Goal: Task Accomplishment & Management: Manage account settings

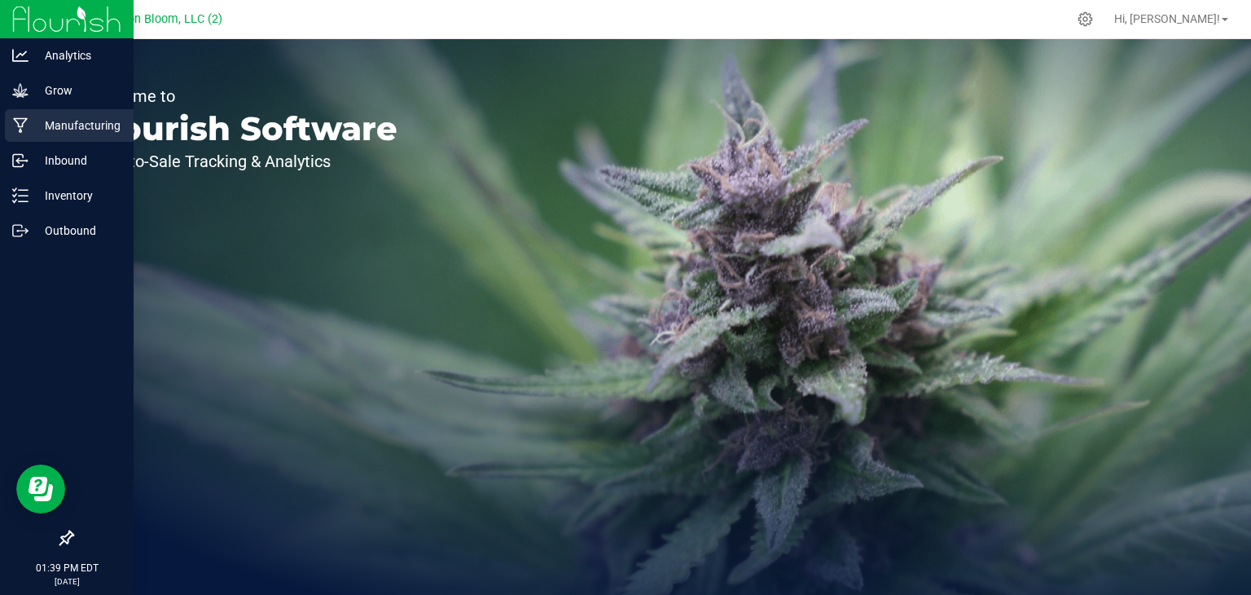
click at [53, 119] on p "Manufacturing" at bounding box center [78, 126] width 98 height 20
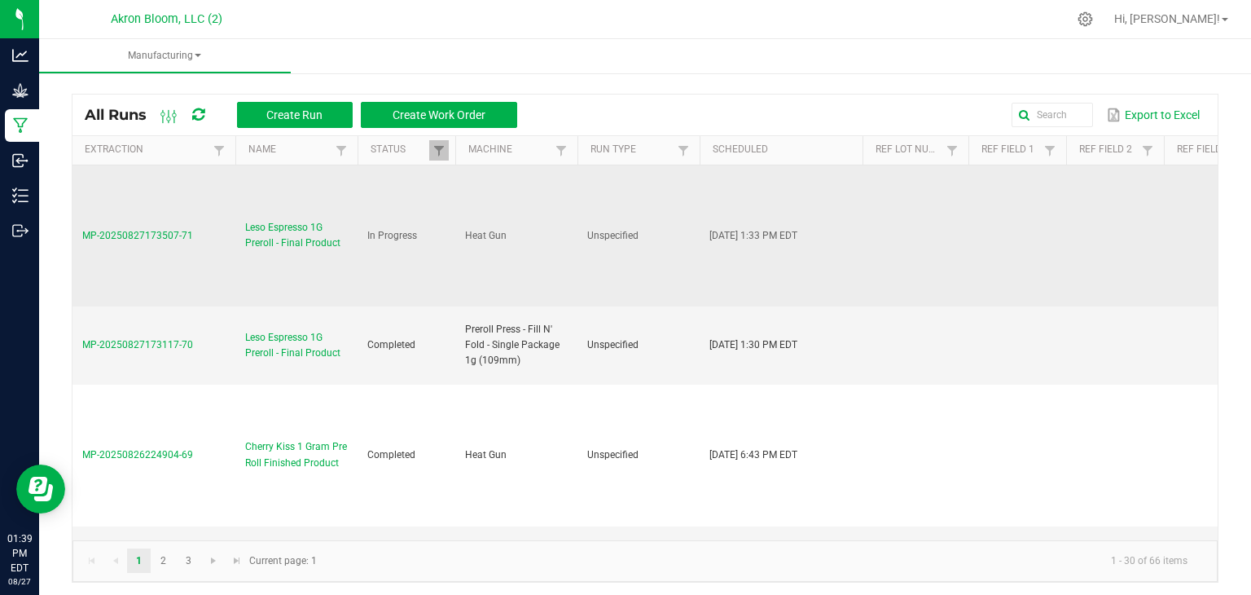
click at [160, 230] on span "MP-20250827173507-71" at bounding box center [137, 235] width 111 height 11
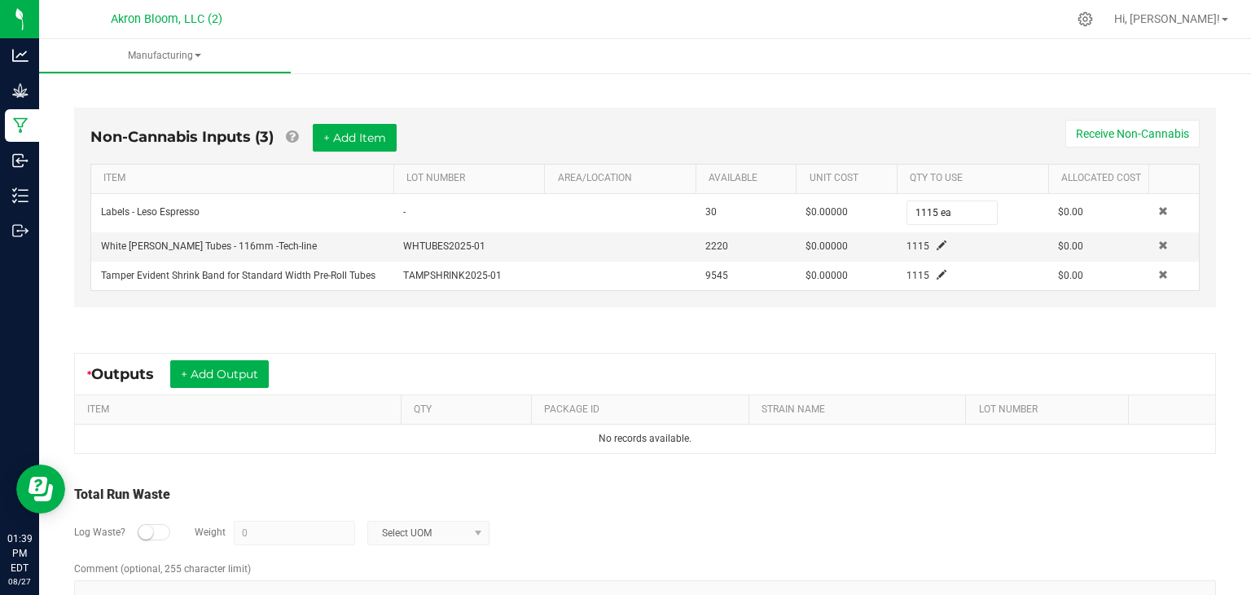
scroll to position [461, 0]
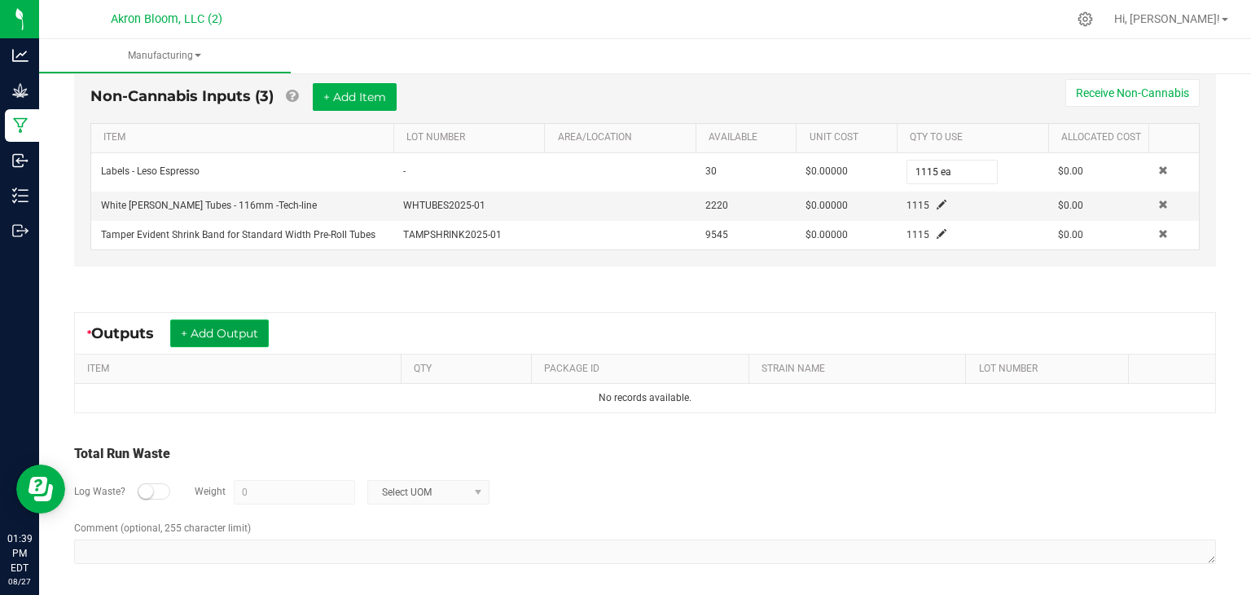
click at [235, 325] on button "+ Add Output" at bounding box center [219, 333] width 99 height 28
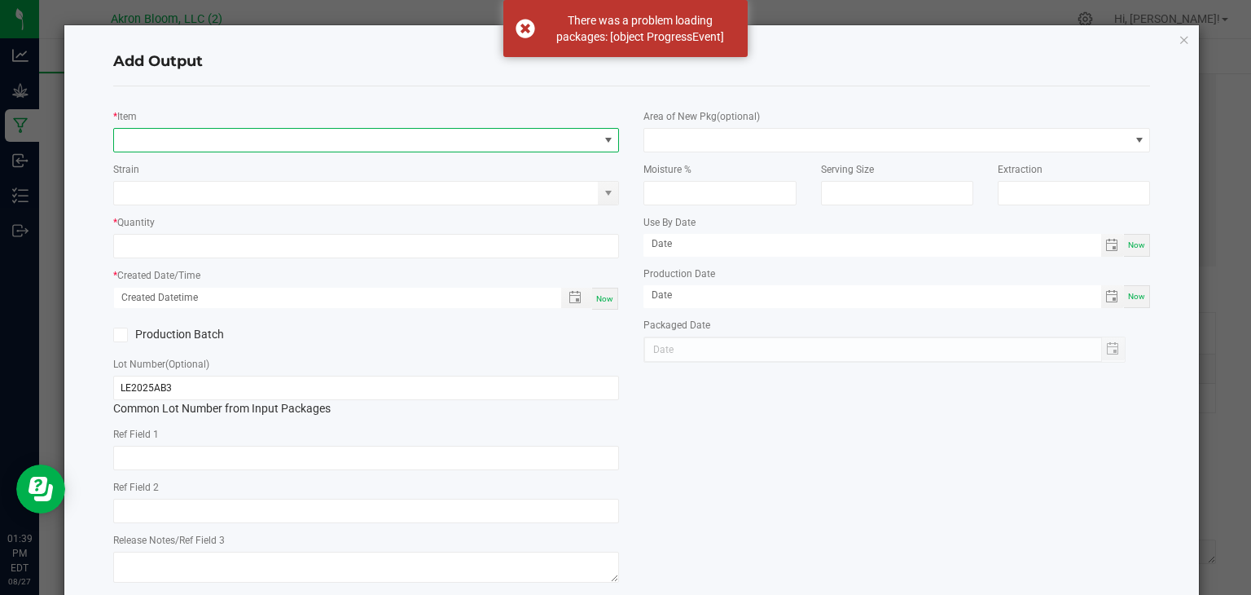
click at [218, 137] on span "NO DATA FOUND" at bounding box center [356, 140] width 485 height 23
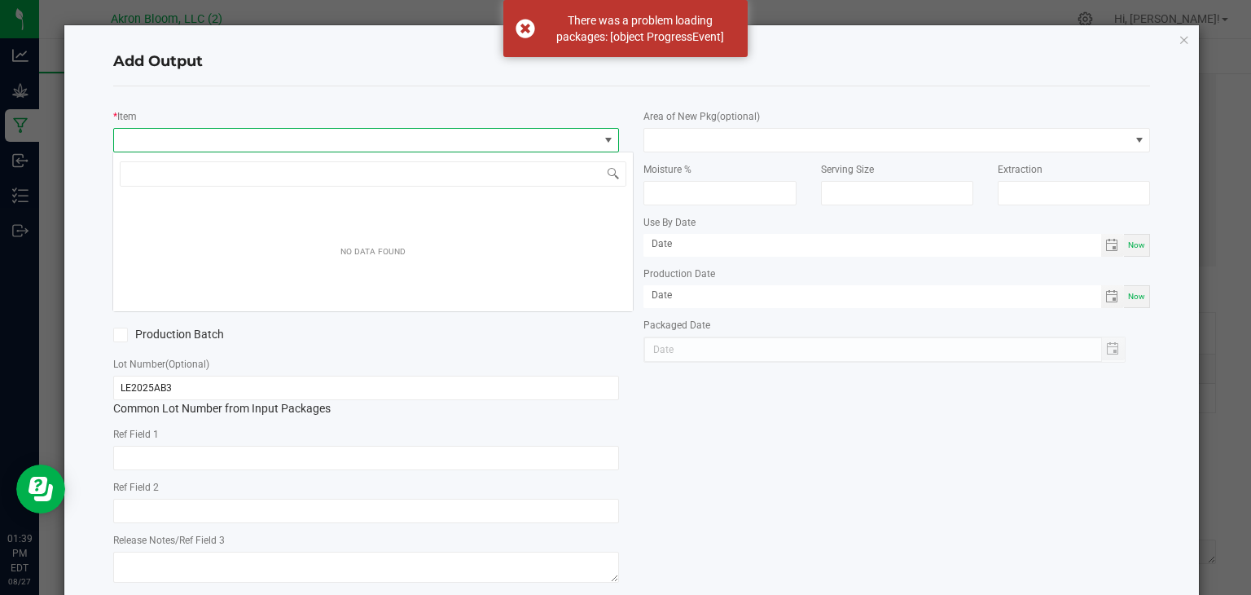
scroll to position [24, 506]
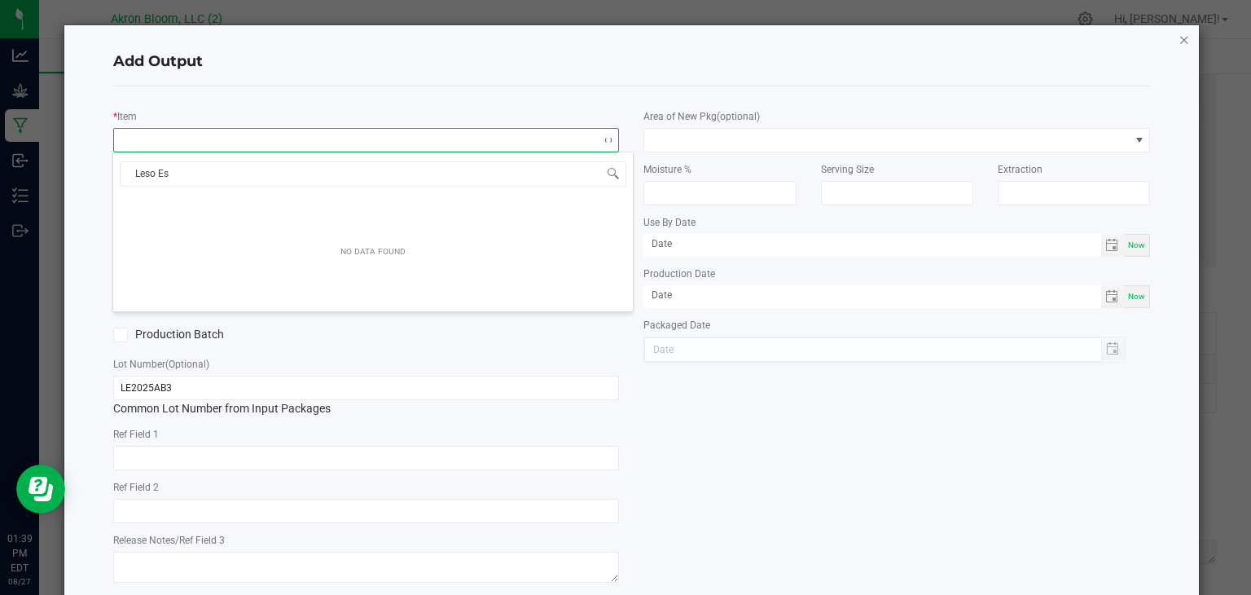
type input "Leso Es"
click at [1180, 39] on icon "button" at bounding box center [1184, 39] width 11 height 20
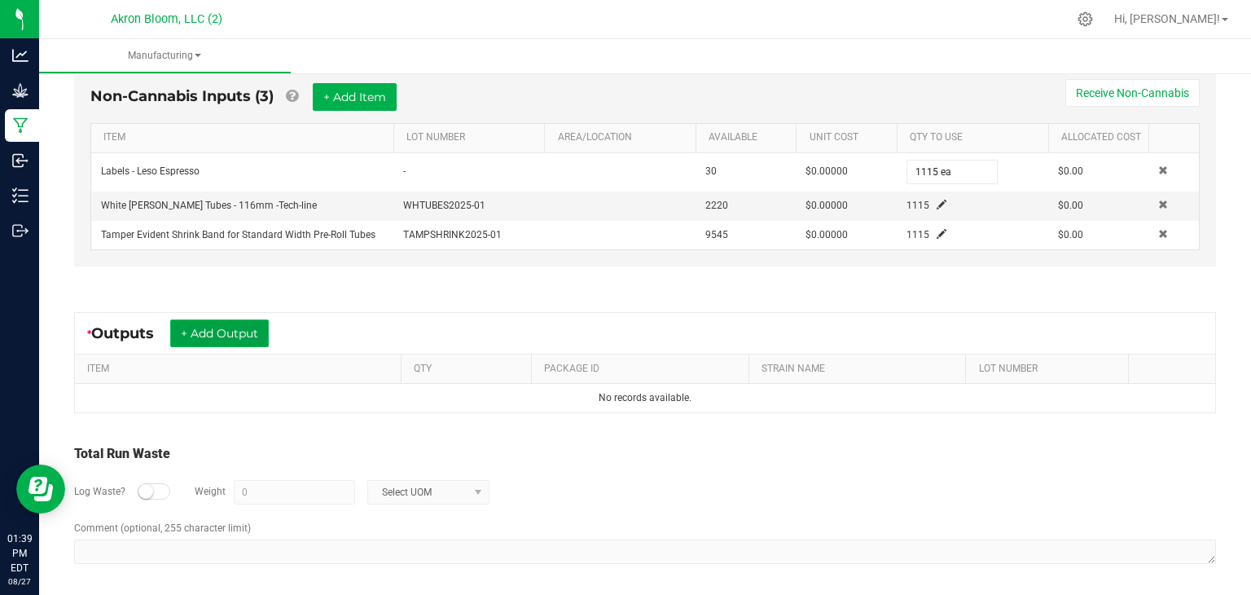
click at [235, 325] on button "+ Add Output" at bounding box center [219, 333] width 99 height 28
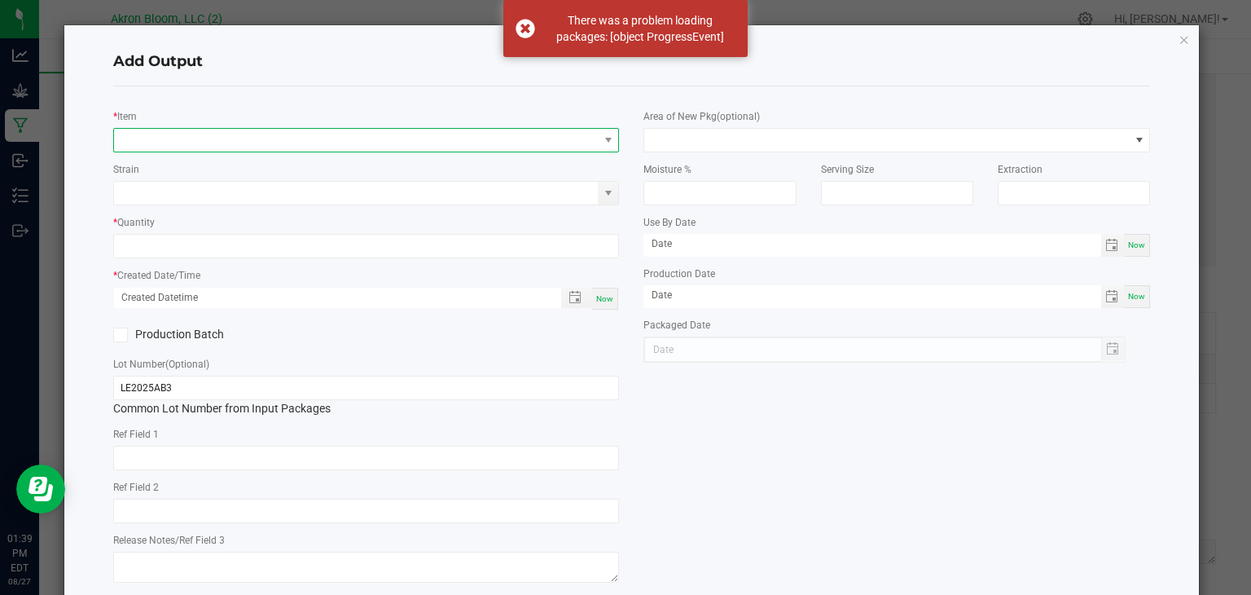
click at [126, 135] on span "NO DATA FOUND" at bounding box center [356, 140] width 485 height 23
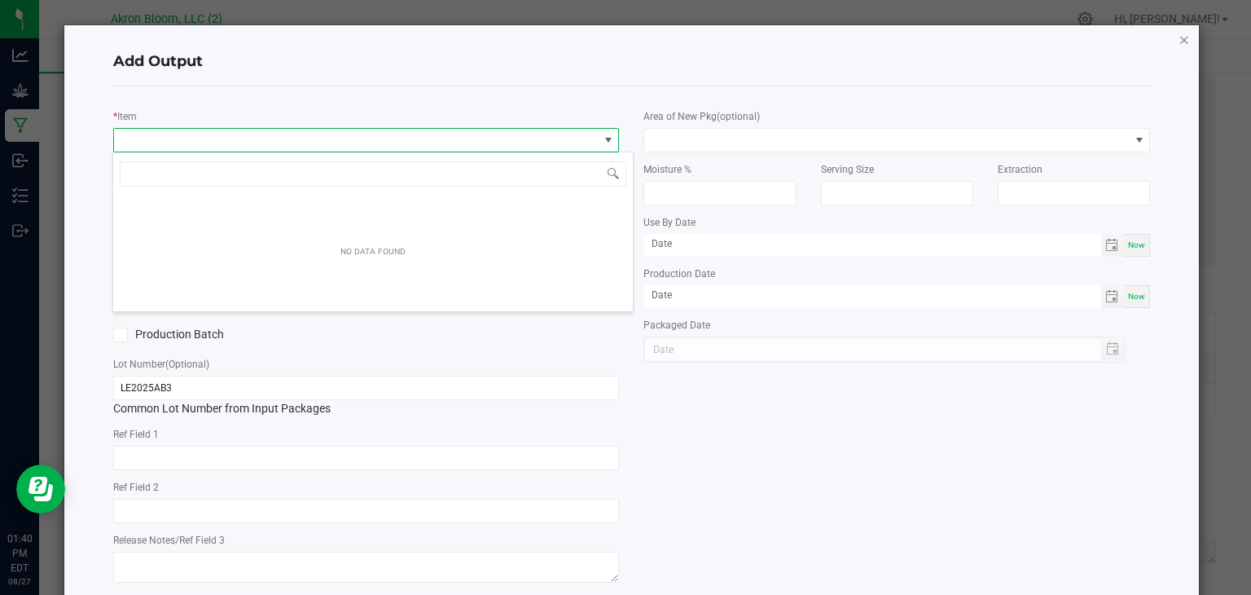
click at [1181, 37] on icon "button" at bounding box center [1184, 39] width 11 height 20
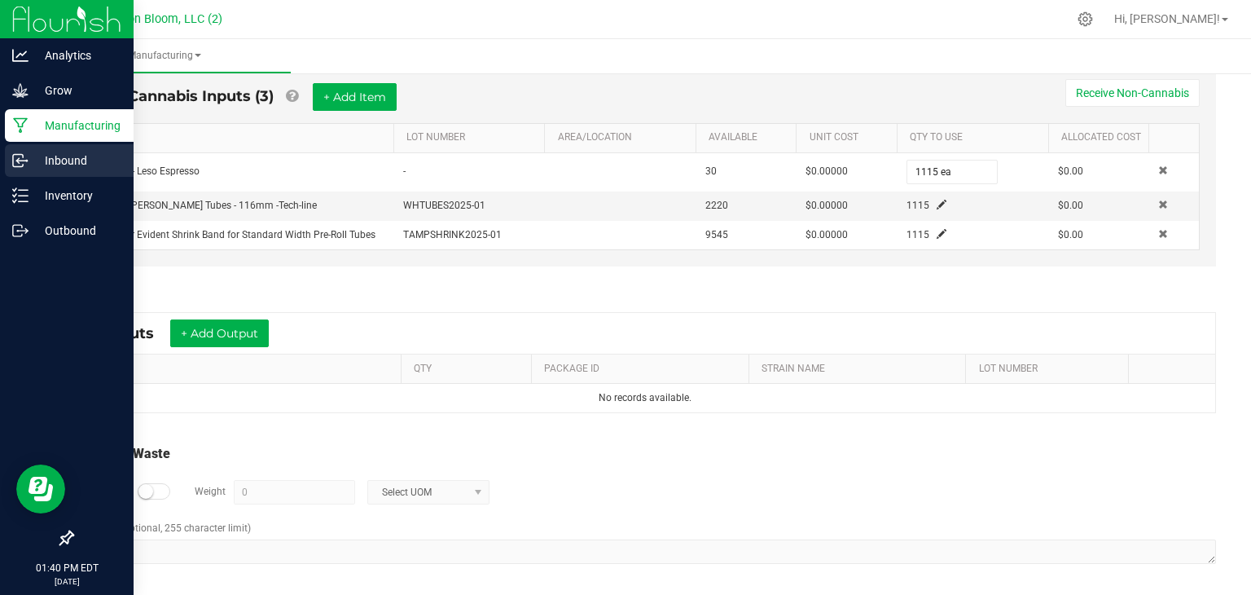
click at [21, 166] on icon at bounding box center [18, 161] width 10 height 12
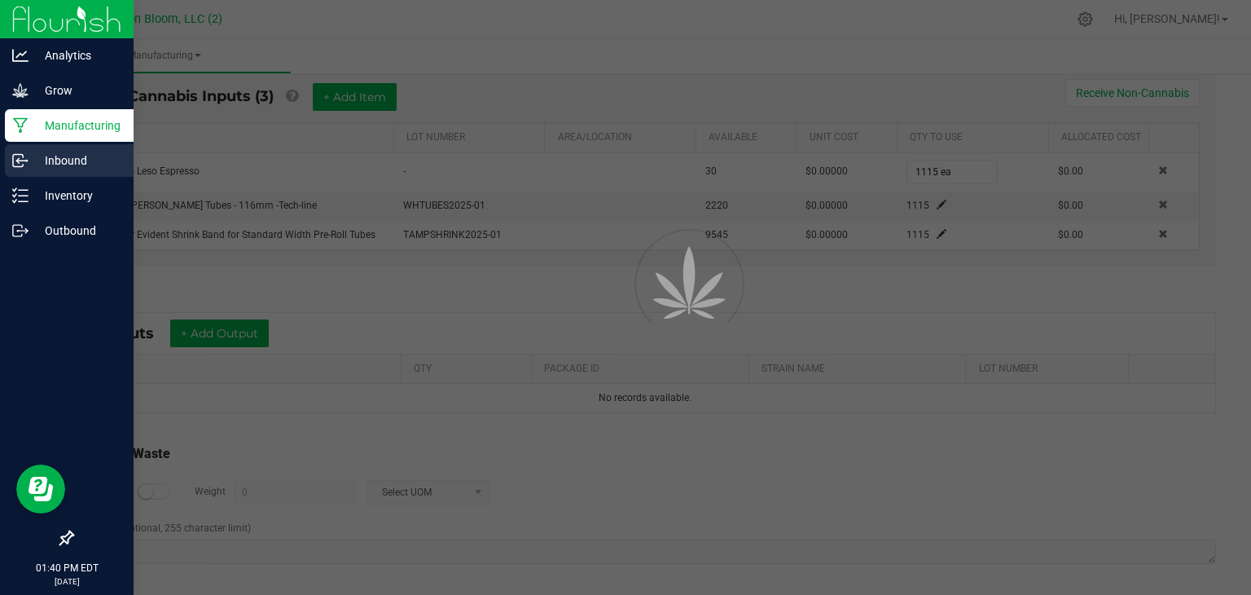
click at [21, 166] on icon at bounding box center [18, 161] width 10 height 12
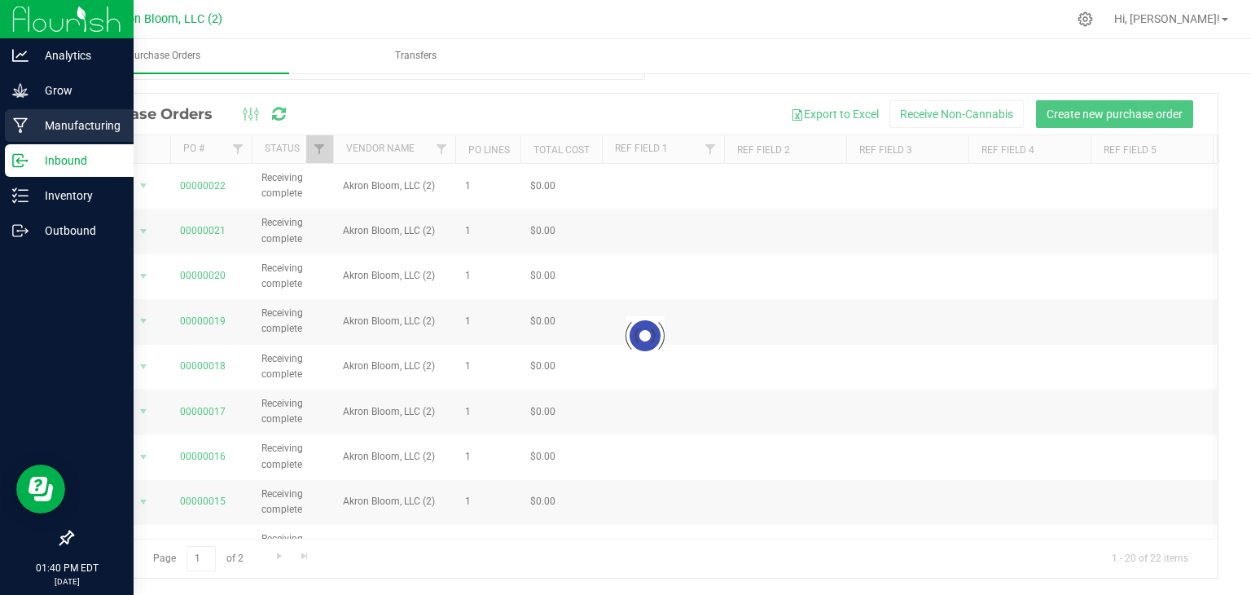
click at [34, 125] on p "Manufacturing" at bounding box center [78, 126] width 98 height 20
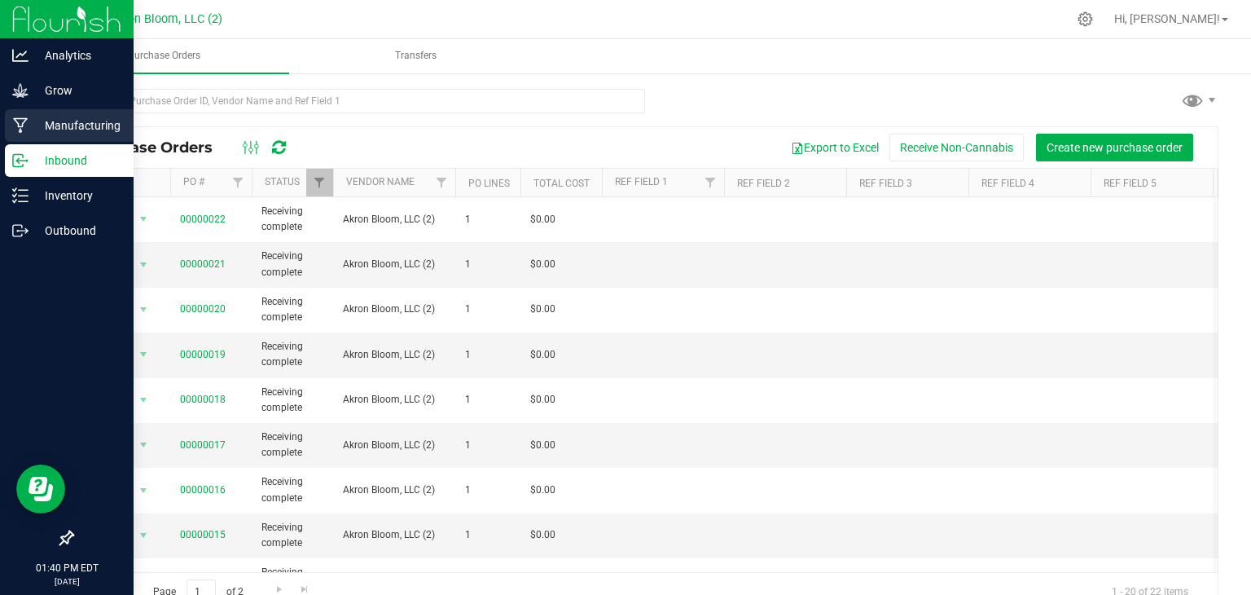
click at [33, 123] on p "Manufacturing" at bounding box center [78, 126] width 98 height 20
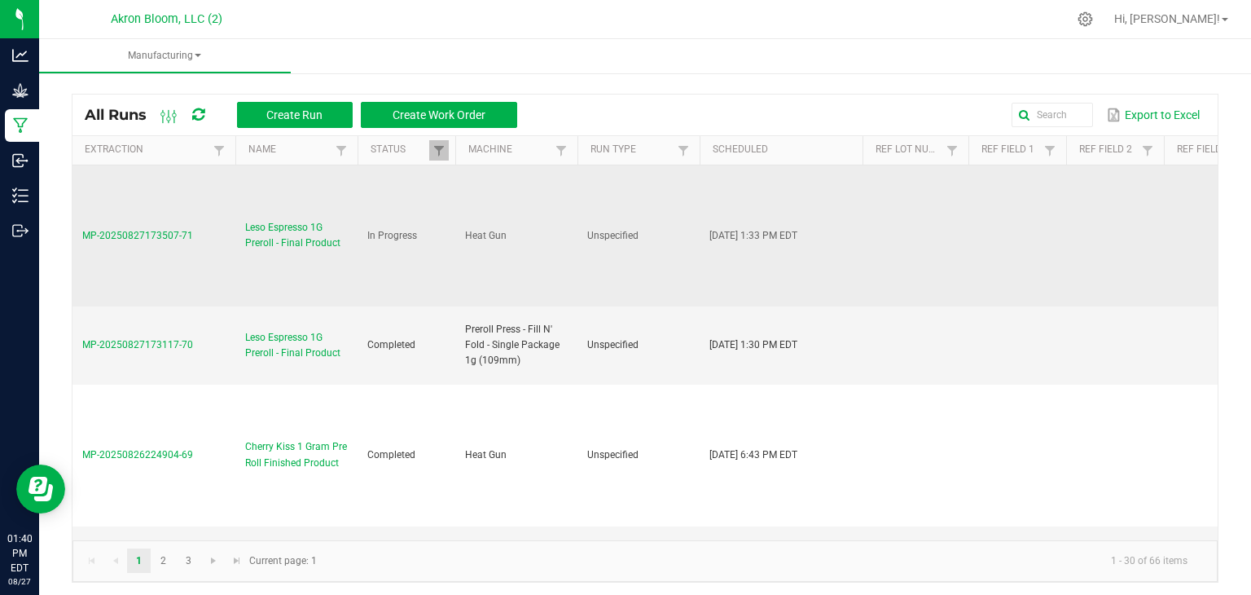
click at [138, 230] on span "MP-20250827173507-71" at bounding box center [137, 235] width 111 height 11
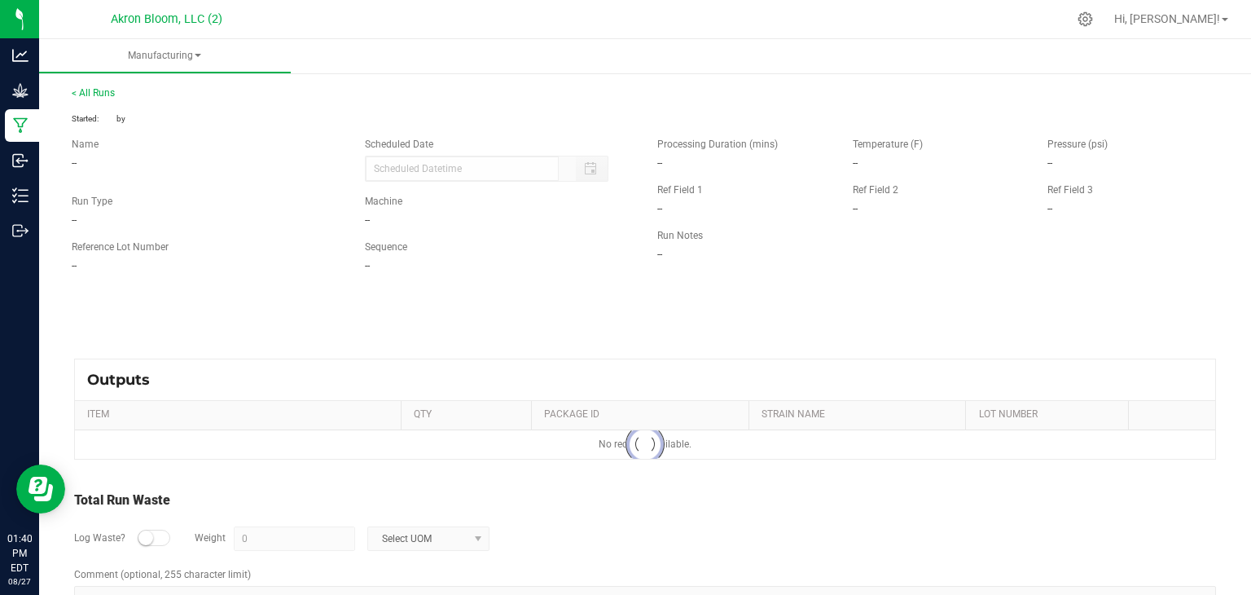
type input "08/27/2025 1:33 PM"
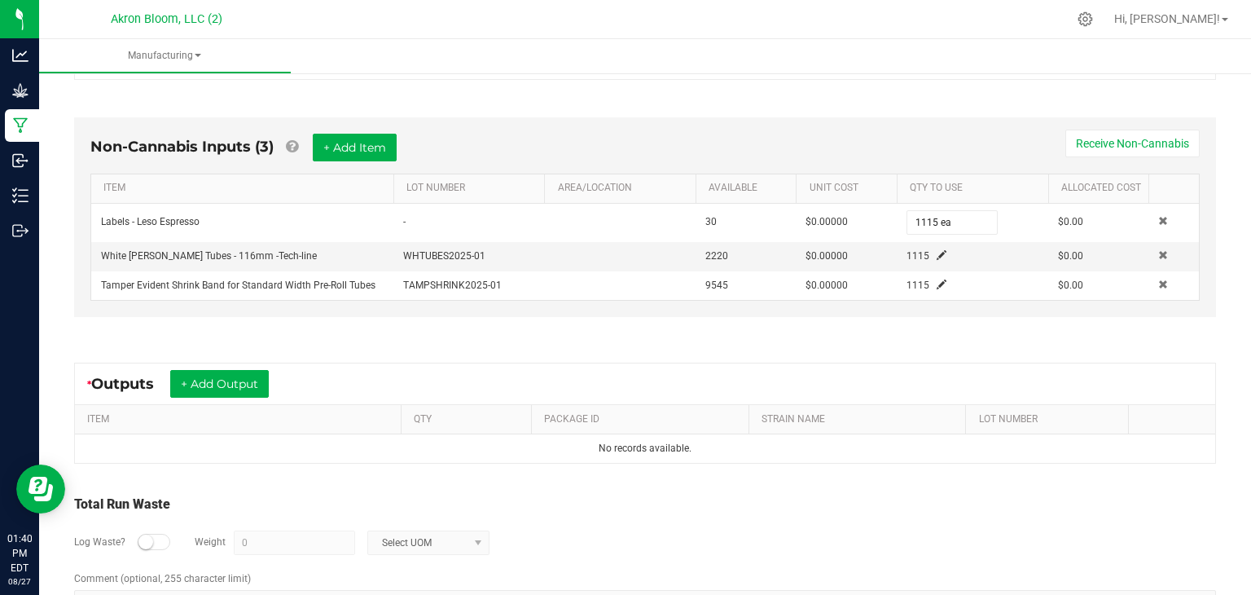
scroll to position [461, 0]
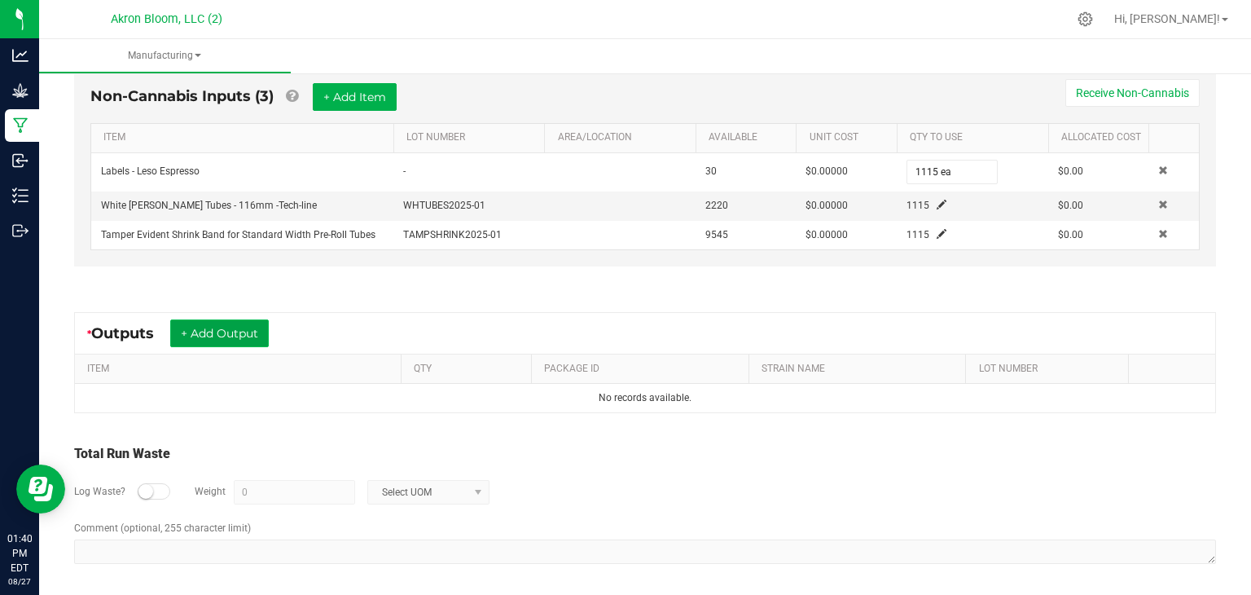
click at [250, 330] on button "+ Add Output" at bounding box center [219, 333] width 99 height 28
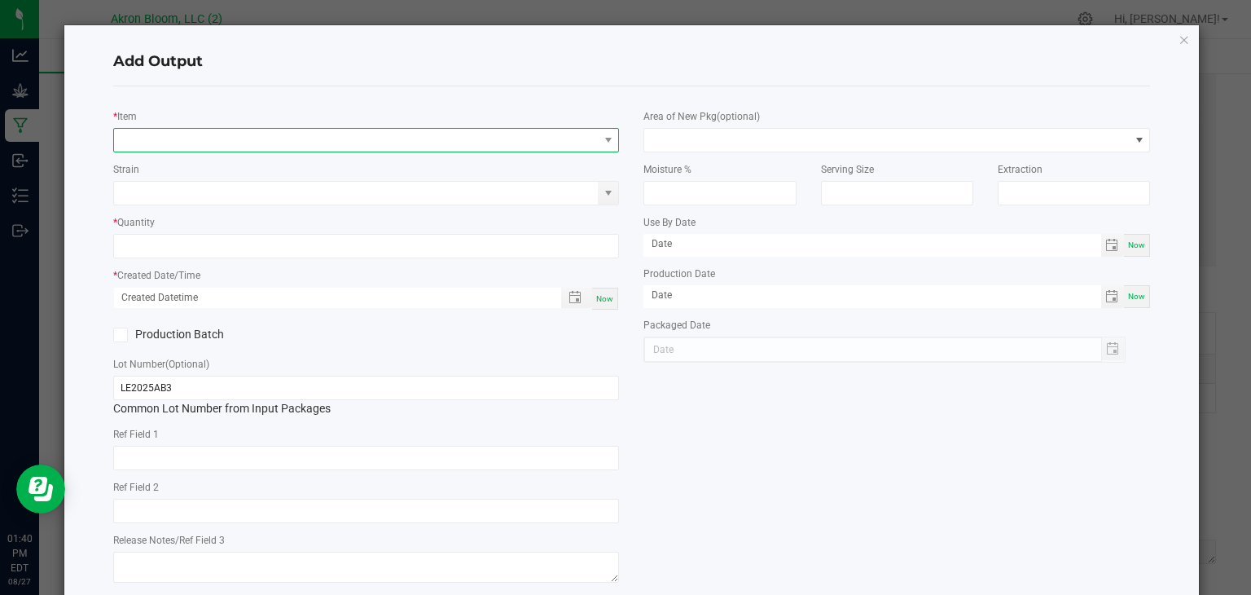
click at [207, 137] on span "NO DATA FOUND" at bounding box center [356, 140] width 485 height 23
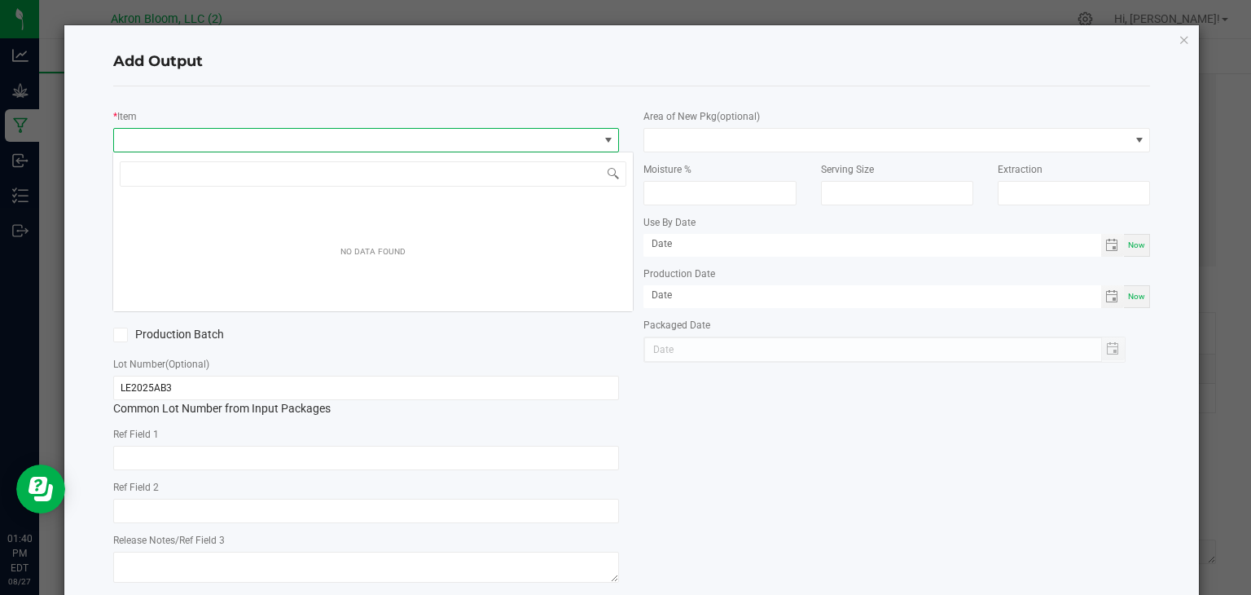
scroll to position [24, 506]
click at [145, 134] on span "NO DATA FOUND" at bounding box center [356, 140] width 485 height 23
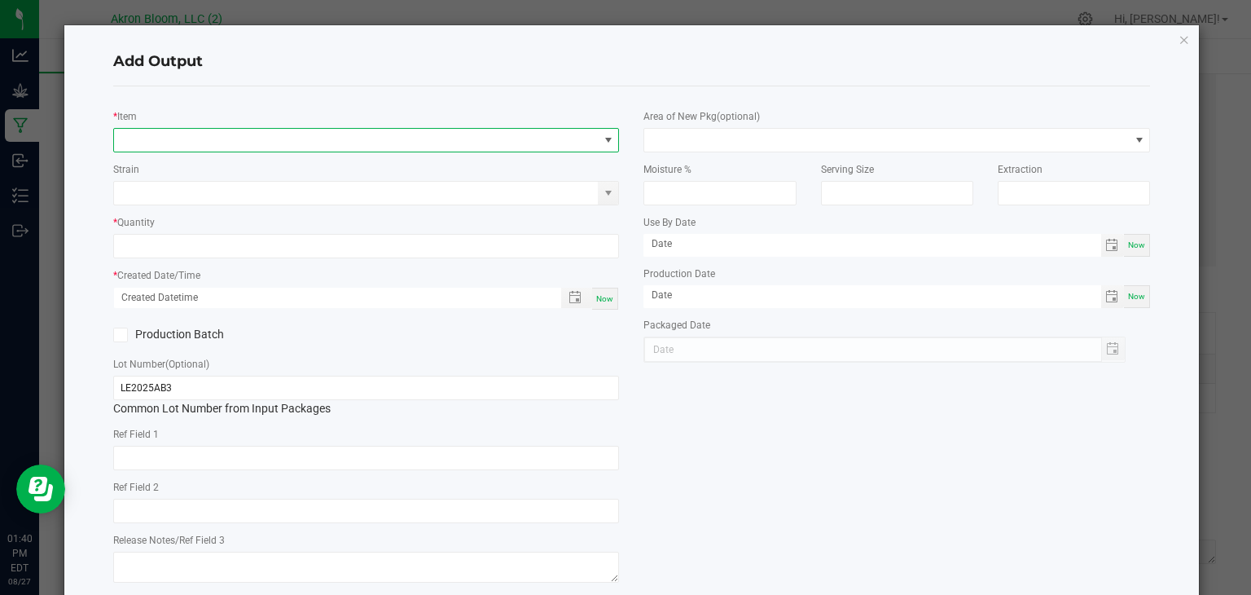
click at [145, 134] on span "NO DATA FOUND" at bounding box center [356, 140] width 485 height 23
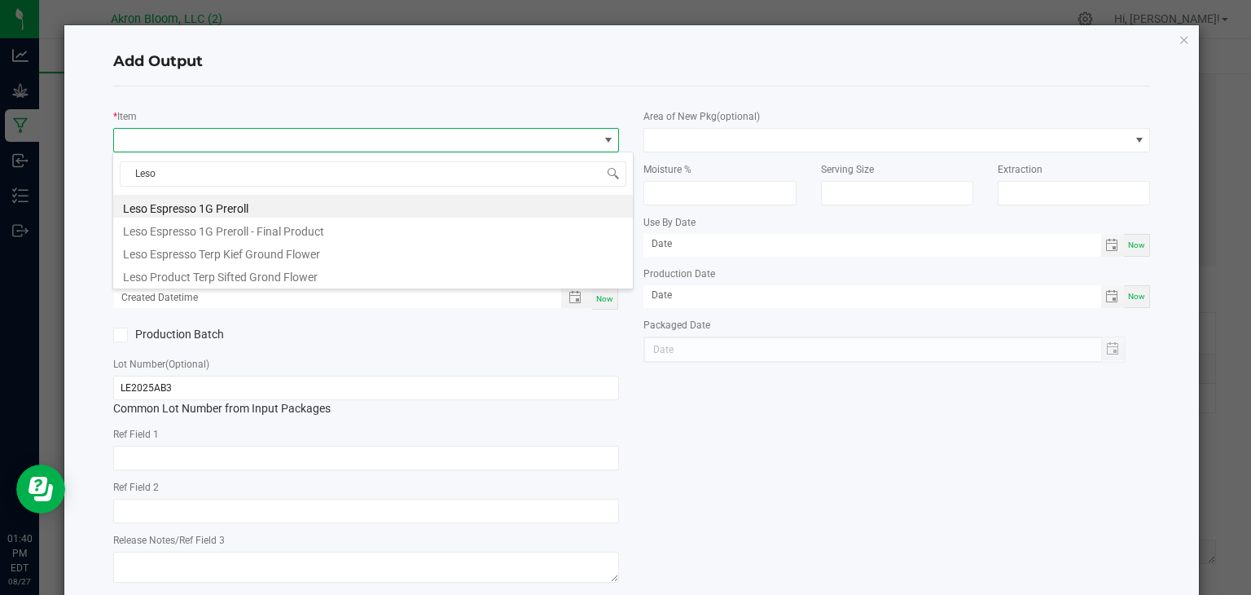
type input "Leso"
click at [218, 231] on li "Leso Espresso 1G Preroll - Final Product" at bounding box center [373, 229] width 520 height 23
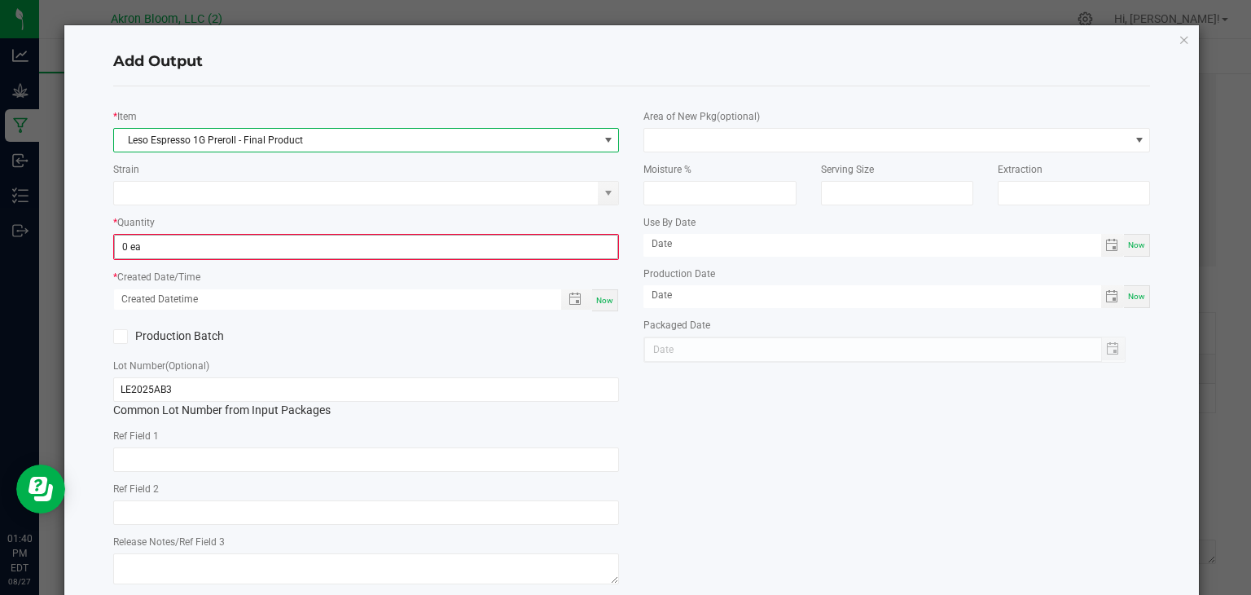
type input "0"
click at [181, 244] on input "0" at bounding box center [366, 246] width 503 height 23
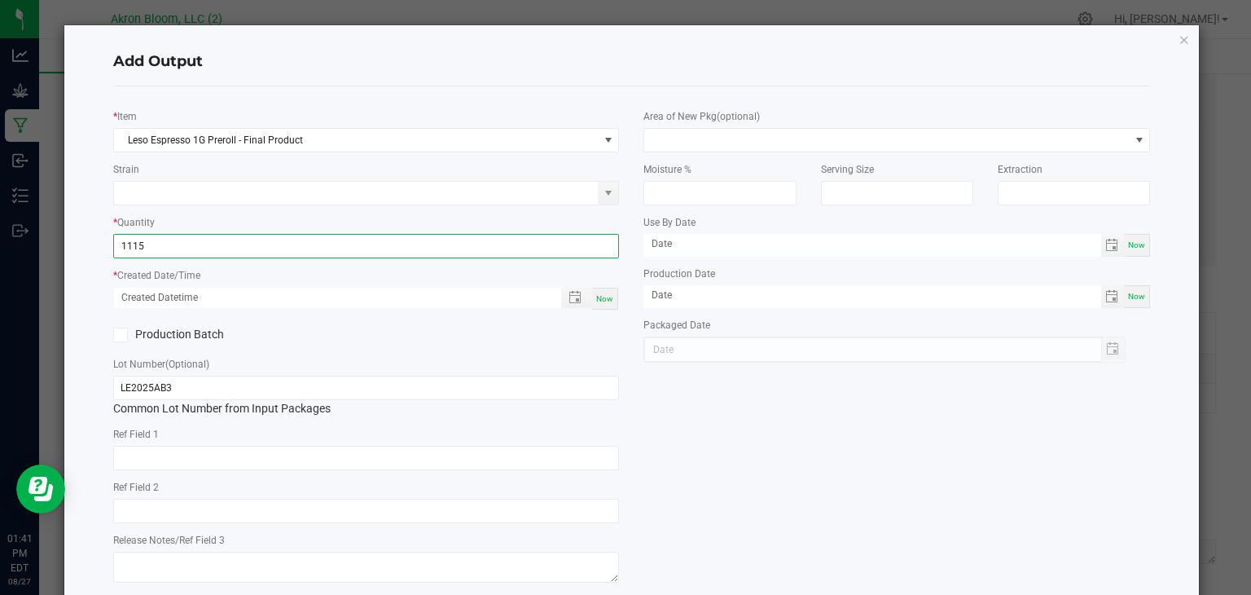
click at [609, 295] on span "Now" at bounding box center [604, 298] width 17 height 9
type input "1115 ea"
type input "08/27/2025 1:41 PM"
type input "[DATE]"
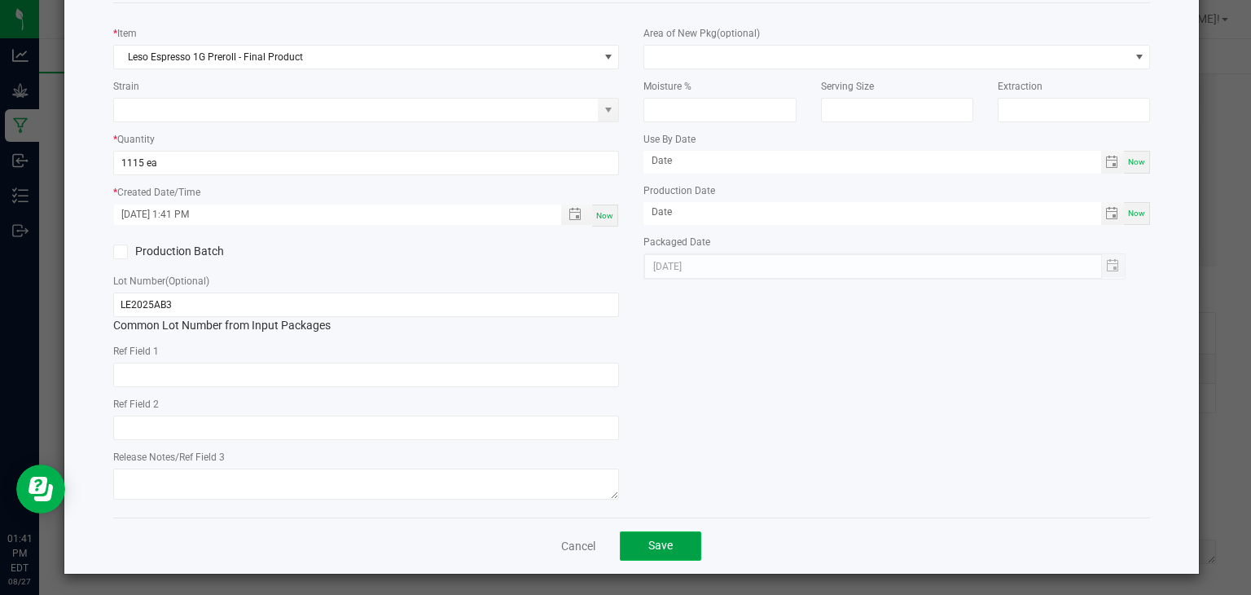
click at [657, 539] on span "Save" at bounding box center [660, 544] width 24 height 13
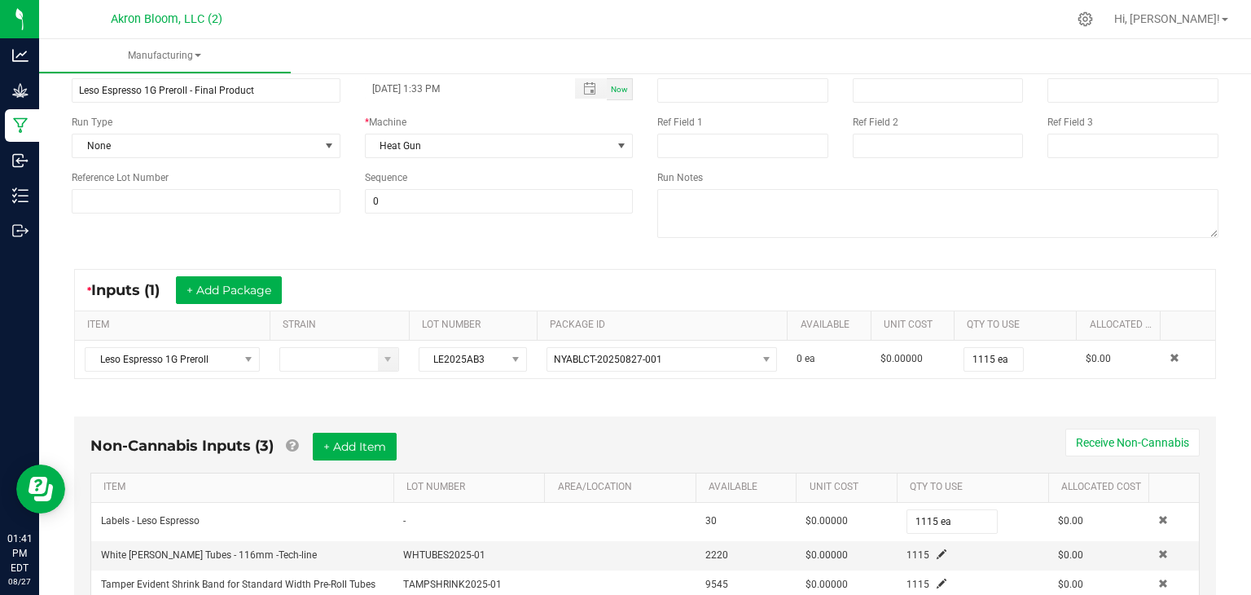
scroll to position [0, 0]
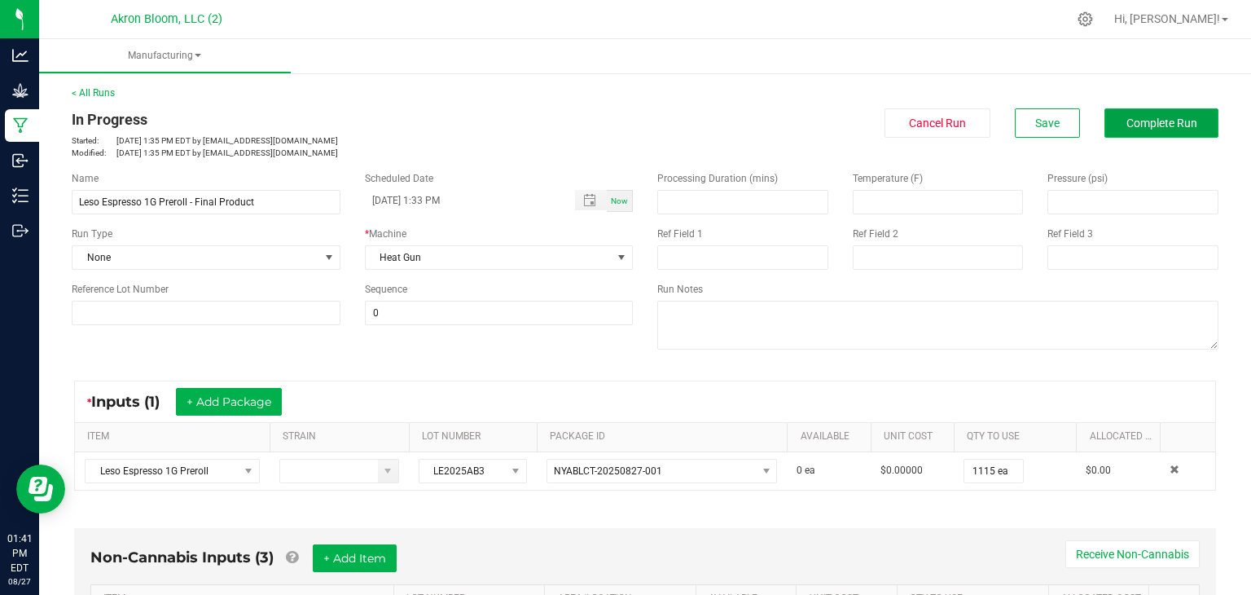
click at [1139, 119] on span "Complete Run" at bounding box center [1162, 122] width 71 height 13
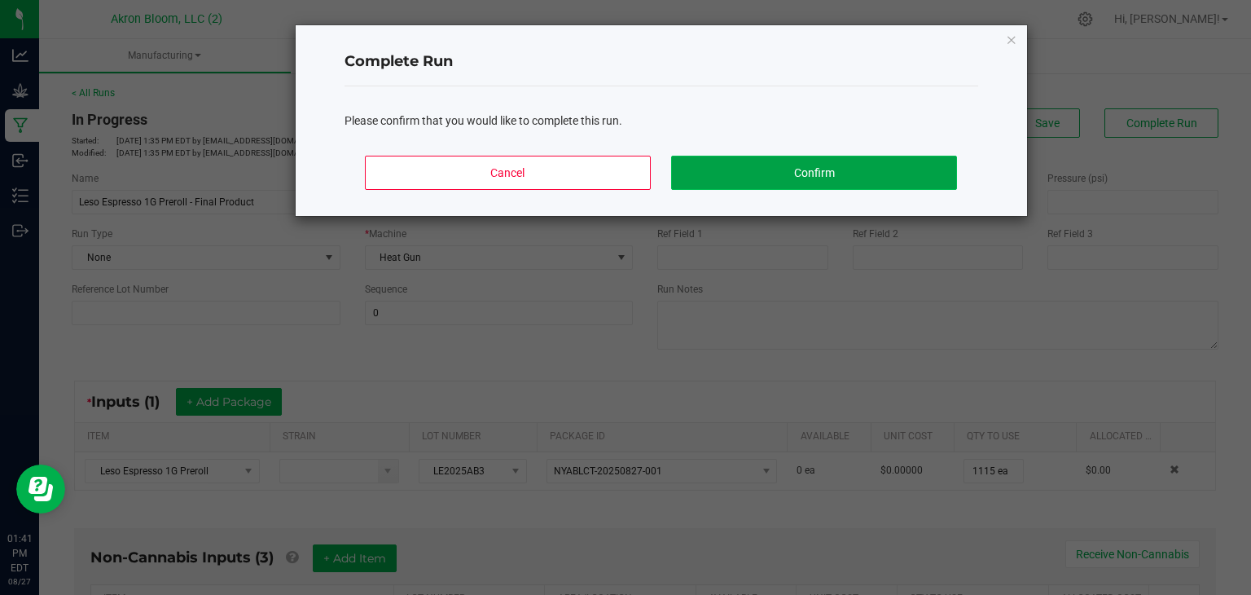
click at [919, 159] on button "Confirm" at bounding box center [813, 173] width 285 height 34
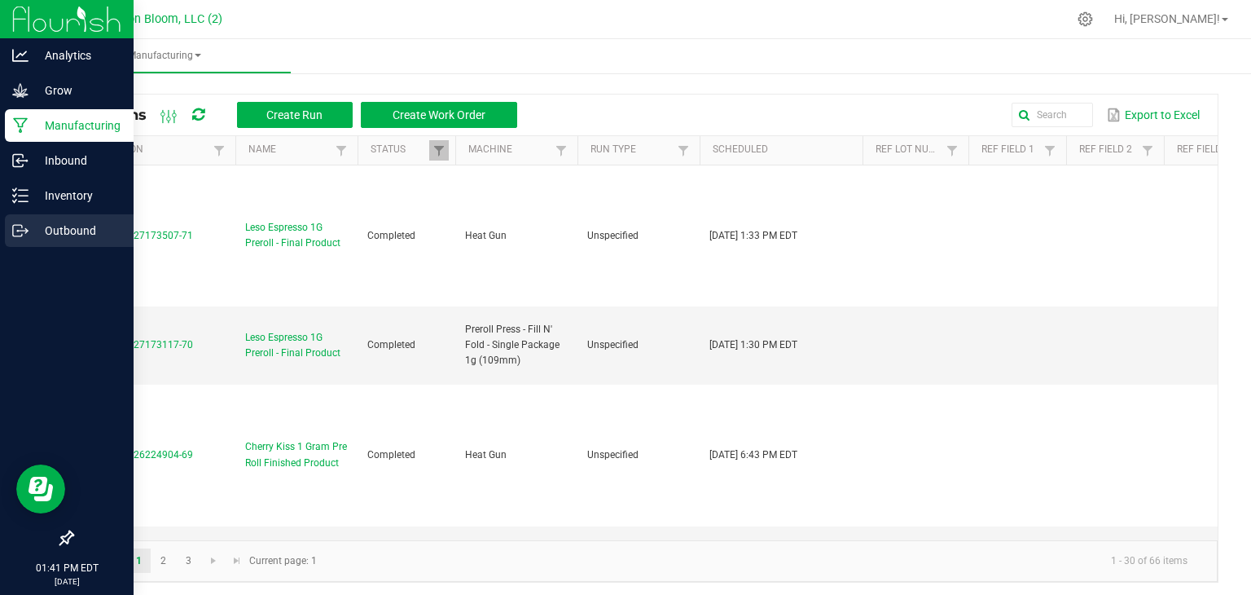
click at [80, 230] on p "Outbound" at bounding box center [78, 231] width 98 height 20
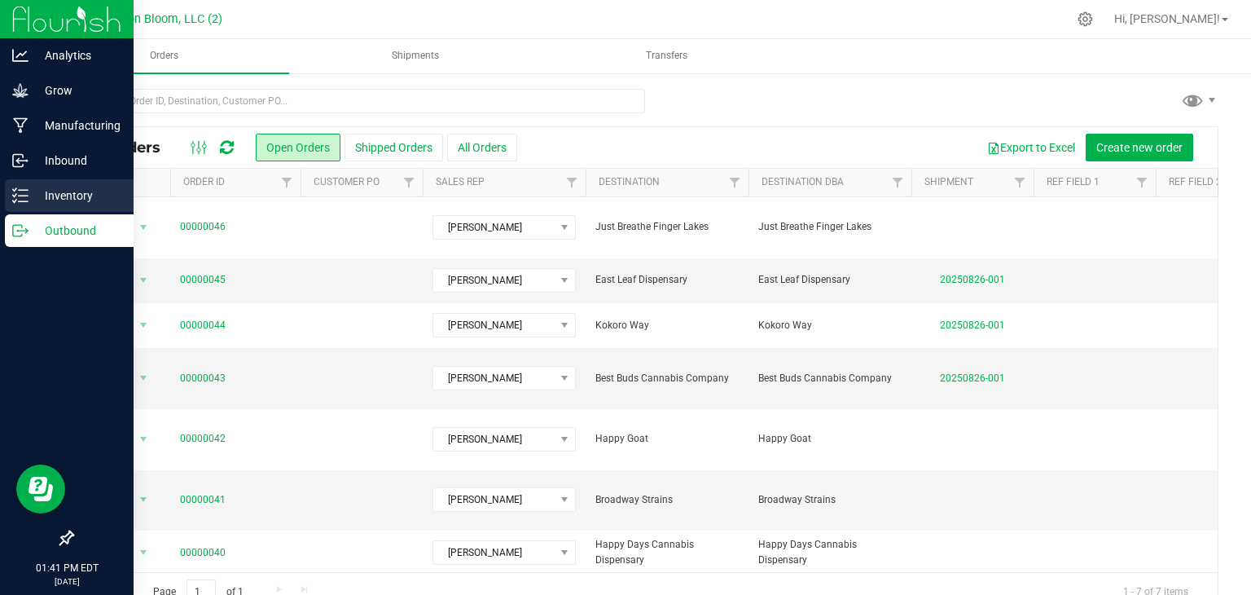
click at [62, 191] on p "Inventory" at bounding box center [78, 196] width 98 height 20
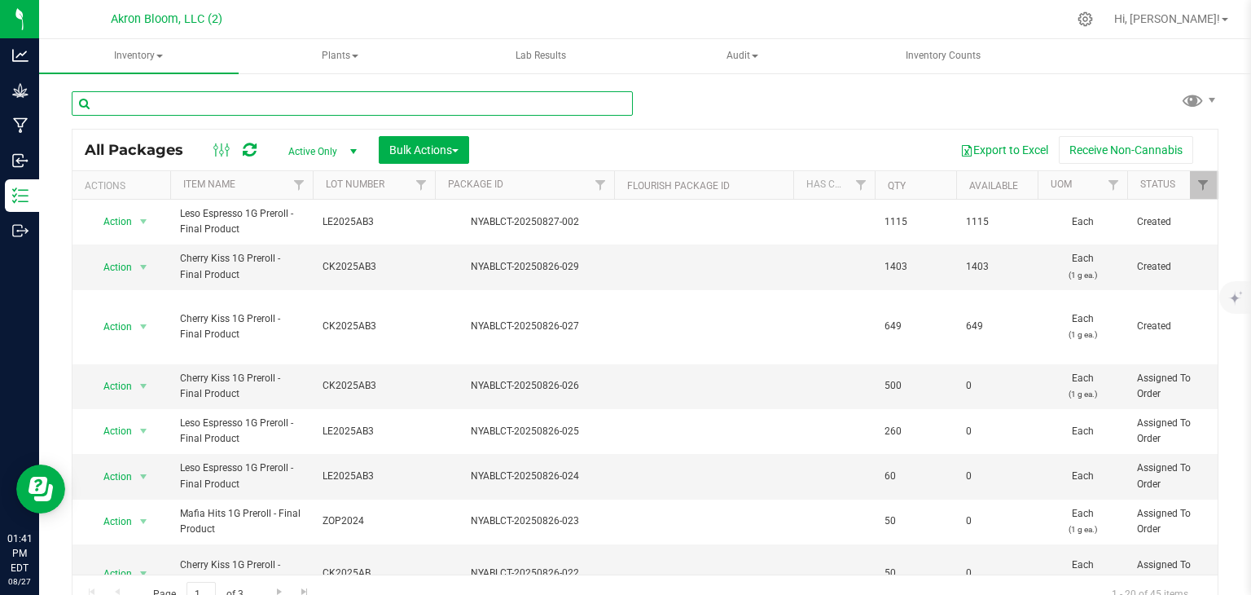
click at [283, 101] on input "text" at bounding box center [352, 103] width 561 height 24
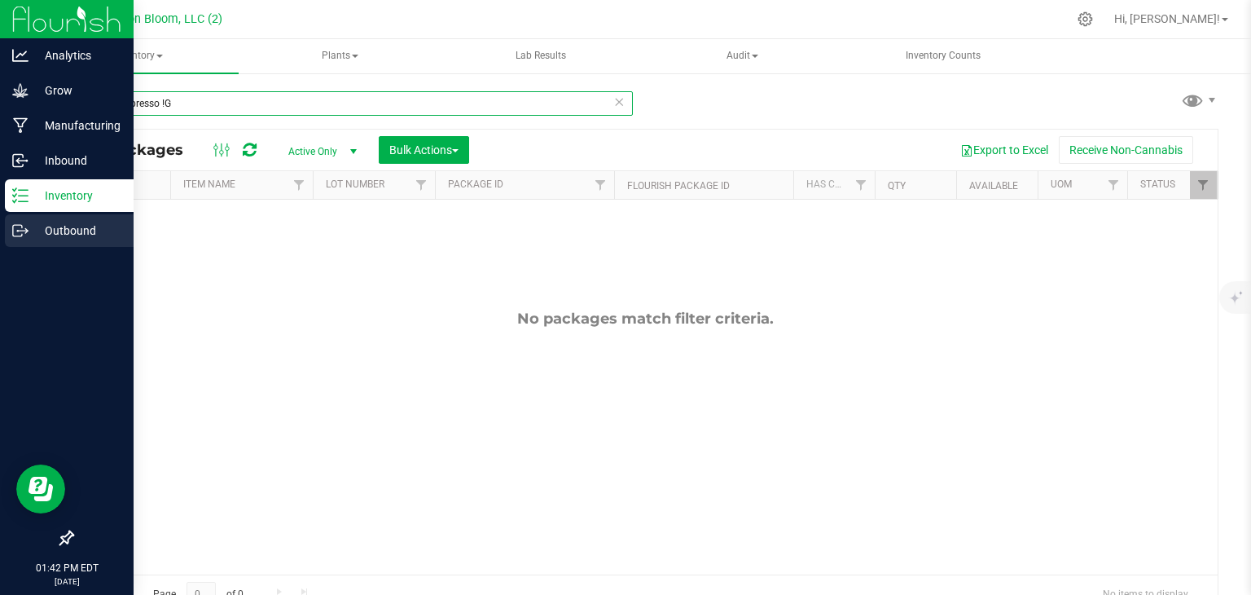
type input "Leso Espresso !G"
click at [57, 230] on p "Outbound" at bounding box center [78, 231] width 98 height 20
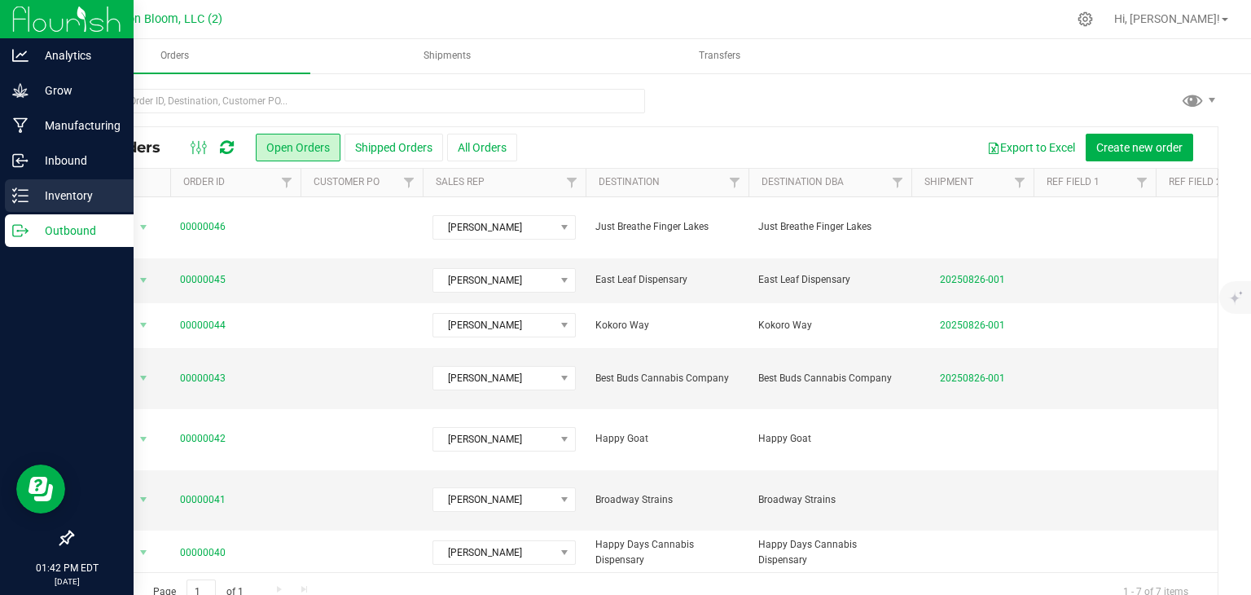
click at [33, 189] on p "Inventory" at bounding box center [78, 196] width 98 height 20
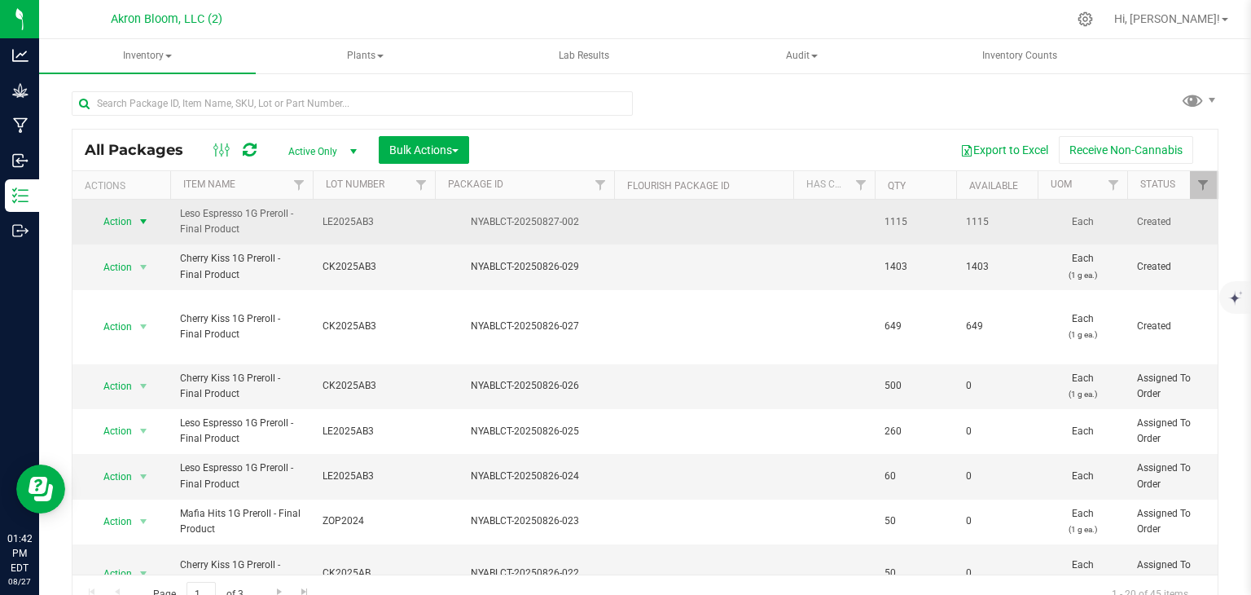
click at [144, 220] on span "select" at bounding box center [143, 221] width 13 height 13
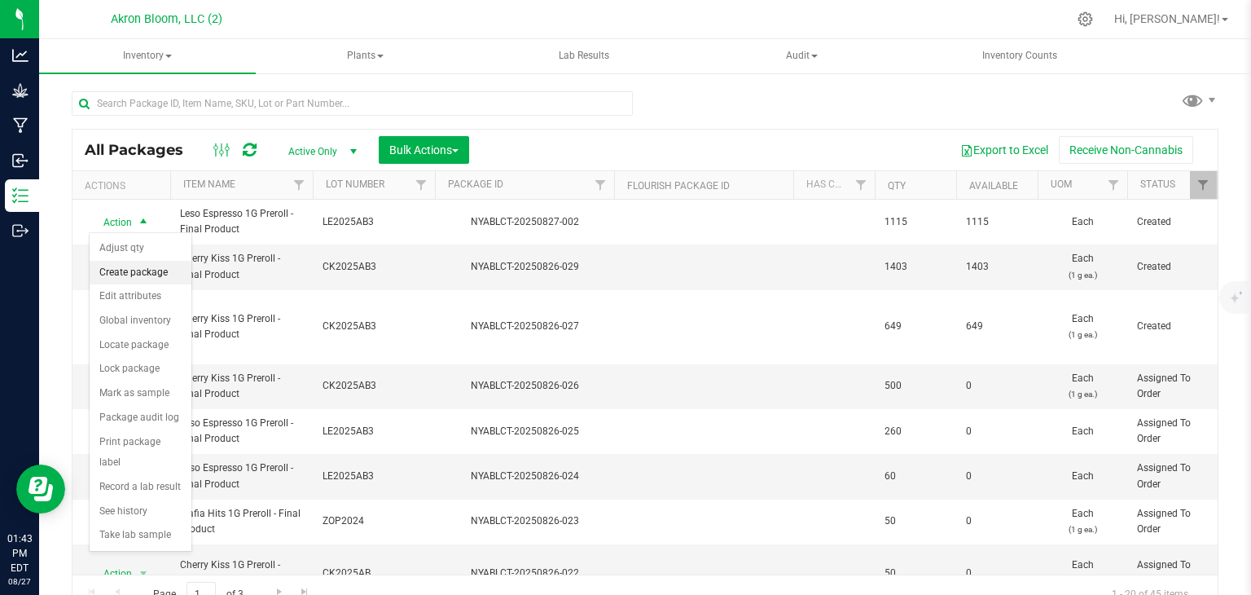
click at [138, 273] on li "Create package" at bounding box center [141, 273] width 102 height 24
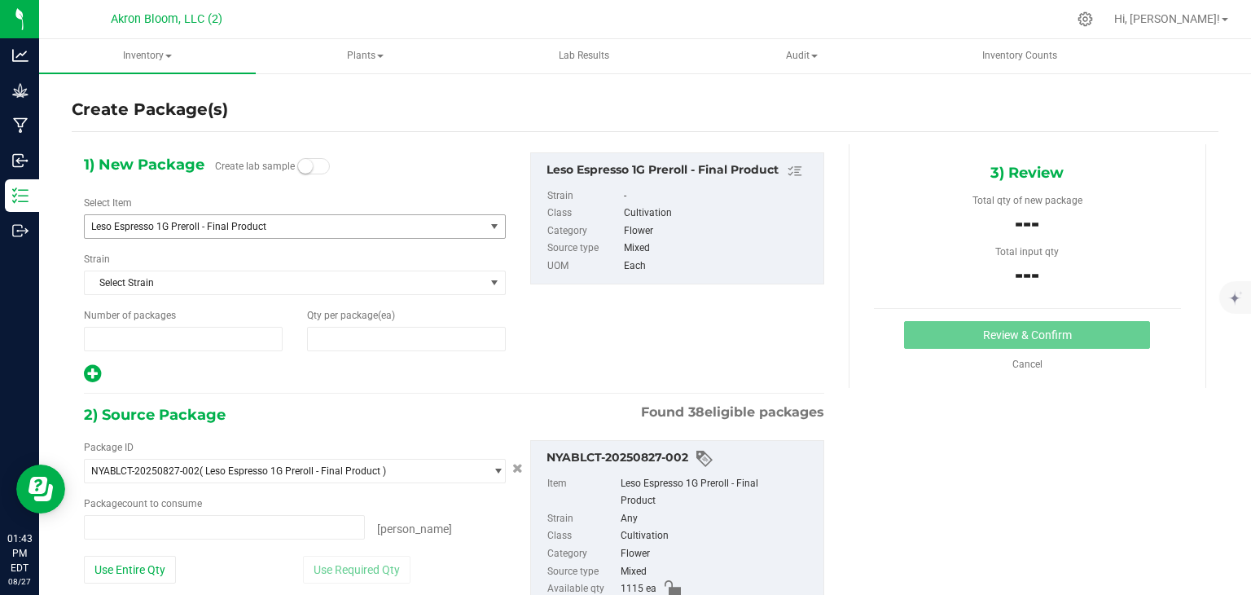
type input "1"
type input "0"
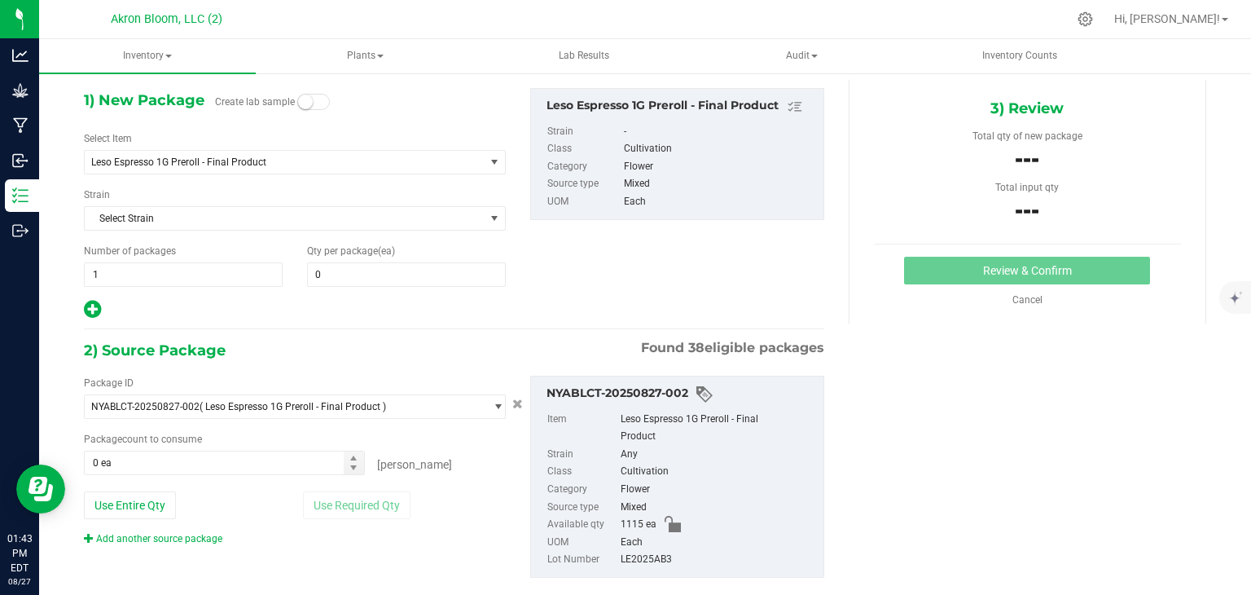
scroll to position [75, 0]
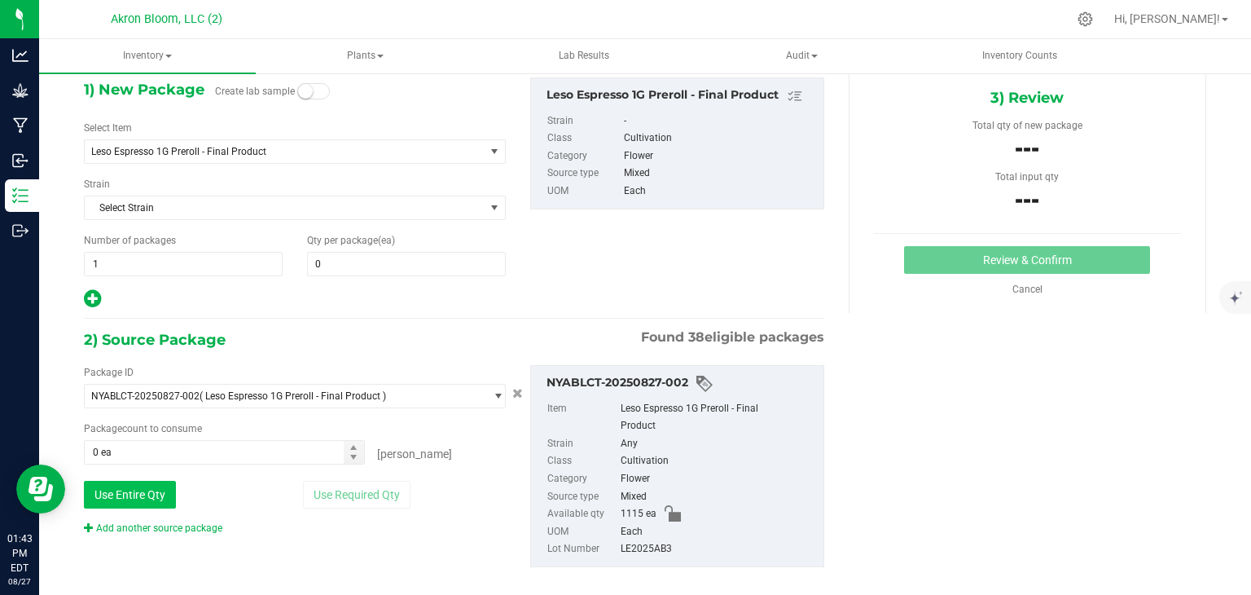
click at [157, 490] on button "Use Entire Qty" at bounding box center [130, 495] width 92 height 28
type input "1115 ea"
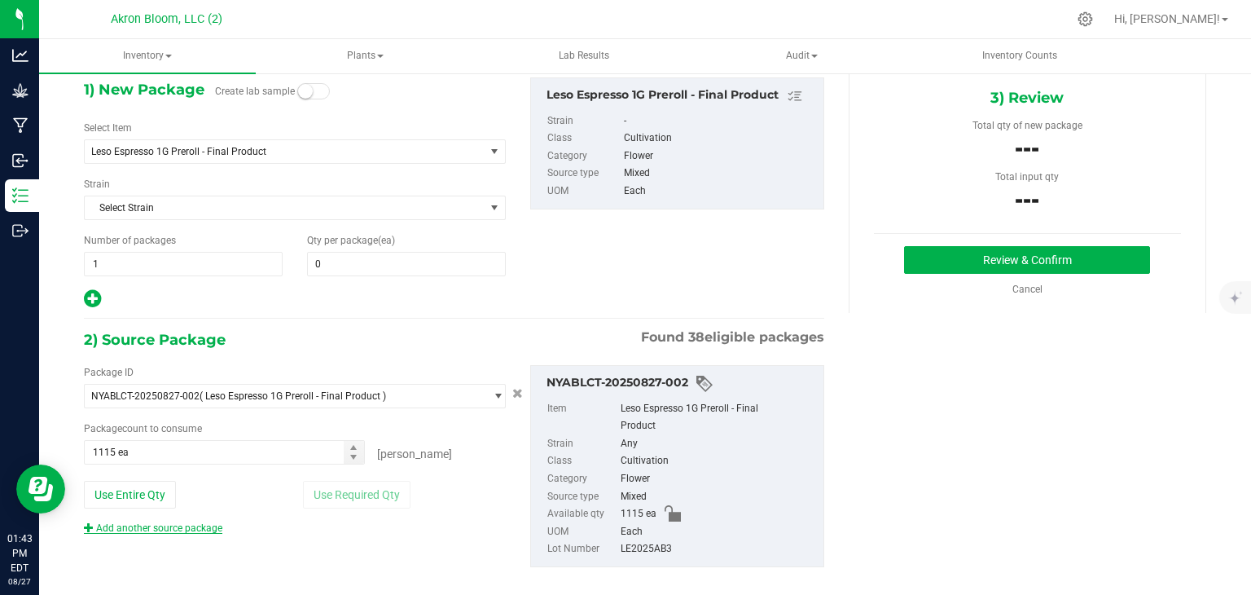
click at [190, 528] on link "Add another source package" at bounding box center [153, 527] width 138 height 11
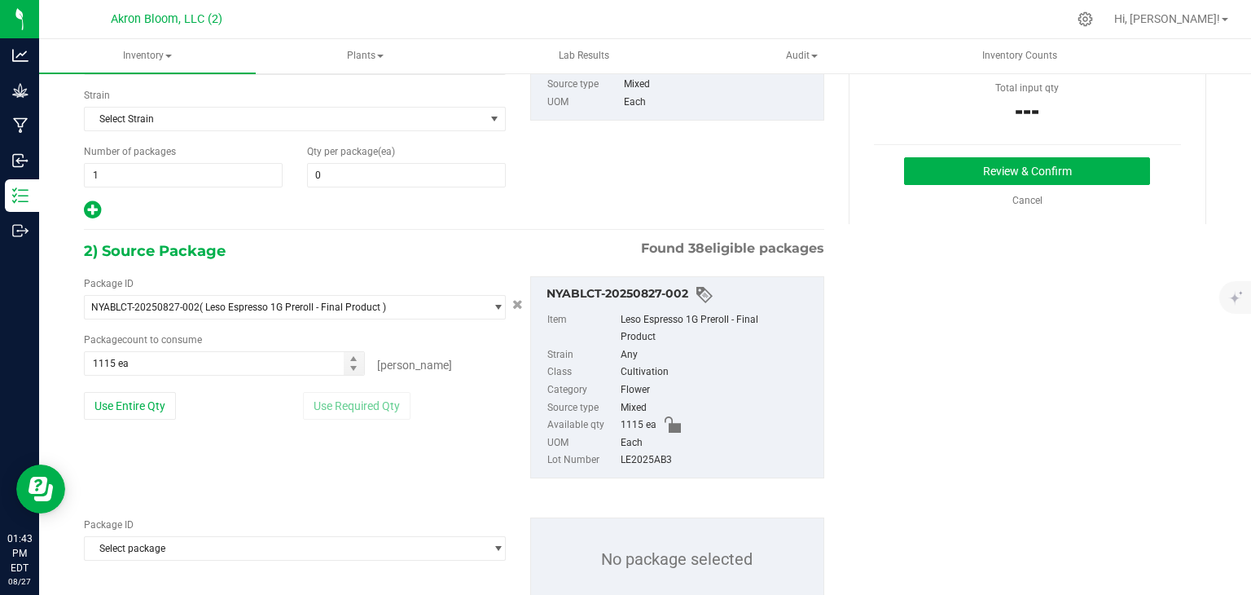
scroll to position [196, 0]
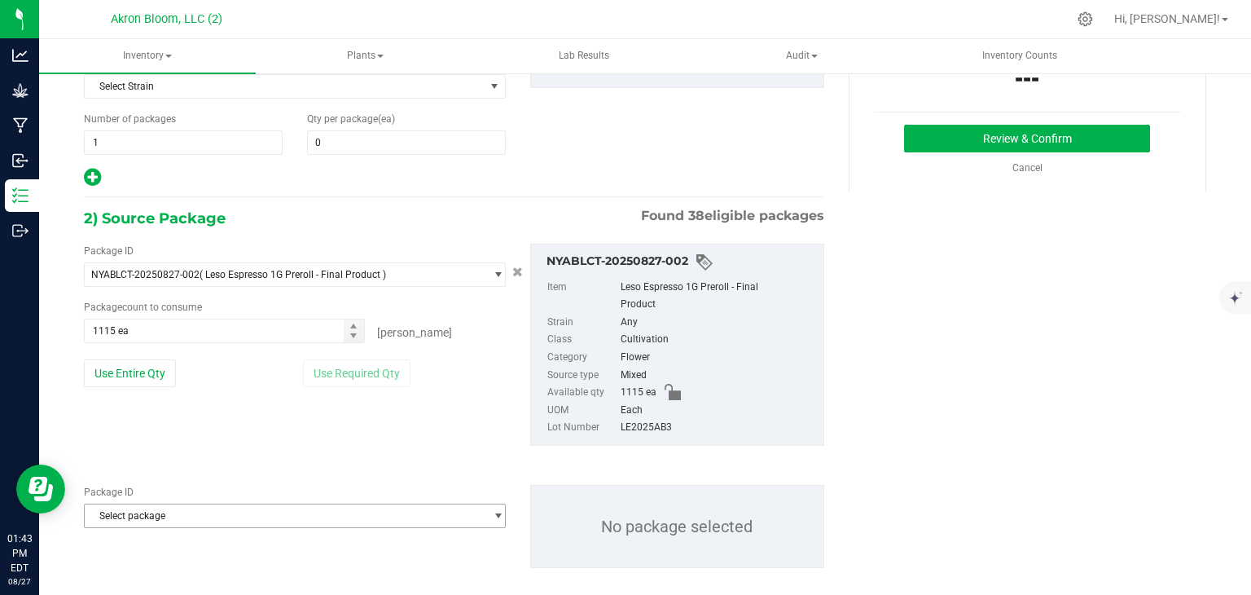
click at [495, 509] on span "select" at bounding box center [498, 515] width 12 height 13
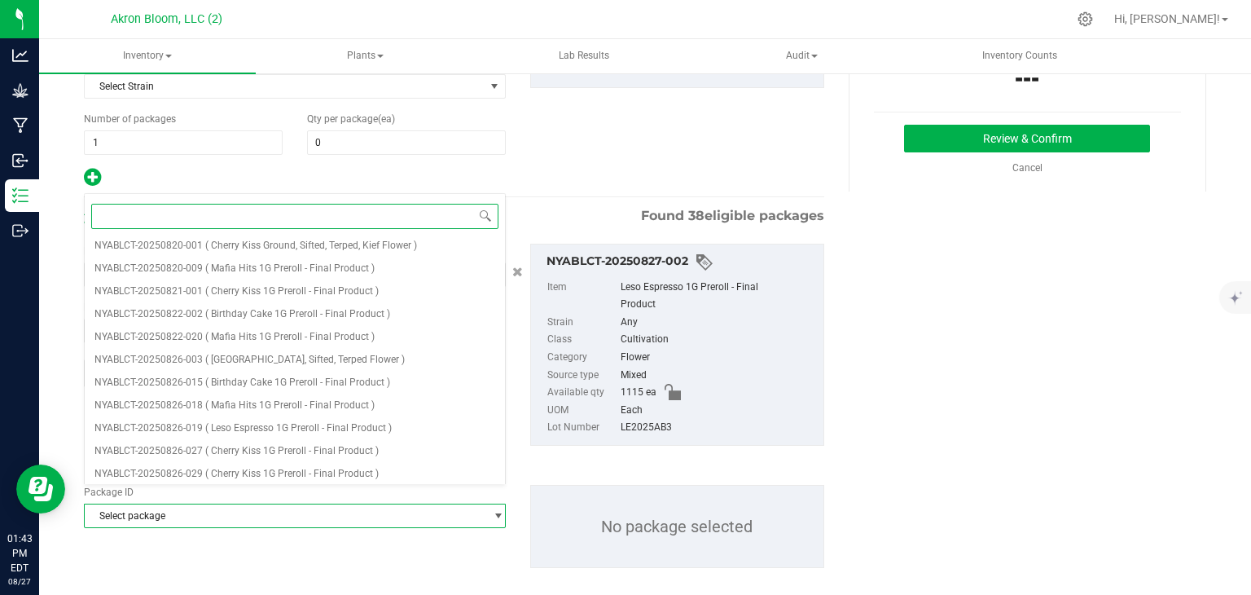
scroll to position [622, 0]
click at [366, 475] on span "( Leso Espresso 1G Preroll - Final Product )" at bounding box center [298, 469] width 187 height 11
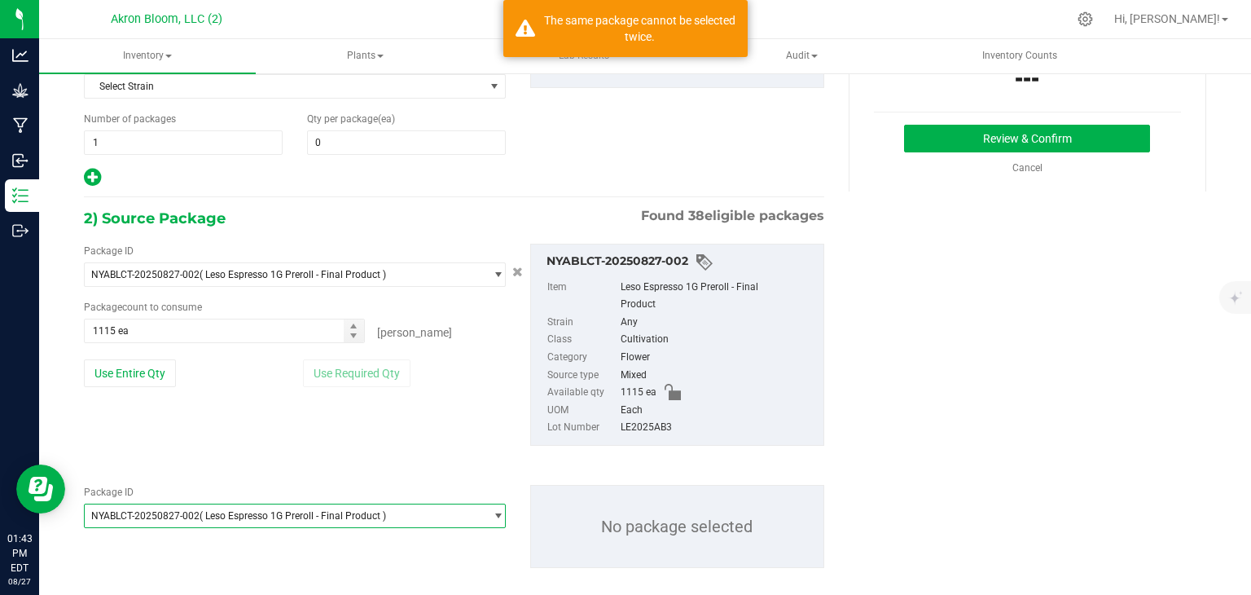
click at [499, 509] on span "select" at bounding box center [498, 515] width 12 height 13
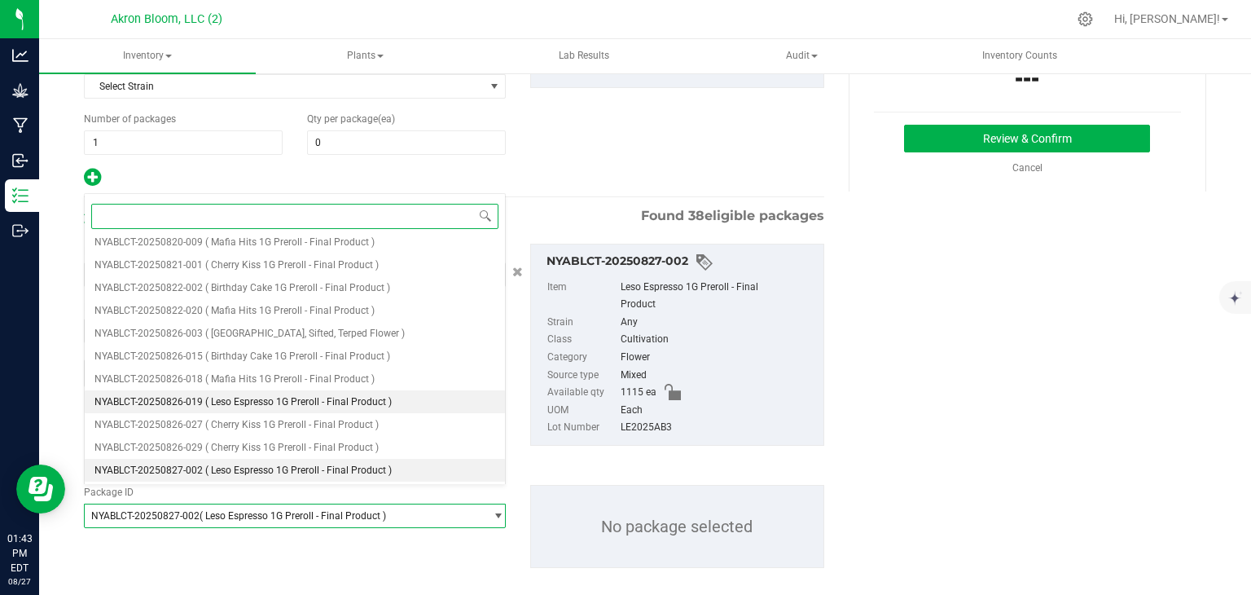
click at [439, 401] on li "NYABLCT-20250826-019 ( Leso Espresso 1G Preroll - Final Product )" at bounding box center [295, 401] width 420 height 23
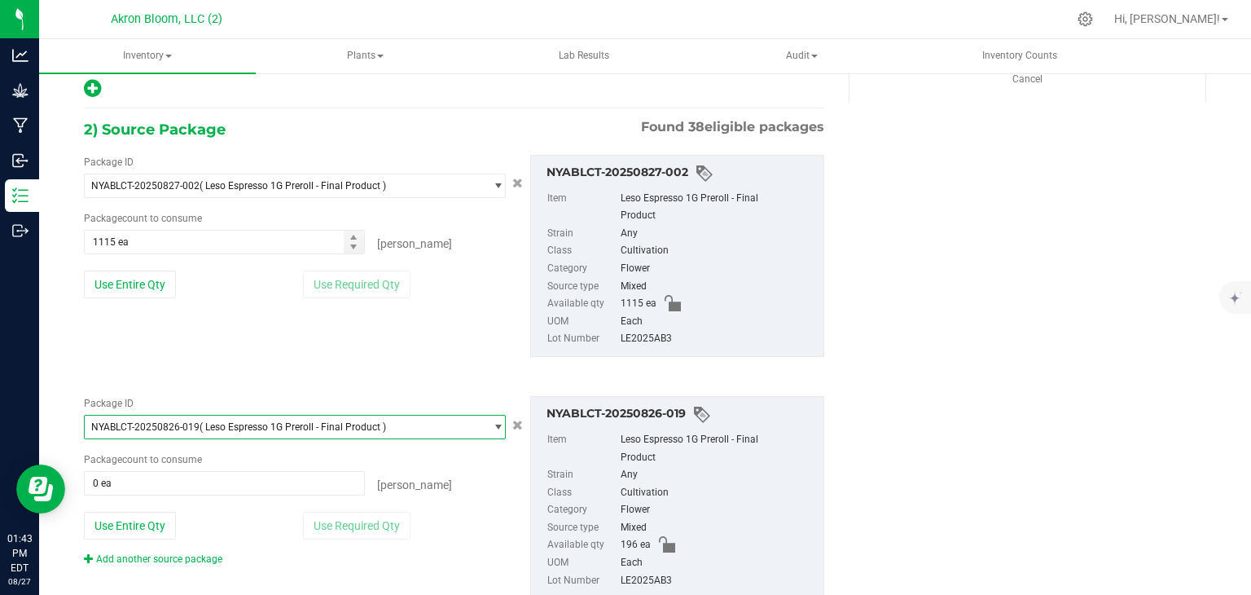
scroll to position [298, 0]
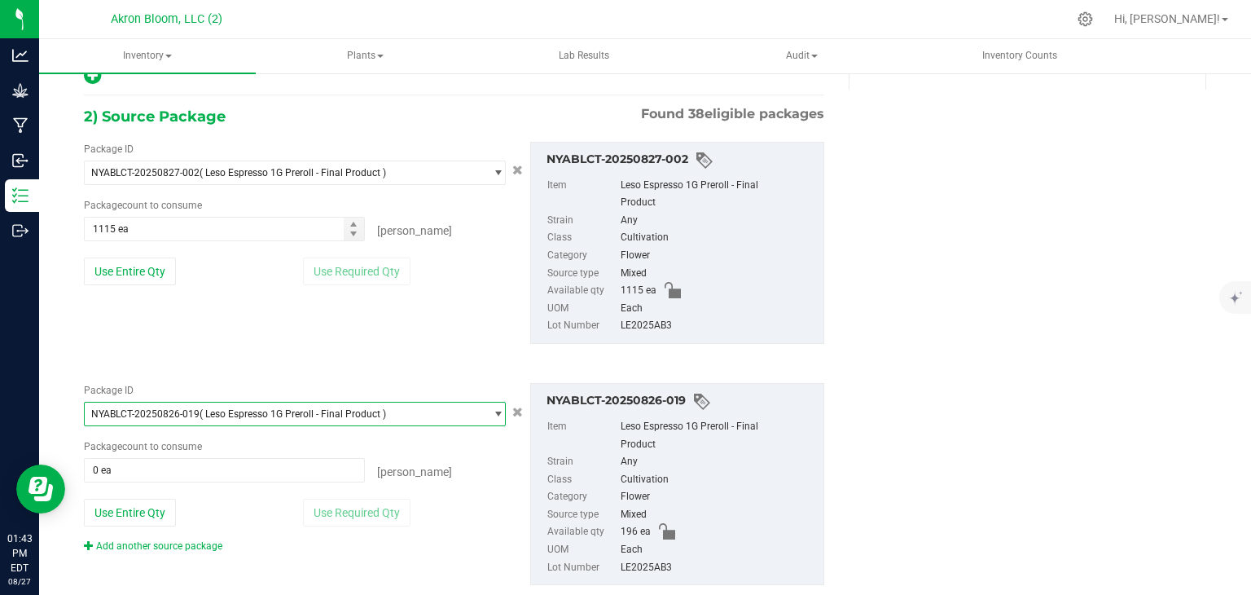
click at [497, 407] on span "select" at bounding box center [498, 413] width 12 height 13
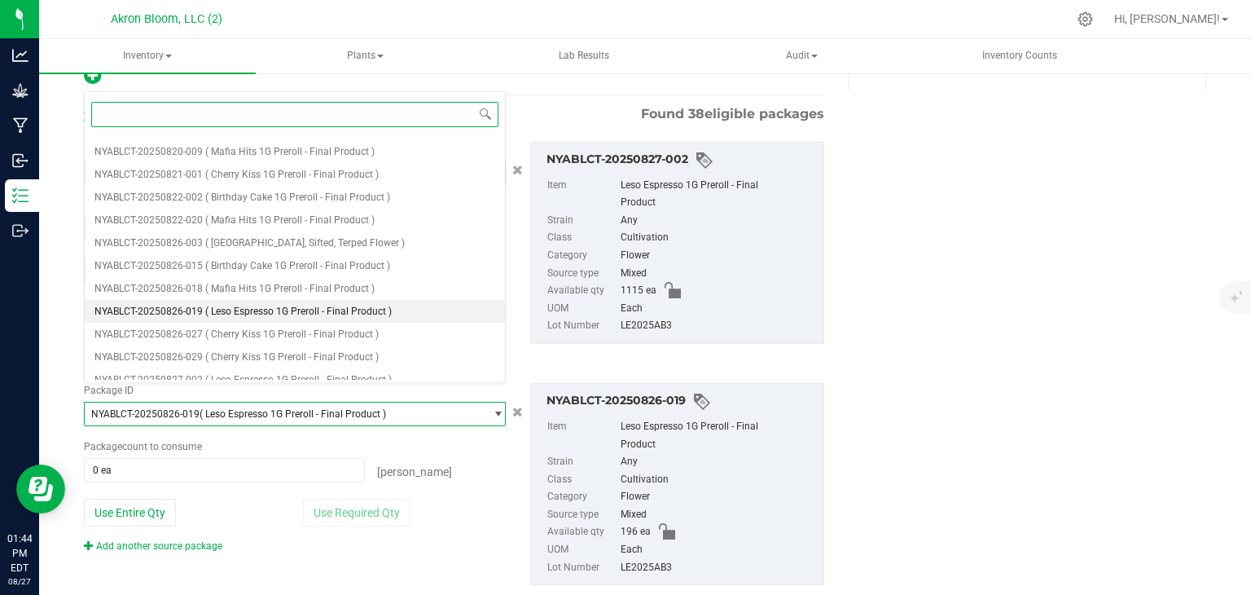
scroll to position [622, 0]
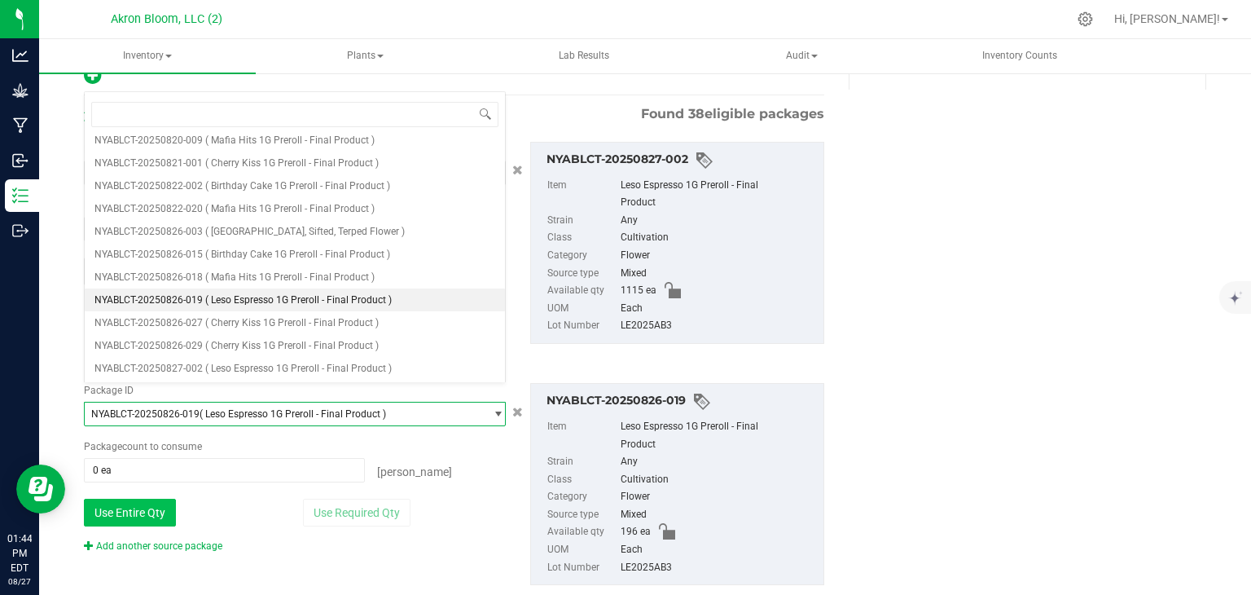
click at [146, 499] on button "Use Entire Qty" at bounding box center [130, 513] width 92 height 28
type input "196 ea"
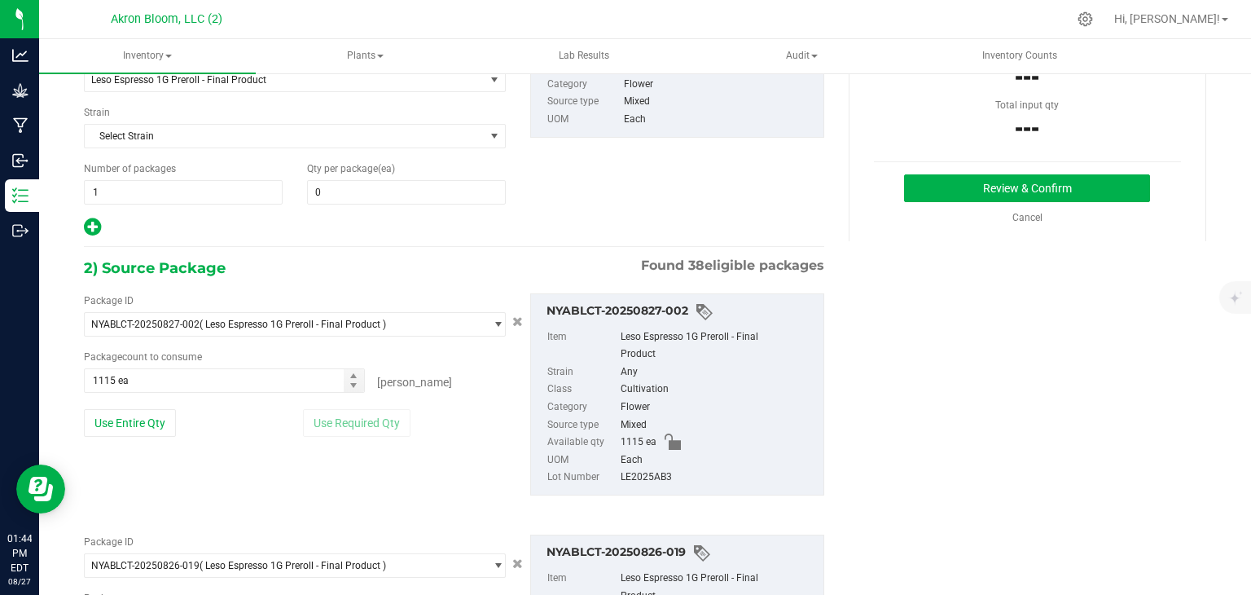
scroll to position [138, 0]
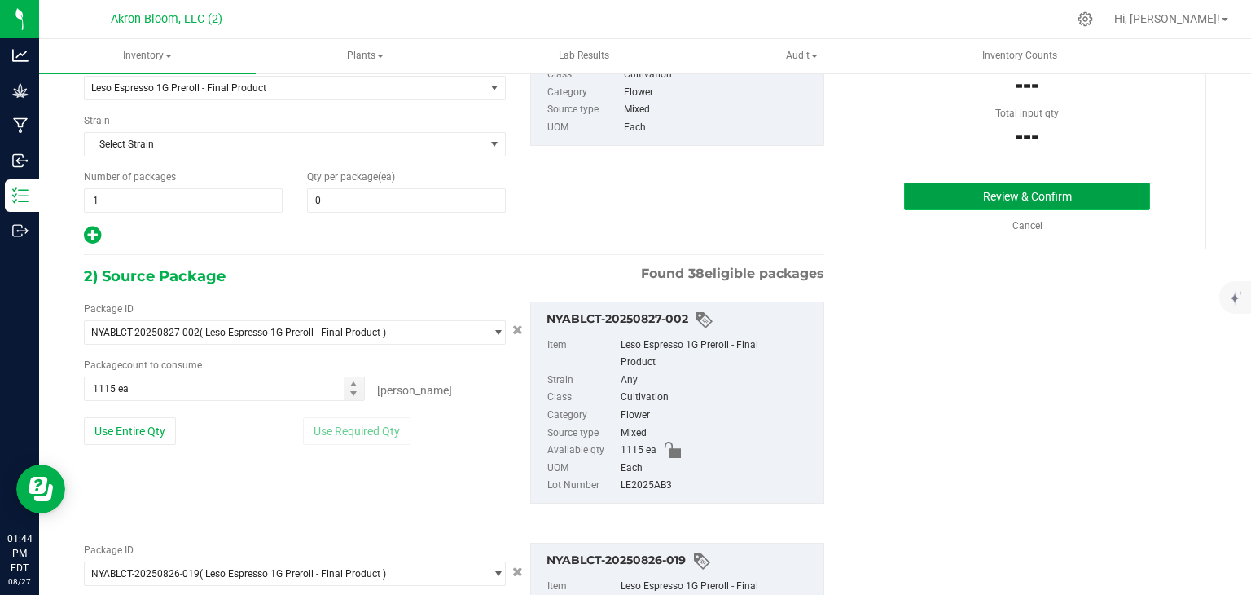
click at [1048, 191] on button "Review & Confirm" at bounding box center [1027, 196] width 246 height 28
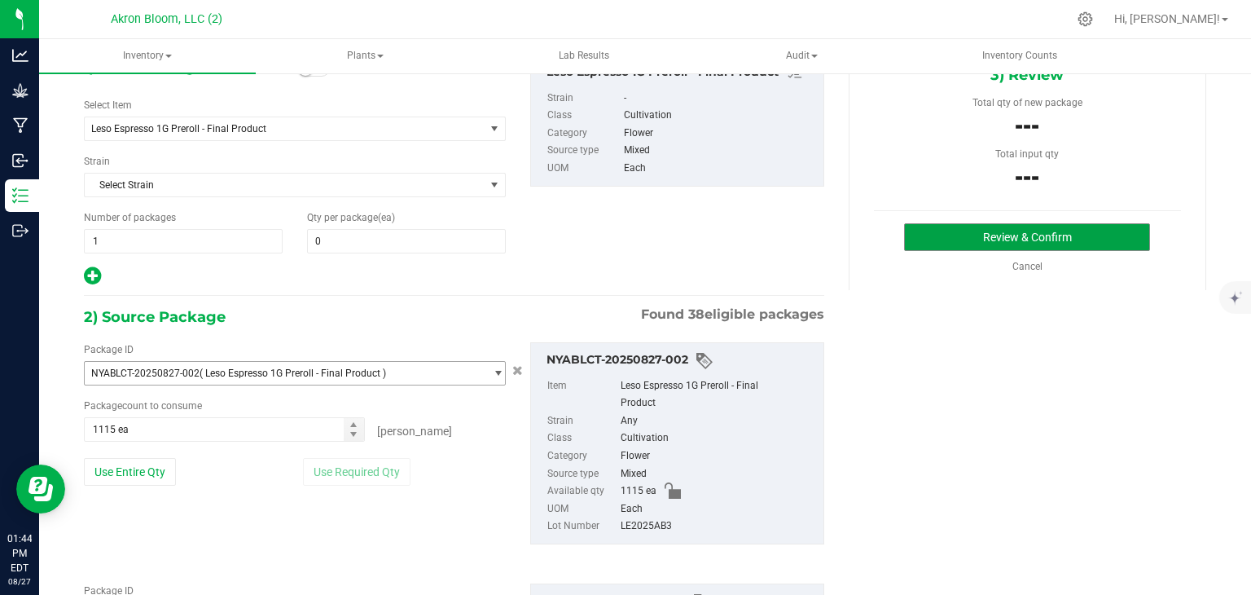
scroll to position [95, 0]
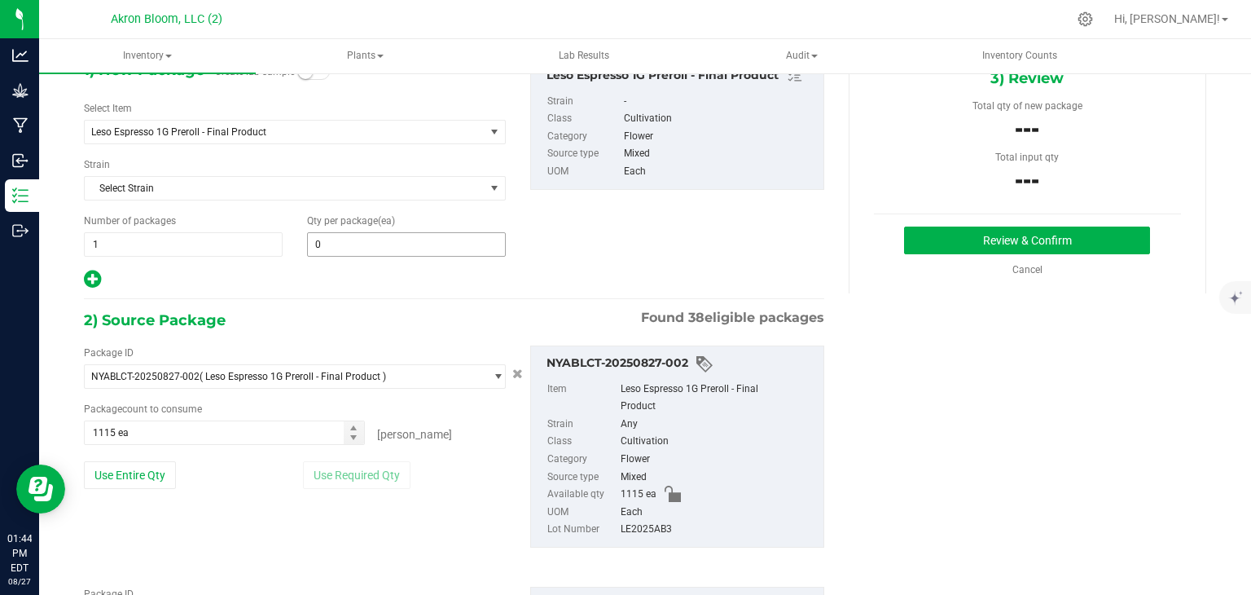
click at [353, 243] on span "0 0" at bounding box center [406, 244] width 199 height 24
type input "1311"
click at [974, 245] on button "Review & Confirm" at bounding box center [1027, 240] width 246 height 28
type input "1,311"
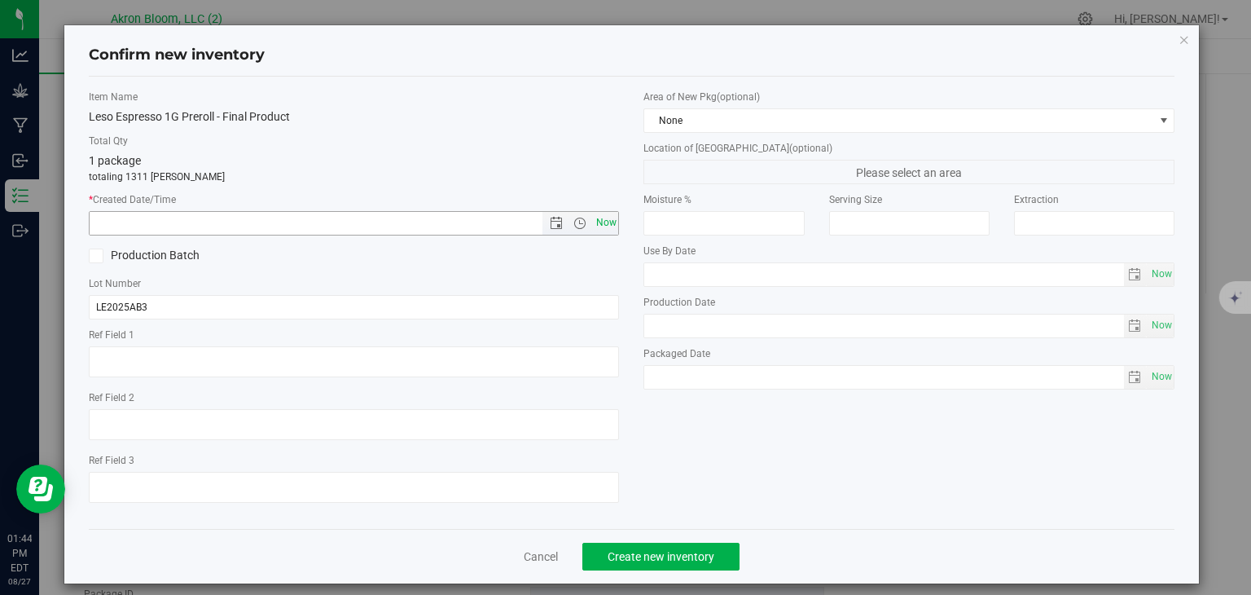
click at [608, 226] on span "Now" at bounding box center [606, 223] width 28 height 24
type input "8/27/2025 1:44 PM"
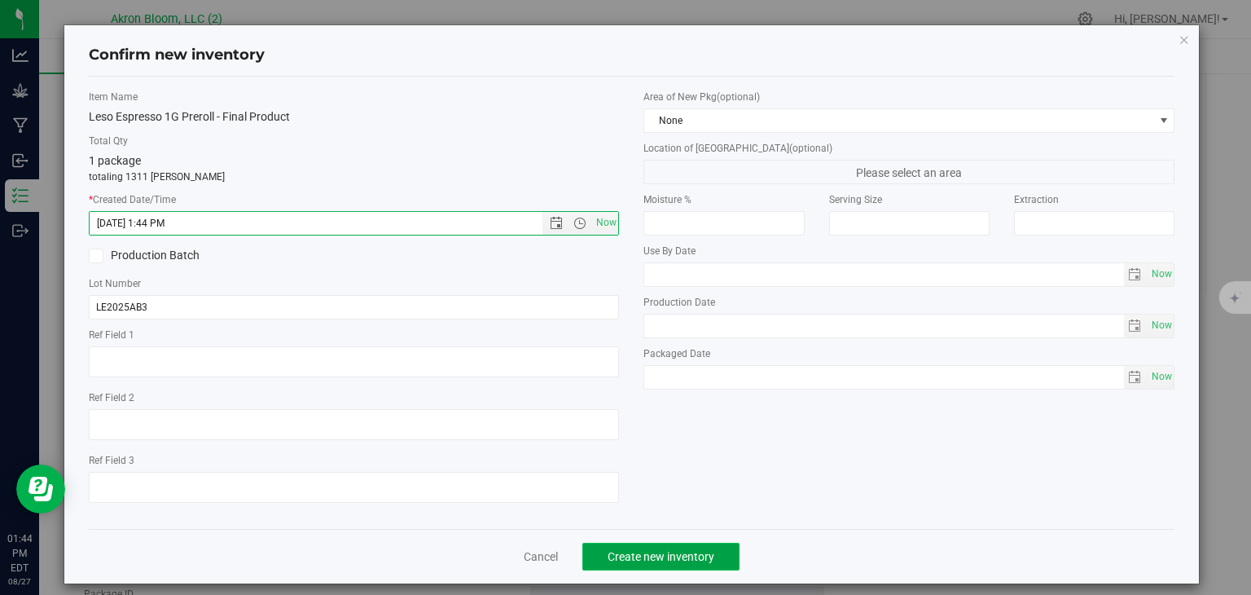
click at [706, 559] on span "Create new inventory" at bounding box center [661, 556] width 107 height 13
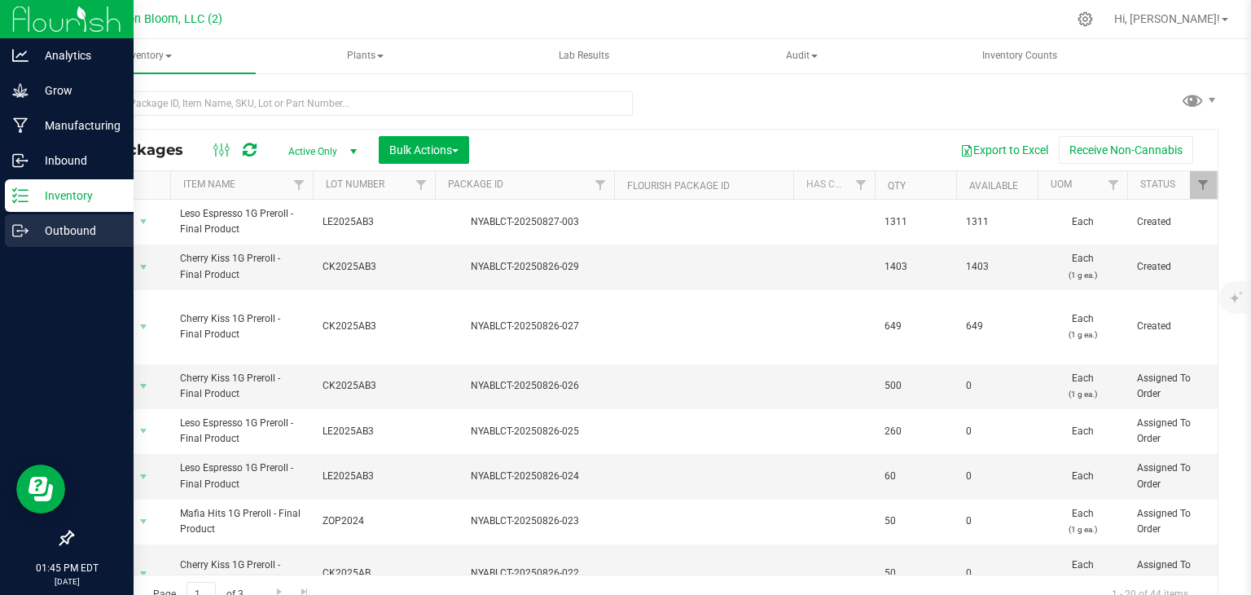
click at [24, 228] on icon at bounding box center [20, 230] width 16 height 16
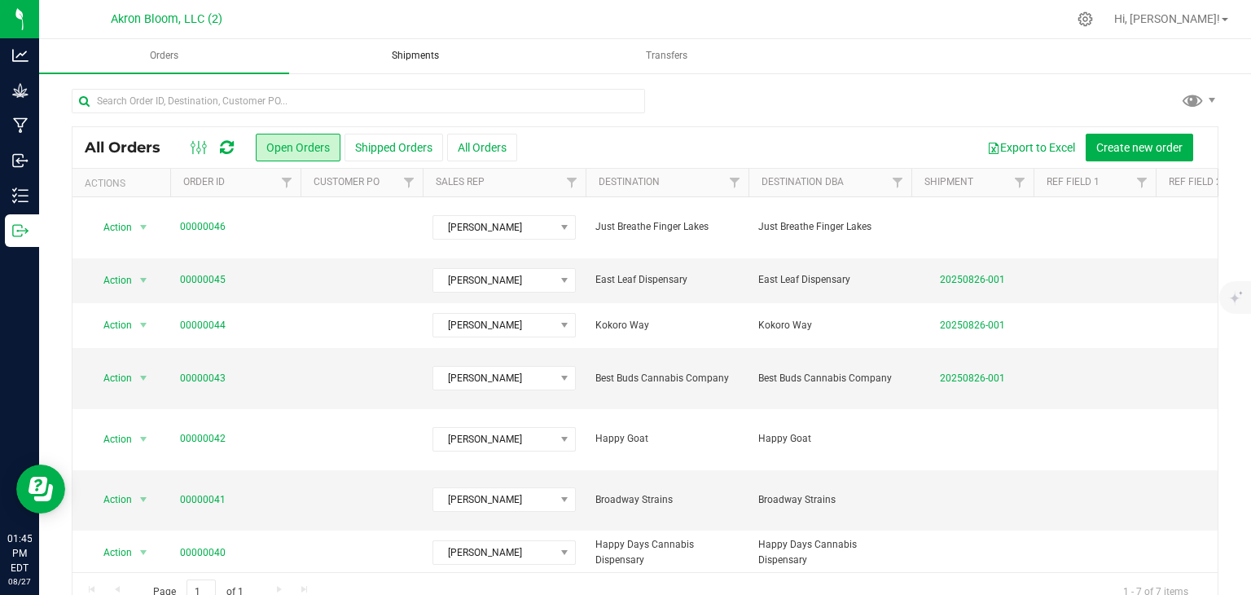
click at [423, 47] on uib-tab-heading "Shipments" at bounding box center [416, 56] width 248 height 33
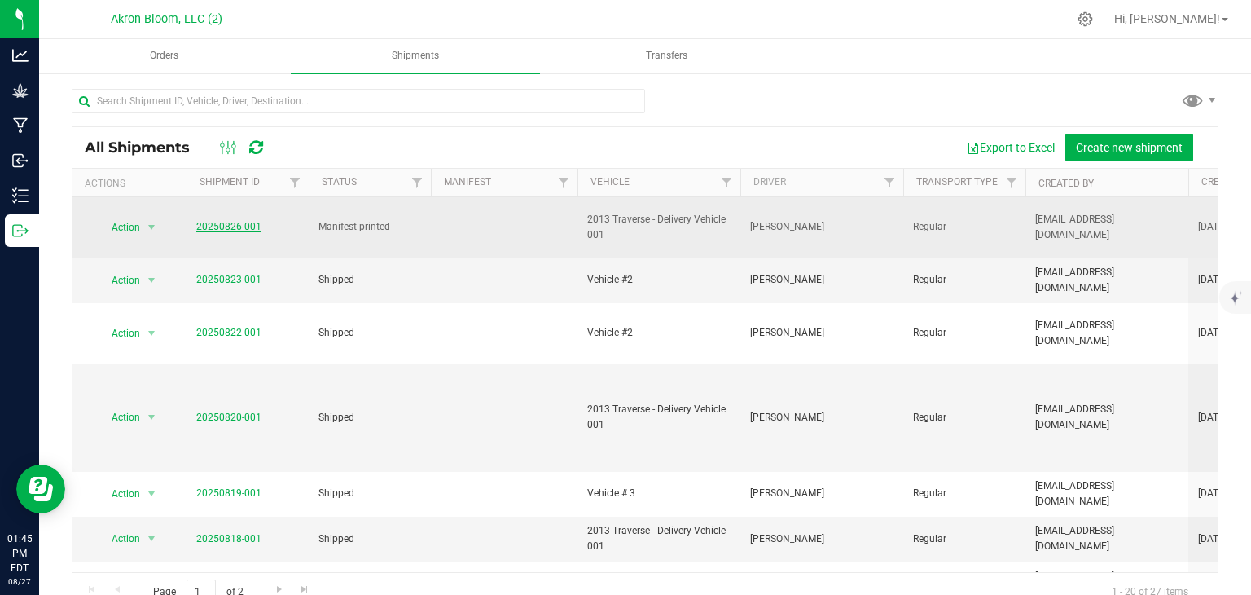
click at [234, 227] on link "20250826-001" at bounding box center [228, 226] width 65 height 11
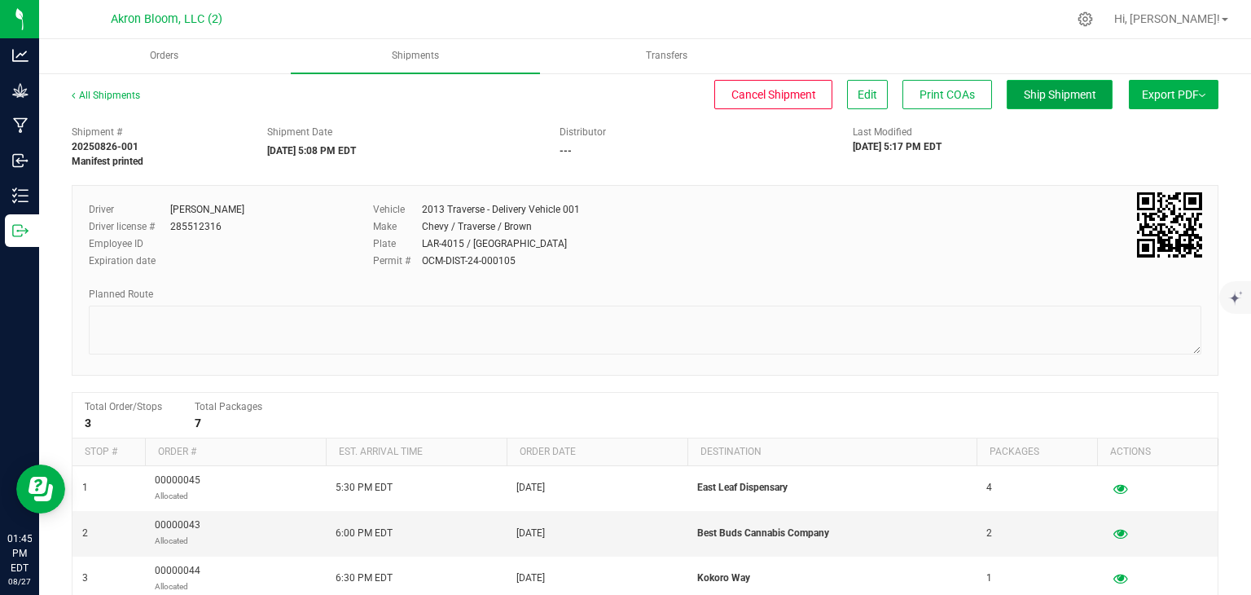
click at [1057, 90] on span "Ship Shipment" at bounding box center [1060, 94] width 73 height 13
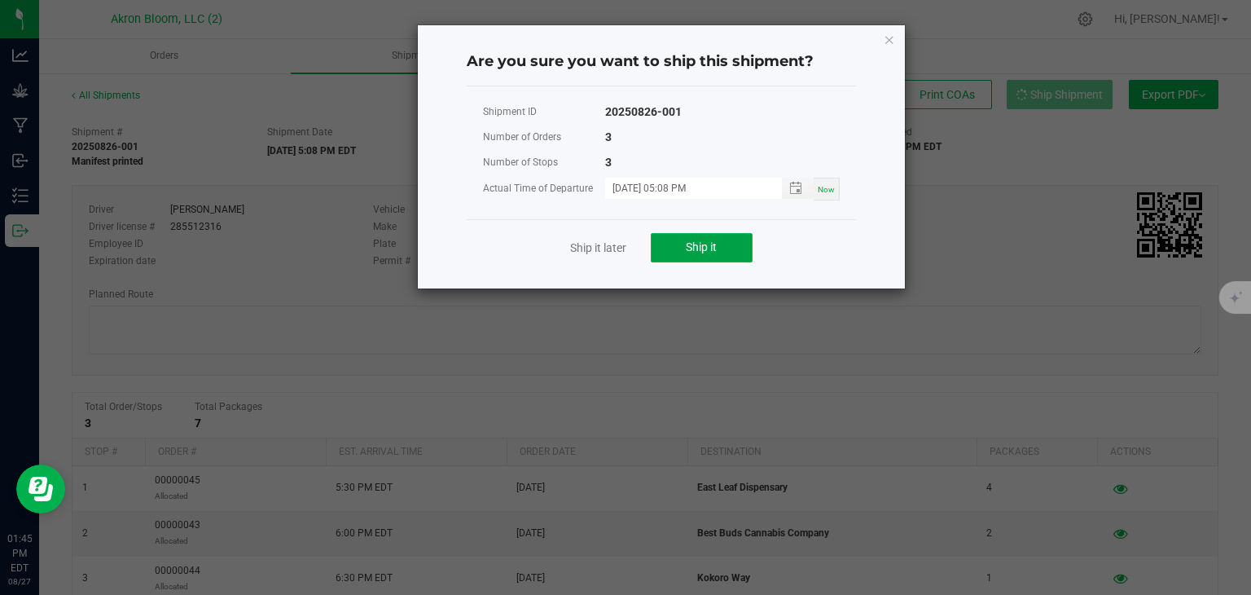
click at [729, 242] on button "Ship it" at bounding box center [702, 247] width 102 height 29
click at [0, 0] on icon at bounding box center [0, 0] width 0 height 0
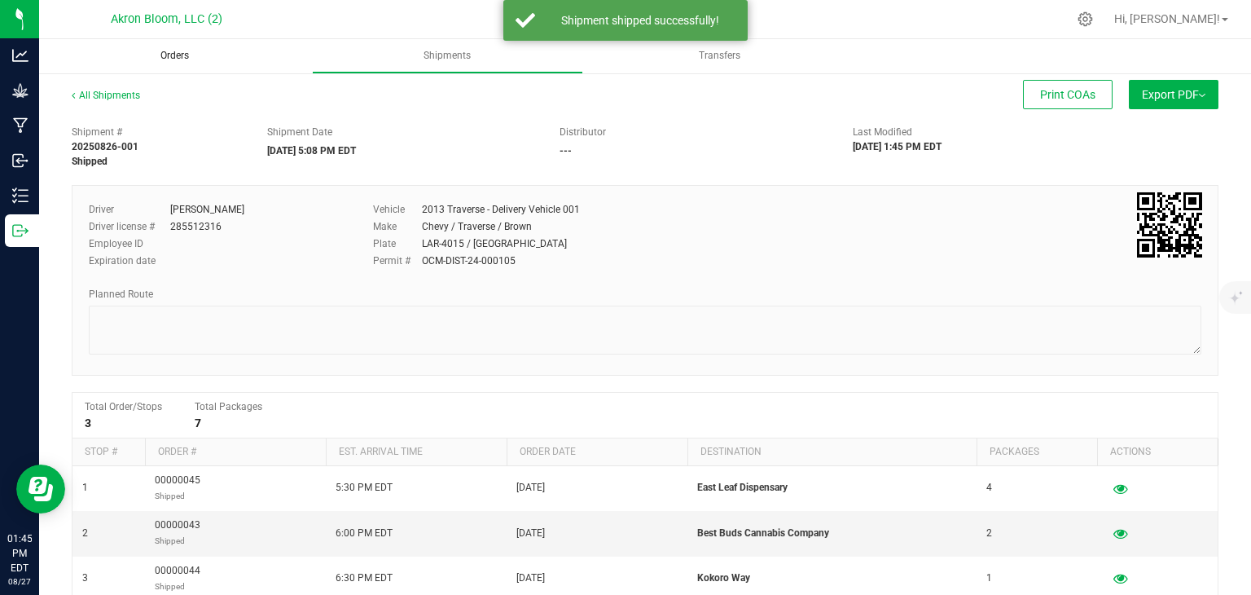
click at [172, 52] on span "Orders" at bounding box center [174, 56] width 73 height 14
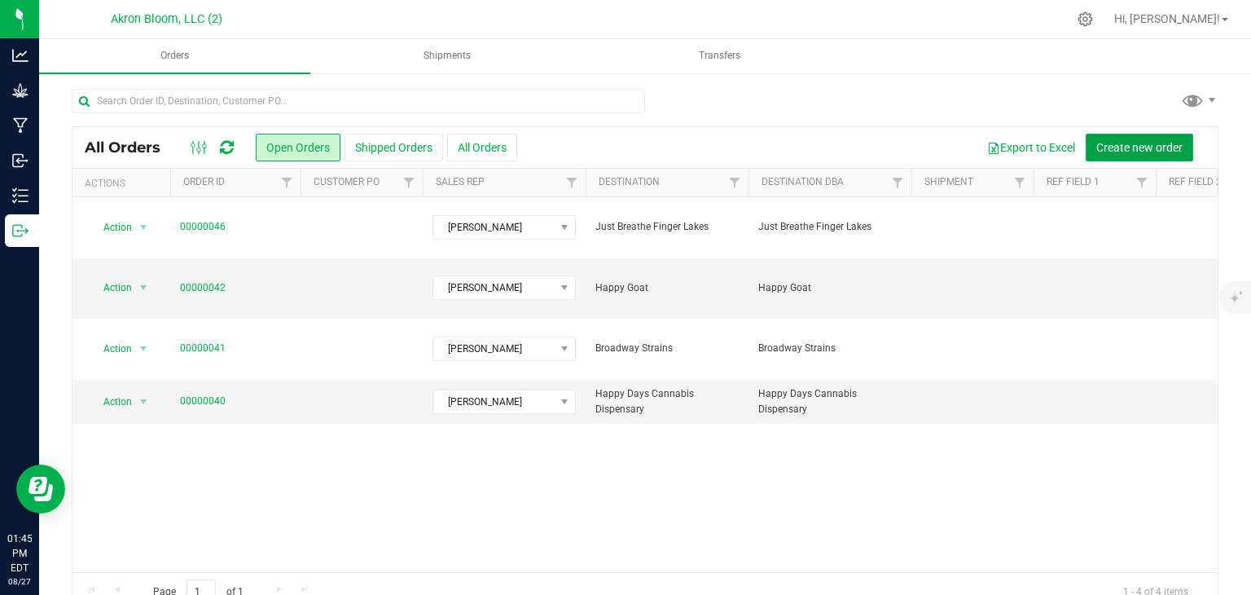
click at [1138, 143] on span "Create new order" at bounding box center [1140, 147] width 86 height 13
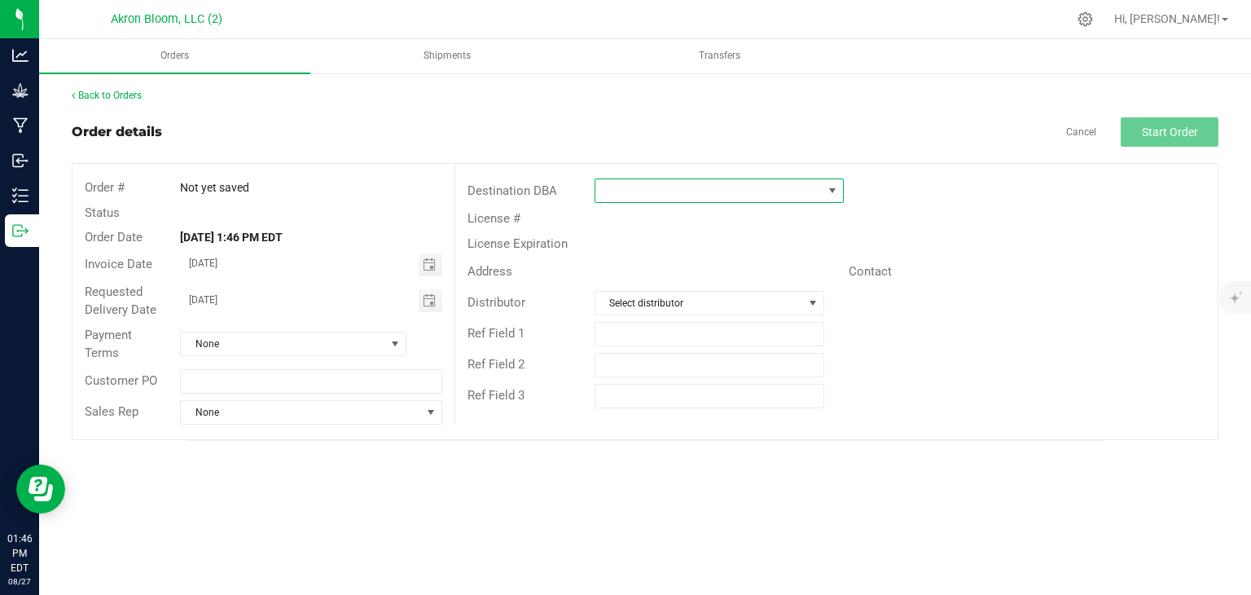
click at [834, 187] on span at bounding box center [832, 190] width 13 height 13
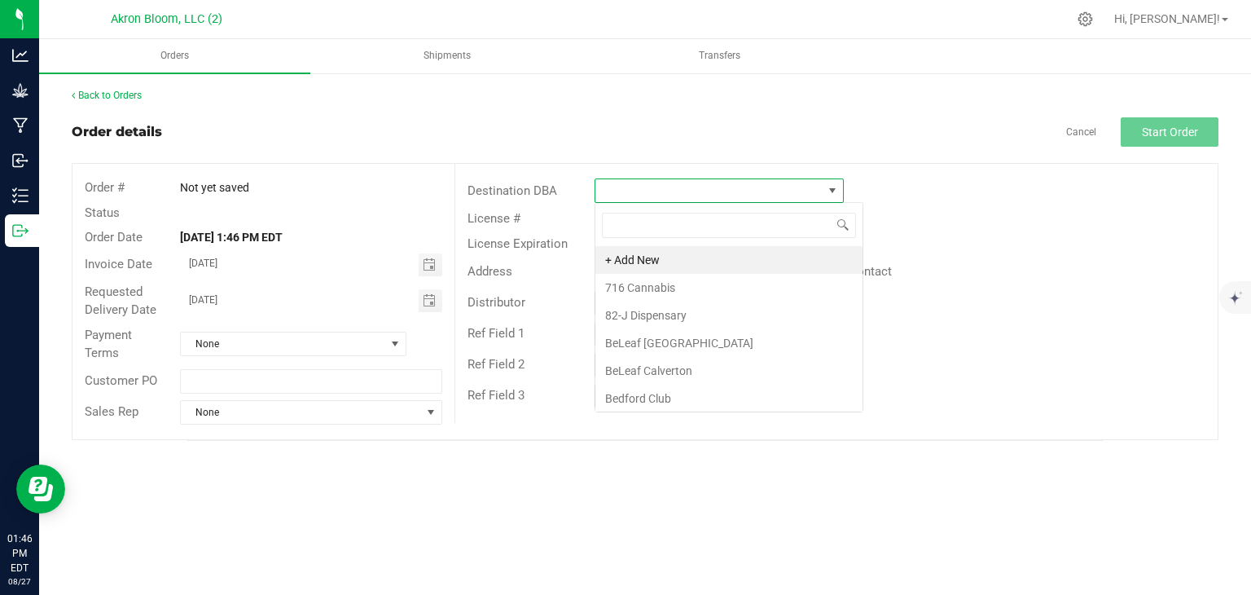
scroll to position [24, 249]
type input "Wild Flo"
click at [745, 257] on li "Wild Flower Dispensary" at bounding box center [720, 260] width 248 height 28
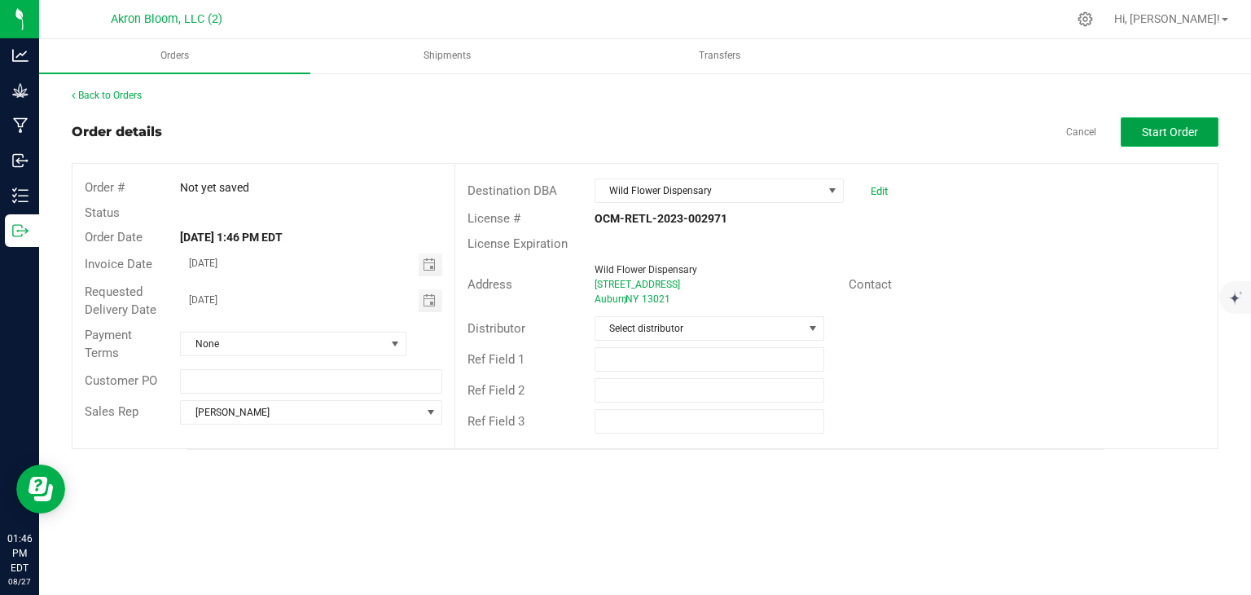
click at [1169, 125] on span "Start Order" at bounding box center [1170, 131] width 56 height 13
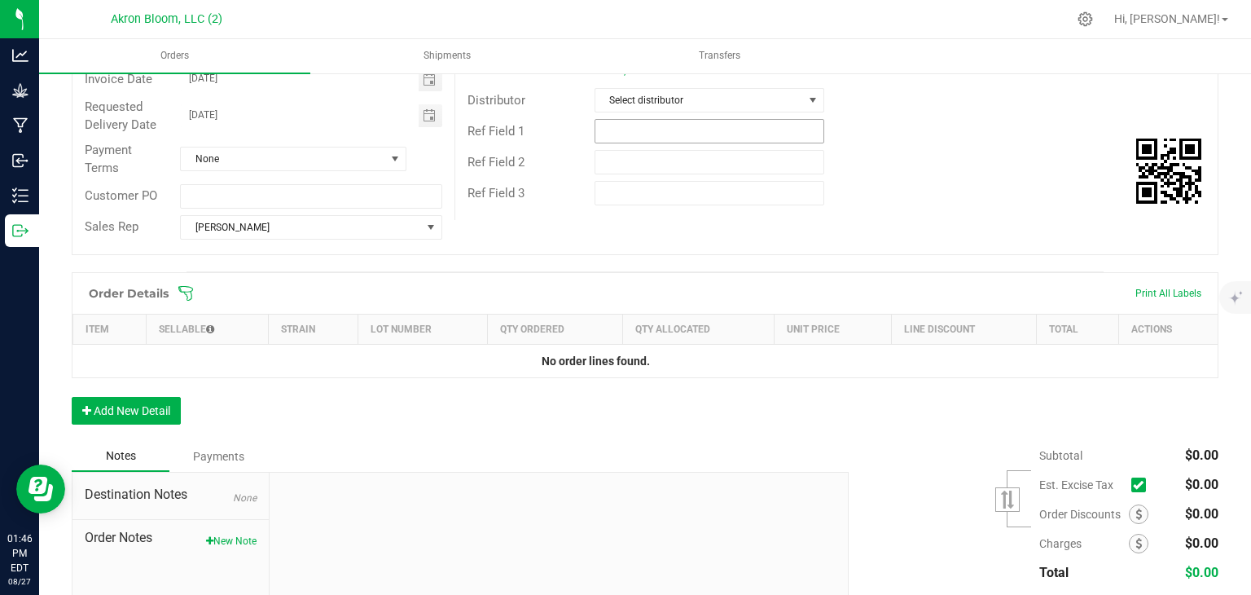
scroll to position [229, 0]
click at [134, 407] on button "Add New Detail" at bounding box center [126, 410] width 109 height 28
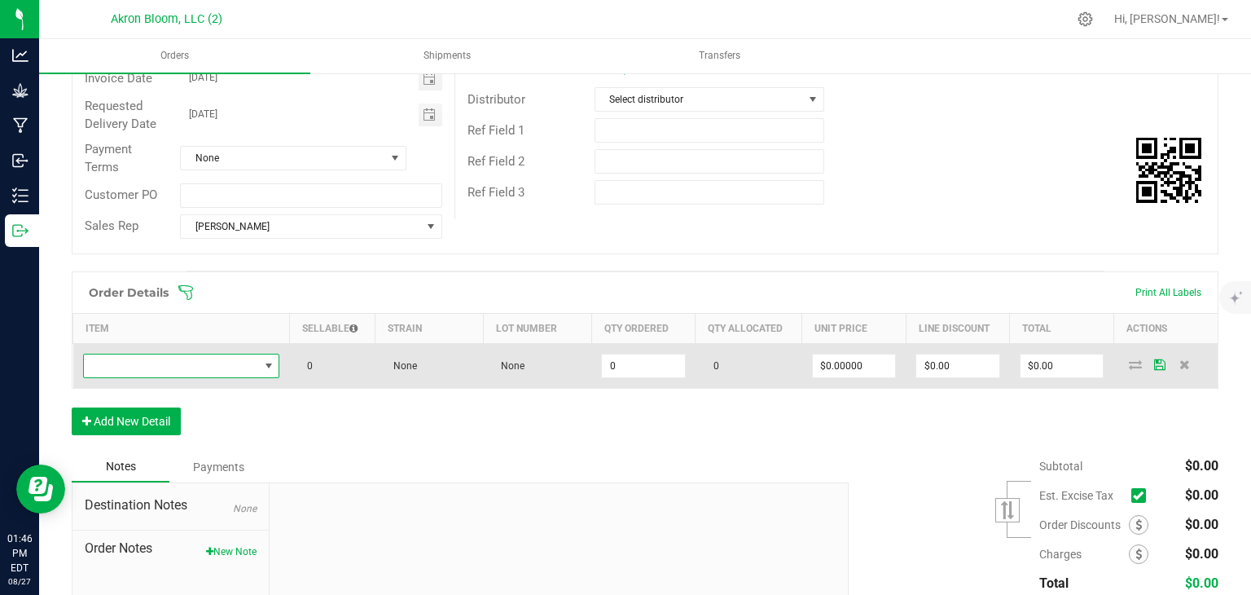
click at [267, 361] on span "NO DATA FOUND" at bounding box center [268, 365] width 13 height 13
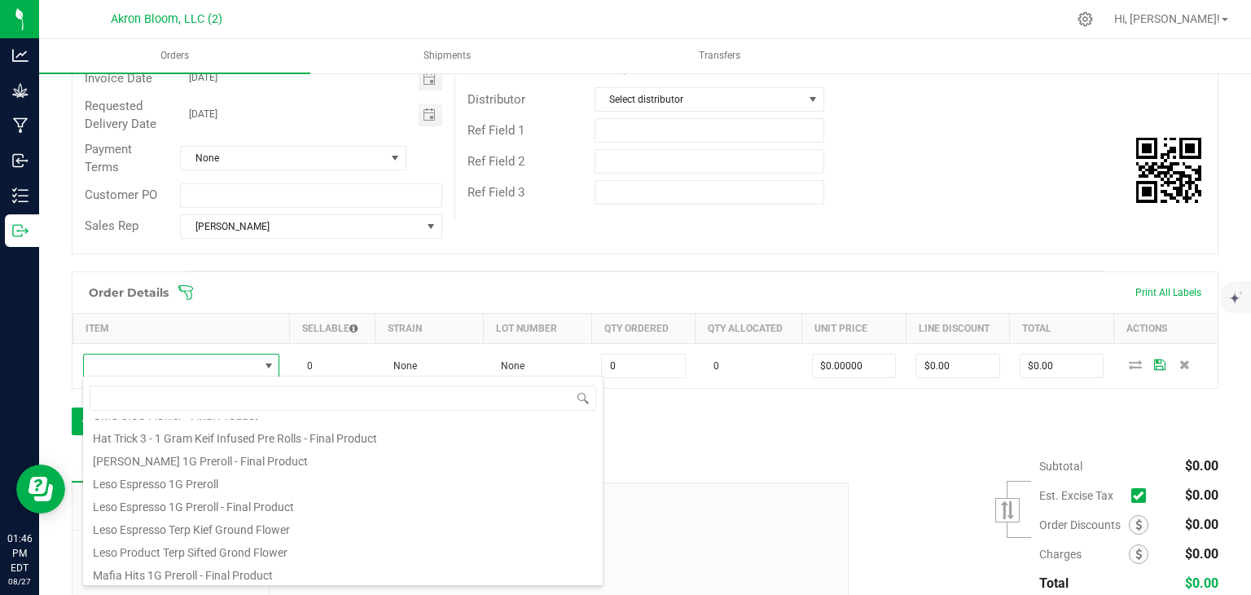
scroll to position [134, 0]
click at [260, 506] on li "Leso Espresso 1G Preroll - Final Product" at bounding box center [343, 501] width 520 height 23
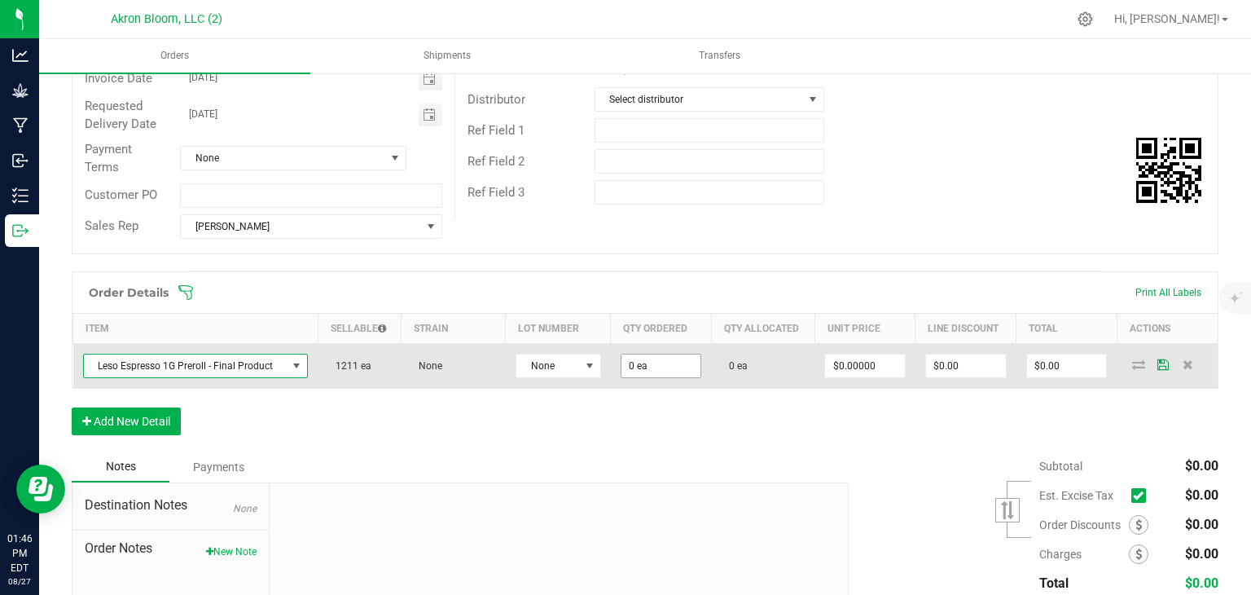
click at [665, 367] on input "0 ea" at bounding box center [662, 365] width 80 height 23
type input "1000 ea"
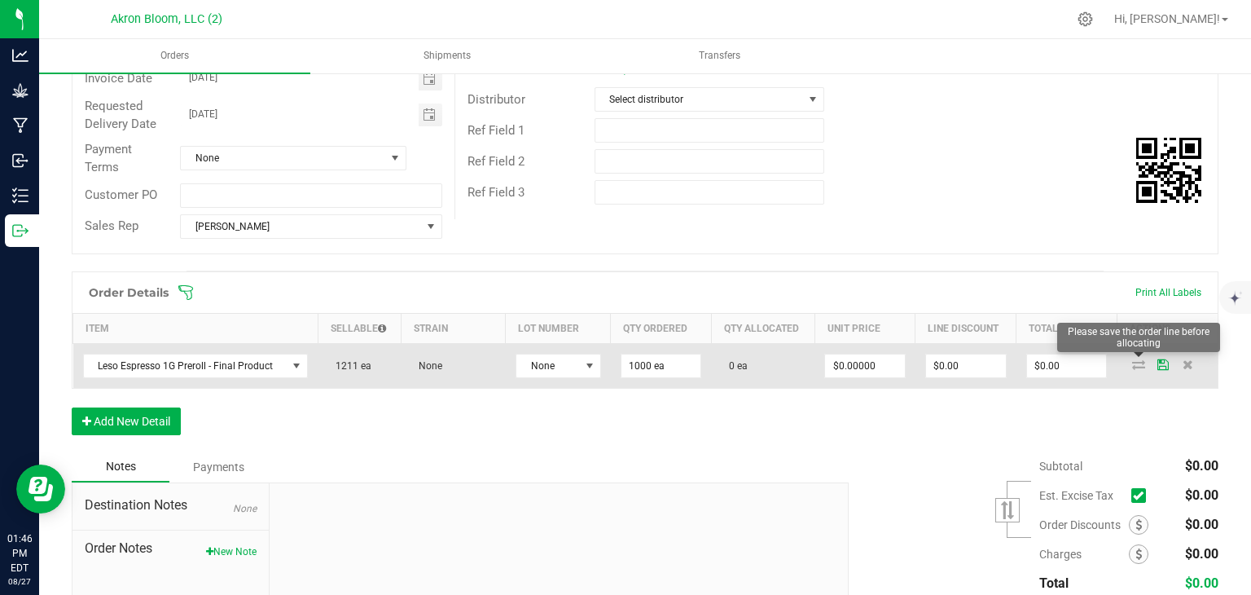
click at [1135, 360] on icon at bounding box center [1138, 364] width 13 height 10
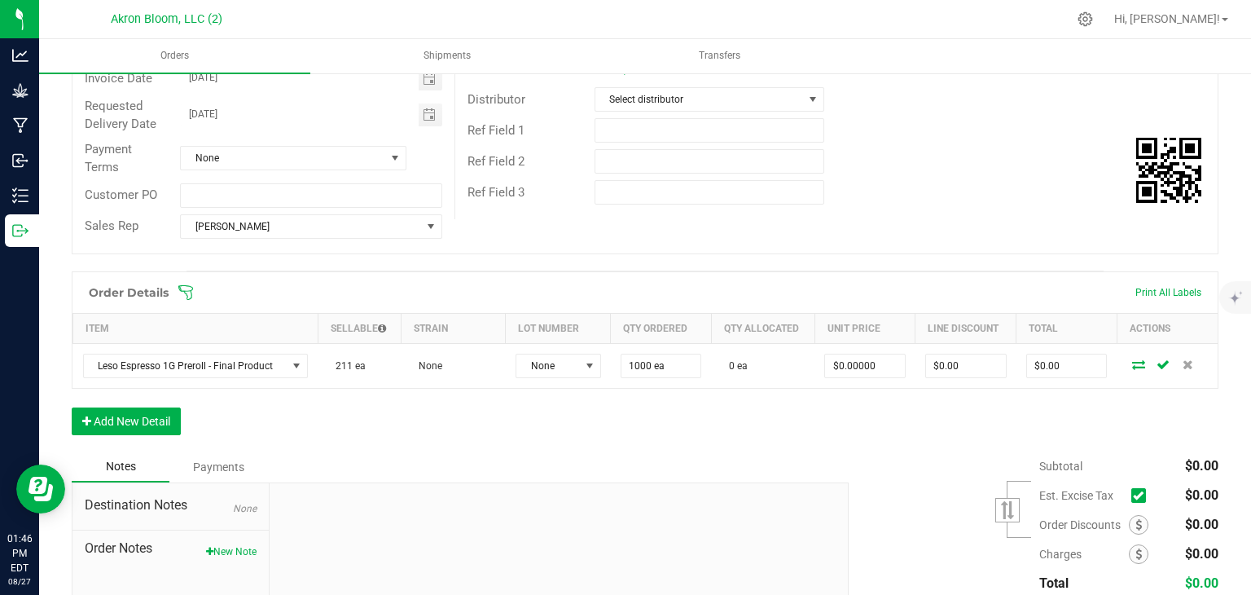
click at [1135, 360] on icon at bounding box center [1138, 364] width 13 height 10
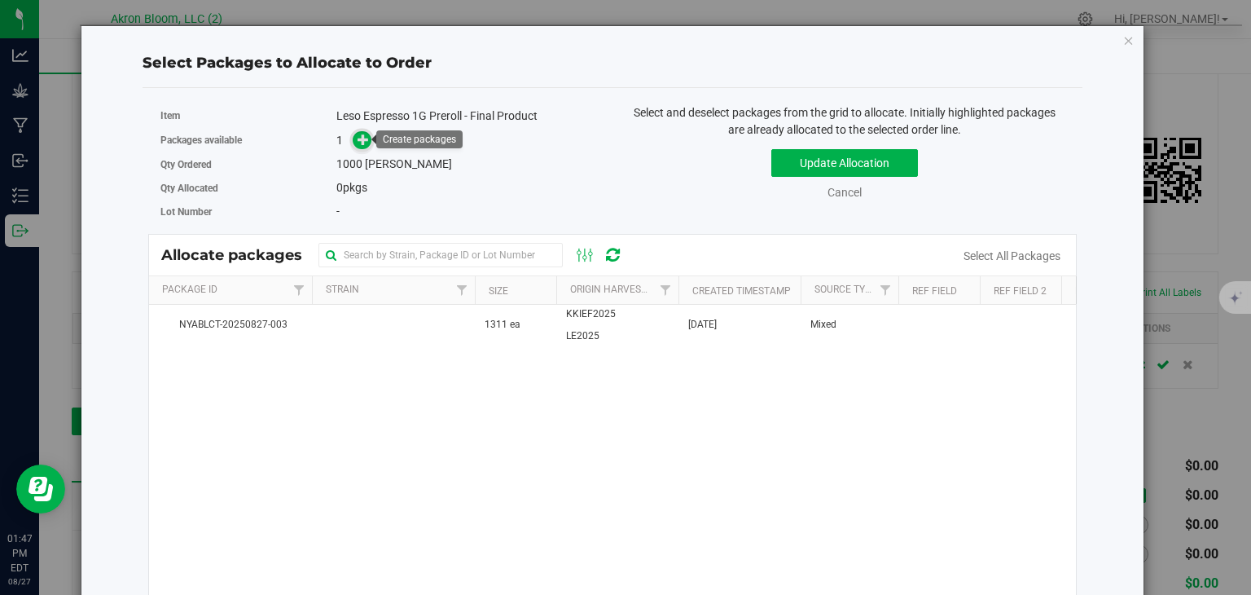
click at [366, 135] on icon at bounding box center [363, 139] width 11 height 11
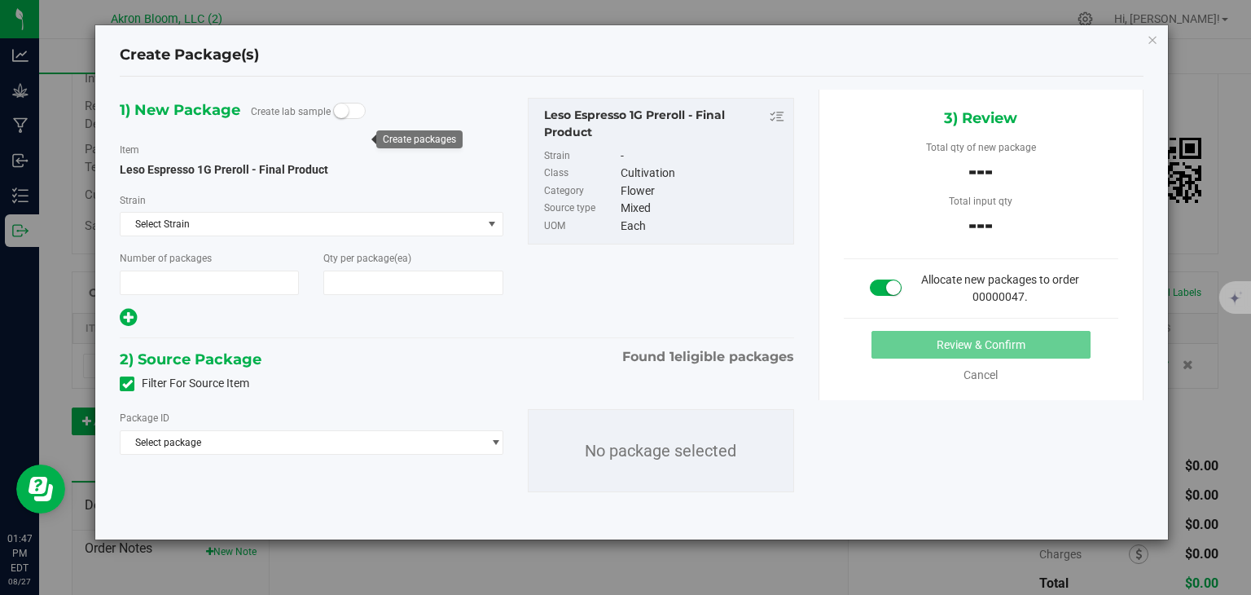
type input "1"
type input "1,000"
click at [500, 439] on span "select" at bounding box center [496, 442] width 12 height 13
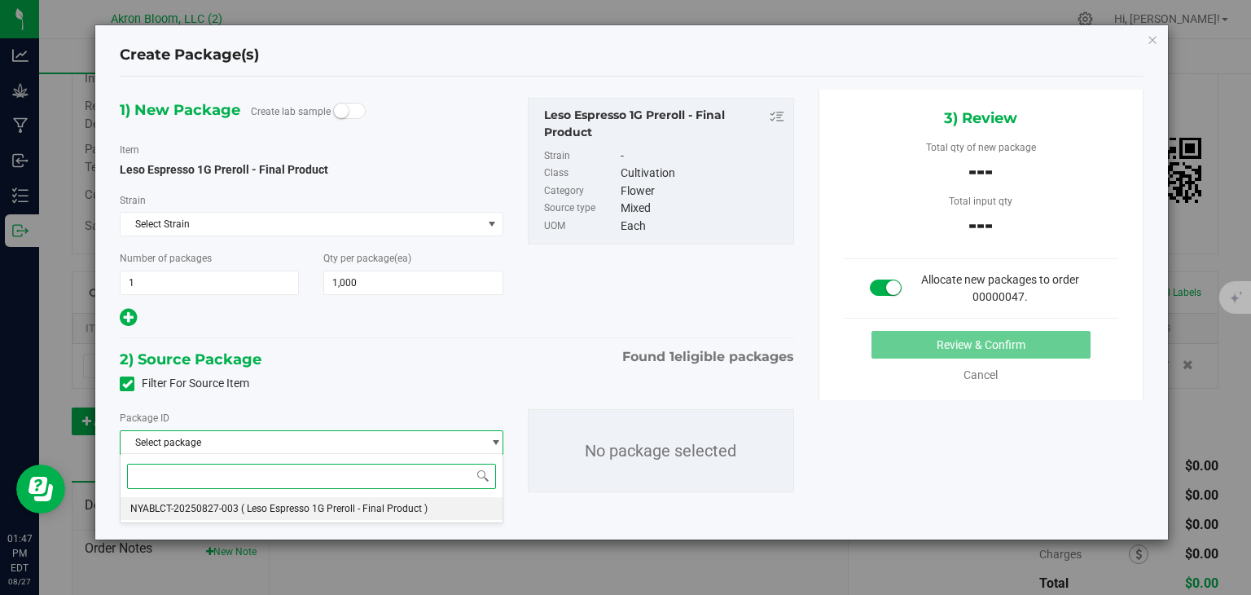
click at [437, 508] on li "NYABLCT-20250827-003 ( Leso Espresso 1G Preroll - Final Product )" at bounding box center [311, 508] width 381 height 23
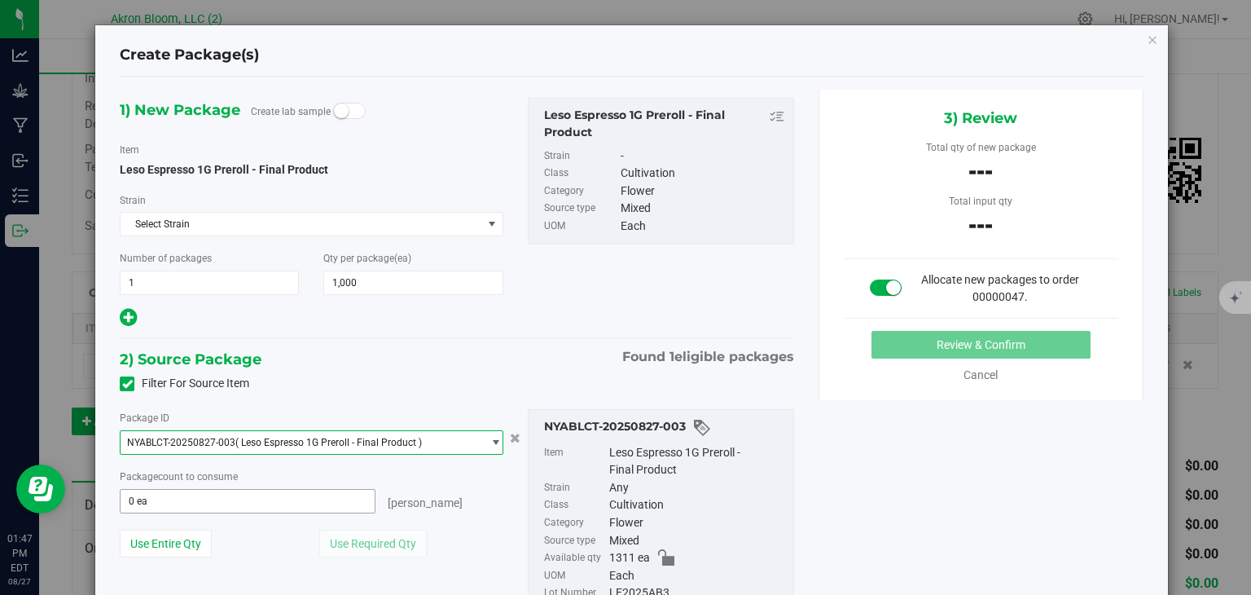
click at [205, 506] on span "0 ea 0" at bounding box center [247, 501] width 255 height 24
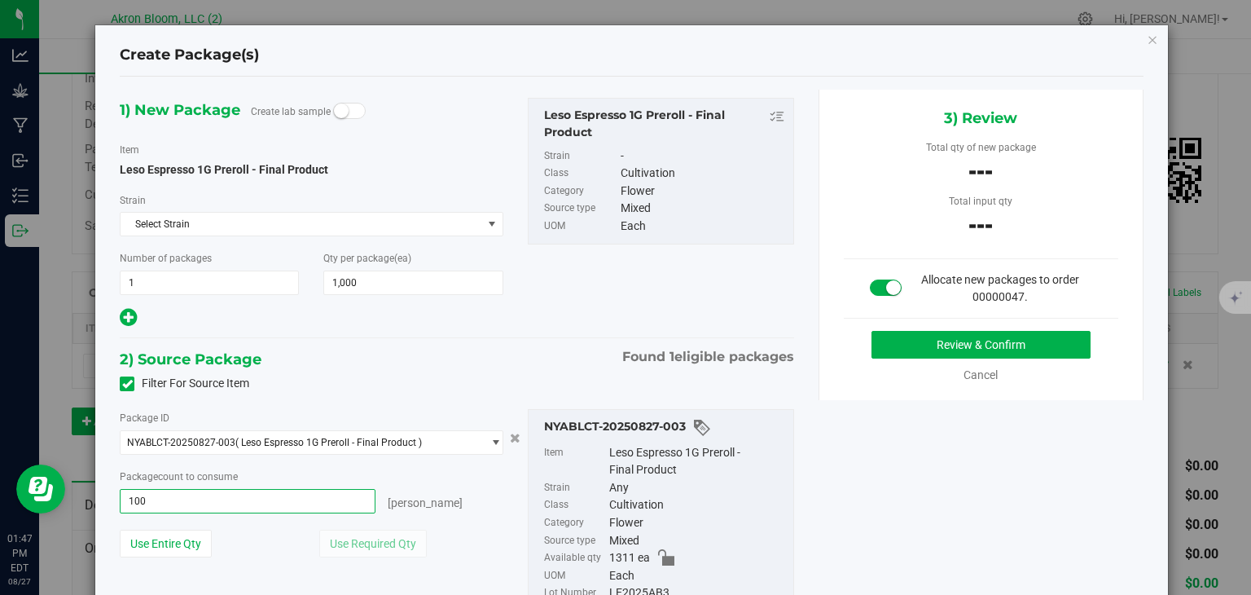
type input "1000"
click at [930, 345] on button "Review & Confirm" at bounding box center [981, 345] width 219 height 28
type input "1000 ea"
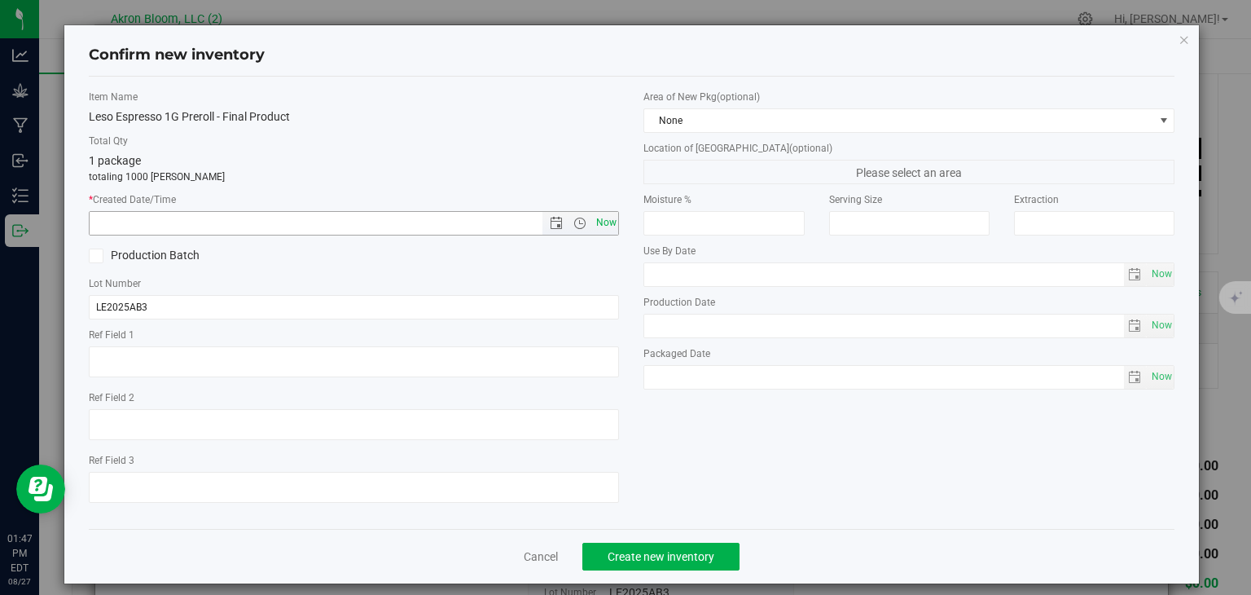
click at [604, 218] on span "Now" at bounding box center [606, 223] width 28 height 24
type input "8/27/2025 1:47 PM"
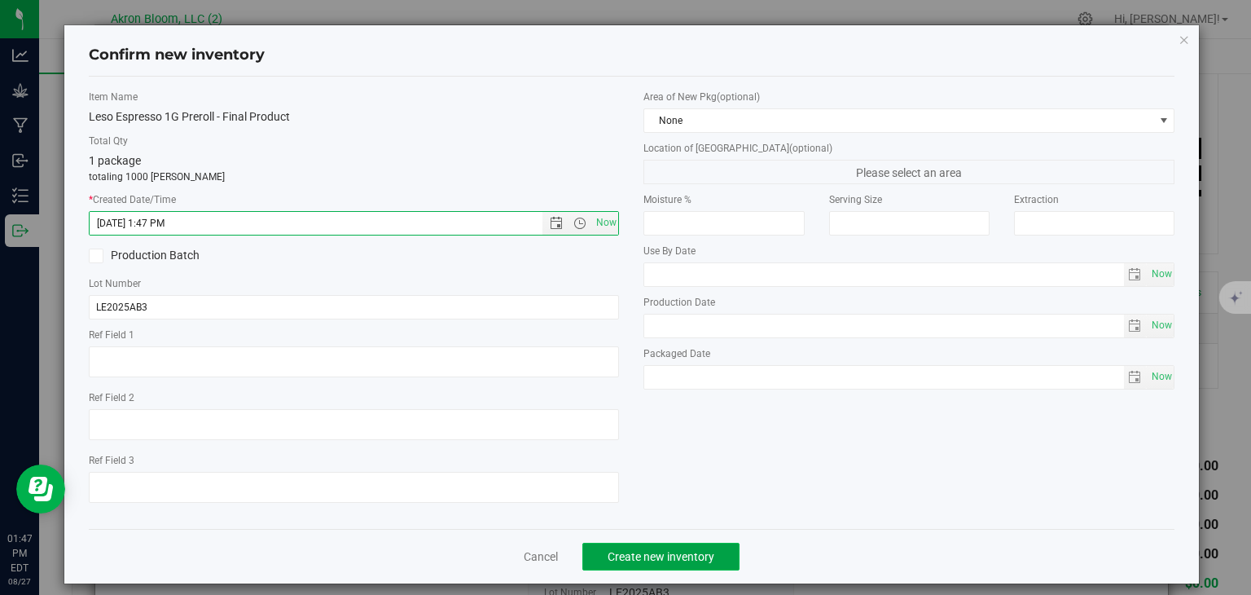
click at [661, 556] on span "Create new inventory" at bounding box center [661, 556] width 107 height 13
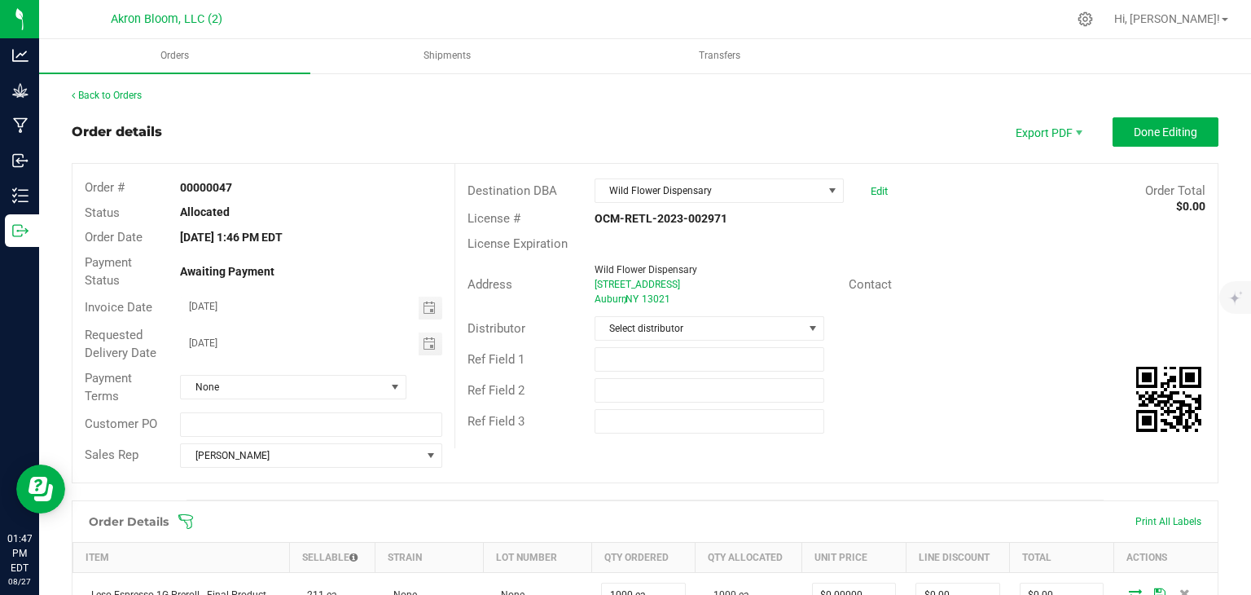
click at [160, 447] on div "Sales Rep" at bounding box center [120, 455] width 95 height 19
click at [1171, 128] on span "Done Editing" at bounding box center [1166, 131] width 64 height 13
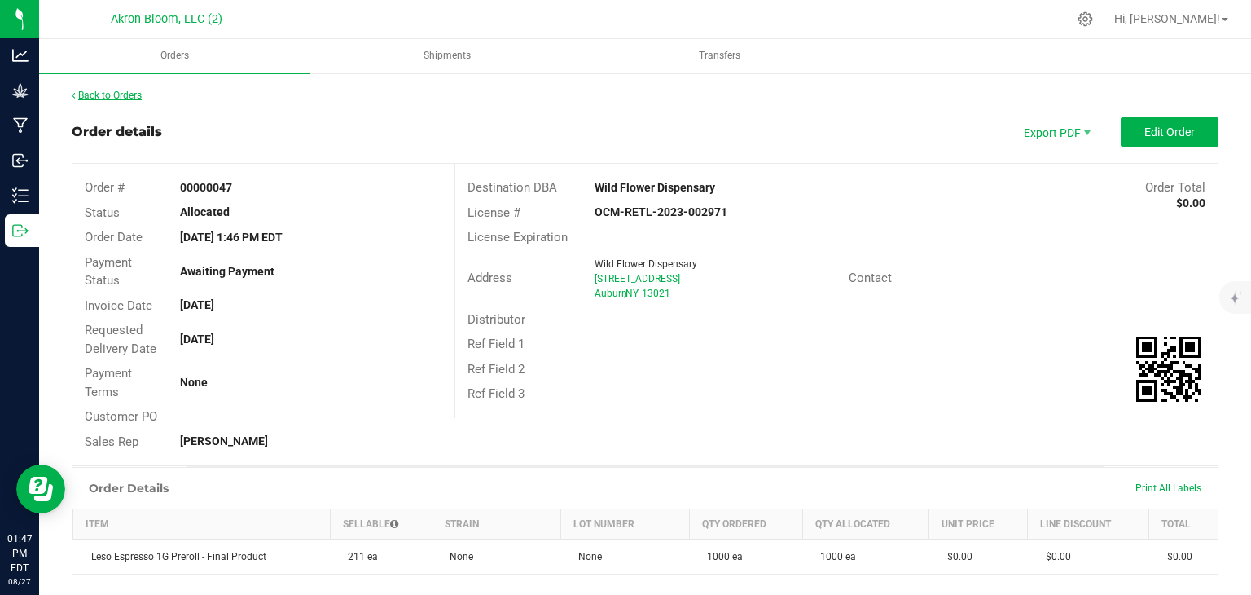
click at [108, 93] on link "Back to Orders" at bounding box center [107, 95] width 70 height 11
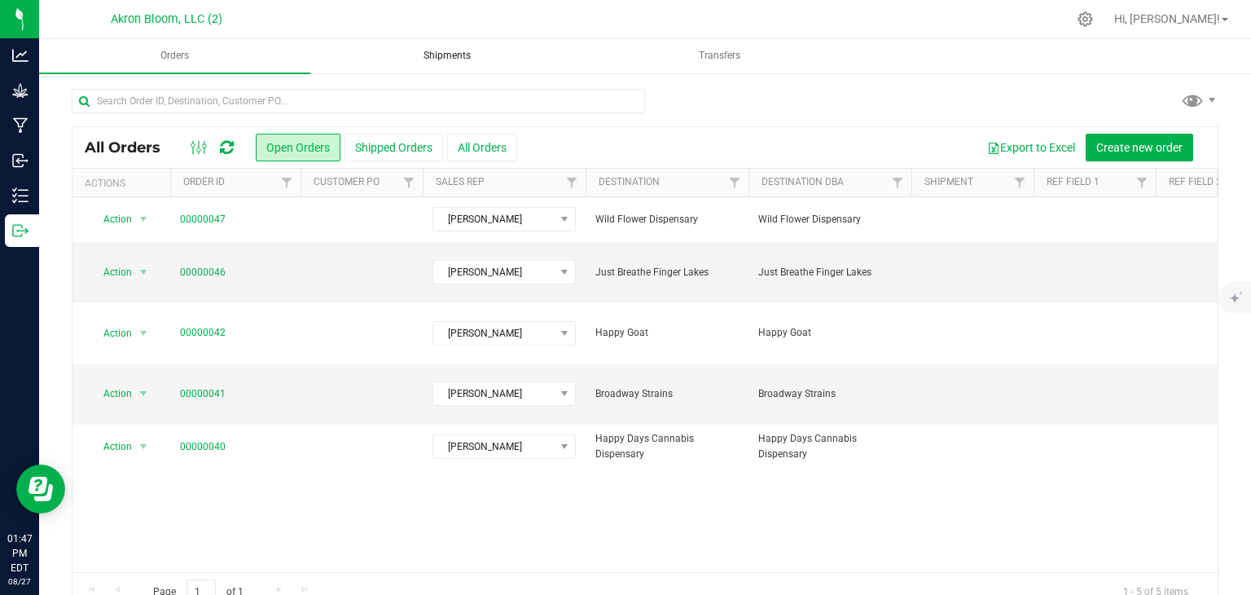
click at [445, 61] on span "Shipments" at bounding box center [447, 56] width 91 height 14
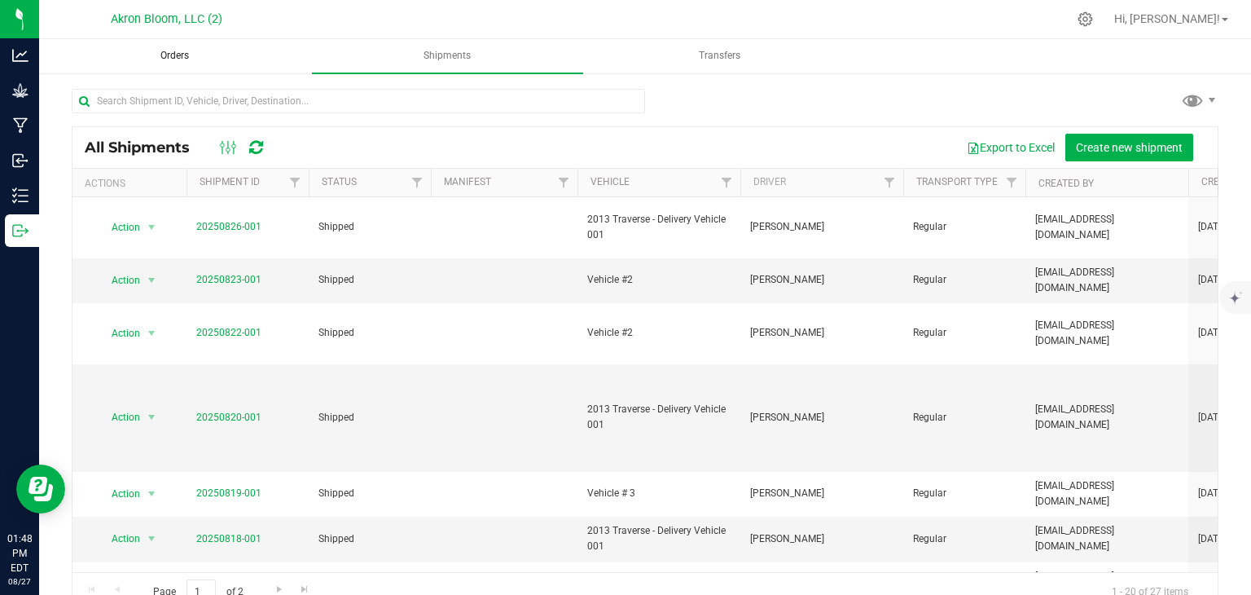
click at [179, 61] on span "Orders" at bounding box center [174, 56] width 73 height 14
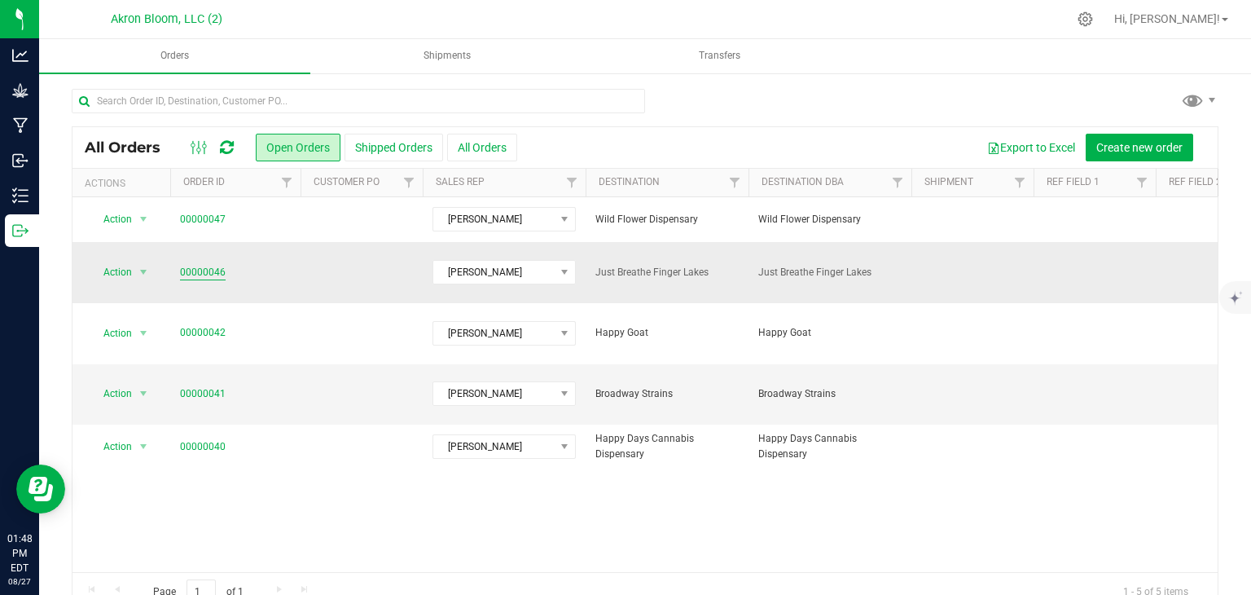
click at [208, 265] on link "00000046" at bounding box center [203, 272] width 46 height 15
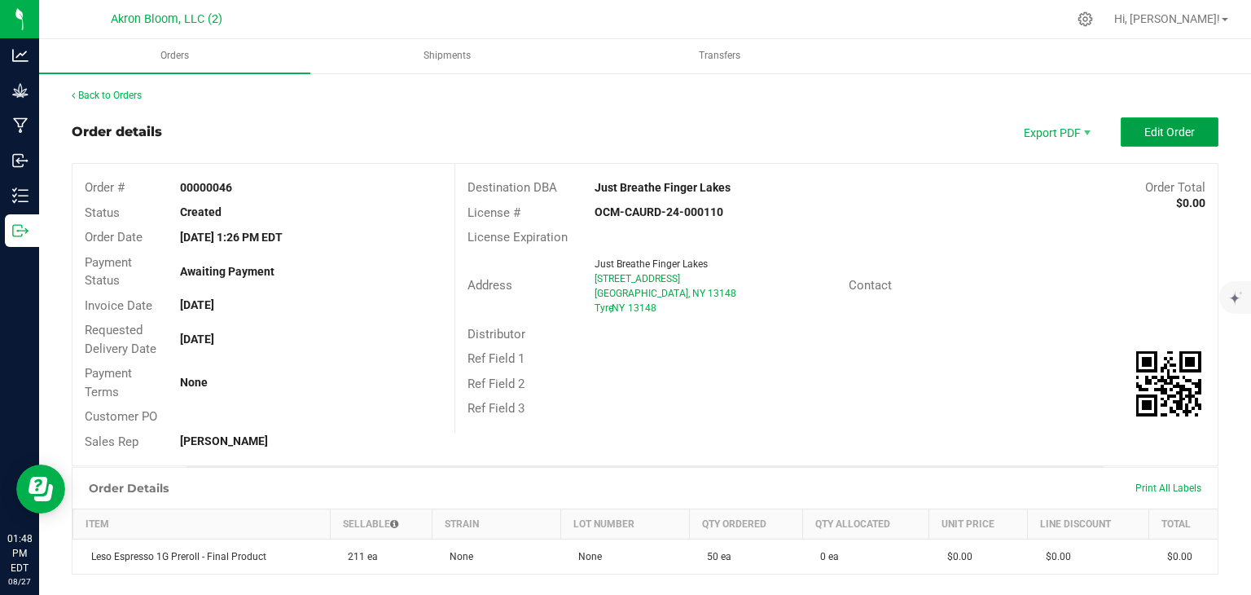
click at [1178, 129] on span "Edit Order" at bounding box center [1170, 131] width 51 height 13
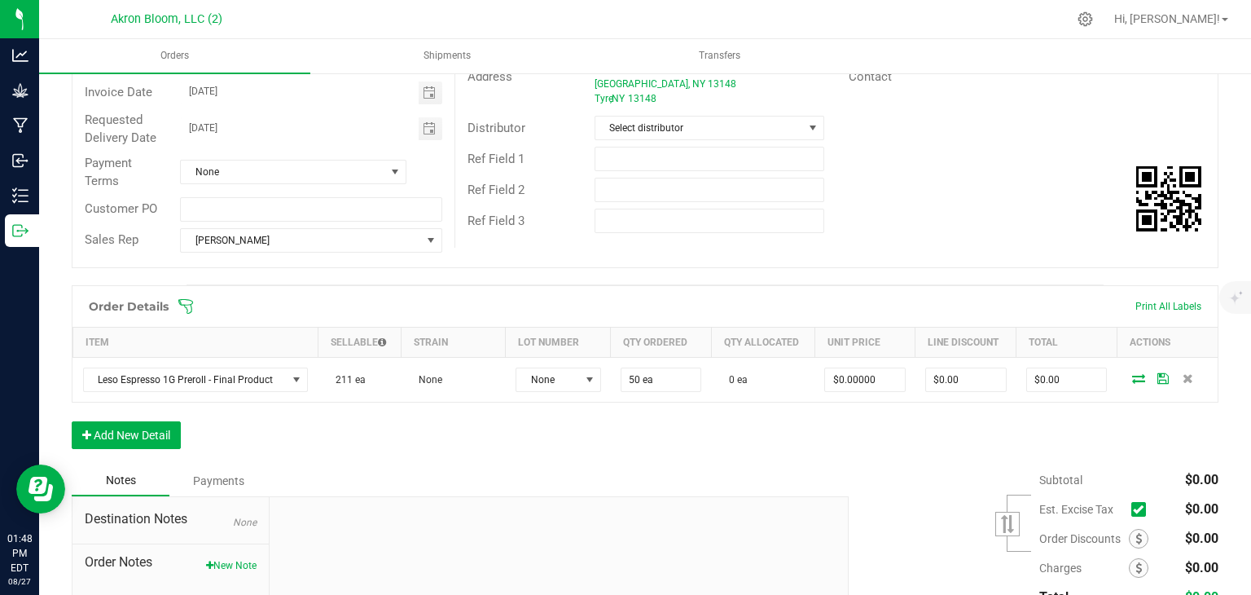
scroll to position [221, 0]
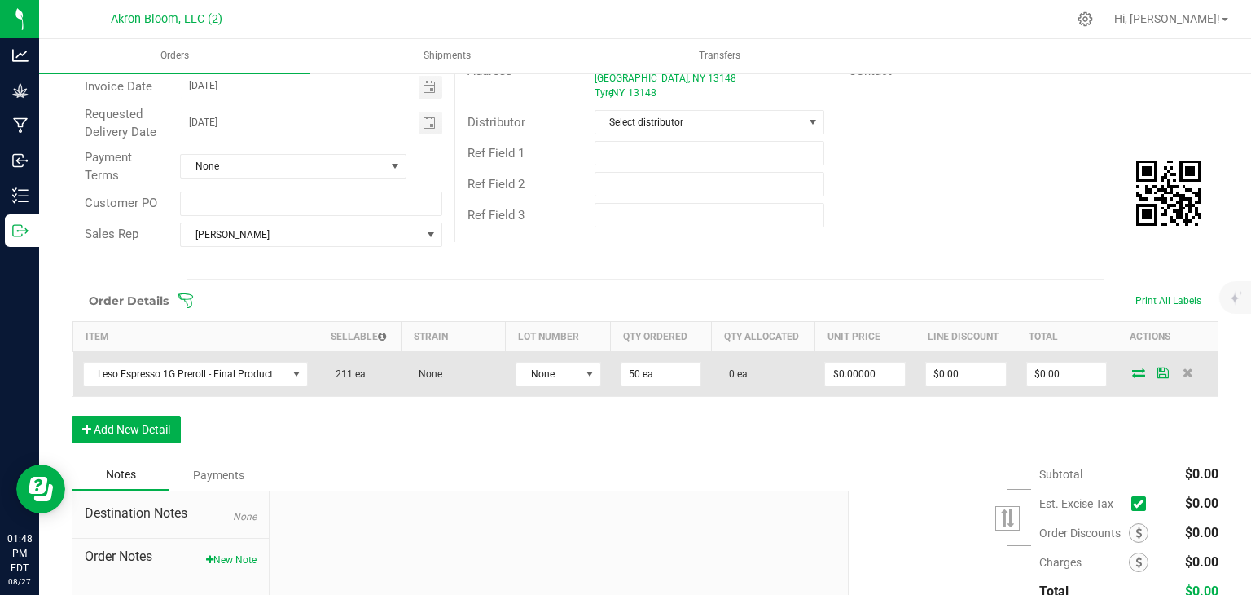
click at [1139, 370] on icon at bounding box center [1138, 372] width 13 height 10
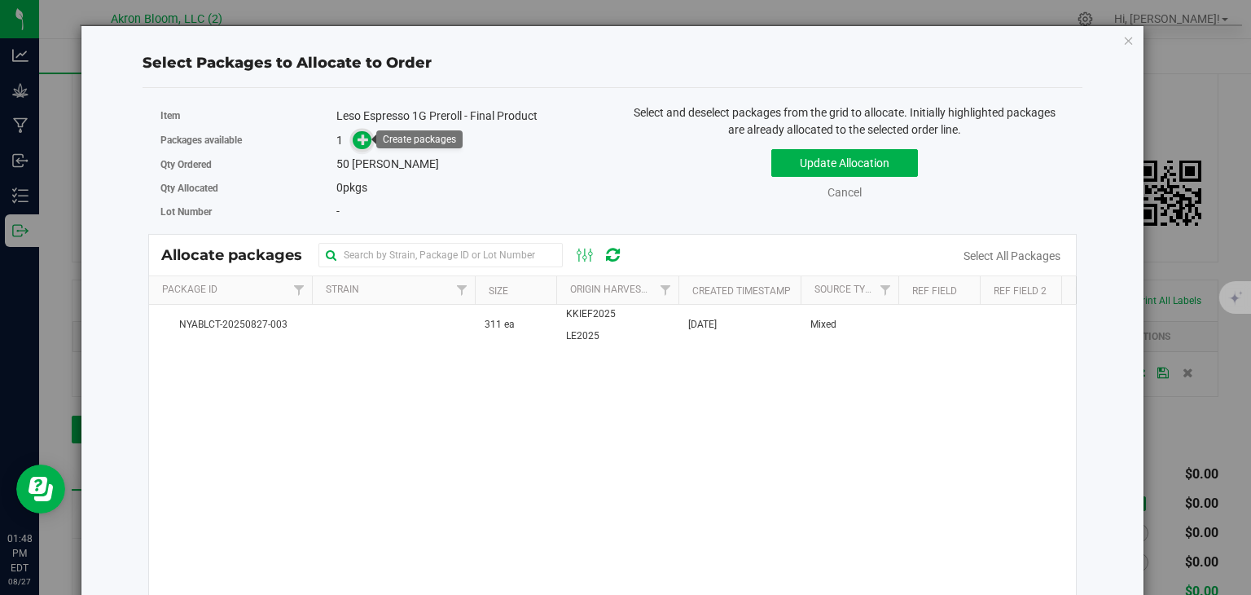
click at [361, 137] on icon at bounding box center [363, 139] width 11 height 11
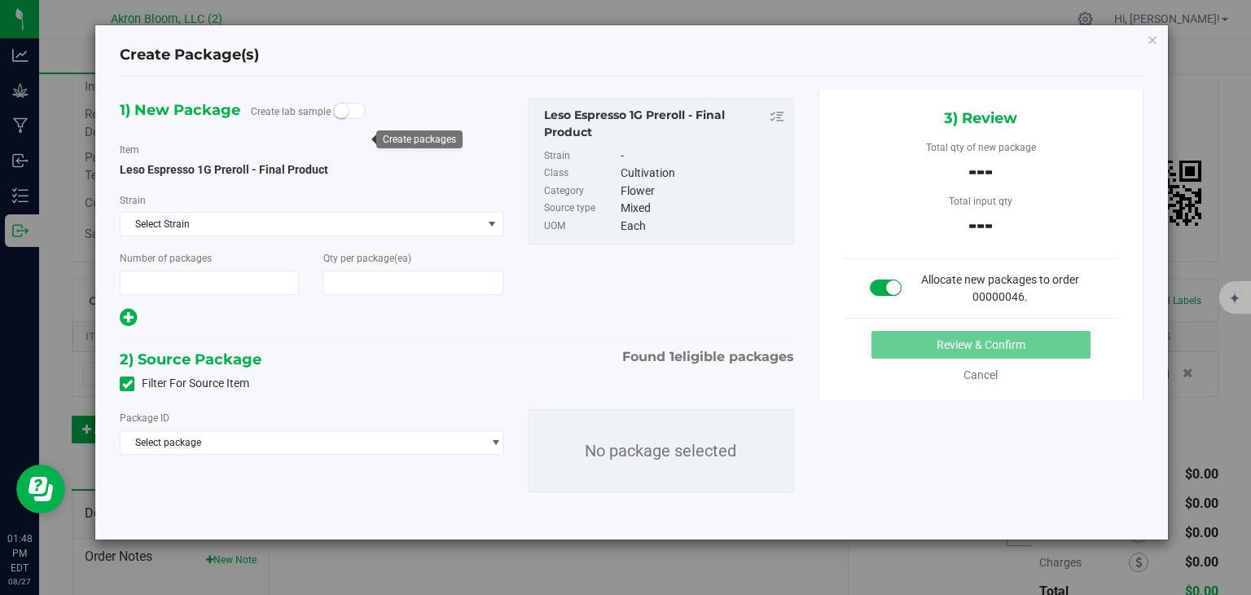
type input "1"
type input "50"
click at [492, 442] on span "select" at bounding box center [496, 442] width 12 height 13
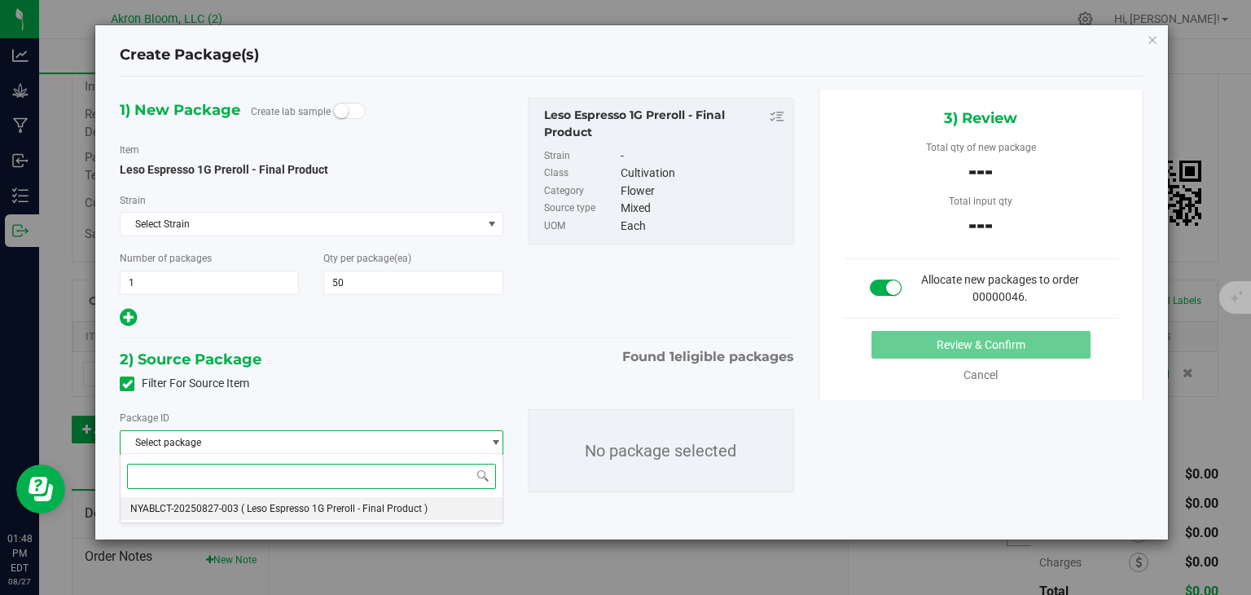
click at [459, 504] on li "NYABLCT-20250827-003 ( Leso Espresso 1G Preroll - Final Product )" at bounding box center [311, 508] width 381 height 23
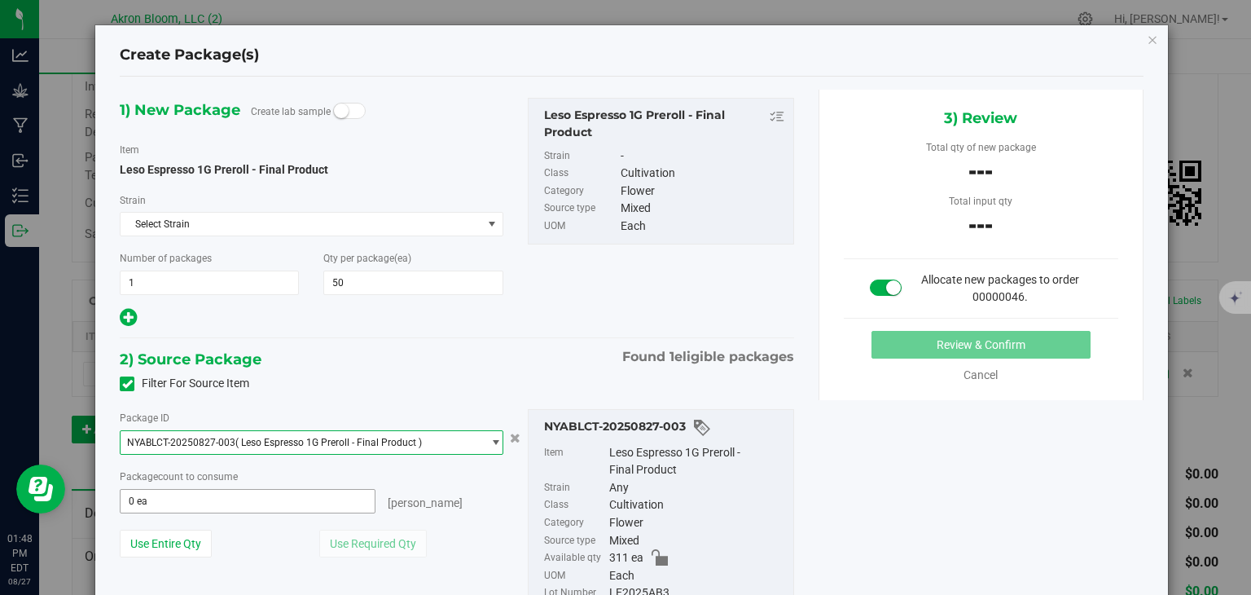
click at [278, 501] on span "0 ea 0" at bounding box center [247, 501] width 255 height 24
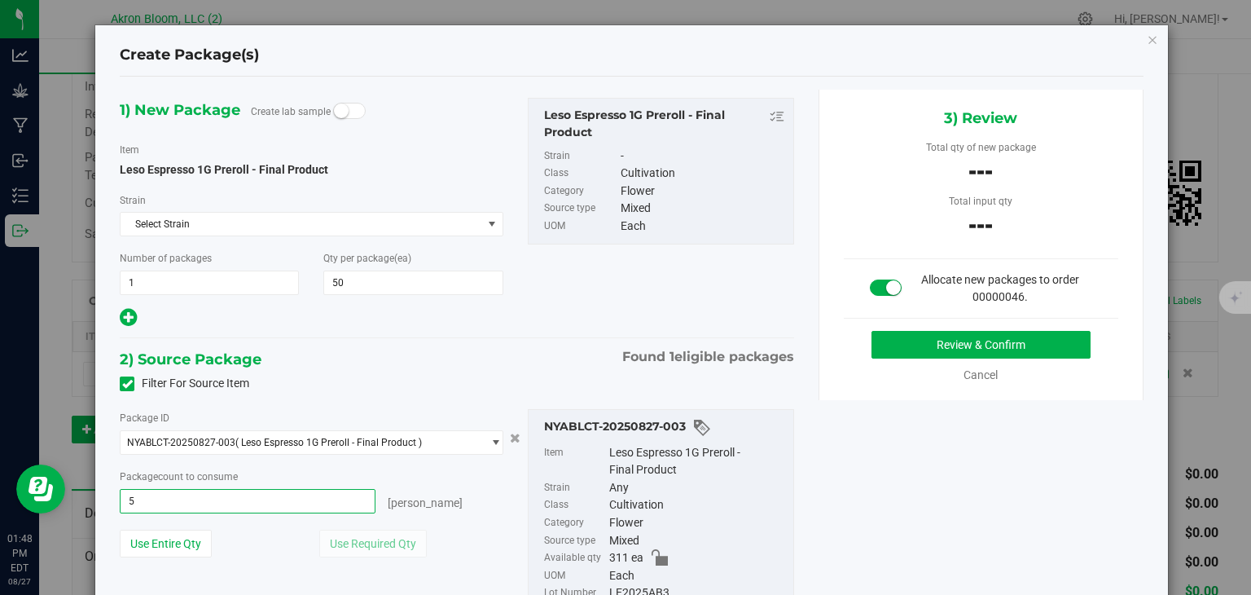
type input "50"
click at [947, 341] on button "Review & Confirm" at bounding box center [981, 345] width 219 height 28
type input "50 ea"
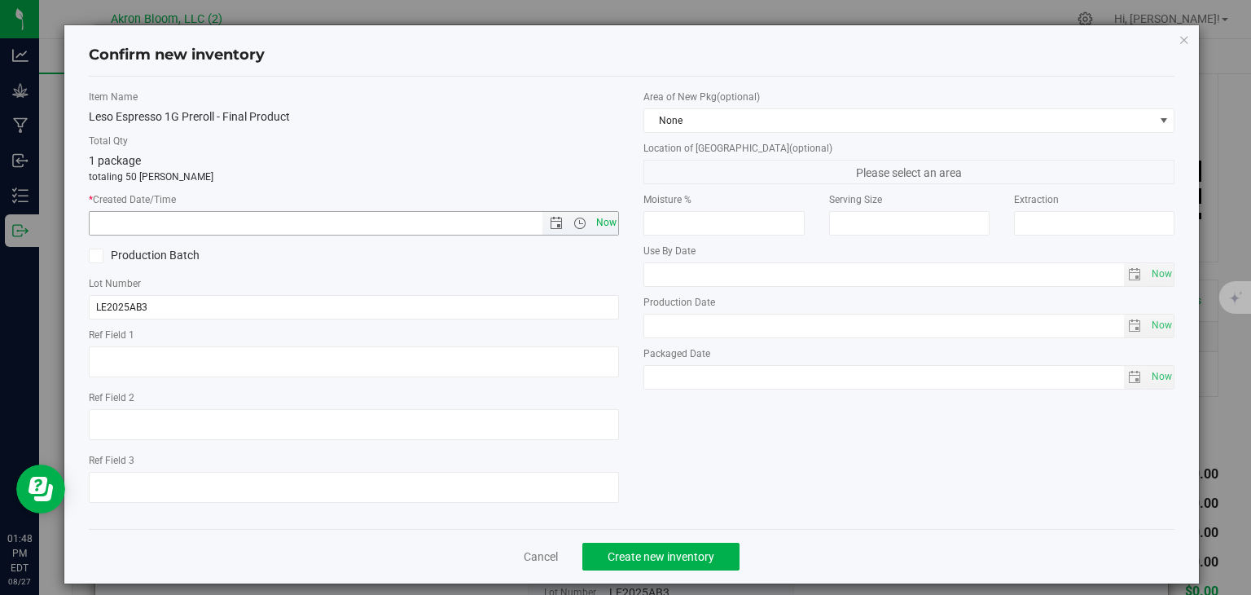
click at [601, 226] on span "Now" at bounding box center [606, 223] width 28 height 24
type input "8/27/2025 1:48 PM"
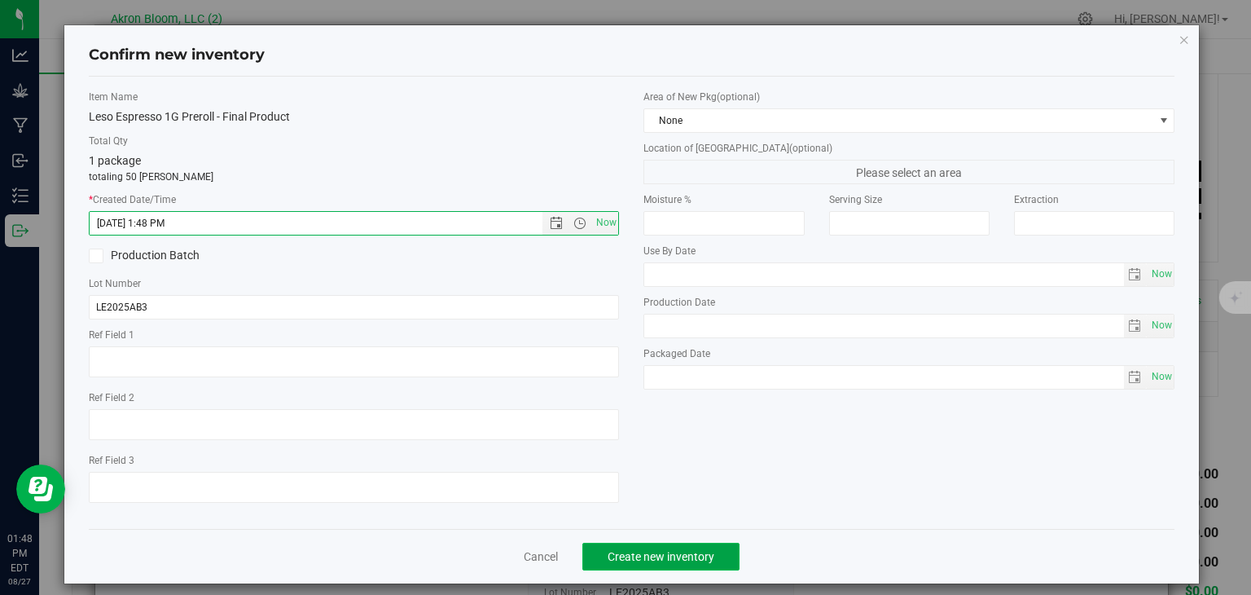
click at [647, 553] on span "Create new inventory" at bounding box center [661, 556] width 107 height 13
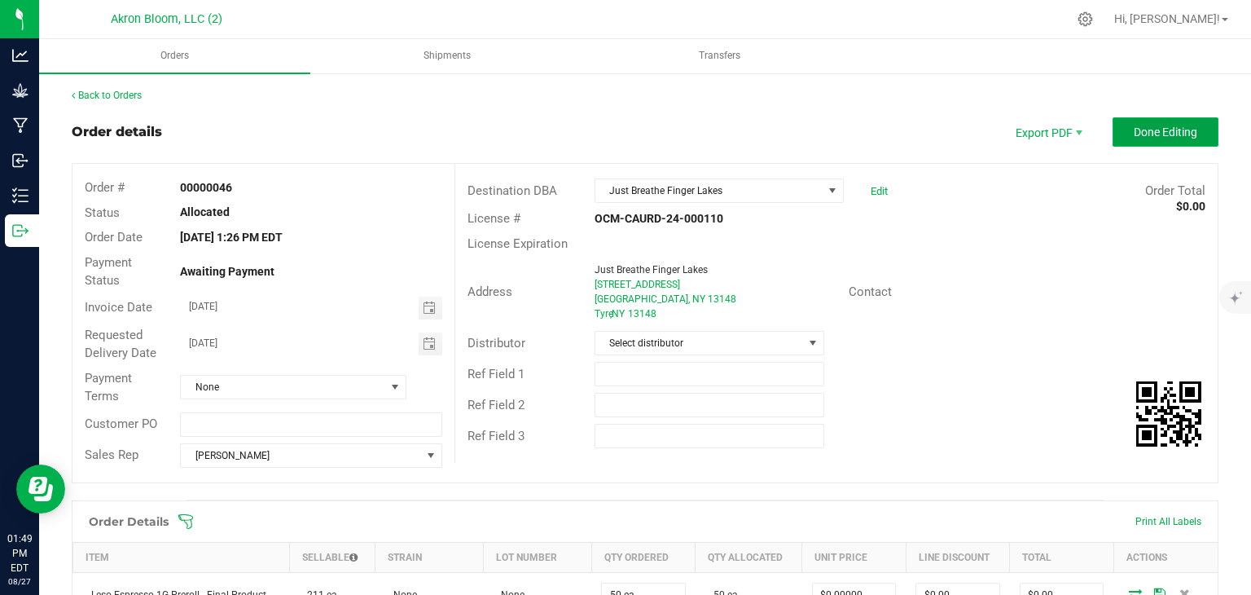
click at [1168, 130] on span "Done Editing" at bounding box center [1166, 131] width 64 height 13
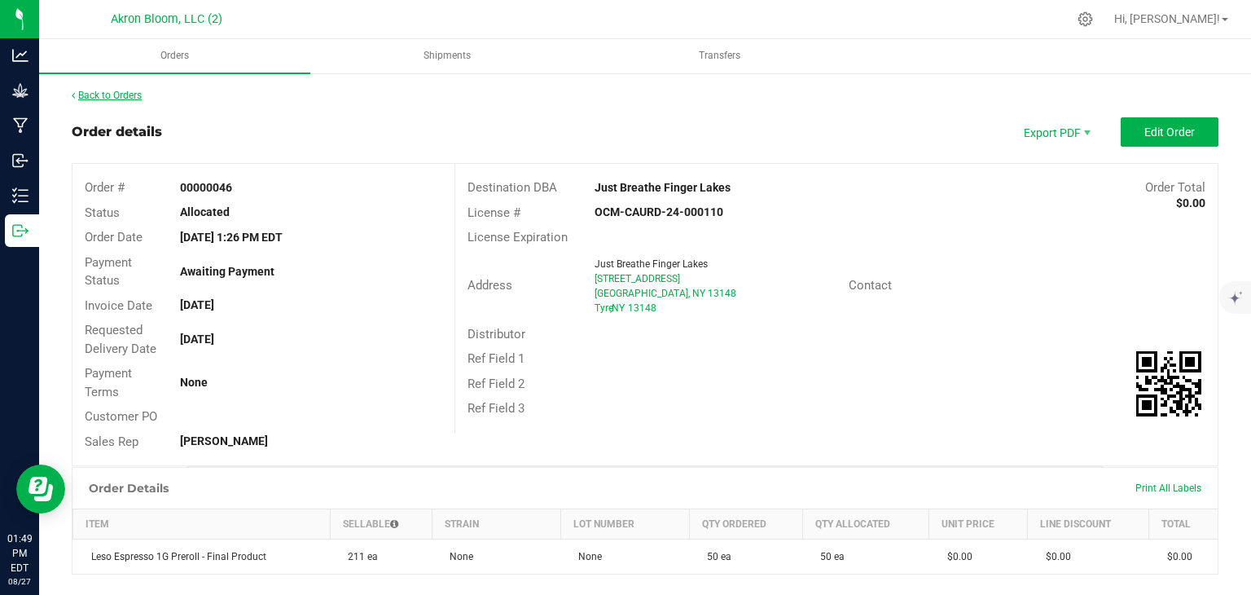
click at [123, 94] on link "Back to Orders" at bounding box center [107, 95] width 70 height 11
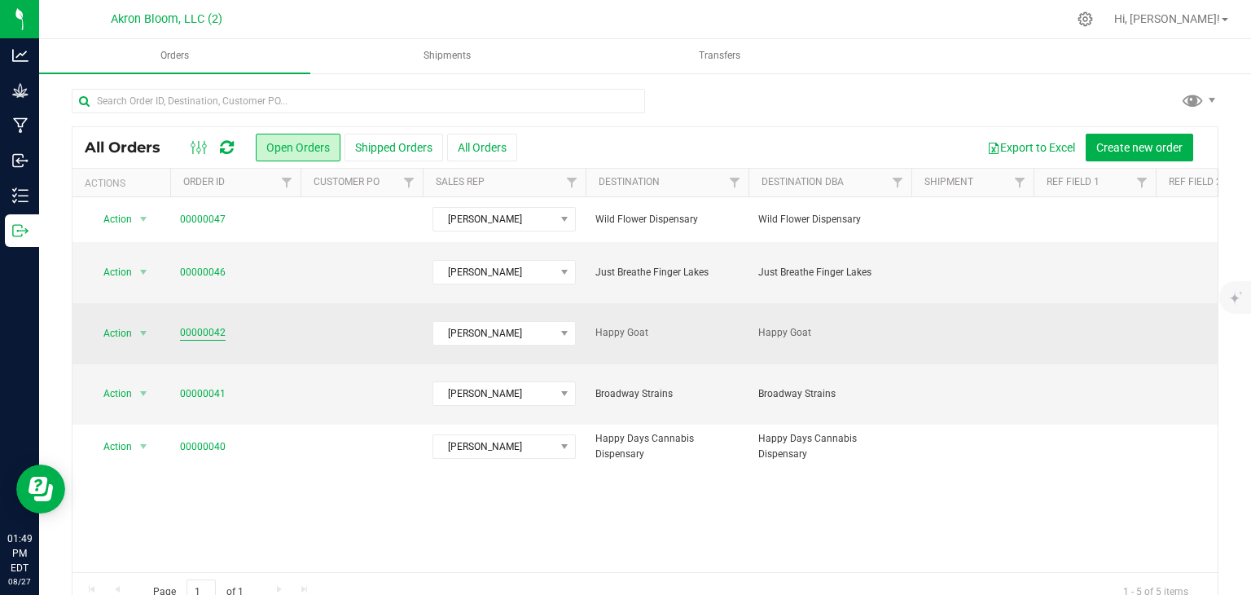
click at [218, 325] on link "00000042" at bounding box center [203, 332] width 46 height 15
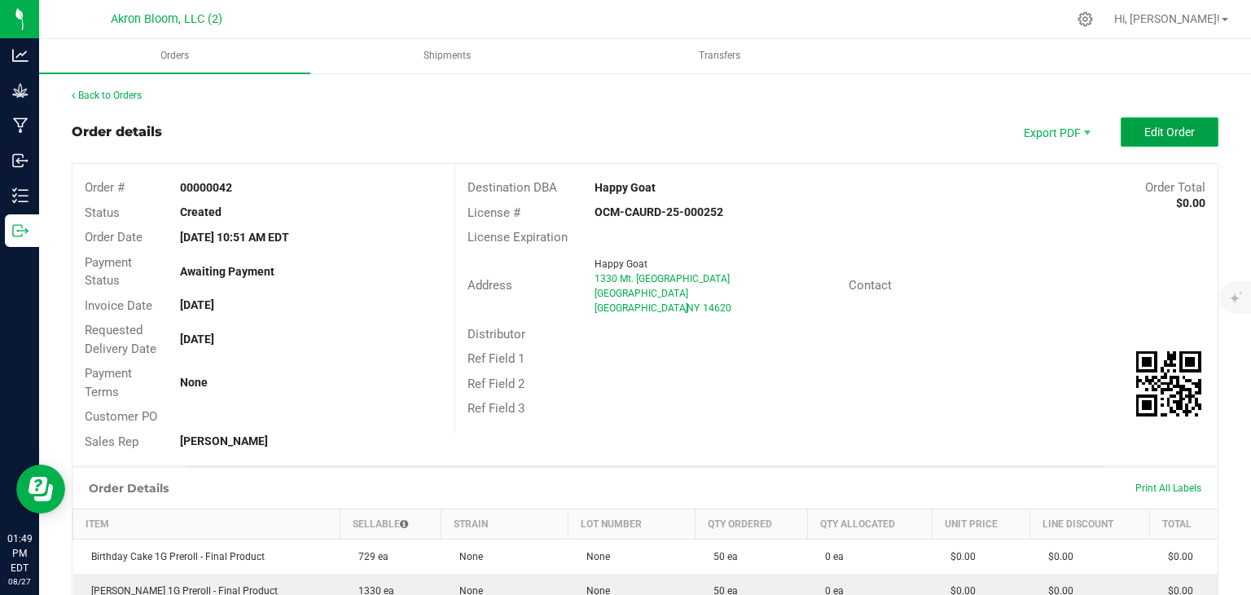
click at [1171, 126] on span "Edit Order" at bounding box center [1170, 131] width 51 height 13
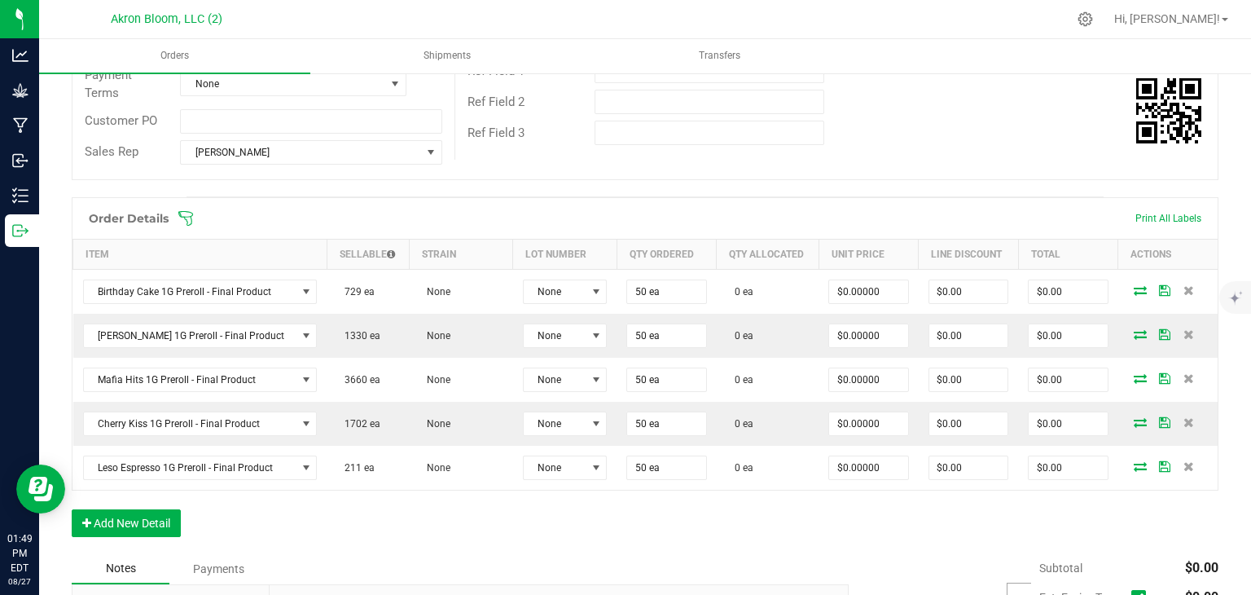
scroll to position [313, 0]
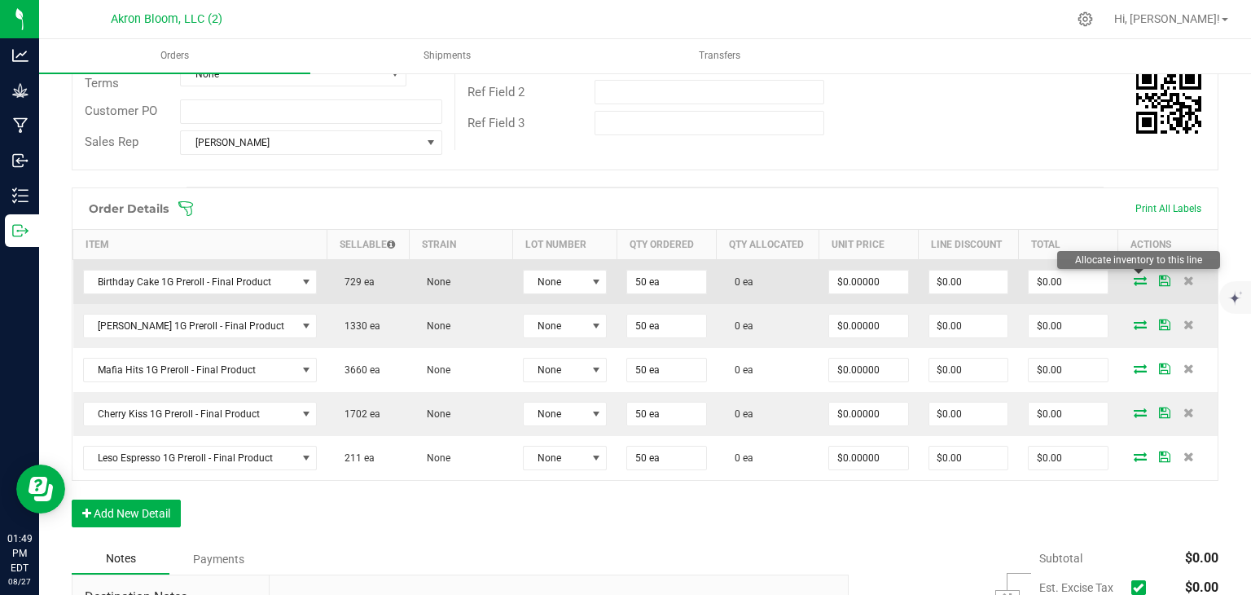
click at [1139, 275] on icon at bounding box center [1140, 280] width 13 height 10
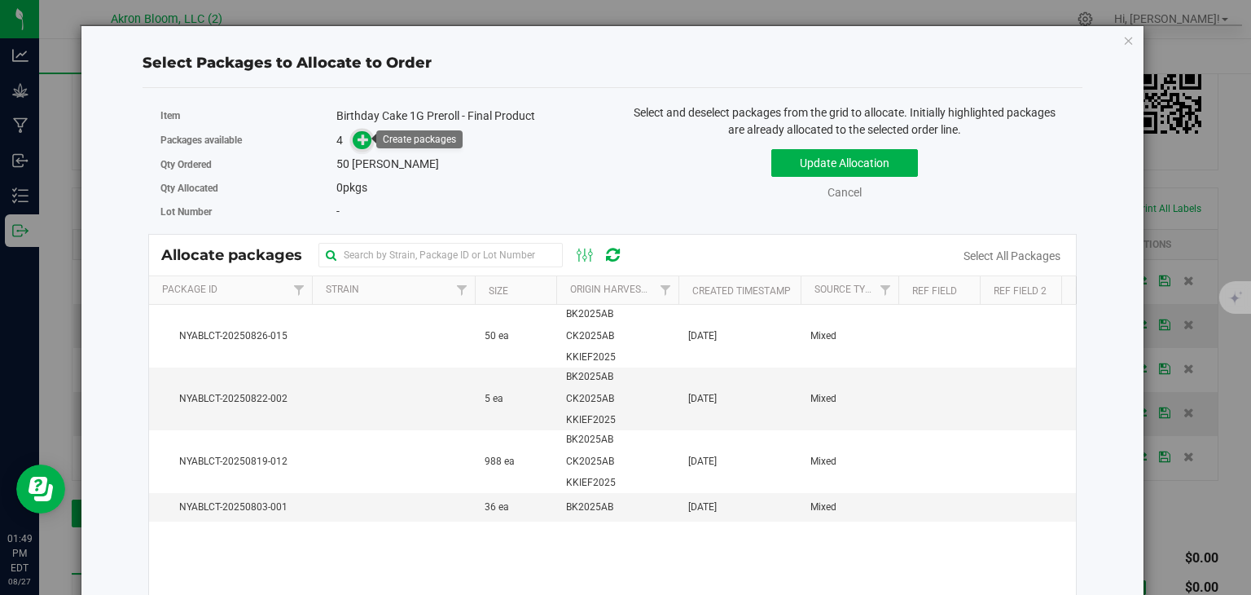
click at [359, 139] on icon at bounding box center [363, 139] width 11 height 11
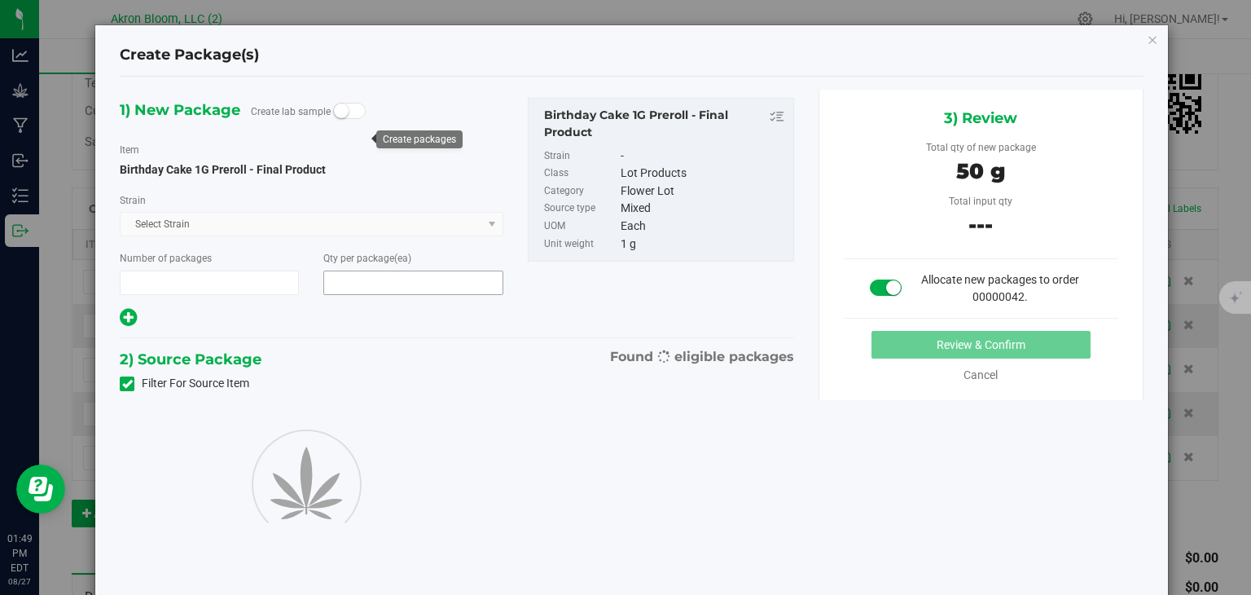
type input "1"
type input "50"
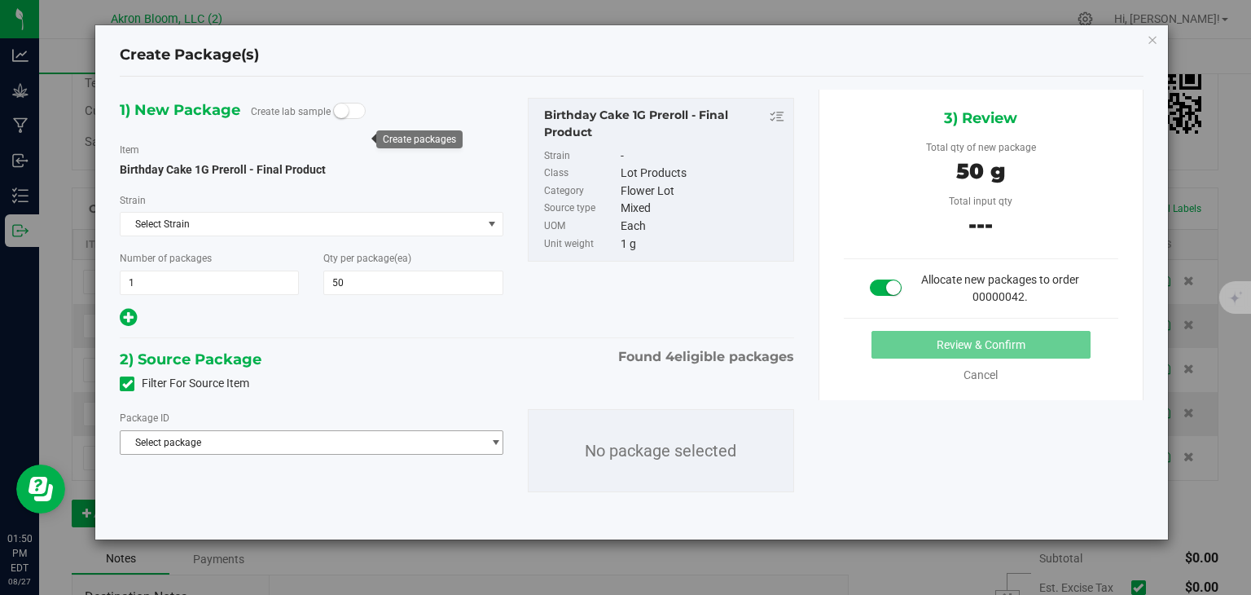
click at [497, 437] on span "select" at bounding box center [496, 442] width 12 height 13
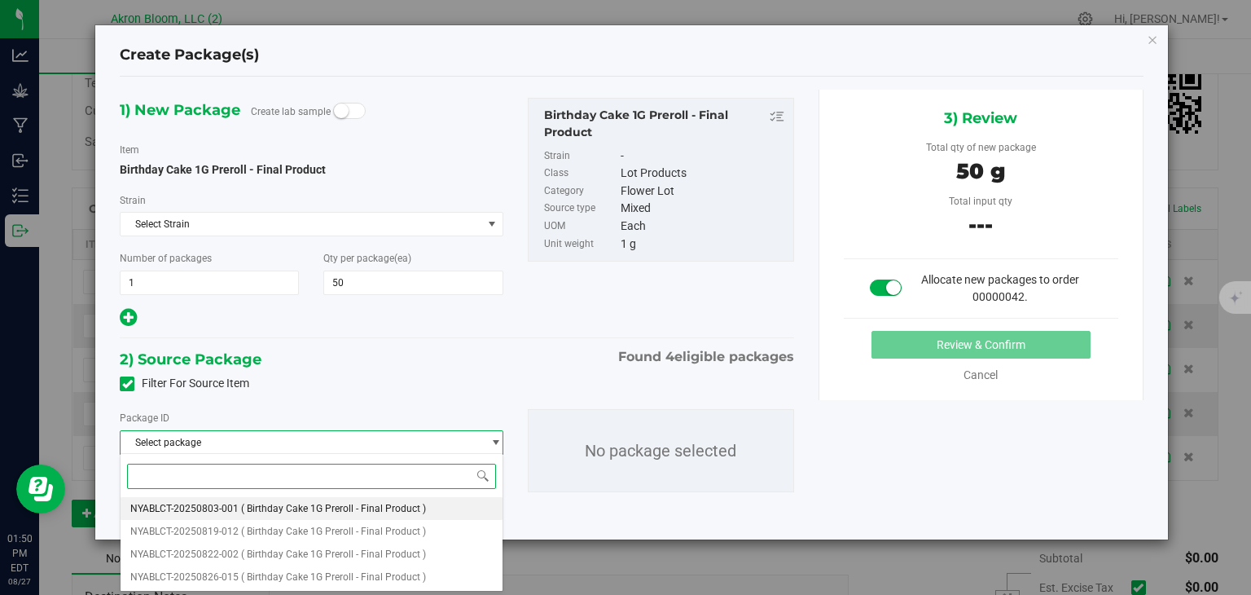
click at [461, 500] on li "NYABLCT-20250803-001 ( Birthday Cake 1G Preroll - Final Product )" at bounding box center [311, 508] width 381 height 23
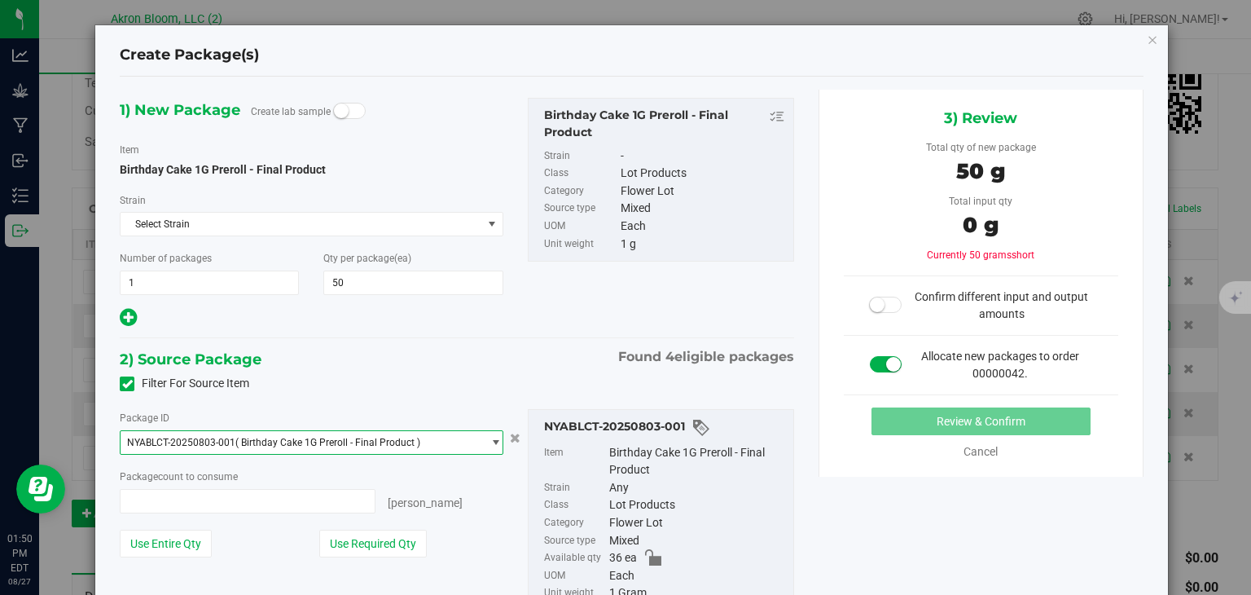
type input "0 ea"
click at [495, 437] on span "select" at bounding box center [496, 442] width 12 height 13
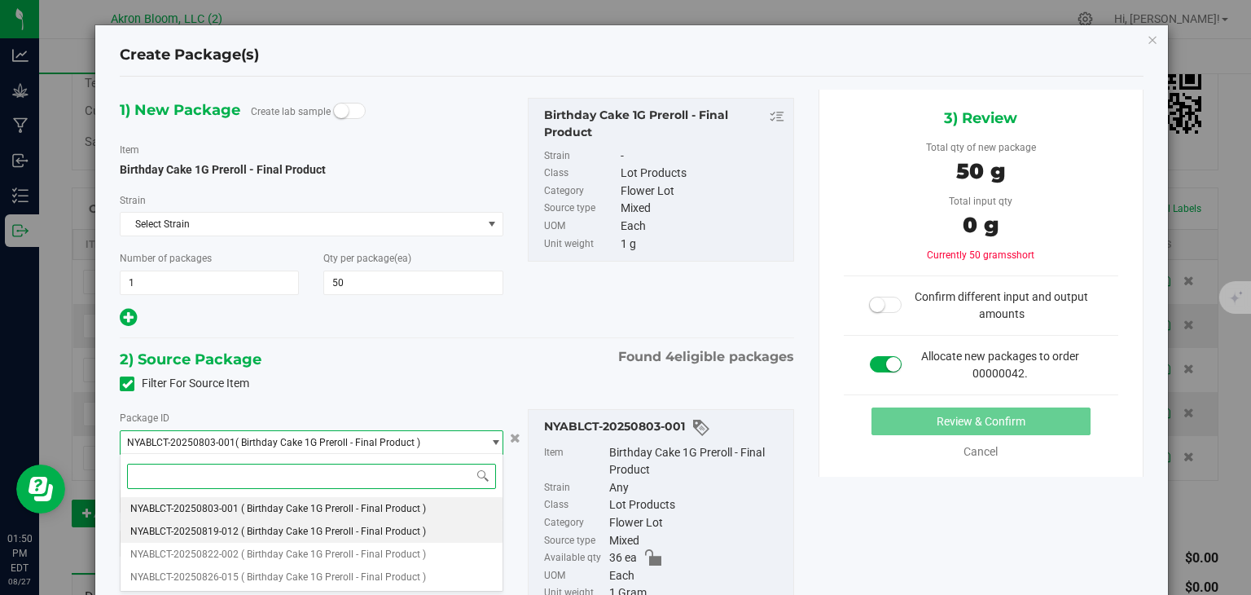
click at [471, 529] on li "NYABLCT-20250819-012 ( Birthday Cake 1G Preroll - Final Product )" at bounding box center [311, 531] width 381 height 23
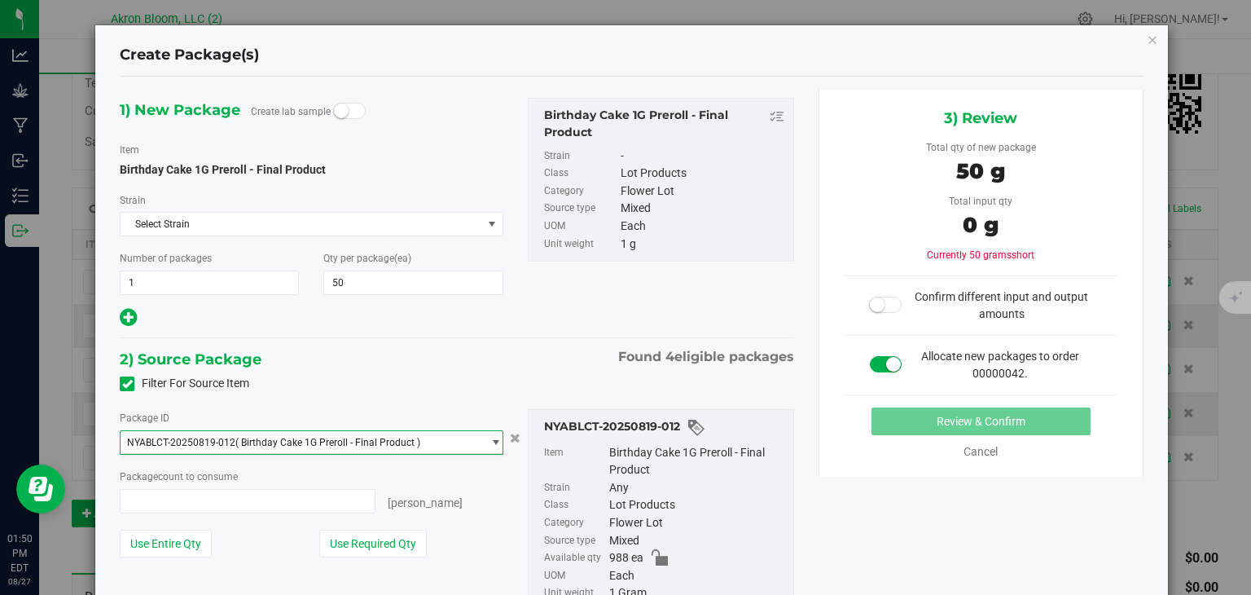
type input "0 ea"
click at [267, 500] on span "0 ea 0" at bounding box center [247, 501] width 255 height 24
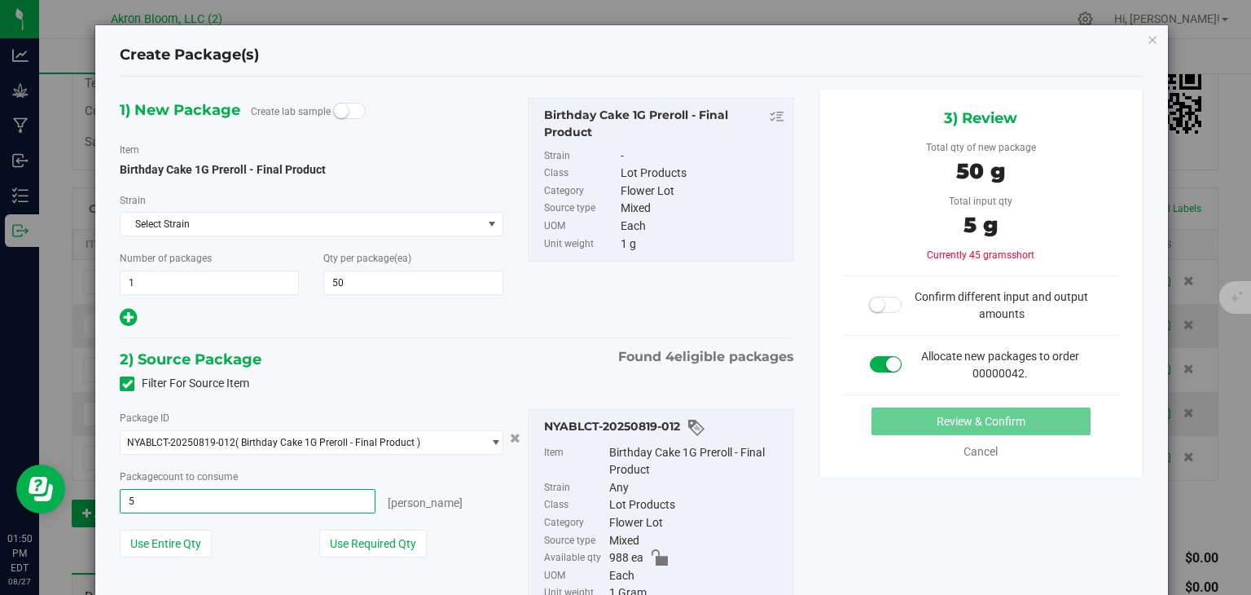
type input "50"
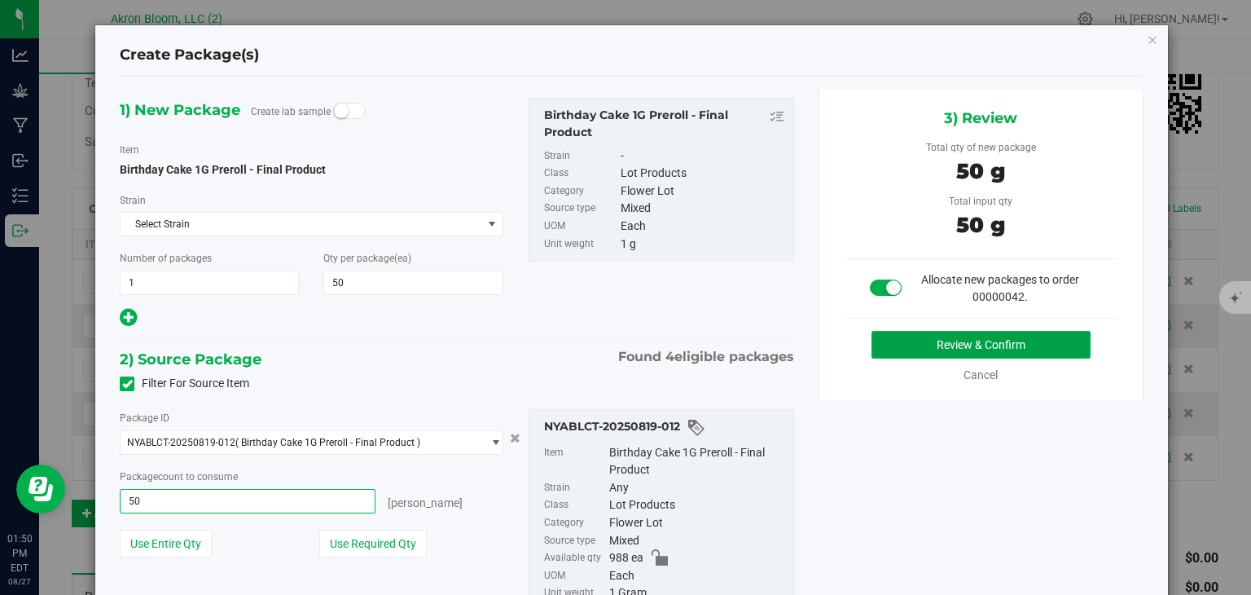
click at [913, 342] on button "Review & Confirm" at bounding box center [981, 345] width 219 height 28
type input "50 ea"
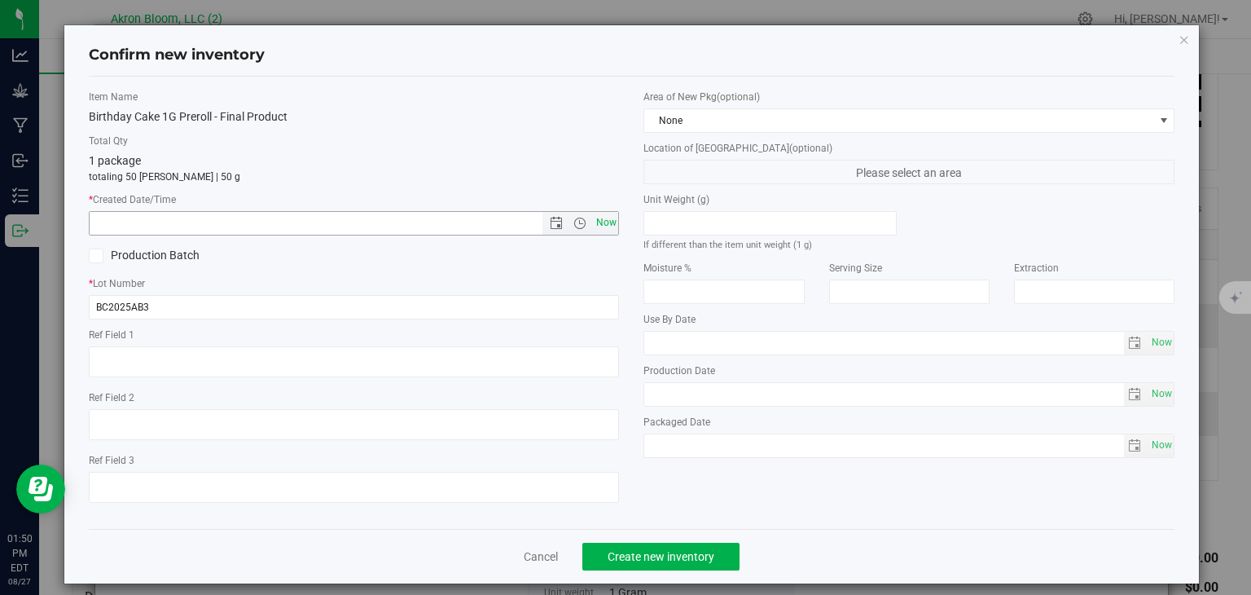
click at [603, 222] on span "Now" at bounding box center [606, 223] width 28 height 24
type input "8/27/2025 1:50 PM"
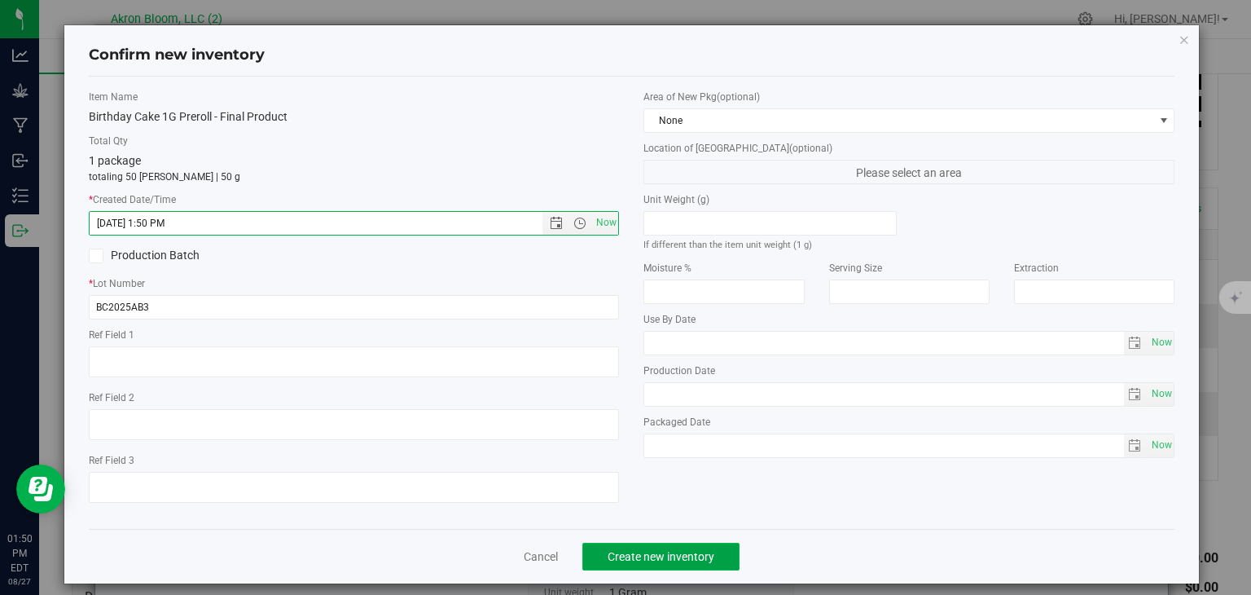
click at [637, 559] on span "Create new inventory" at bounding box center [661, 556] width 107 height 13
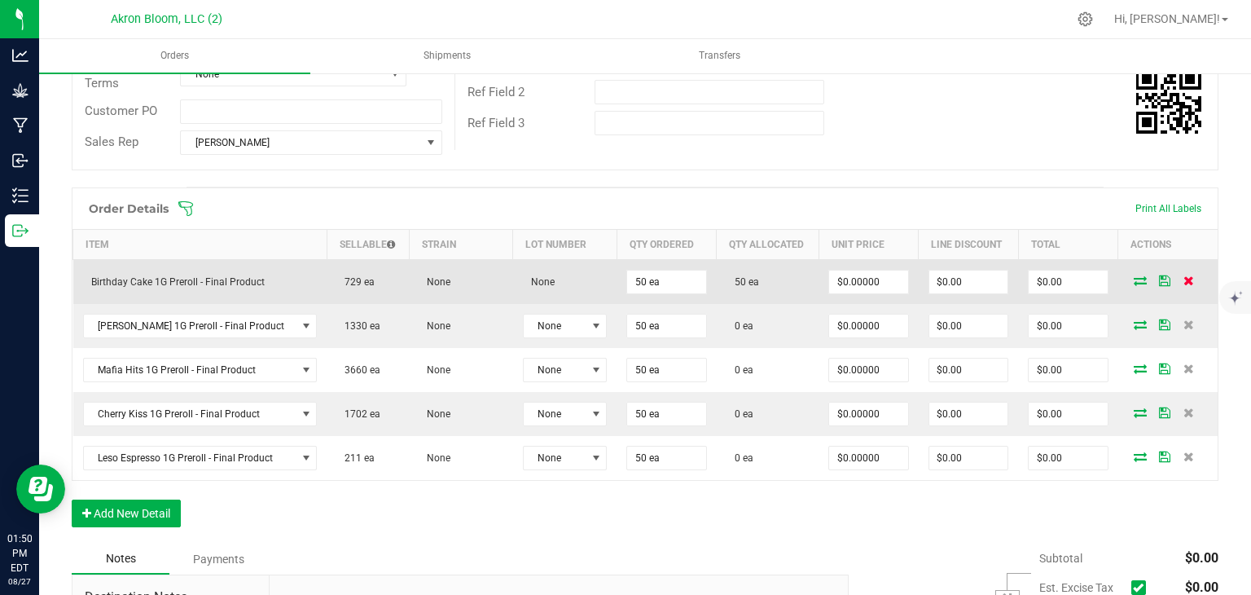
click at [1185, 278] on icon at bounding box center [1189, 280] width 11 height 10
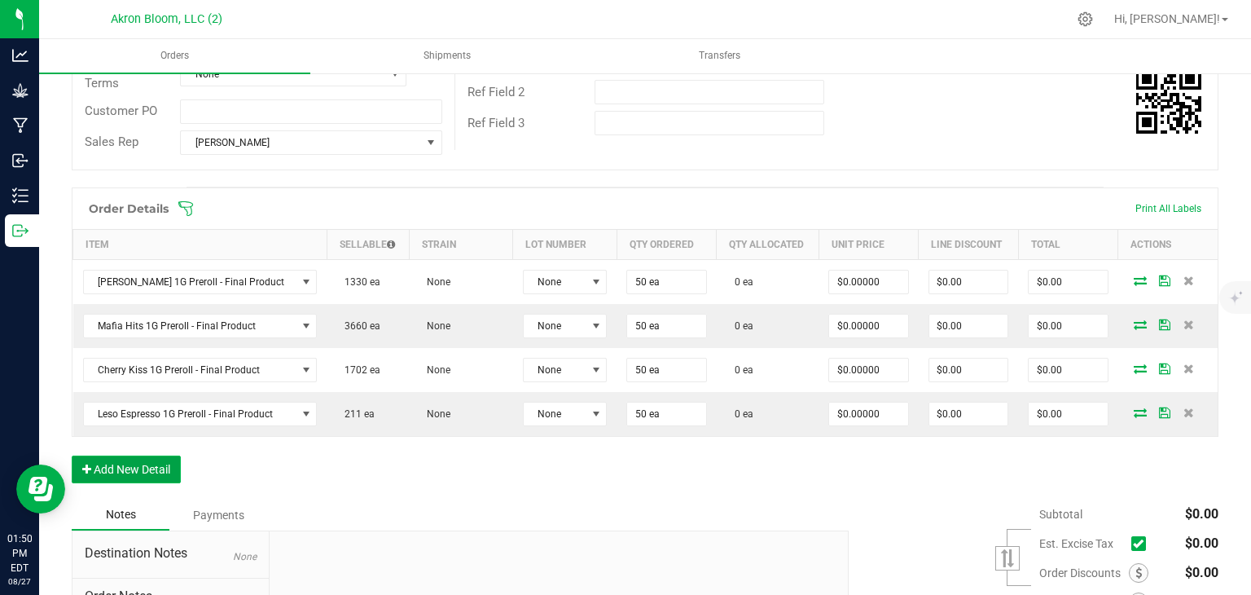
click at [156, 461] on button "Add New Detail" at bounding box center [126, 469] width 109 height 28
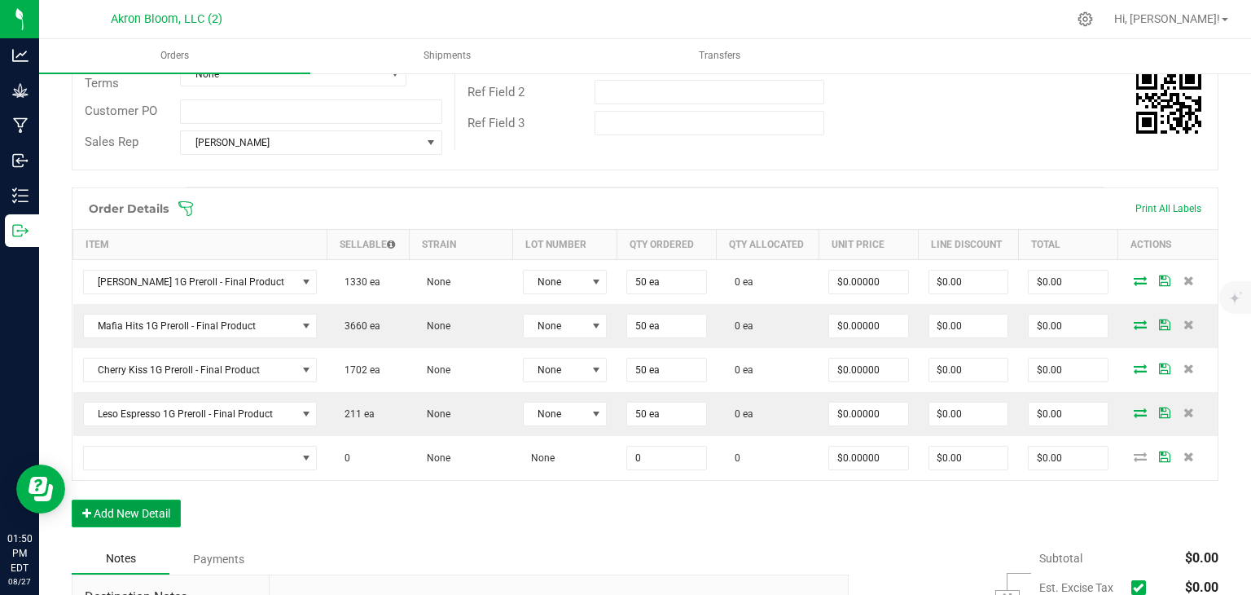
click at [142, 508] on button "Add New Detail" at bounding box center [126, 513] width 109 height 28
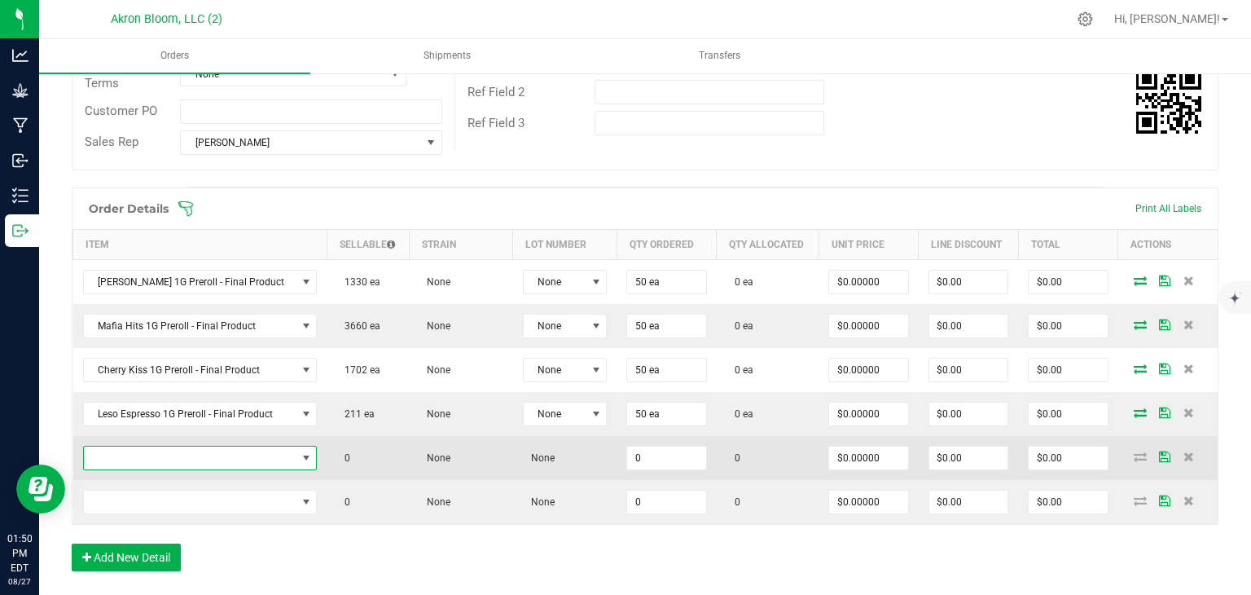
click at [300, 452] on span "NO DATA FOUND" at bounding box center [306, 457] width 13 height 13
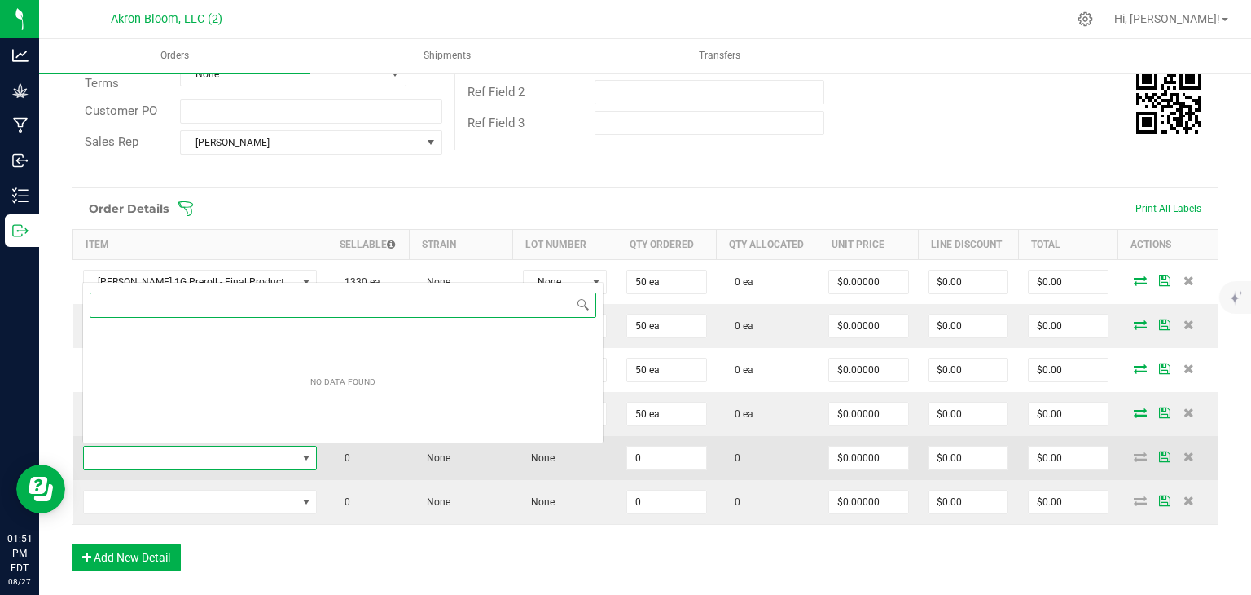
scroll to position [24, 224]
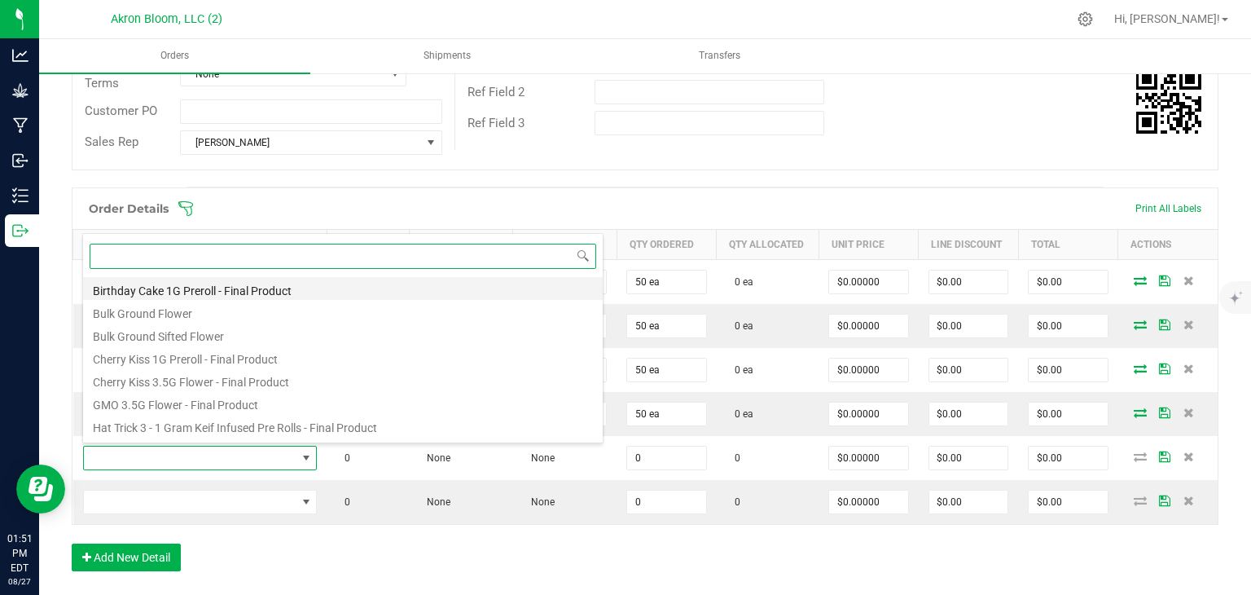
click at [284, 281] on li "Birthday Cake 1G Preroll - Final Product" at bounding box center [343, 288] width 520 height 23
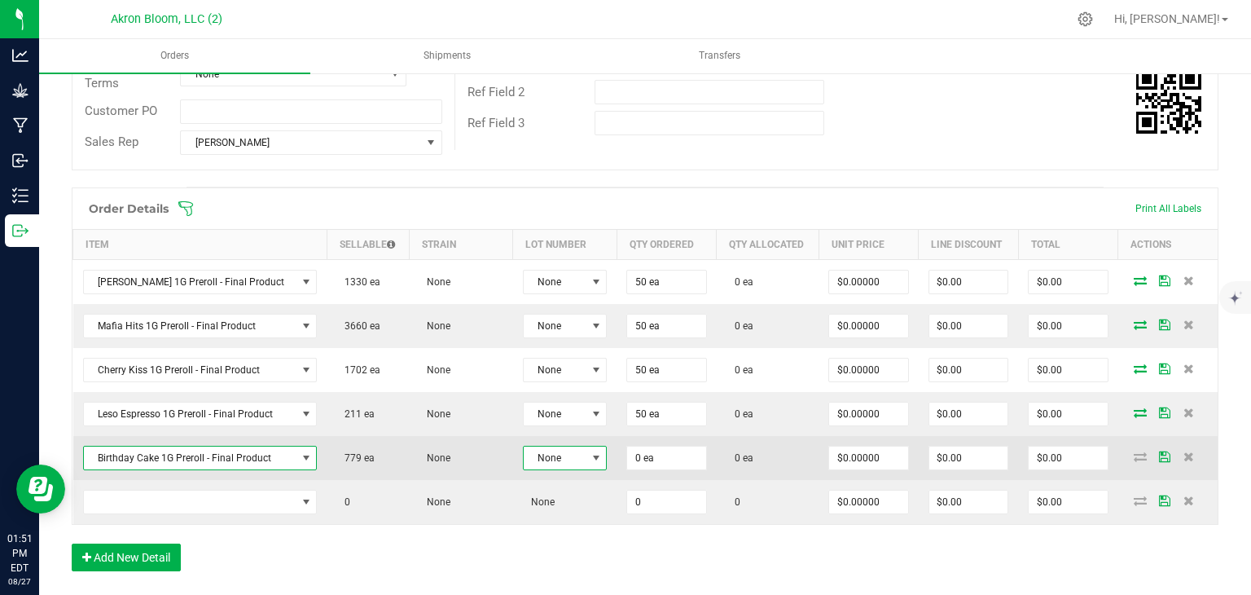
click at [590, 454] on span at bounding box center [596, 457] width 13 height 13
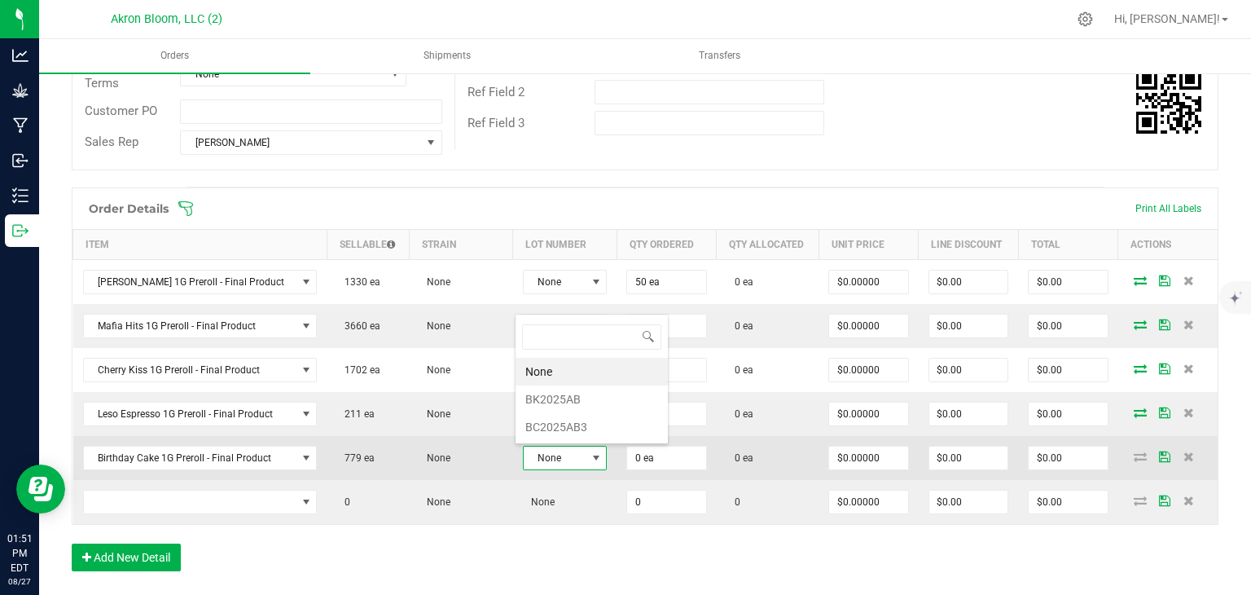
scroll to position [24, 85]
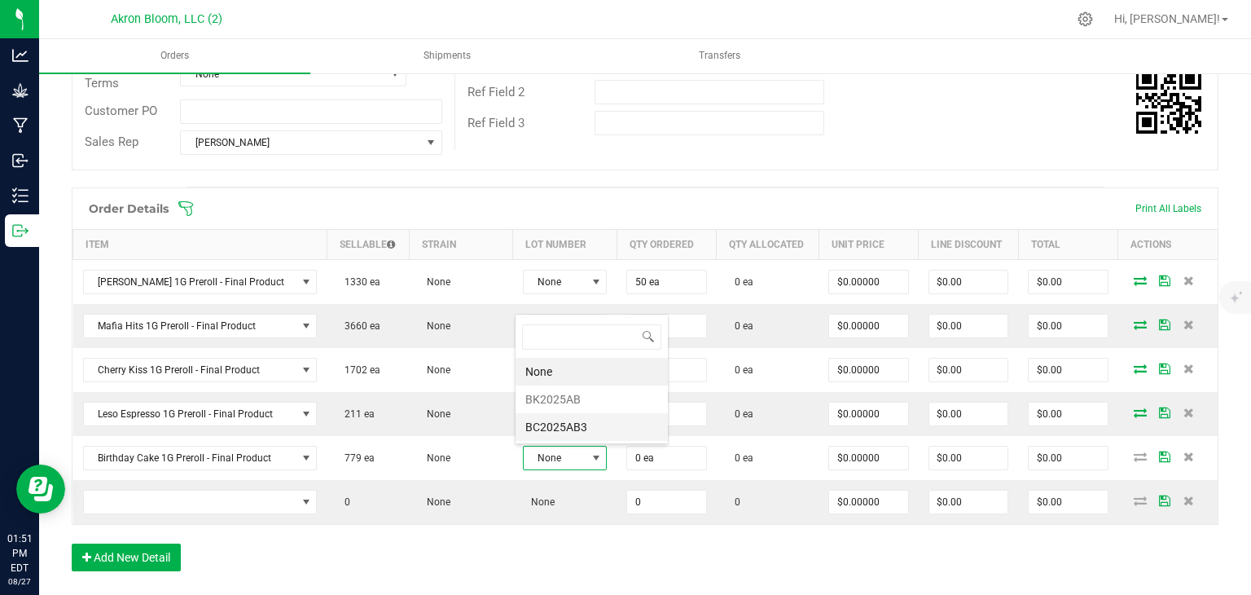
click at [580, 423] on li "BC2025AB3" at bounding box center [592, 427] width 152 height 28
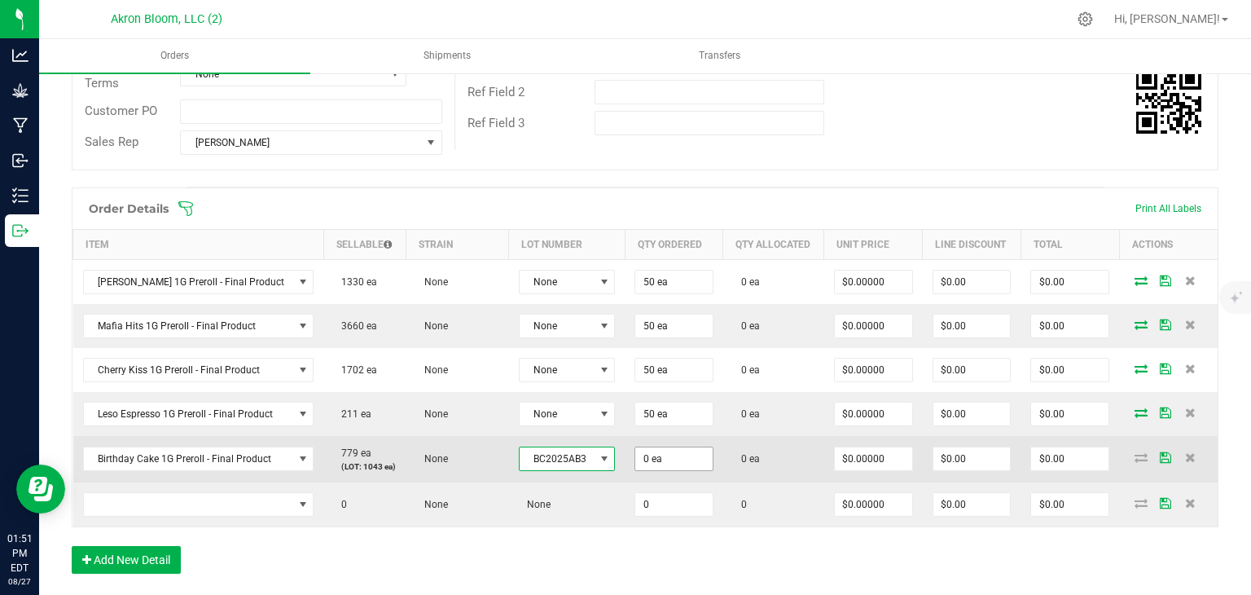
click at [653, 460] on input "0 ea" at bounding box center [673, 458] width 77 height 23
type input "0"
type input "50 ea"
click at [1138, 455] on icon at bounding box center [1141, 457] width 13 height 10
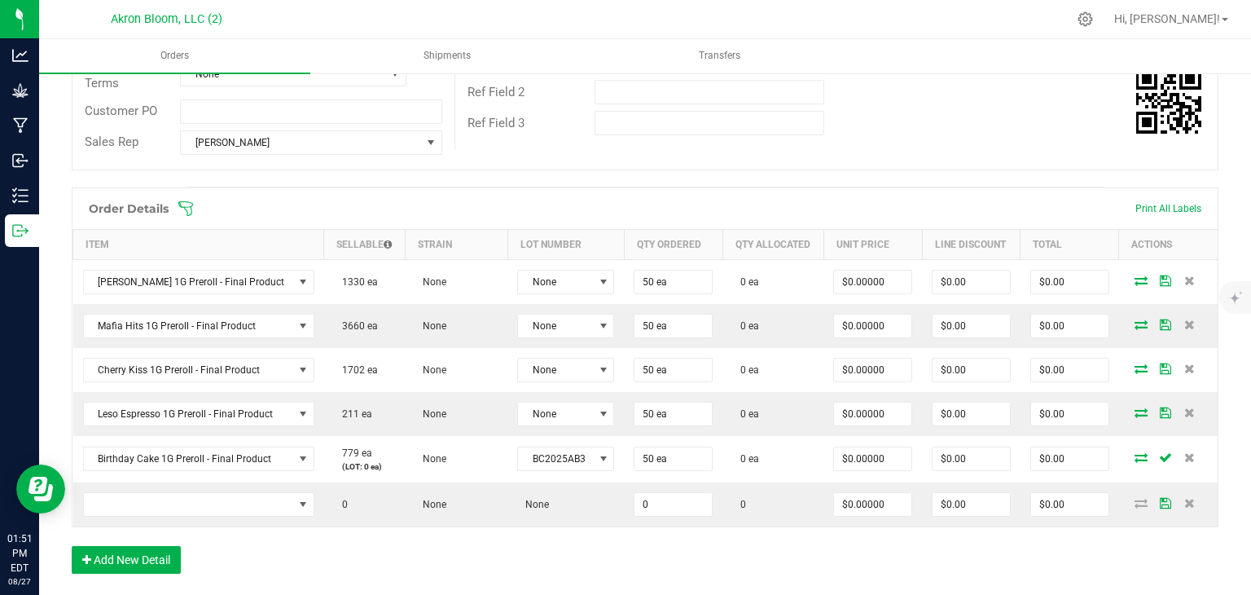
click at [1138, 455] on icon at bounding box center [1141, 457] width 13 height 10
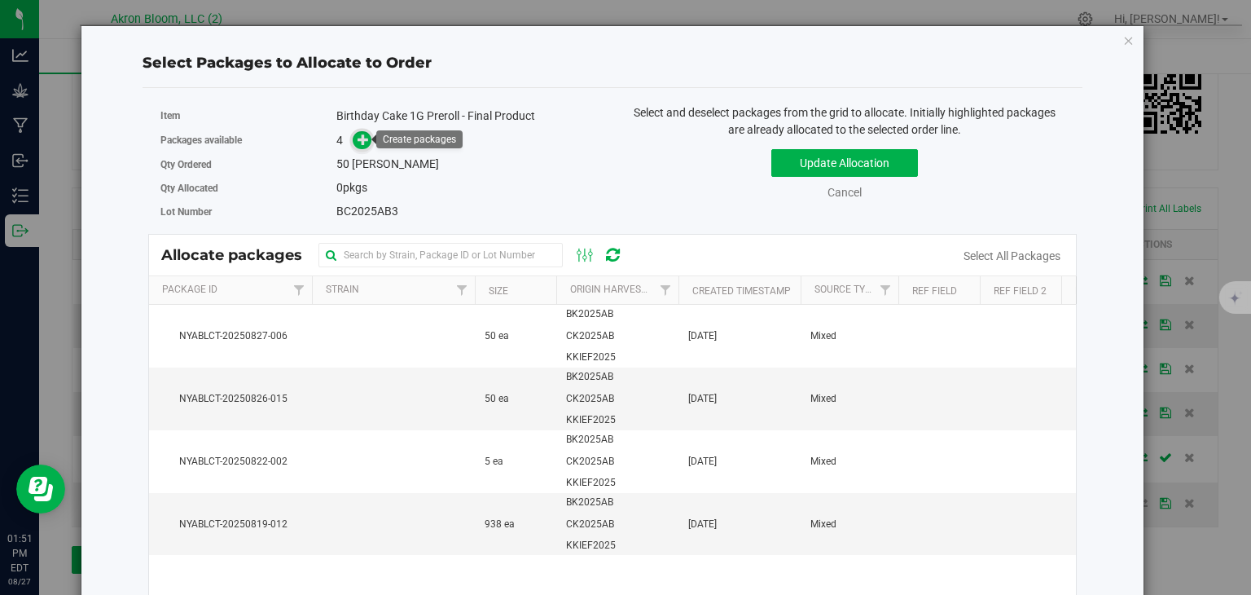
click at [363, 134] on icon at bounding box center [363, 139] width 11 height 11
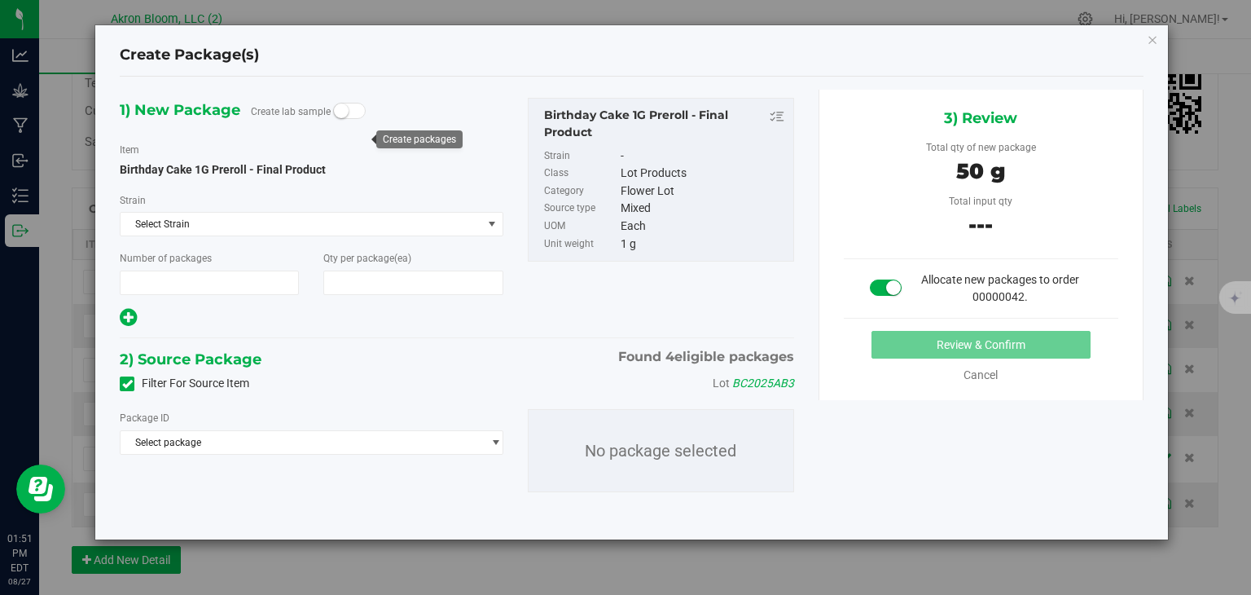
type input "1"
type input "50"
click at [490, 440] on span "select" at bounding box center [496, 442] width 12 height 13
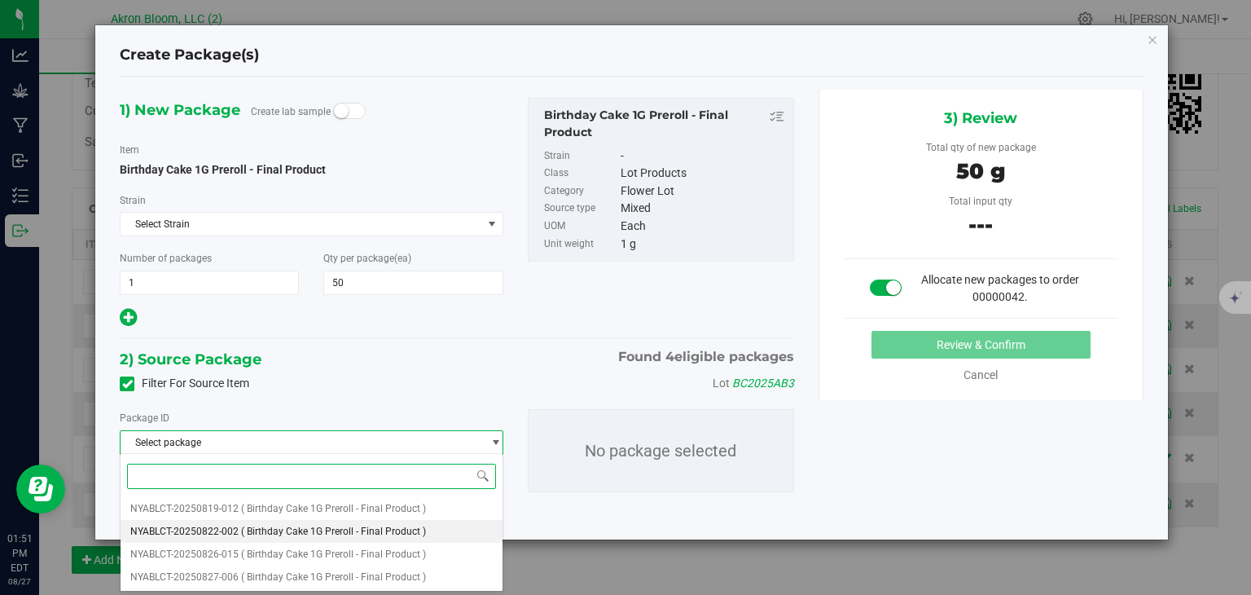
click at [459, 530] on li "NYABLCT-20250822-002 ( Birthday Cake 1G Preroll - Final Product )" at bounding box center [311, 531] width 381 height 23
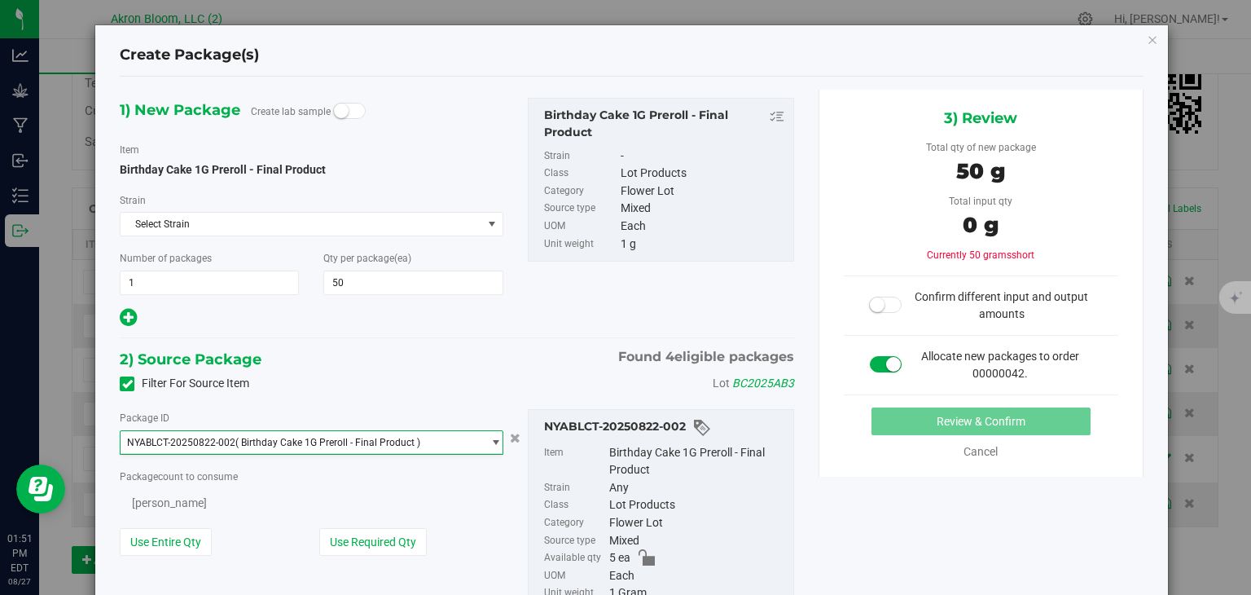
click at [459, 530] on div "Use Required Qty" at bounding box center [411, 542] width 184 height 28
click at [495, 436] on span "select" at bounding box center [496, 442] width 12 height 13
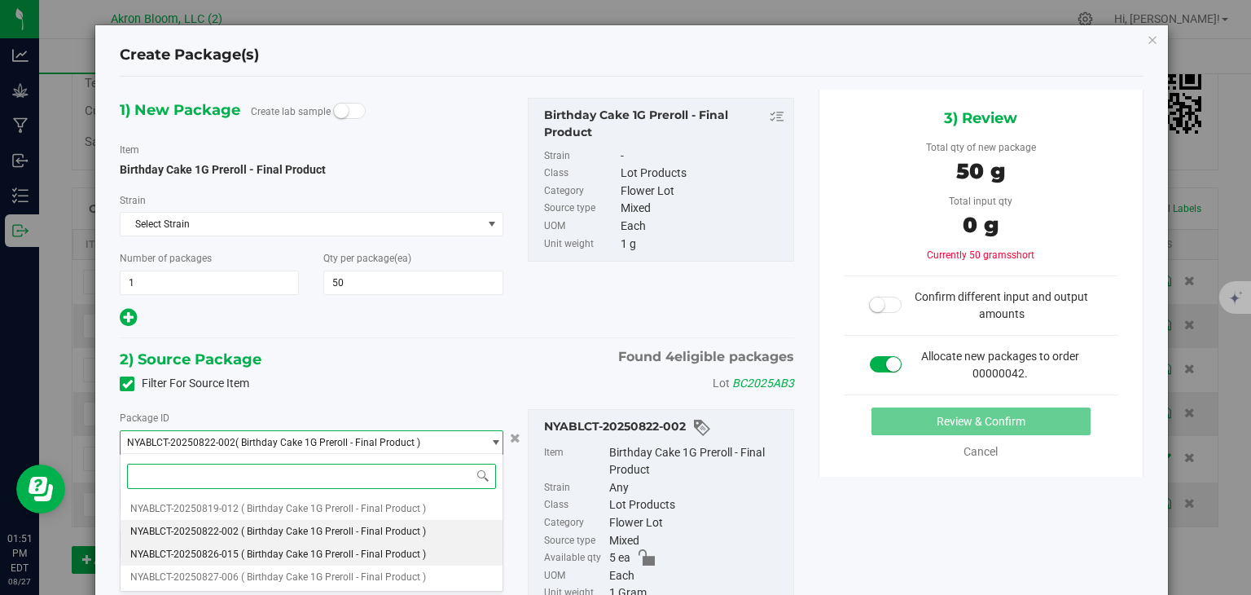
click at [451, 552] on li "NYABLCT-20250826-015 ( Birthday Cake 1G Preroll - Final Product )" at bounding box center [311, 554] width 381 height 23
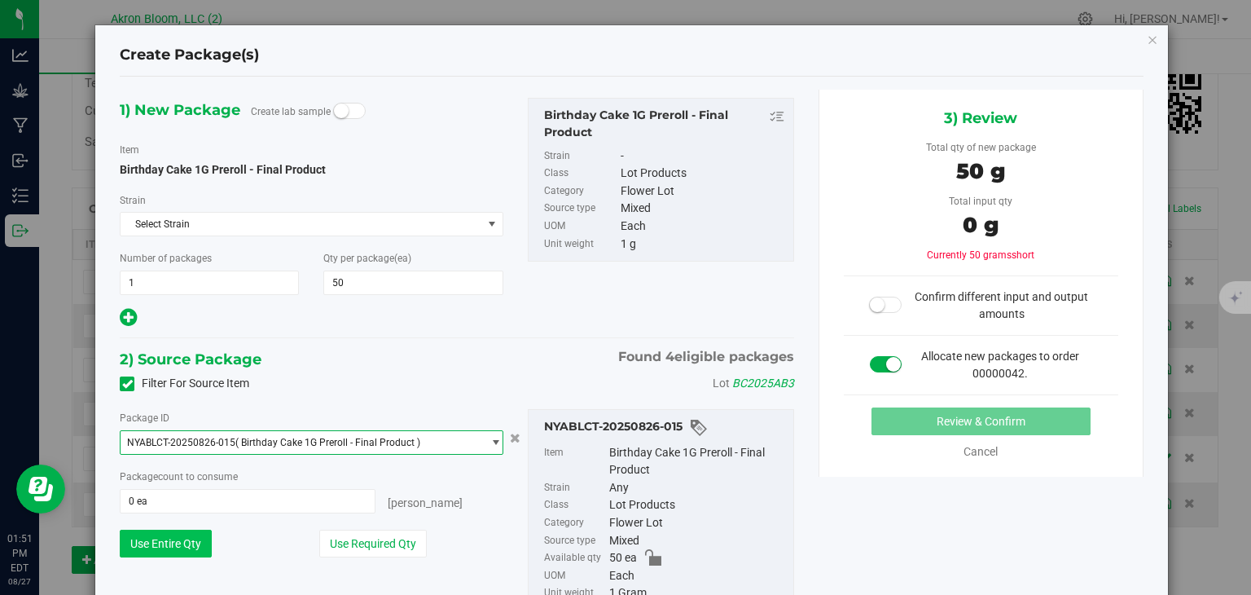
click at [151, 542] on button "Use Entire Qty" at bounding box center [166, 544] width 92 height 28
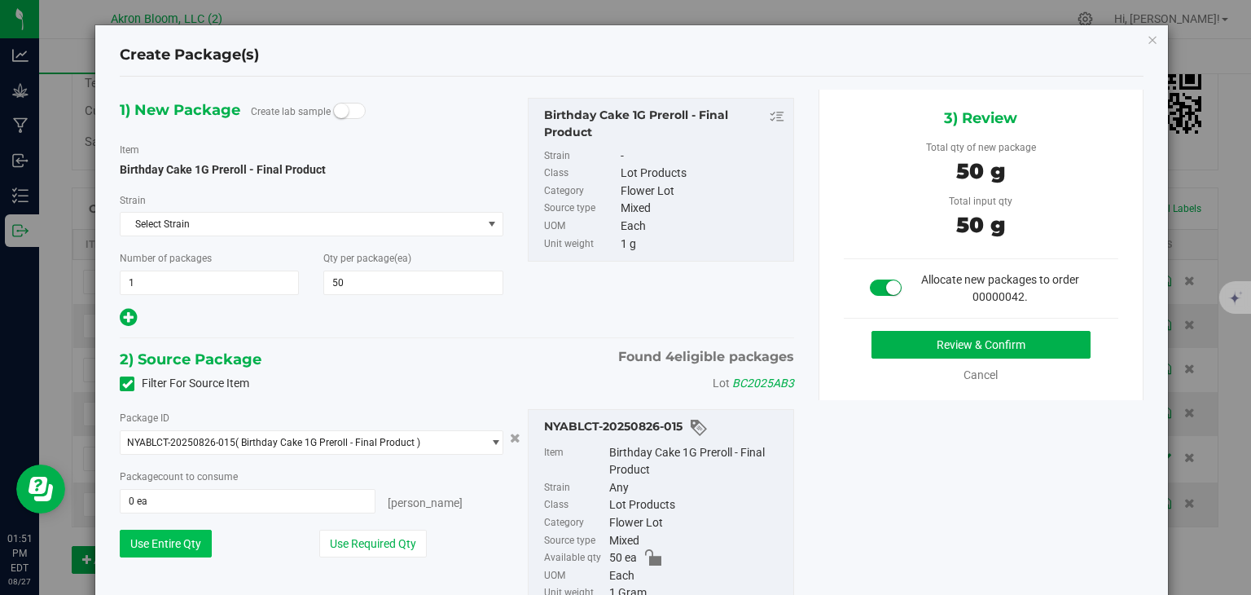
type input "50 ea"
click at [916, 328] on div "3) Review Total qty of new package 50 g Total input qty 50 g Allocate new packa…" at bounding box center [981, 245] width 325 height 310
click at [915, 333] on button "Review & Confirm" at bounding box center [981, 345] width 219 height 28
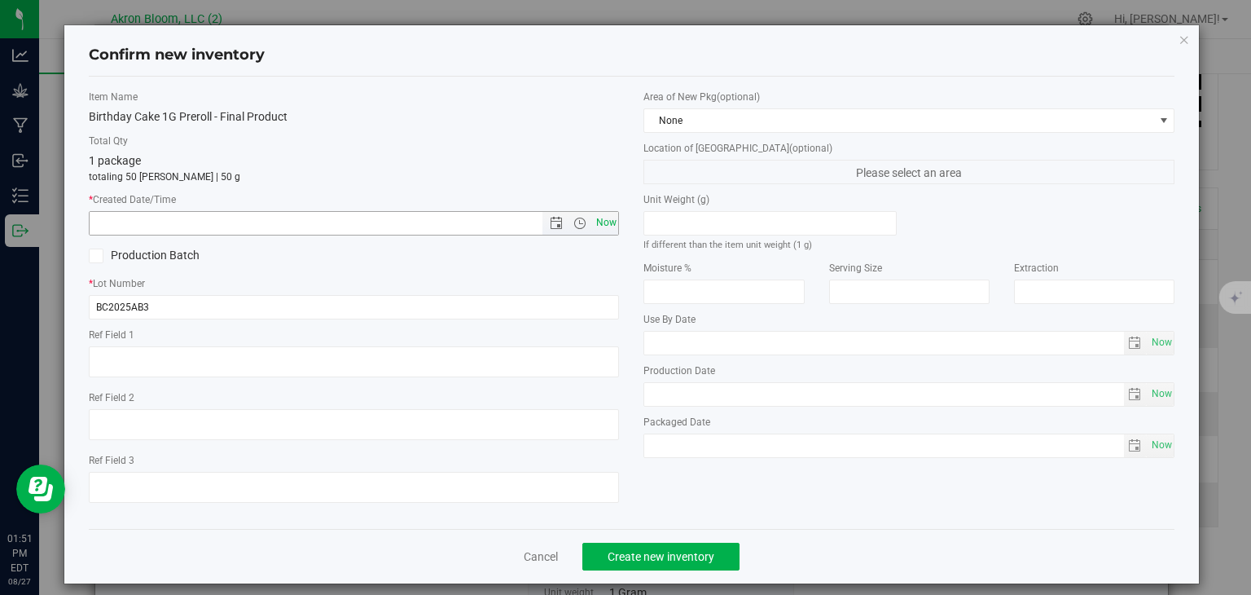
click at [603, 222] on span "Now" at bounding box center [606, 223] width 28 height 24
type input "8/27/2025 1:51 PM"
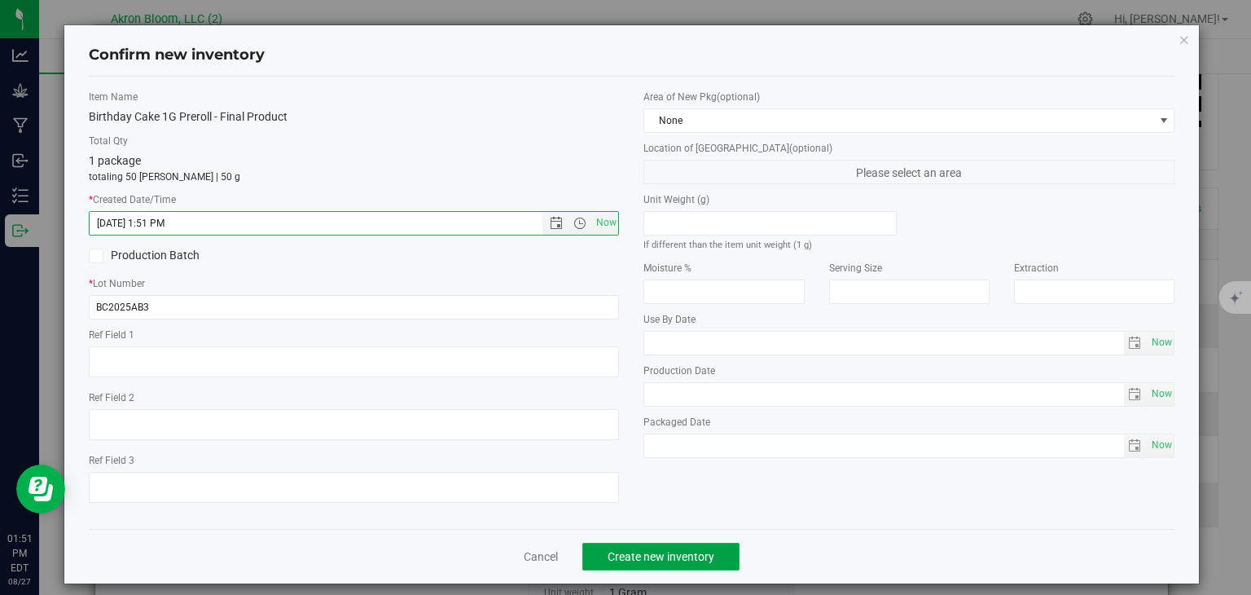
click at [653, 559] on span "Create new inventory" at bounding box center [661, 556] width 107 height 13
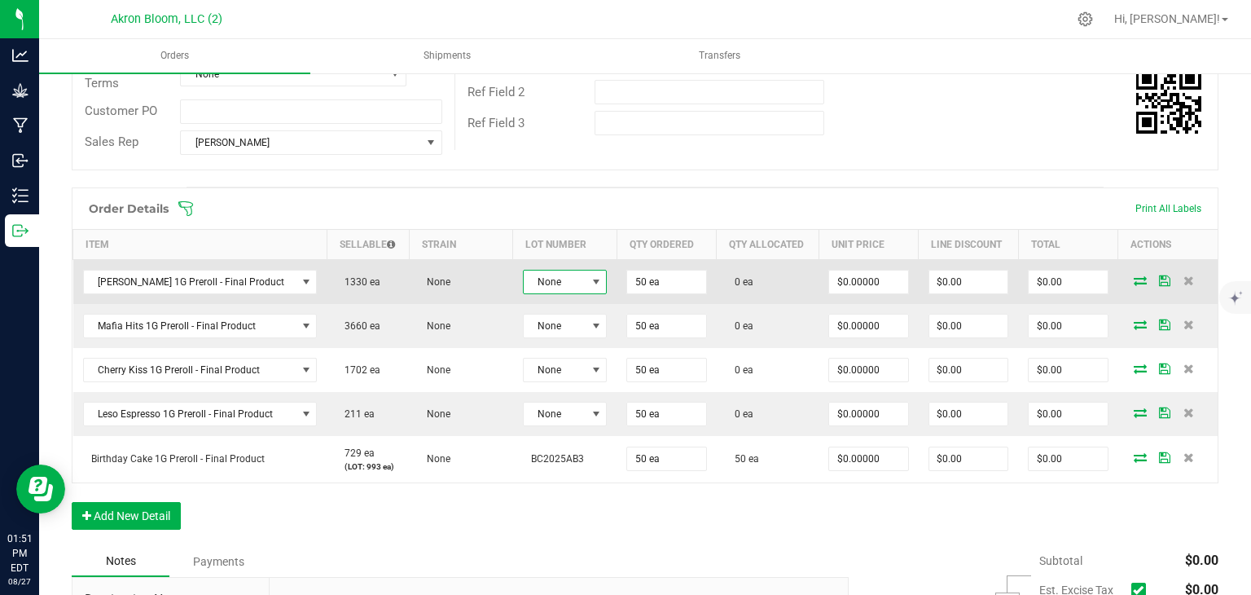
click at [590, 276] on span at bounding box center [596, 281] width 13 height 13
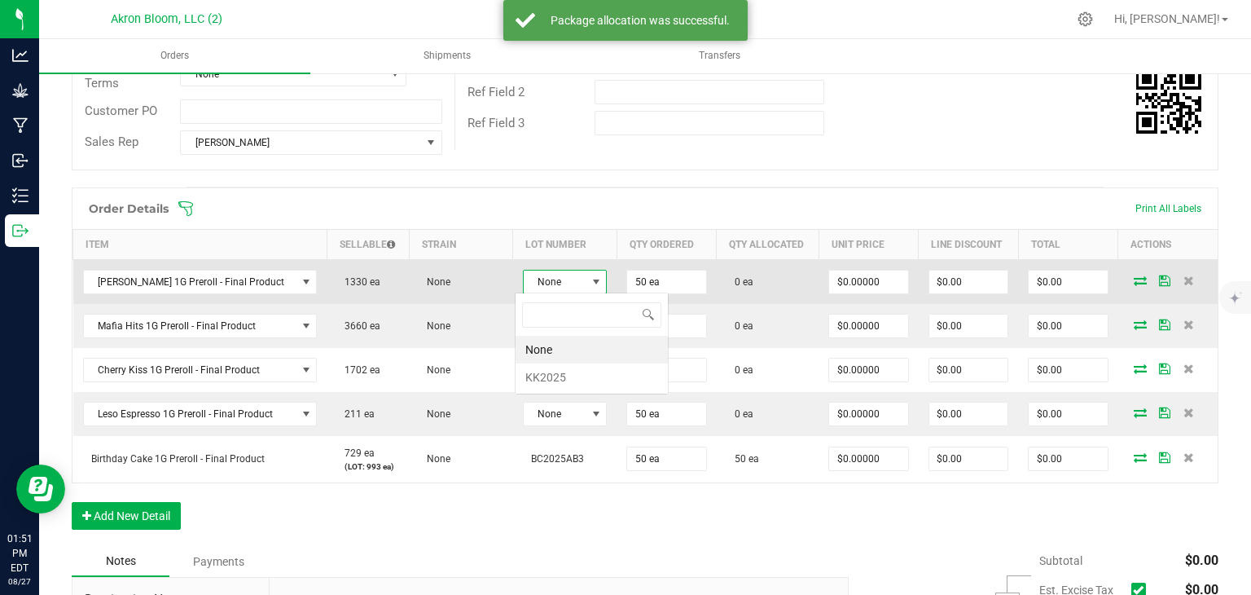
scroll to position [24, 85]
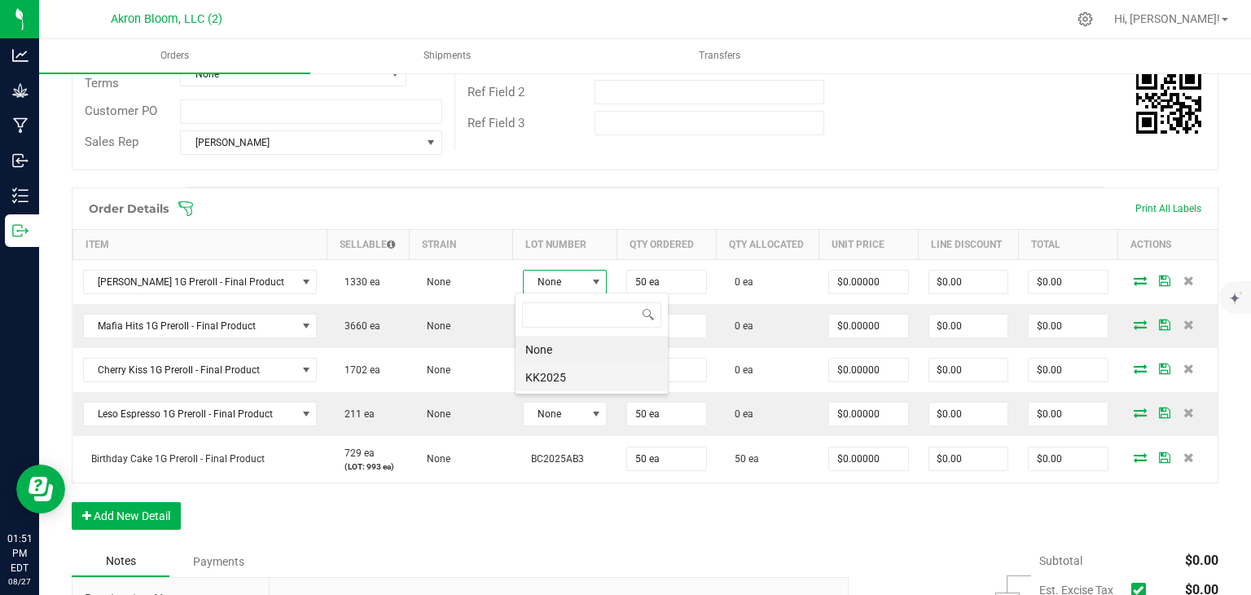
click at [570, 371] on li "KK2025" at bounding box center [592, 377] width 152 height 28
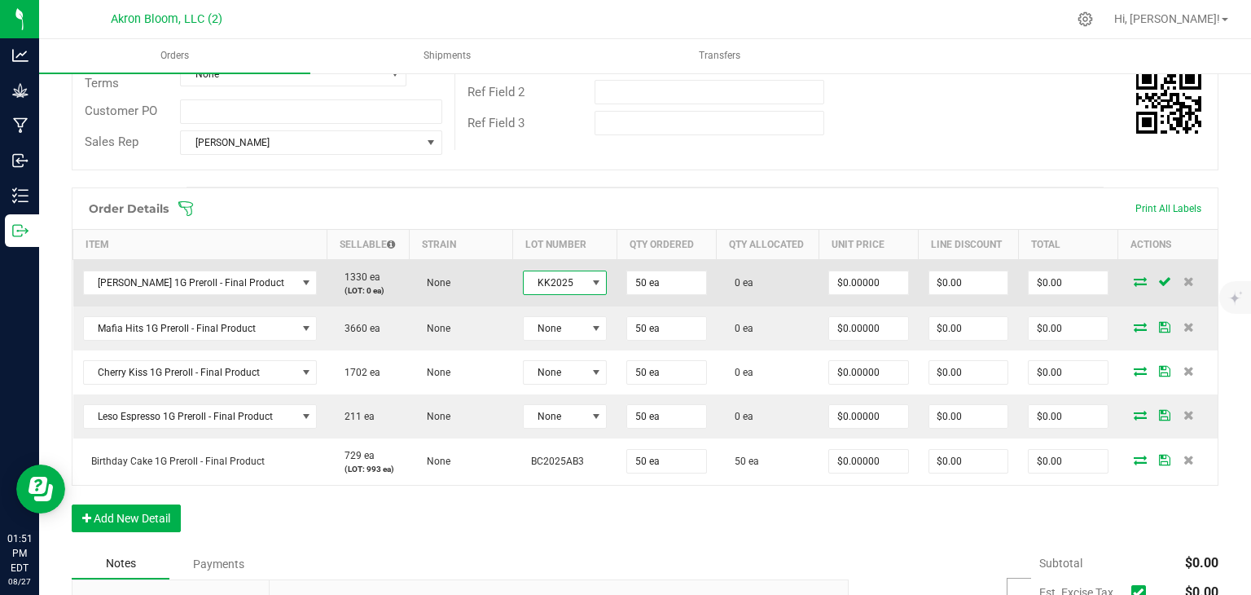
click at [567, 277] on span "KK2025" at bounding box center [555, 282] width 63 height 23
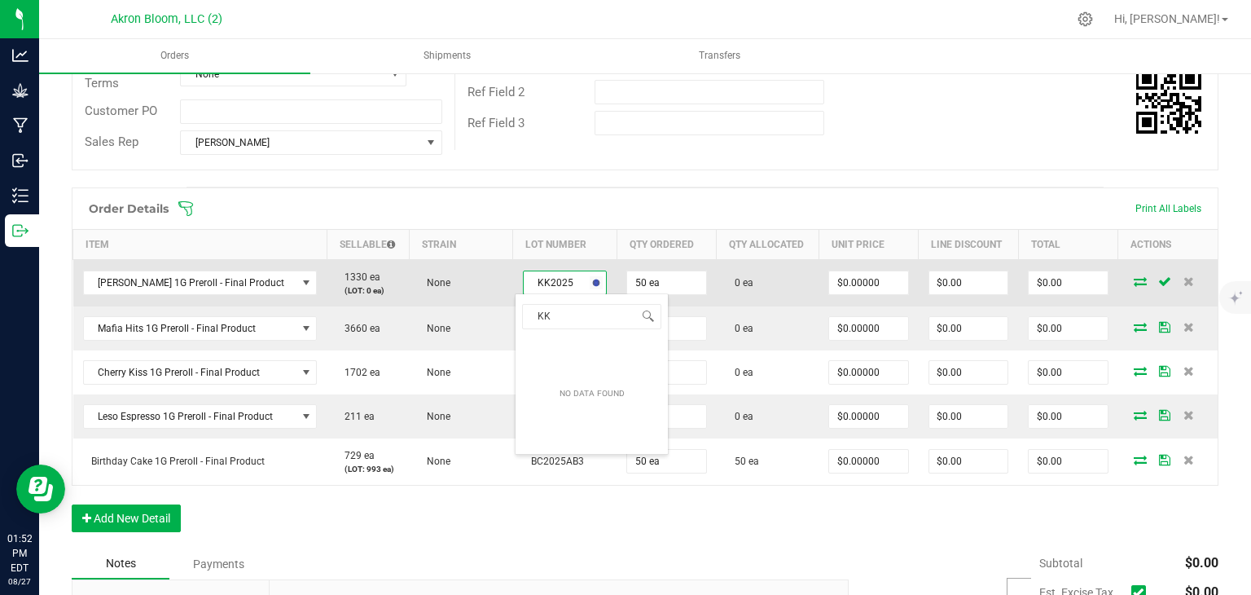
type input "K"
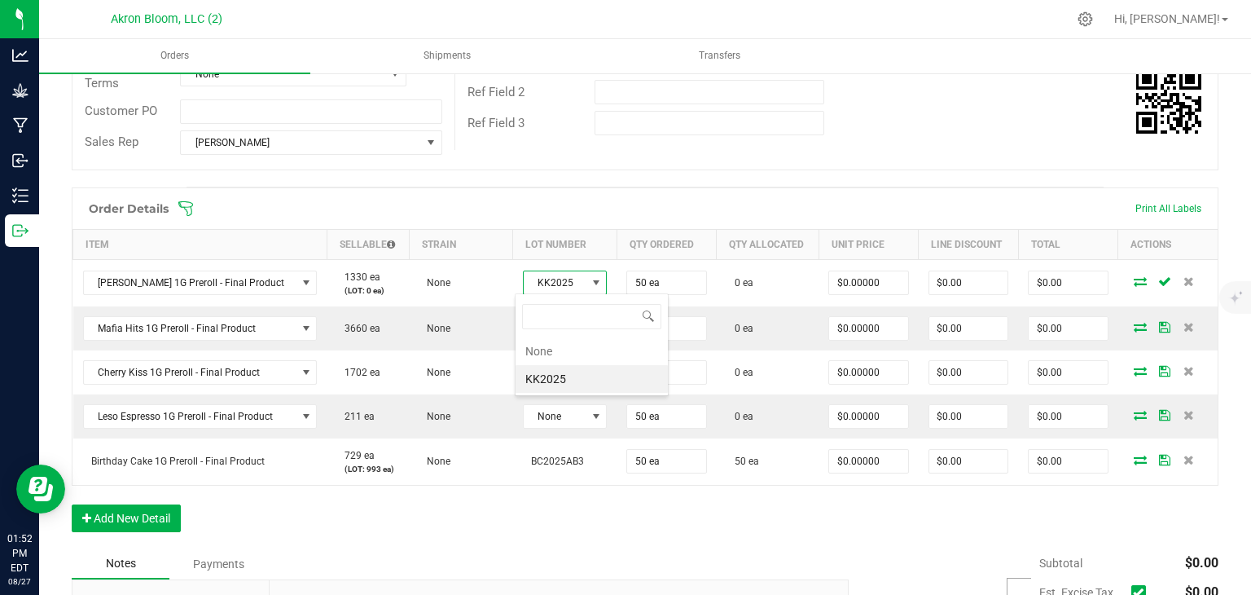
click at [547, 379] on li "KK2025" at bounding box center [592, 379] width 152 height 28
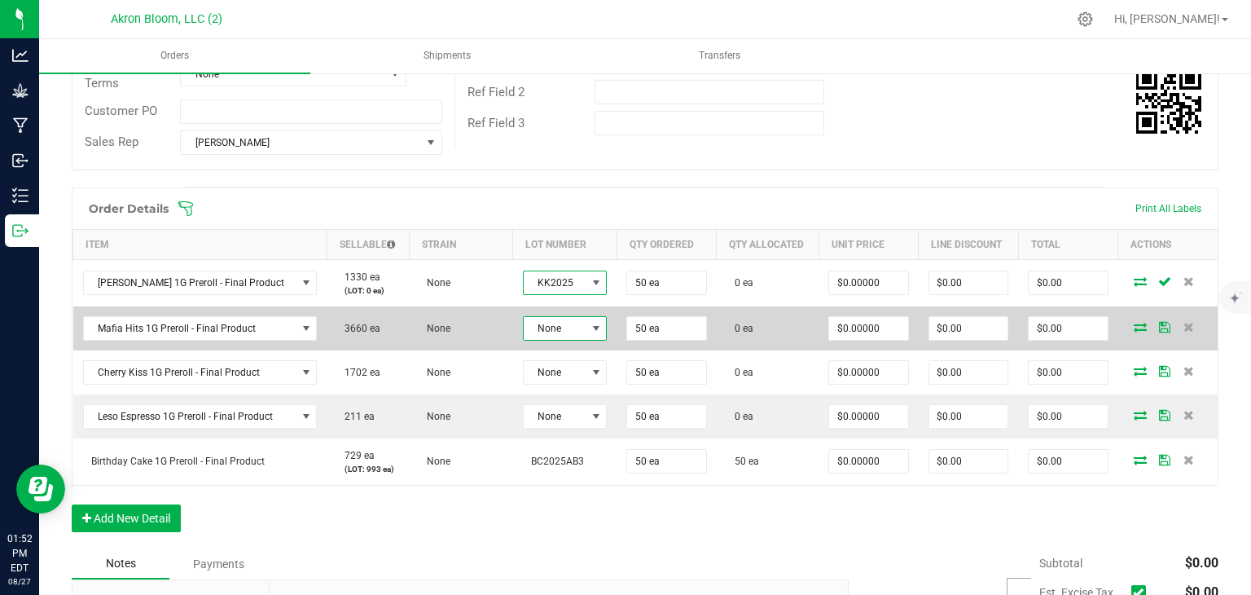
click at [590, 324] on span at bounding box center [596, 328] width 13 height 13
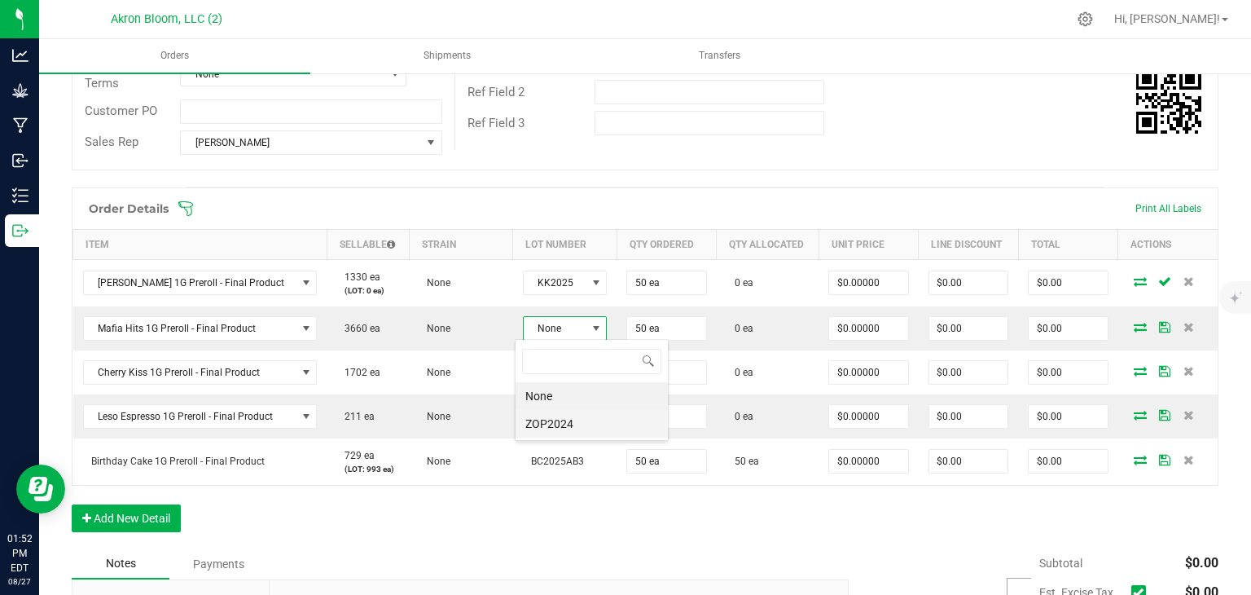
click at [569, 422] on li "ZOP2024" at bounding box center [592, 424] width 152 height 28
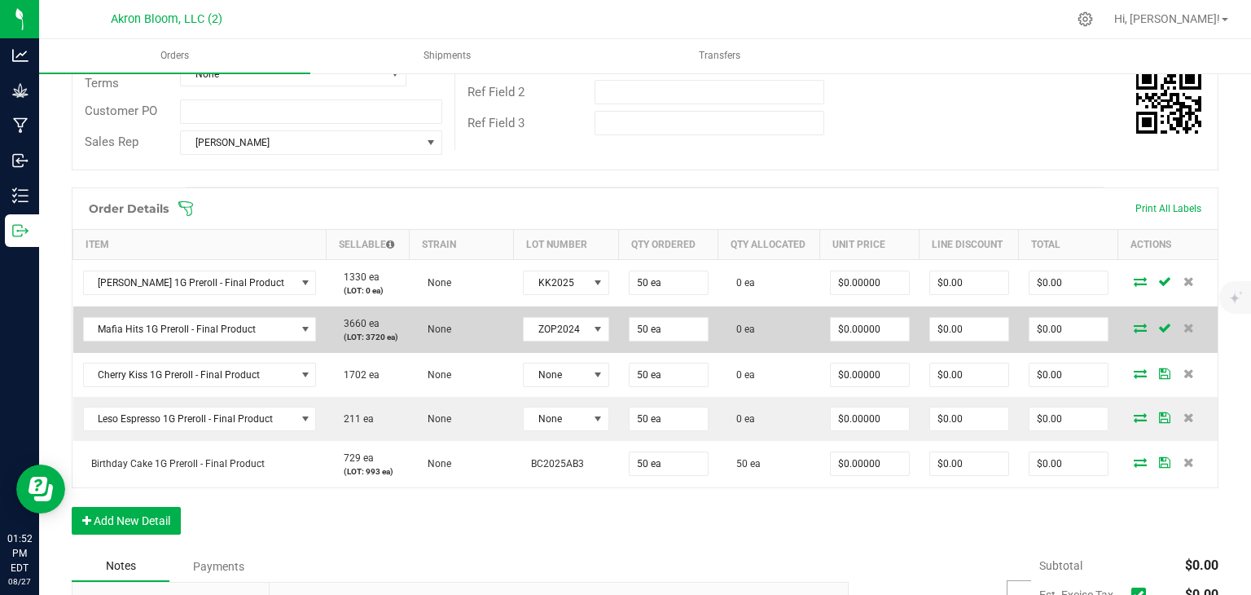
click at [628, 344] on td "50 ea" at bounding box center [668, 329] width 99 height 46
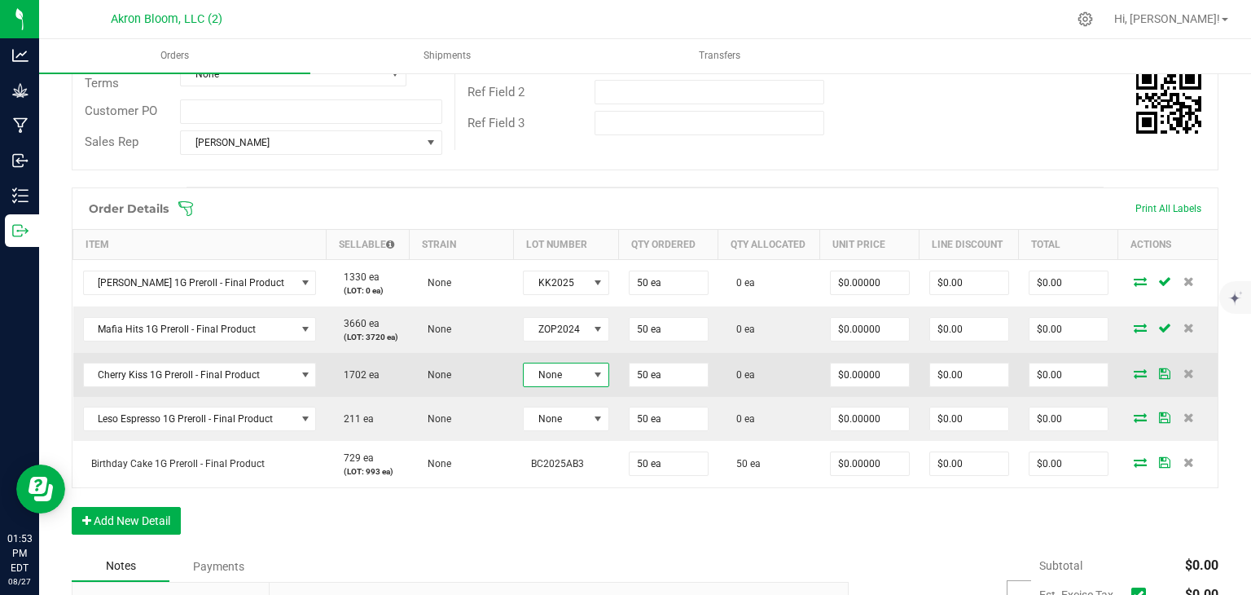
click at [591, 375] on span at bounding box center [597, 374] width 13 height 13
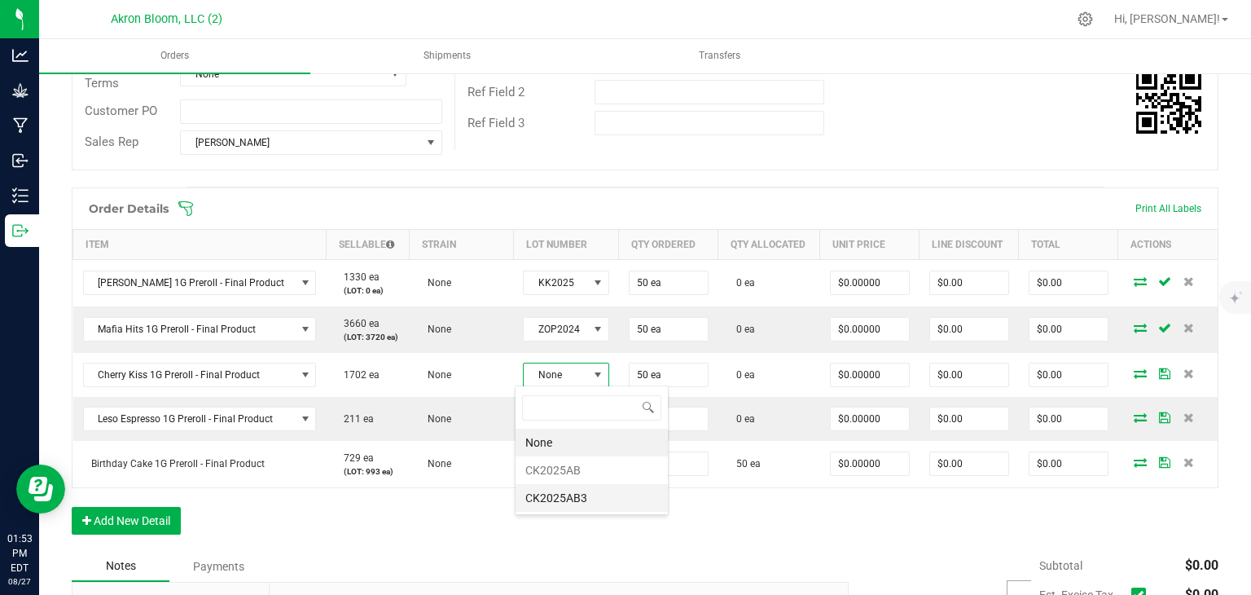
click at [559, 494] on li "CK2025AB3" at bounding box center [592, 498] width 152 height 28
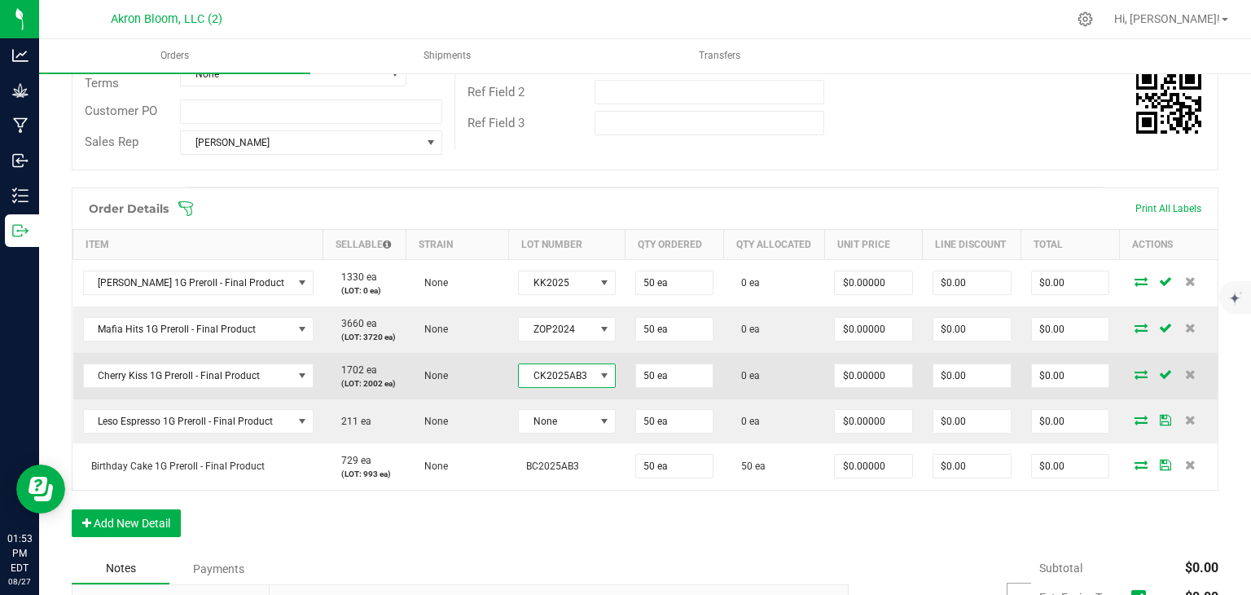
click at [598, 370] on span at bounding box center [604, 375] width 13 height 13
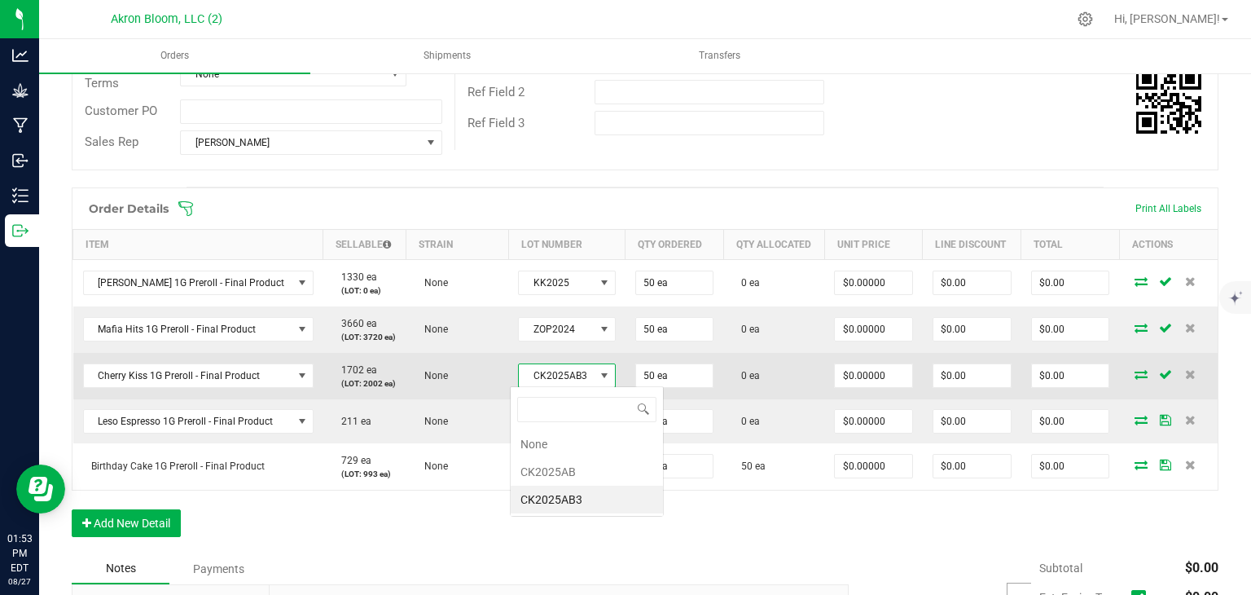
scroll to position [24, 97]
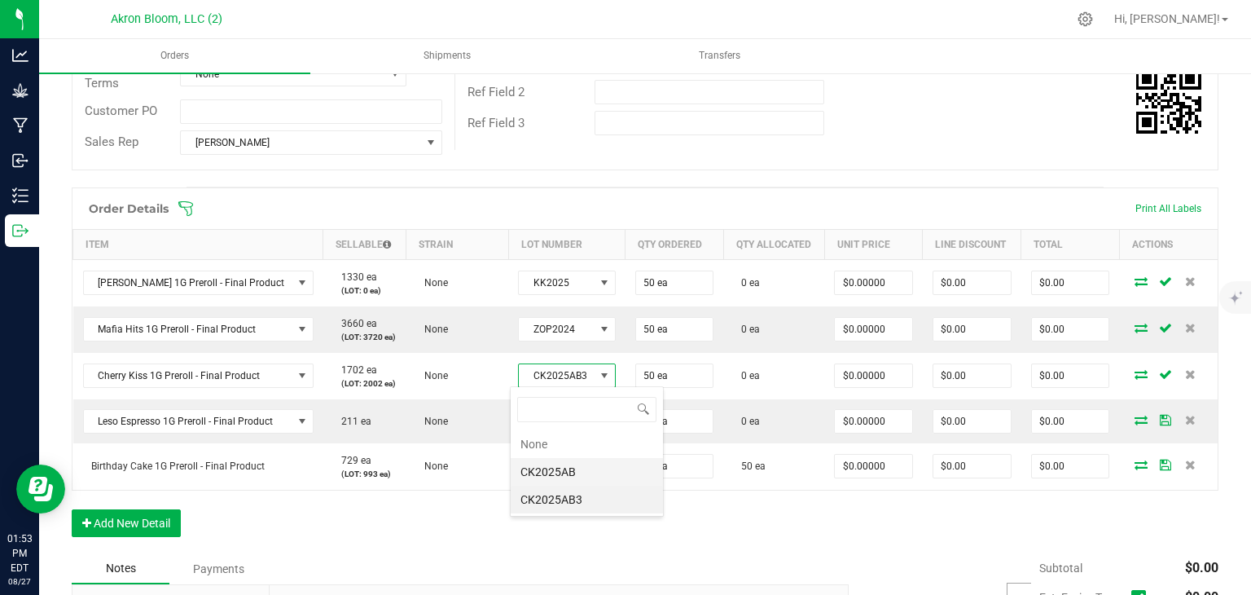
click at [569, 472] on li "CK2025AB" at bounding box center [587, 472] width 152 height 28
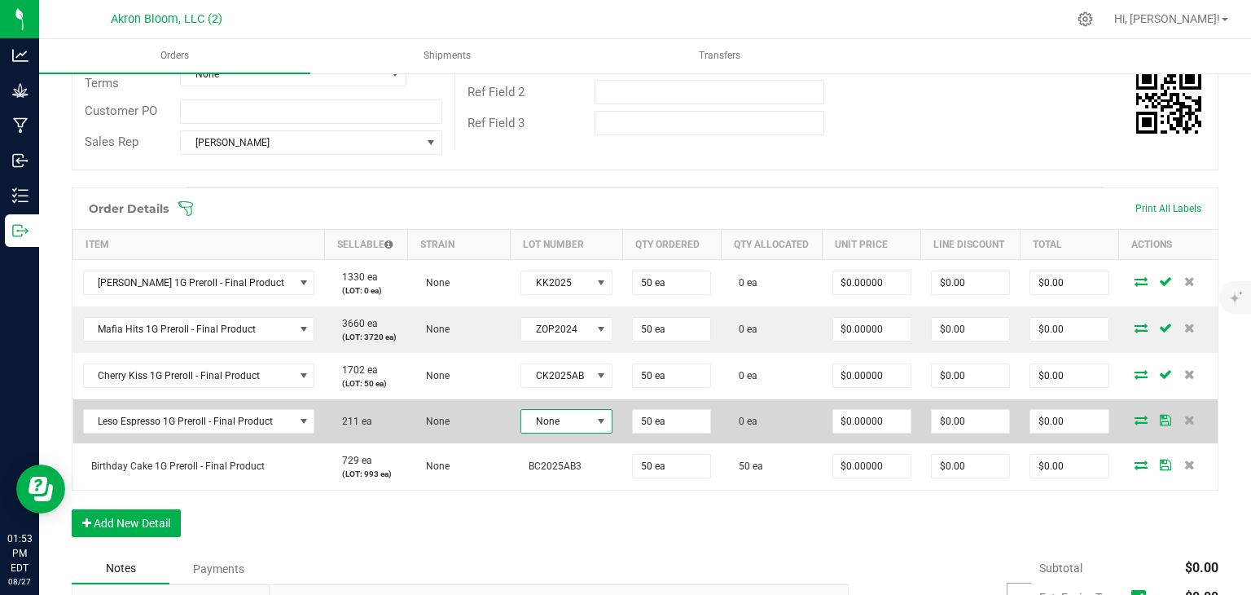
click at [596, 417] on span at bounding box center [601, 421] width 13 height 13
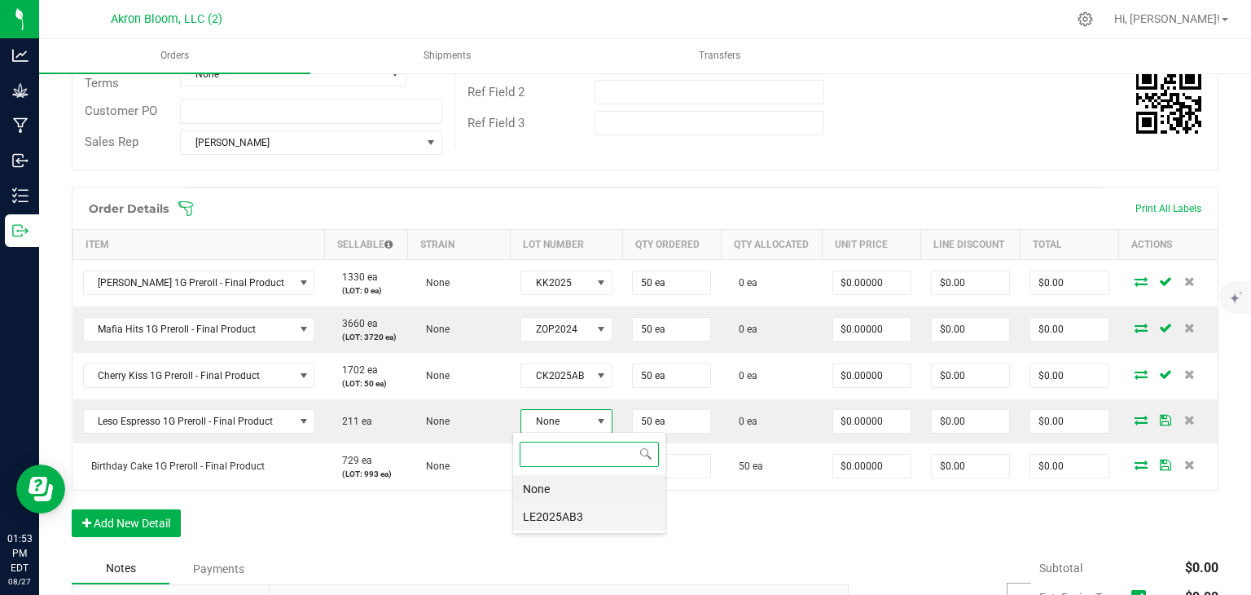
click at [564, 514] on li "LE2025AB3" at bounding box center [589, 517] width 152 height 28
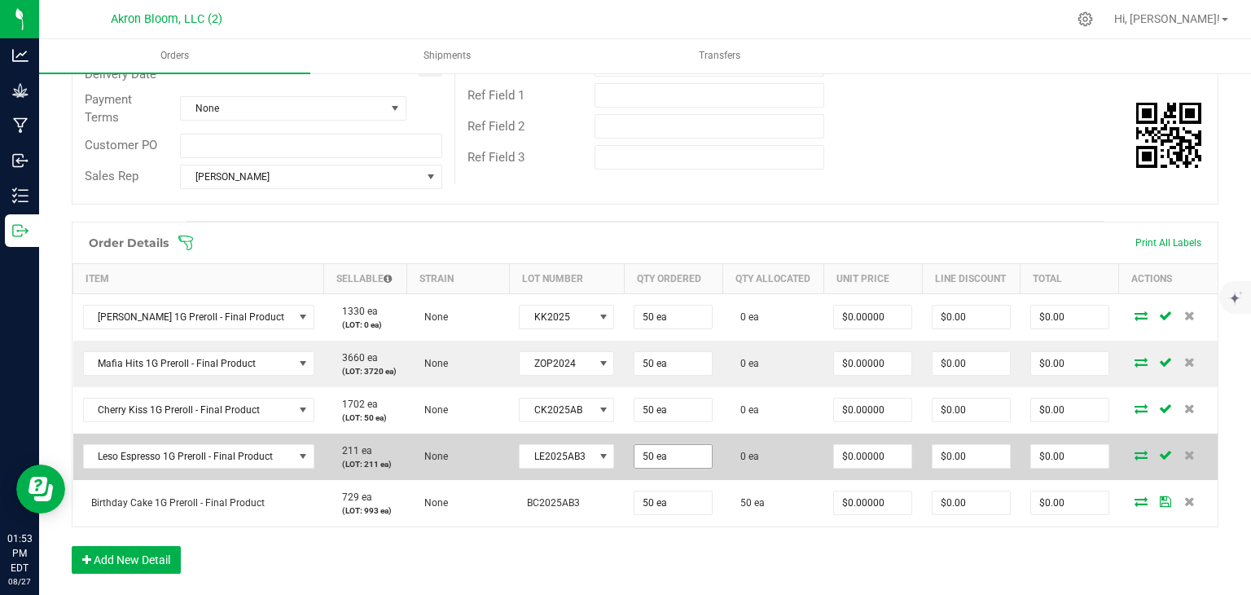
scroll to position [335, 0]
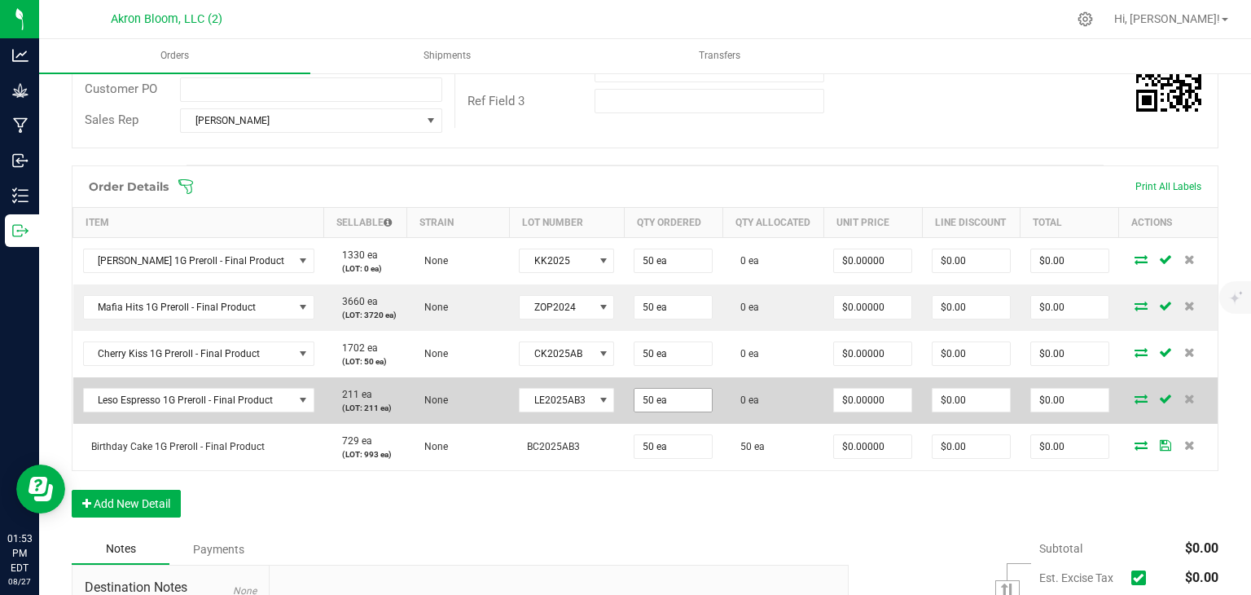
type input "50"
click at [648, 397] on input "50" at bounding box center [673, 400] width 77 height 23
type input "10 ea"
click at [1138, 394] on icon at bounding box center [1141, 398] width 13 height 10
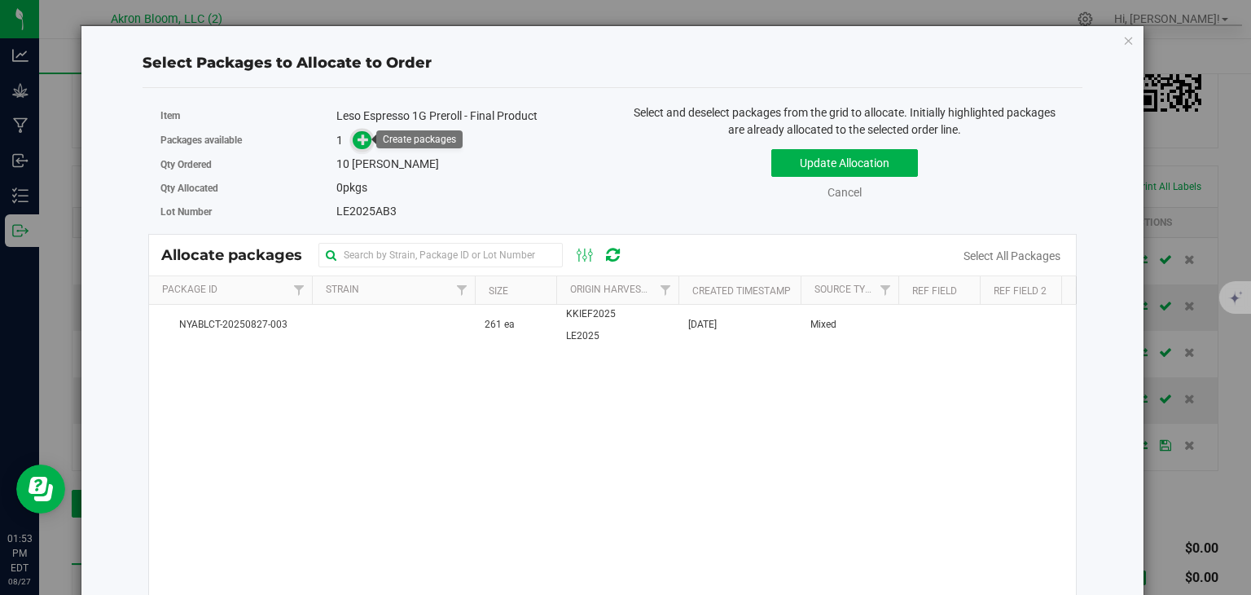
click at [361, 137] on icon at bounding box center [363, 138] width 11 height 11
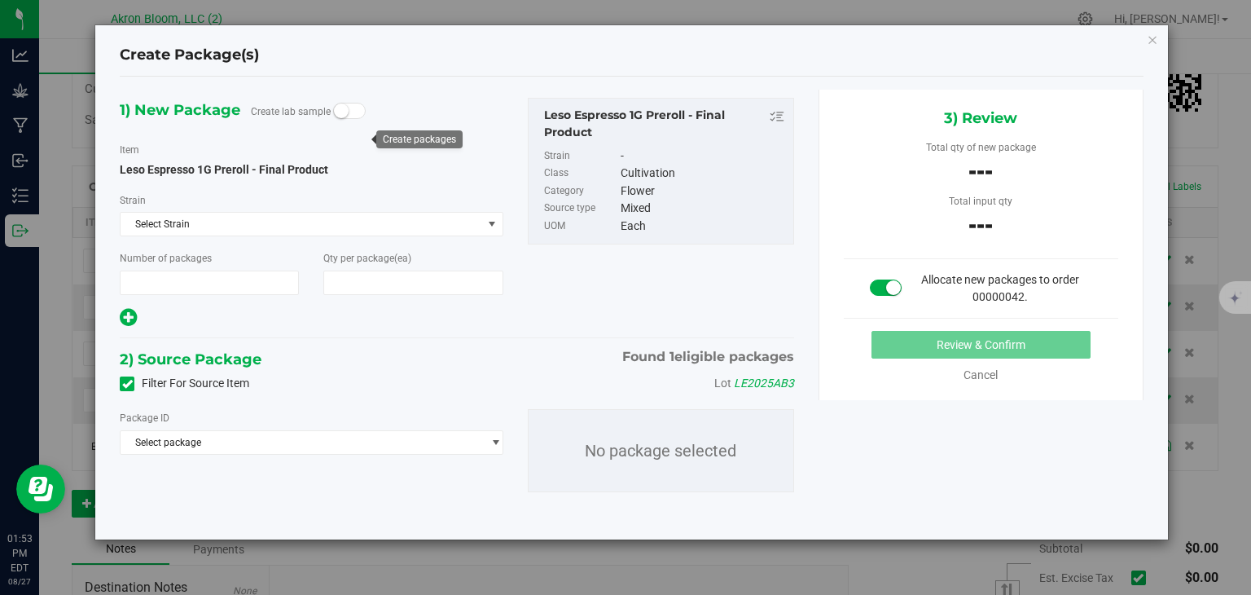
type input "1"
type input "10"
click at [495, 442] on span "select" at bounding box center [496, 442] width 12 height 13
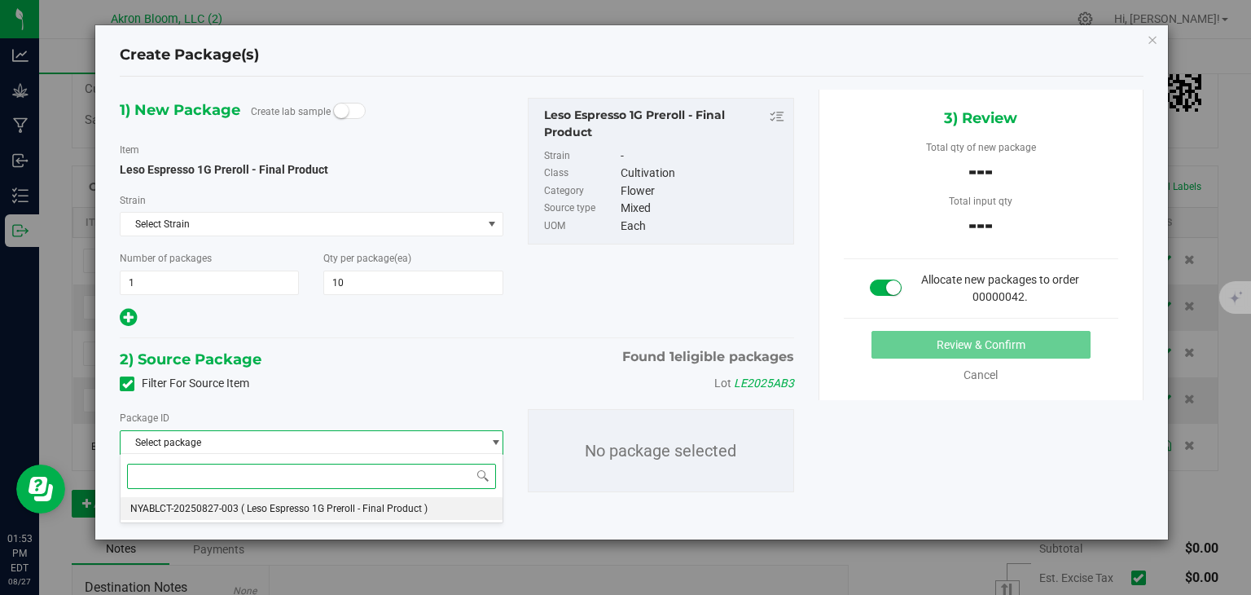
click at [437, 510] on li "NYABLCT-20250827-003 ( Leso Espresso 1G Preroll - Final Product )" at bounding box center [311, 508] width 381 height 23
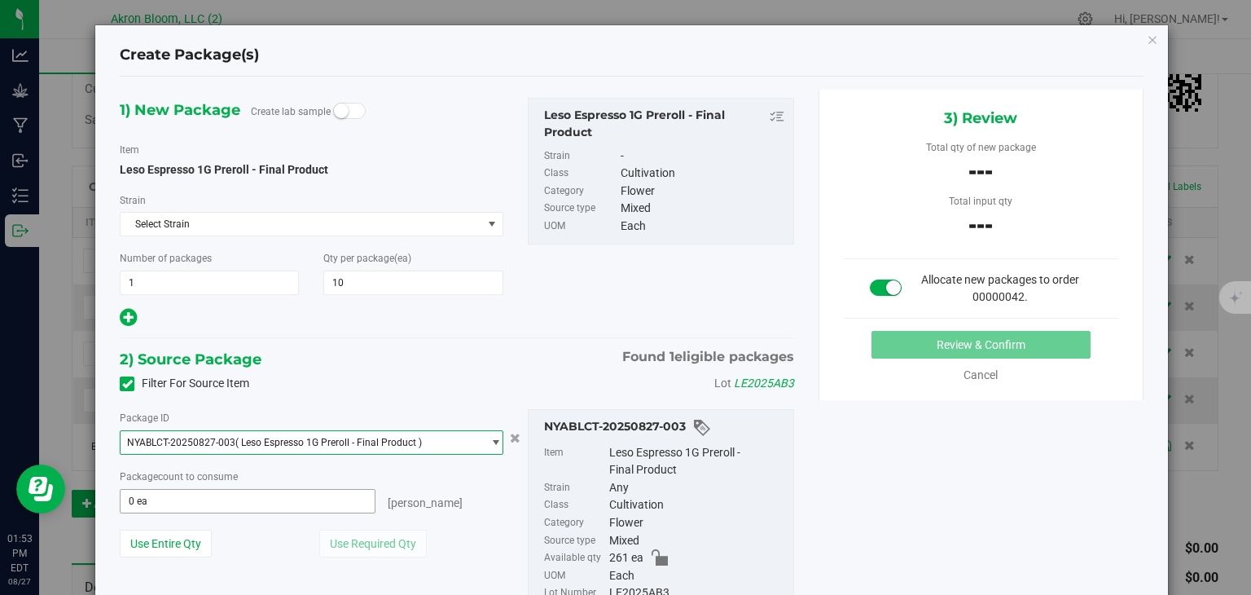
click at [270, 501] on span "0 ea 0" at bounding box center [247, 501] width 255 height 24
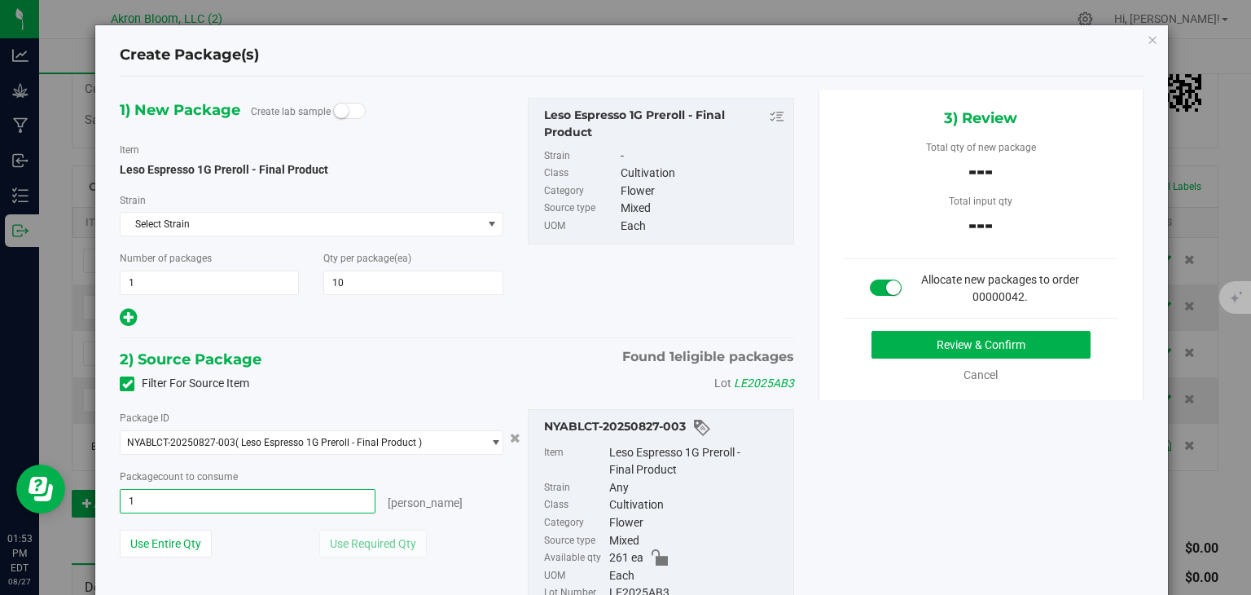
type input "10"
click at [943, 335] on button "Review & Confirm" at bounding box center [981, 345] width 219 height 28
type input "10 ea"
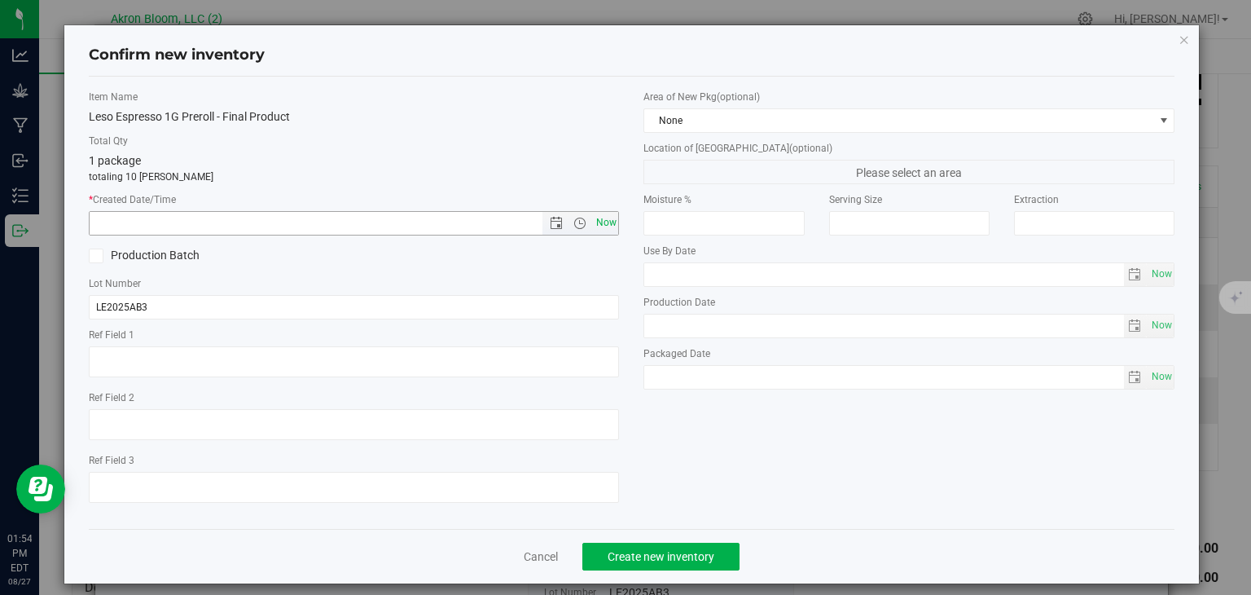
click at [600, 214] on span "Now" at bounding box center [606, 223] width 28 height 24
type input "8/27/2025 1:54 PM"
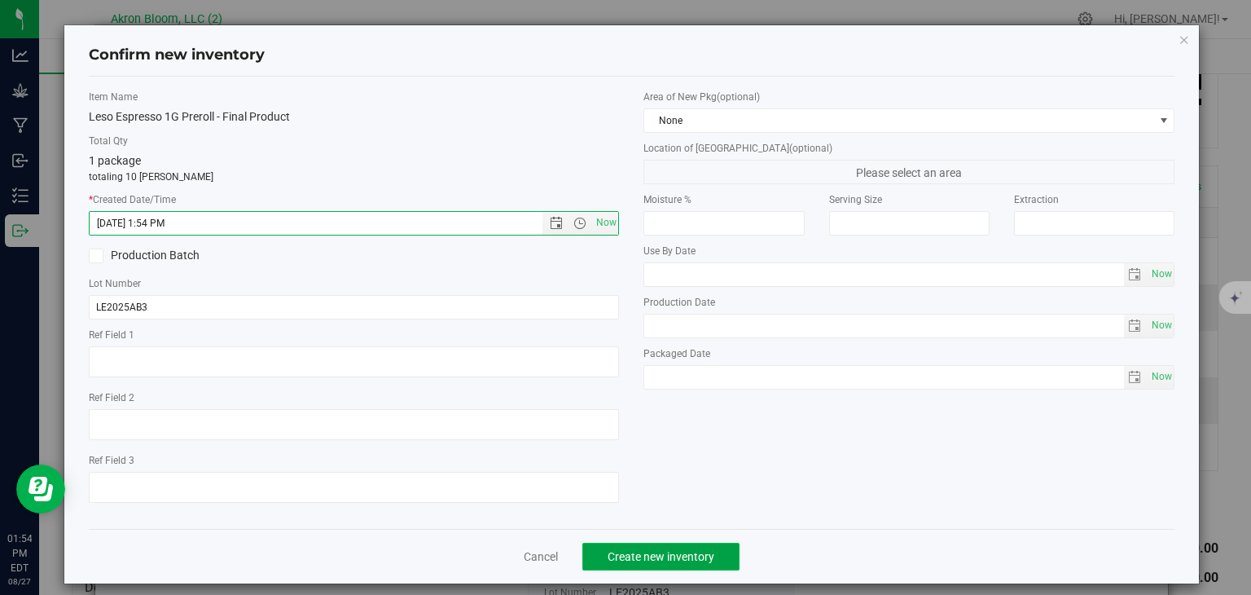
click at [669, 555] on span "Create new inventory" at bounding box center [661, 556] width 107 height 13
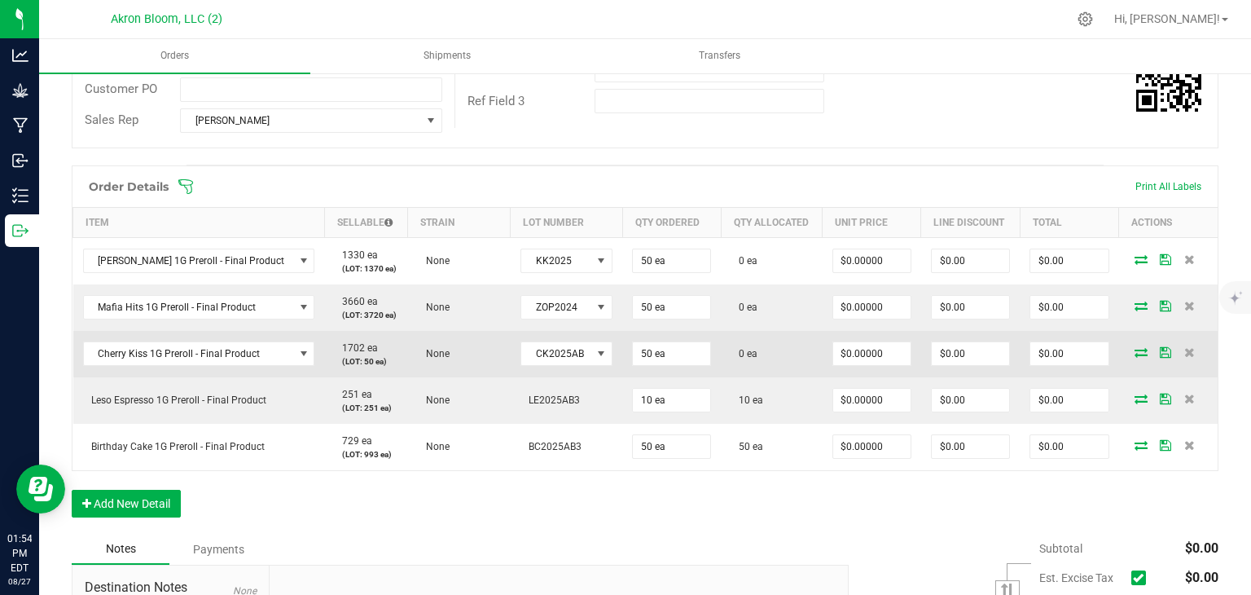
click at [1139, 349] on icon at bounding box center [1141, 352] width 13 height 10
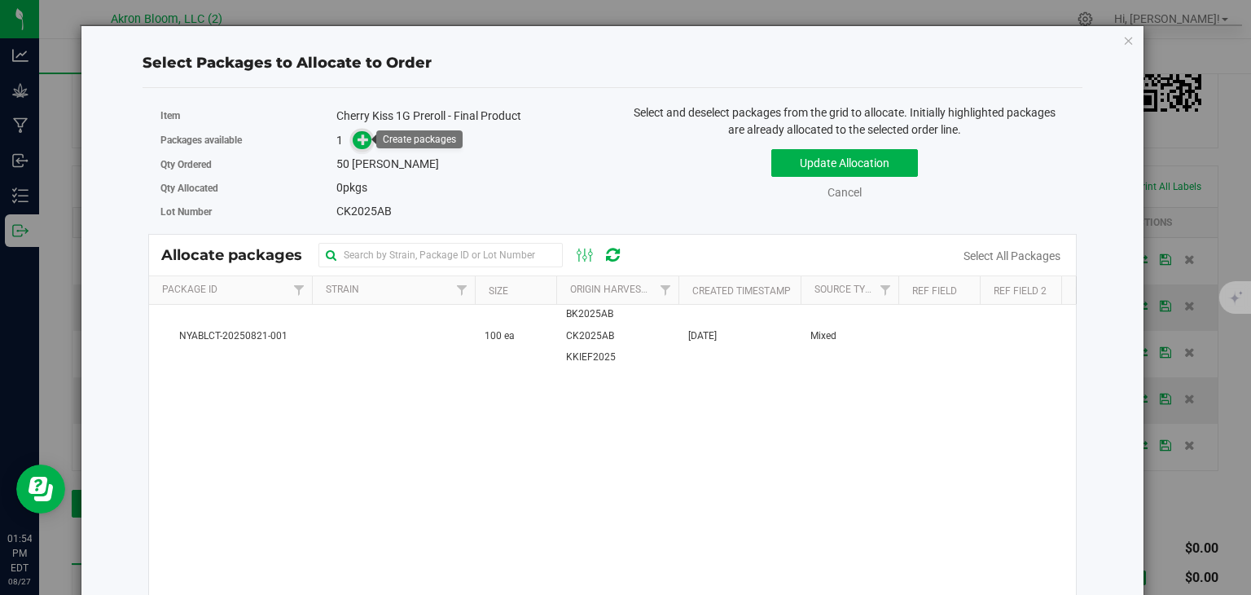
click at [358, 138] on icon at bounding box center [363, 139] width 11 height 11
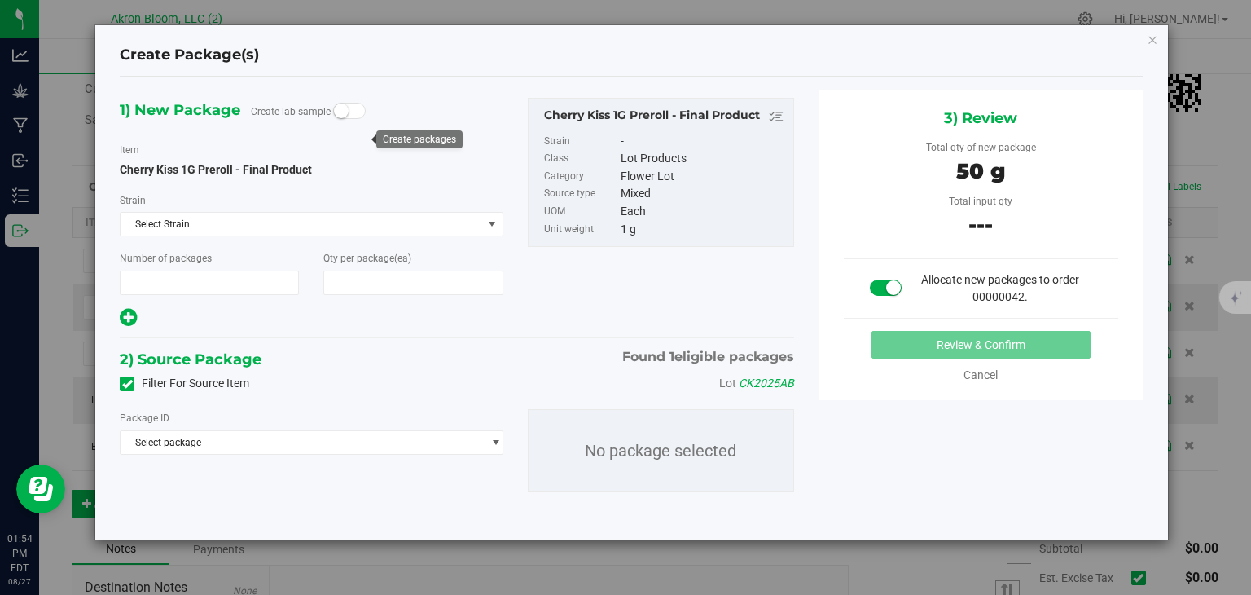
type input "1"
type input "50"
click at [495, 446] on span "select" at bounding box center [496, 442] width 12 height 13
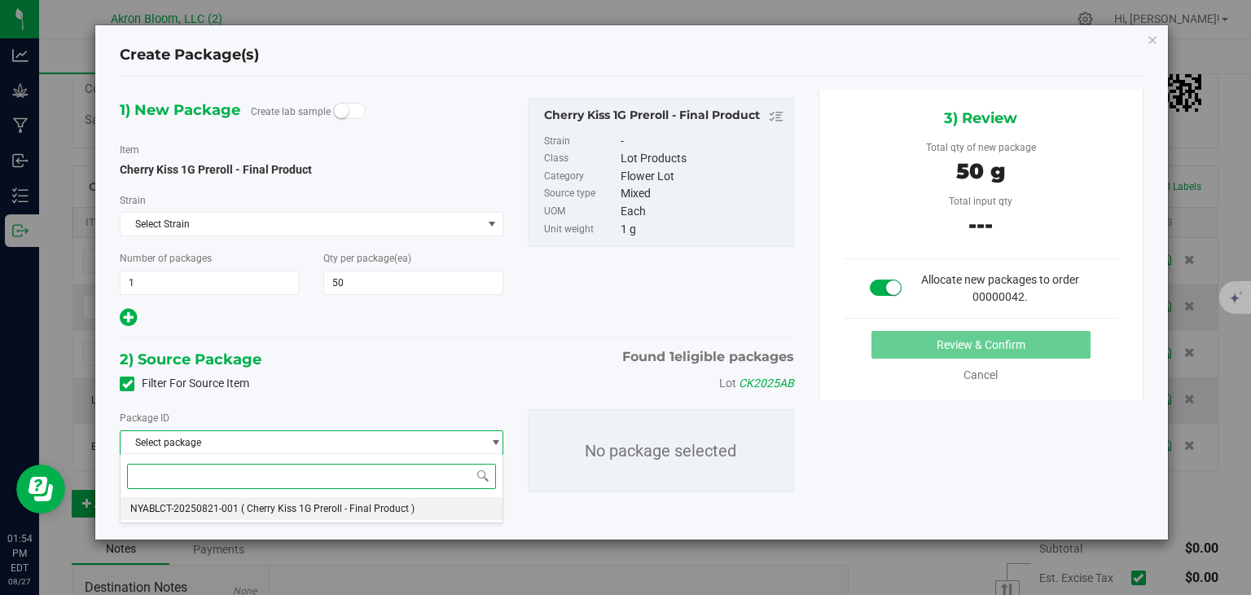
click at [431, 508] on li "NYABLCT-20250821-001 ( Cherry Kiss 1G Preroll - Final Product )" at bounding box center [311, 508] width 381 height 23
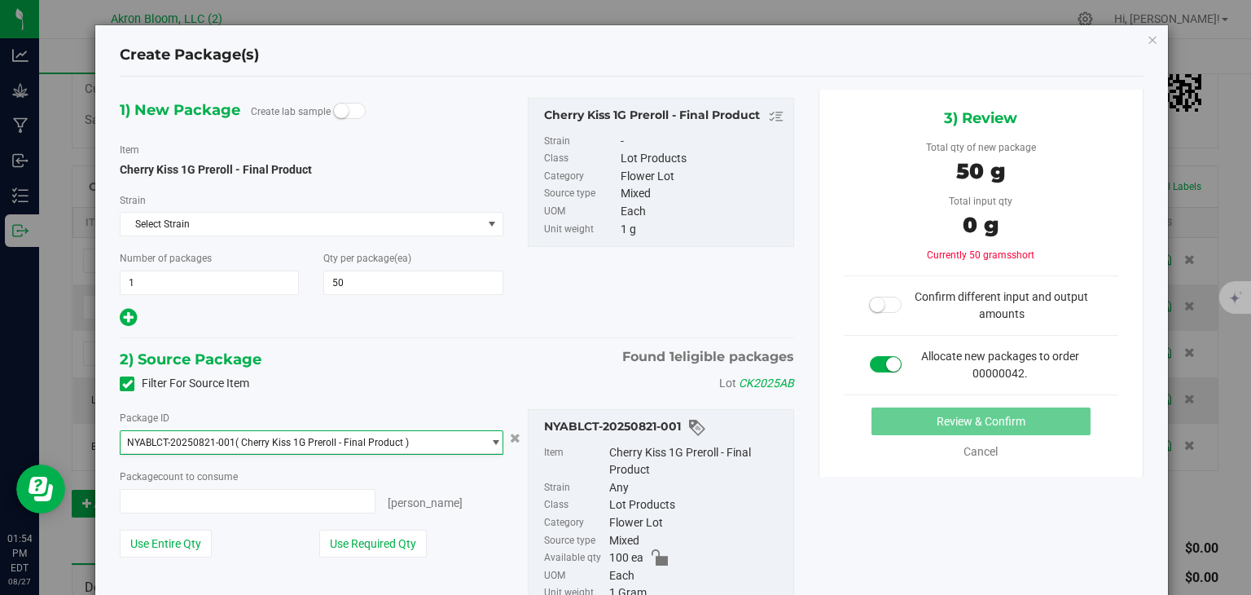
type input "0 ea"
click at [187, 501] on span "0 ea 0" at bounding box center [247, 501] width 255 height 24
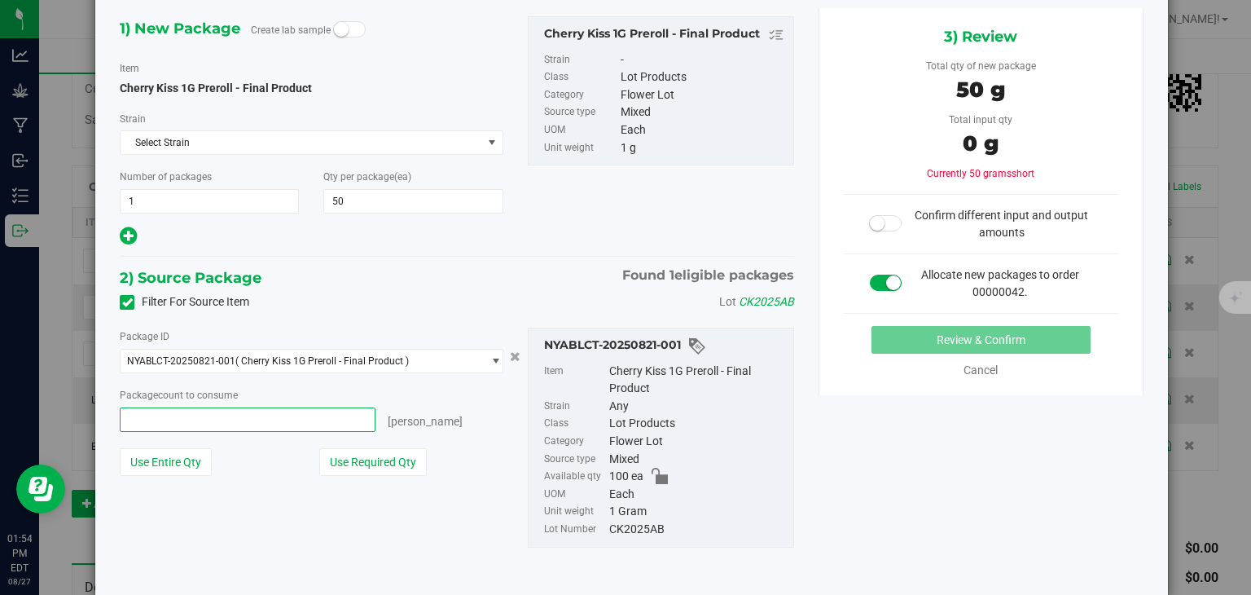
scroll to position [90, 0]
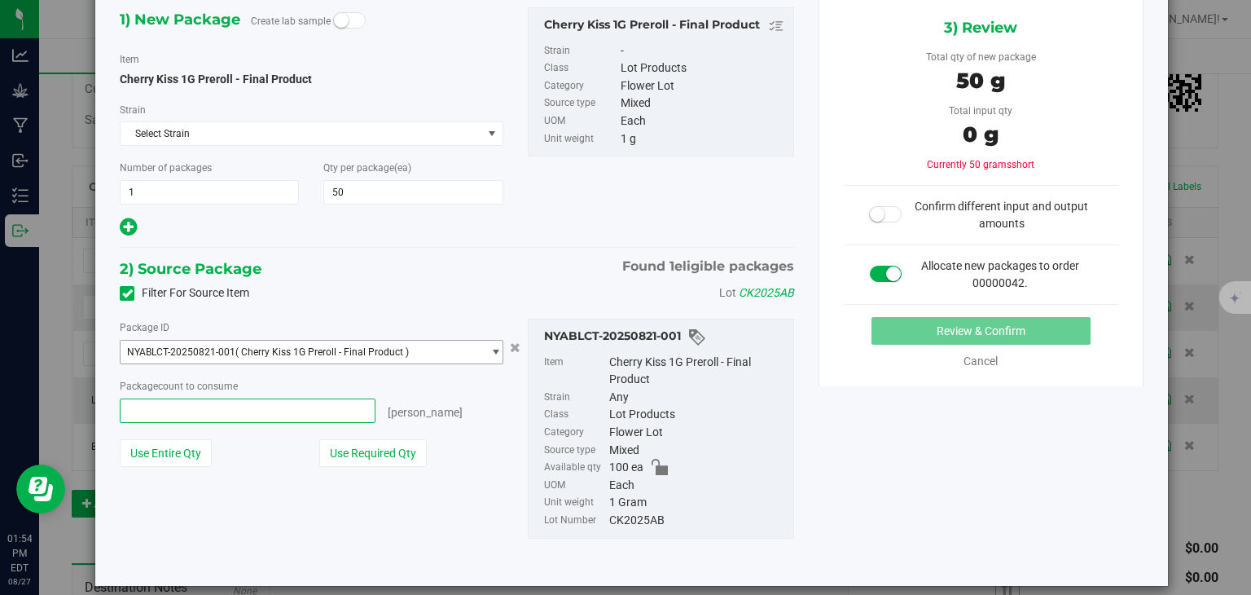
click at [492, 349] on span "select" at bounding box center [496, 351] width 12 height 13
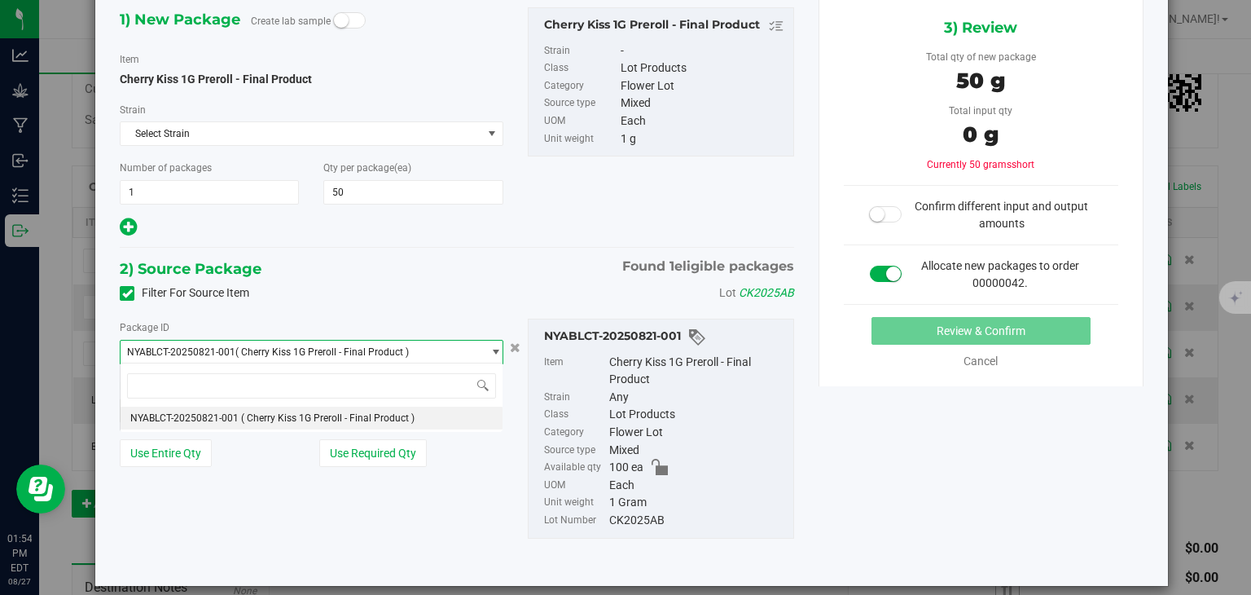
type input "0 ea"
click at [450, 419] on li "NYABLCT-20250821-001 ( Cherry Kiss 1G Preroll - Final Product )" at bounding box center [311, 418] width 381 height 23
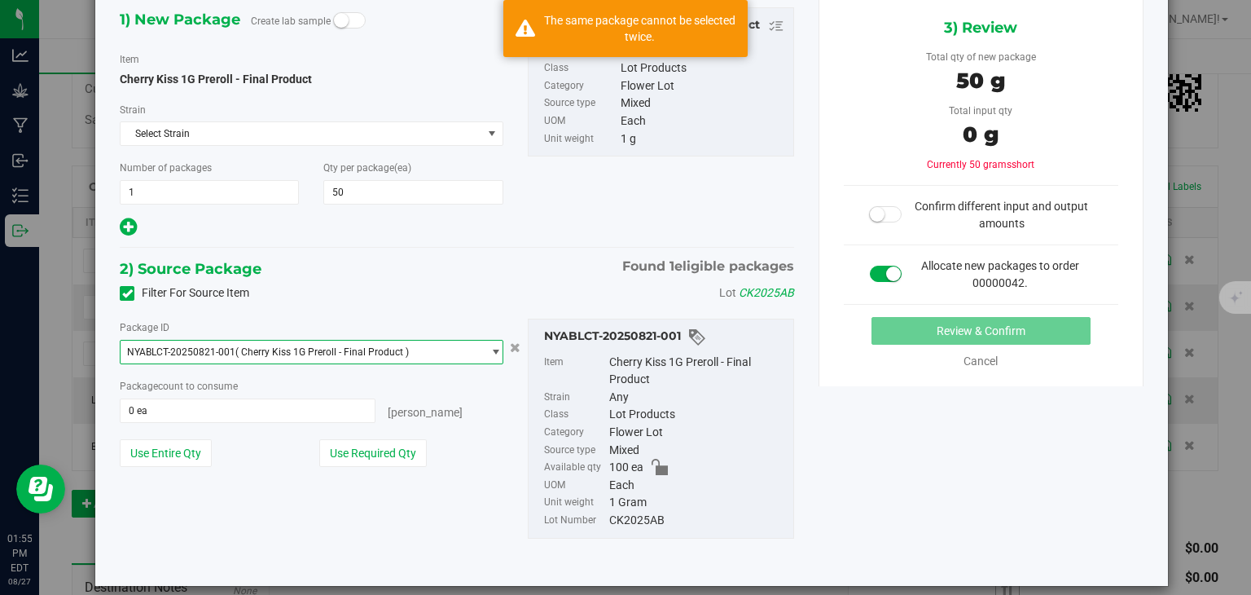
click at [494, 353] on span "select" at bounding box center [496, 351] width 12 height 13
click at [514, 345] on icon "Cancel button" at bounding box center [515, 347] width 11 height 10
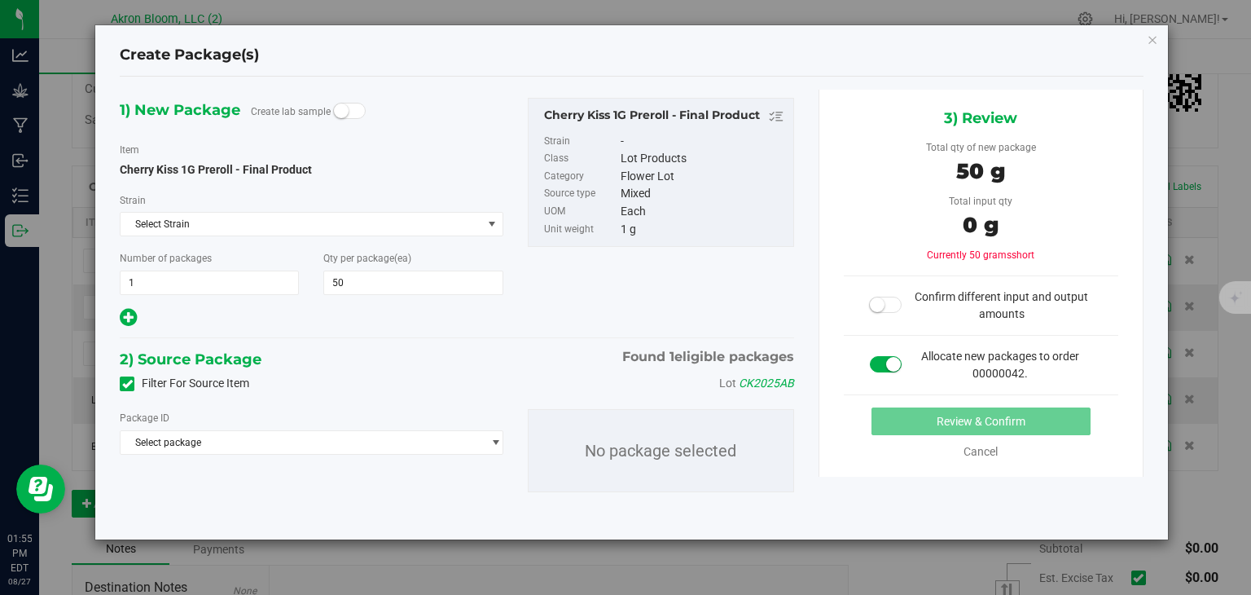
scroll to position [0, 0]
click at [495, 437] on span "select" at bounding box center [496, 442] width 12 height 13
click at [1149, 37] on icon "button" at bounding box center [1152, 39] width 11 height 20
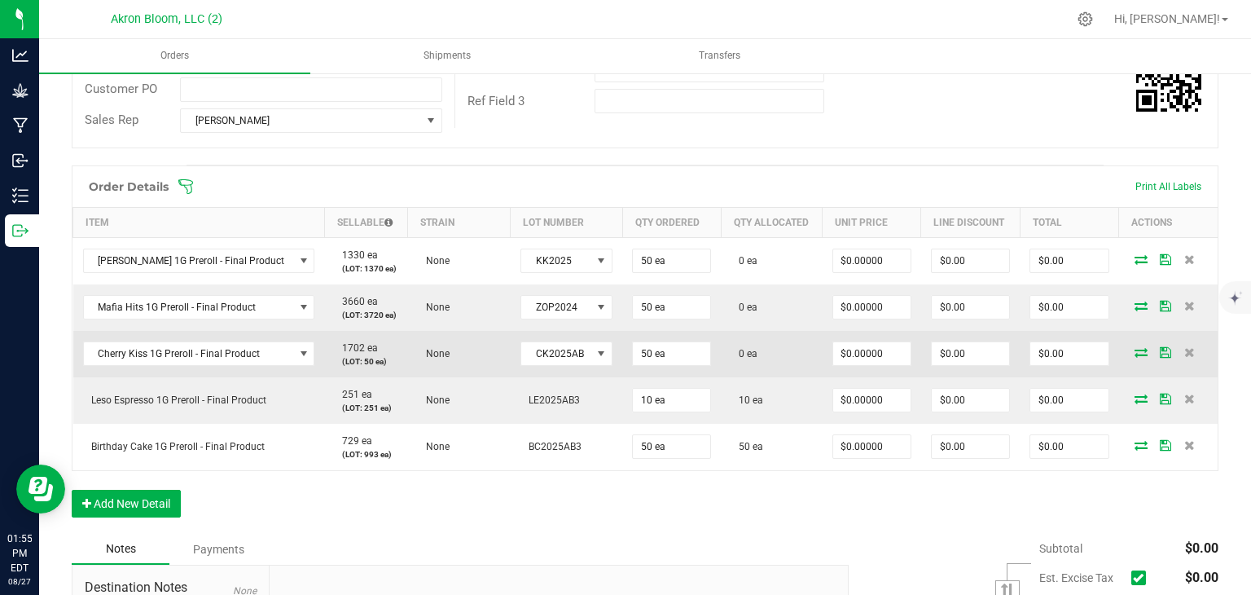
click at [1136, 347] on icon at bounding box center [1141, 352] width 13 height 10
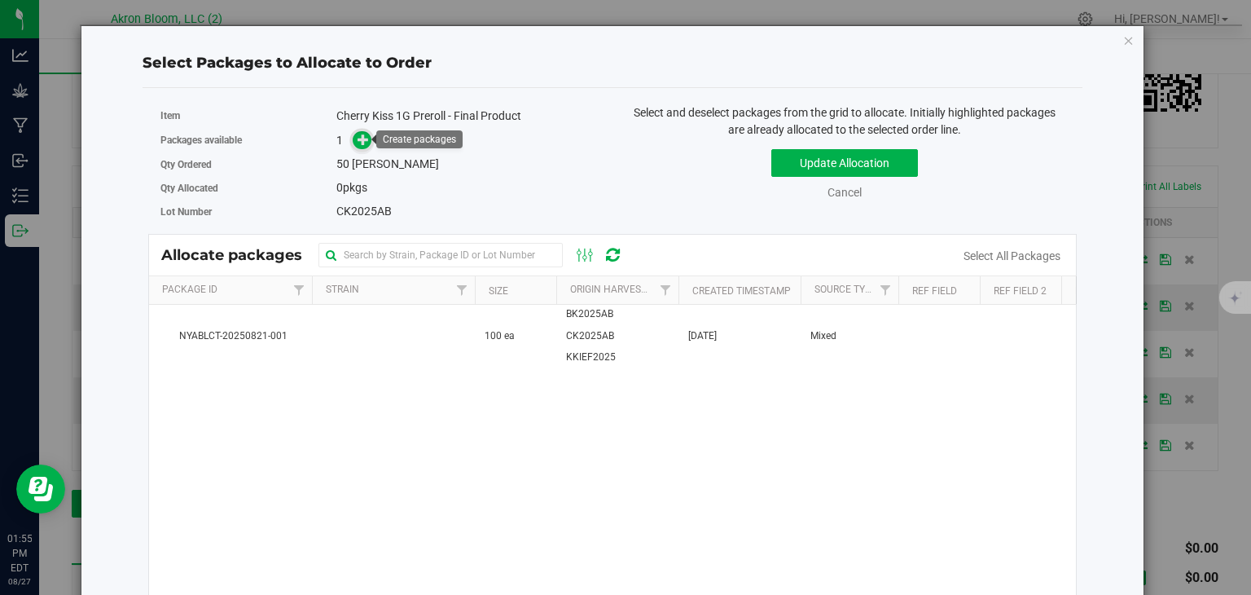
click at [364, 140] on icon at bounding box center [363, 138] width 11 height 11
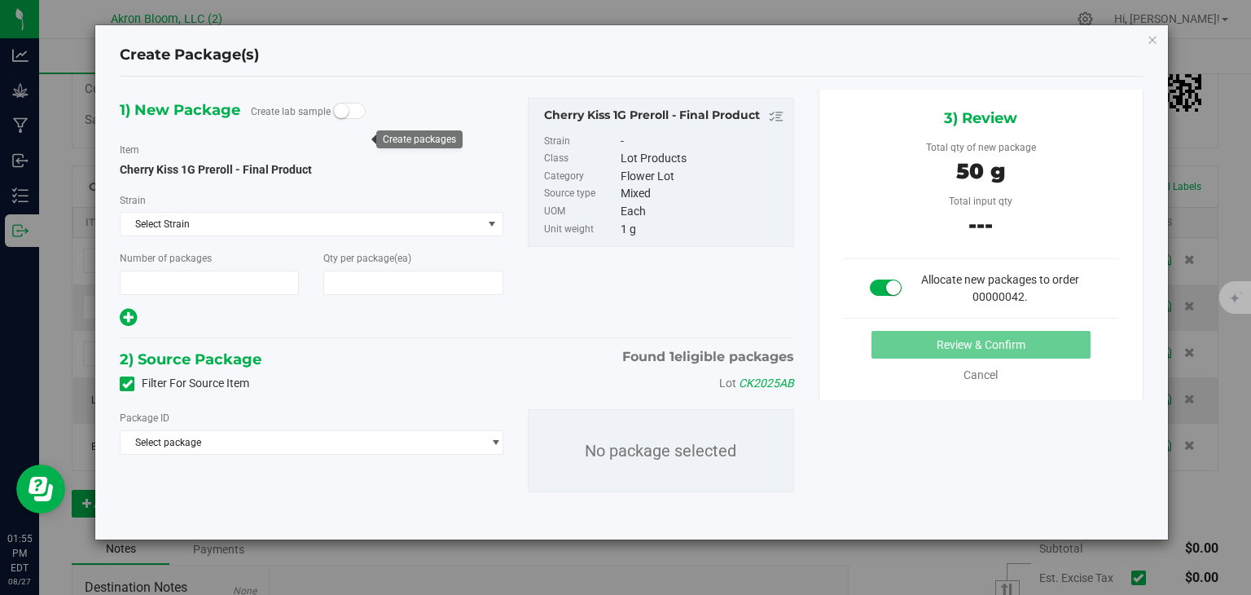
type input "1"
type input "50"
click at [495, 442] on span "select" at bounding box center [496, 442] width 12 height 13
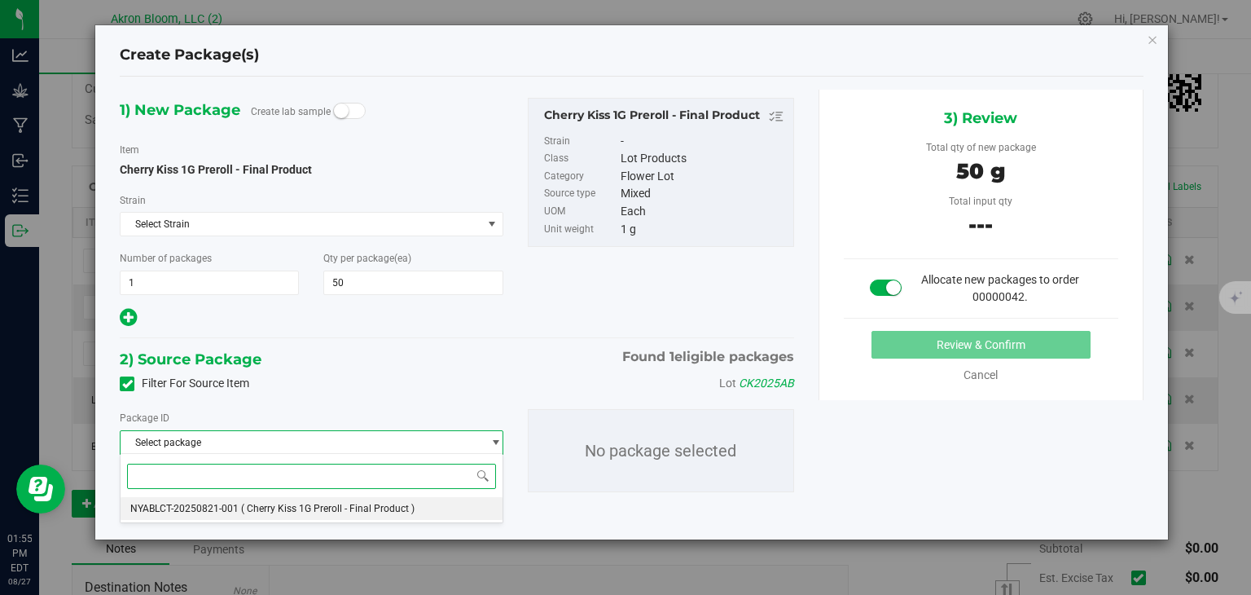
click at [446, 503] on li "NYABLCT-20250821-001 ( Cherry Kiss 1G Preroll - Final Product )" at bounding box center [311, 508] width 381 height 23
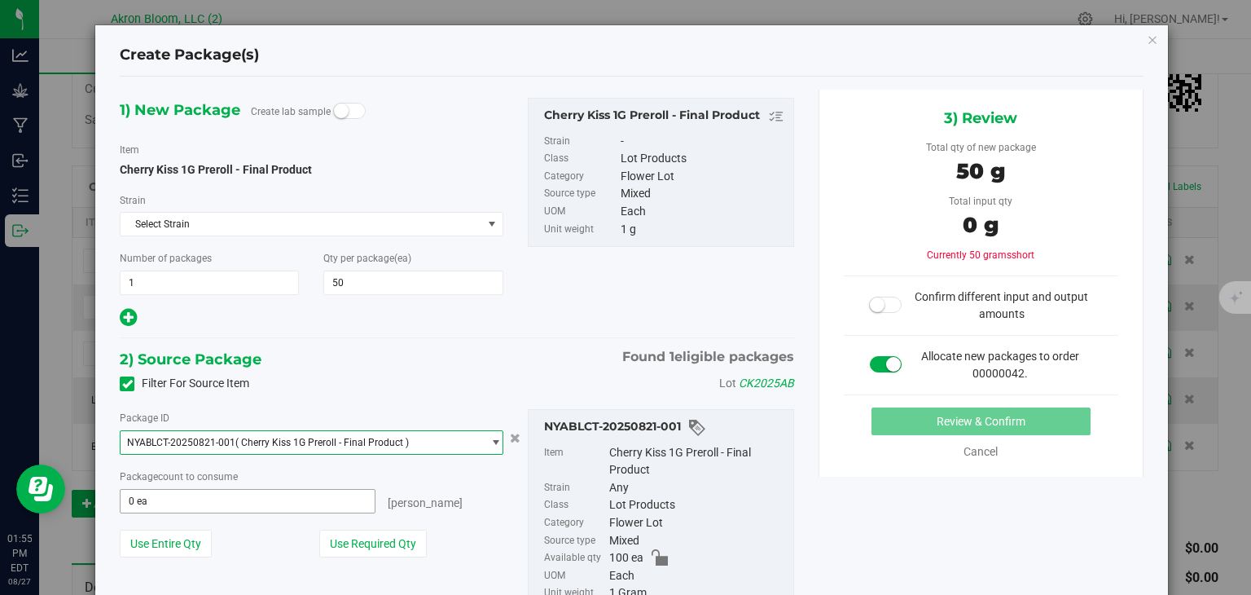
click at [304, 503] on span "0 ea 0" at bounding box center [247, 501] width 255 height 24
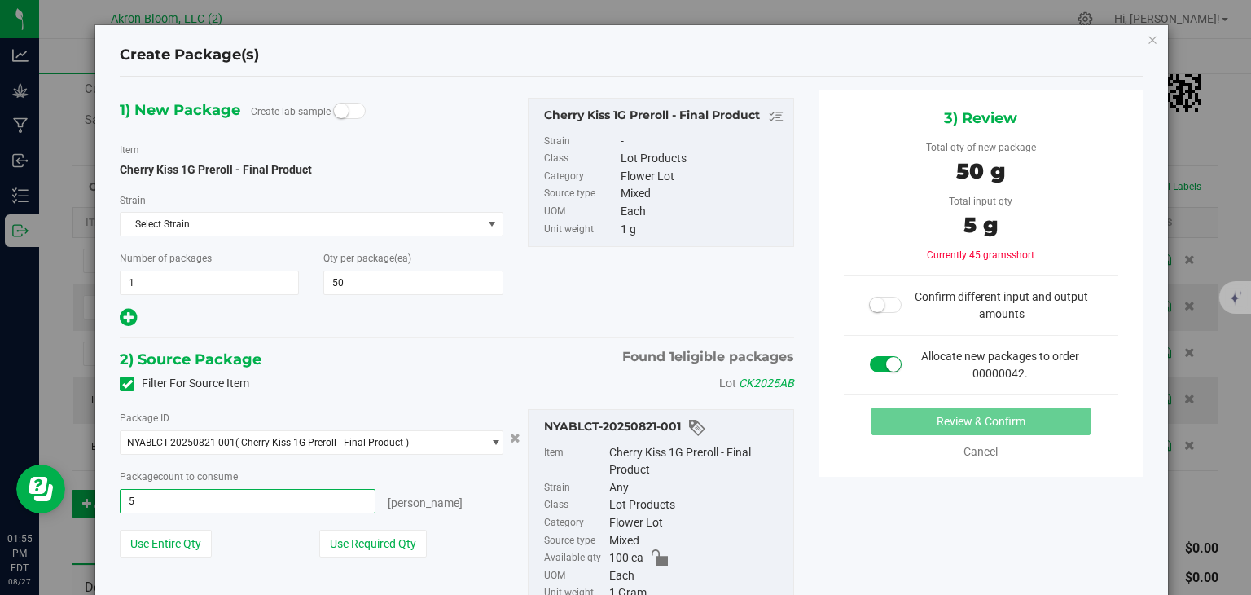
type input "50"
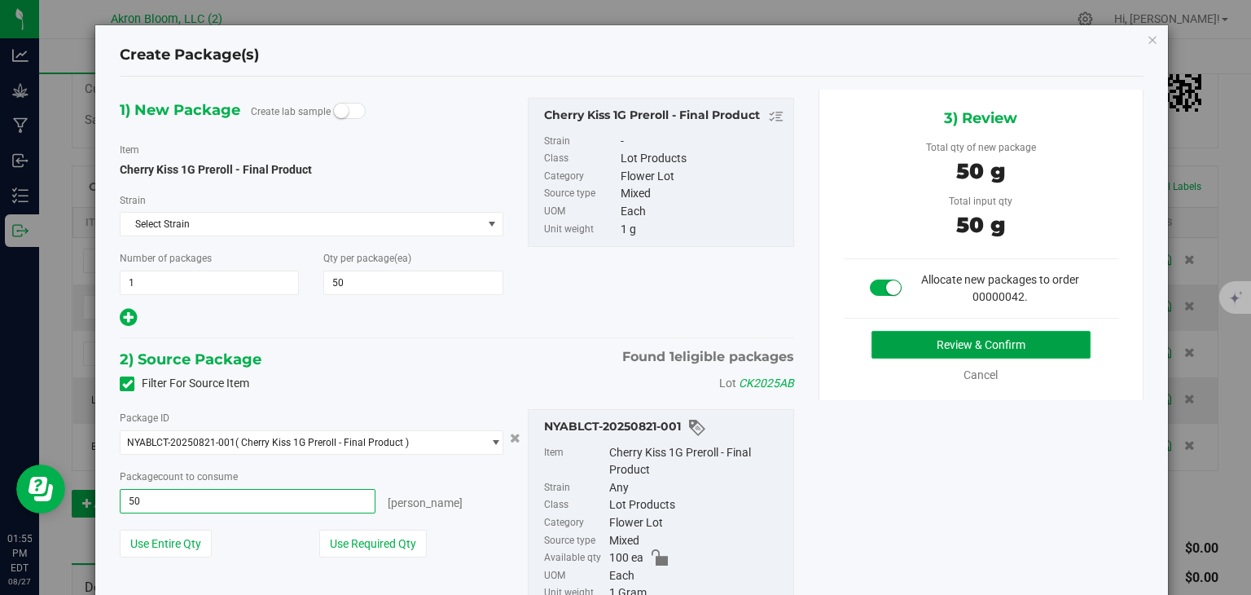
click at [973, 344] on button "Review & Confirm" at bounding box center [981, 345] width 219 height 28
type input "50 ea"
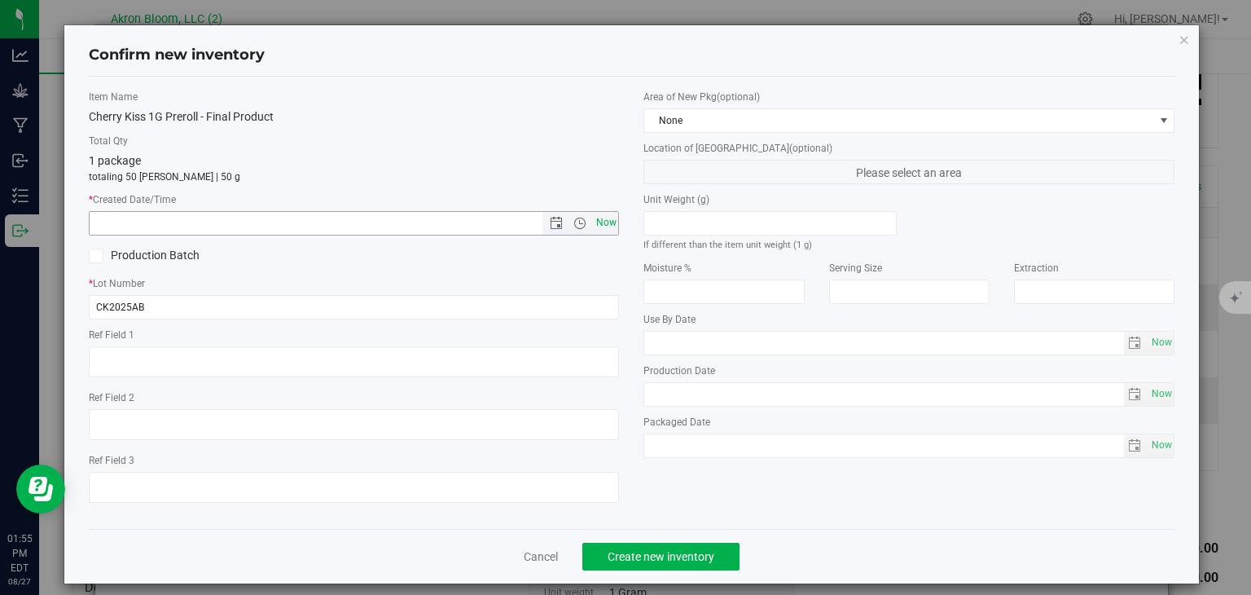
click at [604, 221] on span "Now" at bounding box center [606, 223] width 28 height 24
type input "8/27/2025 1:55 PM"
click at [640, 551] on span "Create new inventory" at bounding box center [661, 556] width 107 height 13
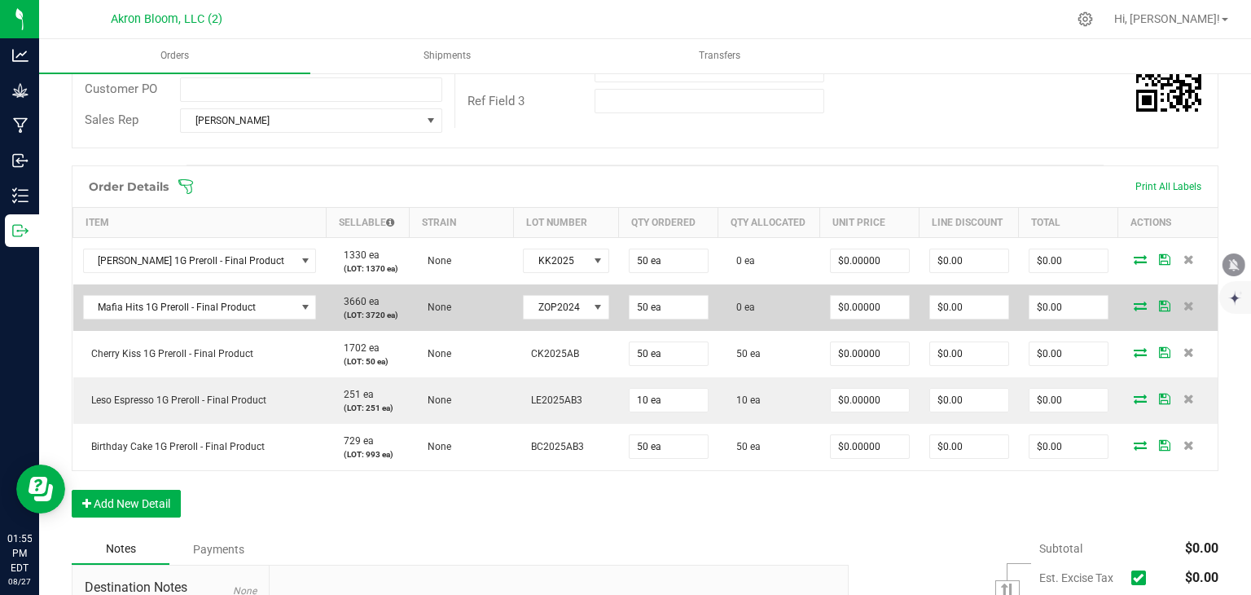
click at [1141, 301] on icon at bounding box center [1140, 306] width 13 height 10
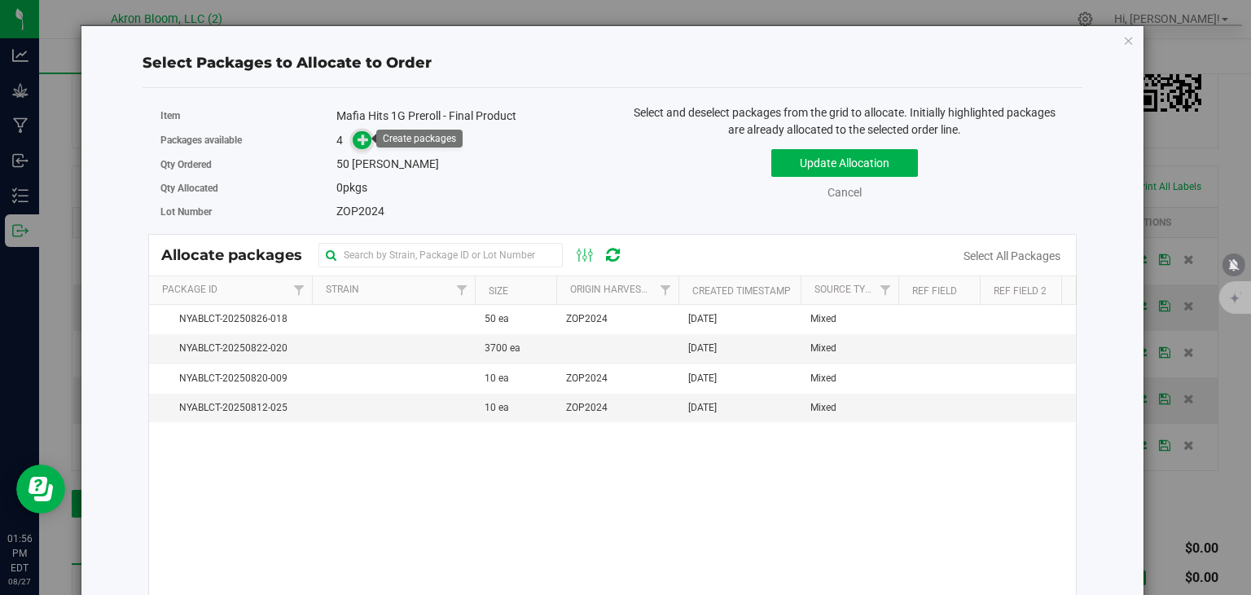
click at [358, 138] on icon at bounding box center [363, 139] width 11 height 11
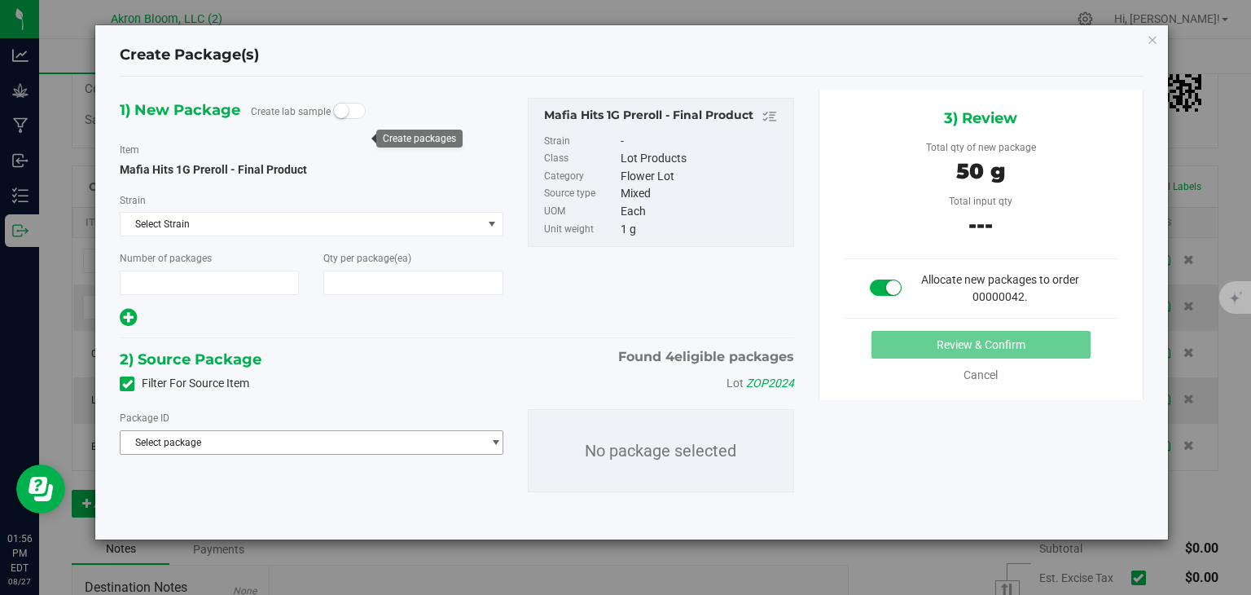
type input "1"
type input "50"
click at [495, 439] on span "select" at bounding box center [496, 442] width 12 height 13
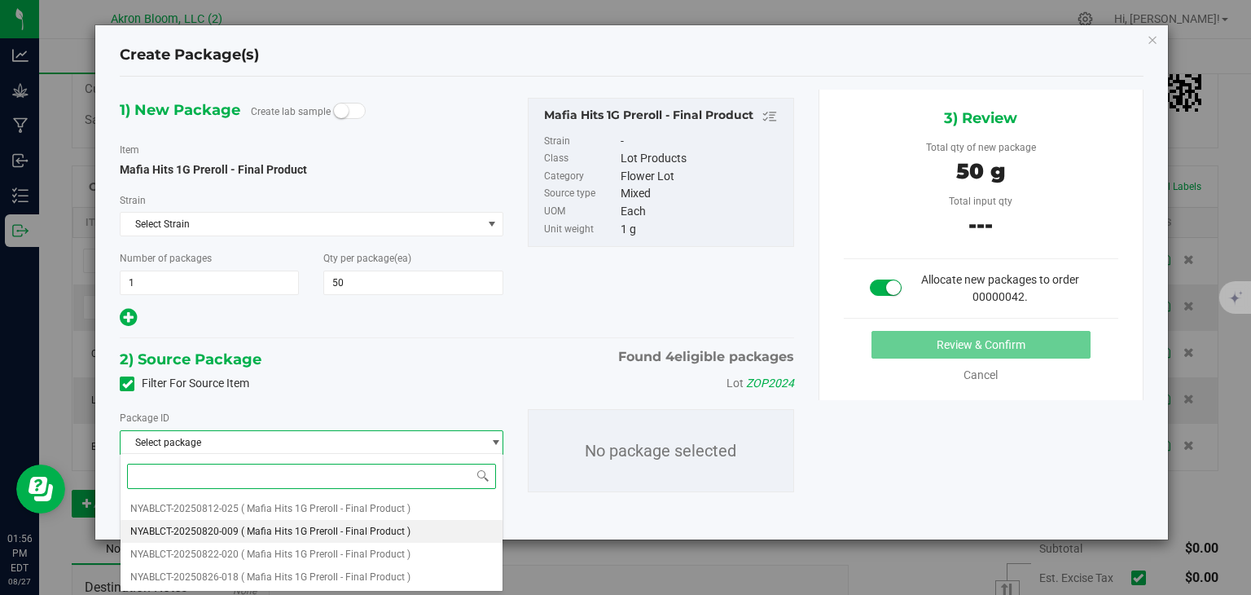
click at [428, 530] on li "NYABLCT-20250820-009 ( Mafia Hits 1G Preroll - Final Product )" at bounding box center [311, 531] width 381 height 23
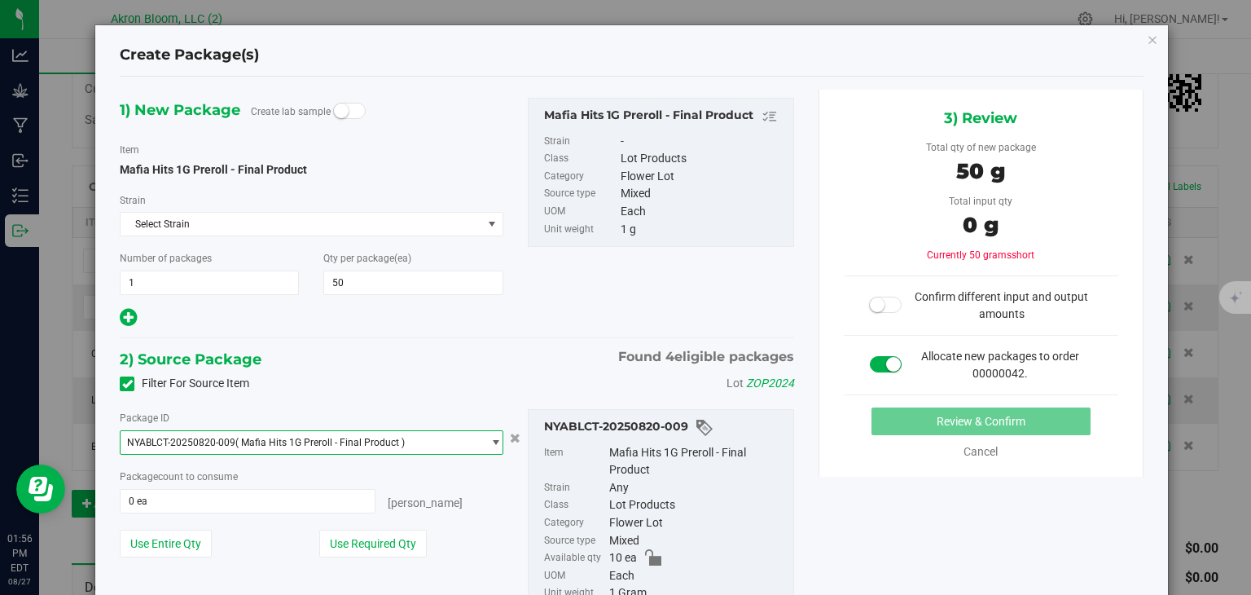
click at [487, 438] on span "select" at bounding box center [491, 442] width 20 height 23
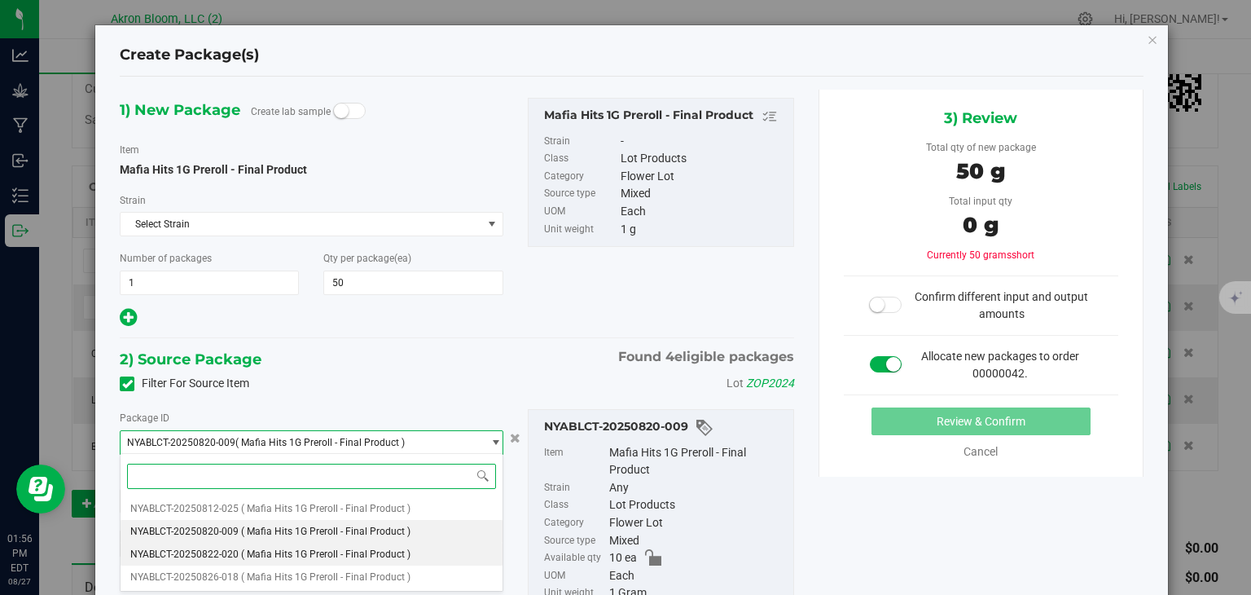
click at [447, 552] on li "NYABLCT-20250822-020 ( Mafia Hits 1G Preroll - Final Product )" at bounding box center [311, 554] width 381 height 23
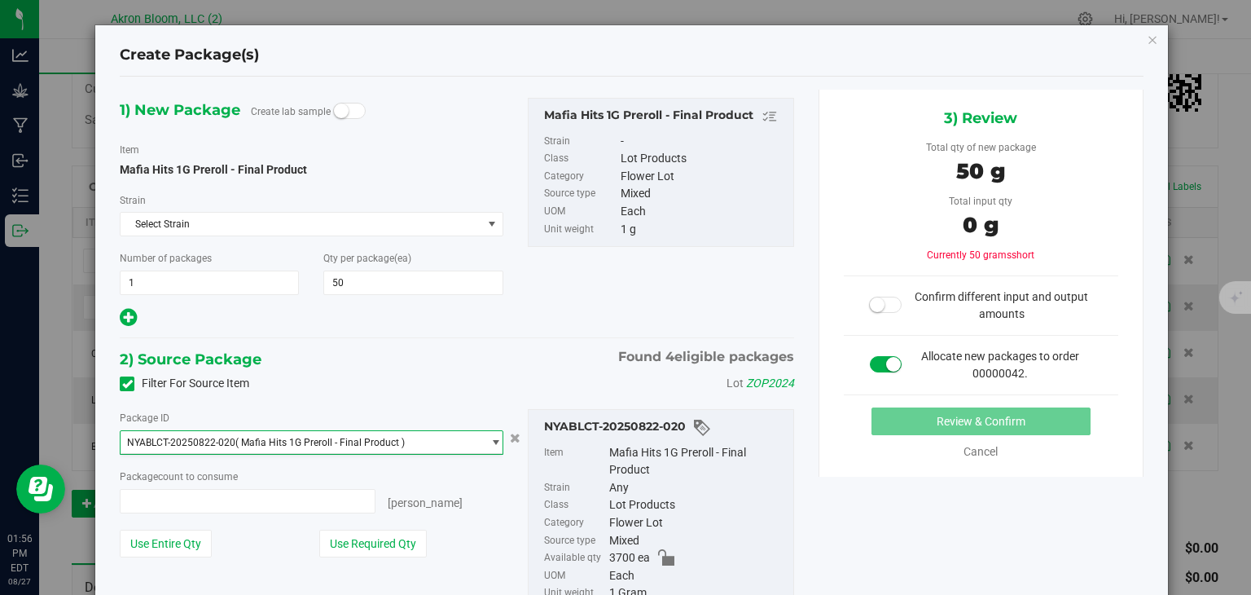
type input "0 ea"
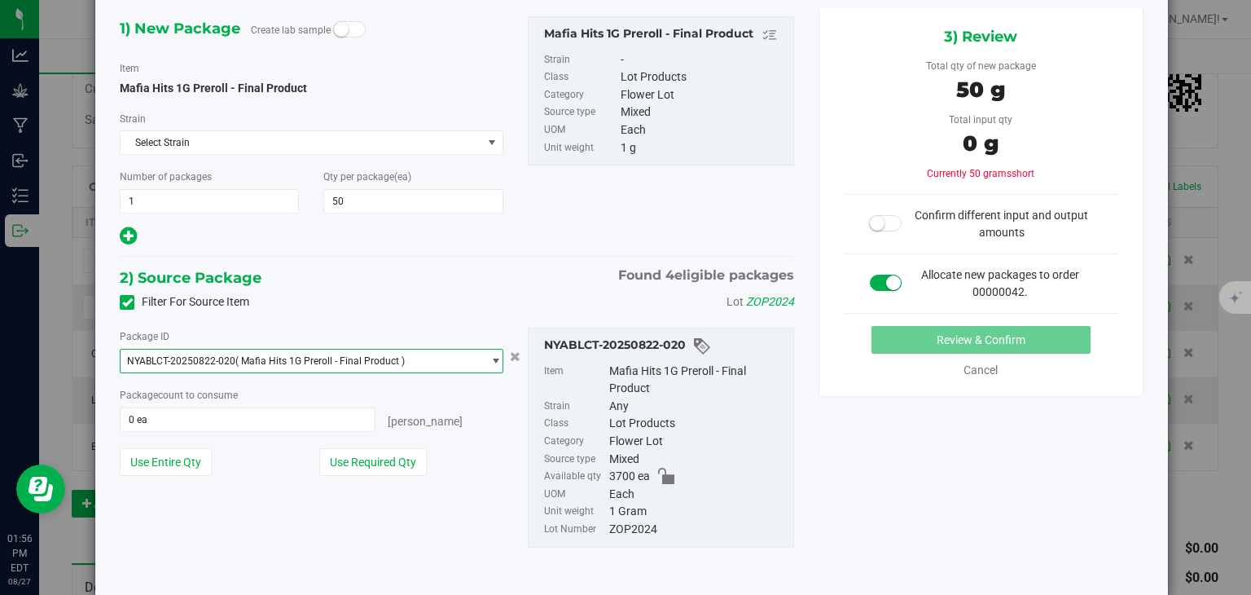
scroll to position [91, 0]
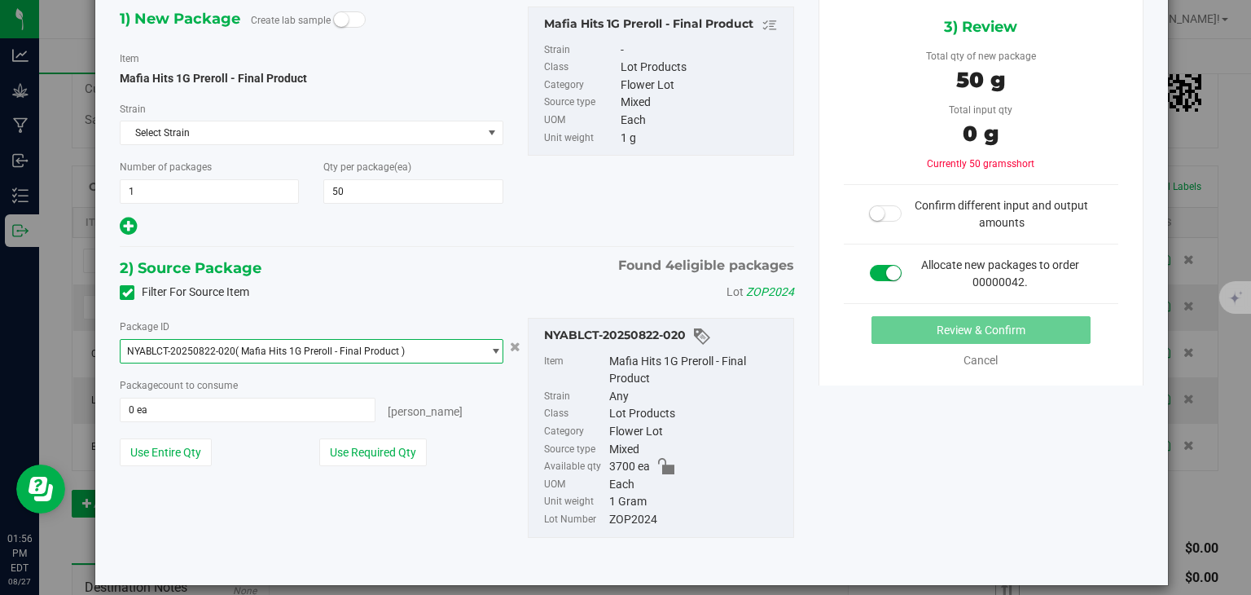
click at [497, 345] on span "select" at bounding box center [496, 351] width 12 height 13
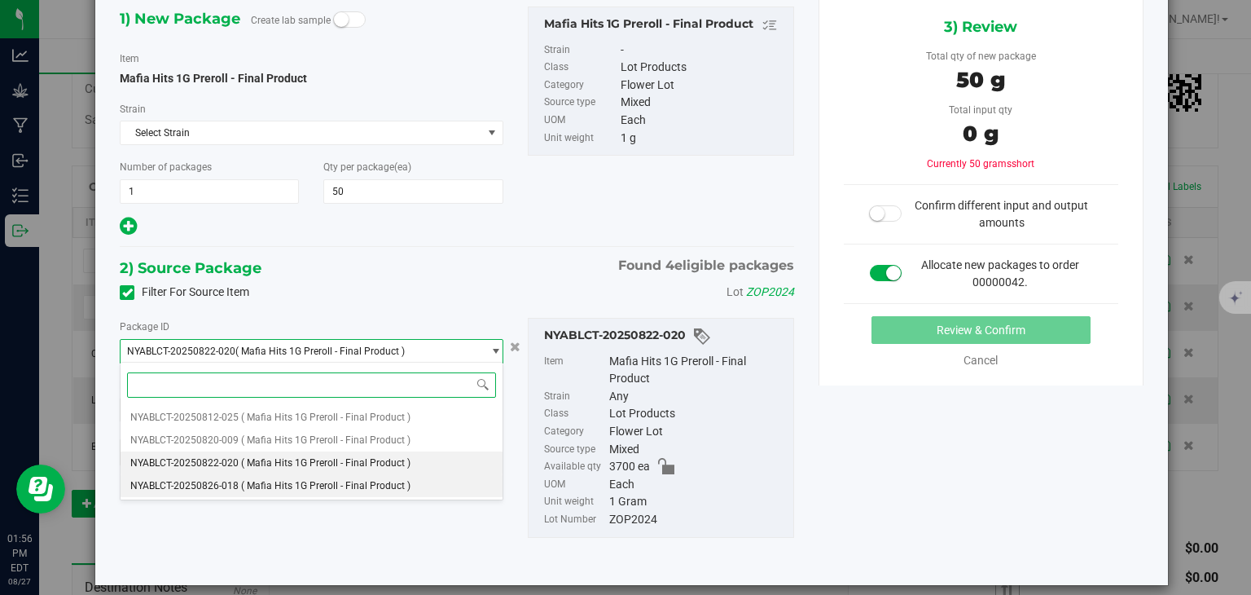
click at [452, 486] on li "NYABLCT-20250826-018 ( Mafia Hits 1G Preroll - Final Product )" at bounding box center [311, 485] width 381 height 23
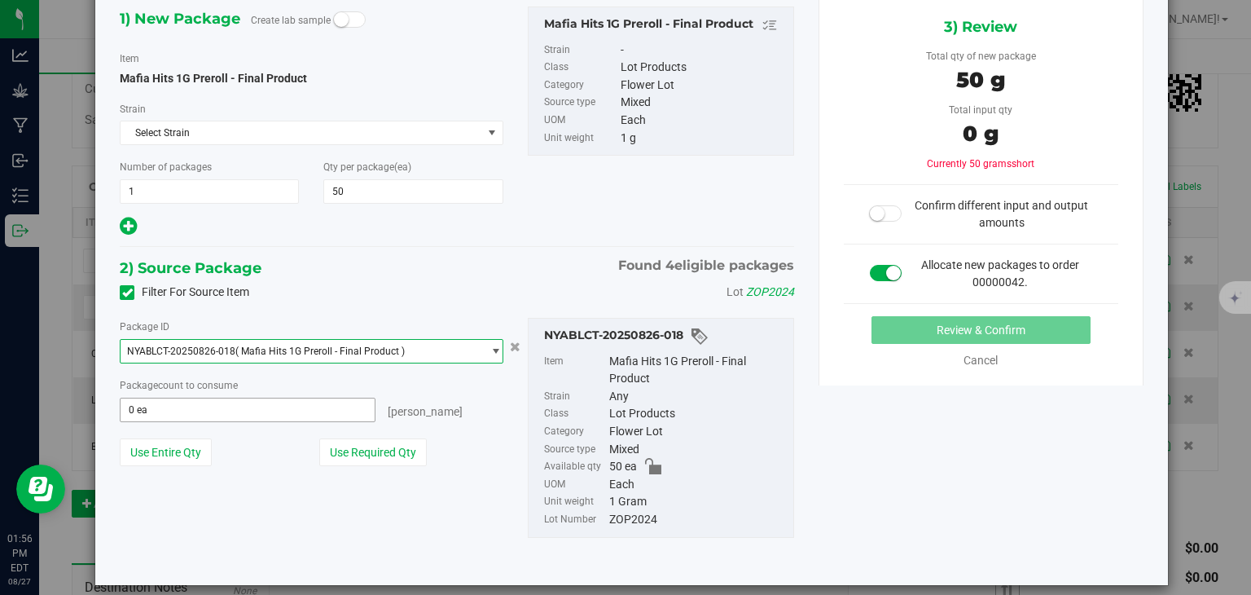
click at [306, 402] on span "0 ea 0" at bounding box center [247, 410] width 255 height 24
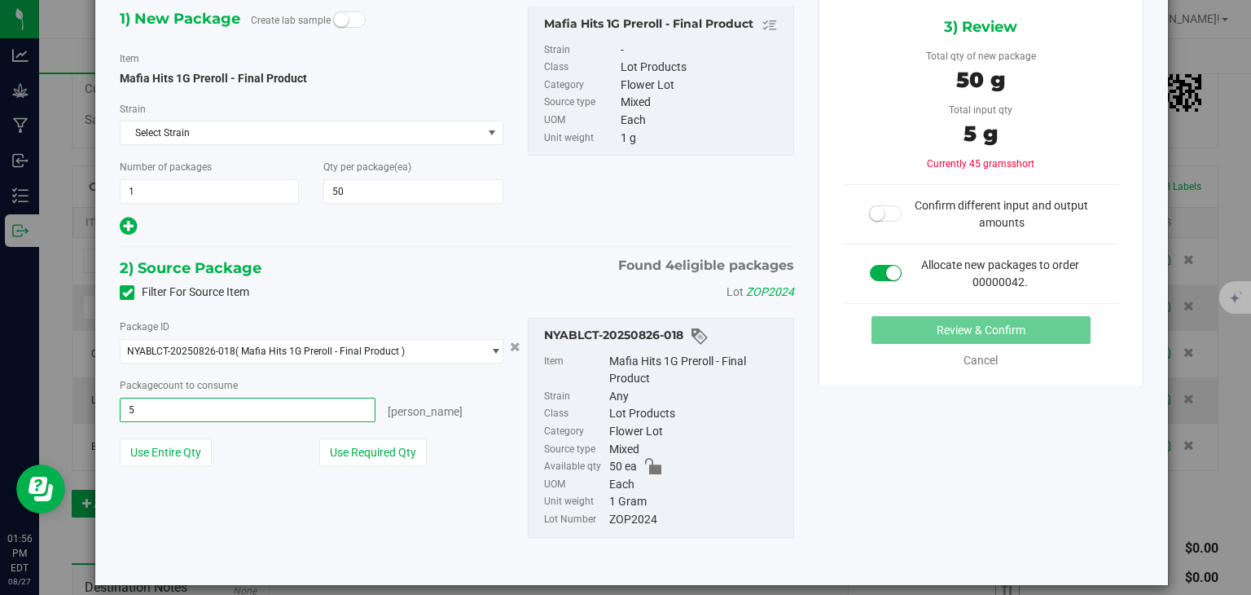
type input "50"
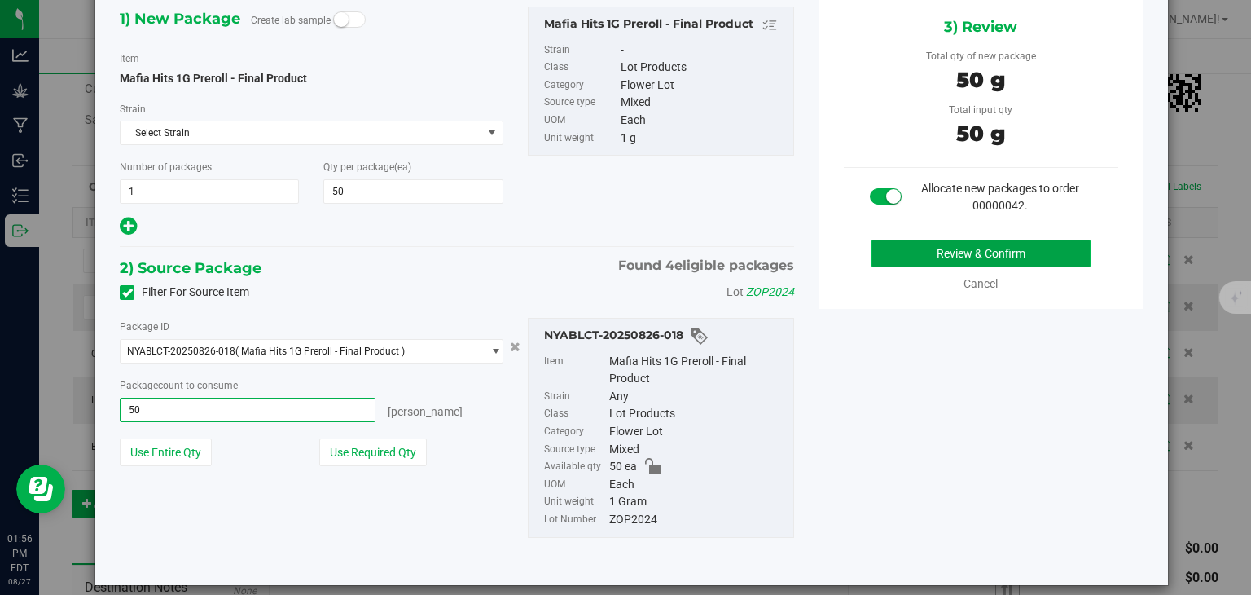
click at [940, 257] on button "Review & Confirm" at bounding box center [981, 254] width 219 height 28
type input "50 ea"
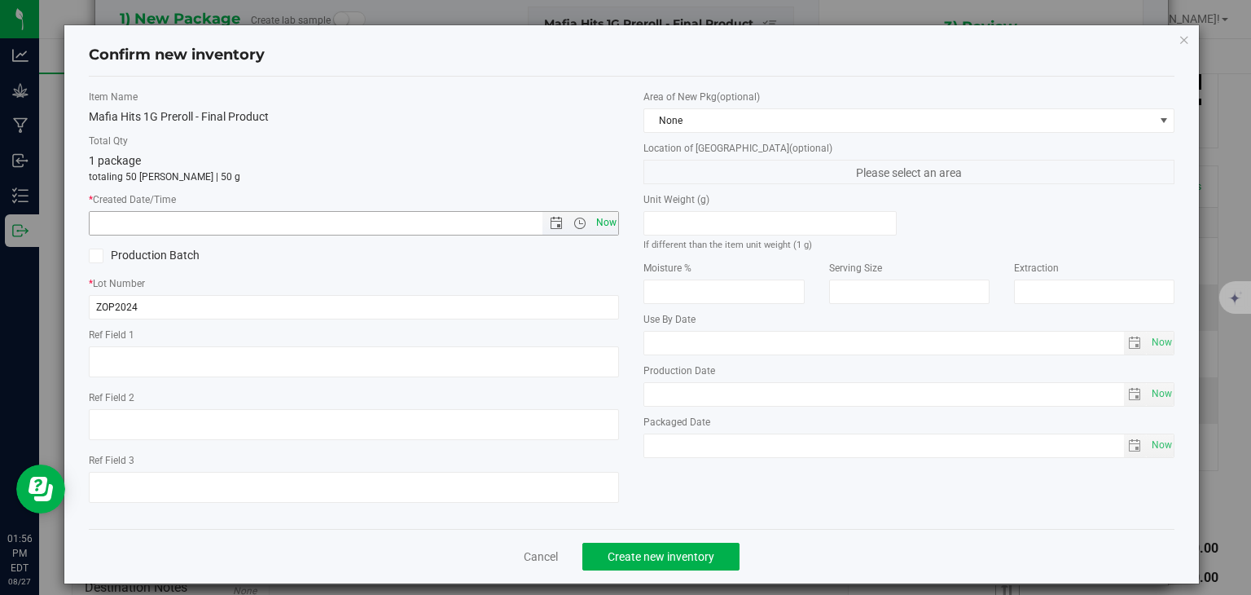
click at [604, 214] on span "Now" at bounding box center [606, 223] width 28 height 24
type input "8/27/2025 1:56 PM"
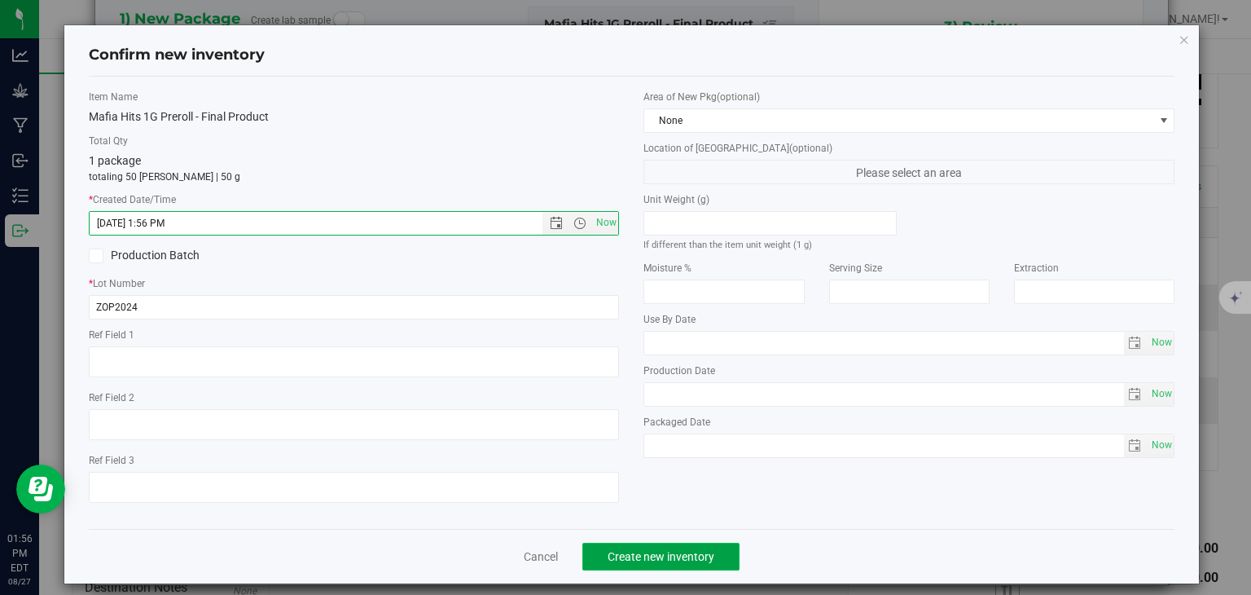
click at [661, 553] on span "Create new inventory" at bounding box center [661, 556] width 107 height 13
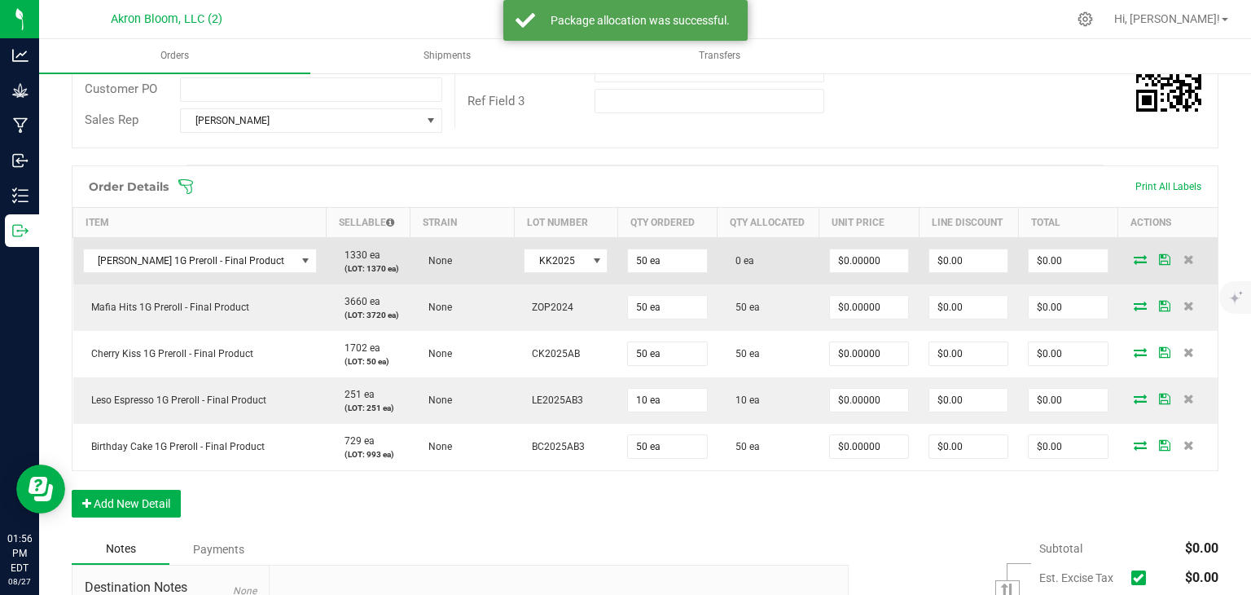
click at [1136, 259] on icon at bounding box center [1140, 259] width 13 height 10
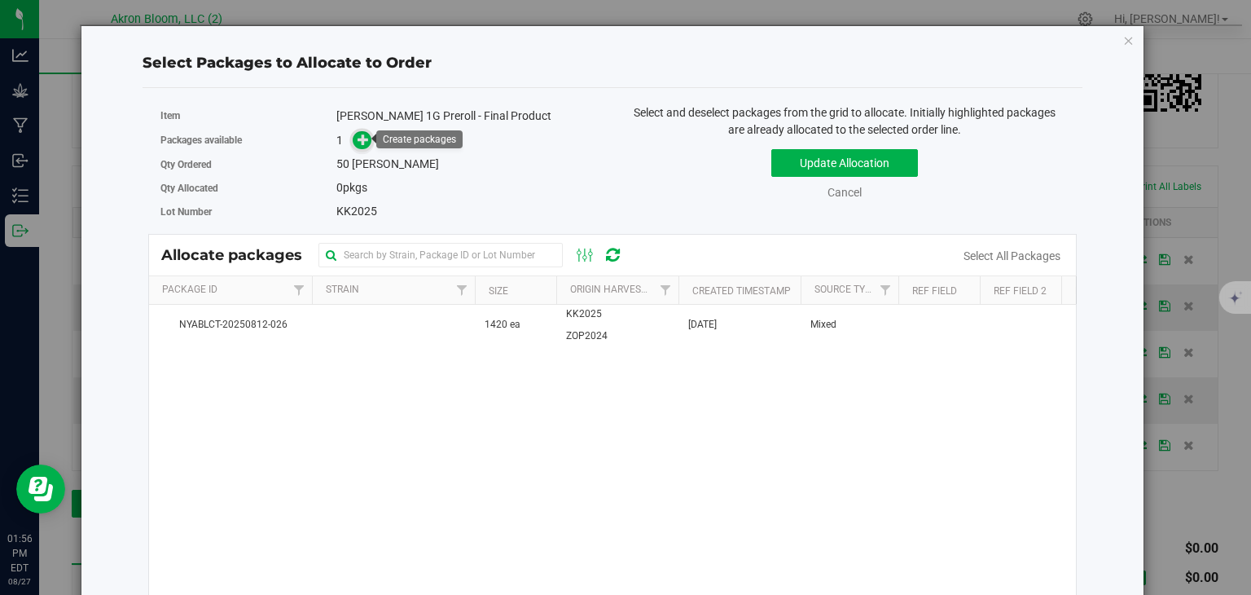
click at [364, 138] on icon at bounding box center [363, 139] width 11 height 11
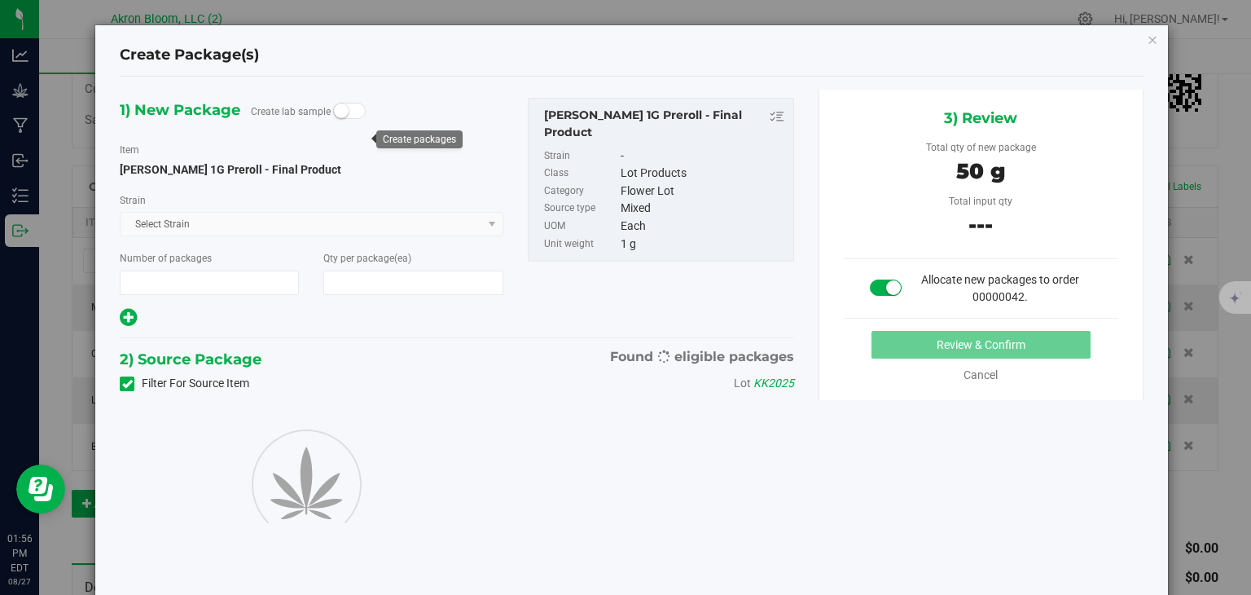
type input "1"
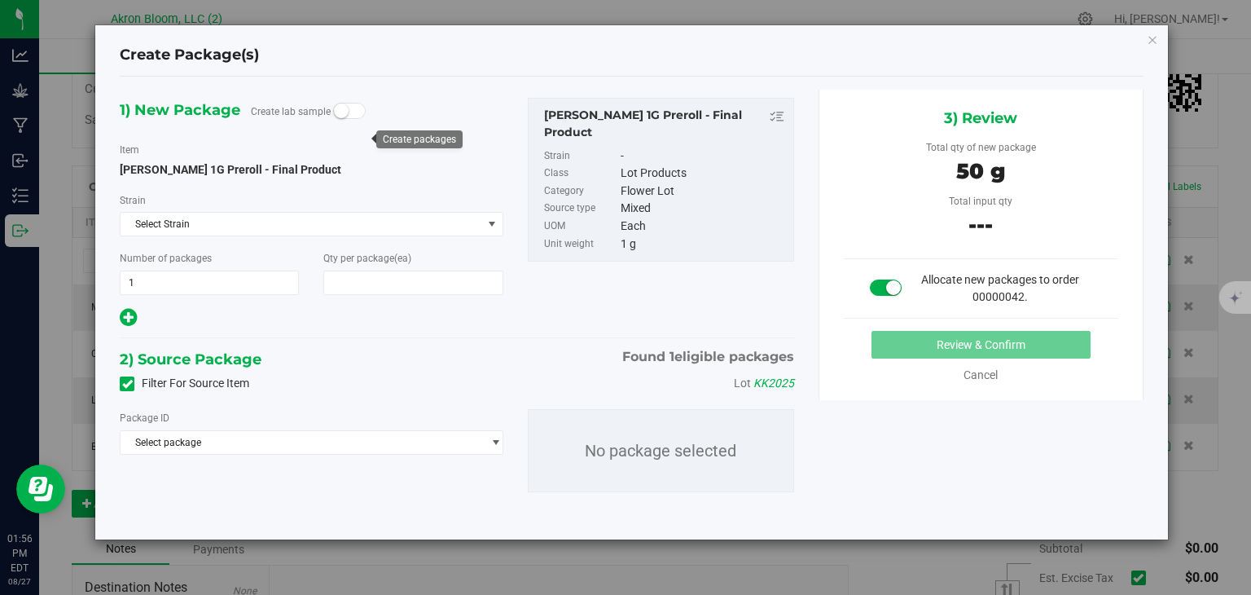
type input "50"
click at [496, 439] on span "select" at bounding box center [496, 442] width 12 height 13
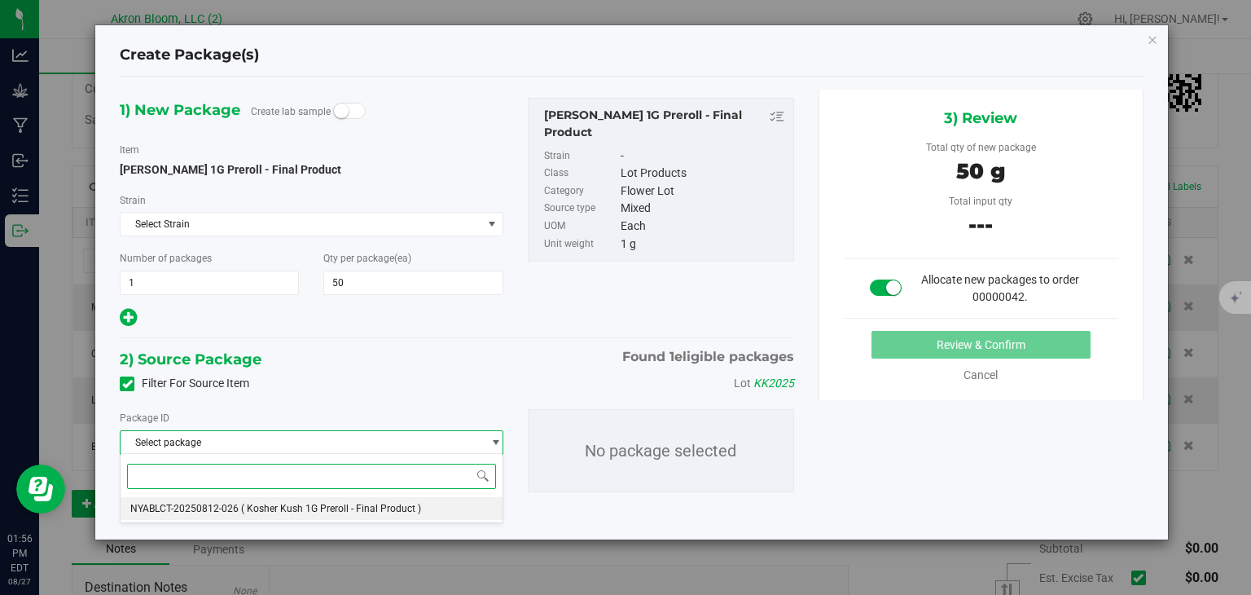
click at [454, 509] on li "NYABLCT-20250812-026 ( Kosher Kush 1G Preroll - Final Product )" at bounding box center [311, 508] width 381 height 23
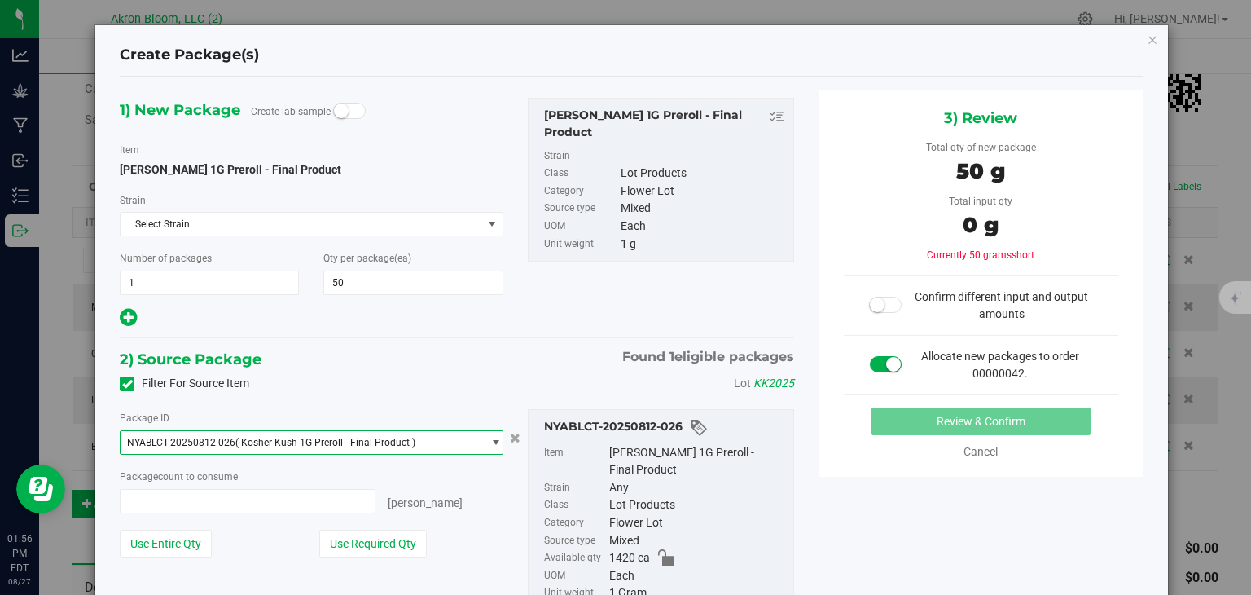
type input "0 ea"
type input "0"
click at [272, 504] on span "0 ea 0" at bounding box center [247, 501] width 255 height 24
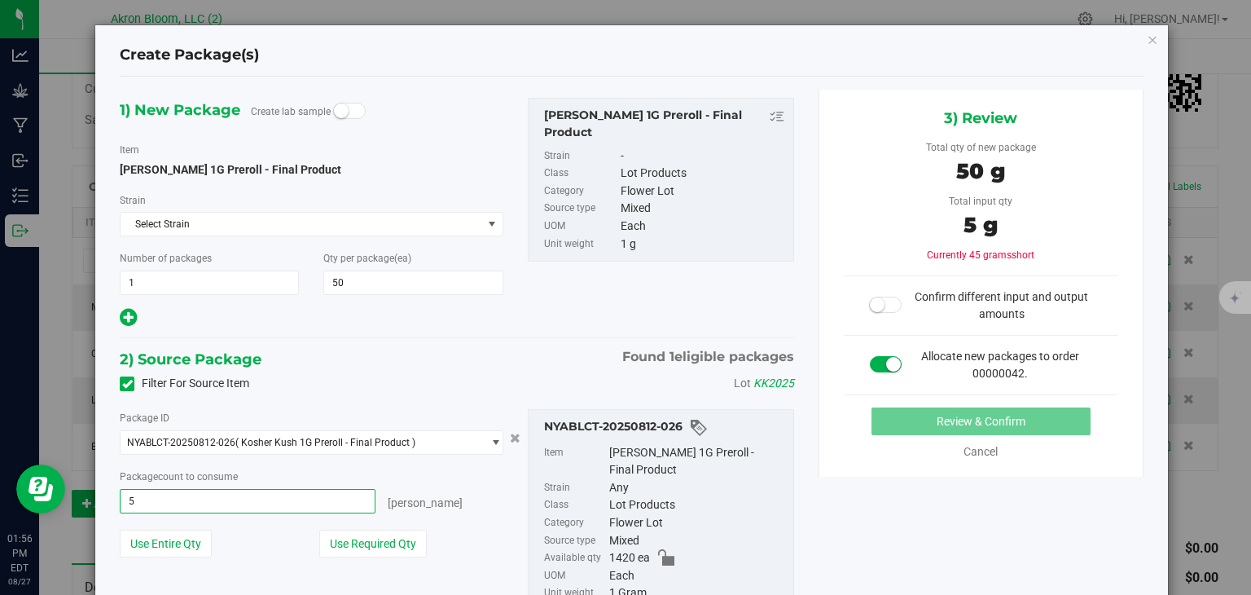
type input "50"
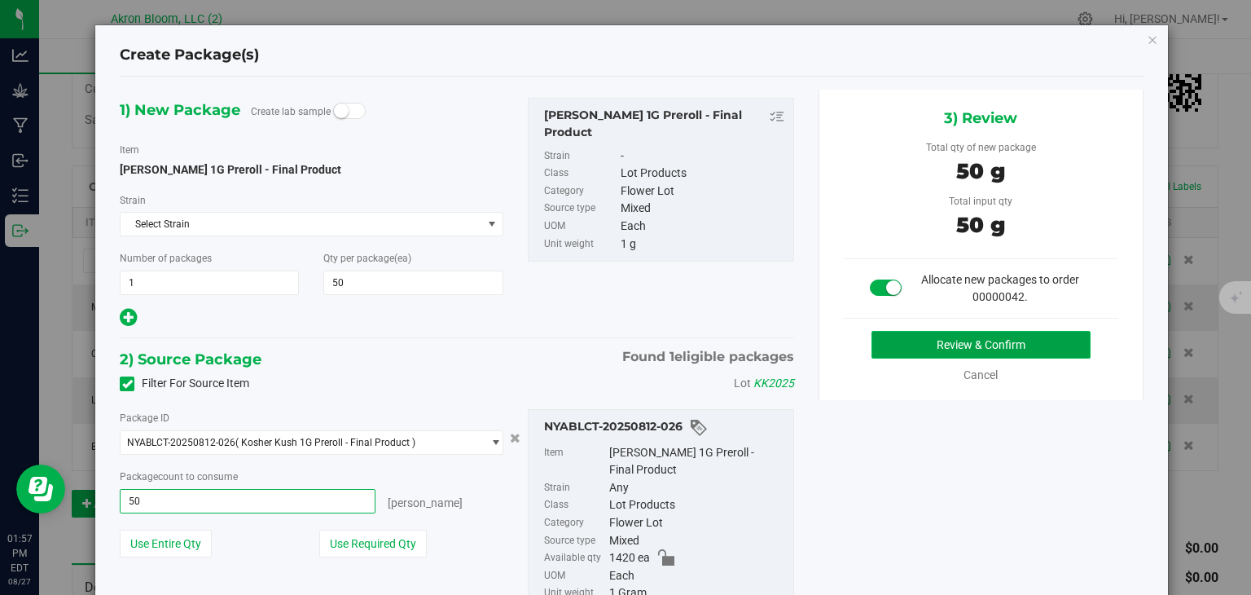
click at [946, 345] on button "Review & Confirm" at bounding box center [981, 345] width 219 height 28
type input "50 ea"
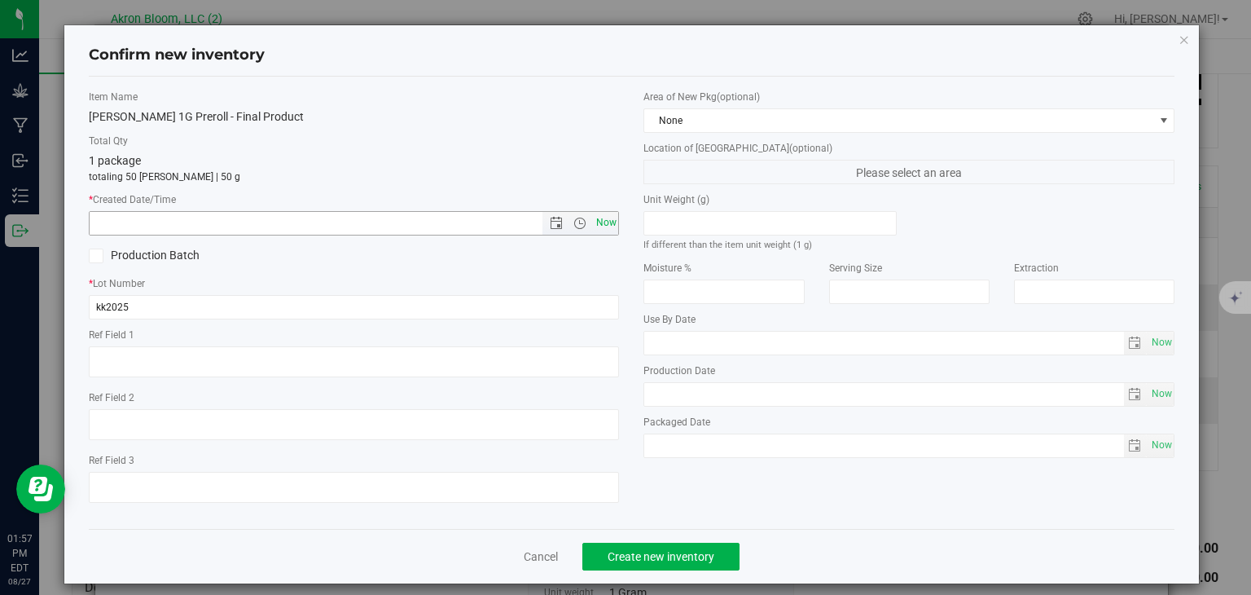
click at [610, 224] on span "Now" at bounding box center [606, 223] width 28 height 24
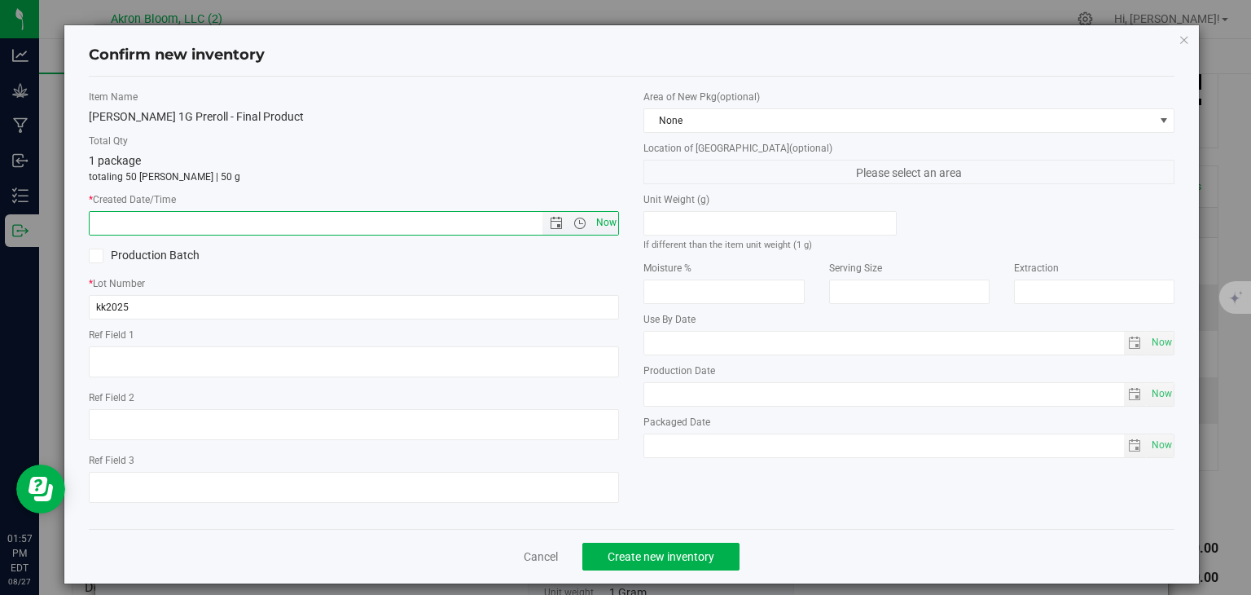
type input "8/27/2025 1:57 PM"
click at [641, 548] on button "Create new inventory" at bounding box center [660, 557] width 157 height 28
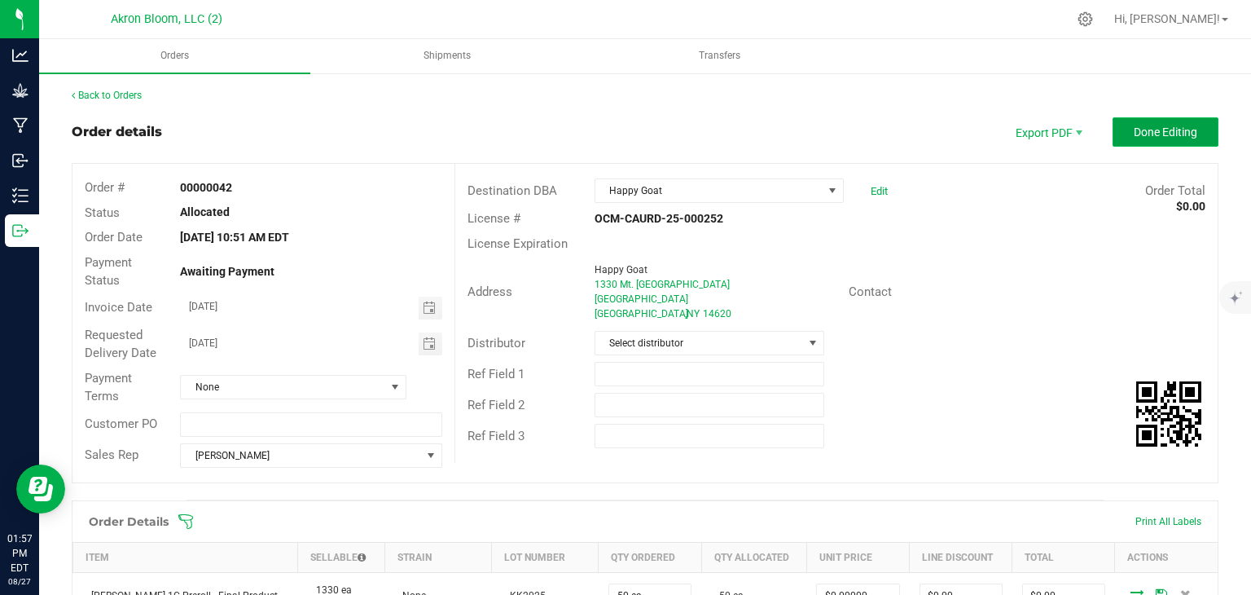
click at [1196, 134] on span "Done Editing" at bounding box center [1166, 131] width 64 height 13
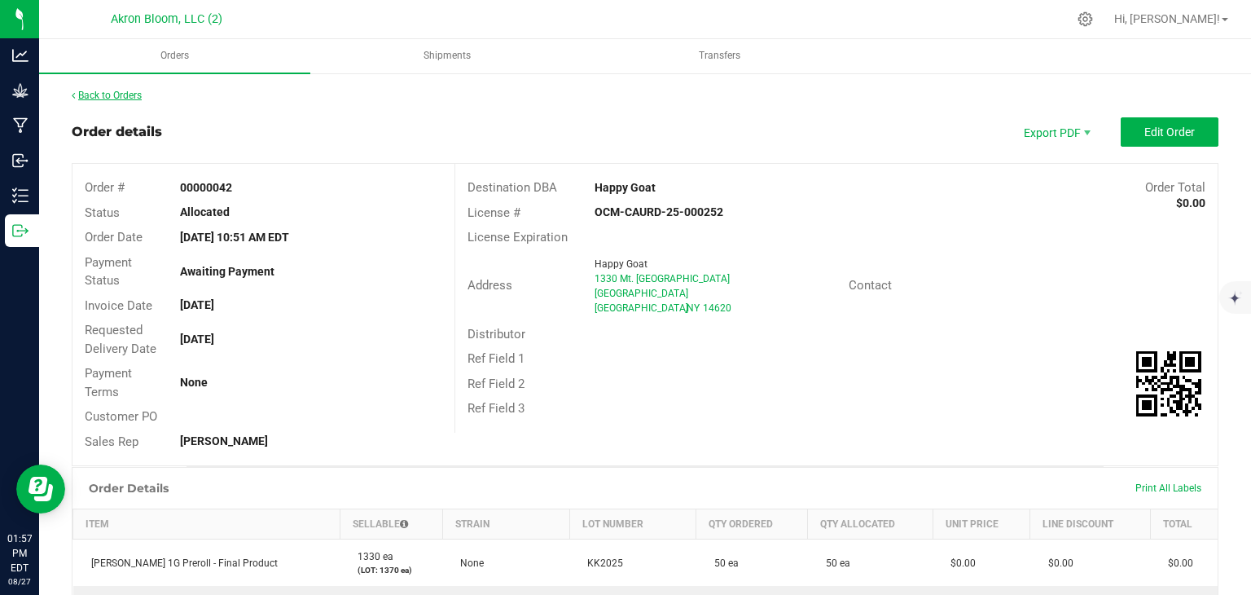
click at [114, 93] on link "Back to Orders" at bounding box center [107, 95] width 70 height 11
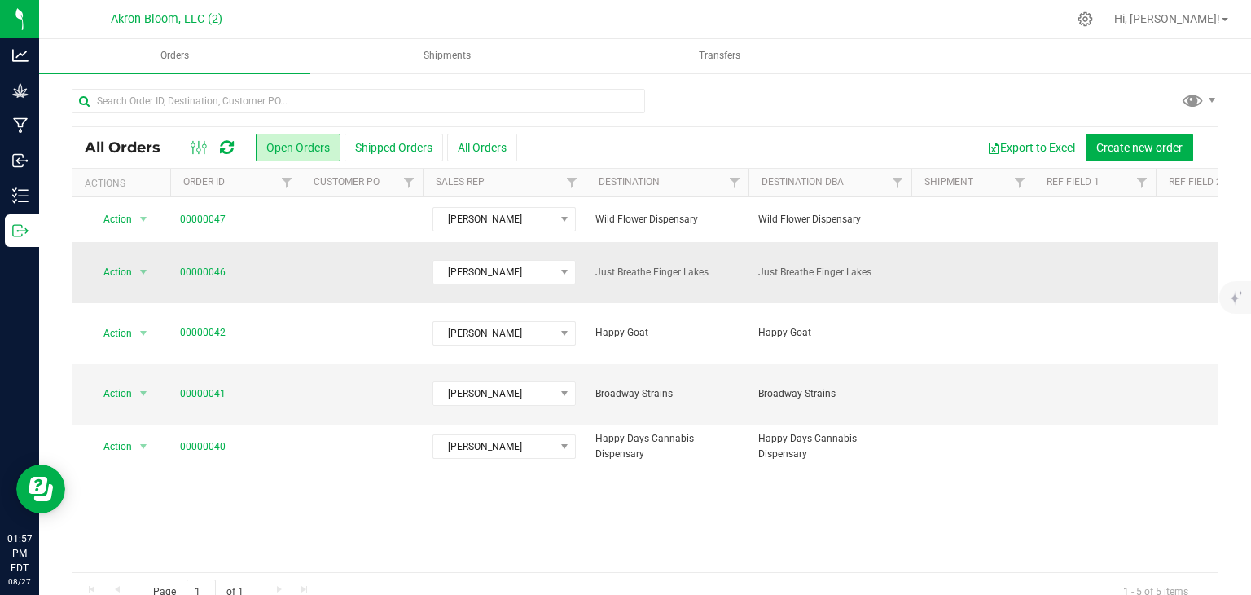
click at [204, 265] on link "00000046" at bounding box center [203, 272] width 46 height 15
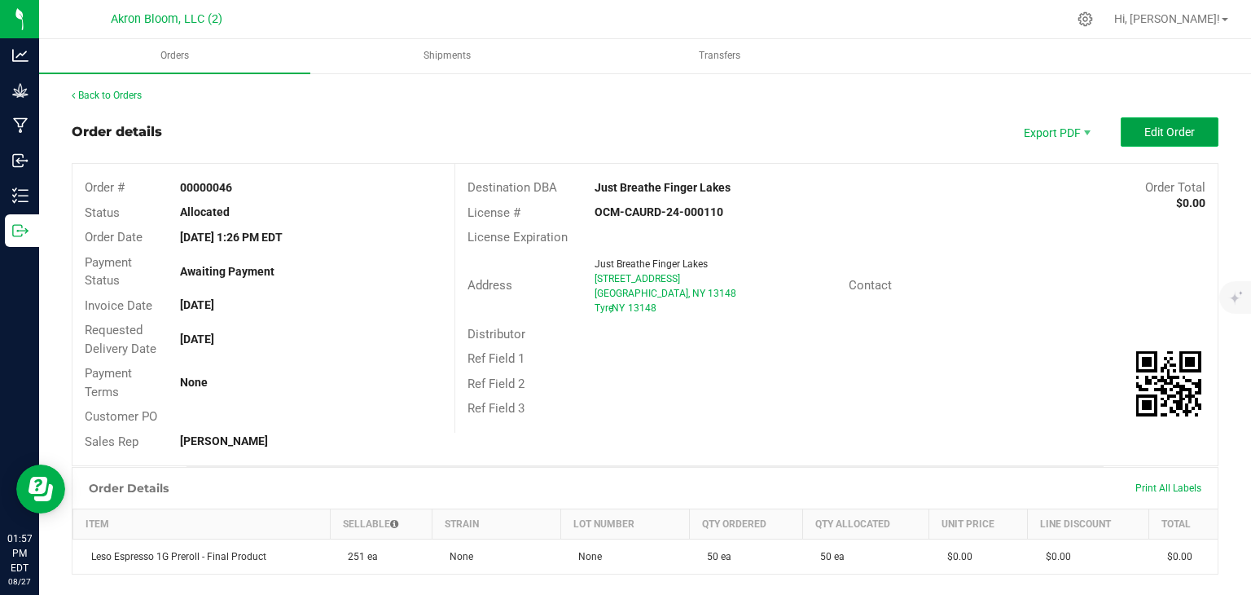
click at [1159, 124] on button "Edit Order" at bounding box center [1170, 131] width 98 height 29
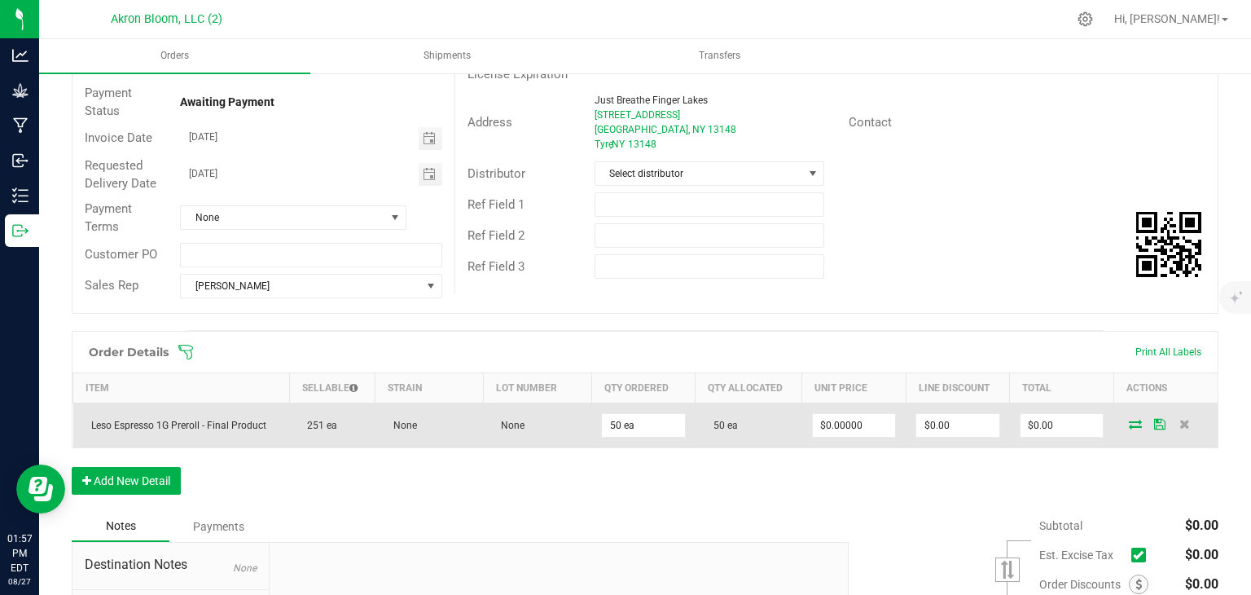
scroll to position [169, 0]
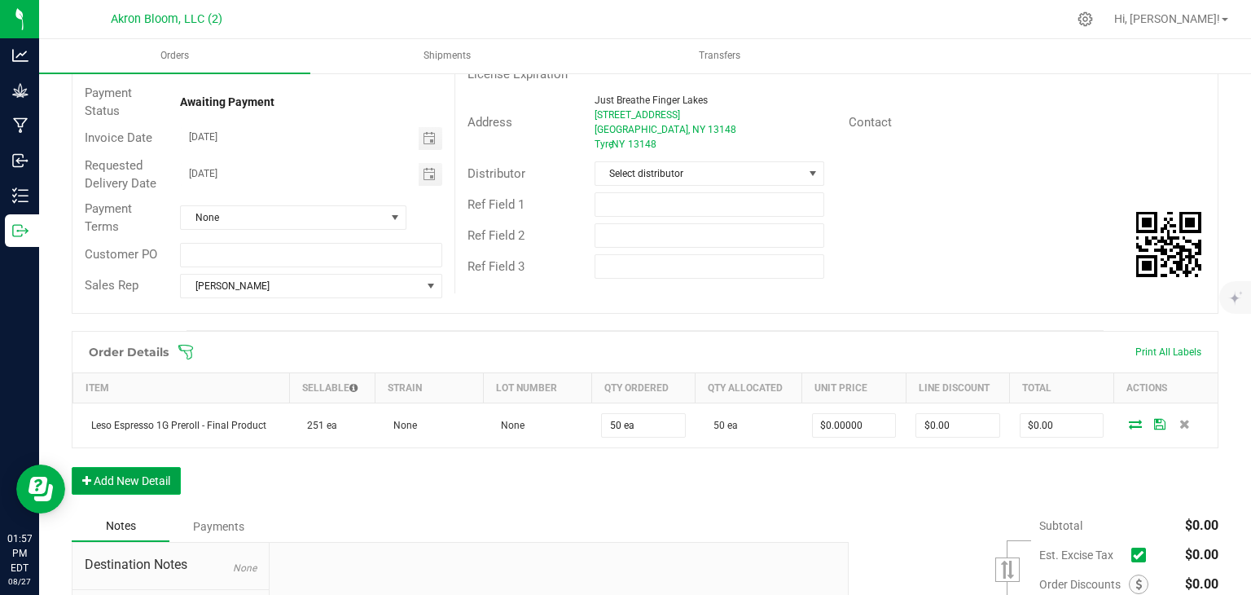
click at [145, 476] on button "Add New Detail" at bounding box center [126, 481] width 109 height 28
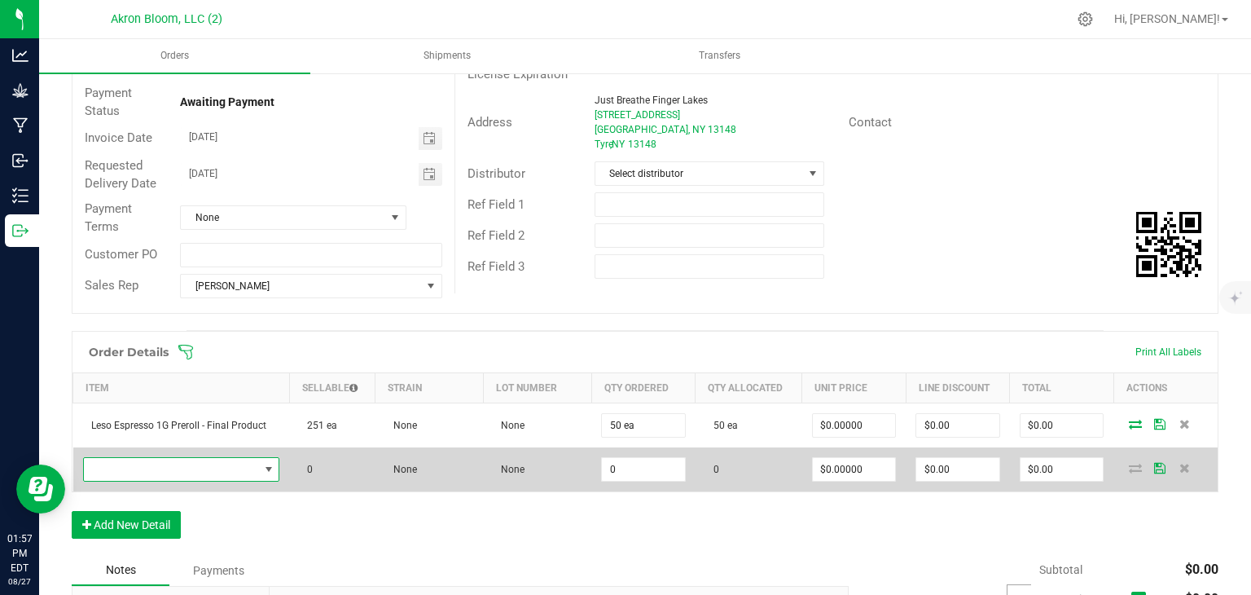
click at [267, 463] on span "NO DATA FOUND" at bounding box center [268, 469] width 13 height 13
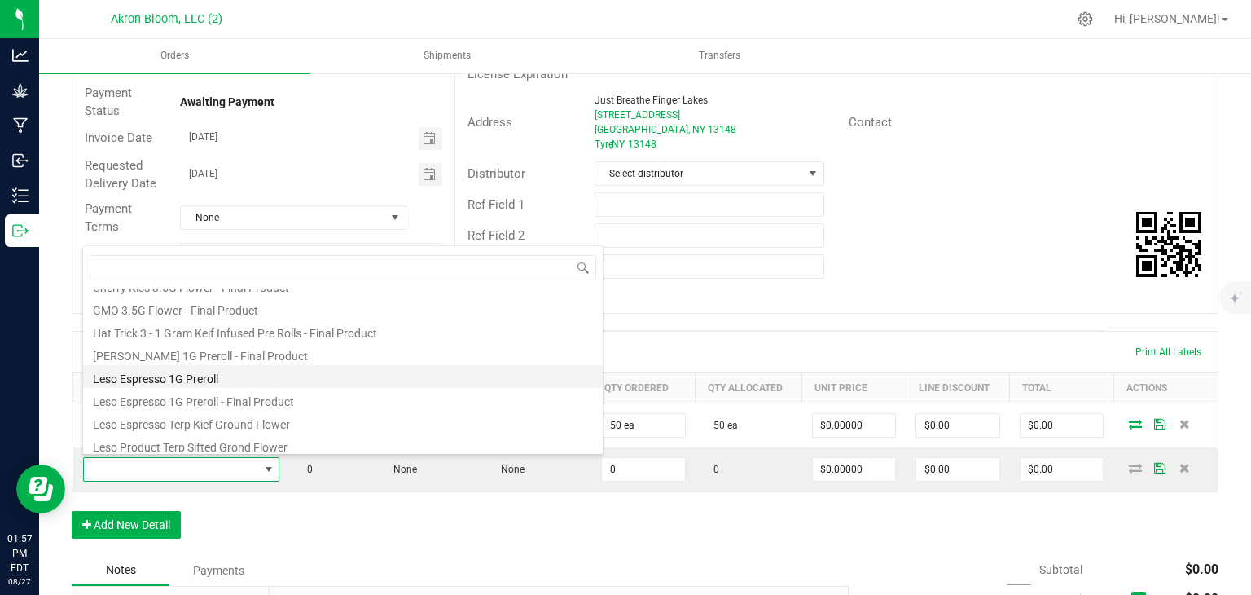
scroll to position [134, 0]
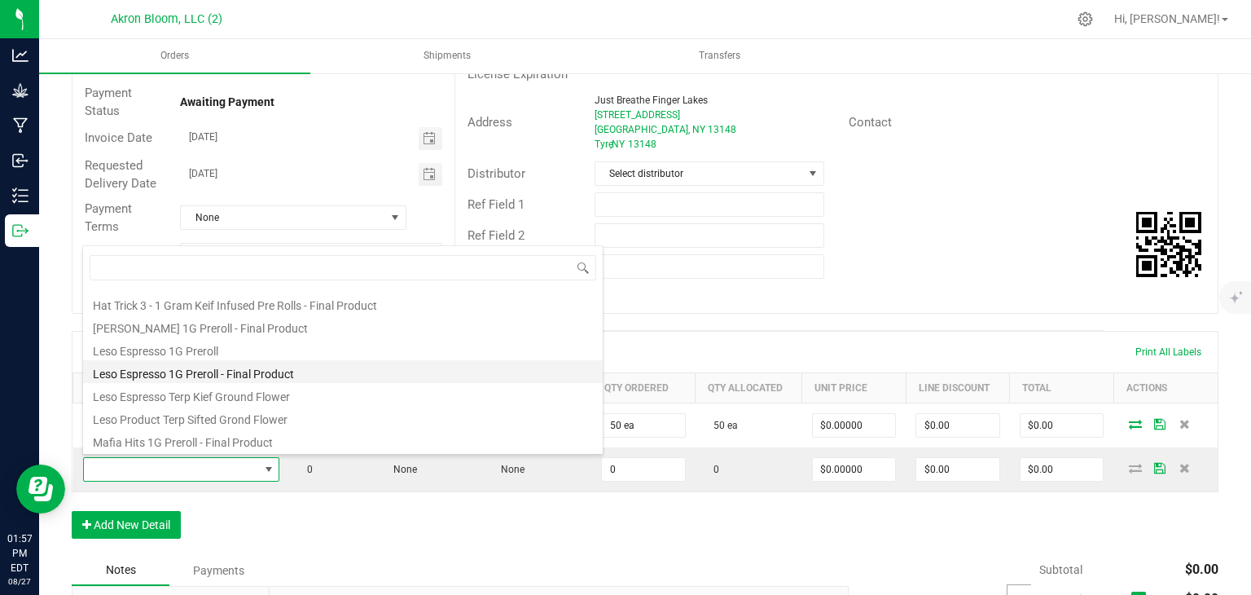
click at [240, 371] on li "Leso Espresso 1G Preroll - Final Product" at bounding box center [343, 371] width 520 height 23
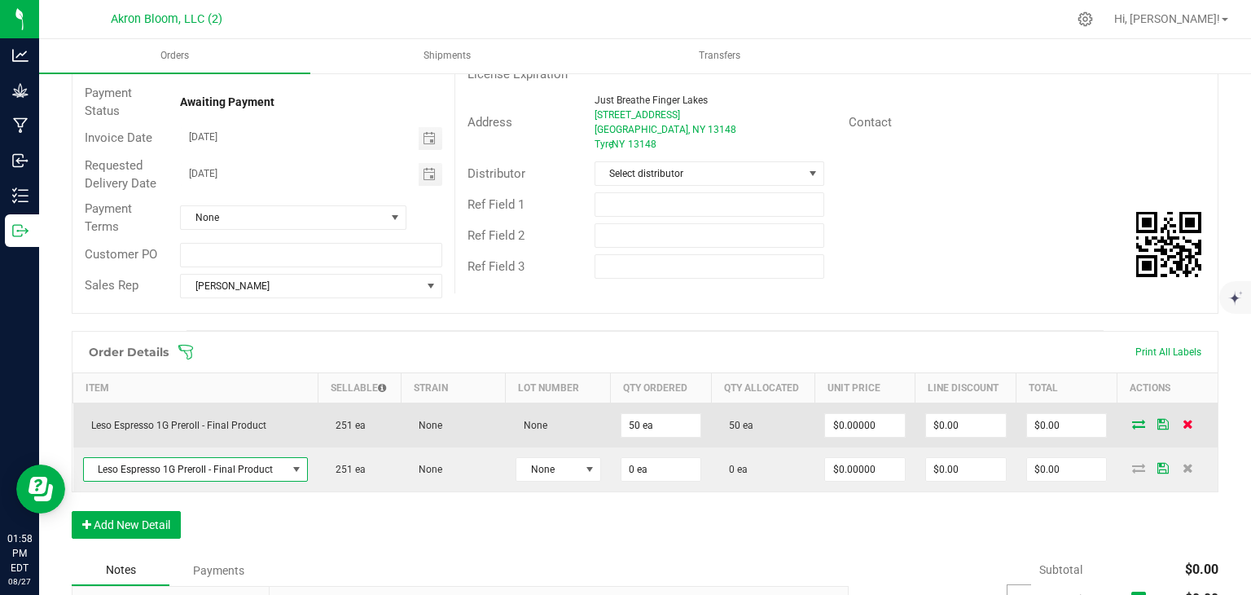
click at [1192, 419] on icon at bounding box center [1188, 424] width 11 height 10
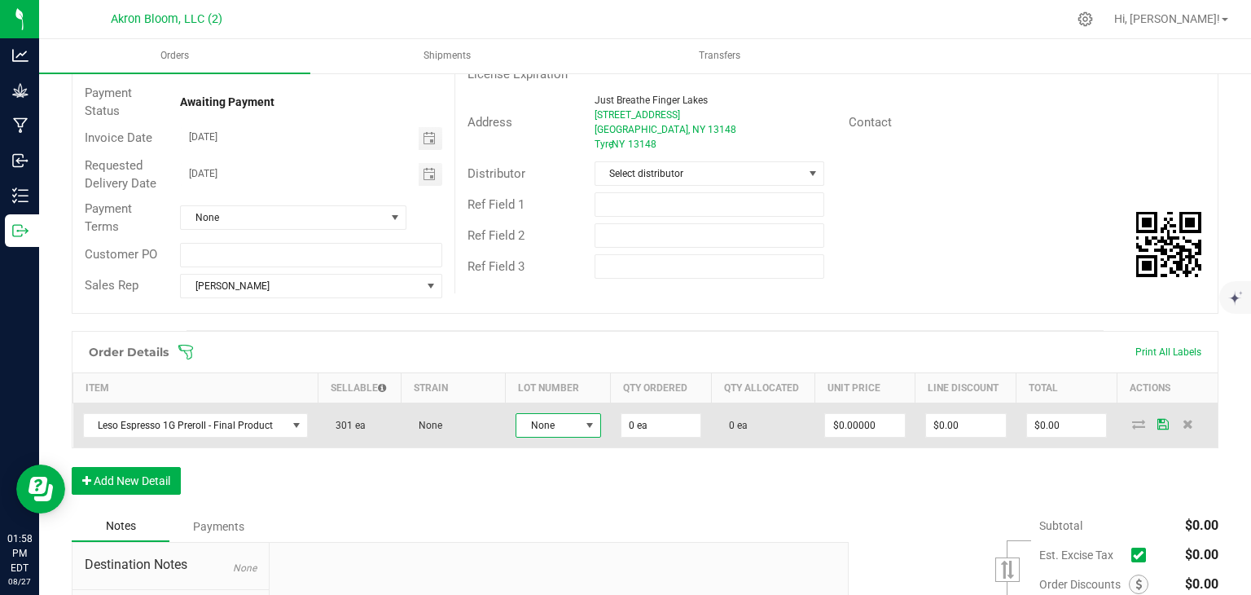
click at [587, 419] on span at bounding box center [589, 425] width 13 height 13
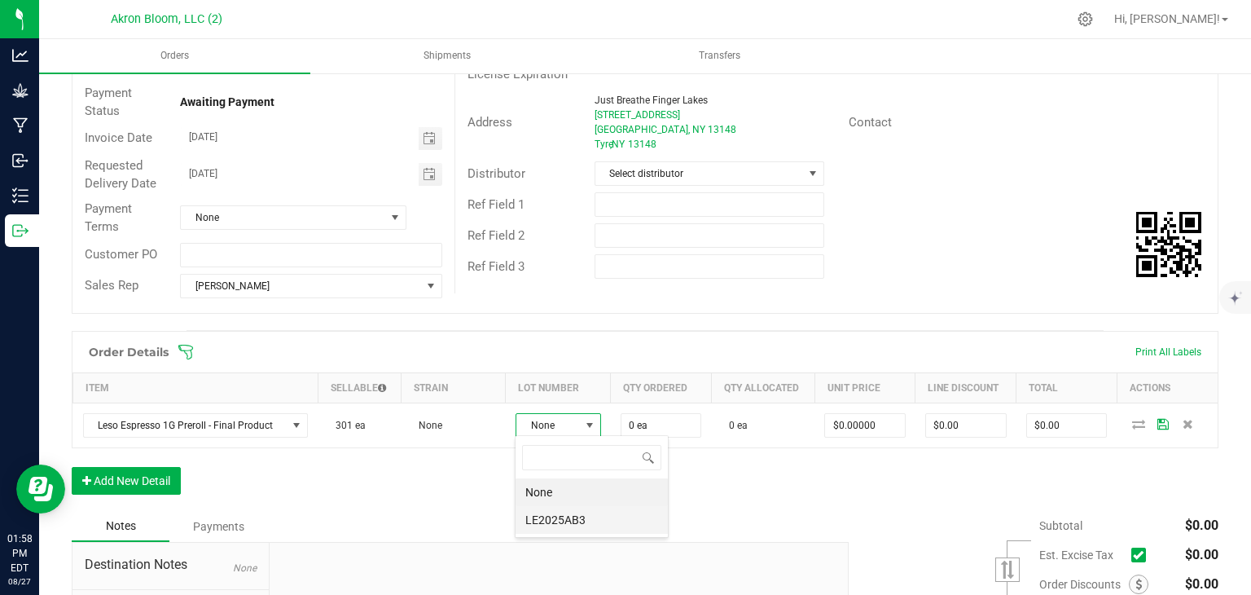
click at [566, 516] on li "LE2025AB3" at bounding box center [592, 520] width 152 height 28
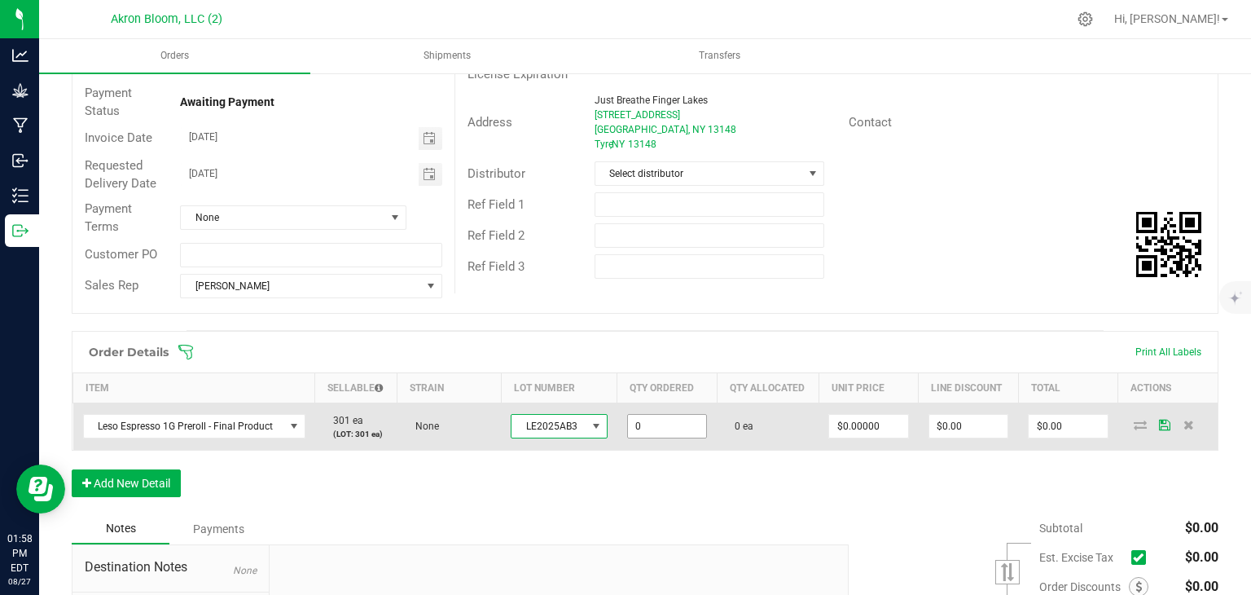
click at [662, 423] on input "0" at bounding box center [667, 426] width 78 height 23
type input "60 ea"
click at [1140, 426] on icon at bounding box center [1140, 425] width 13 height 10
click at [1138, 420] on icon at bounding box center [1140, 425] width 13 height 10
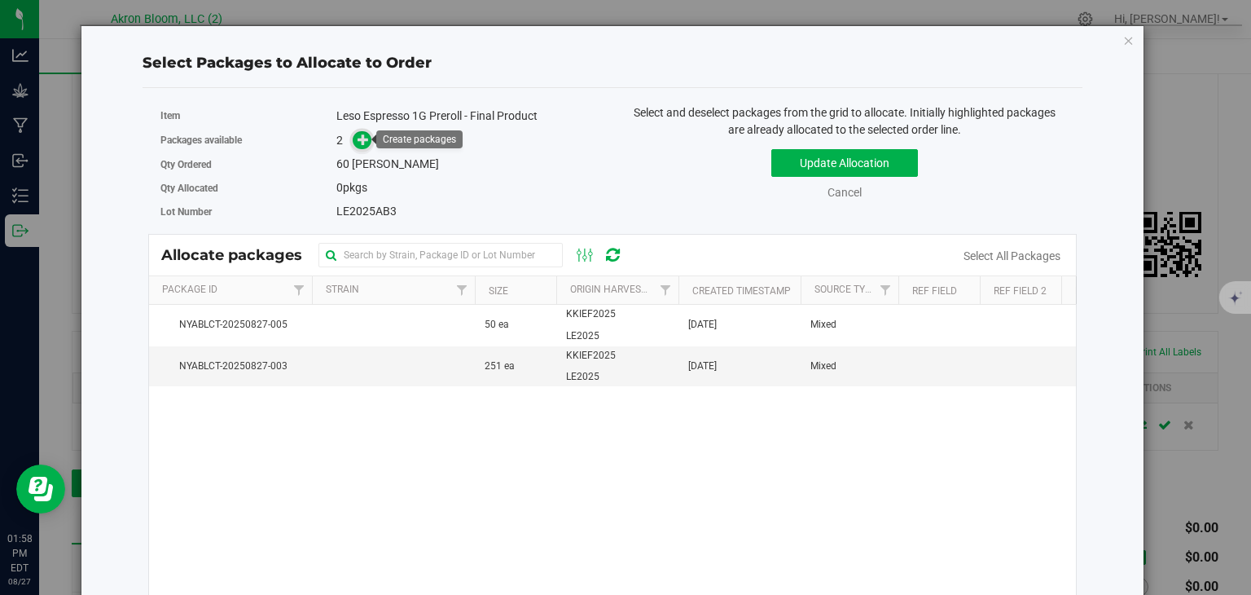
click at [359, 137] on icon at bounding box center [363, 139] width 11 height 11
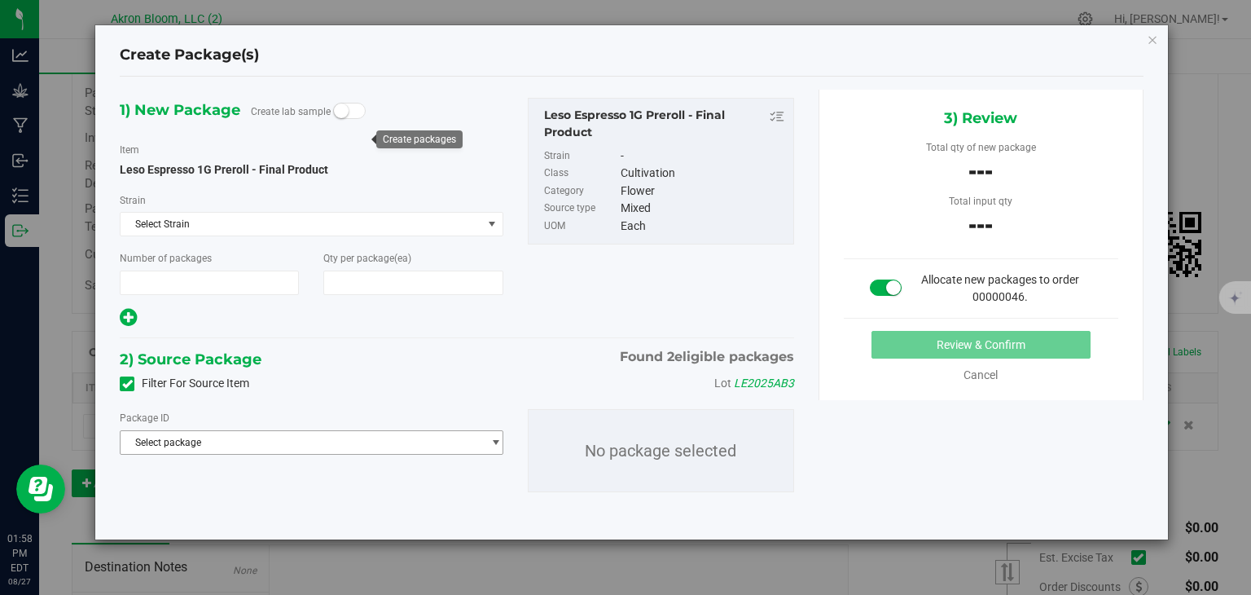
type input "1"
type input "60"
click at [495, 437] on span "select" at bounding box center [496, 442] width 12 height 13
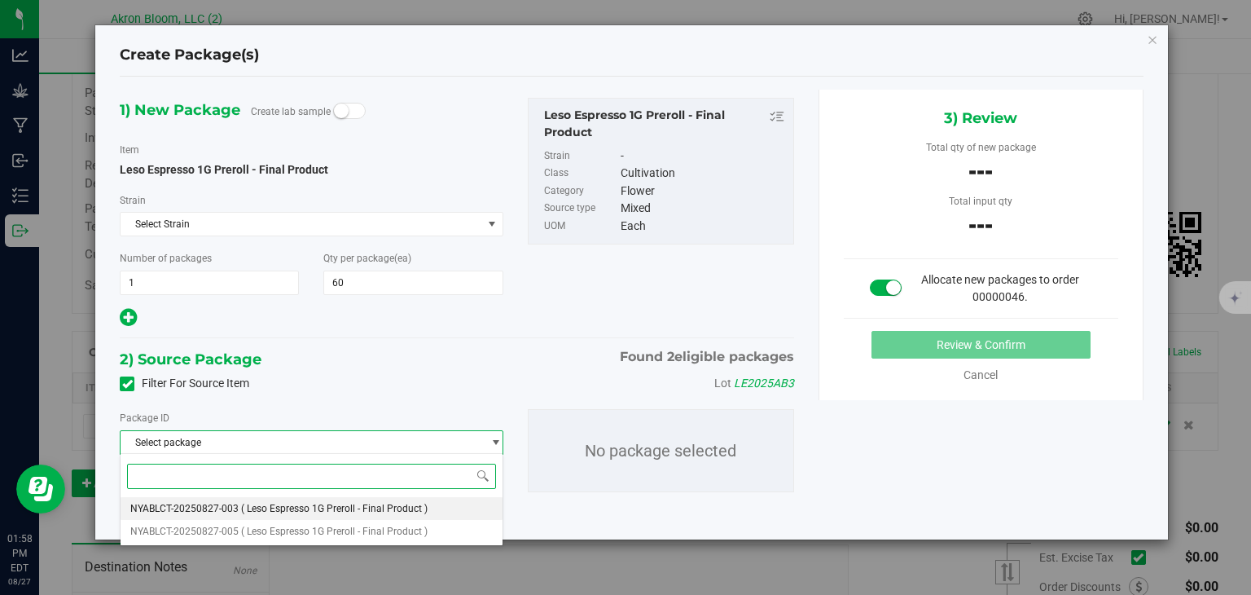
click at [465, 508] on li "NYABLCT-20250827-003 ( Leso Espresso 1G Preroll - Final Product )" at bounding box center [311, 508] width 381 height 23
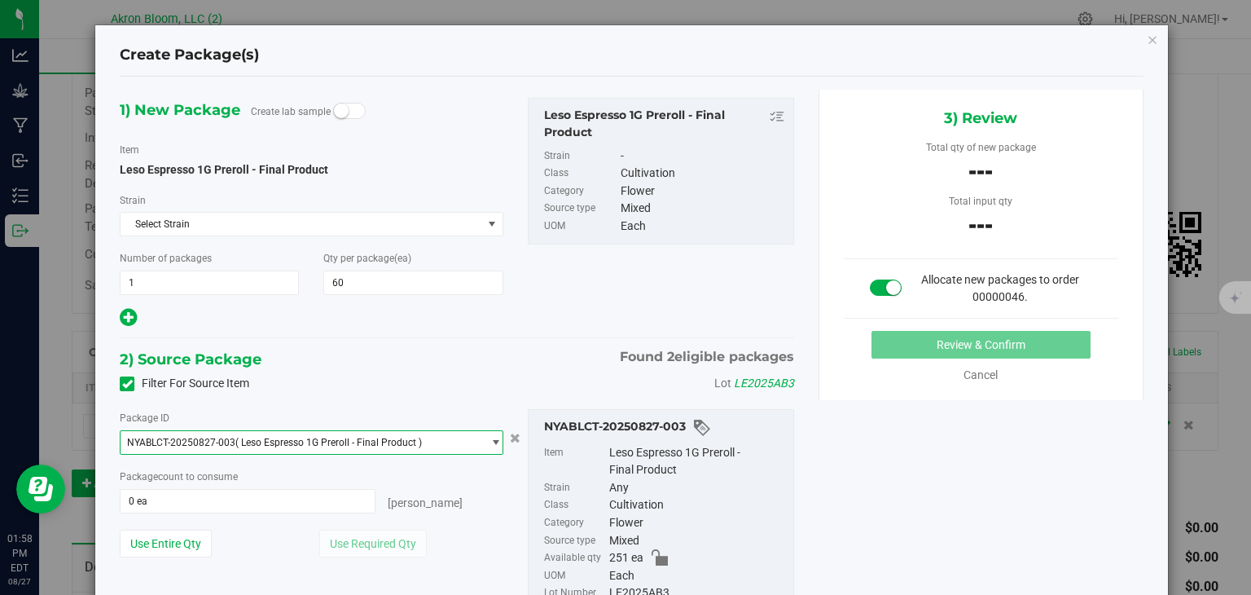
scroll to position [87, 0]
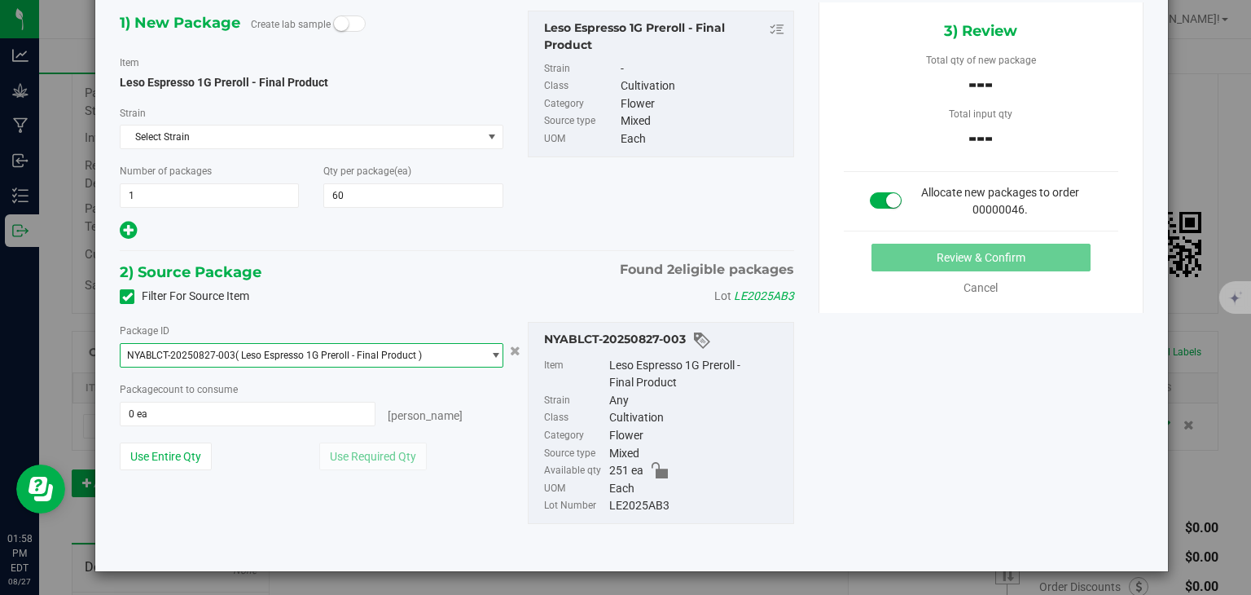
click at [495, 349] on span "select" at bounding box center [496, 355] width 12 height 13
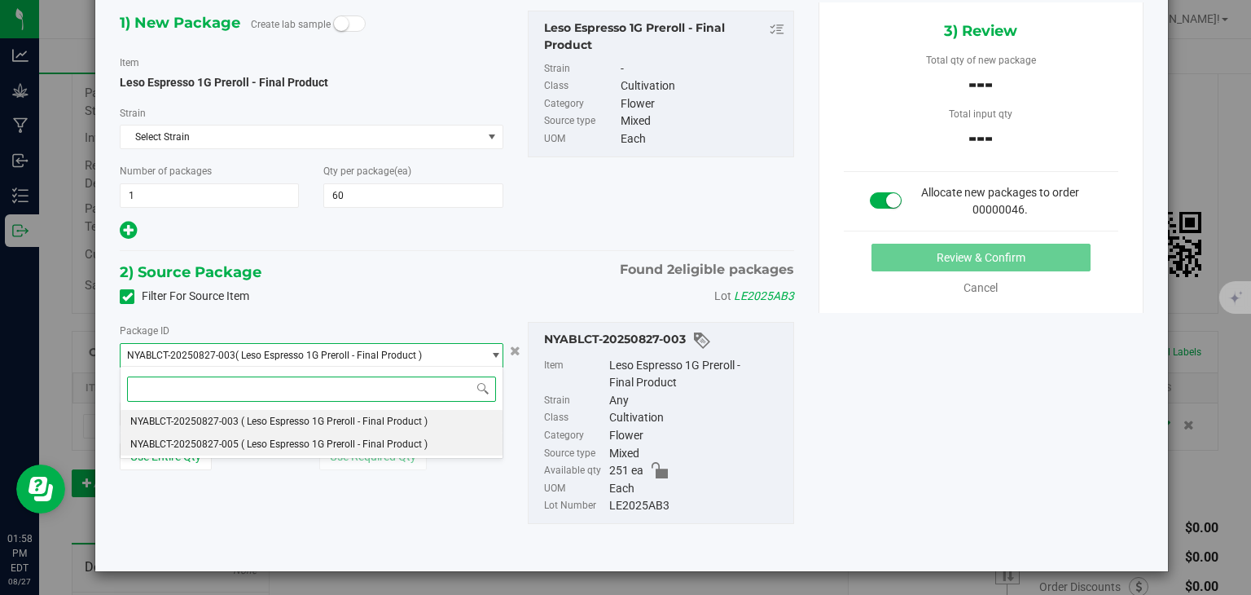
click at [464, 442] on li "NYABLCT-20250827-005 ( Leso Espresso 1G Preroll - Final Product )" at bounding box center [311, 444] width 381 height 23
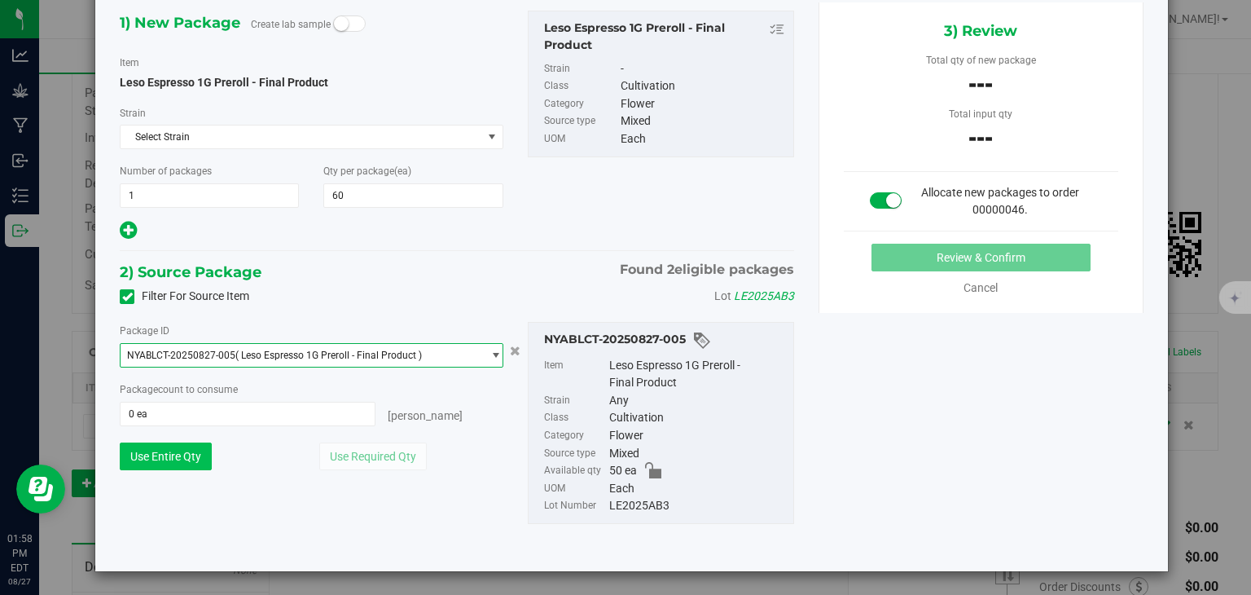
click at [167, 449] on button "Use Entire Qty" at bounding box center [166, 456] width 92 height 28
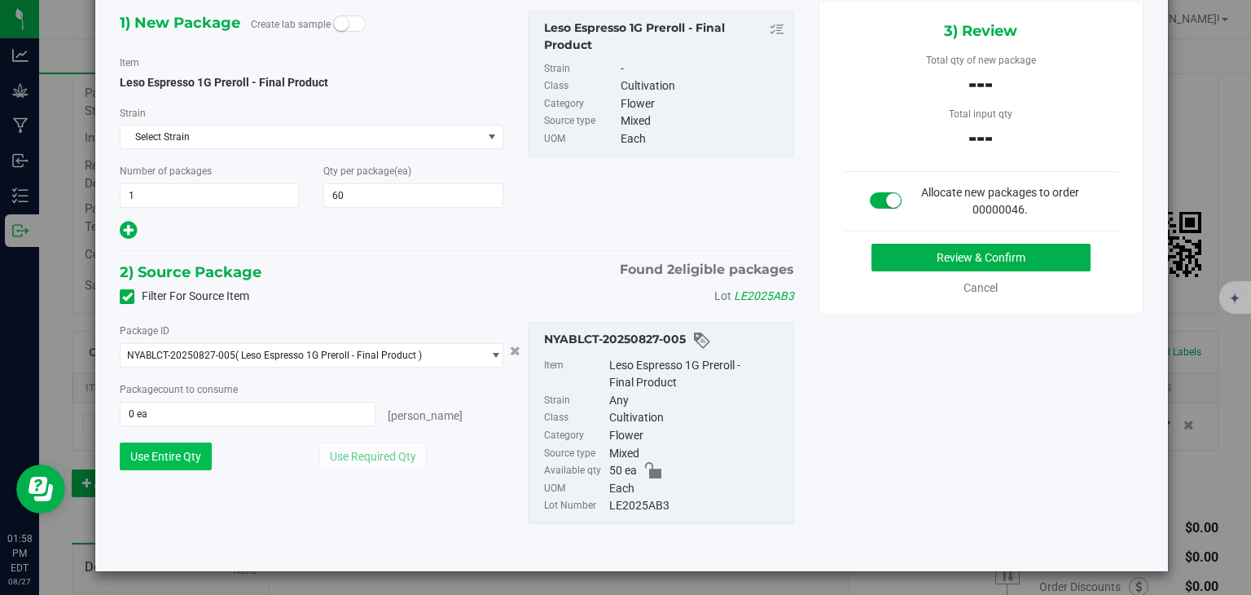
type input "50 ea"
click at [160, 512] on div "Package ID NYABLCT-20250827-005 ( Leso Espresso 1G Preroll - Final Product ) NY…" at bounding box center [457, 423] width 699 height 228
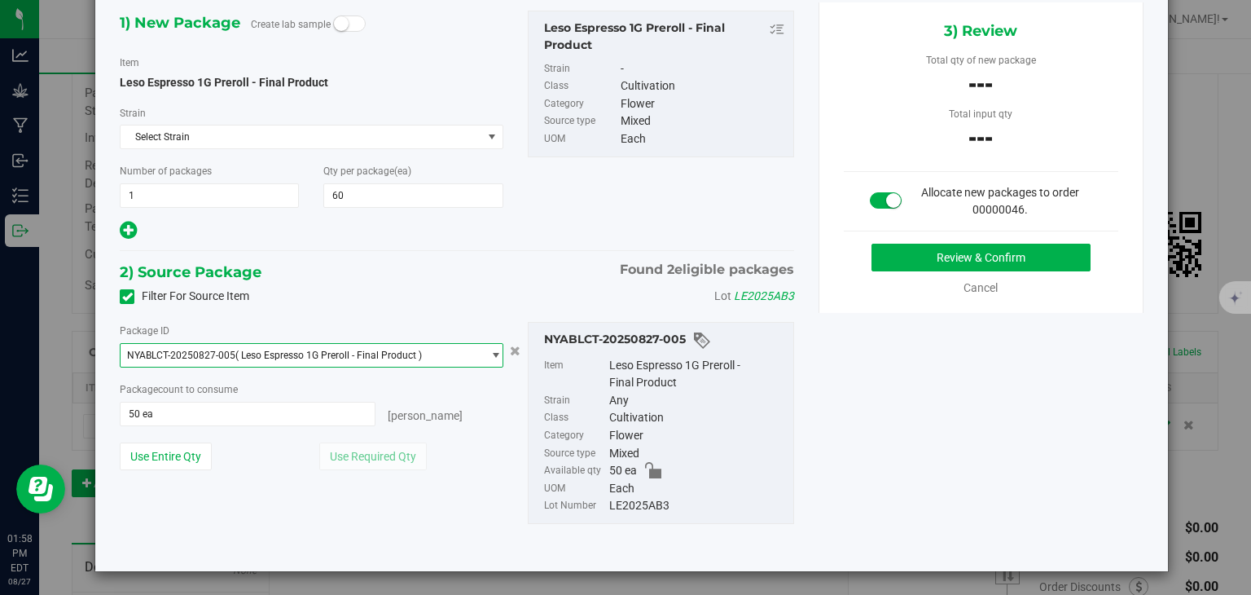
click at [491, 355] on span "select" at bounding box center [496, 355] width 12 height 13
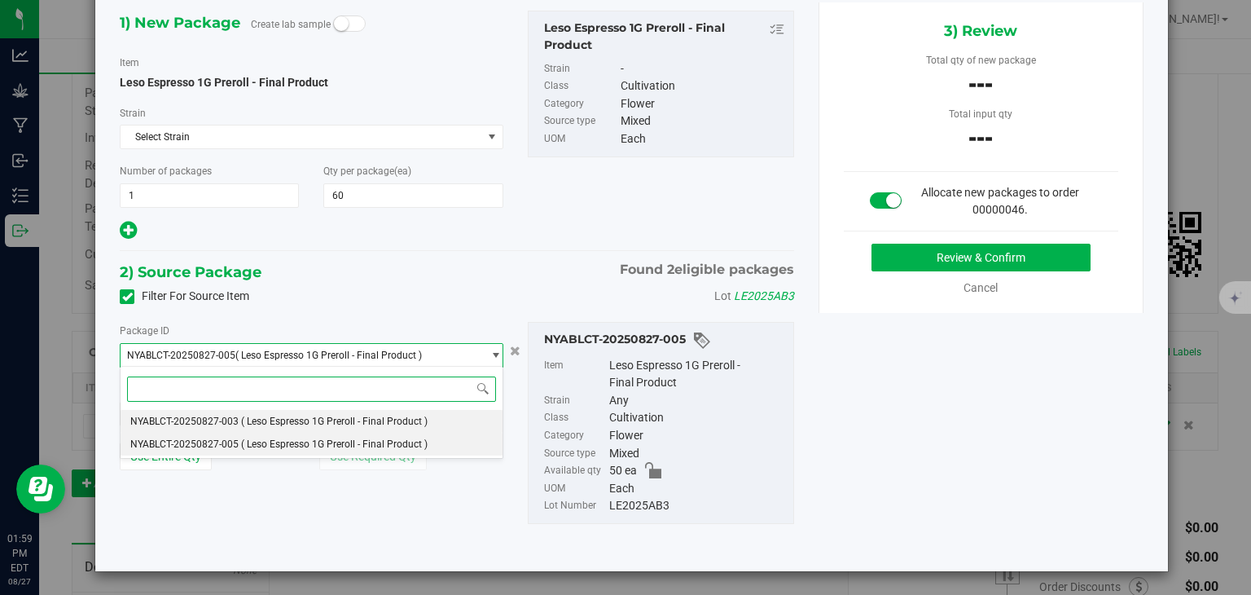
click at [456, 423] on li "NYABLCT-20250827-003 ( Leso Espresso 1G Preroll - Final Product )" at bounding box center [311, 421] width 381 height 23
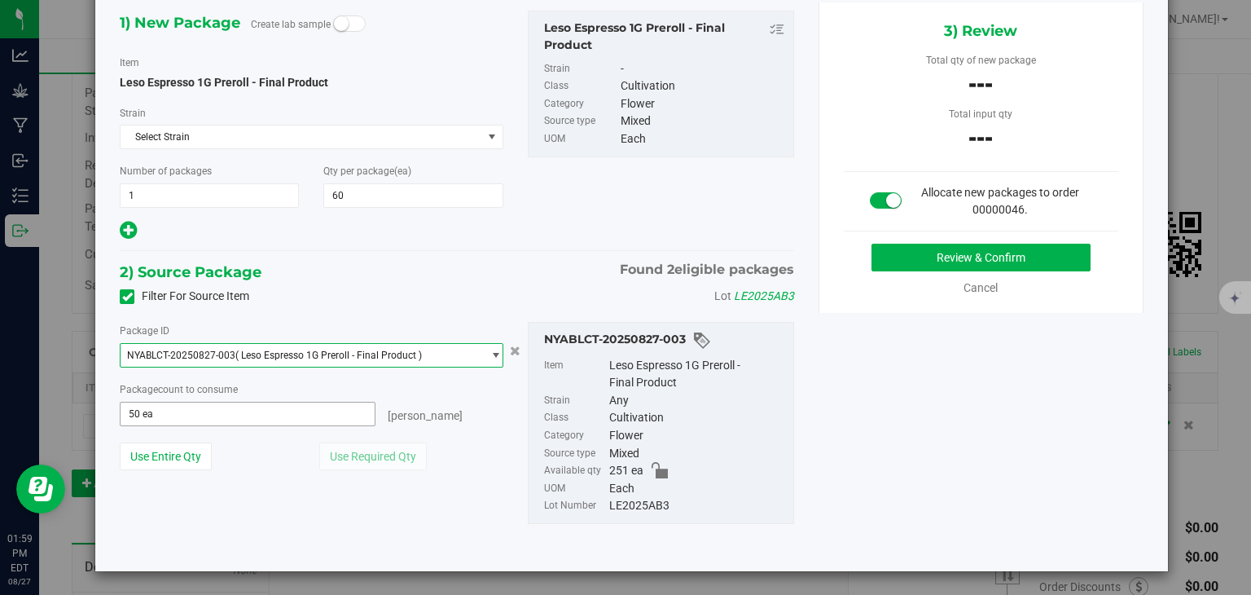
click at [367, 416] on input "50 ea" at bounding box center [247, 413] width 253 height 23
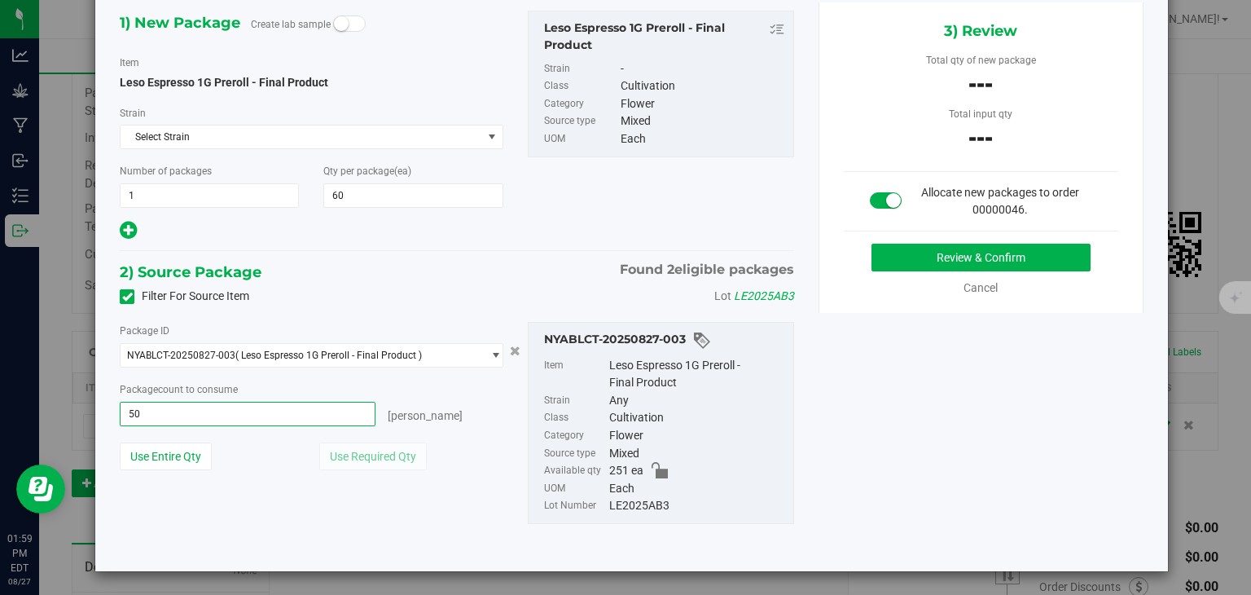
type input "5"
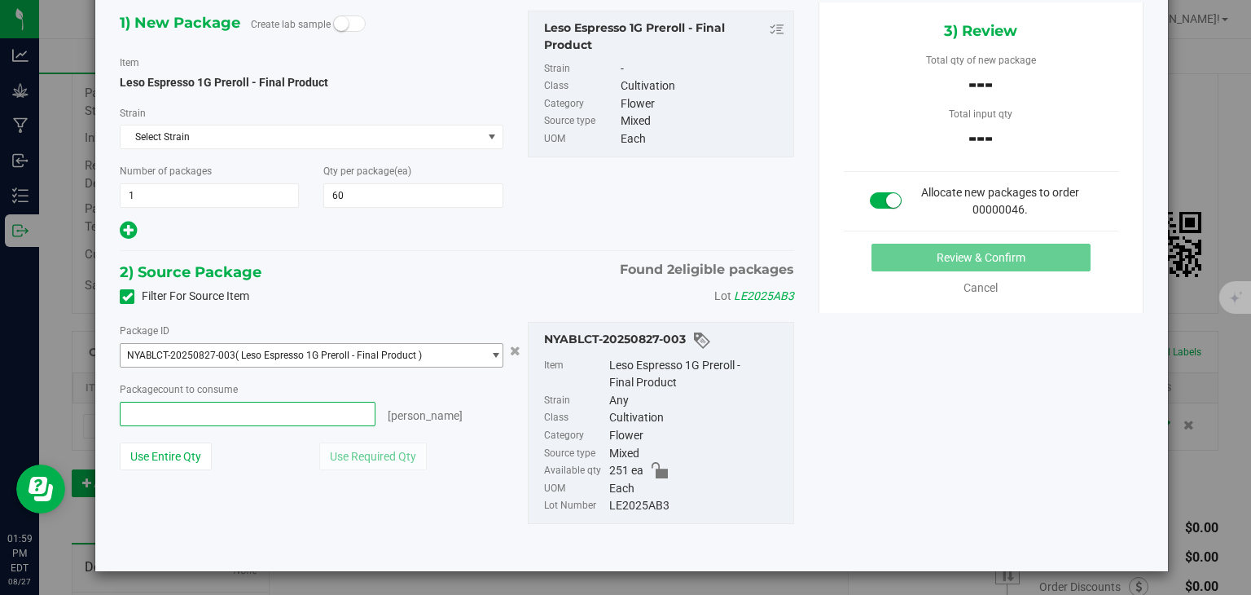
click at [494, 354] on span "select" at bounding box center [496, 355] width 12 height 13
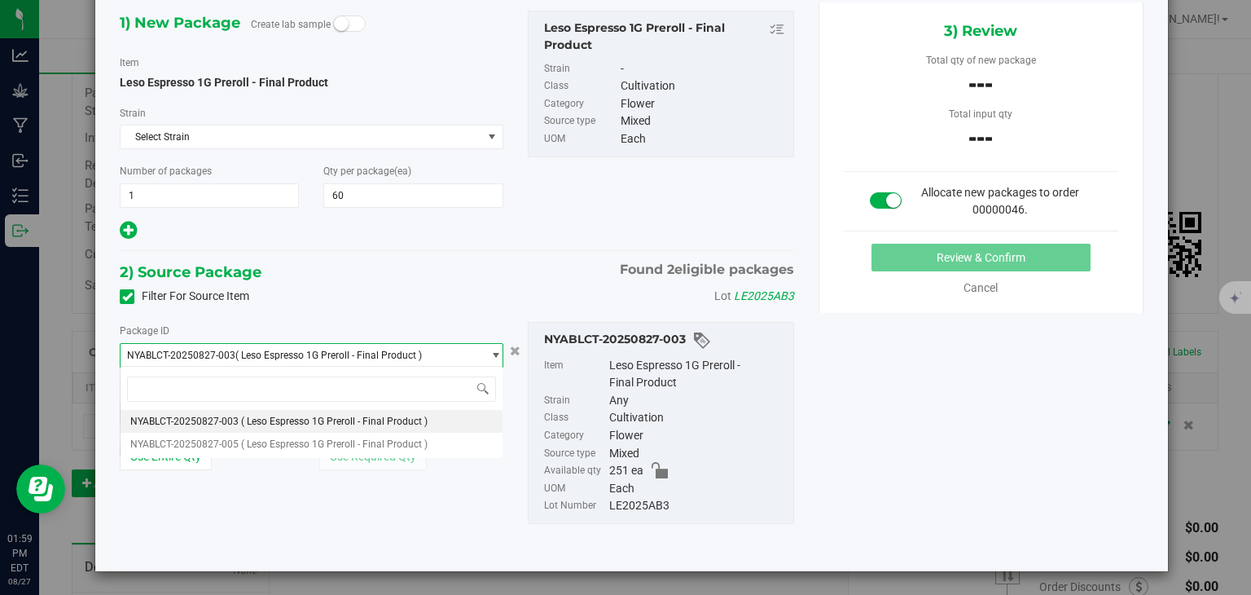
type input "0 ea"
click at [455, 423] on li "NYABLCT-20250827-003 ( Leso Espresso 1G Preroll - Final Product )" at bounding box center [311, 421] width 381 height 23
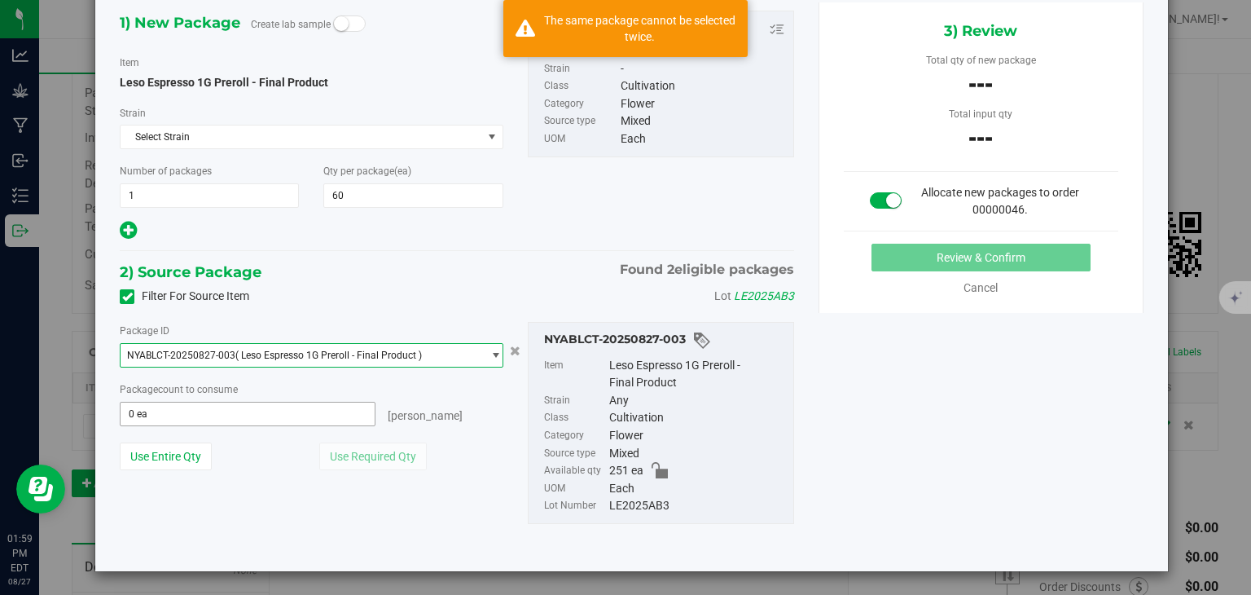
click at [336, 415] on span "0 ea 0" at bounding box center [247, 414] width 255 height 24
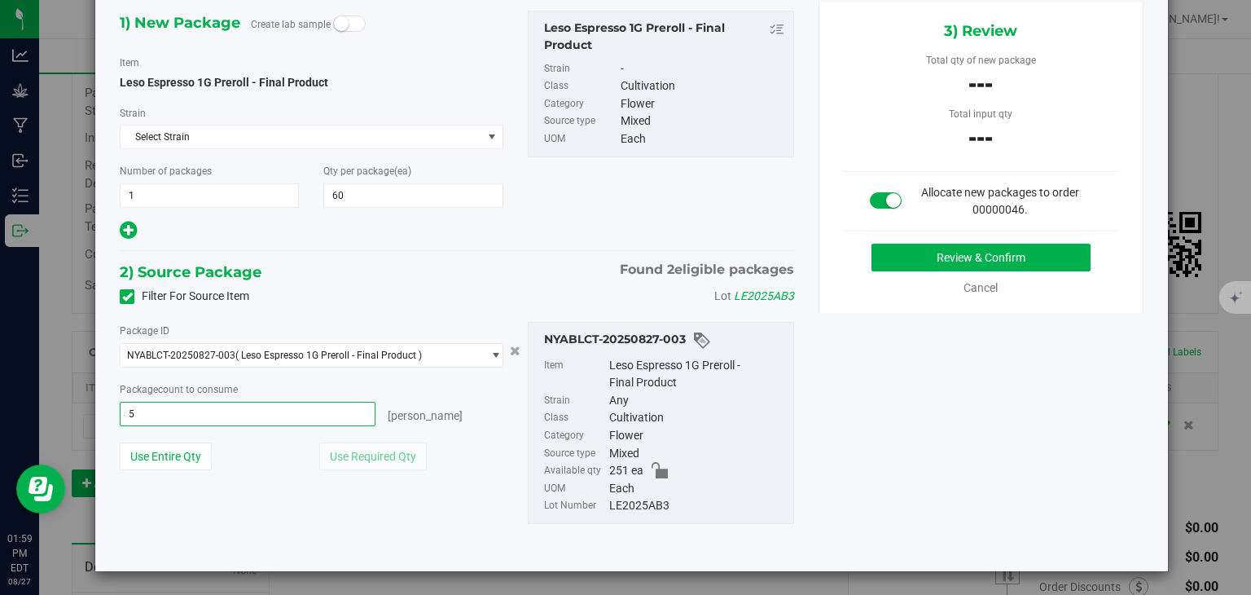
type input "50"
click at [1003, 253] on button "Review & Confirm" at bounding box center [981, 258] width 219 height 28
type input "50 ea"
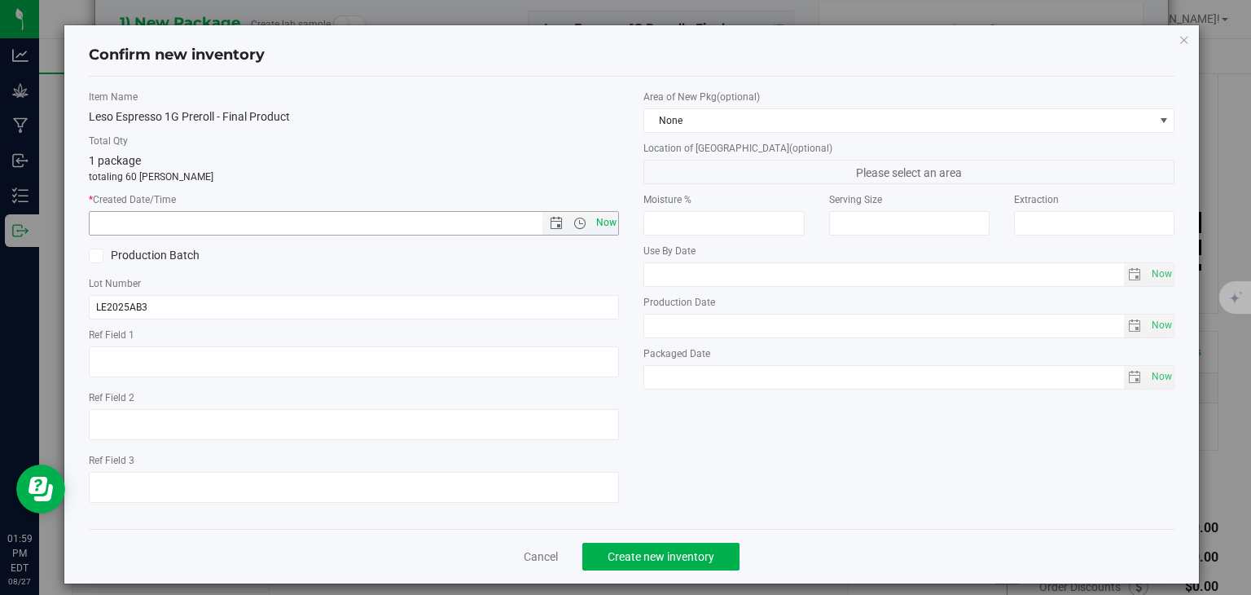
click at [604, 220] on span "Now" at bounding box center [606, 223] width 28 height 24
type input "8/27/2025 1:59 PM"
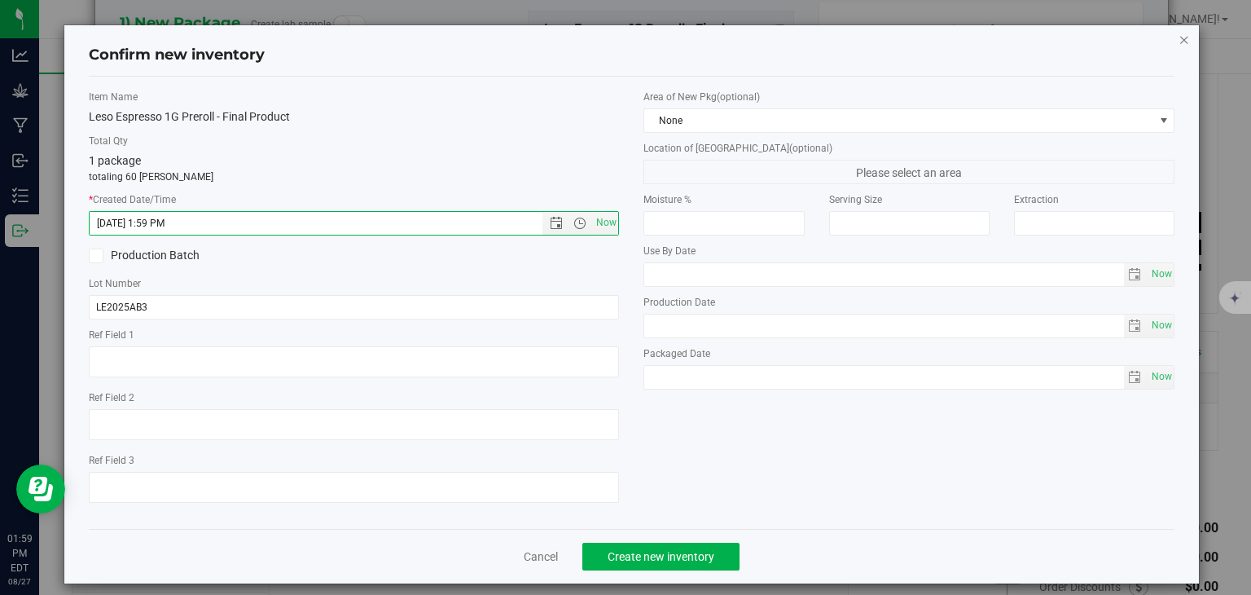
click at [1184, 39] on icon "button" at bounding box center [1184, 39] width 11 height 20
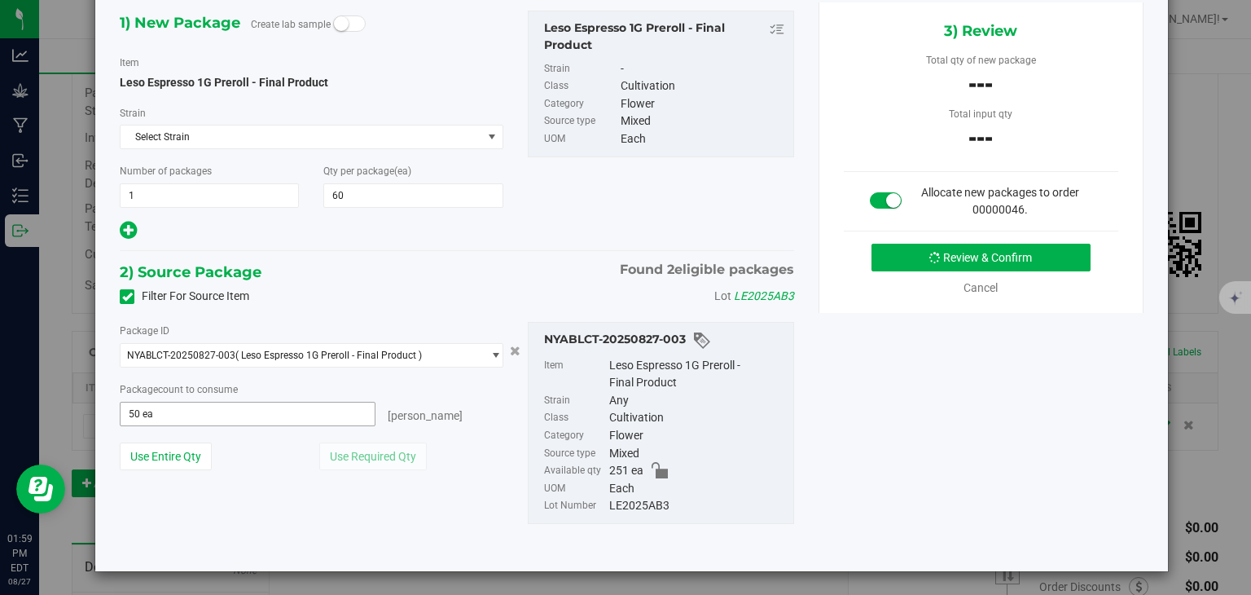
click at [308, 406] on span "50 ea 50" at bounding box center [247, 414] width 255 height 24
type input "5"
type input "60"
type input "60 ea"
click at [942, 253] on span "submit" at bounding box center [937, 257] width 14 height 13
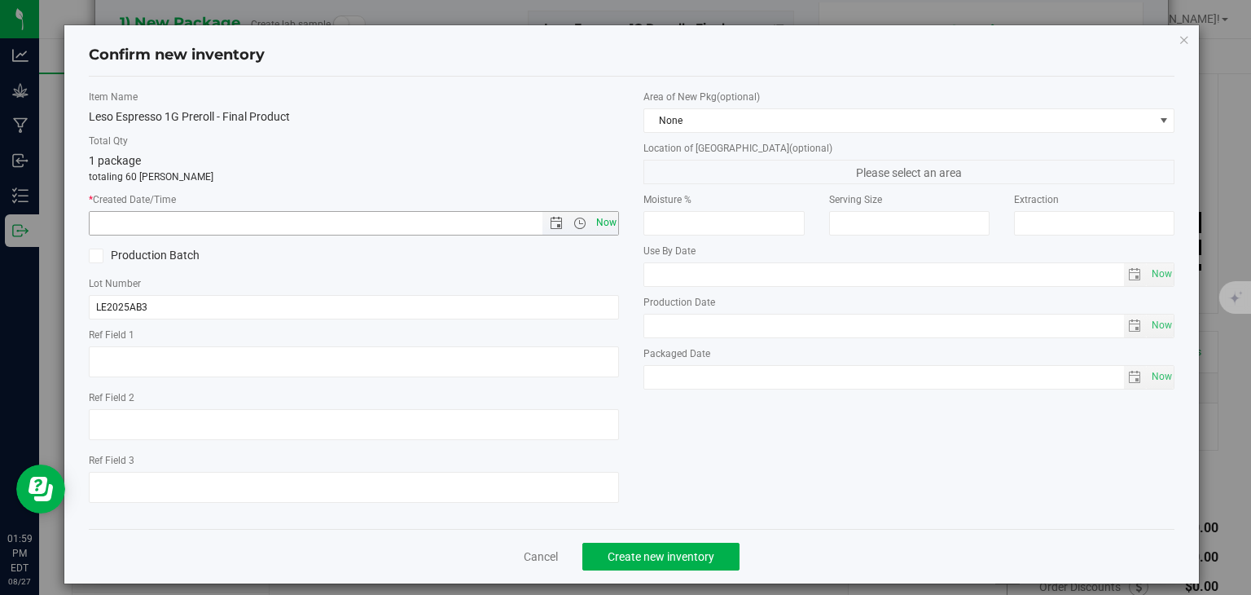
click at [606, 220] on span "Now" at bounding box center [606, 223] width 28 height 24
type input "8/27/2025 1:59 PM"
click at [647, 562] on span "Create new inventory" at bounding box center [661, 556] width 107 height 13
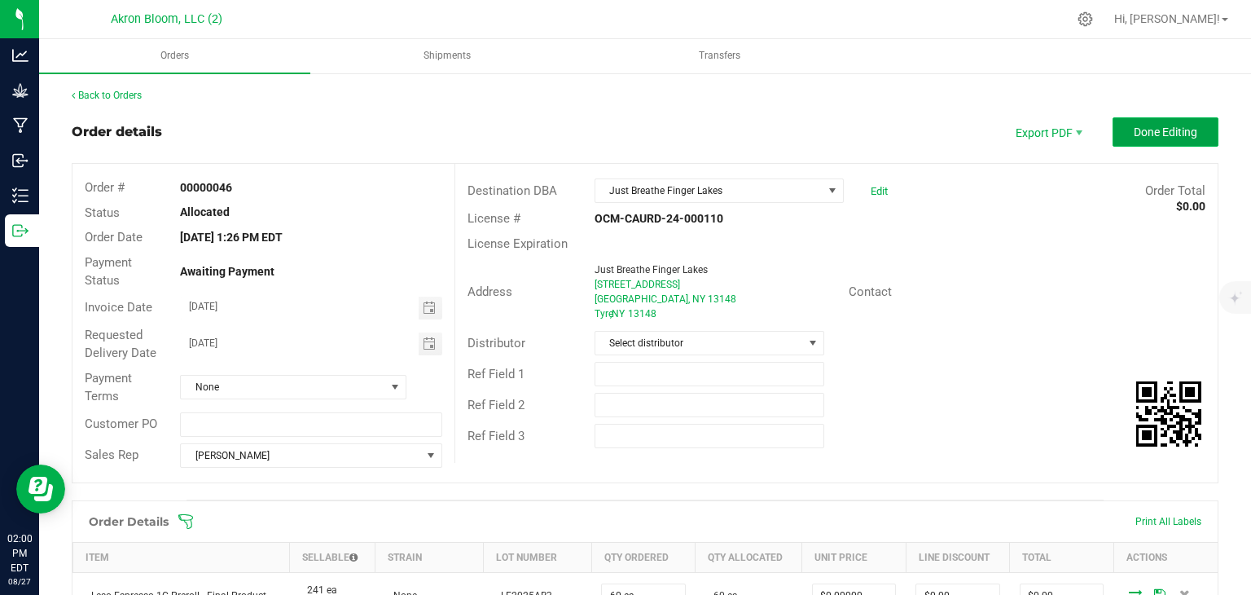
click at [1177, 132] on span "Done Editing" at bounding box center [1166, 131] width 64 height 13
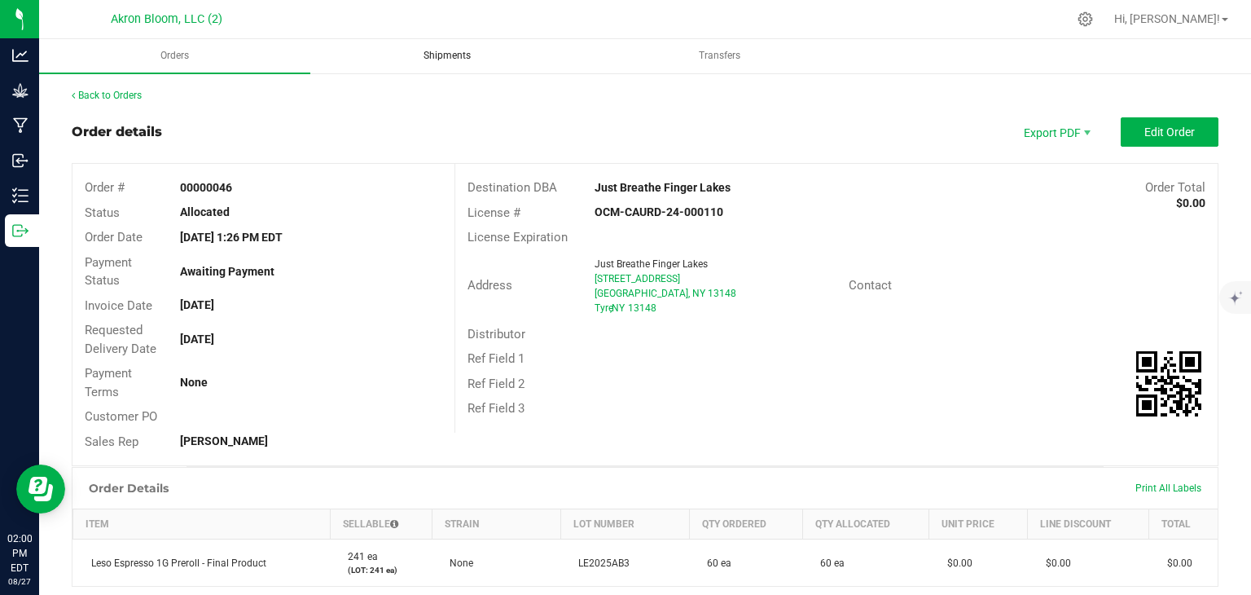
click at [426, 51] on span "Shipments" at bounding box center [447, 56] width 91 height 14
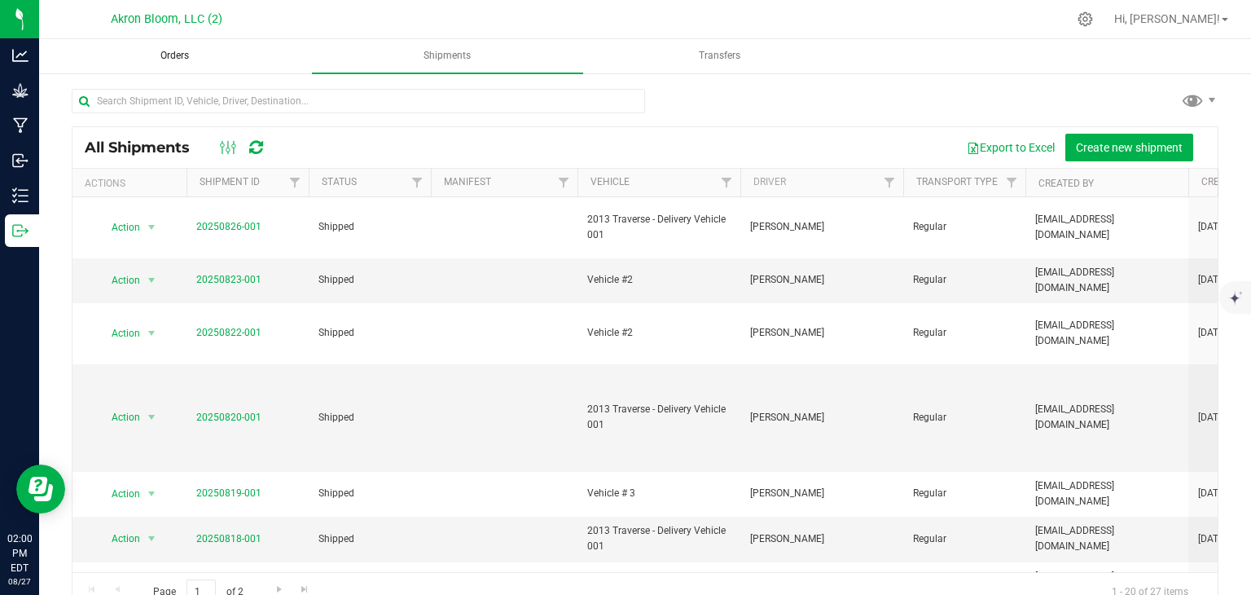
click at [169, 56] on span "Orders" at bounding box center [174, 56] width 73 height 14
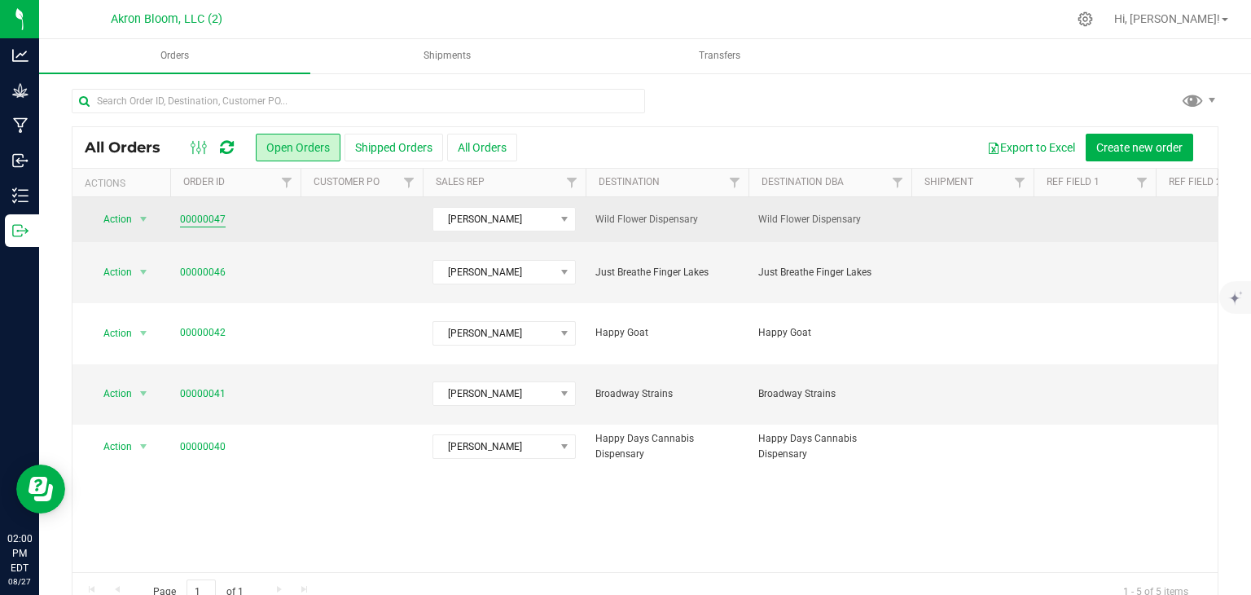
click at [204, 216] on link "00000047" at bounding box center [203, 219] width 46 height 15
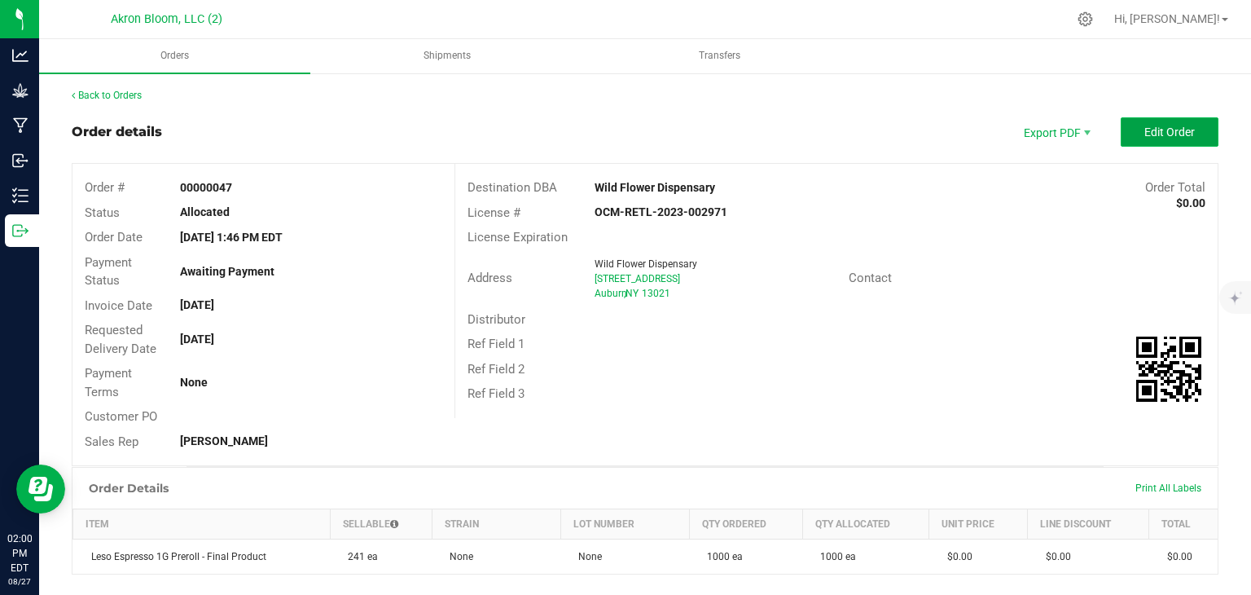
click at [1174, 130] on span "Edit Order" at bounding box center [1170, 131] width 51 height 13
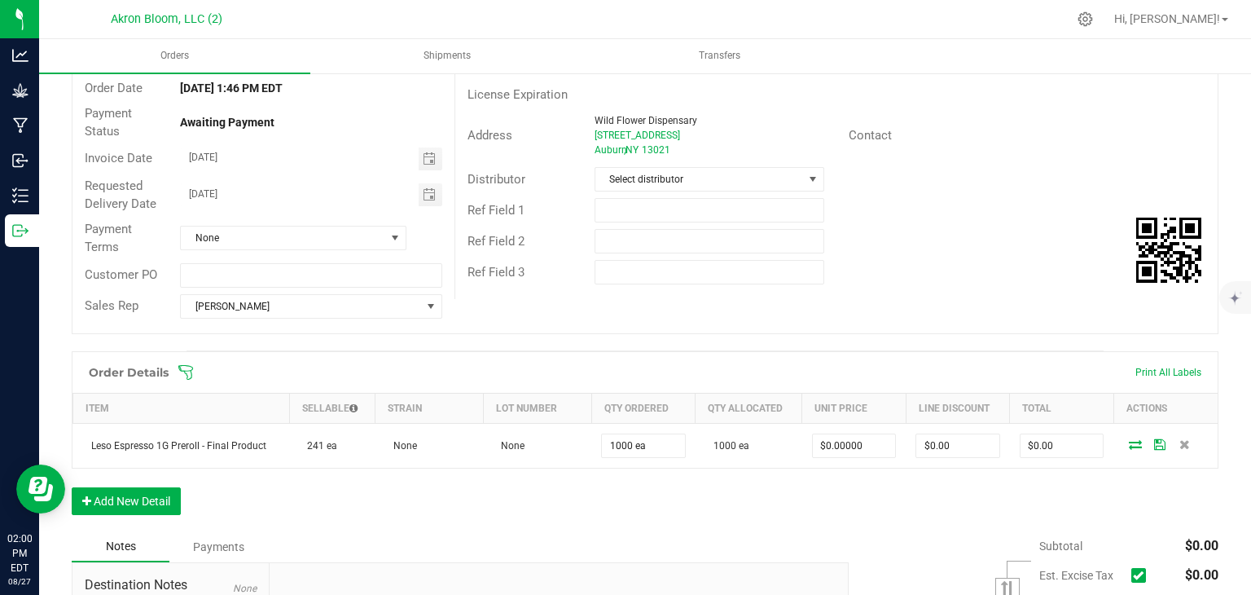
scroll to position [150, 0]
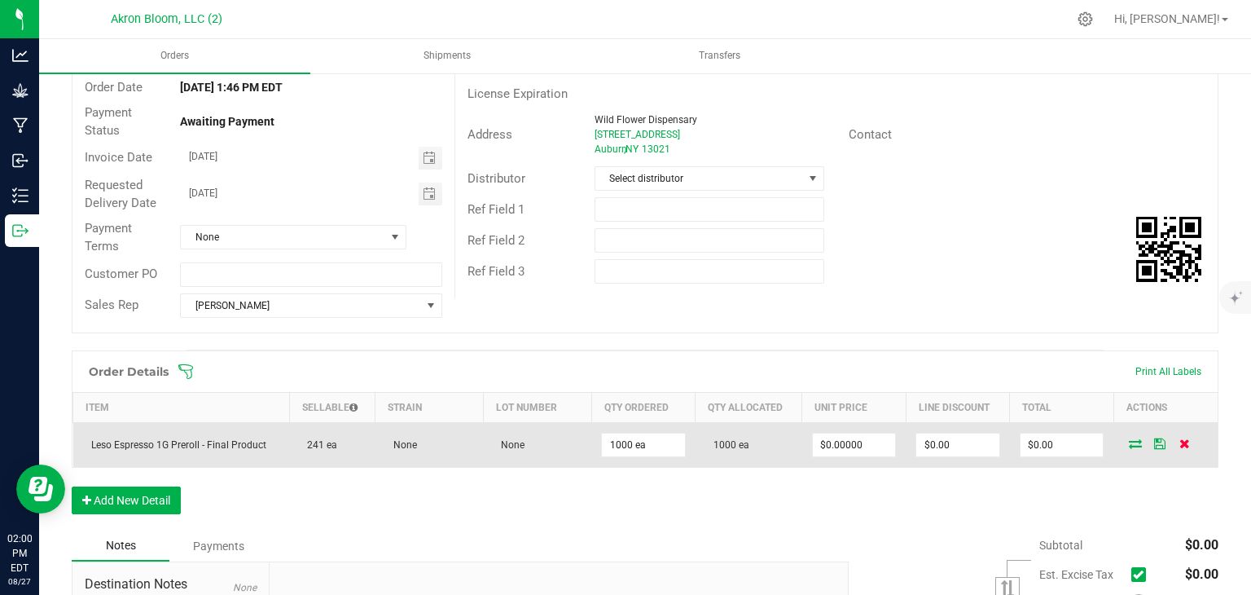
click at [1189, 438] on icon at bounding box center [1185, 443] width 11 height 10
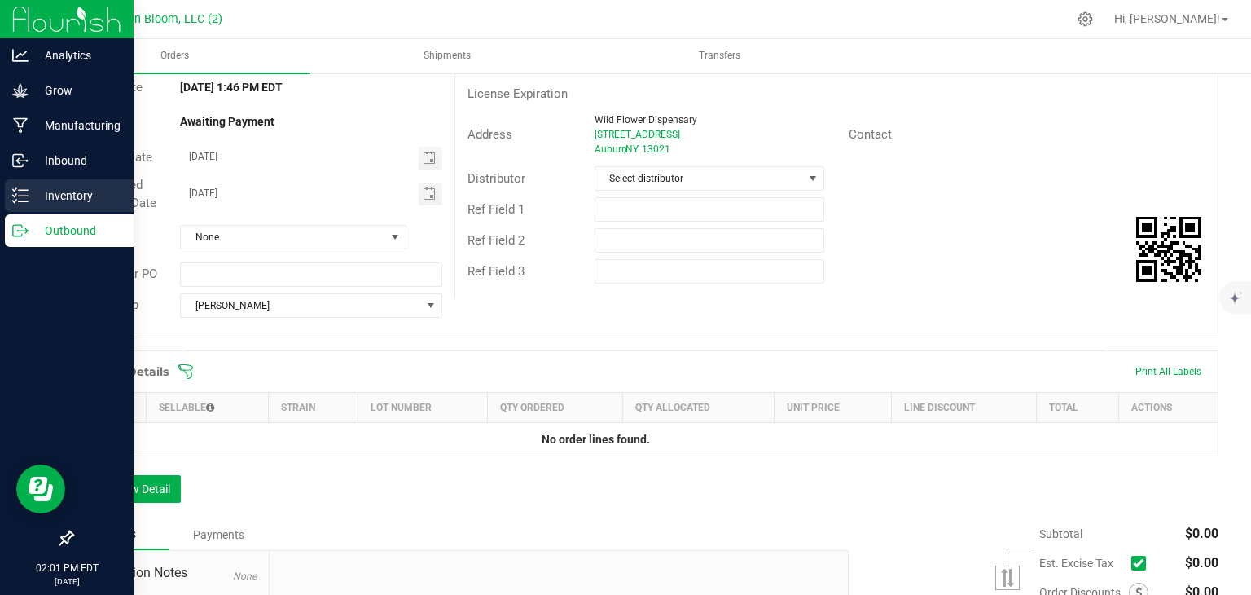
click at [68, 190] on p "Inventory" at bounding box center [78, 196] width 98 height 20
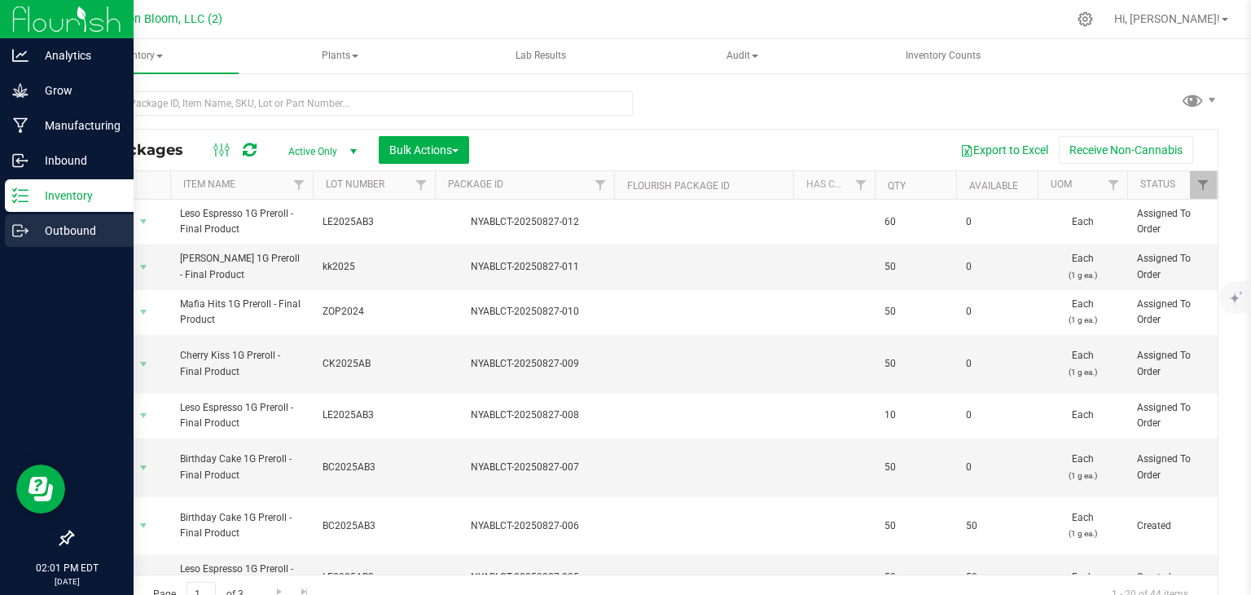
click at [22, 227] on icon at bounding box center [17, 230] width 9 height 11
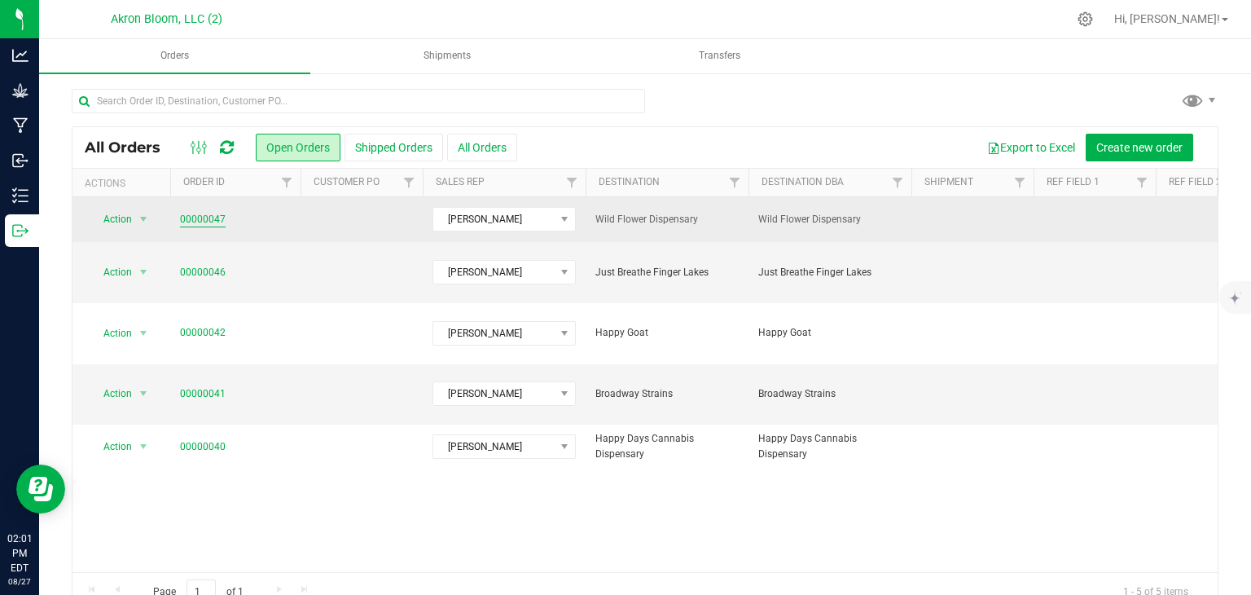
click at [209, 218] on link "00000047" at bounding box center [203, 219] width 46 height 15
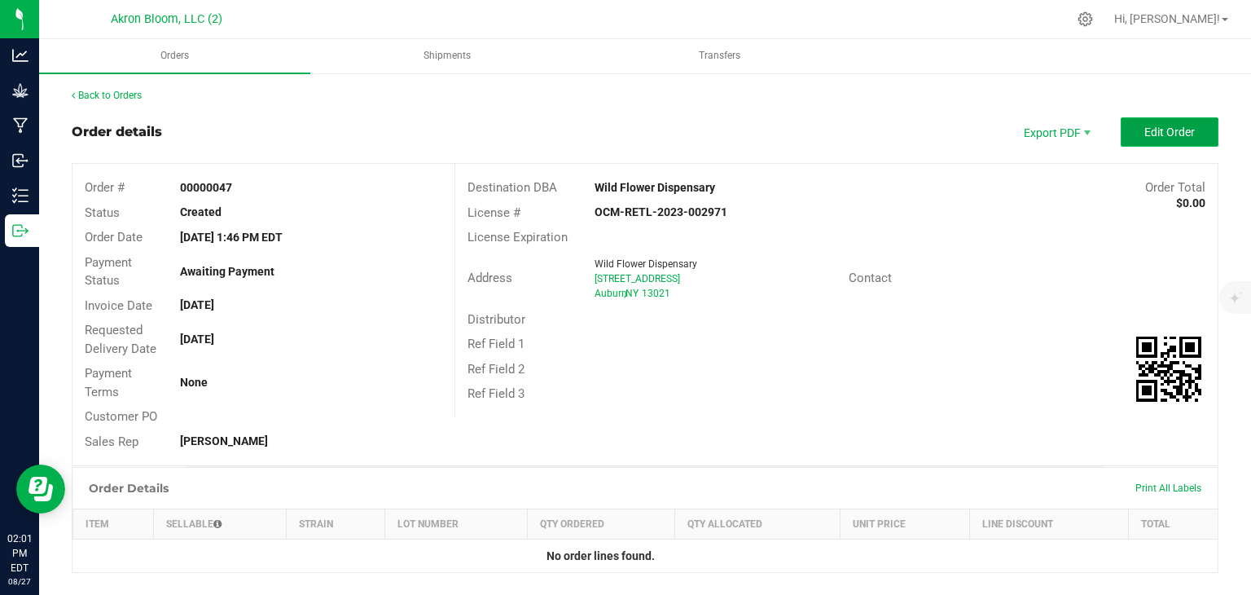
click at [1180, 129] on span "Edit Order" at bounding box center [1170, 131] width 51 height 13
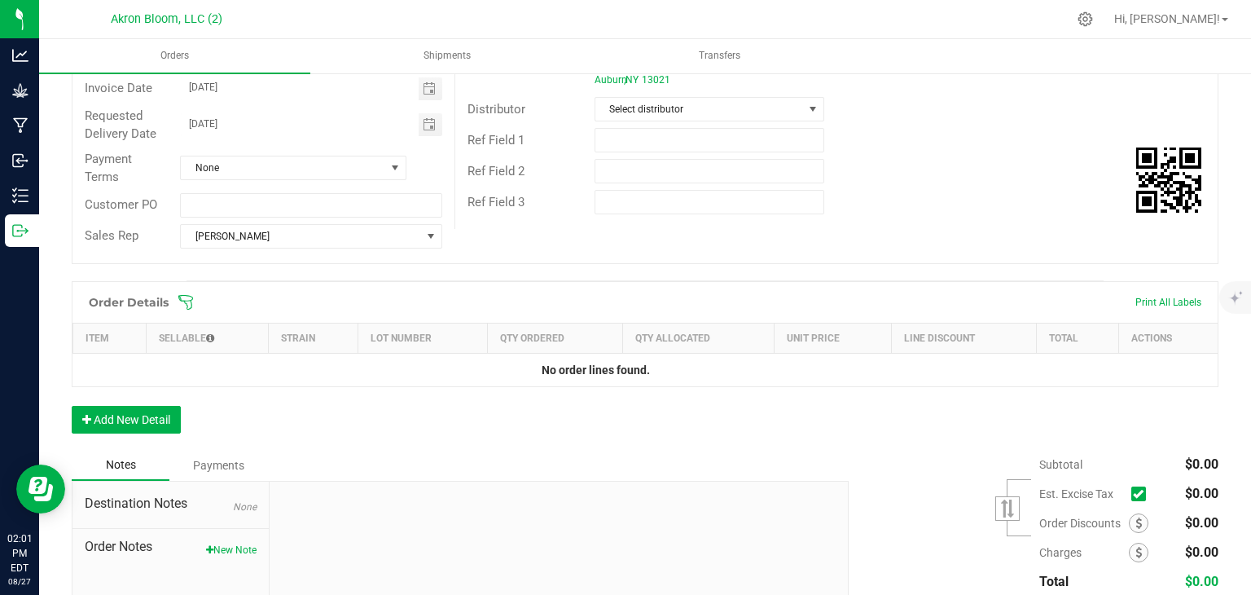
scroll to position [221, 0]
click at [139, 414] on button "Add New Detail" at bounding box center [126, 418] width 109 height 28
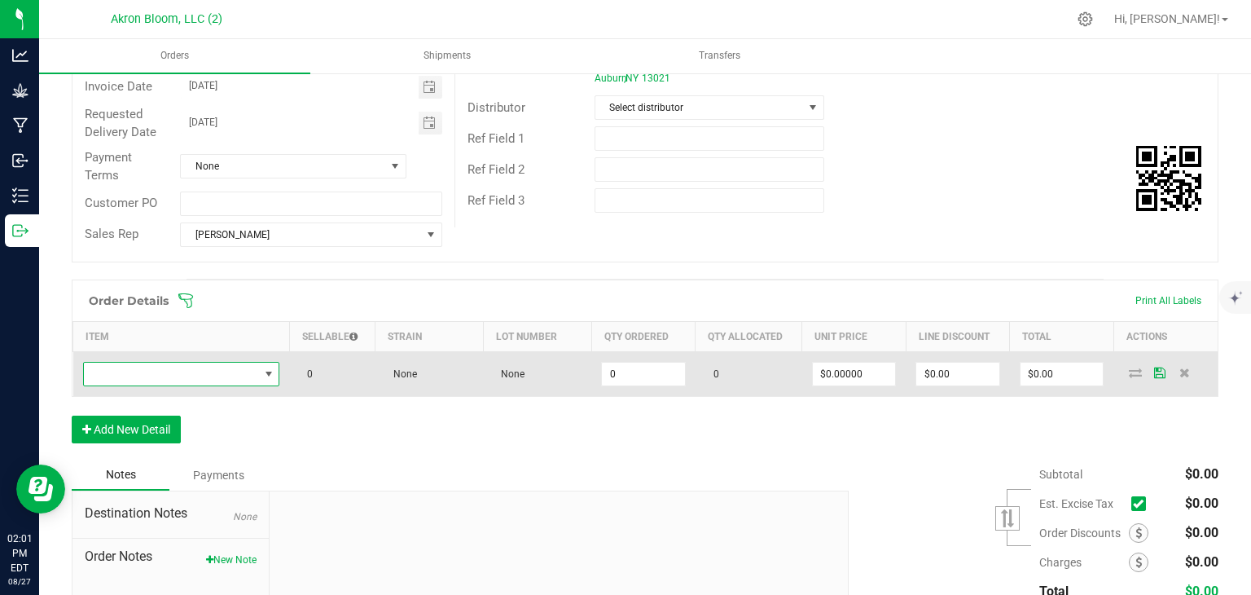
click at [269, 371] on span "NO DATA FOUND" at bounding box center [268, 373] width 13 height 13
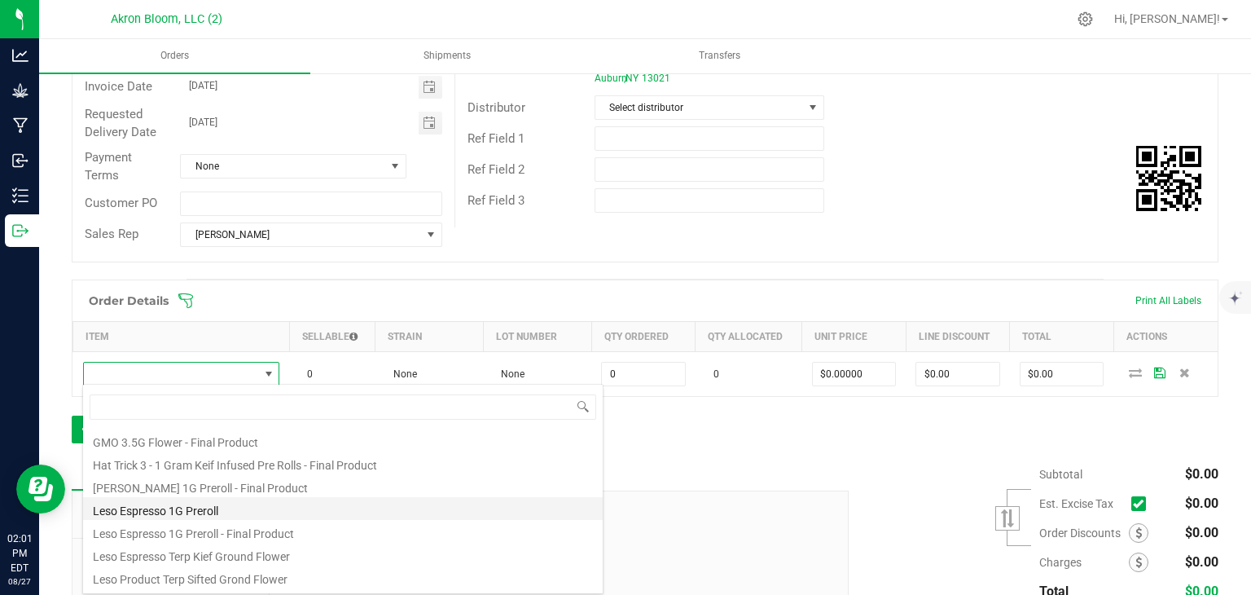
scroll to position [134, 0]
click at [274, 514] on li "Leso Espresso 1G Preroll - Final Product" at bounding box center [343, 510] width 520 height 23
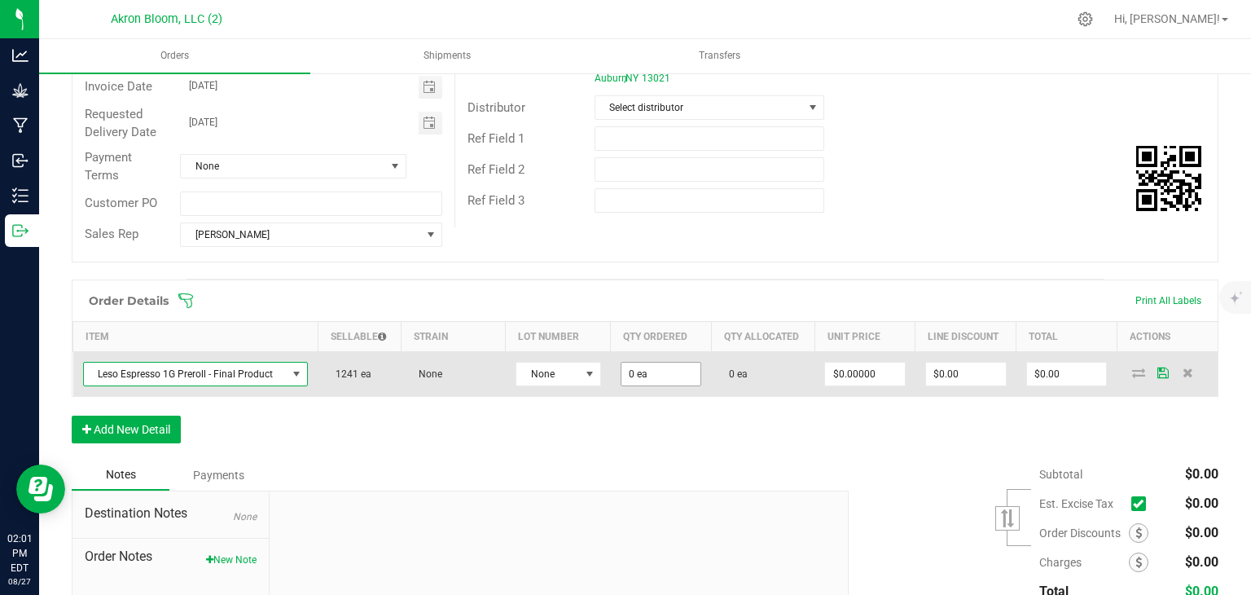
type input "0"
click at [658, 367] on input "0" at bounding box center [662, 374] width 80 height 23
type input "1010 ea"
click at [1137, 372] on icon at bounding box center [1138, 372] width 13 height 10
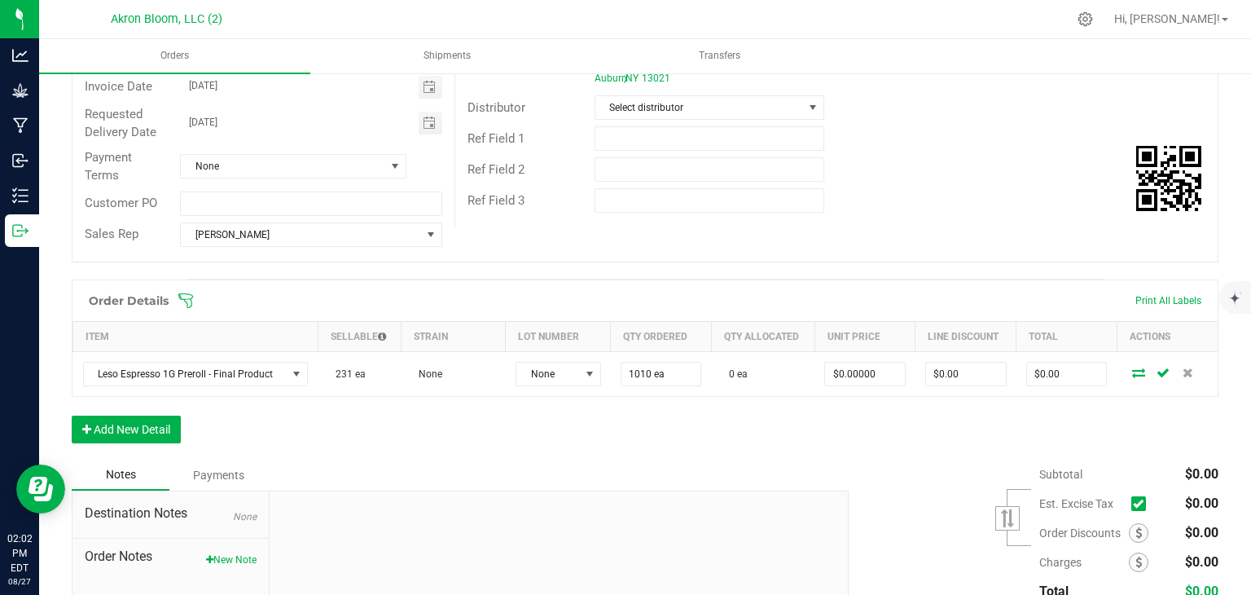
click at [1137, 372] on icon at bounding box center [1138, 372] width 13 height 10
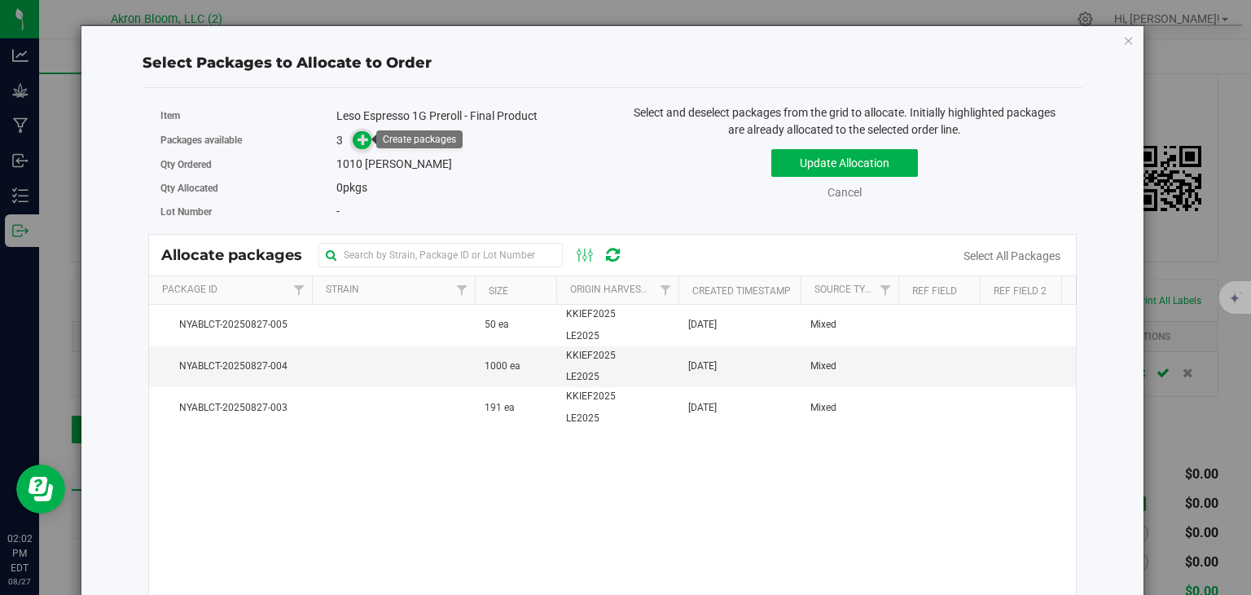
click at [363, 136] on icon at bounding box center [363, 138] width 11 height 11
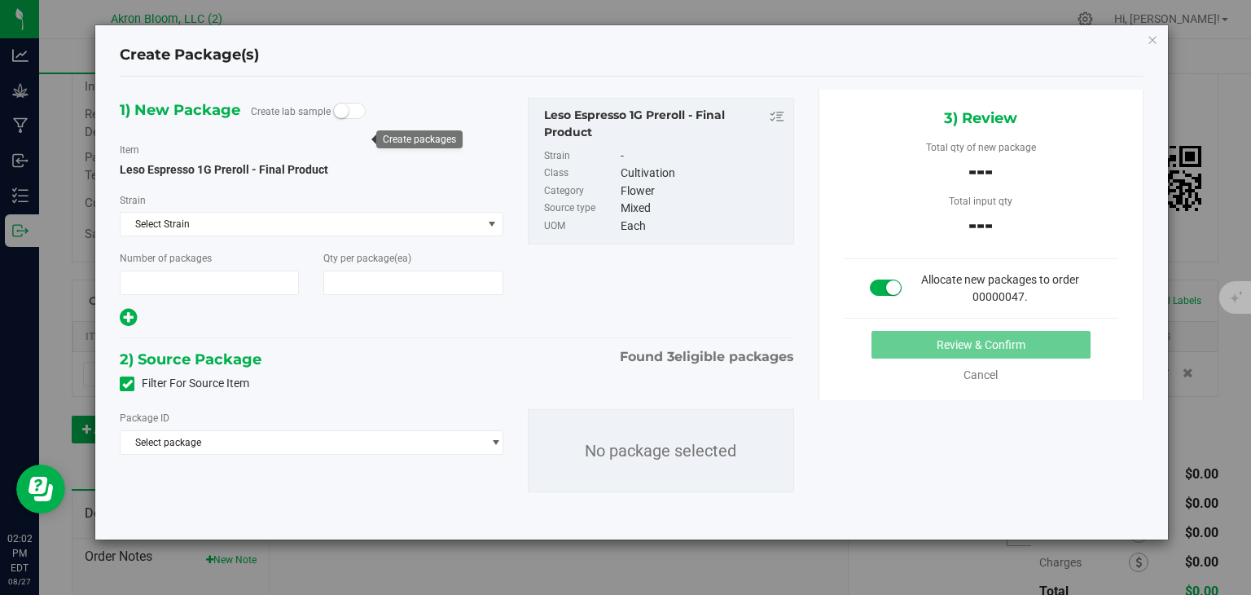
type input "1"
type input "1,010"
click at [496, 437] on span "select" at bounding box center [496, 442] width 12 height 13
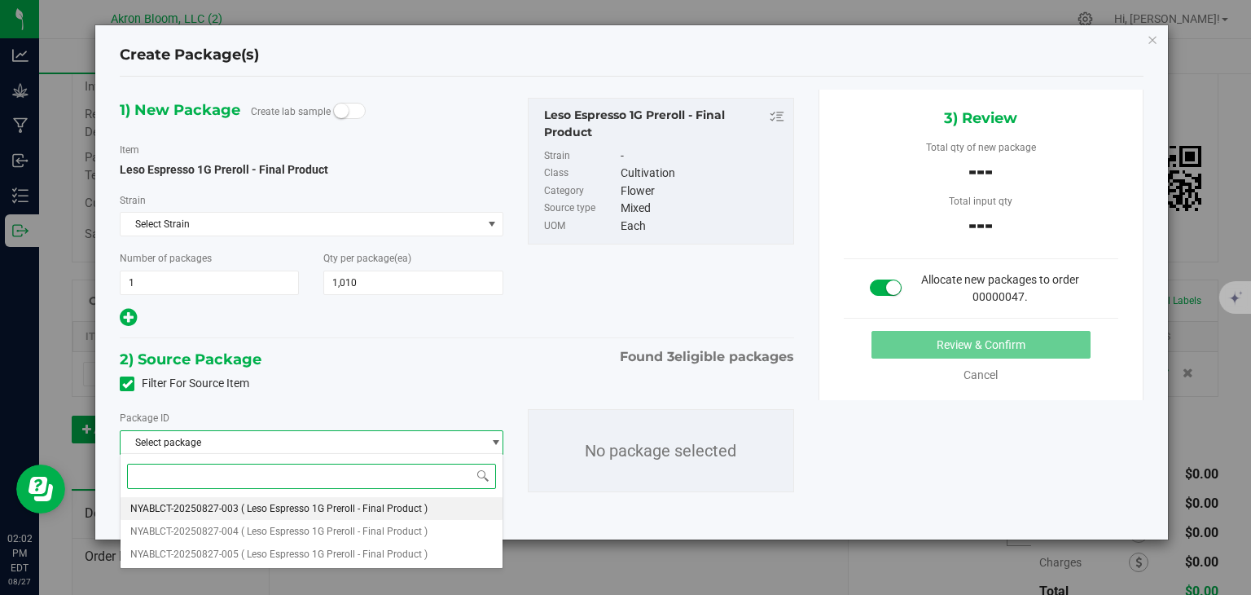
click at [446, 508] on li "NYABLCT-20250827-003 ( Leso Espresso 1G Preroll - Final Product )" at bounding box center [311, 508] width 381 height 23
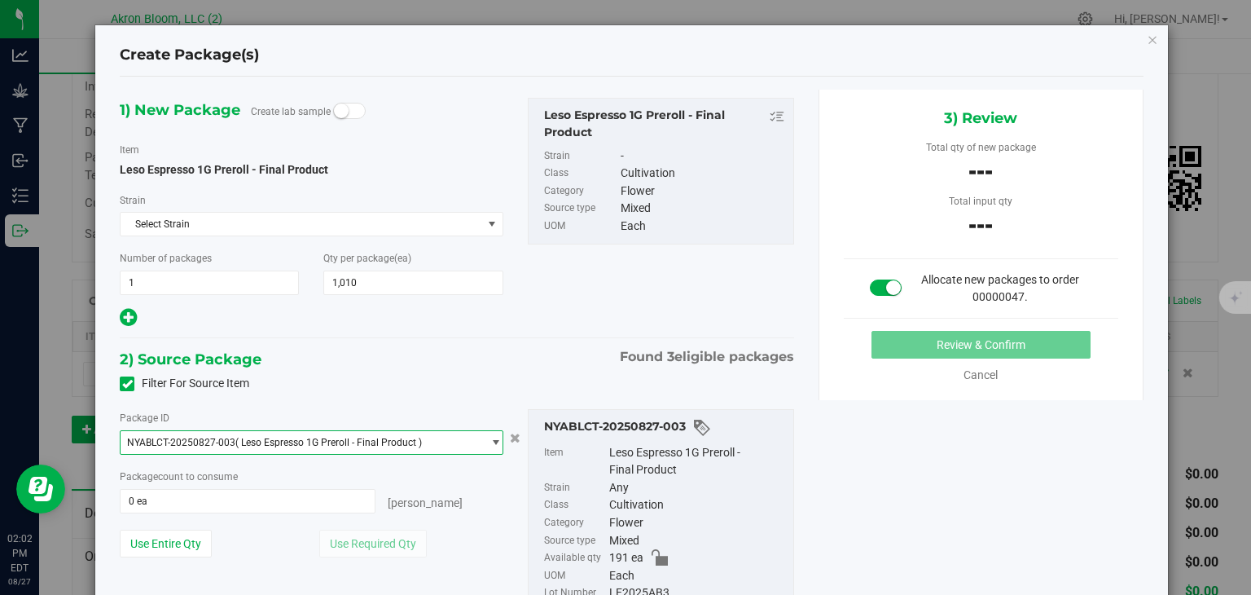
click at [499, 437] on span "select" at bounding box center [496, 442] width 12 height 13
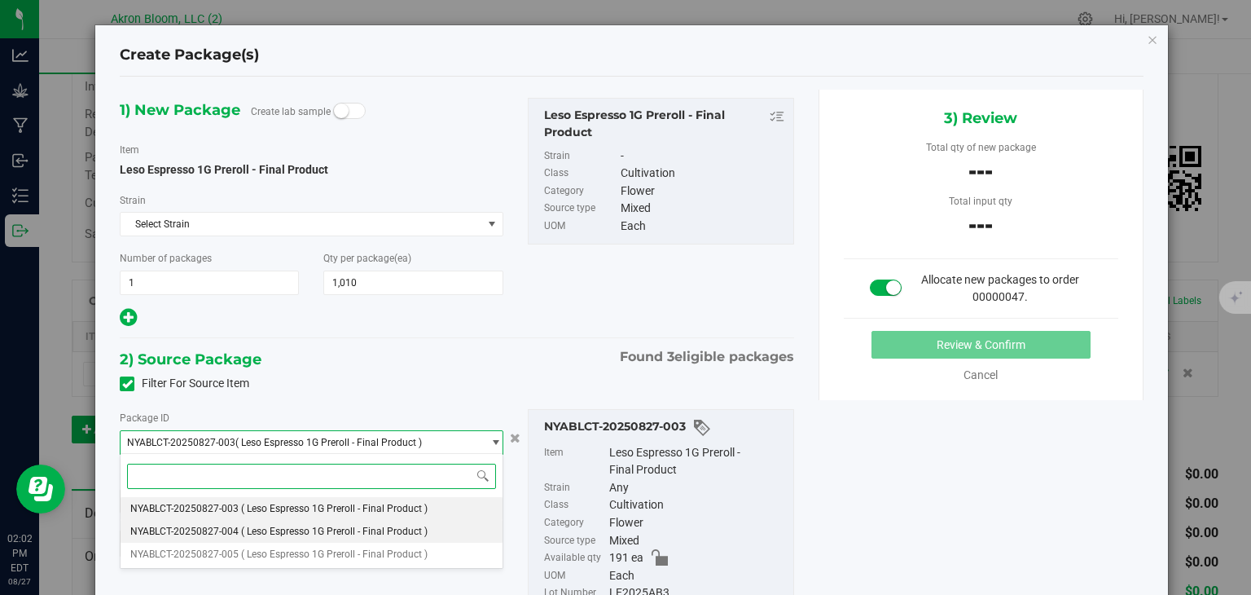
click at [453, 529] on li "NYABLCT-20250827-004 ( Leso Espresso 1G Preroll - Final Product )" at bounding box center [311, 531] width 381 height 23
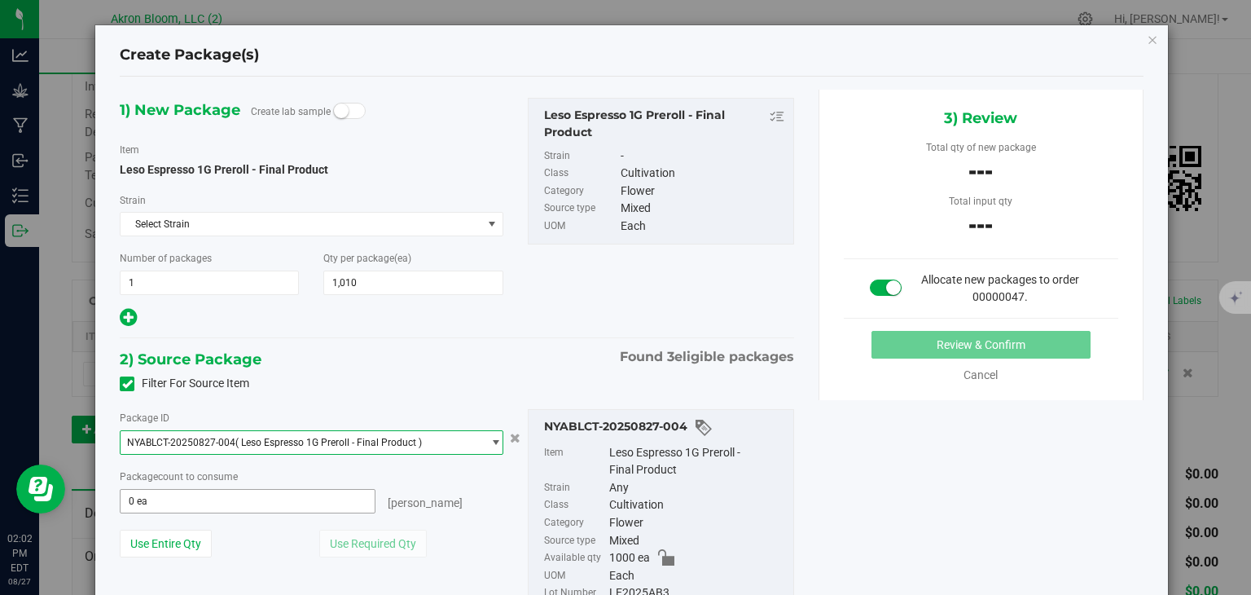
click at [262, 504] on span "0 ea 0" at bounding box center [247, 501] width 255 height 24
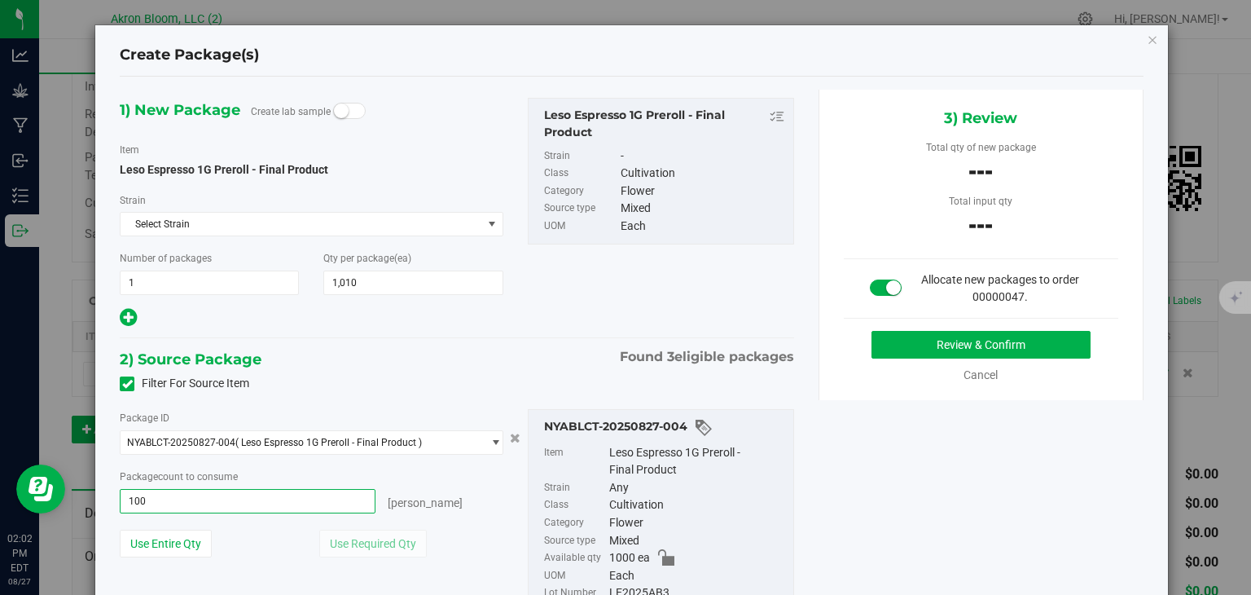
type input "1000"
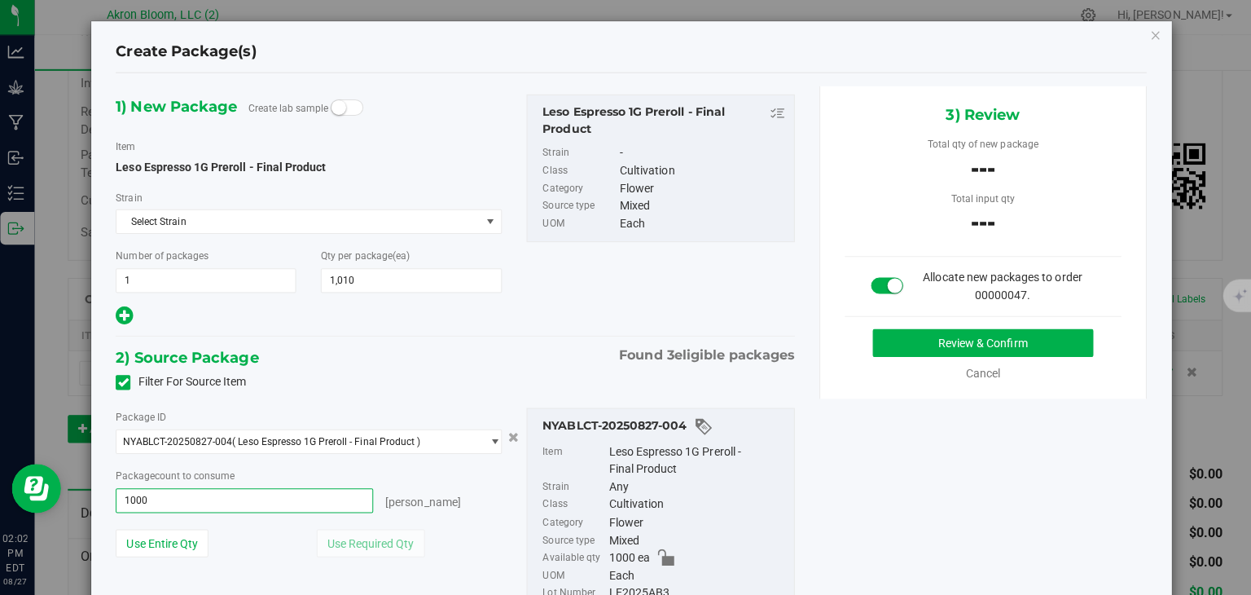
scroll to position [33, 0]
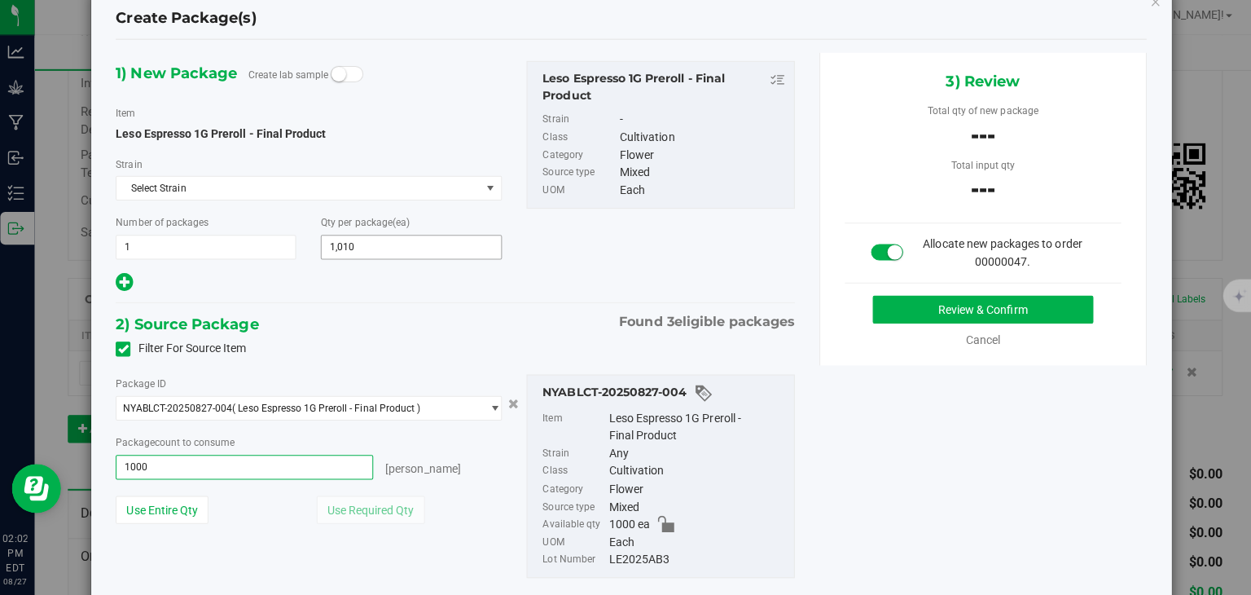
click at [373, 252] on input "1,010" at bounding box center [413, 249] width 178 height 23
type input "1000 ea"
type input "1"
type input "1000"
click at [920, 307] on button "Review & Confirm" at bounding box center [981, 311] width 219 height 28
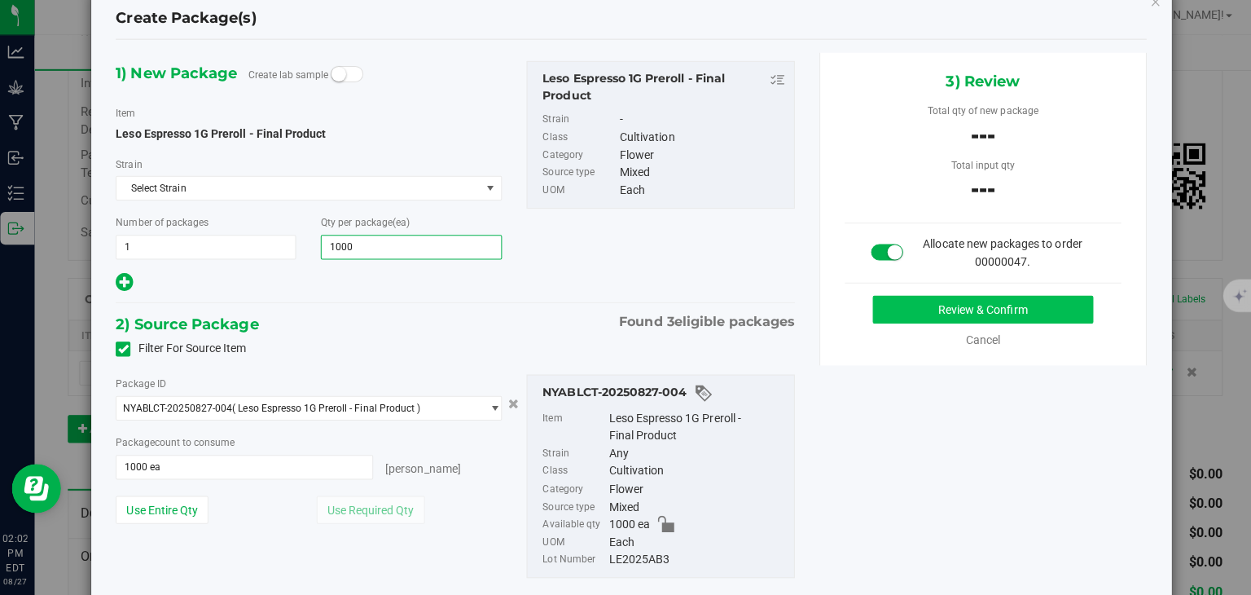
type input "1,000"
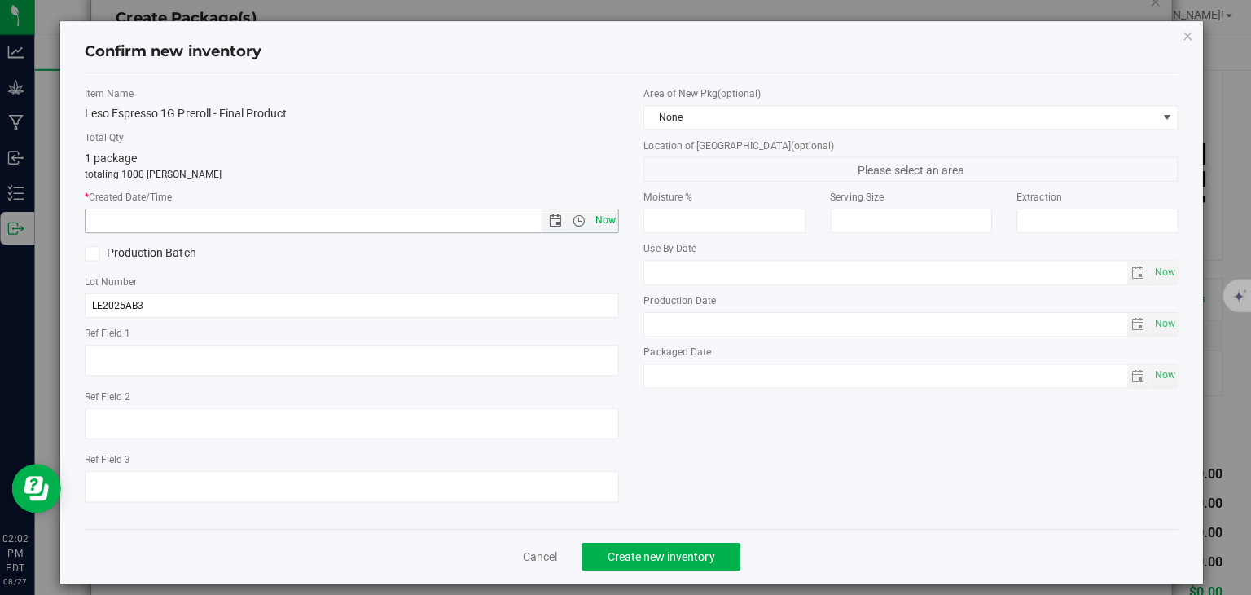
click at [607, 218] on span "Now" at bounding box center [606, 223] width 28 height 24
type input "[DATE] 2:02 PM"
click at [652, 556] on span "Create new inventory" at bounding box center [661, 556] width 107 height 13
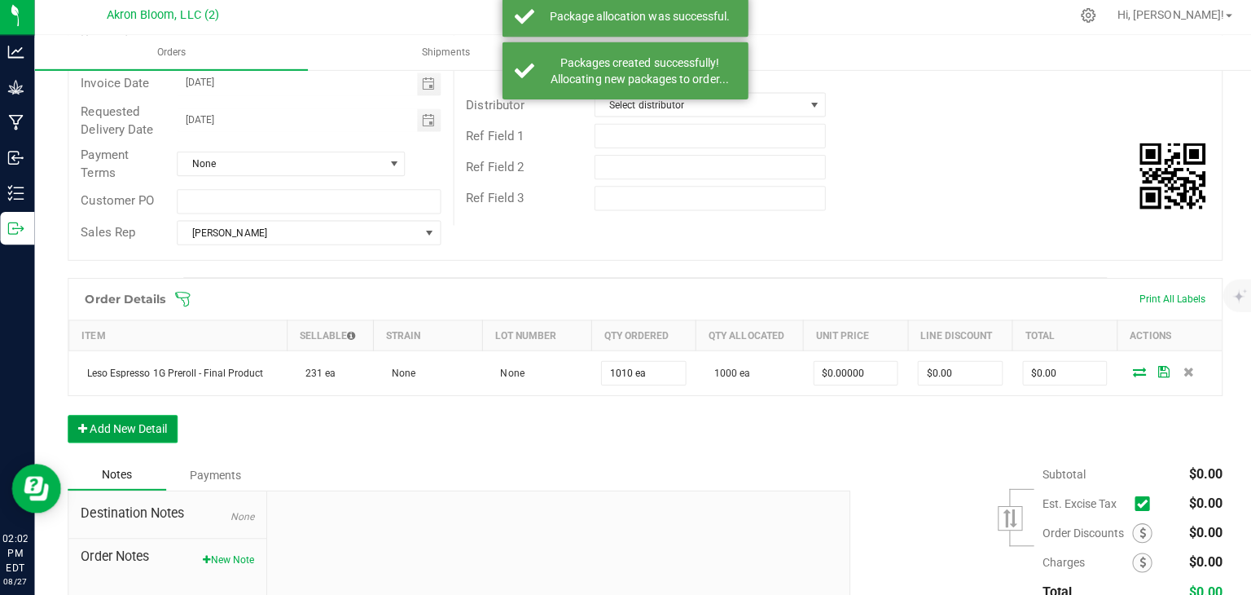
click at [162, 417] on button "Add New Detail" at bounding box center [126, 429] width 109 height 28
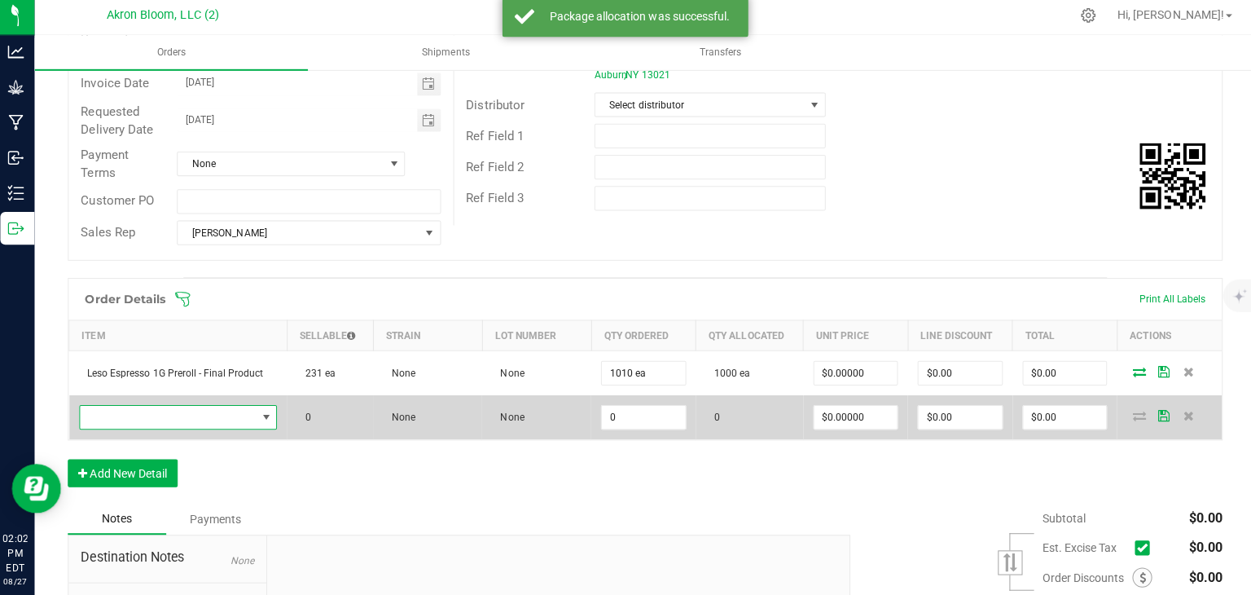
click at [268, 412] on span "NO DATA FOUND" at bounding box center [268, 417] width 13 height 13
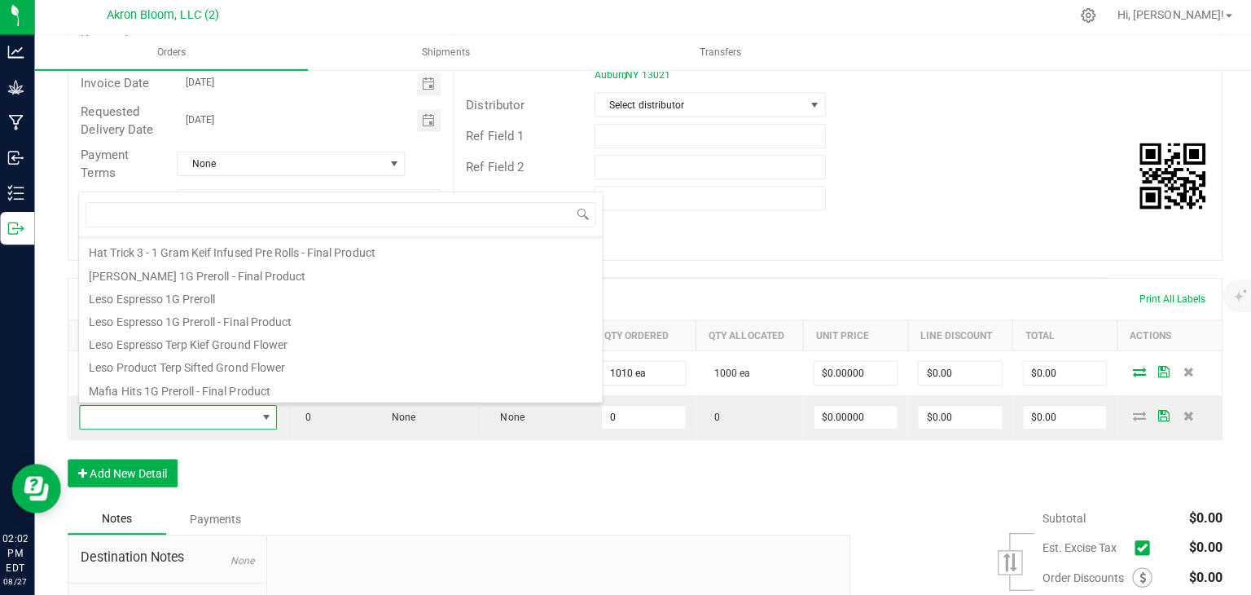
scroll to position [133, 0]
click at [196, 323] on li "Leso Espresso 1G Preroll - Final Product" at bounding box center [343, 321] width 520 height 23
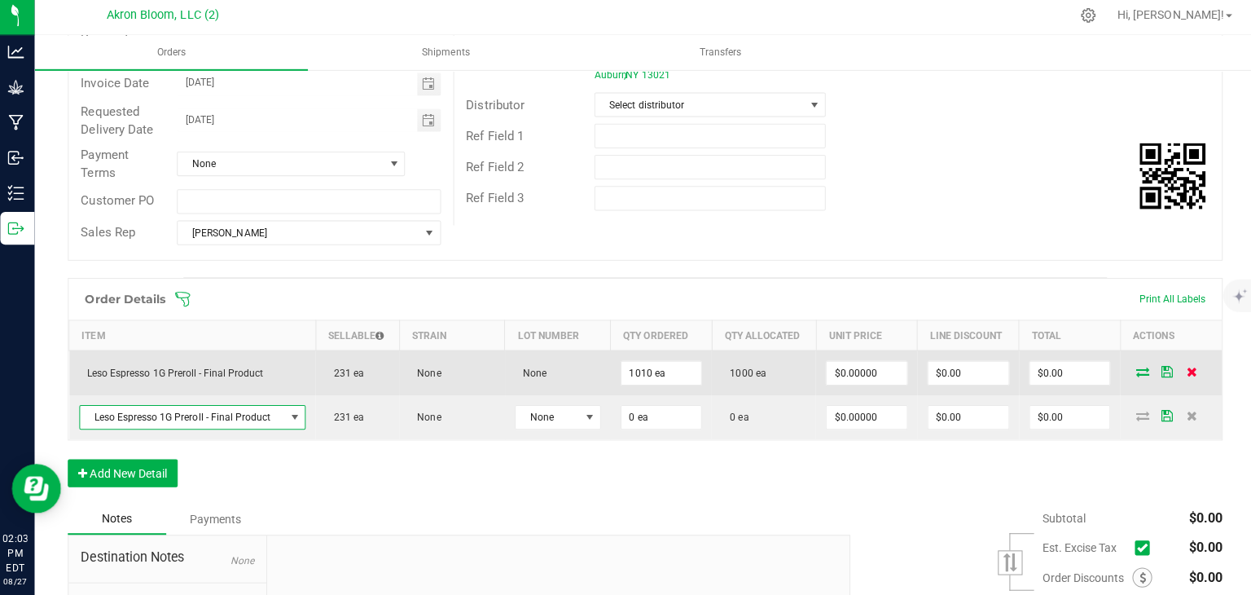
click at [1189, 371] on icon at bounding box center [1188, 372] width 11 height 10
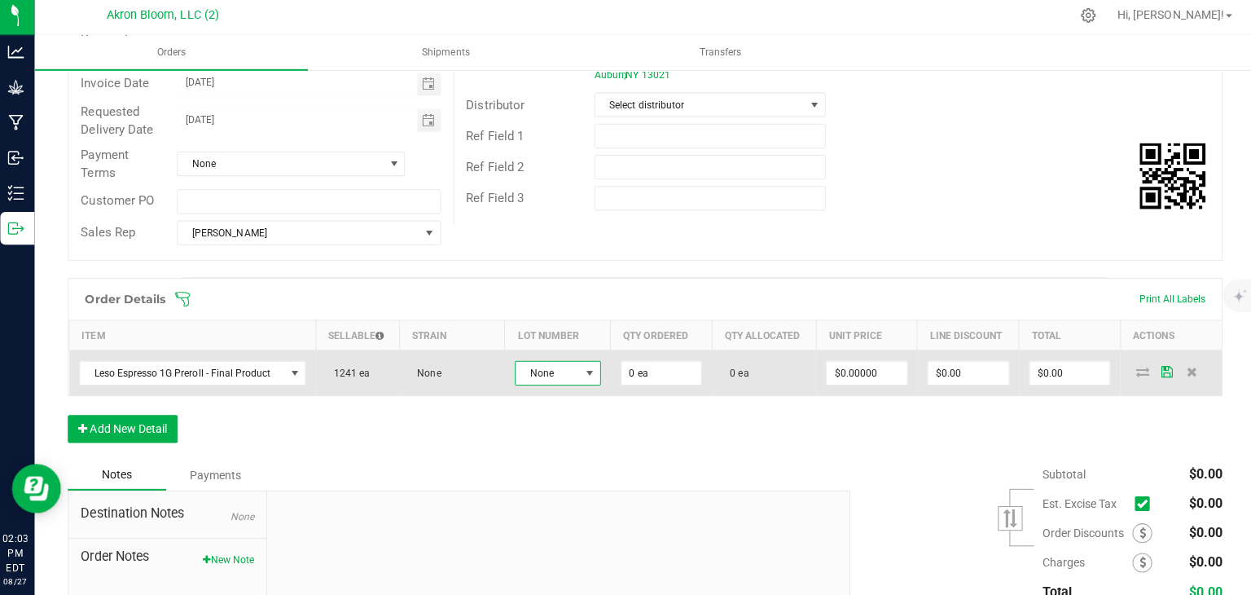
click at [588, 367] on span at bounding box center [589, 373] width 13 height 13
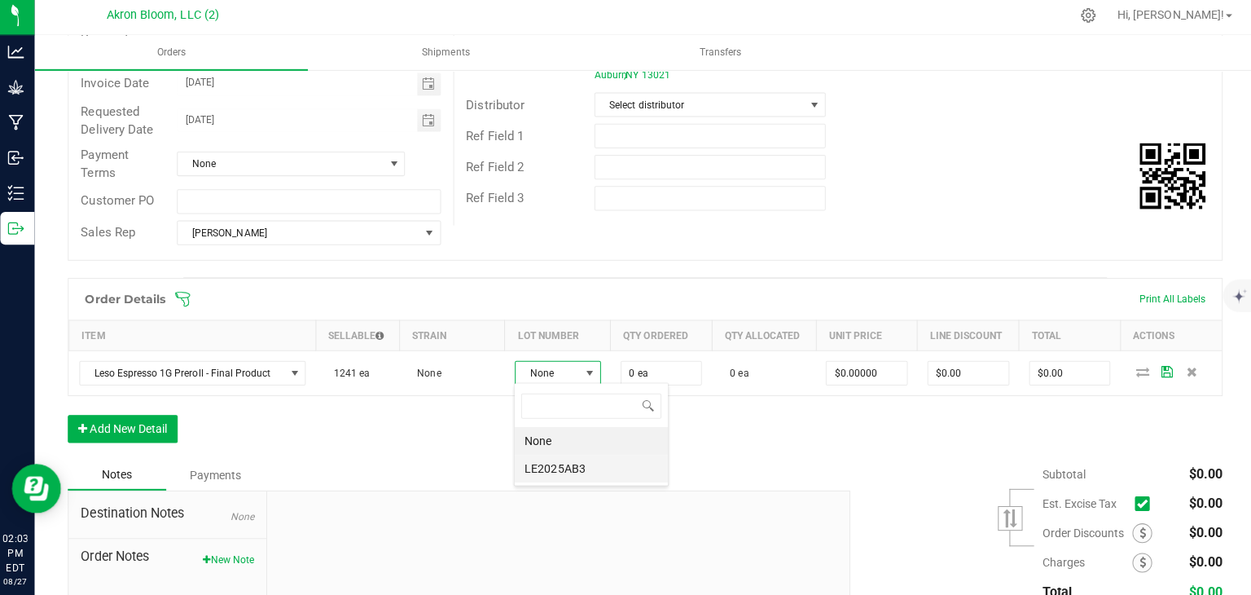
click at [565, 469] on li "LE2025AB3" at bounding box center [592, 469] width 152 height 28
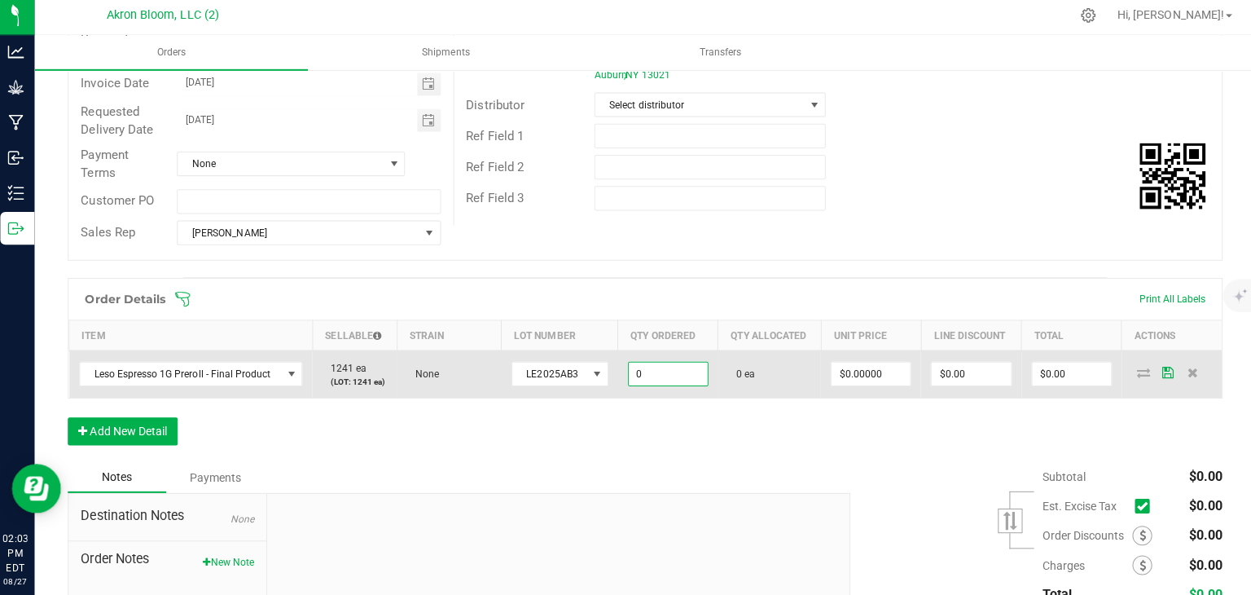
click at [657, 371] on input "0" at bounding box center [668, 374] width 78 height 23
type input "1000 ea"
click at [1140, 372] on icon at bounding box center [1140, 373] width 13 height 10
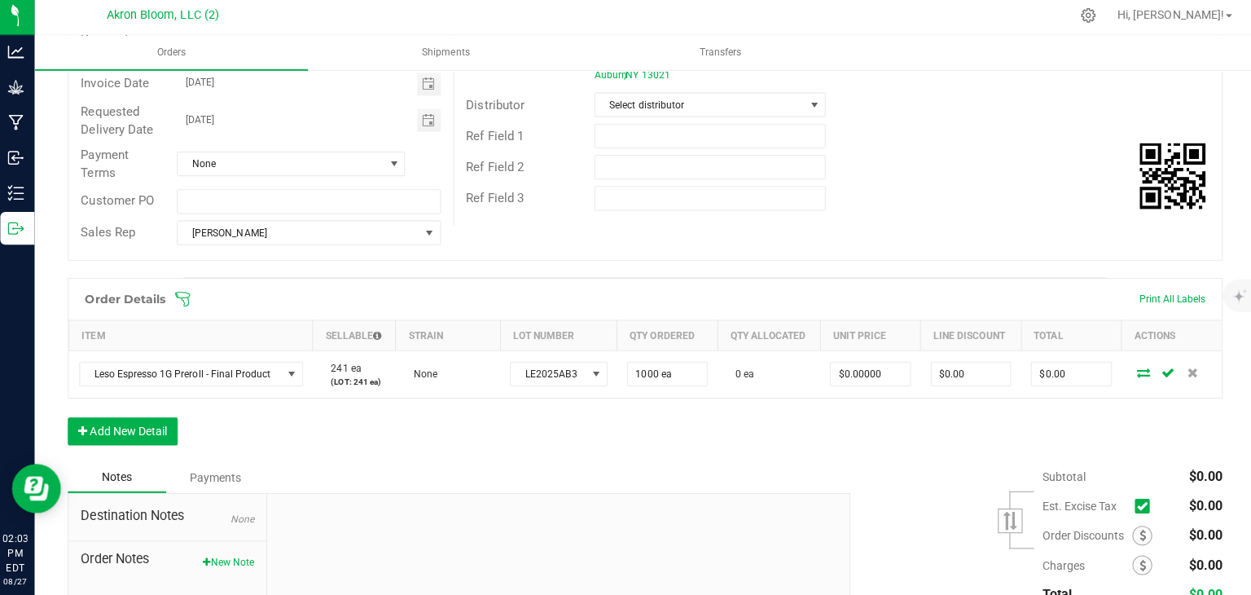
click at [1140, 372] on icon at bounding box center [1140, 373] width 13 height 10
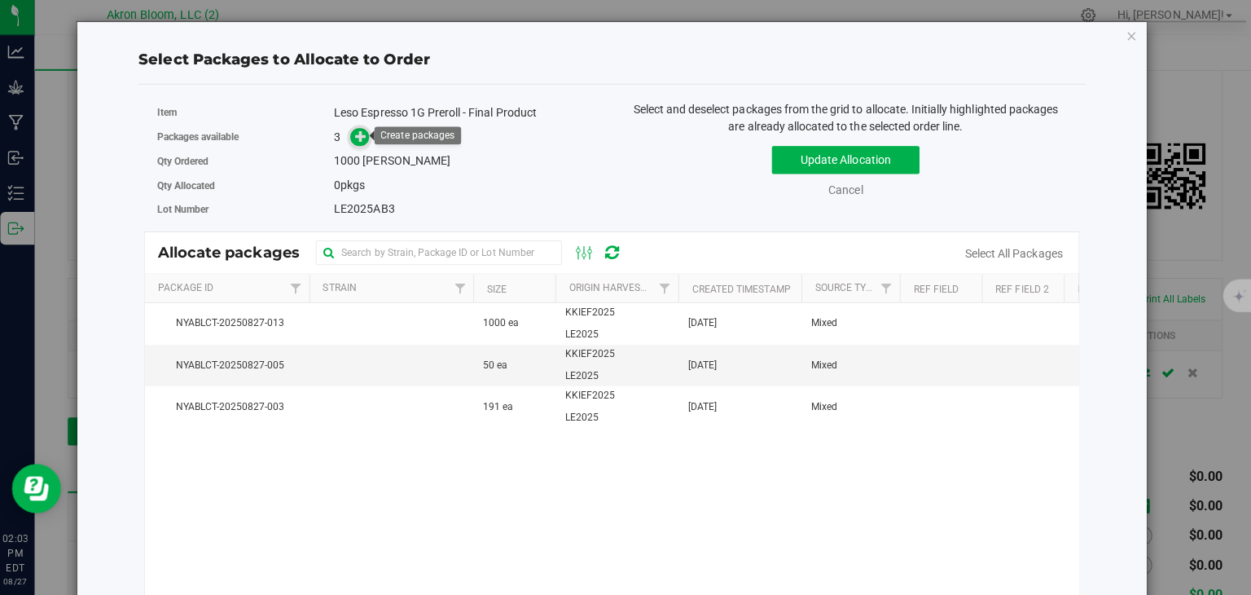
click at [363, 136] on icon at bounding box center [364, 139] width 12 height 12
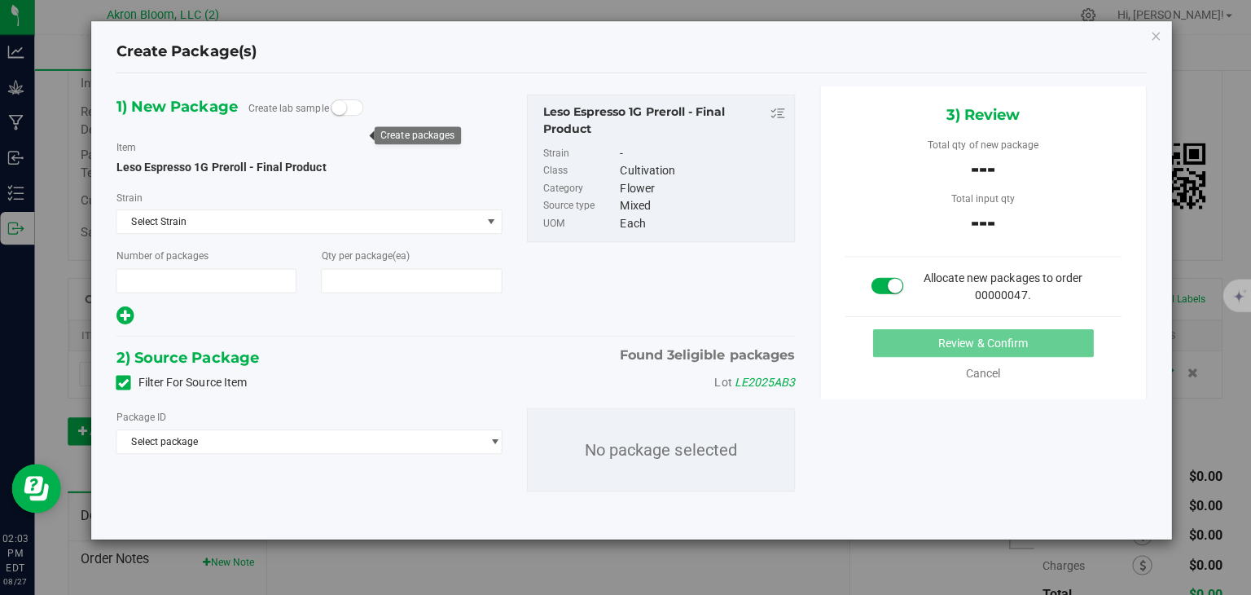
type input "1"
type input "1,000"
click at [497, 439] on span "select" at bounding box center [496, 442] width 12 height 13
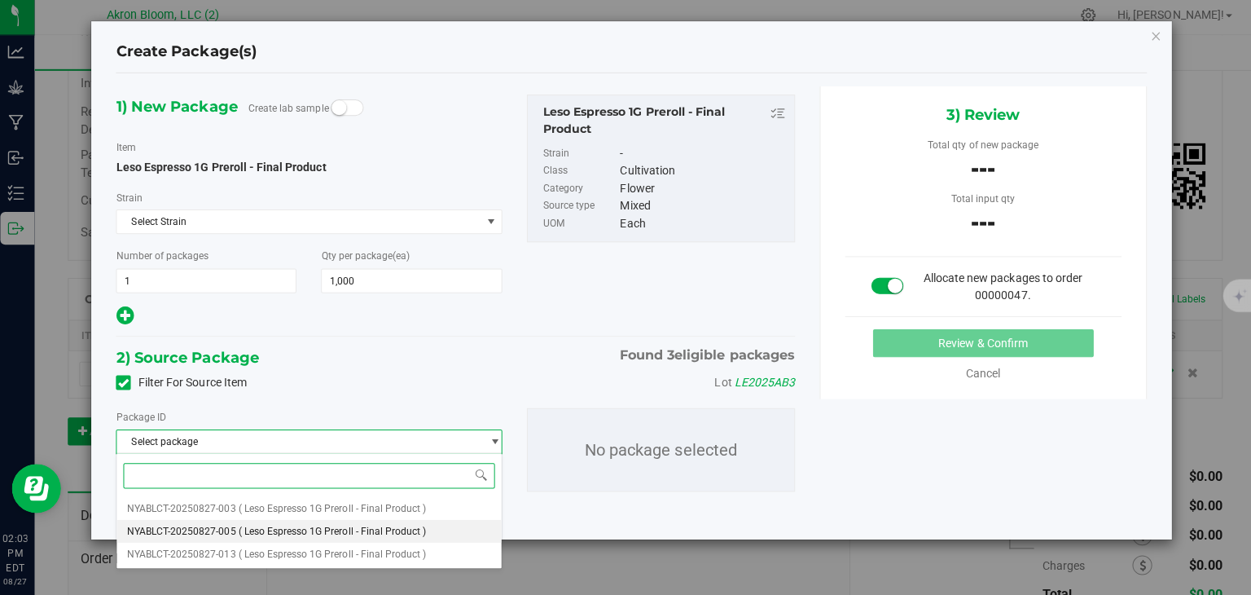
click at [451, 530] on li "NYABLCT-20250827-005 ( Leso Espresso 1G Preroll - Final Product )" at bounding box center [311, 531] width 381 height 23
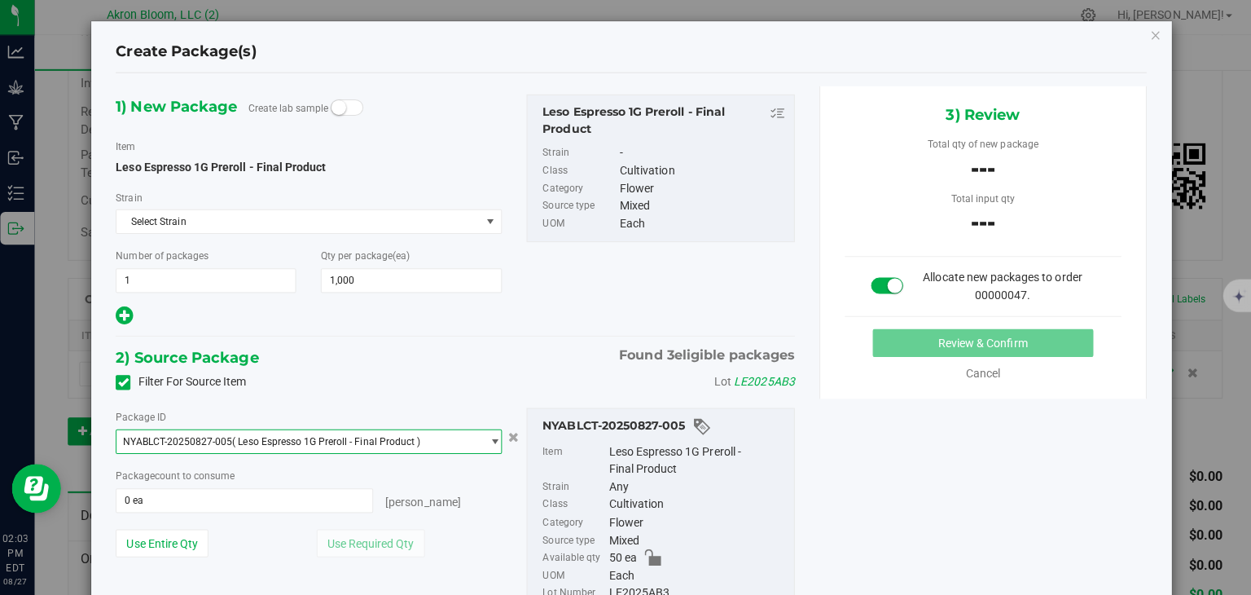
click at [496, 436] on span "select" at bounding box center [496, 442] width 12 height 13
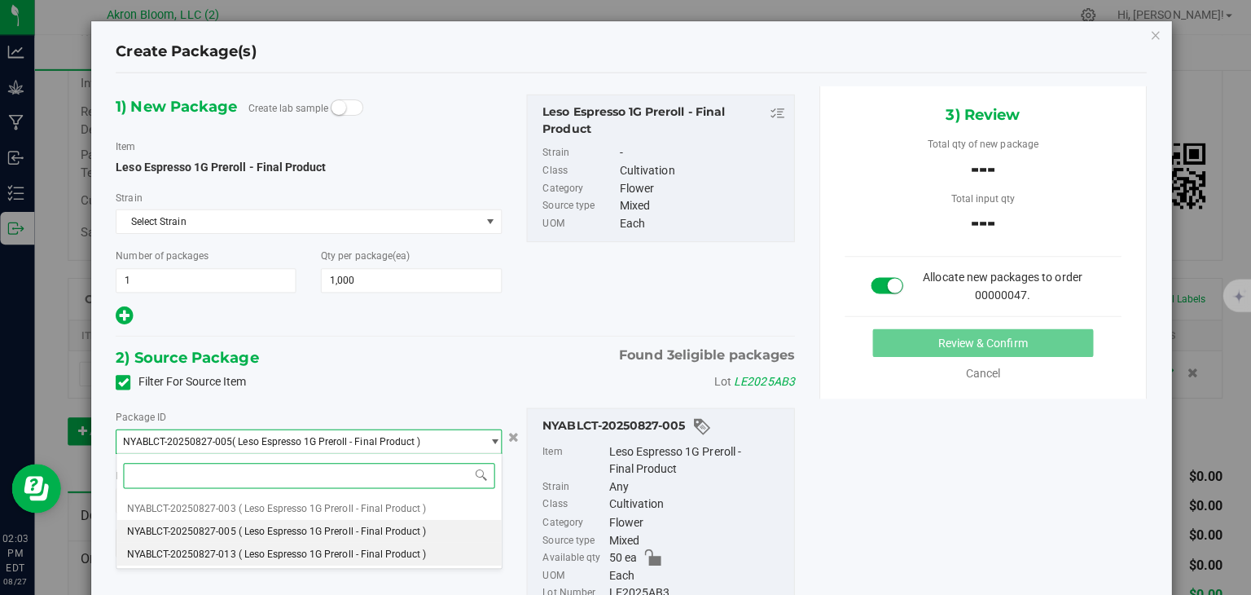
click at [461, 557] on li "NYABLCT-20250827-013 ( Leso Espresso 1G Preroll - Final Product )" at bounding box center [311, 554] width 381 height 23
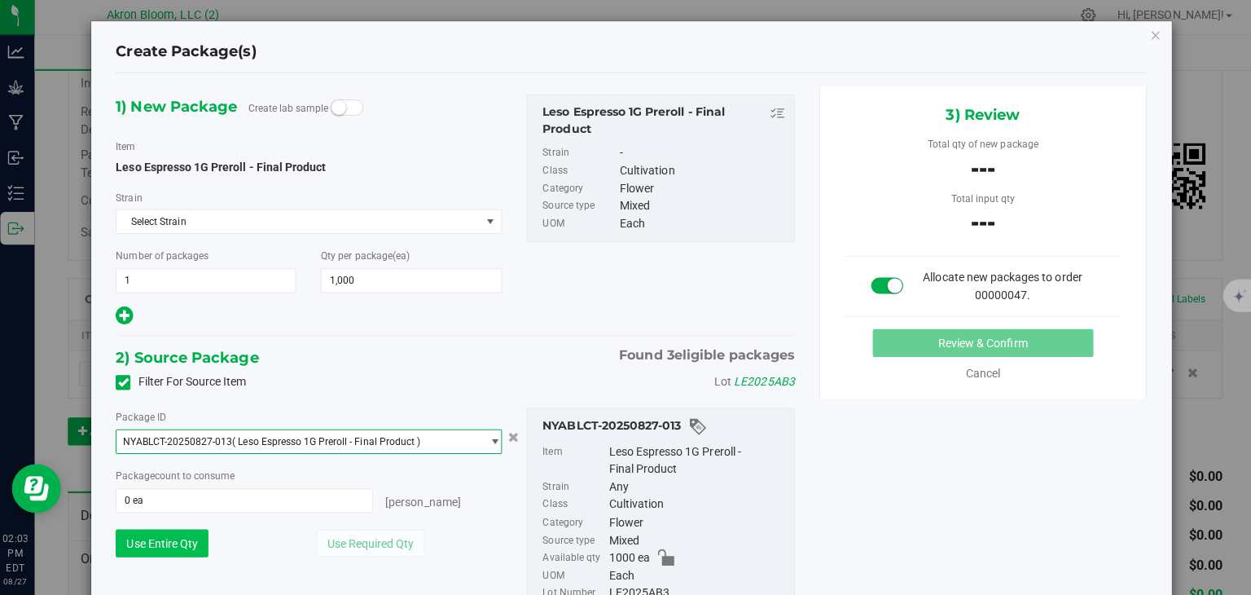
click at [169, 545] on button "Use Entire Qty" at bounding box center [166, 544] width 92 height 28
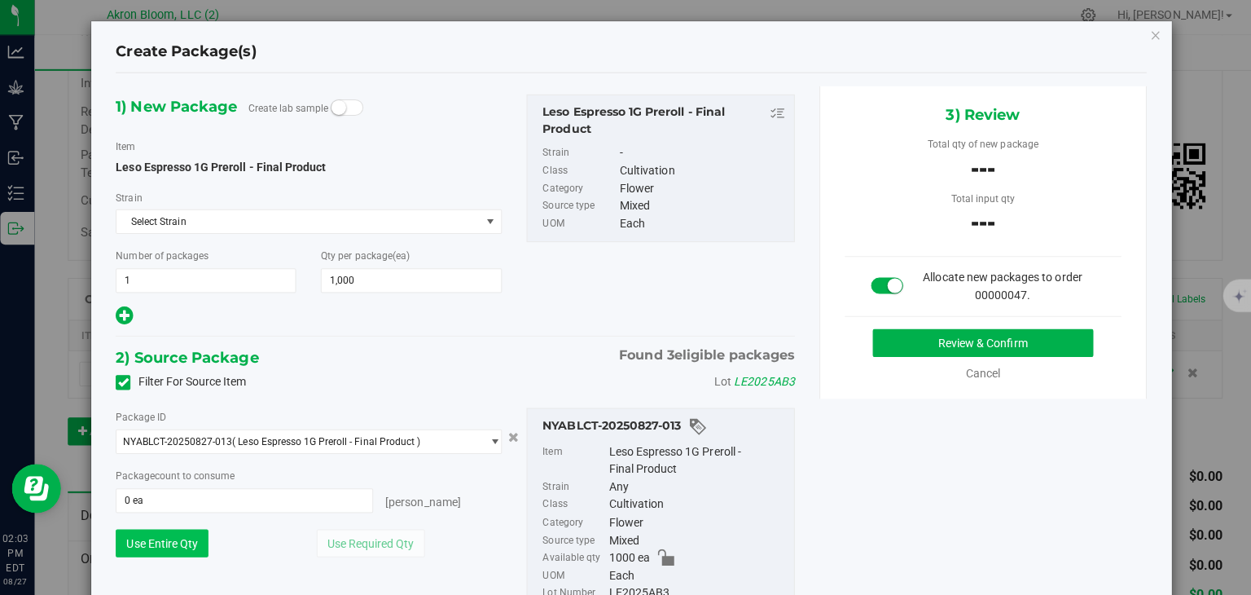
type input "1000 ea"
click at [945, 339] on button "Review & Confirm" at bounding box center [981, 345] width 219 height 28
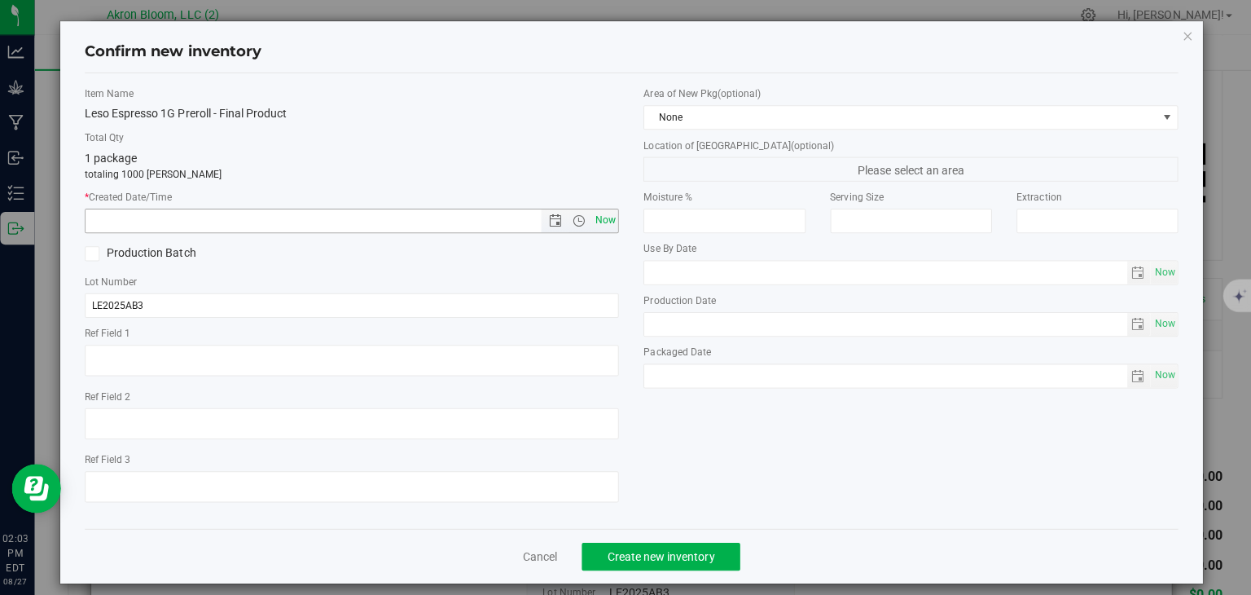
click at [606, 219] on span "Now" at bounding box center [606, 223] width 28 height 24
type input "[DATE] 2:03 PM"
click at [640, 552] on span "Create new inventory" at bounding box center [661, 556] width 107 height 13
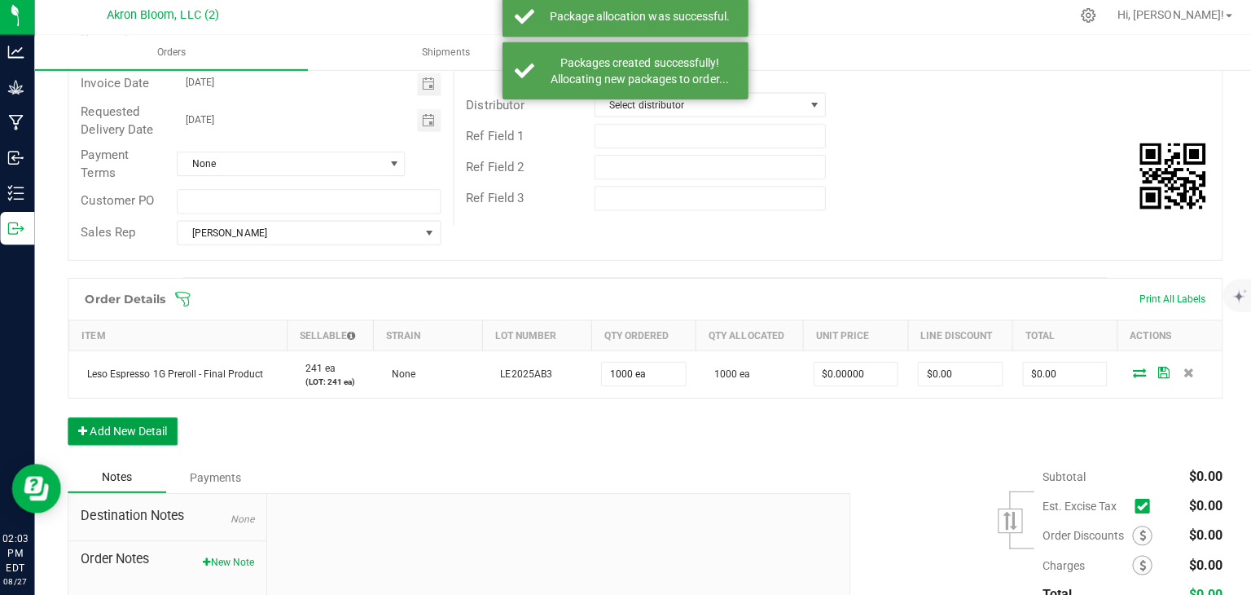
click at [143, 428] on button "Add New Detail" at bounding box center [126, 432] width 109 height 28
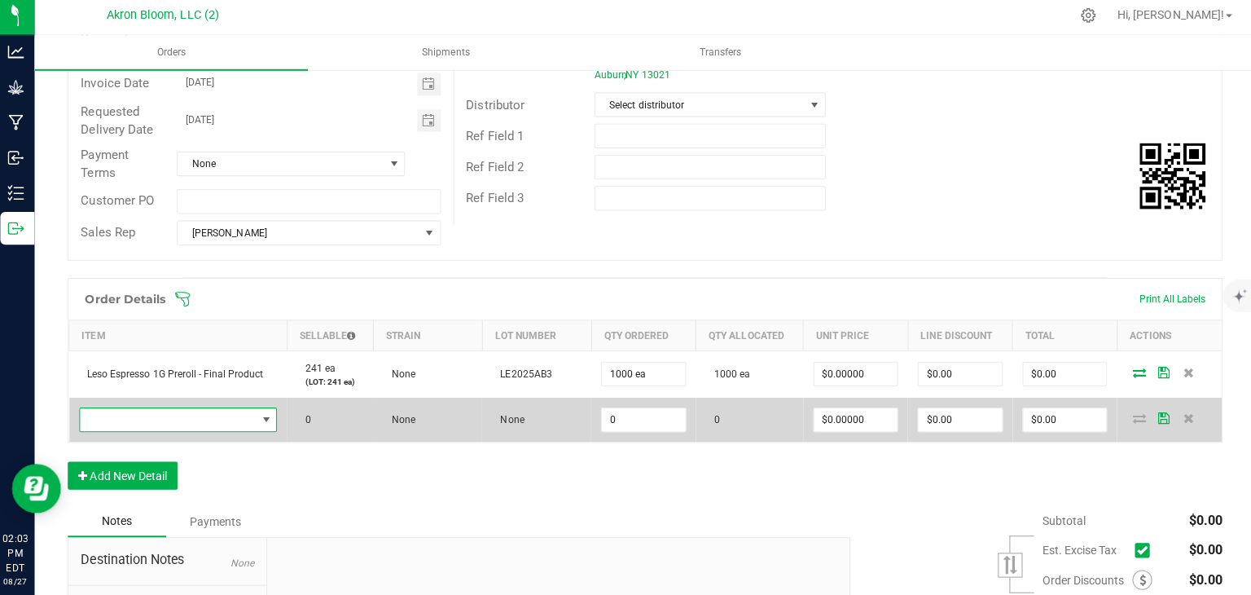
click at [270, 414] on span "NO DATA FOUND" at bounding box center [268, 420] width 13 height 13
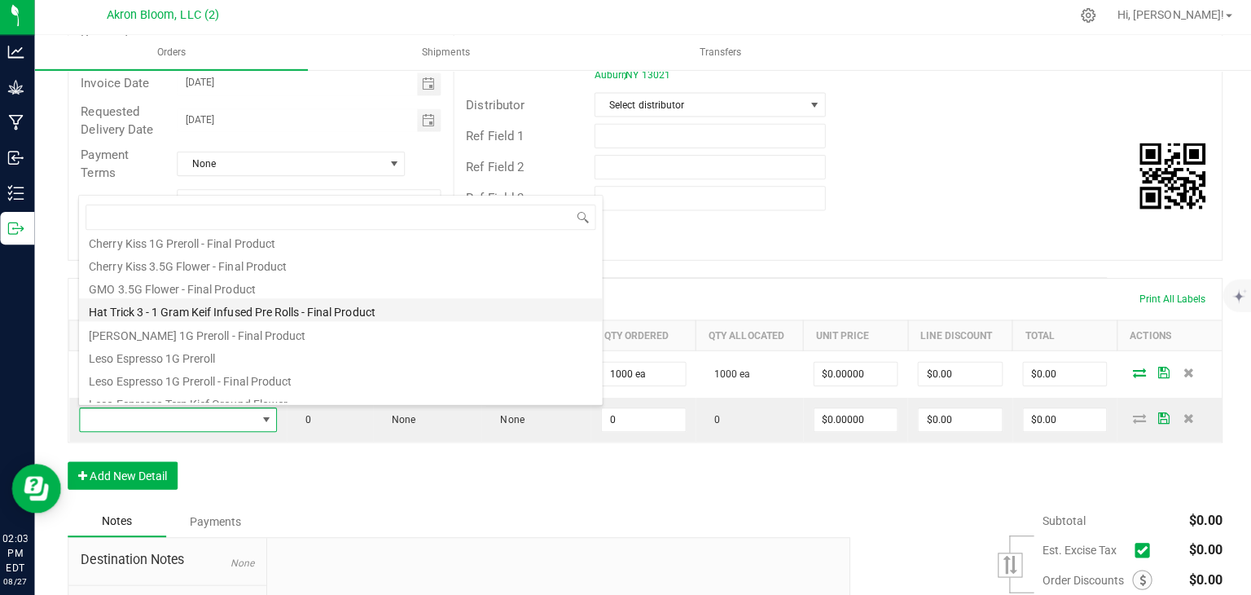
scroll to position [104, 0]
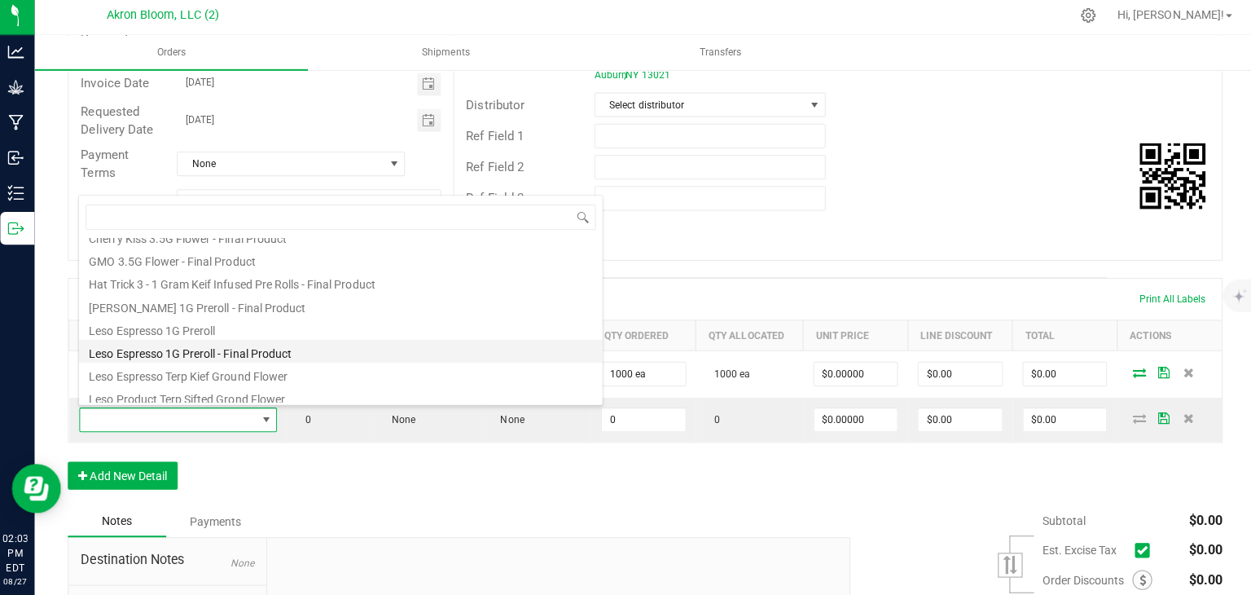
click at [226, 350] on li "Leso Espresso 1G Preroll - Final Product" at bounding box center [343, 352] width 520 height 23
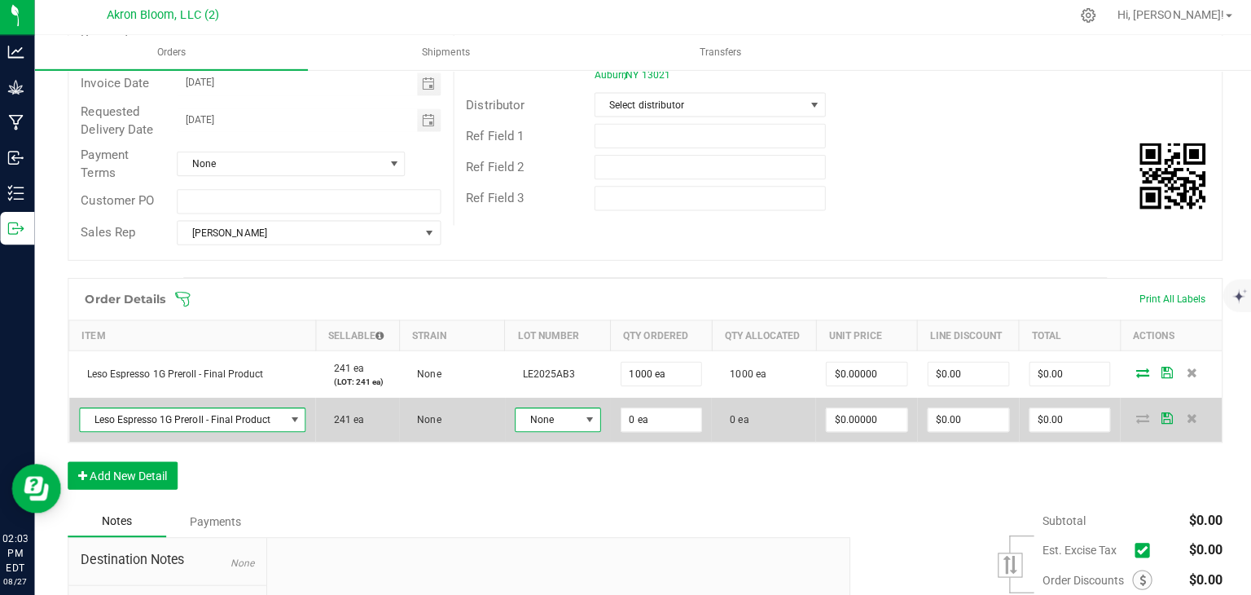
click at [589, 415] on span at bounding box center [589, 420] width 13 height 13
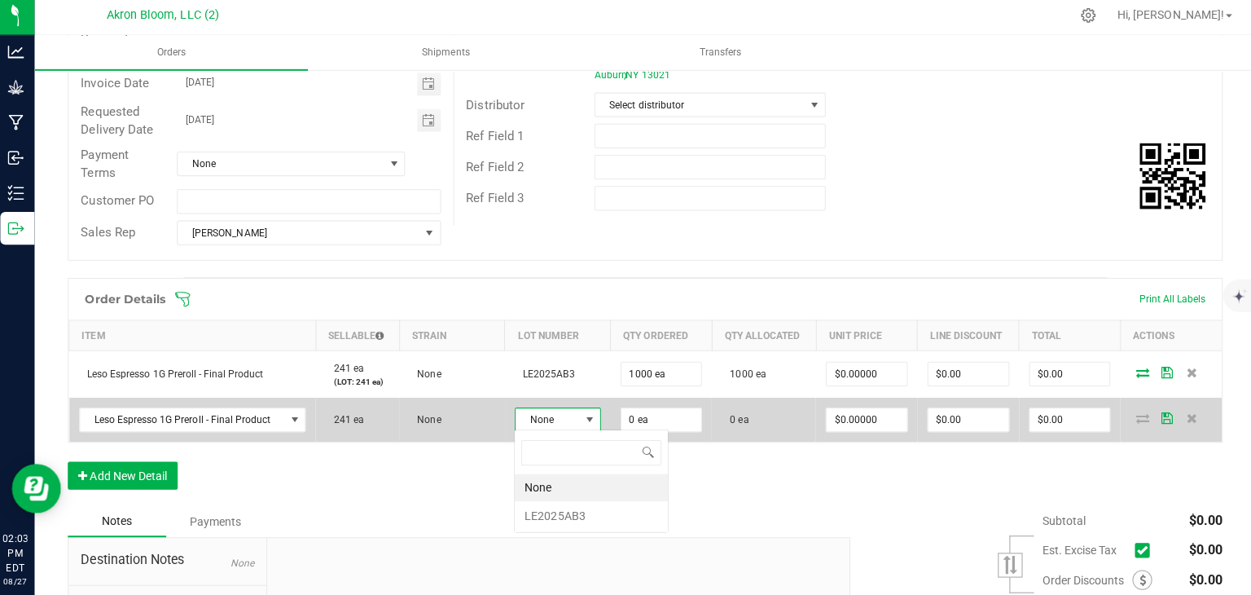
scroll to position [24, 85]
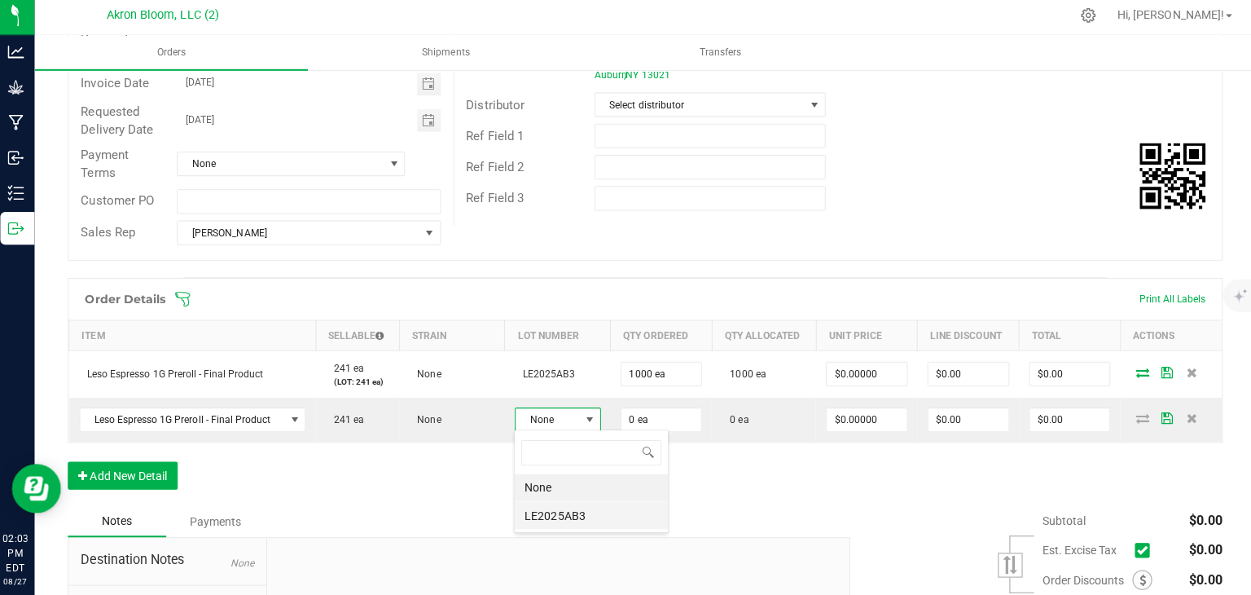
click at [565, 514] on li "LE2025AB3" at bounding box center [592, 516] width 152 height 28
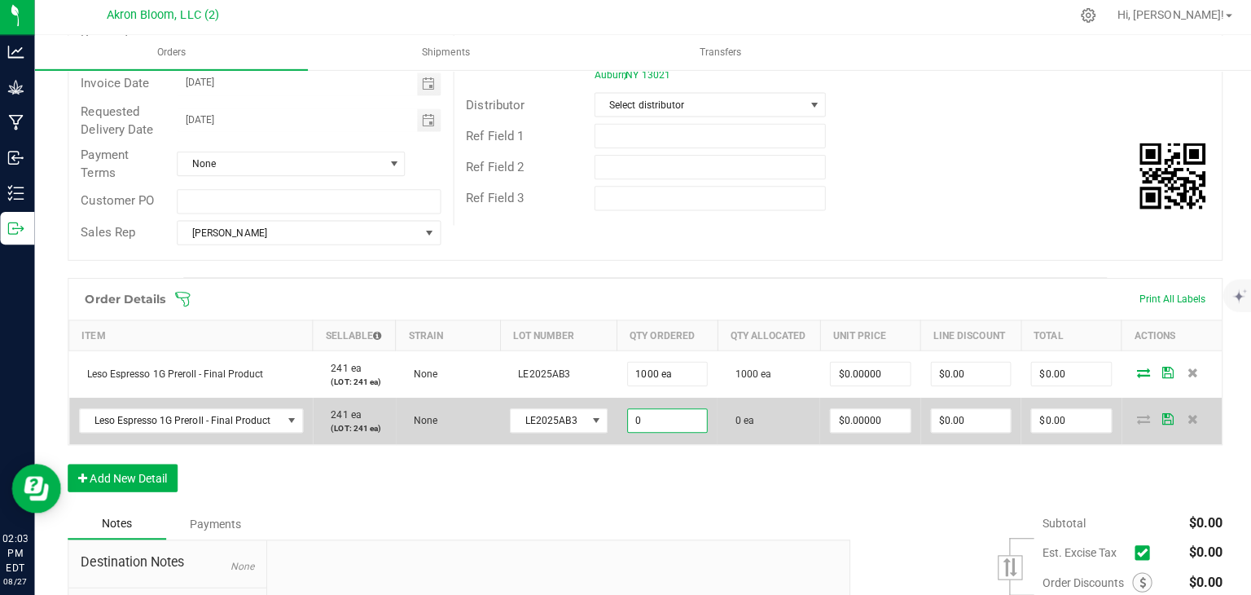
click at [690, 420] on input "0" at bounding box center [667, 421] width 78 height 23
type input "10 ea"
click at [1138, 415] on icon at bounding box center [1140, 420] width 13 height 10
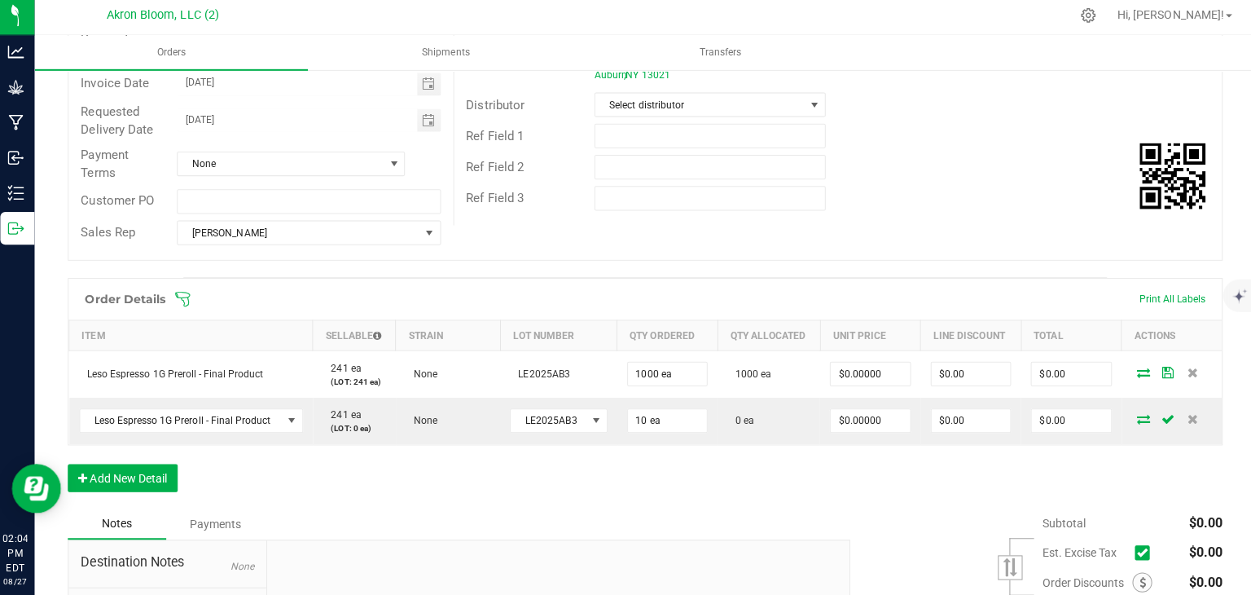
click at [1138, 415] on icon at bounding box center [1140, 420] width 13 height 10
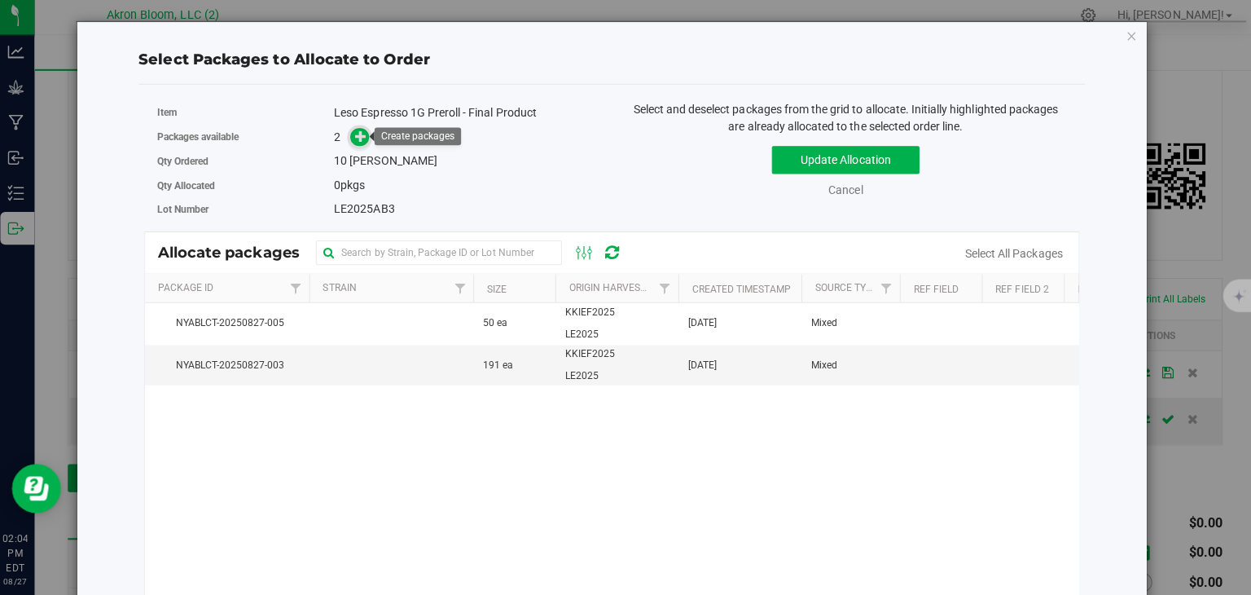
click at [370, 138] on span at bounding box center [362, 139] width 19 height 19
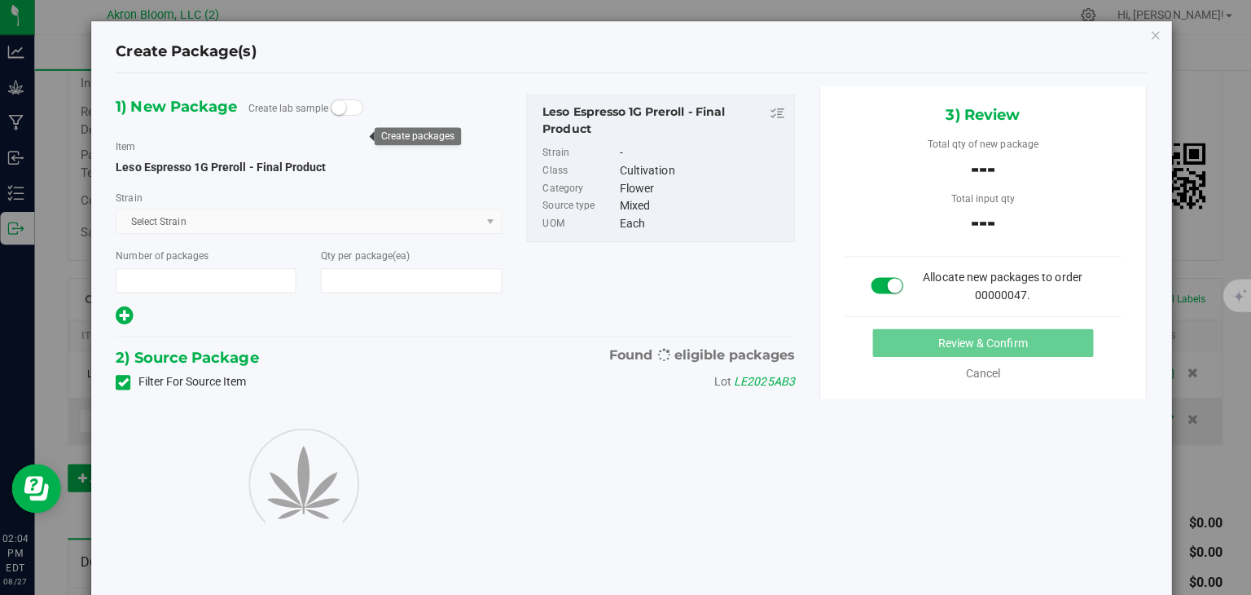
type input "1"
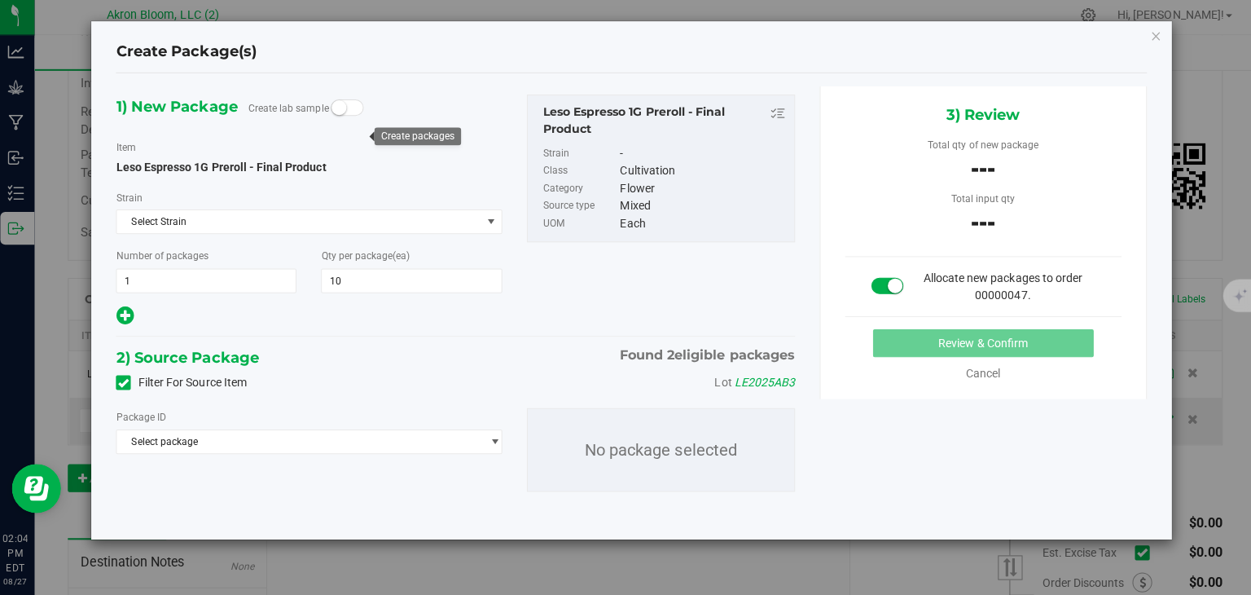
type input "10"
click at [499, 436] on span "select" at bounding box center [496, 442] width 12 height 13
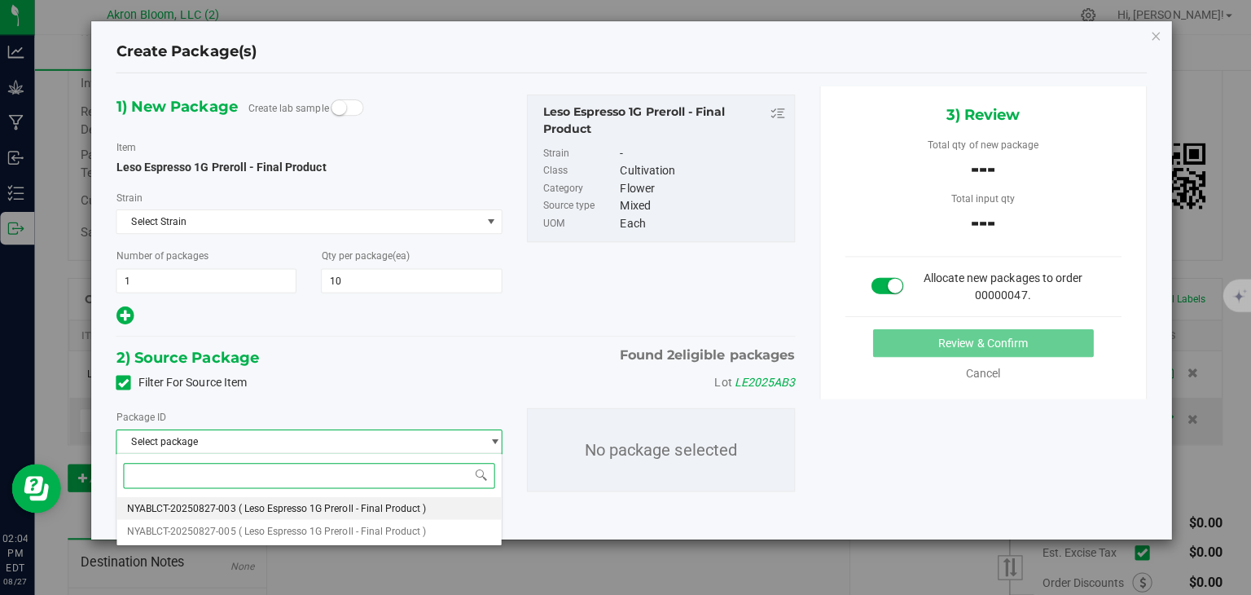
click at [446, 505] on li "NYABLCT-20250827-003 ( Leso Espresso 1G Preroll - Final Product )" at bounding box center [311, 508] width 381 height 23
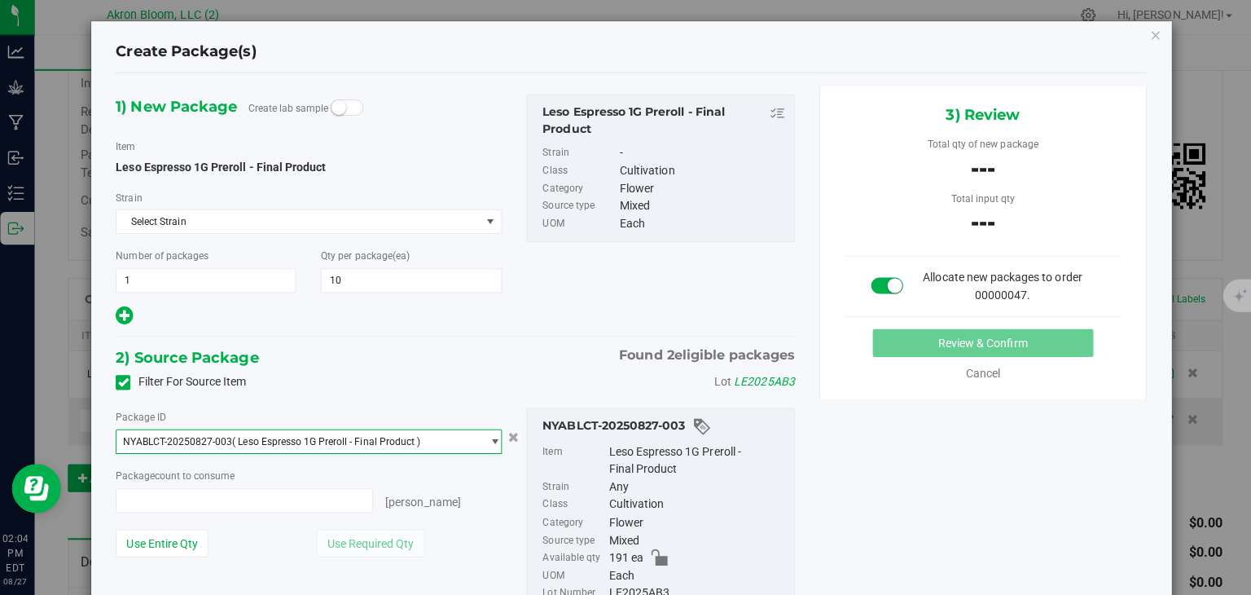
type input "0 ea"
click at [498, 436] on span "select" at bounding box center [496, 442] width 12 height 13
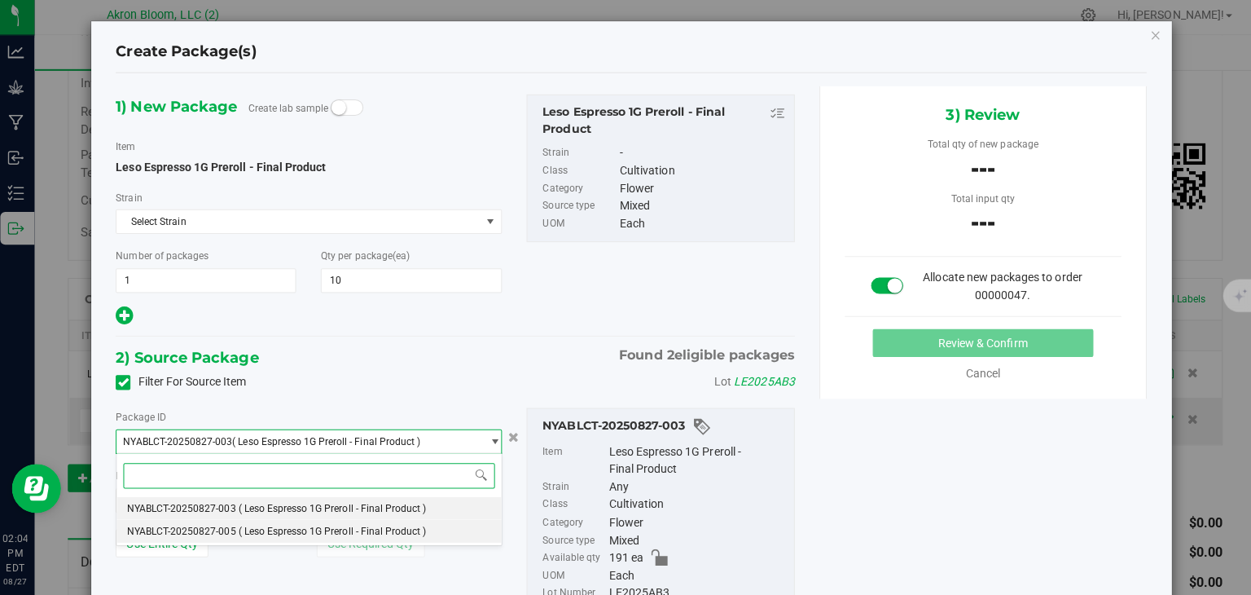
click at [447, 527] on li "NYABLCT-20250827-005 ( Leso Espresso 1G Preroll - Final Product )" at bounding box center [311, 531] width 381 height 23
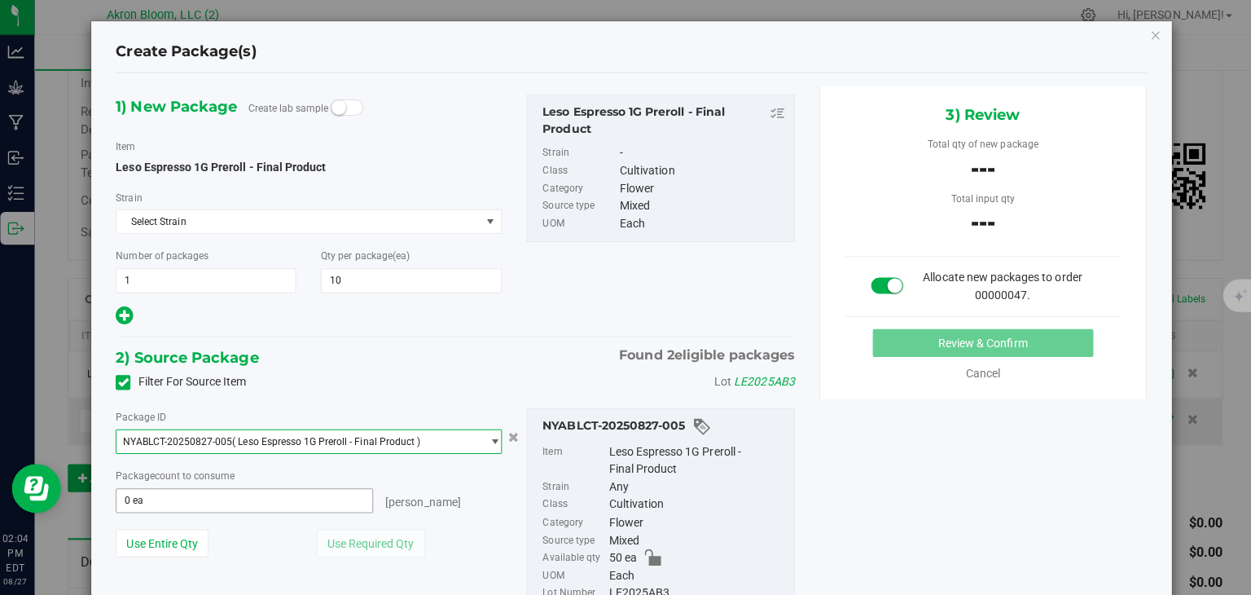
click at [328, 503] on span "0 ea 0" at bounding box center [247, 501] width 255 height 24
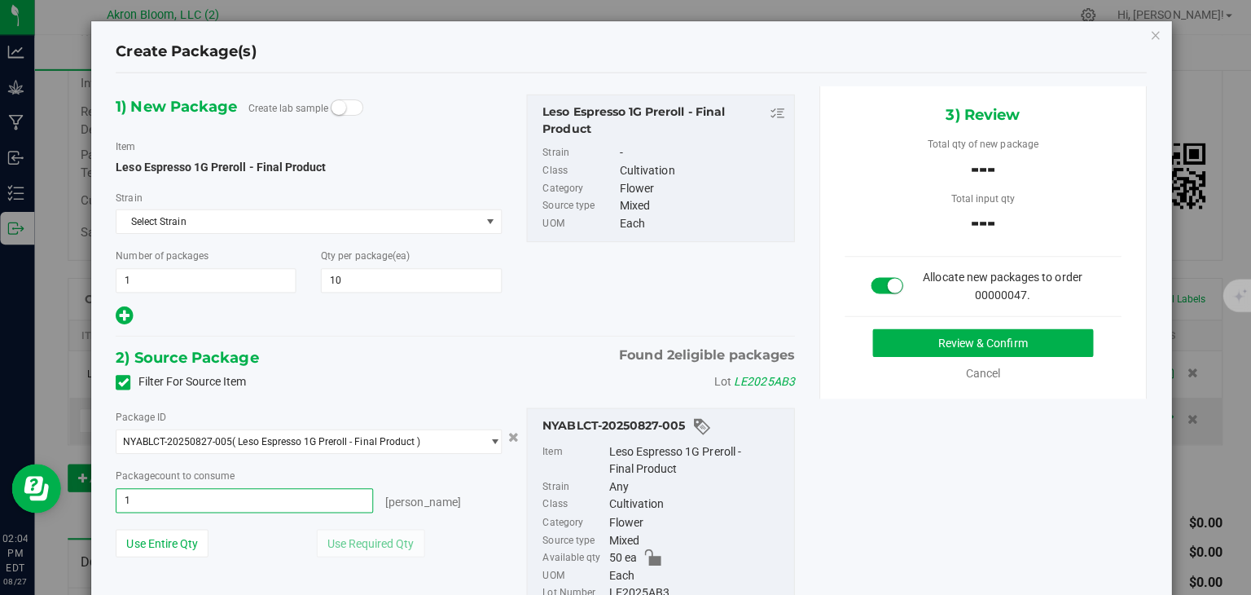
type input "10"
click at [975, 341] on button "Review & Confirm" at bounding box center [981, 345] width 219 height 28
type input "10 ea"
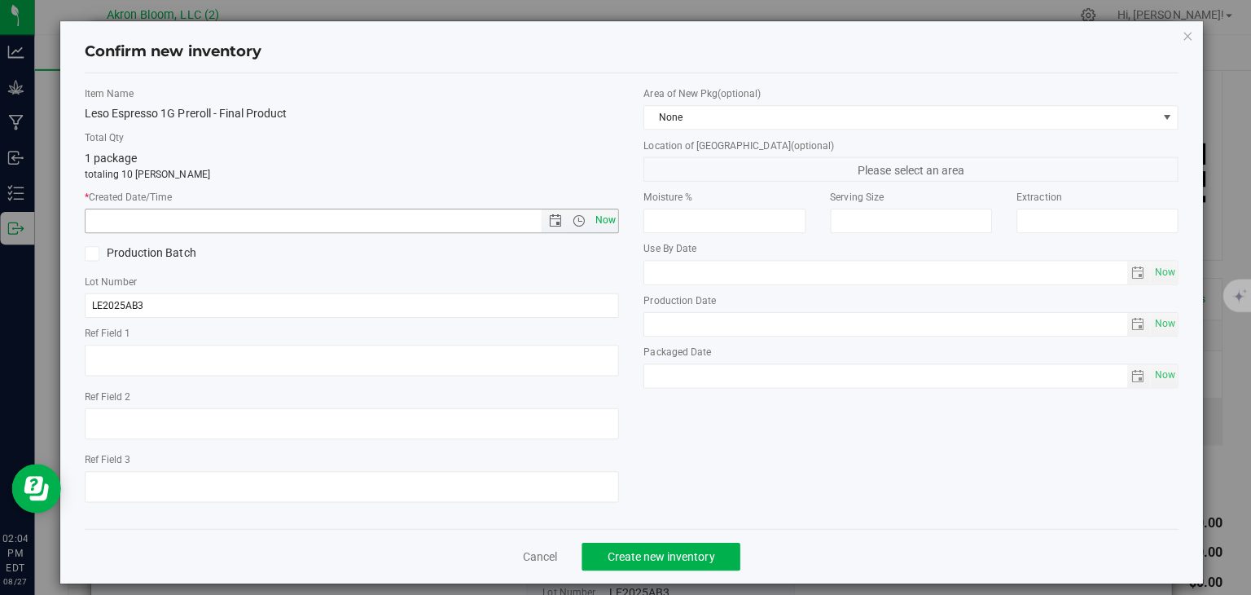
click at [600, 214] on span "Now" at bounding box center [606, 223] width 28 height 24
type input "[DATE] 2:04 PM"
click at [686, 552] on span "Create new inventory" at bounding box center [661, 556] width 107 height 13
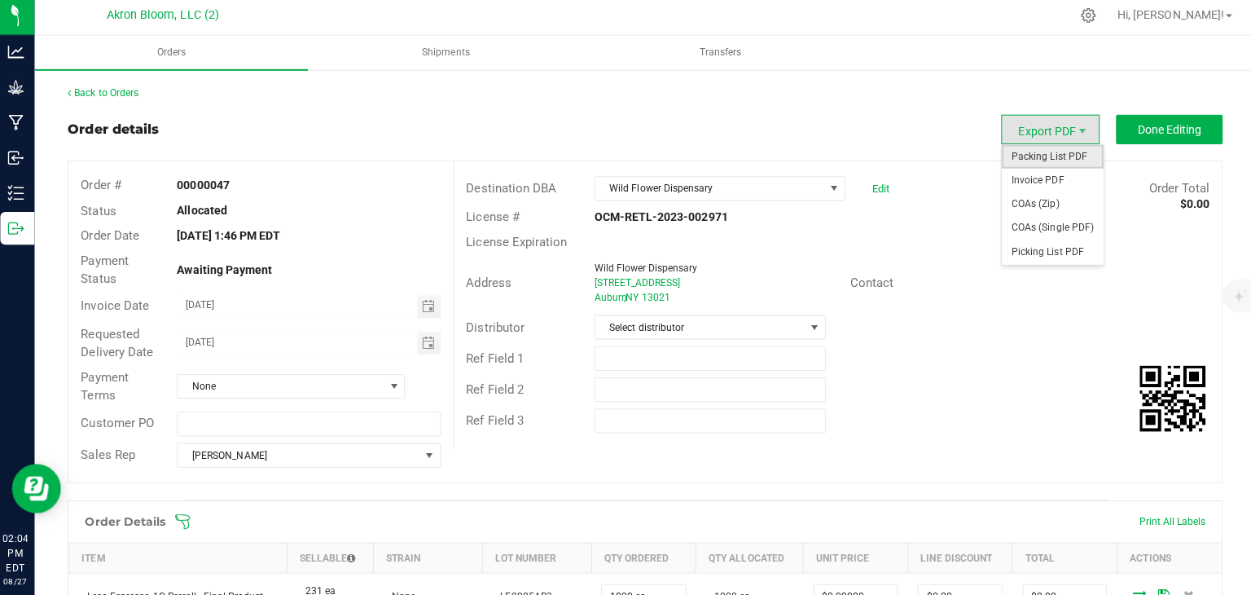
click at [1063, 159] on span "Packing List PDF" at bounding box center [1050, 159] width 101 height 24
click at [1046, 160] on span "Packing List PDF" at bounding box center [1050, 159] width 101 height 24
click at [1044, 156] on span "Packing List PDF" at bounding box center [1050, 159] width 101 height 24
click at [1066, 156] on span "Packing List PDF" at bounding box center [1050, 159] width 101 height 24
click at [1055, 165] on span "Packing List PDF" at bounding box center [1050, 159] width 101 height 24
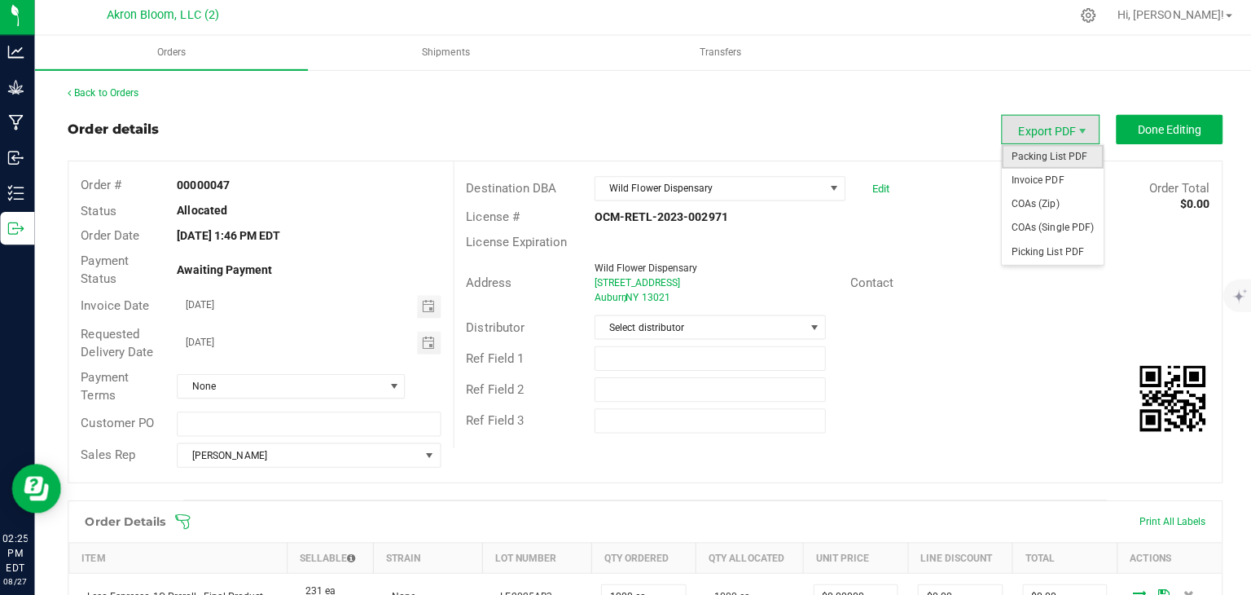
click at [1030, 157] on span "Packing List PDF" at bounding box center [1050, 159] width 101 height 24
click at [1053, 249] on span "Picking List PDF" at bounding box center [1050, 255] width 101 height 24
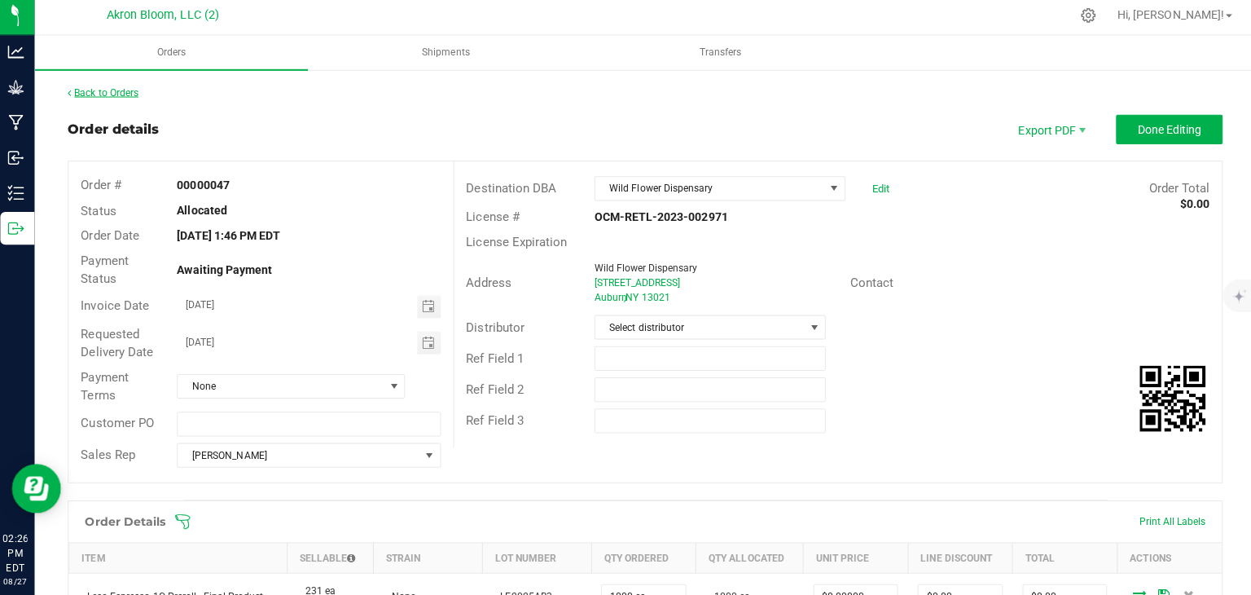
click at [120, 91] on link "Back to Orders" at bounding box center [107, 95] width 70 height 11
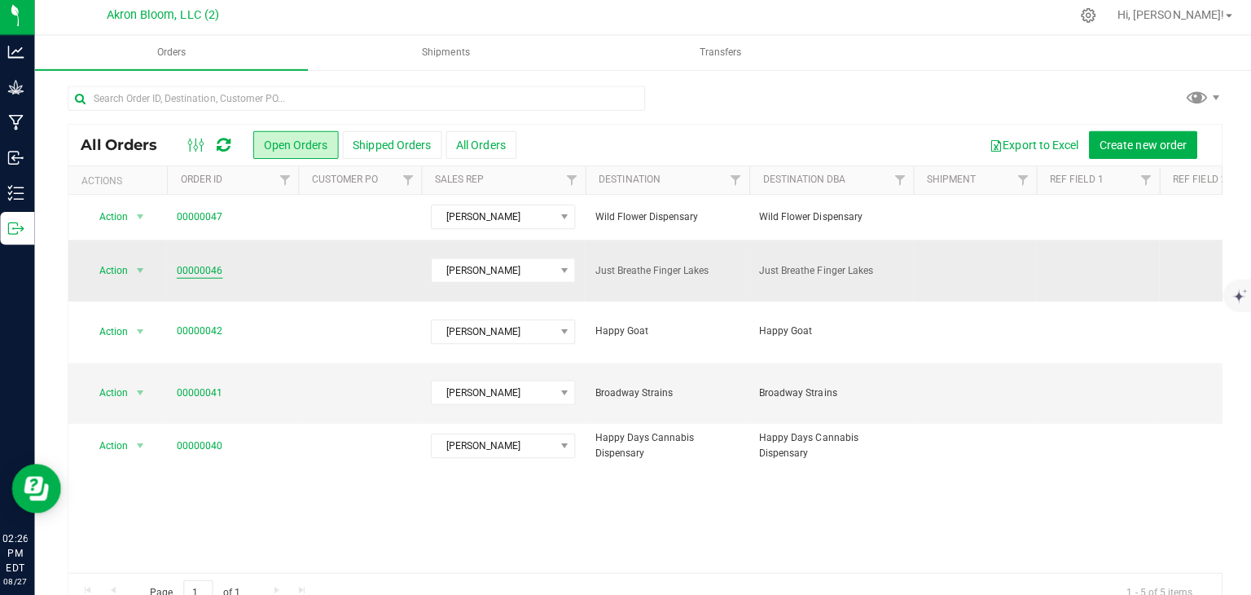
click at [211, 265] on link "00000046" at bounding box center [203, 272] width 46 height 15
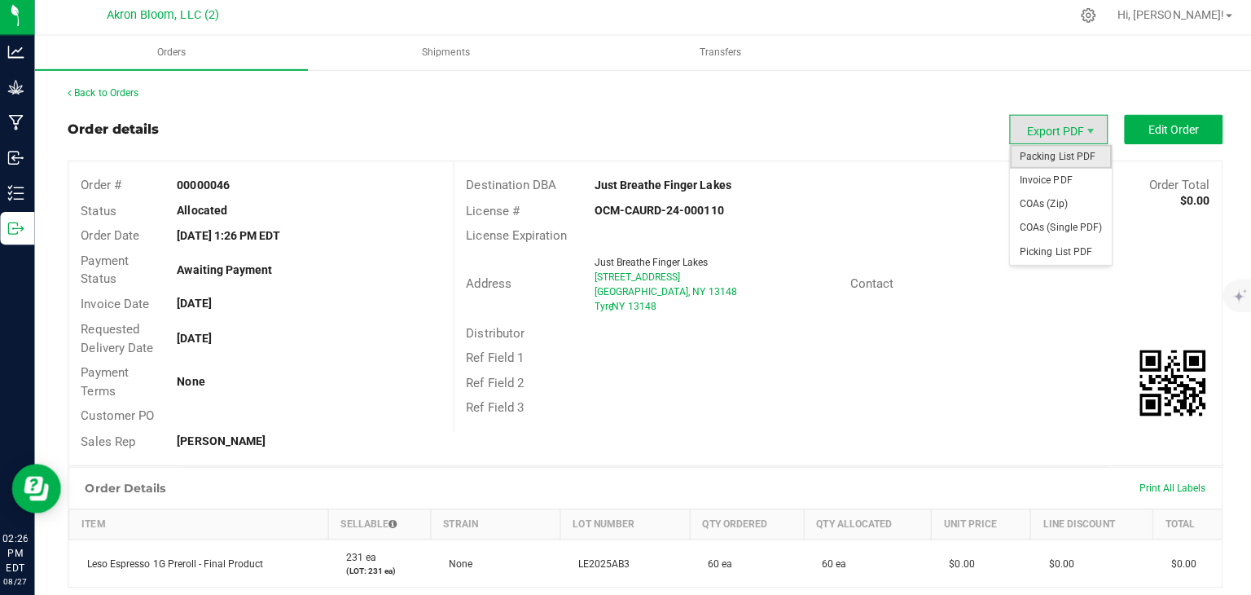
click at [1062, 155] on span "Packing List PDF" at bounding box center [1058, 159] width 101 height 24
click at [1046, 250] on span "Picking List PDF" at bounding box center [1058, 255] width 101 height 24
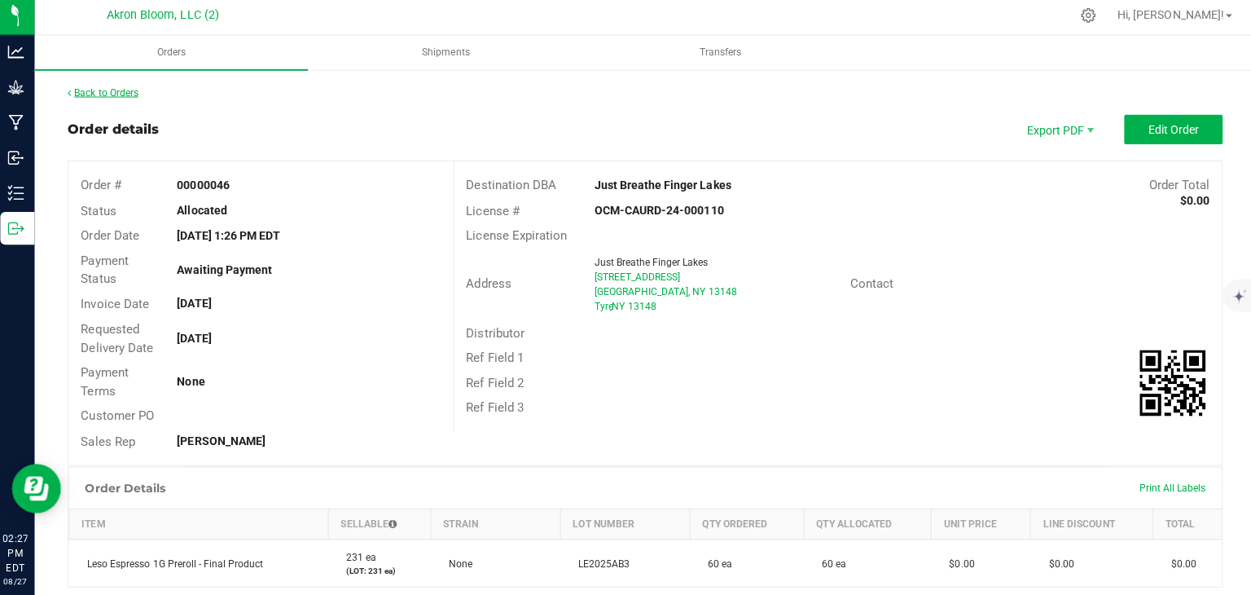
click at [124, 97] on link "Back to Orders" at bounding box center [107, 95] width 70 height 11
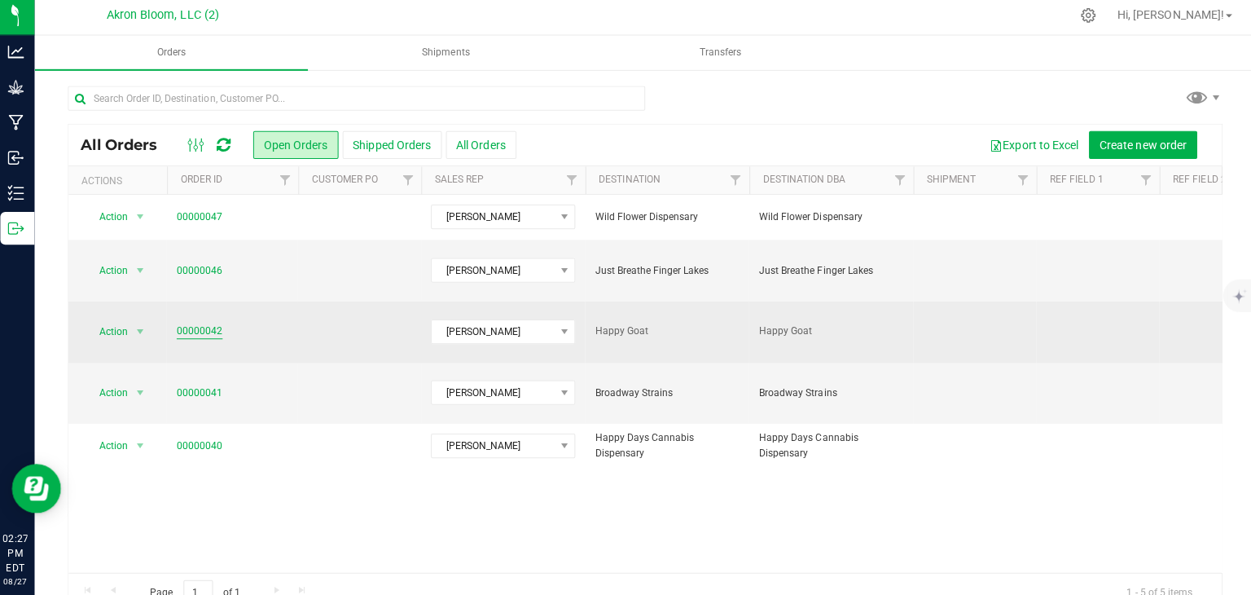
click at [208, 325] on link "00000042" at bounding box center [203, 332] width 46 height 15
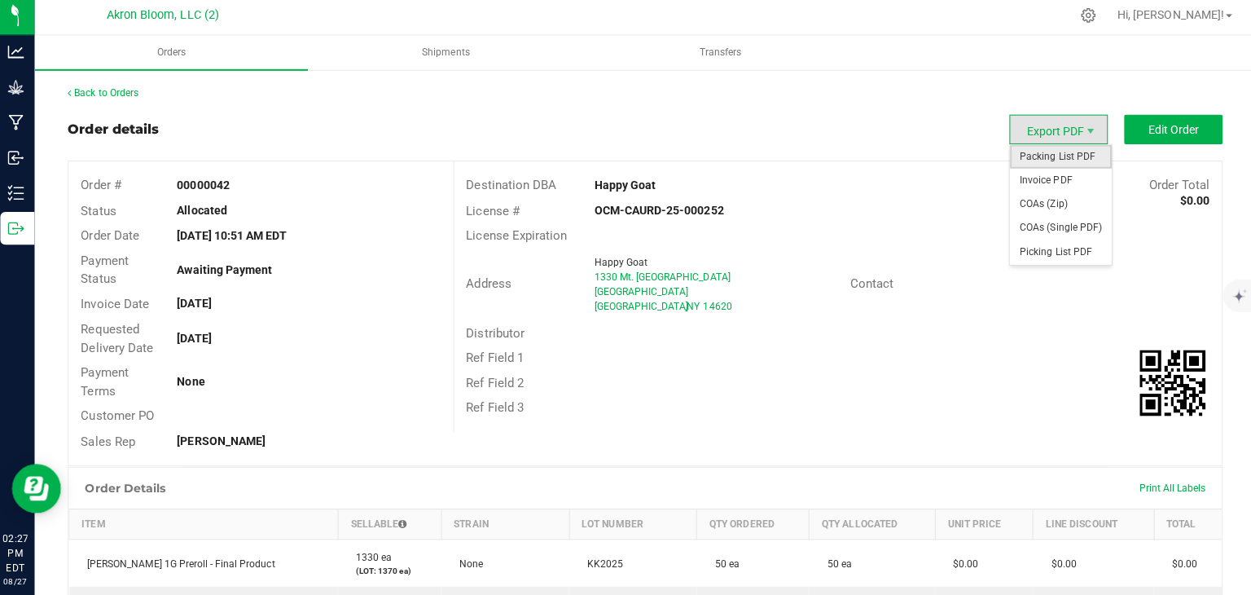
click at [1057, 154] on span "Packing List PDF" at bounding box center [1058, 159] width 101 height 24
click at [1044, 251] on span "Picking List PDF" at bounding box center [1058, 255] width 101 height 24
click at [1072, 251] on span "Picking List PDF" at bounding box center [1058, 255] width 101 height 24
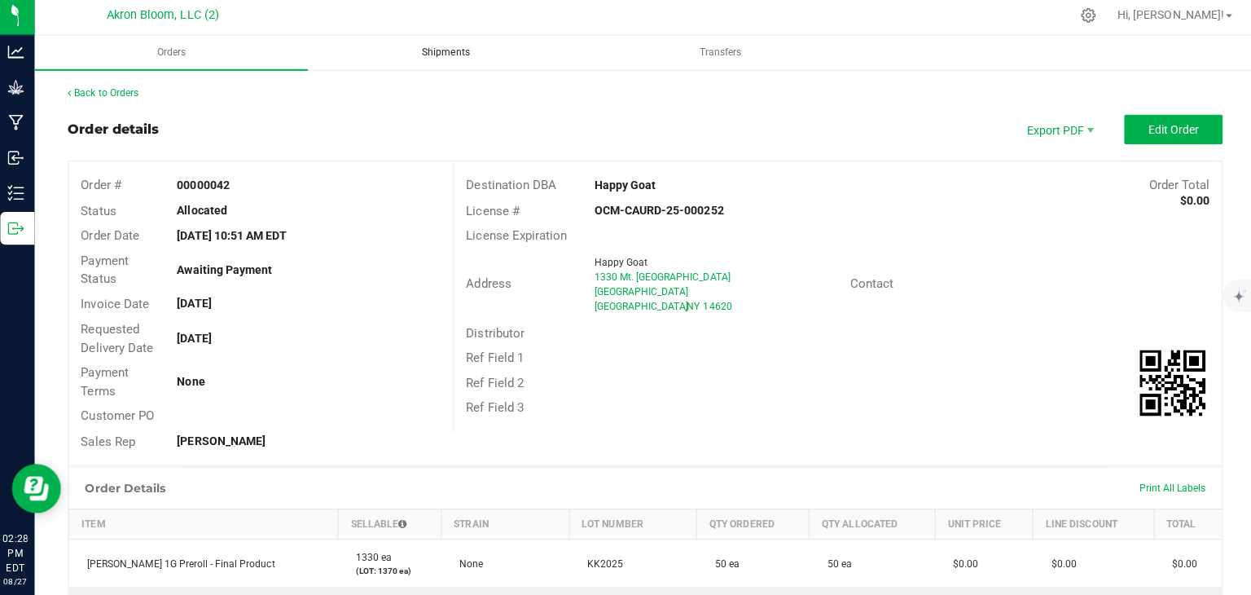
click at [464, 55] on span "Shipments" at bounding box center [447, 56] width 91 height 14
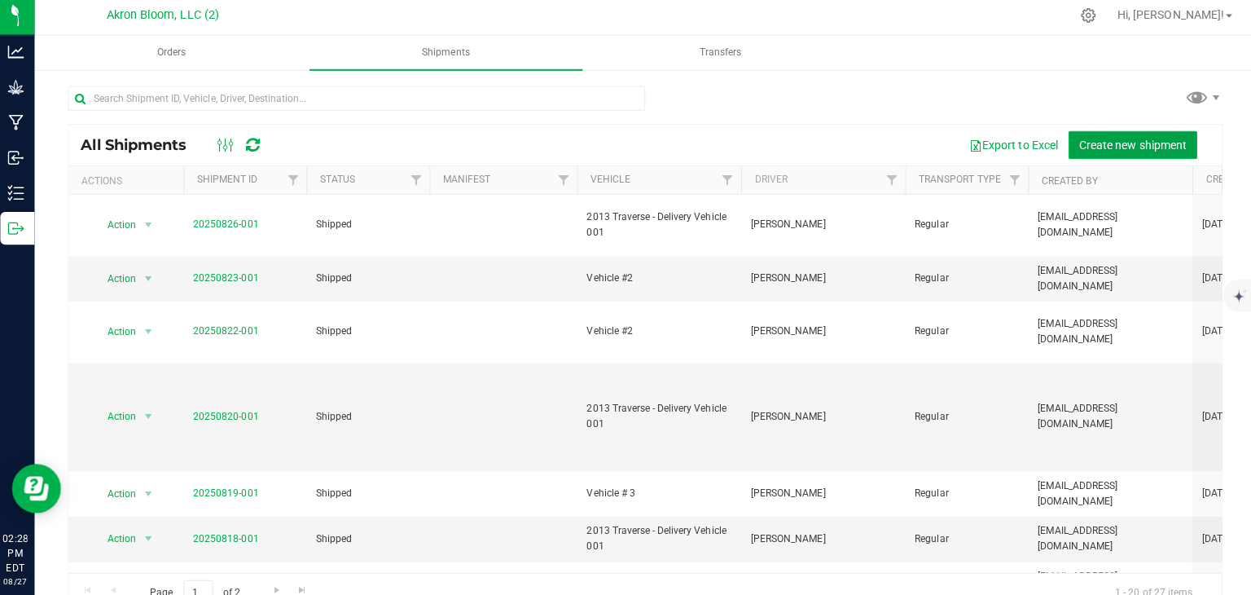
click at [1110, 145] on span "Create new shipment" at bounding box center [1129, 147] width 107 height 13
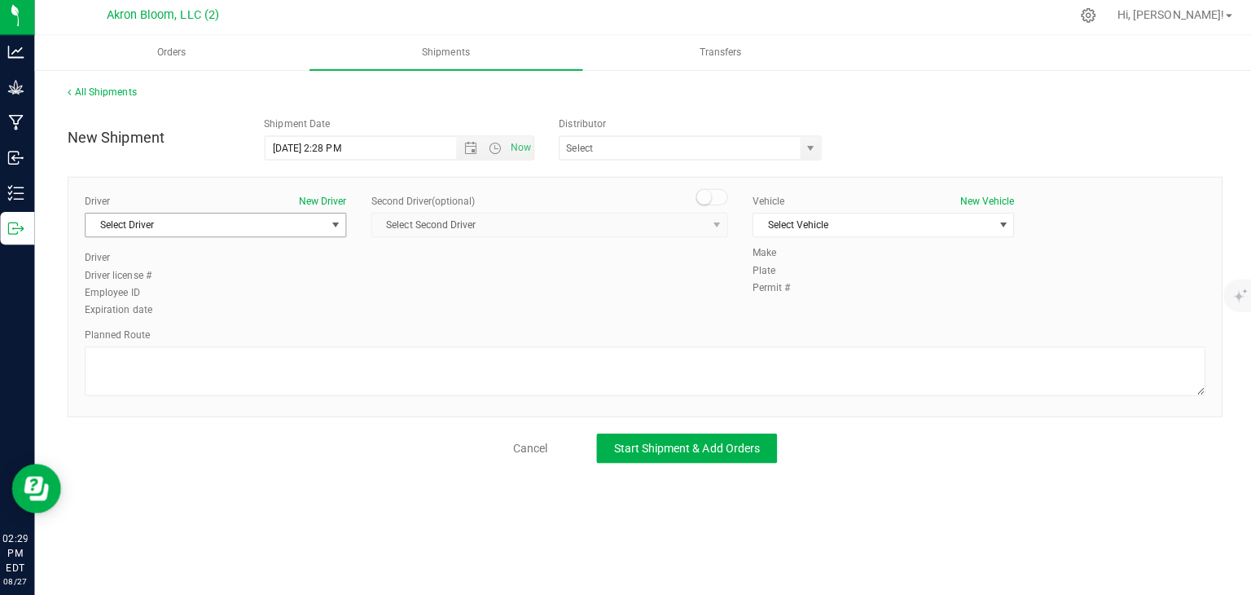
click at [339, 226] on span "select" at bounding box center [337, 227] width 13 height 13
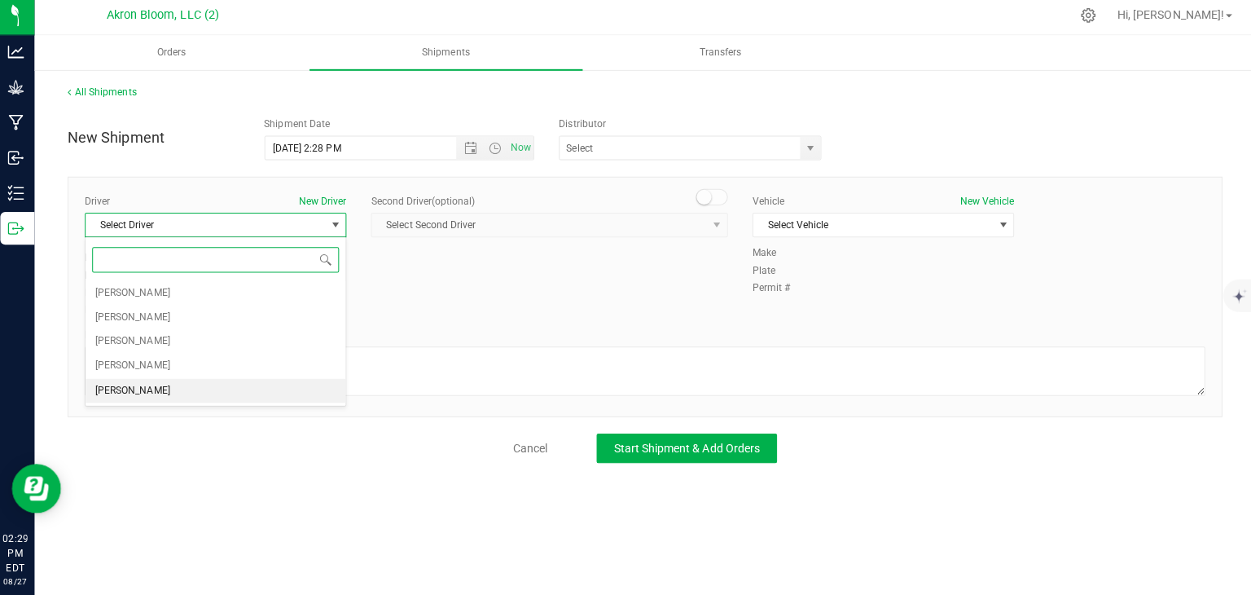
click at [279, 392] on li "[PERSON_NAME]" at bounding box center [219, 392] width 258 height 24
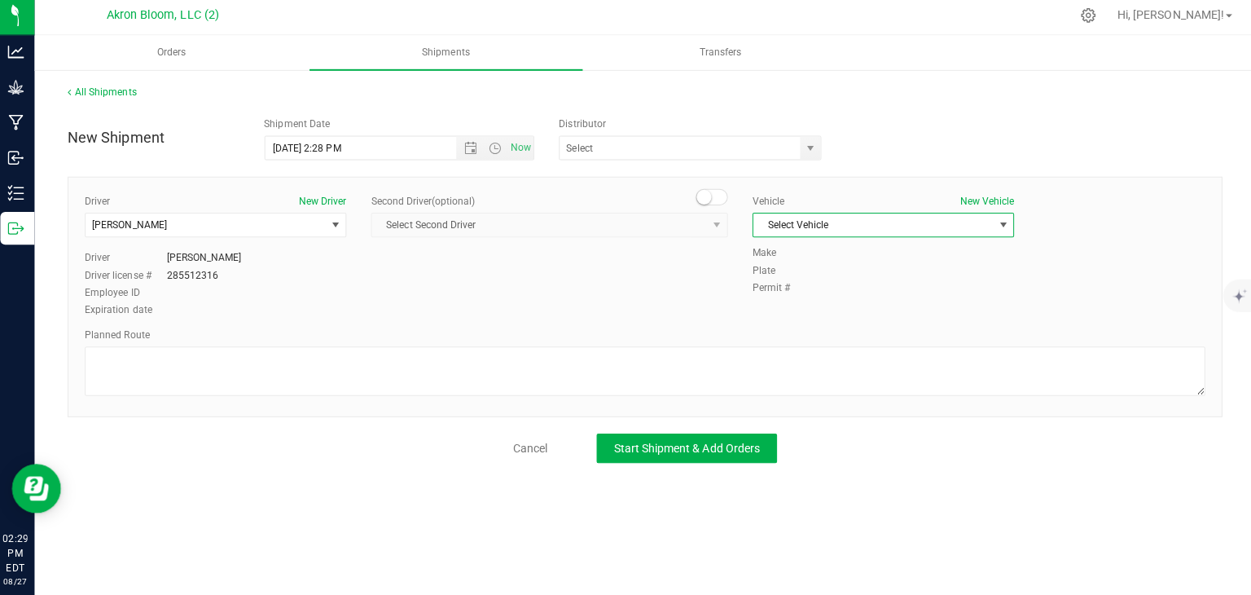
click at [1002, 224] on span "select" at bounding box center [1001, 227] width 13 height 13
click at [938, 254] on li "2013 Traverse - Delivery Vehicle 001" at bounding box center [882, 255] width 258 height 24
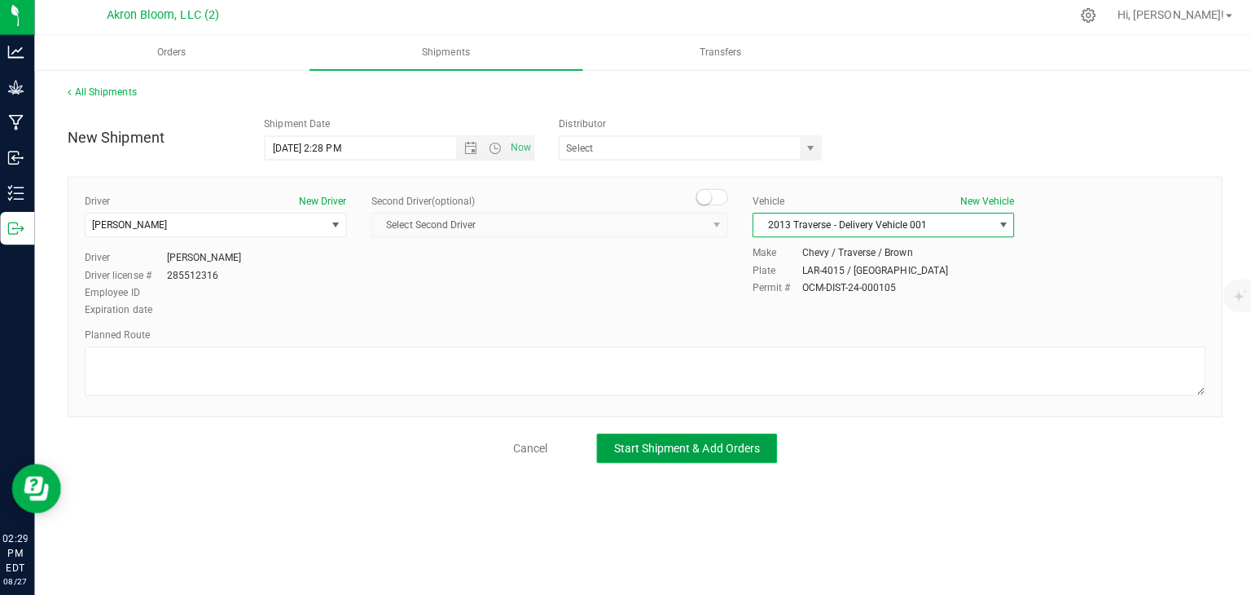
click at [728, 448] on span "Start Shipment & Add Orders" at bounding box center [686, 448] width 145 height 13
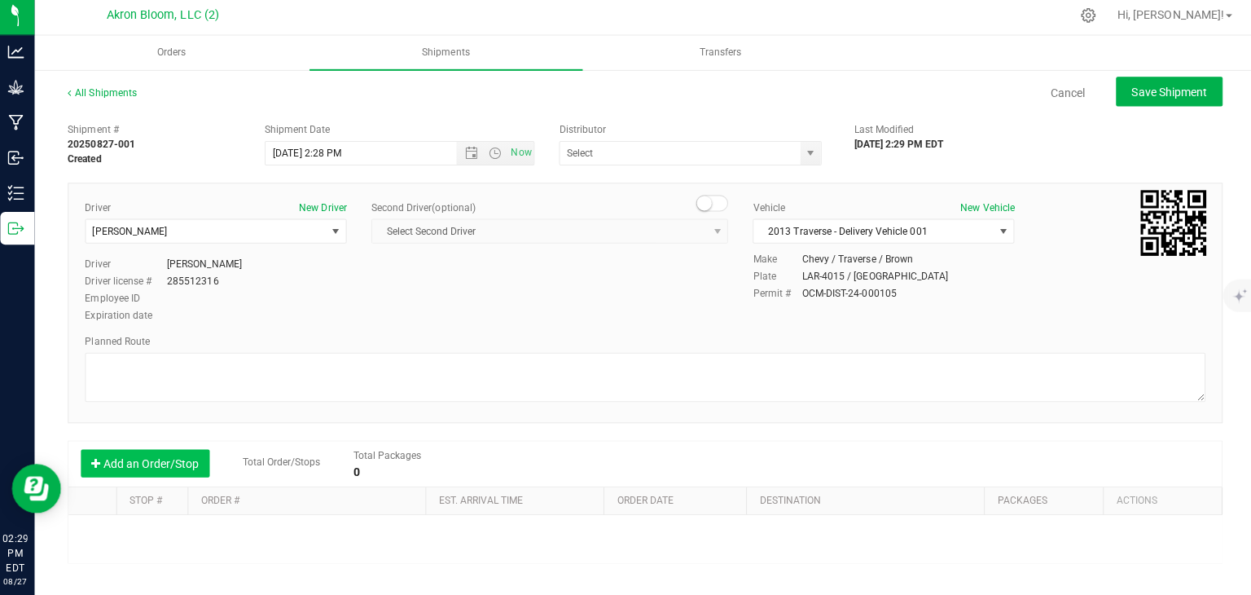
click at [184, 465] on button "Add an Order/Stop" at bounding box center [149, 464] width 128 height 28
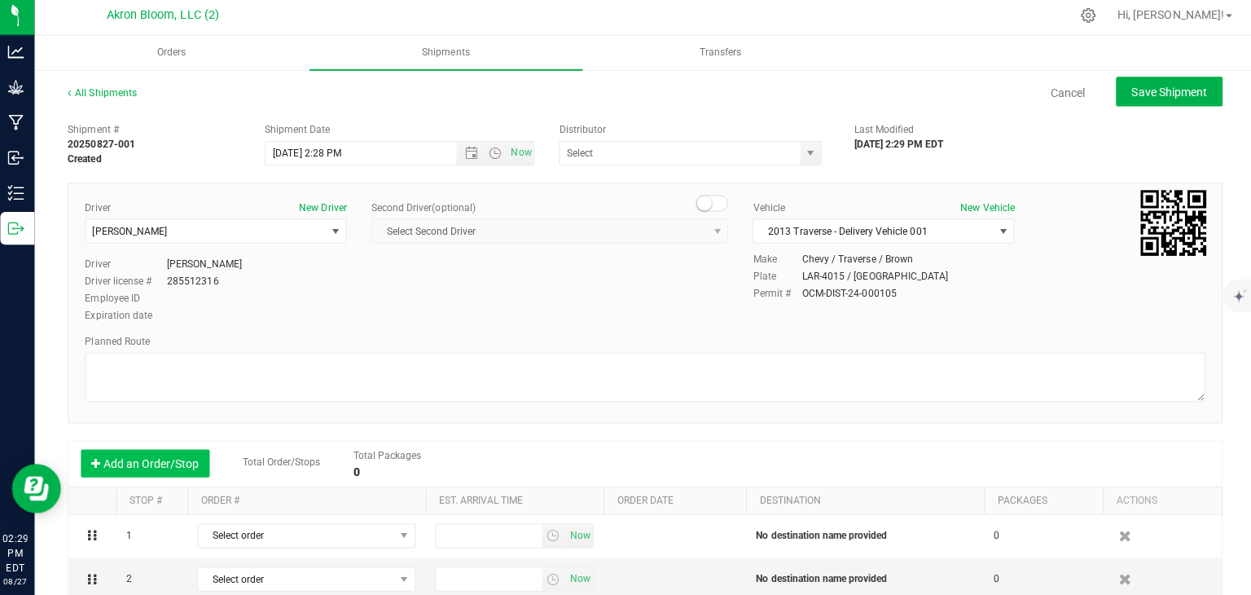
click at [179, 463] on button "Add an Order/Stop" at bounding box center [149, 464] width 128 height 28
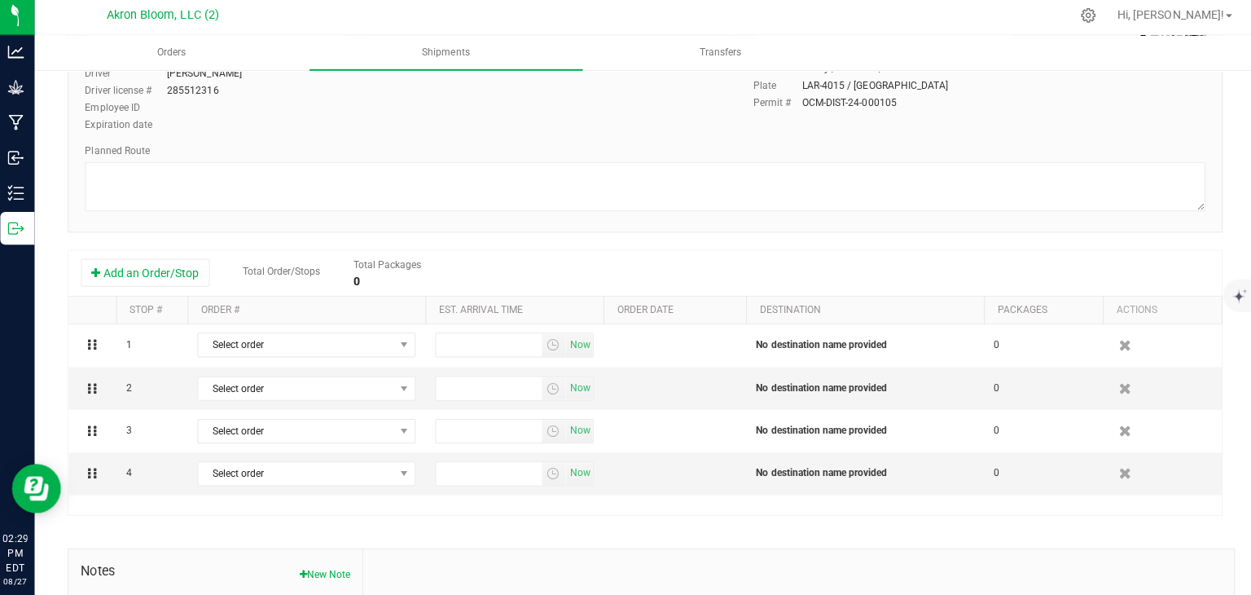
scroll to position [191, 0]
click at [1124, 466] on icon "button" at bounding box center [1122, 472] width 14 height 12
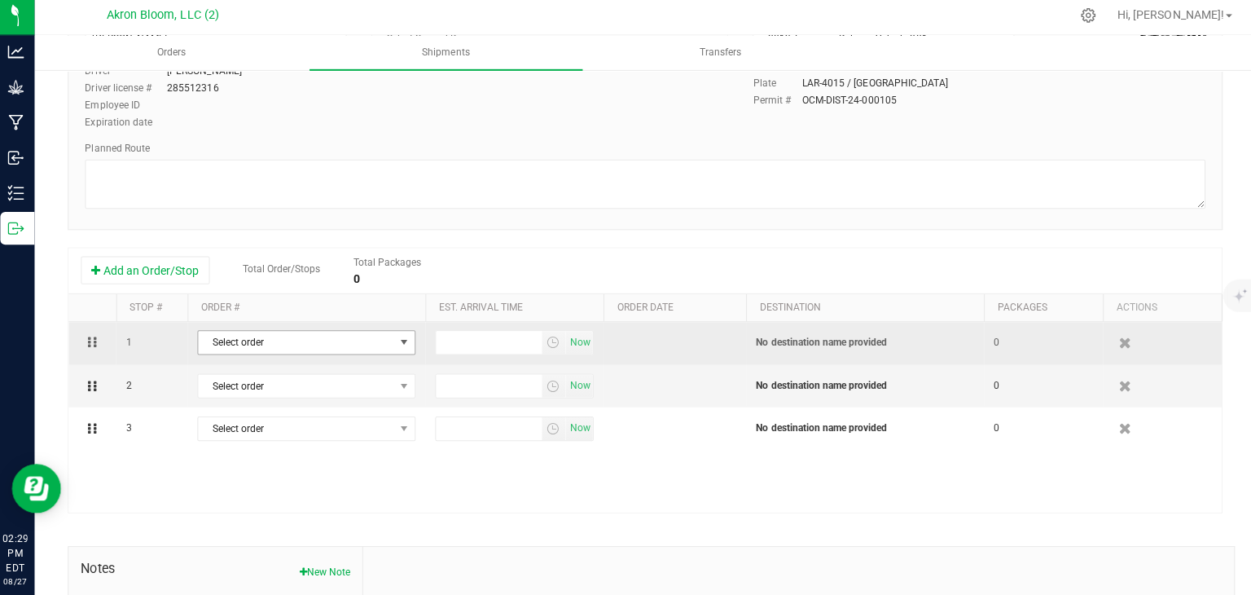
click at [403, 343] on span "select" at bounding box center [405, 343] width 13 height 13
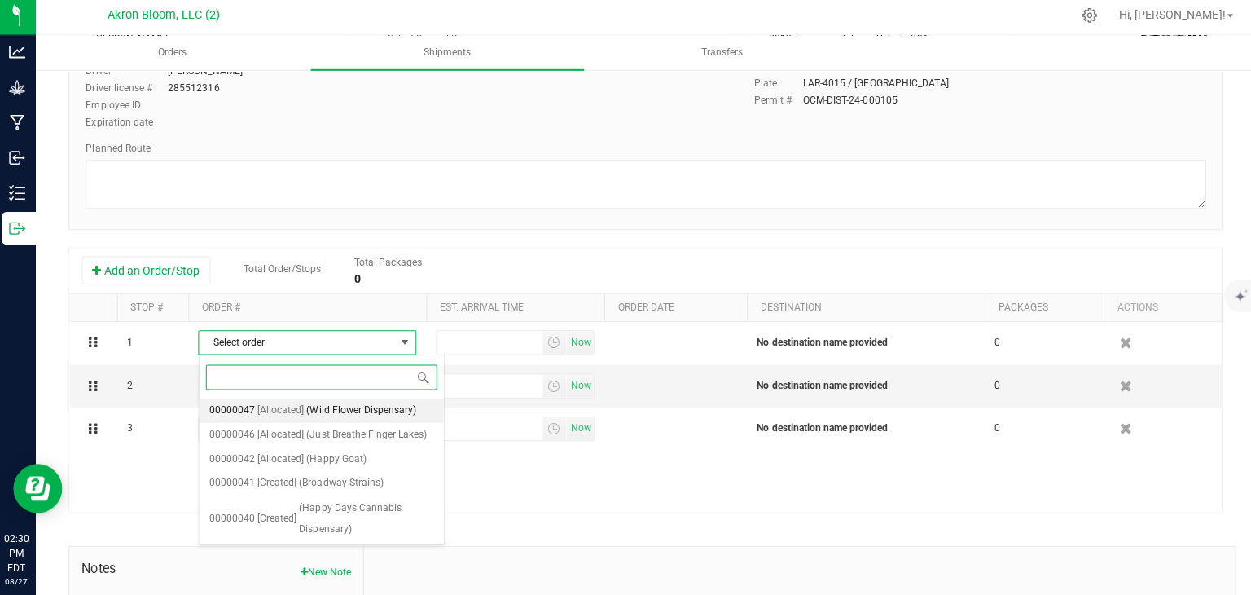
click at [358, 406] on span "(Wild Flower Dispensary)" at bounding box center [362, 411] width 109 height 21
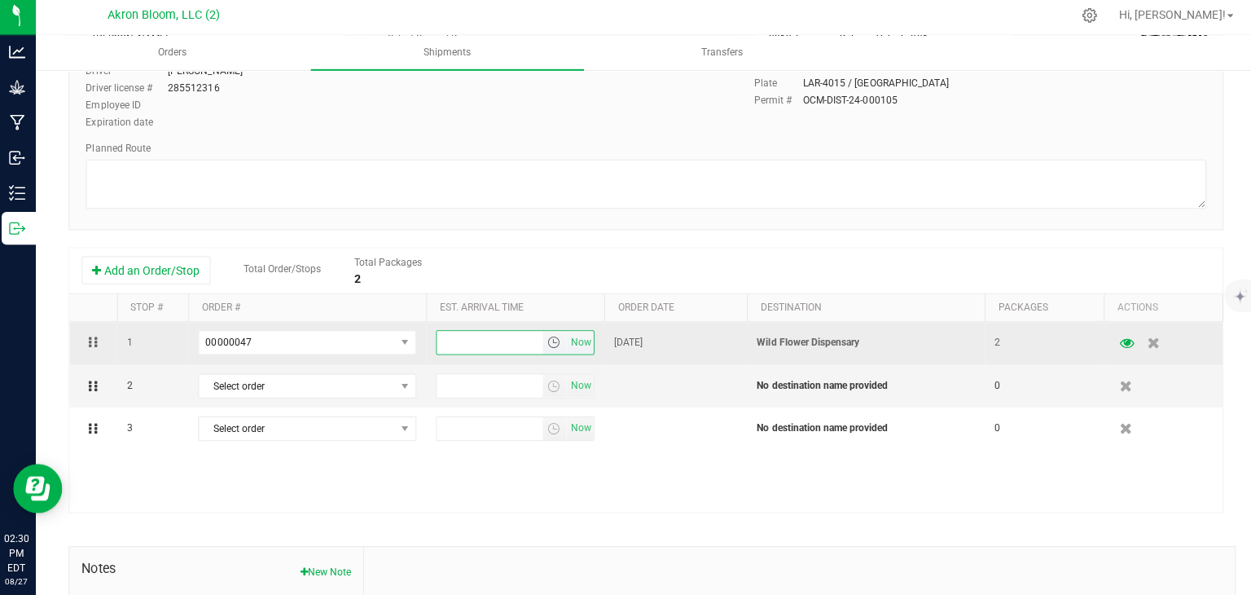
click at [485, 345] on input "text" at bounding box center [490, 343] width 106 height 23
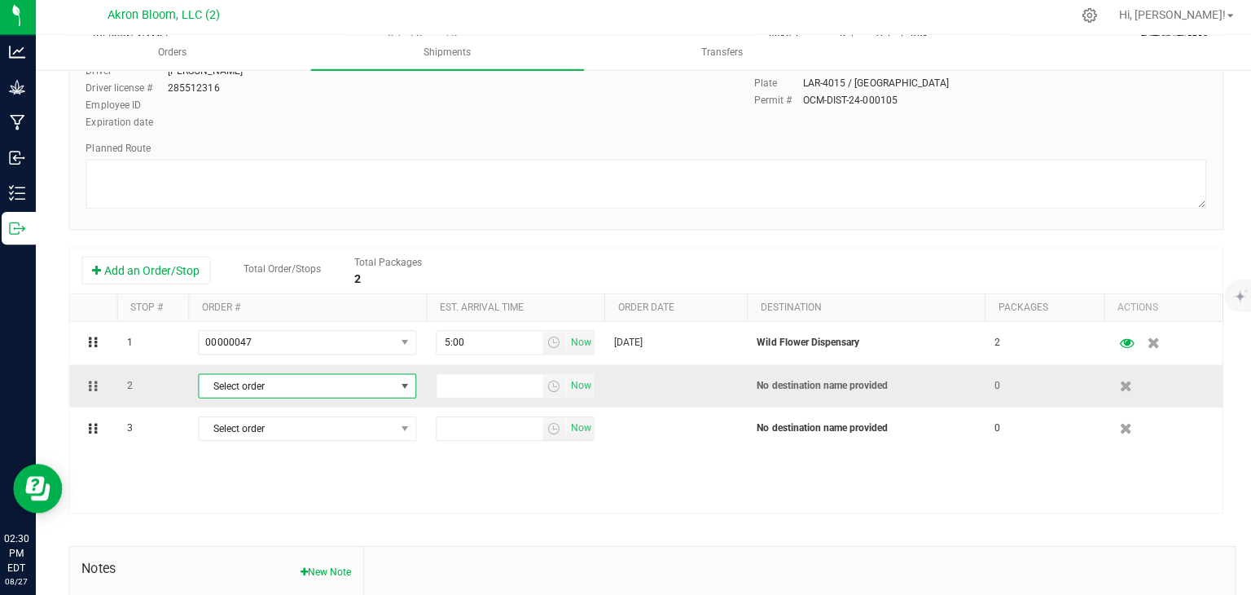
click at [405, 385] on span "select" at bounding box center [405, 386] width 13 height 13
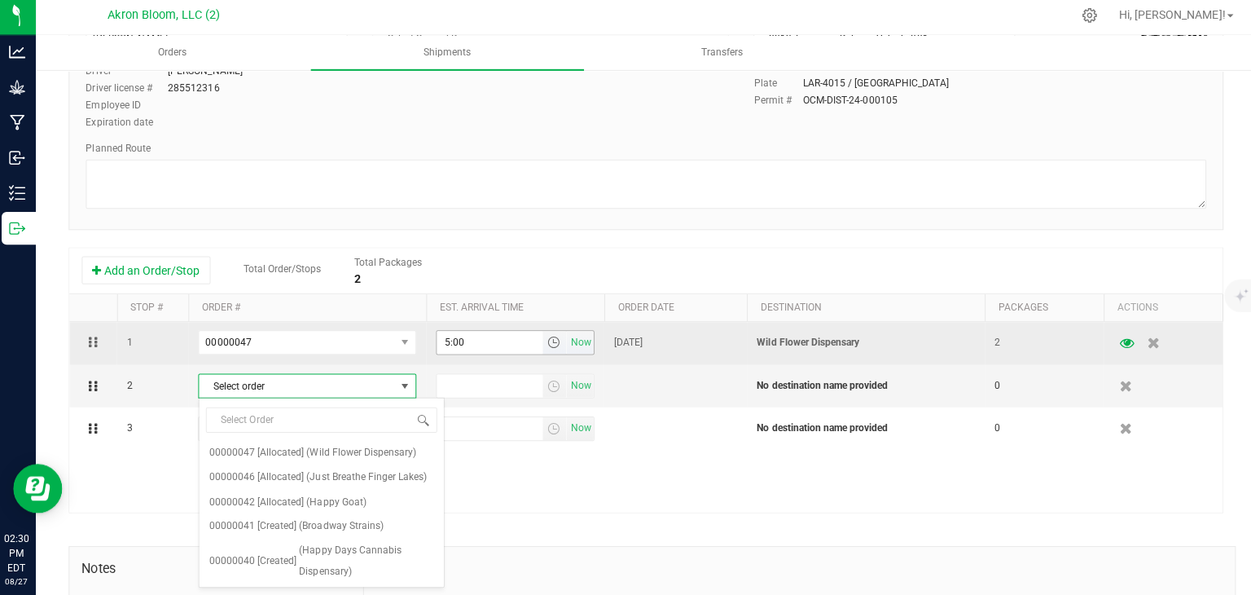
click at [465, 343] on input "5:00" at bounding box center [490, 343] width 106 height 23
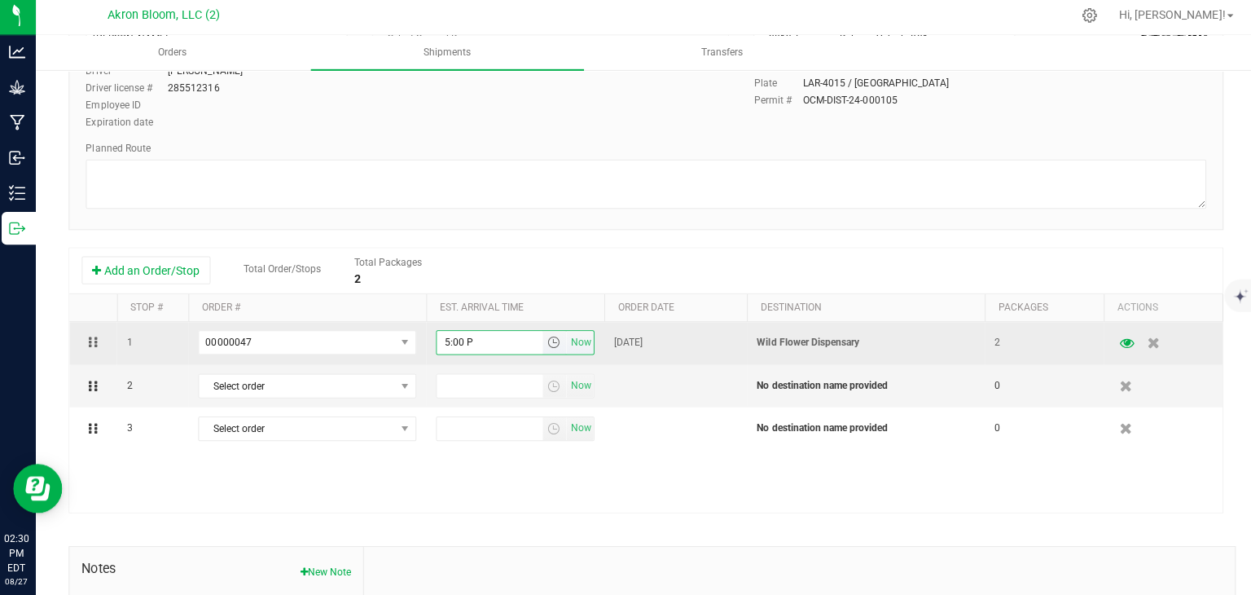
type input "5:00 PM"
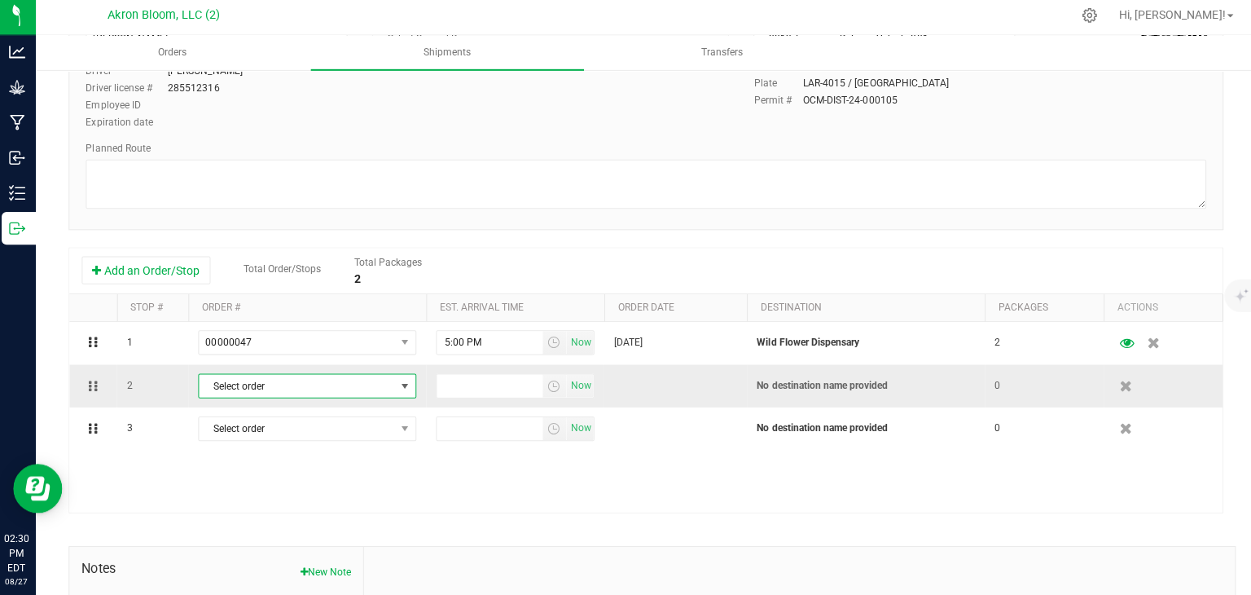
click at [403, 384] on span "select" at bounding box center [405, 386] width 13 height 13
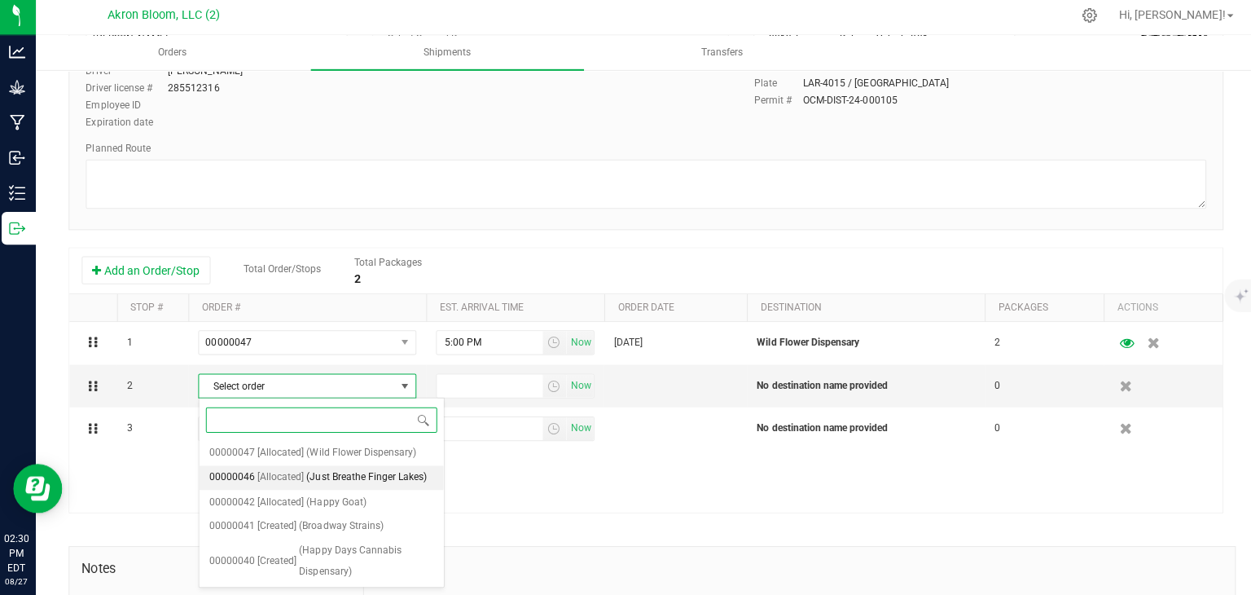
click at [369, 475] on span "(Just Breathe Finger Lakes)" at bounding box center [368, 478] width 120 height 21
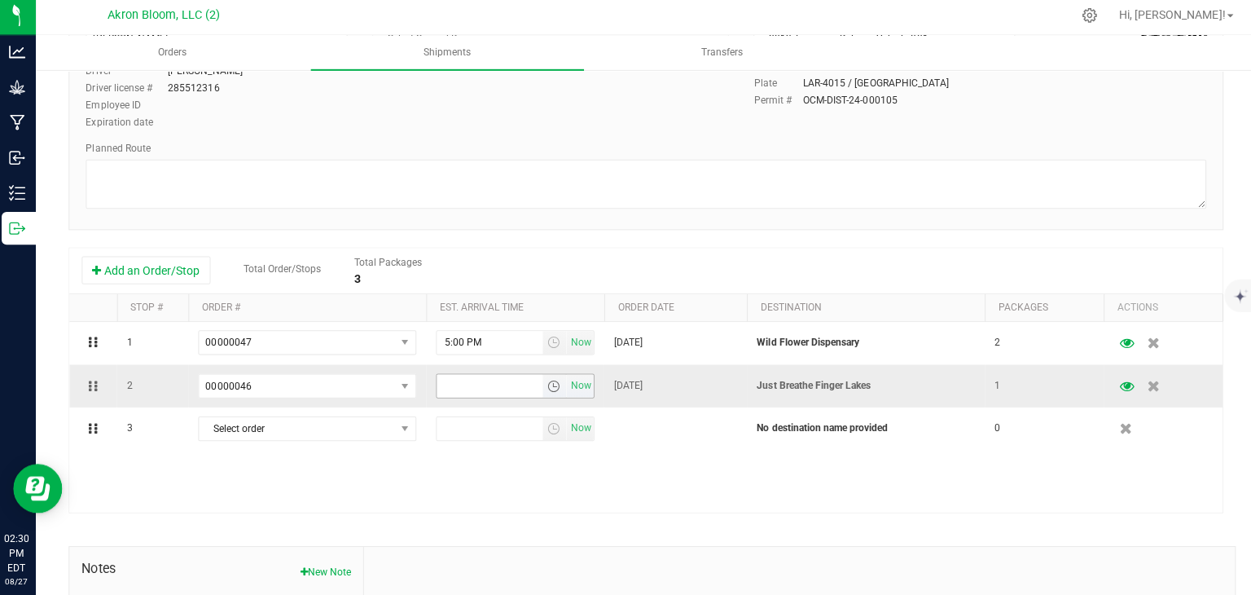
click at [472, 384] on input "text" at bounding box center [490, 387] width 106 height 23
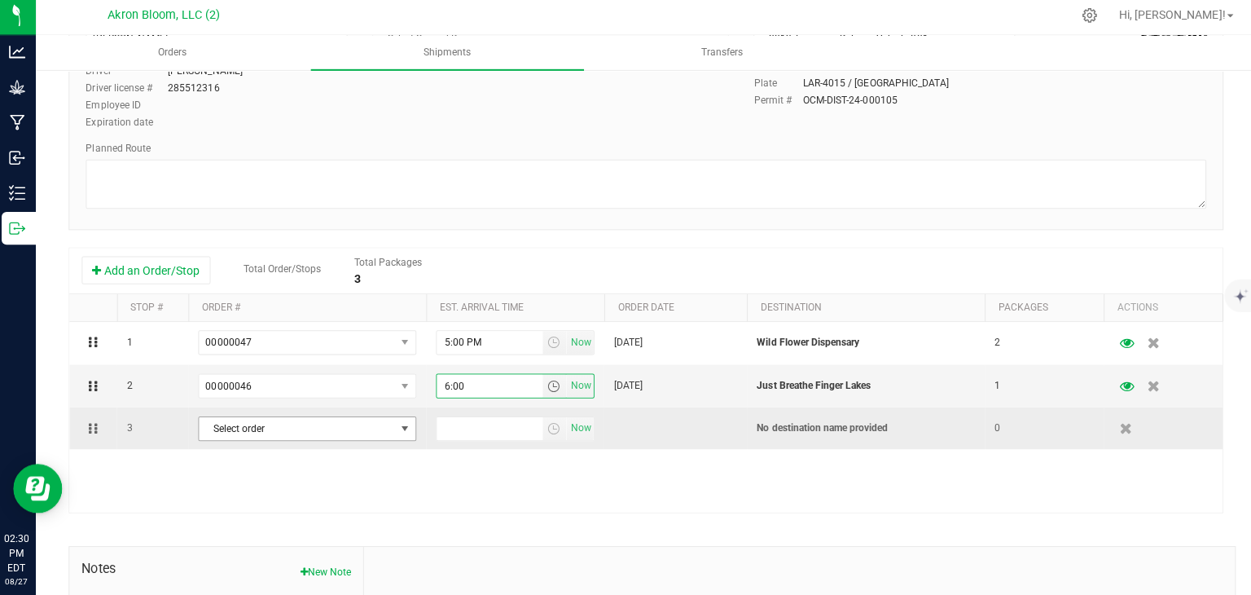
type input "6:00"
click at [408, 420] on span "select" at bounding box center [406, 429] width 20 height 23
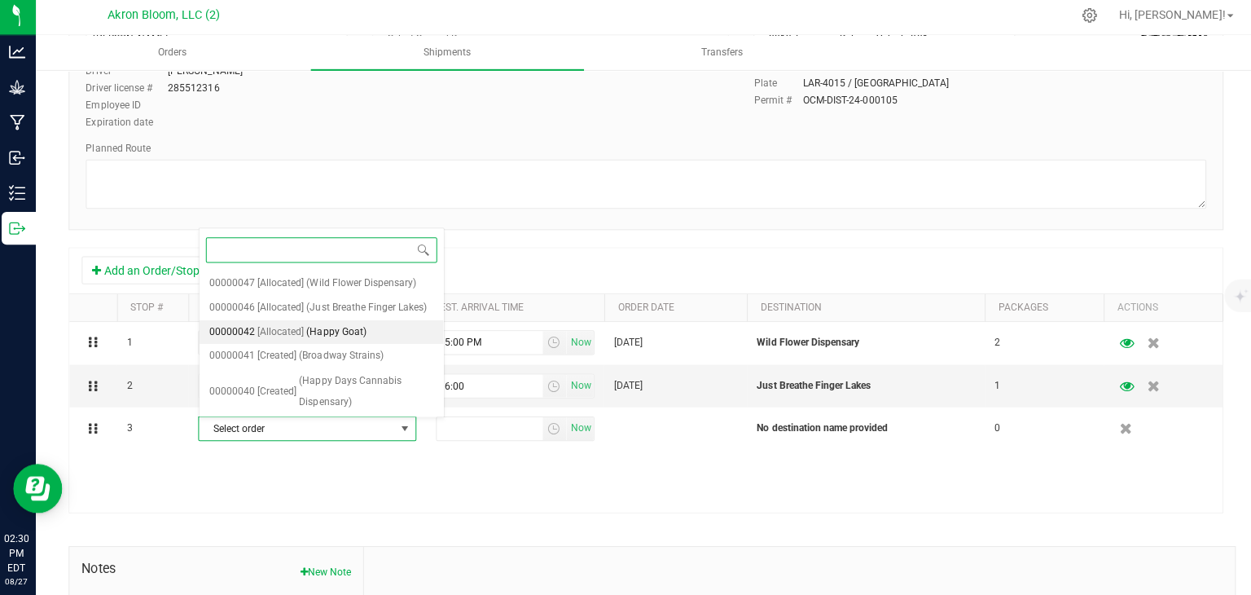
click at [375, 327] on li "00000042 [Allocated] (Happy Goat)" at bounding box center [322, 334] width 243 height 24
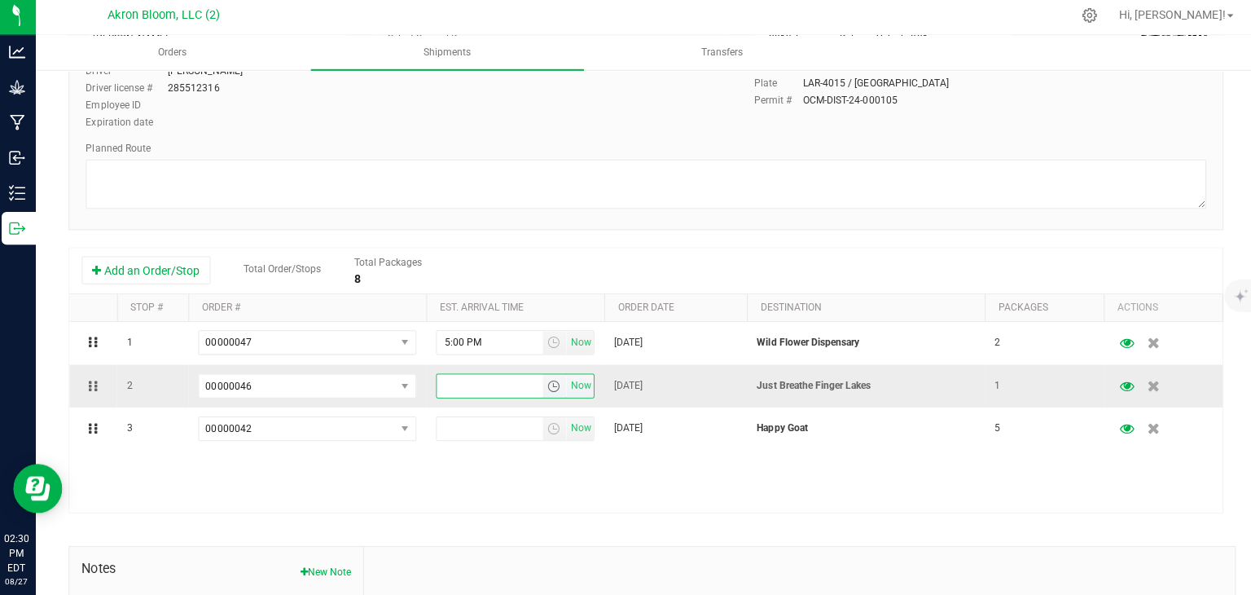
click at [458, 384] on input "text" at bounding box center [490, 387] width 106 height 23
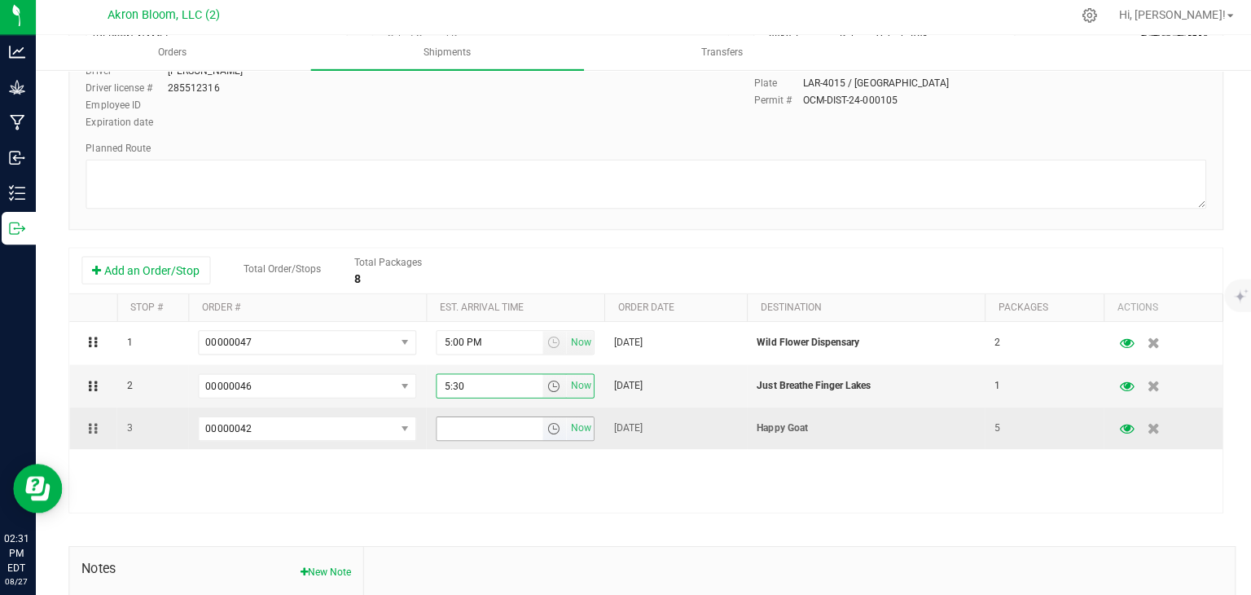
type input "5:30"
click at [454, 428] on input "text" at bounding box center [490, 429] width 106 height 23
type input "^"
type input "6:30 PM"
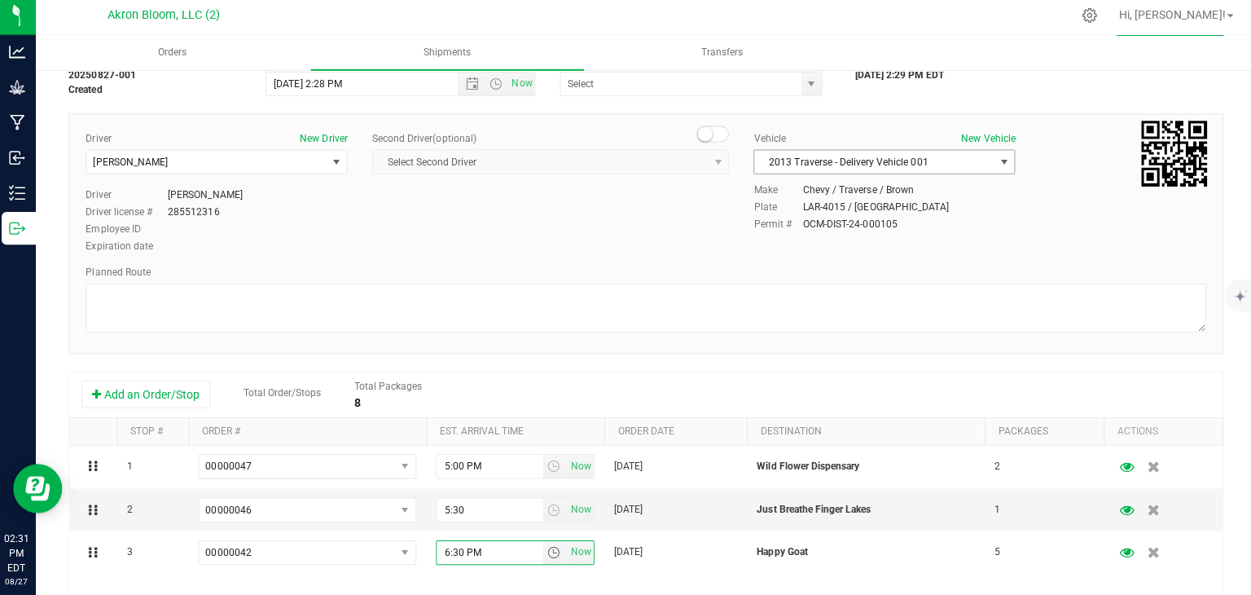
scroll to position [0, 0]
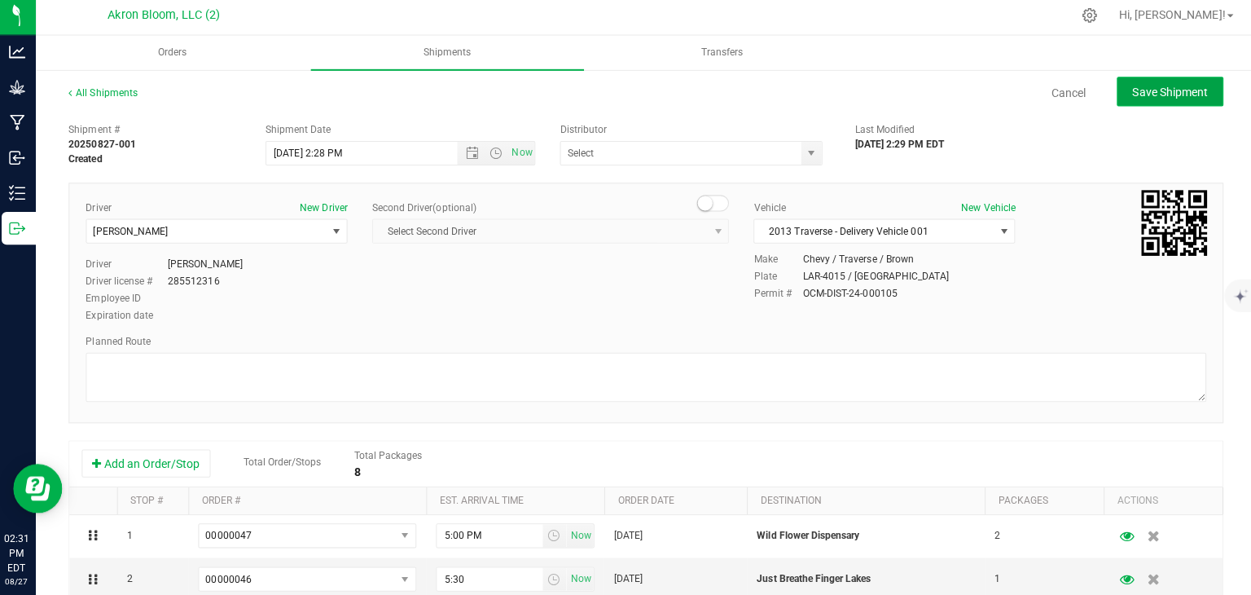
click at [1146, 88] on span "Save Shipment" at bounding box center [1165, 94] width 75 height 13
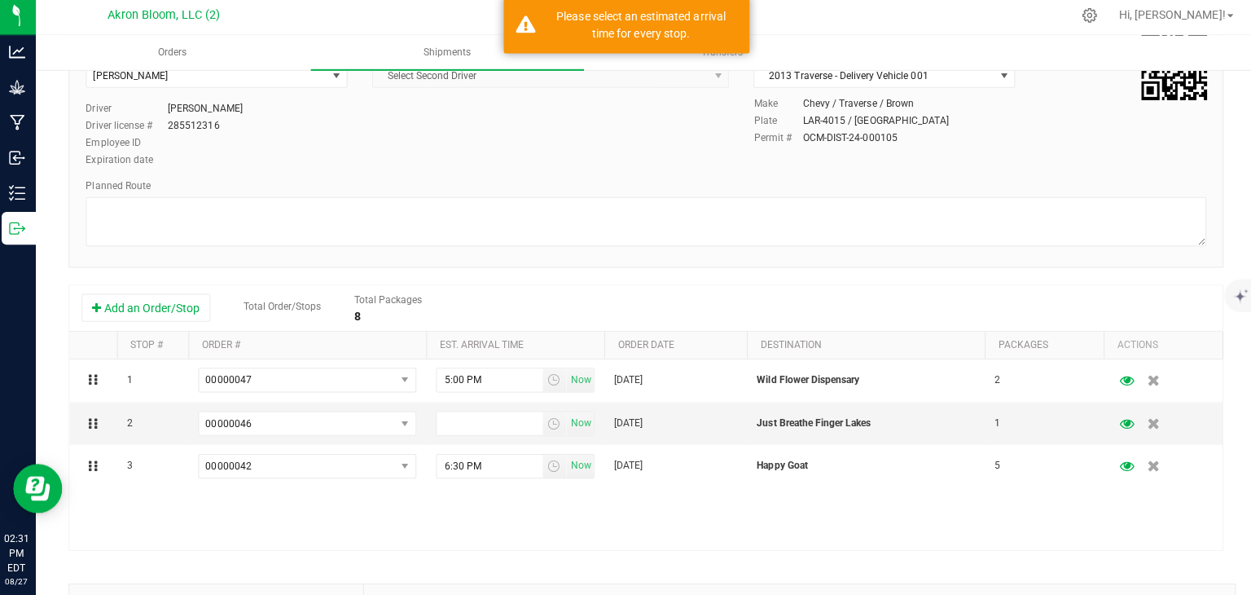
scroll to position [156, 0]
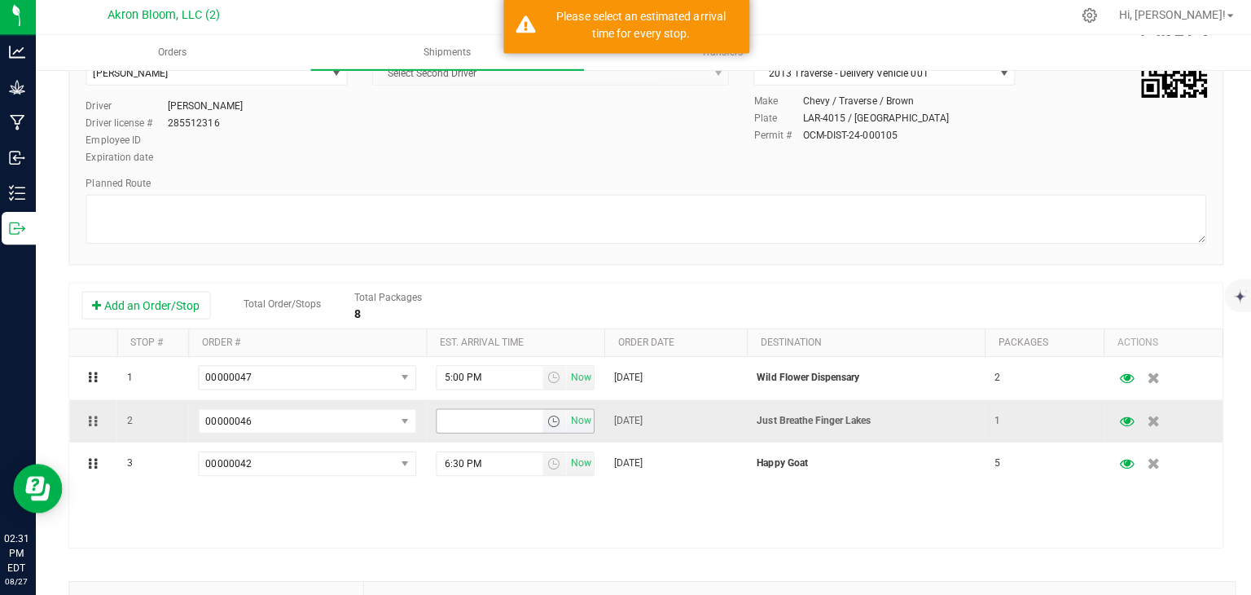
click at [458, 415] on input "text" at bounding box center [490, 422] width 106 height 23
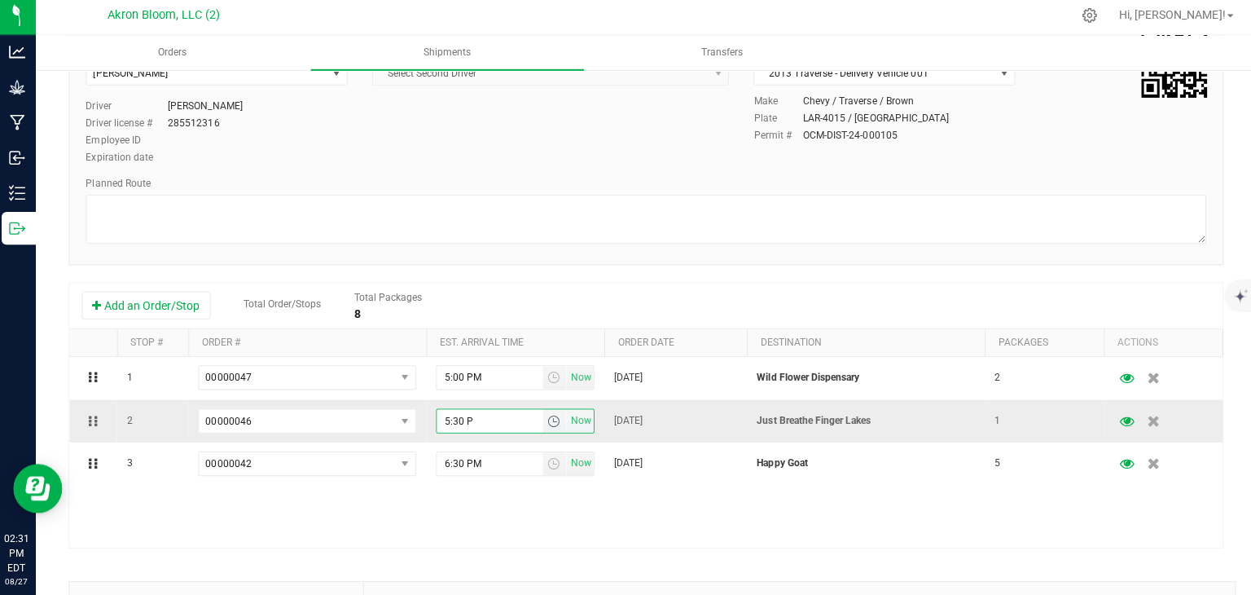
type input "5:30 PM"
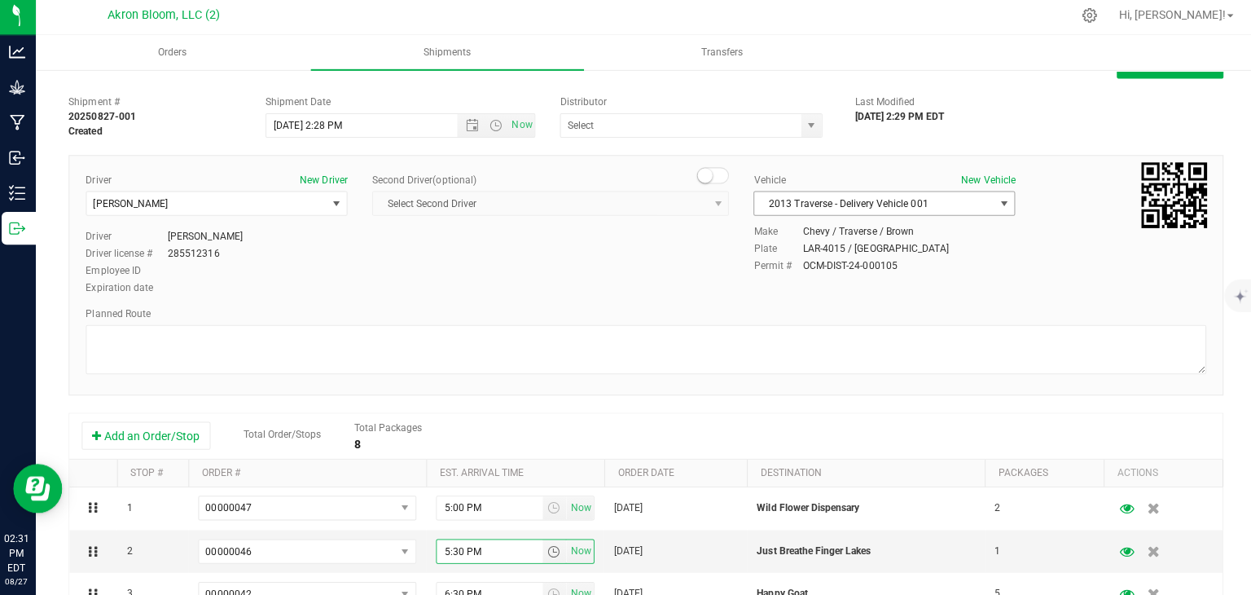
scroll to position [0, 0]
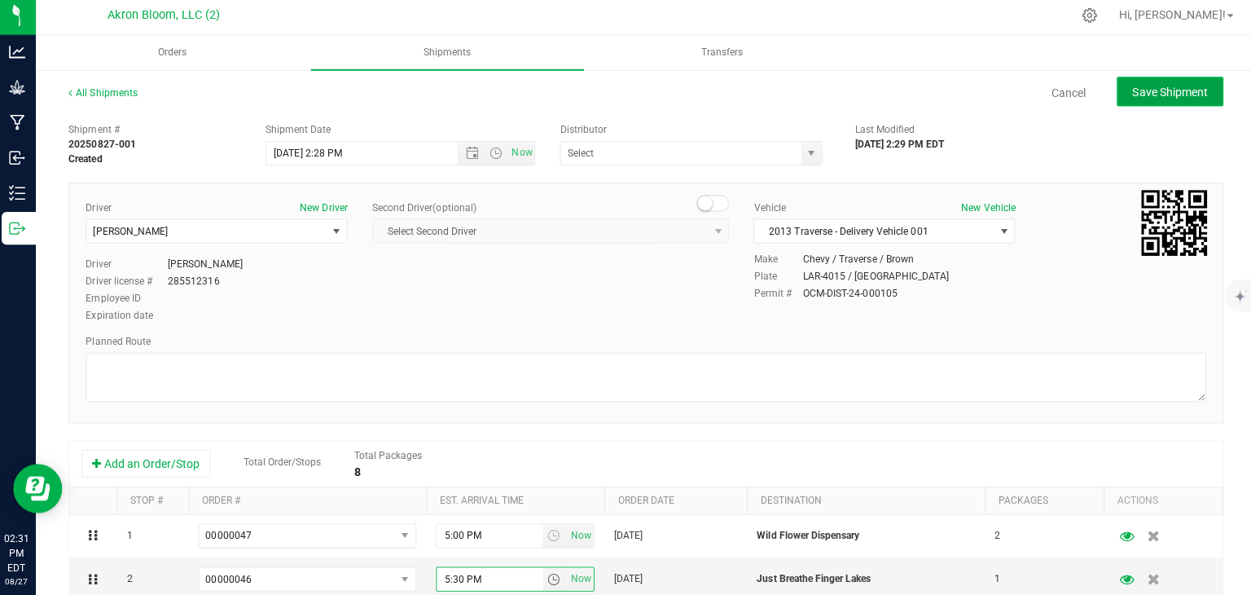
click at [1176, 84] on button "Save Shipment" at bounding box center [1166, 94] width 106 height 29
type input "[DATE] 6:28 PM"
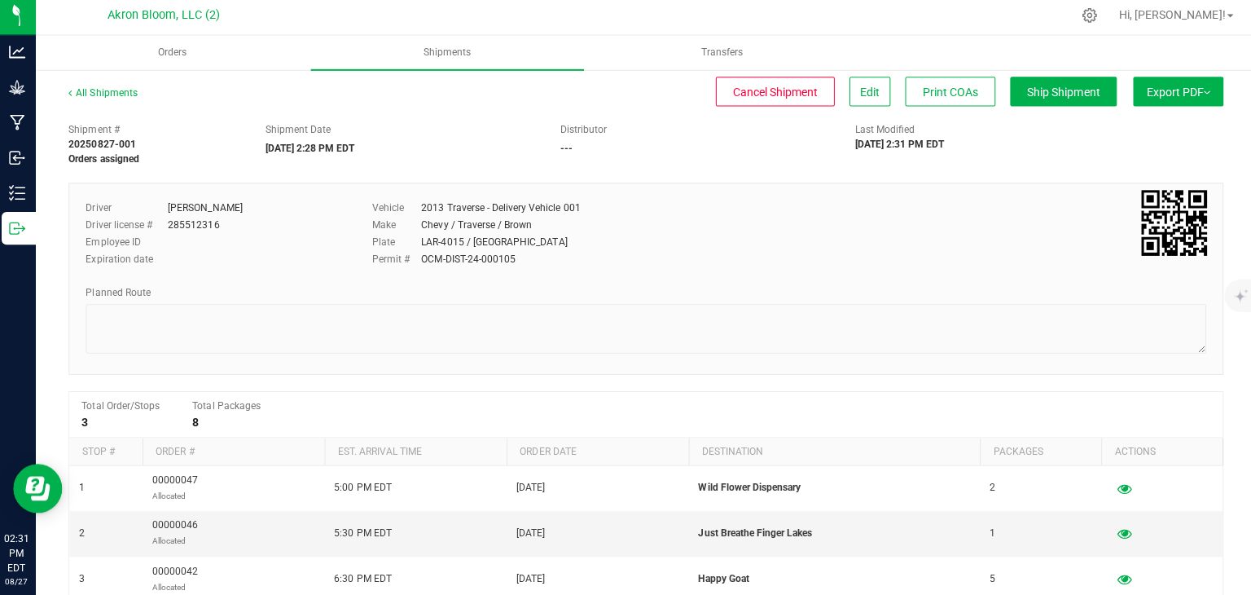
click at [1162, 94] on span "Export PDF" at bounding box center [1174, 94] width 64 height 13
click at [1162, 156] on span "Manifest by Lot" at bounding box center [1132, 154] width 68 height 11
click at [1184, 93] on span "Export PDF" at bounding box center [1174, 94] width 64 height 13
click at [175, 59] on span "Orders" at bounding box center [174, 56] width 73 height 14
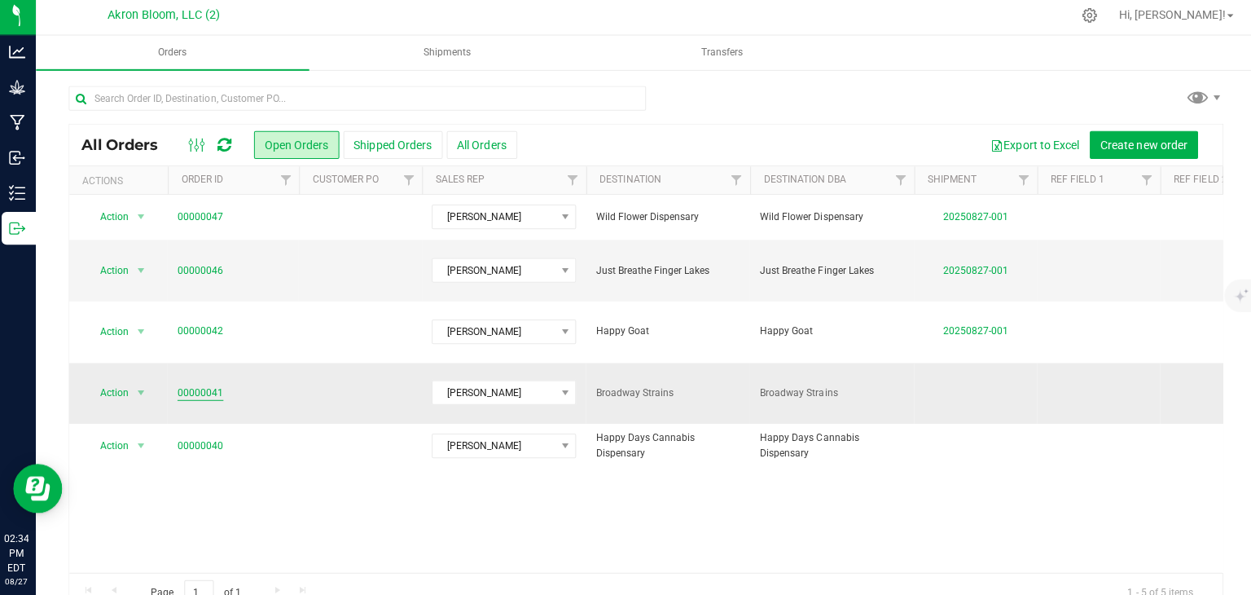
click at [217, 386] on link "00000041" at bounding box center [203, 393] width 46 height 15
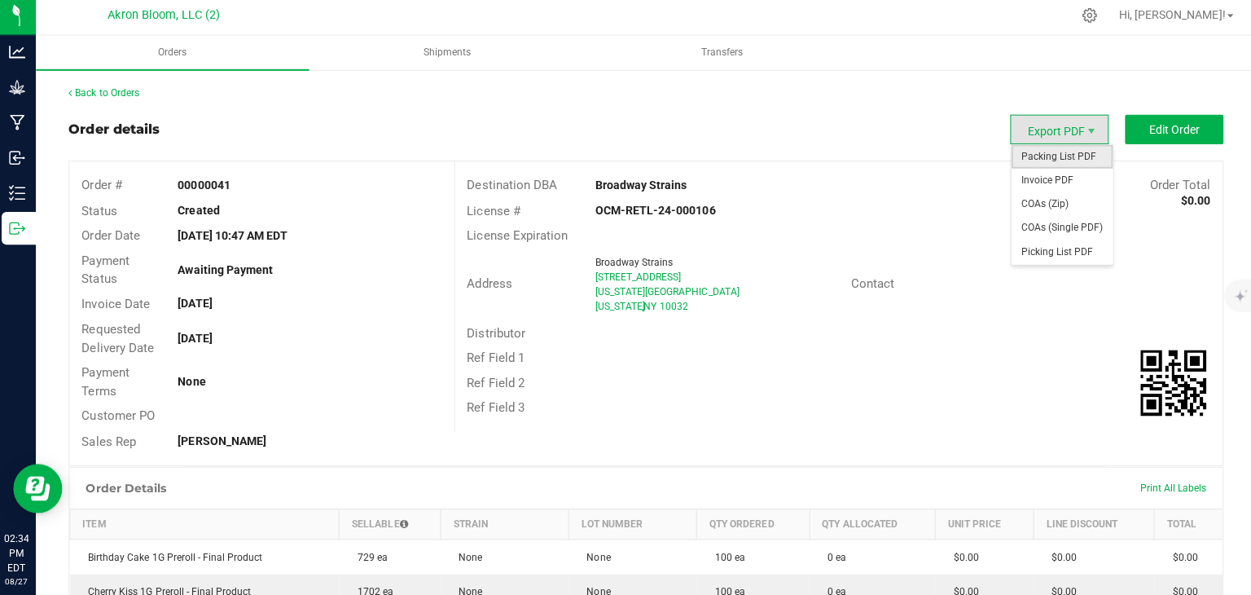
click at [1078, 156] on span "Packing List PDF" at bounding box center [1058, 159] width 101 height 24
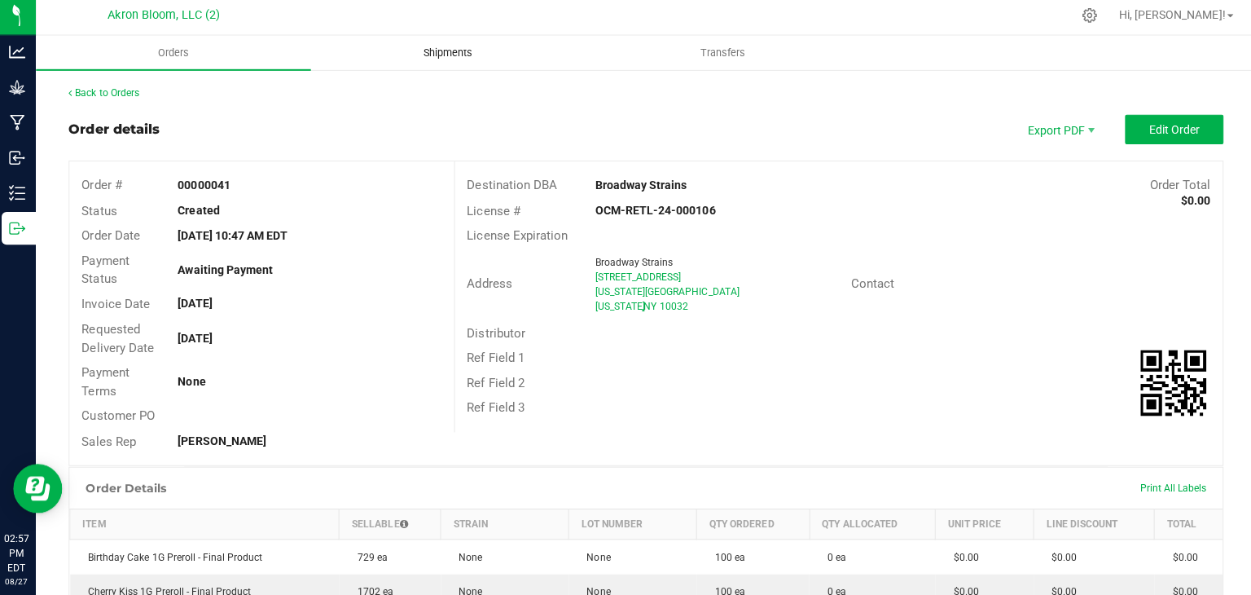
click at [483, 55] on span "Shipments" at bounding box center [448, 56] width 93 height 15
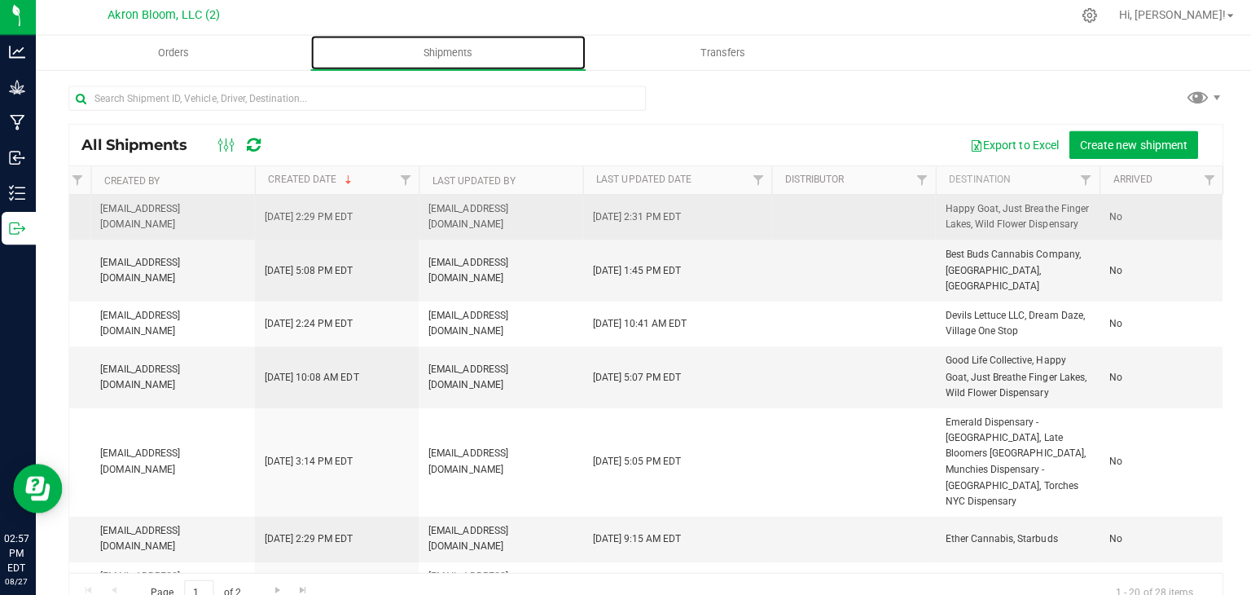
scroll to position [0, 811]
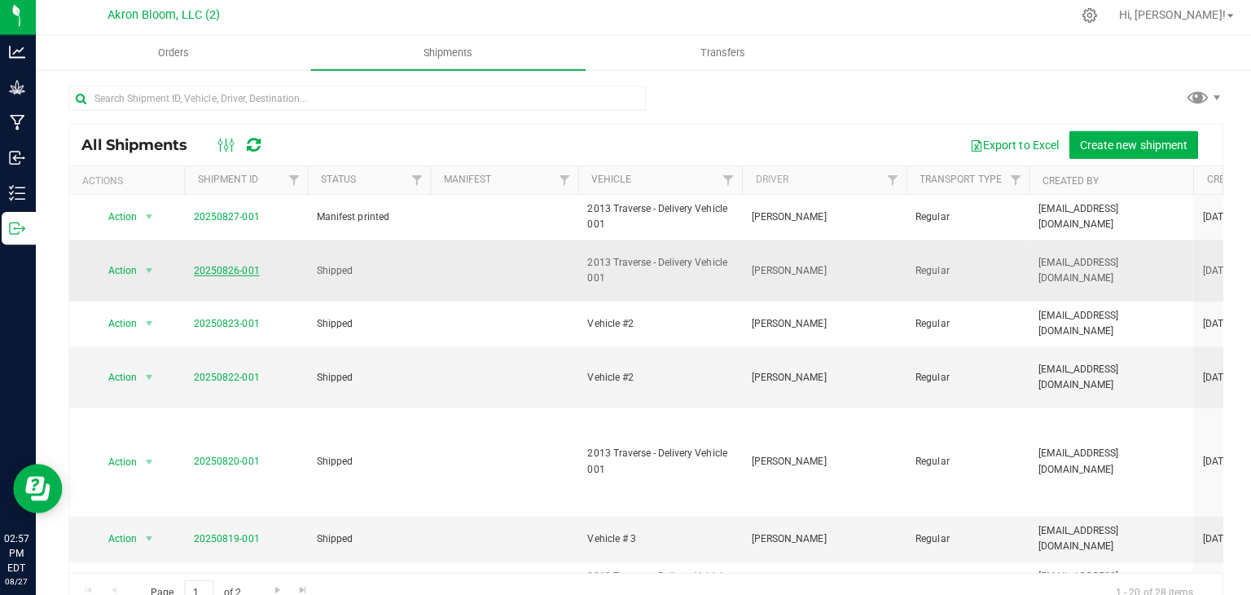
click at [242, 267] on link "20250826-001" at bounding box center [228, 271] width 65 height 11
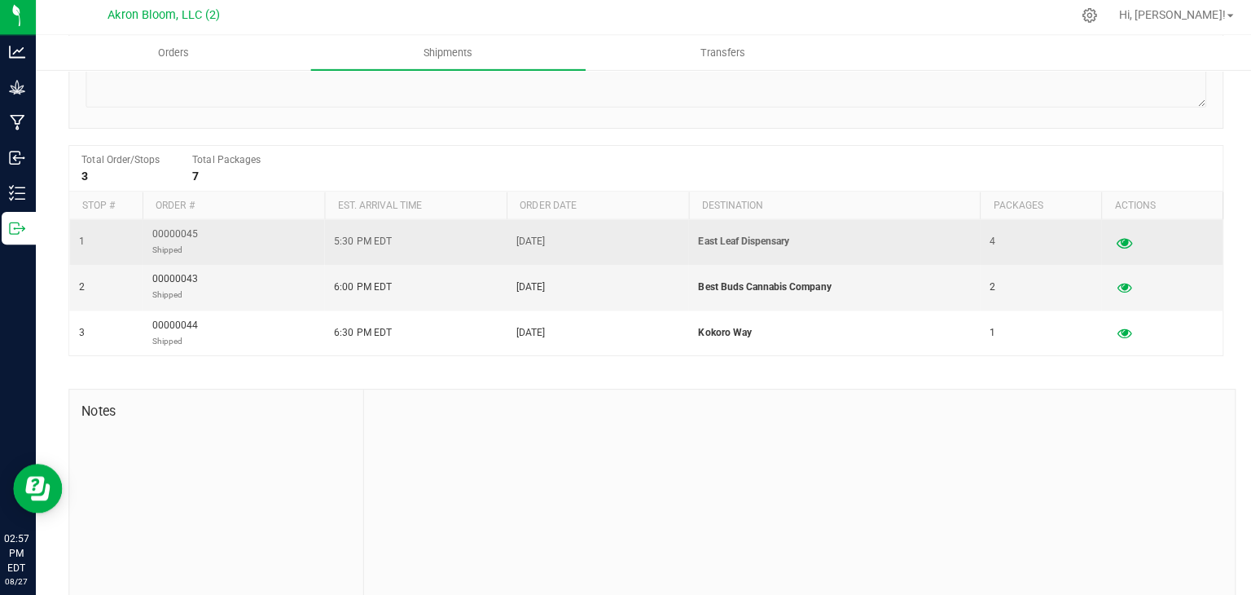
click at [1123, 242] on icon "button" at bounding box center [1120, 244] width 15 height 11
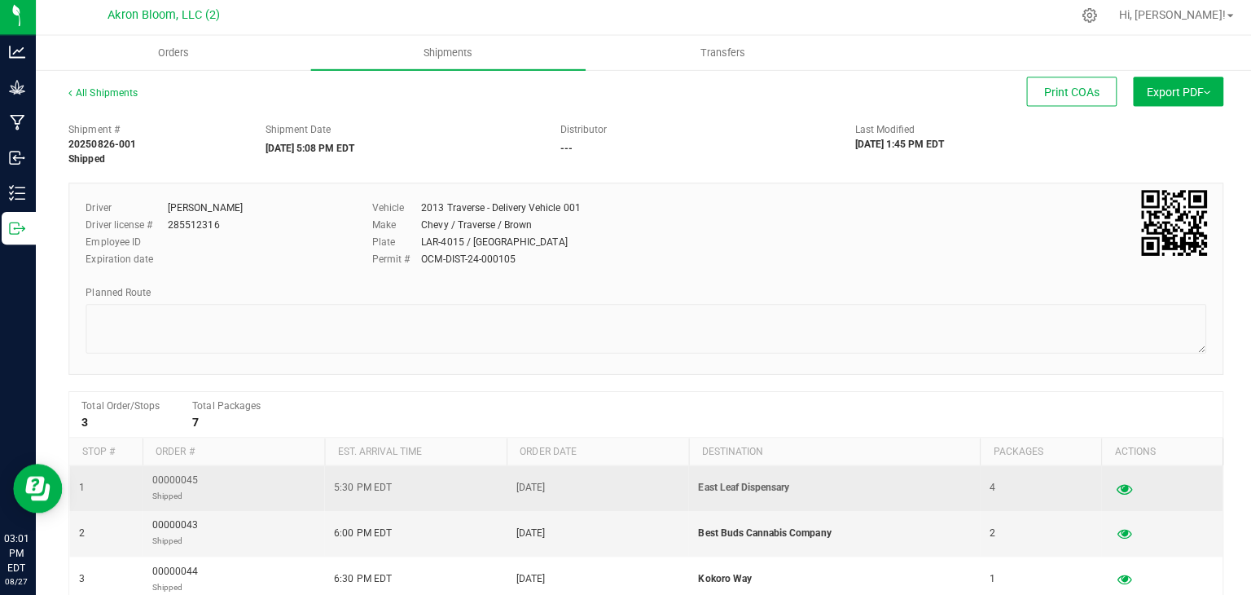
click at [1121, 490] on icon "button" at bounding box center [1120, 487] width 15 height 11
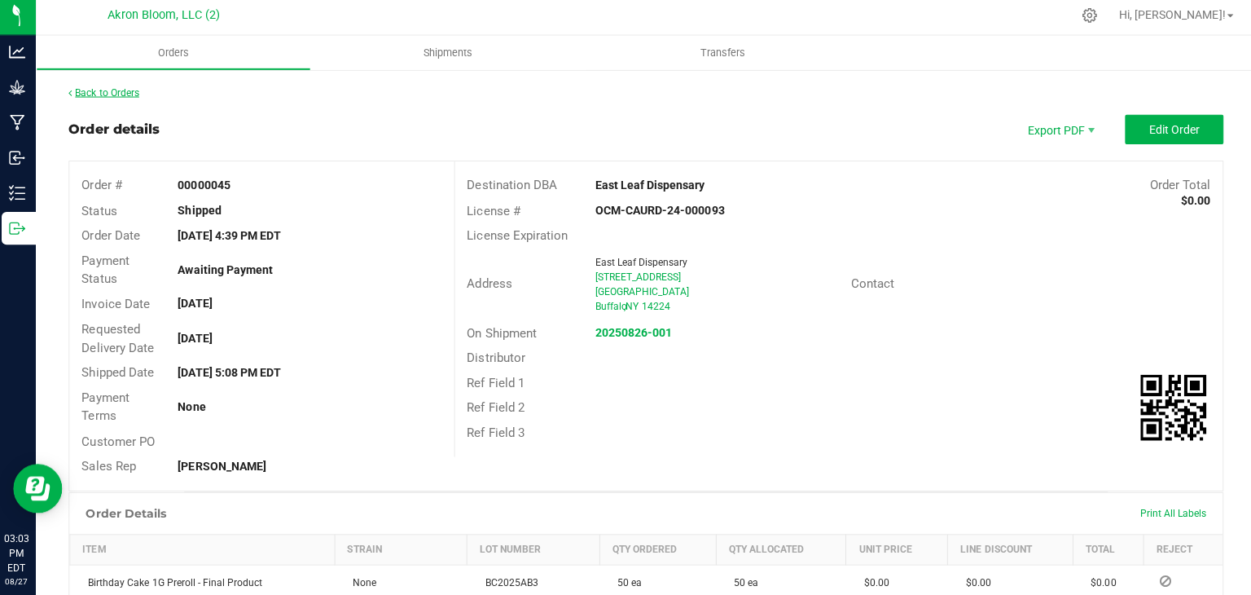
click at [106, 92] on link "Back to Orders" at bounding box center [107, 95] width 70 height 11
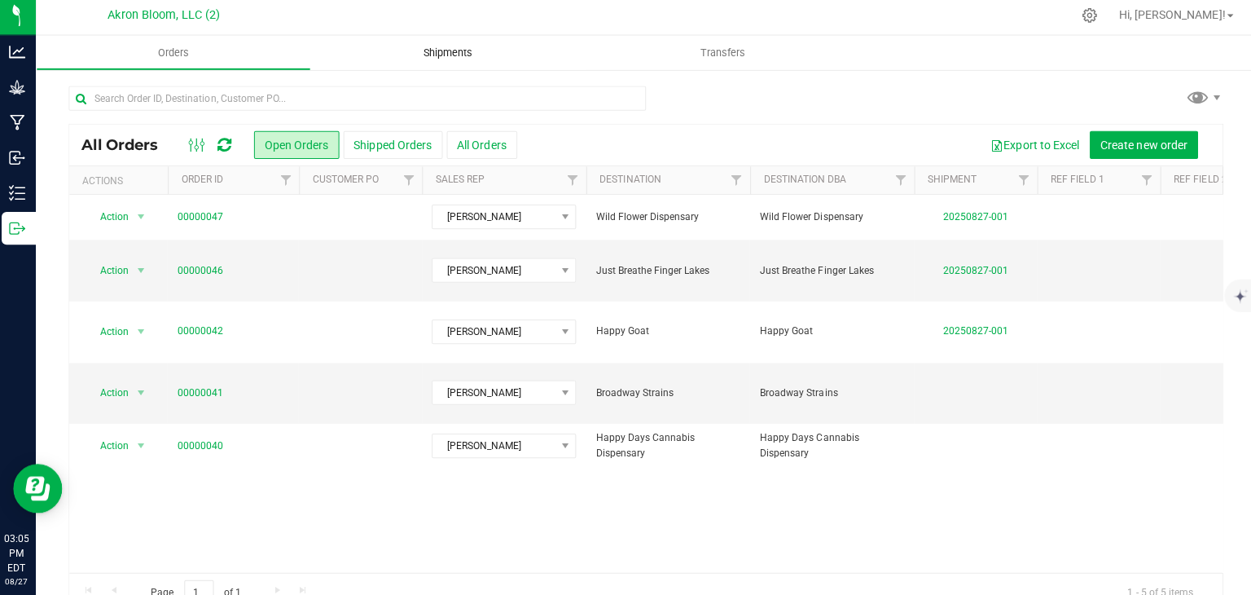
click at [443, 51] on span "Shipments" at bounding box center [448, 56] width 93 height 15
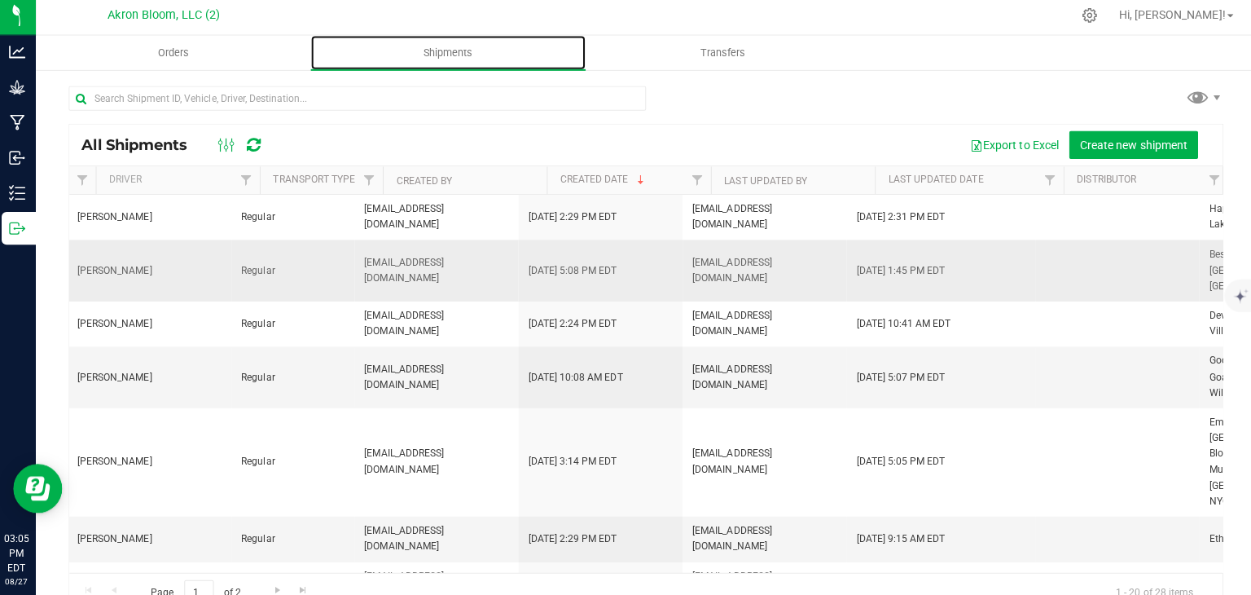
scroll to position [0, 670]
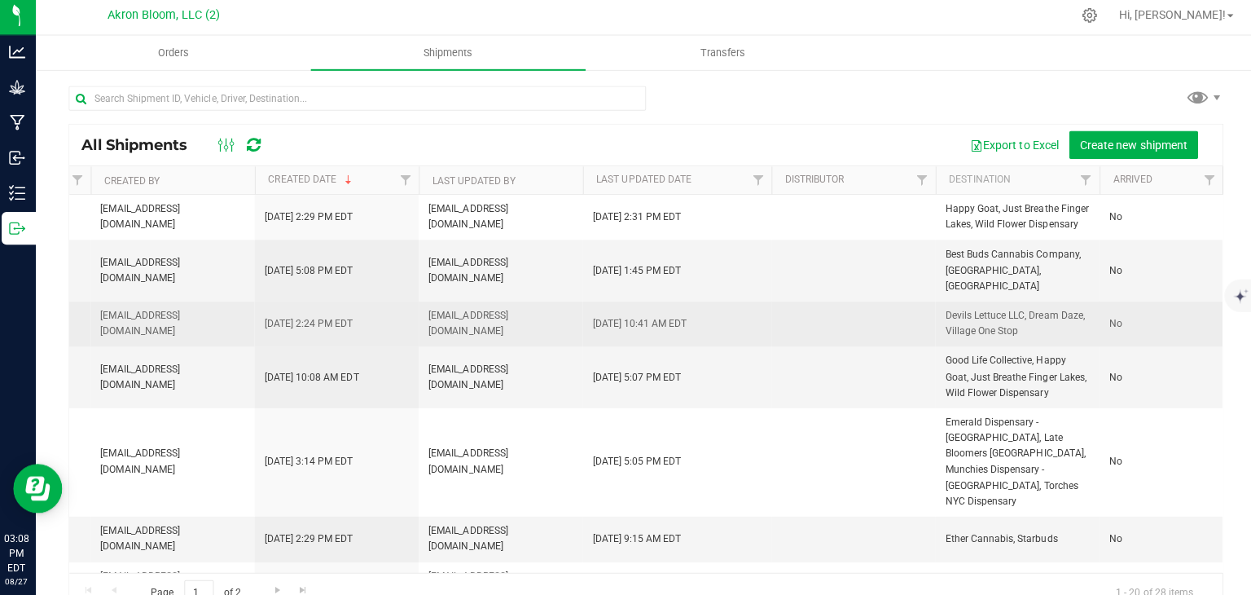
click at [848, 305] on td at bounding box center [851, 325] width 163 height 45
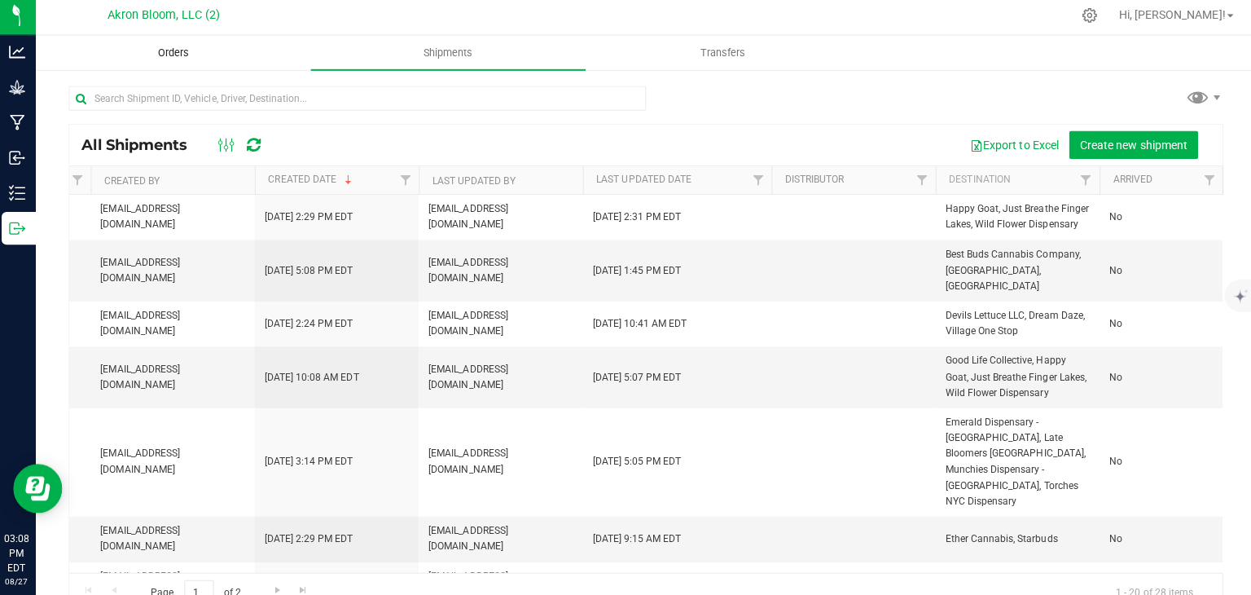
click at [162, 56] on span "Orders" at bounding box center [175, 56] width 75 height 15
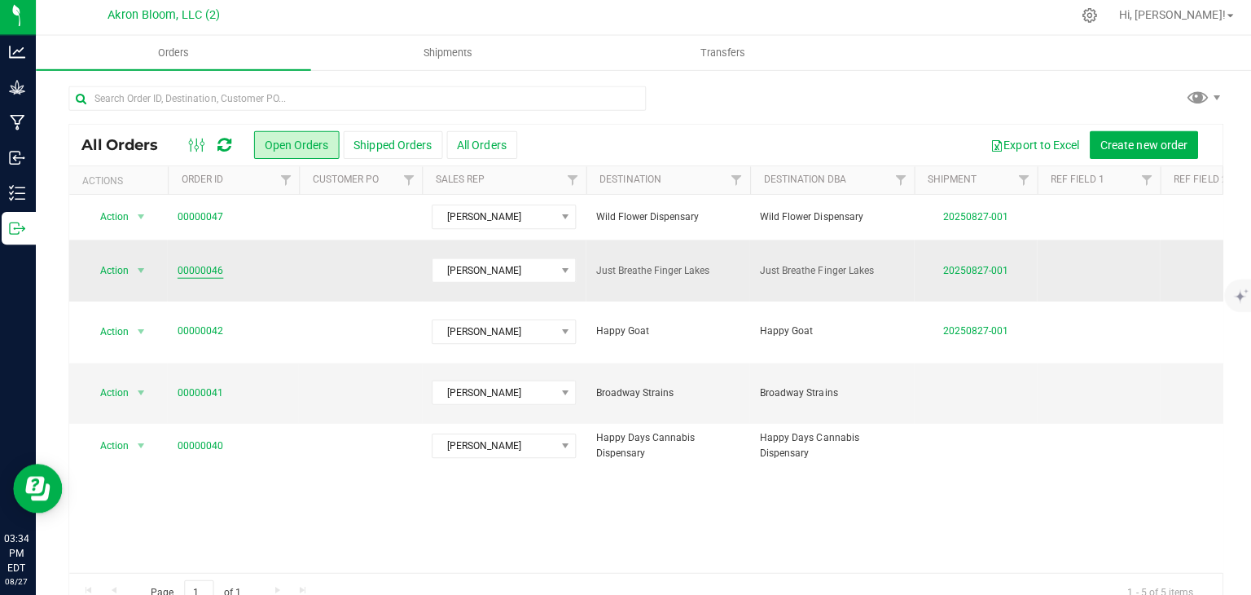
click at [196, 265] on link "00000046" at bounding box center [203, 272] width 46 height 15
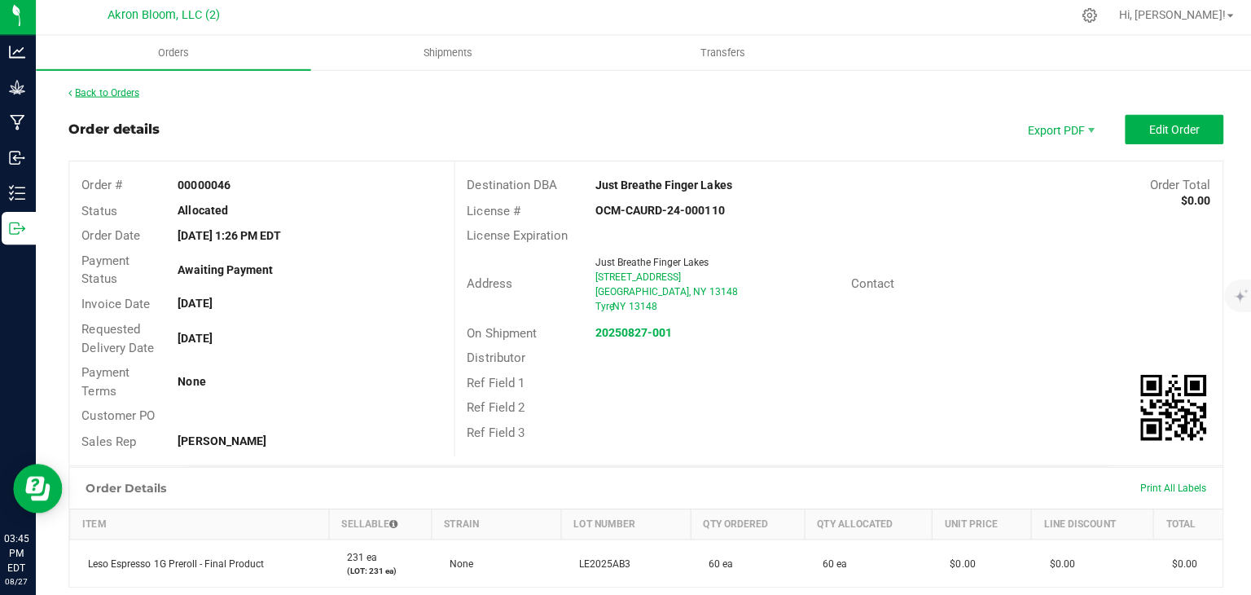
click at [112, 95] on link "Back to Orders" at bounding box center [107, 95] width 70 height 11
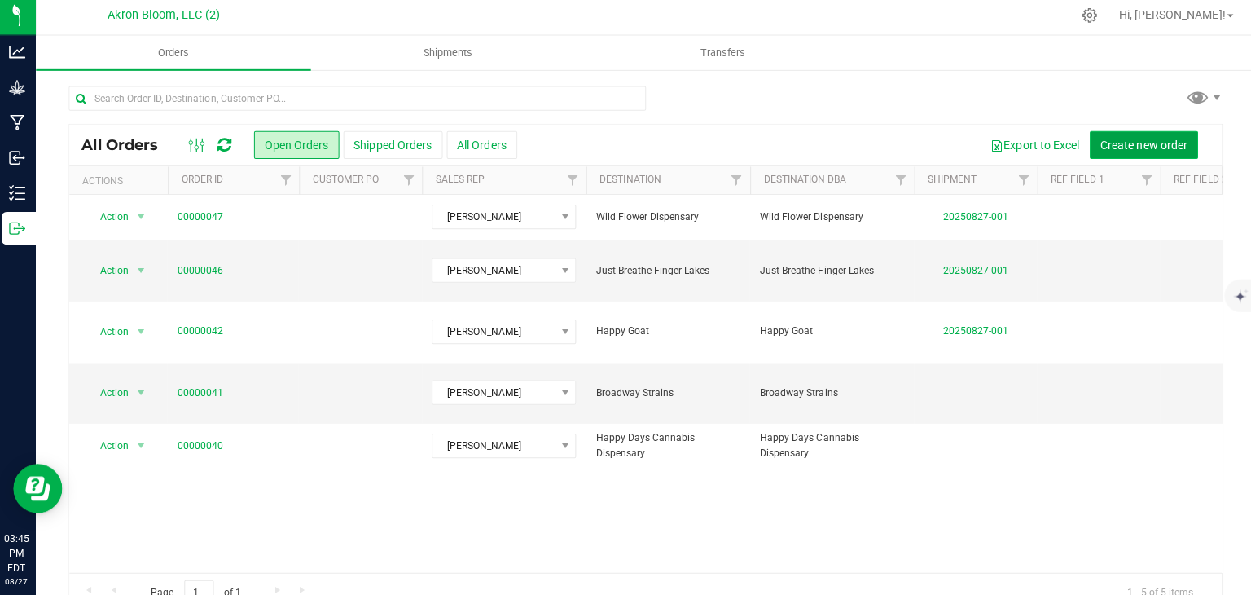
click at [1148, 144] on span "Create new order" at bounding box center [1140, 147] width 86 height 13
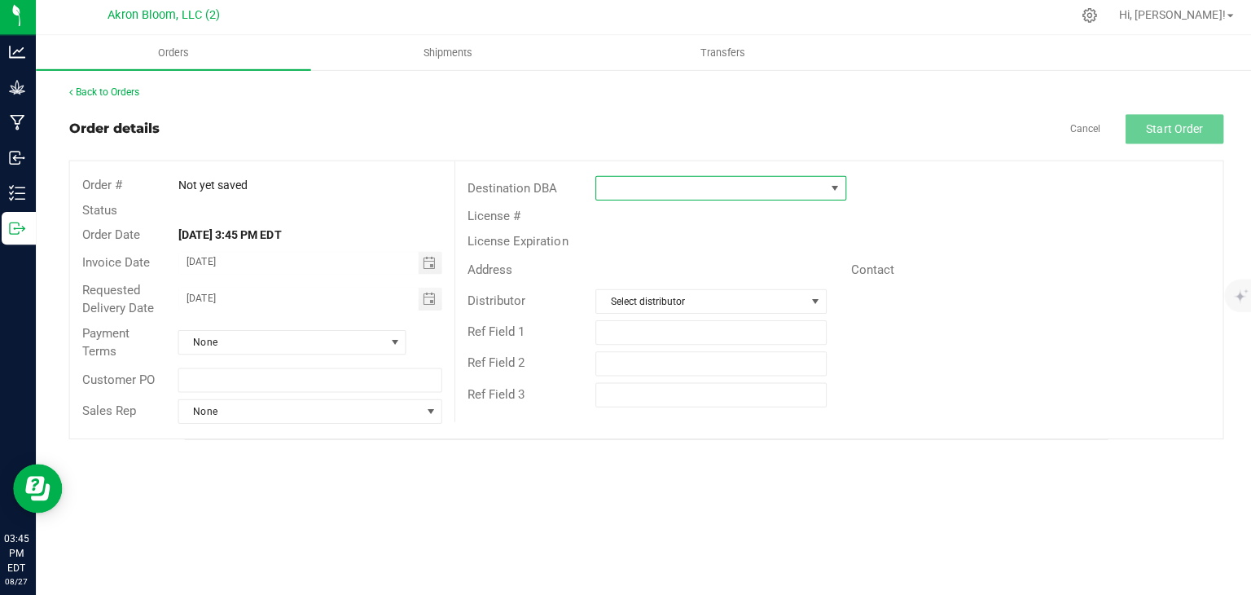
click at [831, 195] on span at bounding box center [832, 190] width 13 height 13
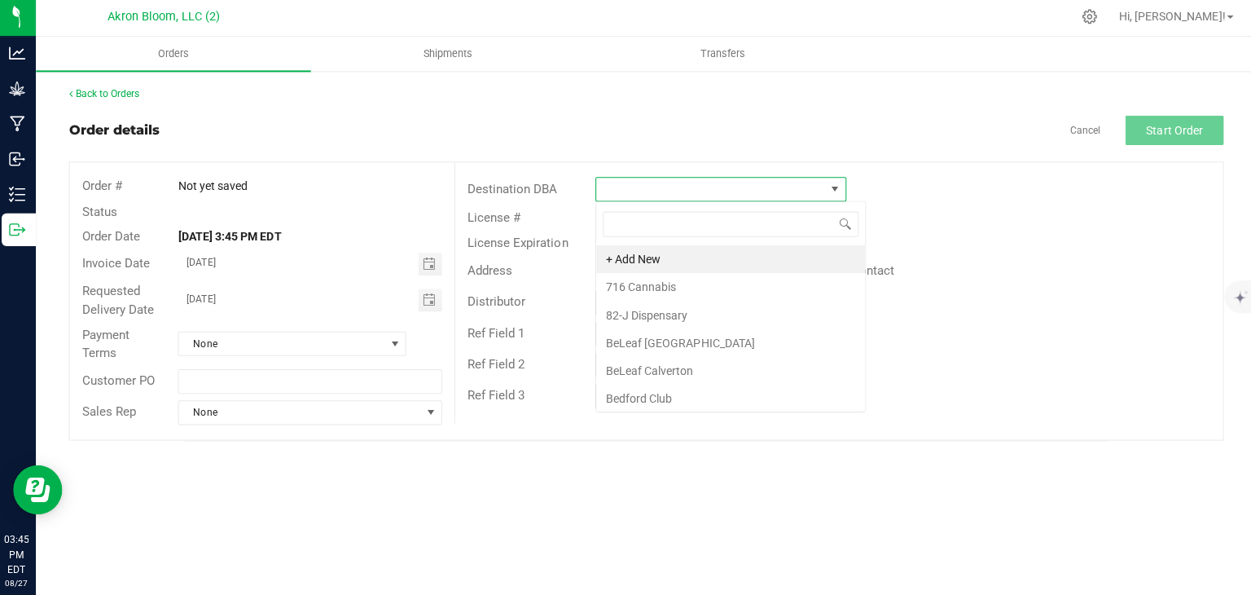
scroll to position [24, 249]
type input "p"
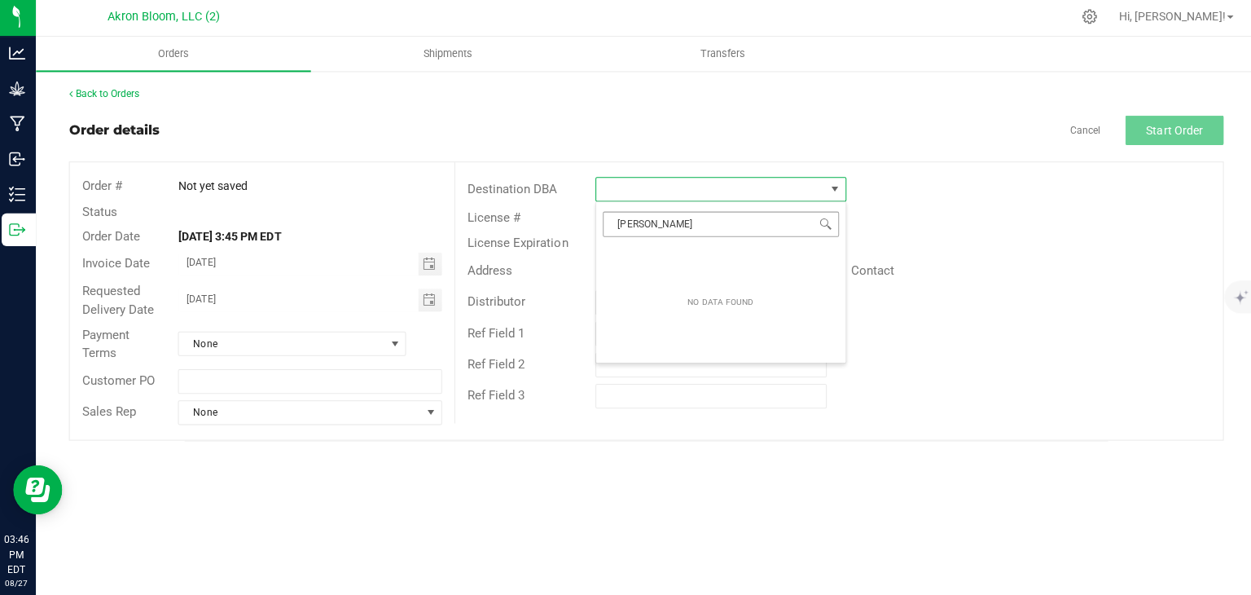
type input "Ren"
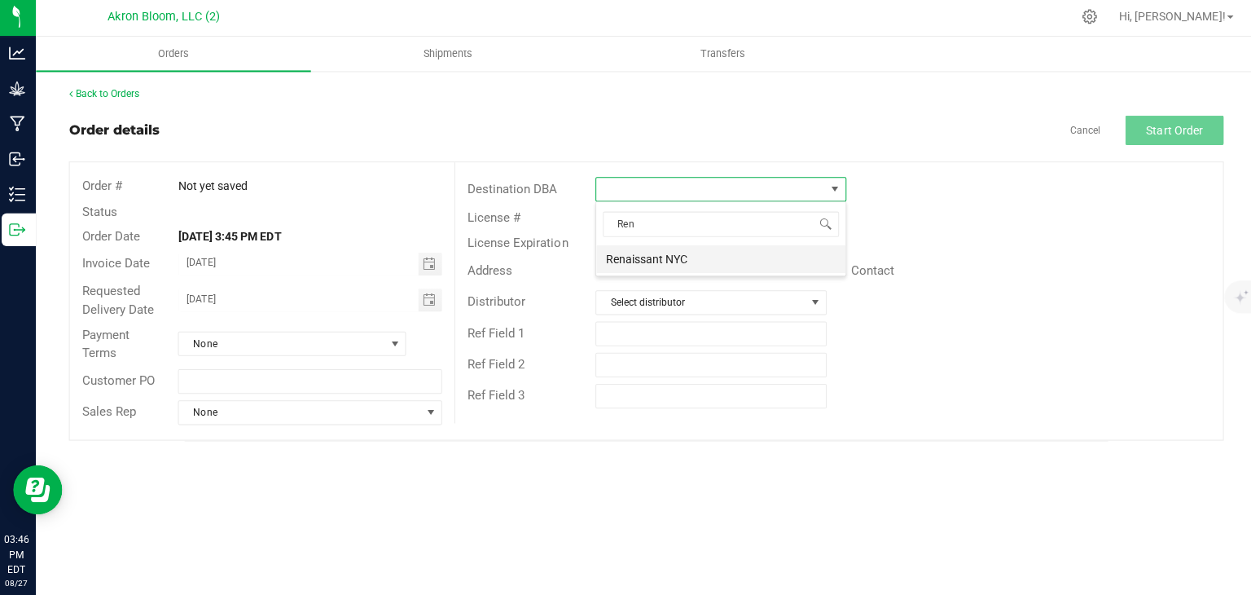
click at [692, 260] on li "Renaissant NYC" at bounding box center [720, 260] width 248 height 28
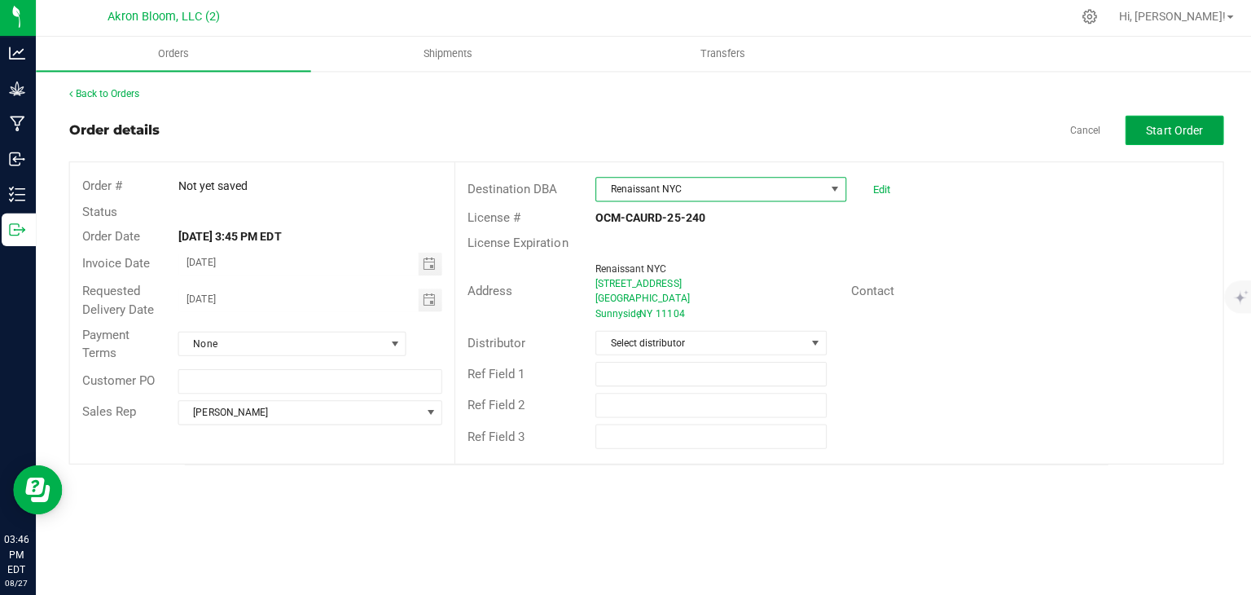
click at [1152, 133] on span "Start Order" at bounding box center [1170, 131] width 56 height 13
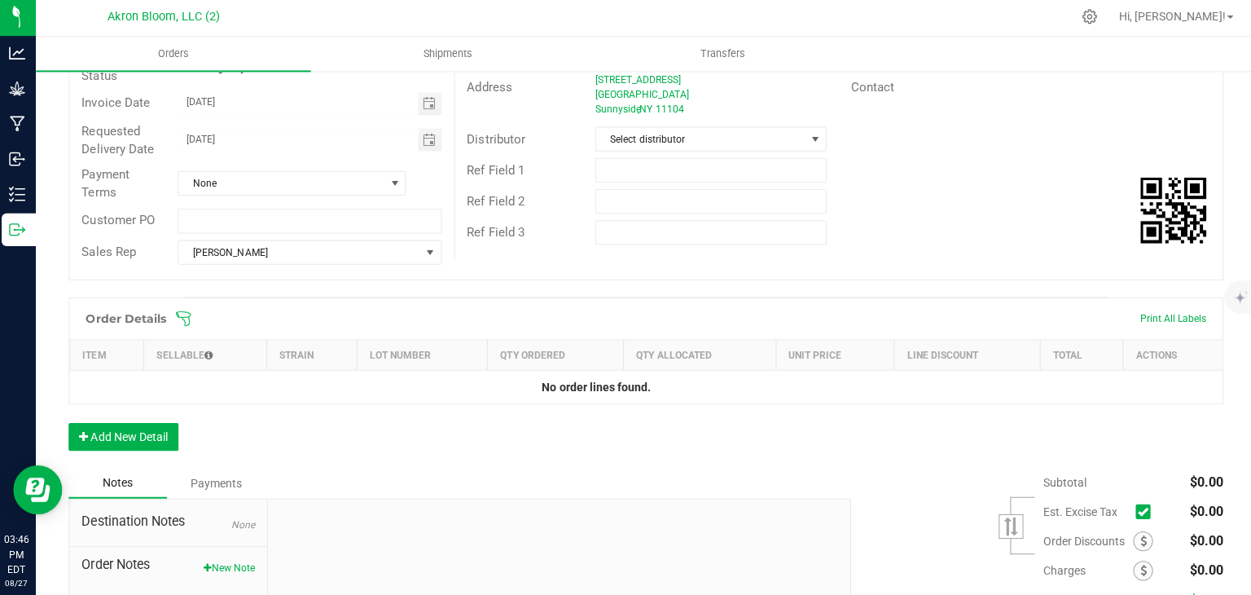
scroll to position [339, 0]
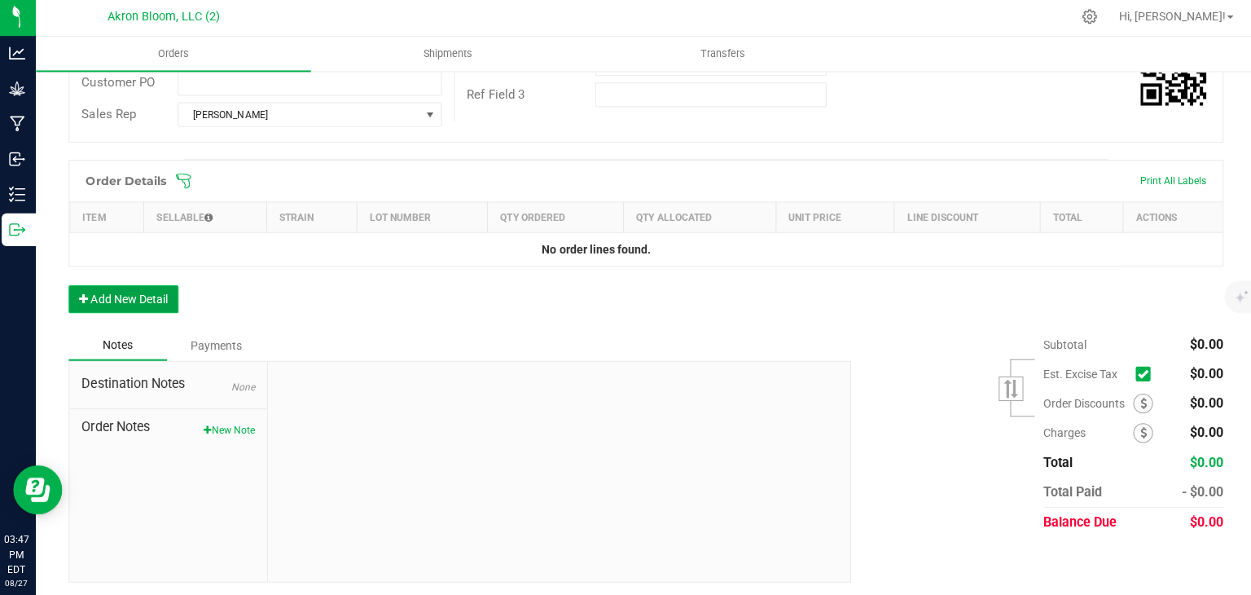
click at [143, 299] on button "Add New Detail" at bounding box center [126, 300] width 109 height 28
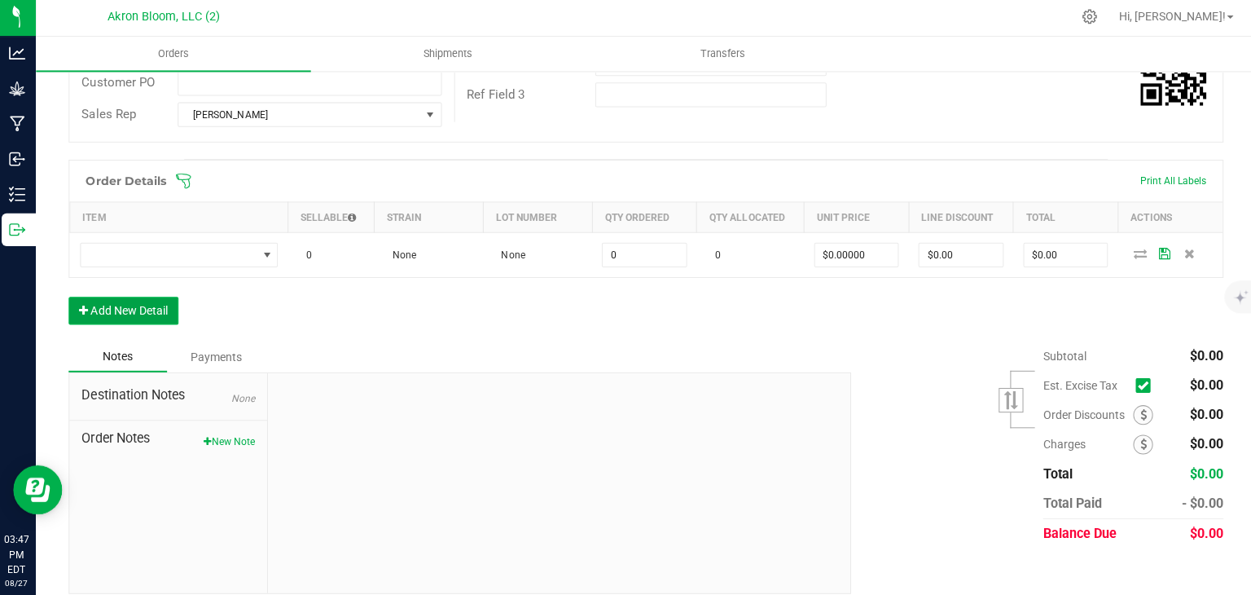
click at [143, 301] on button "Add New Detail" at bounding box center [126, 311] width 109 height 28
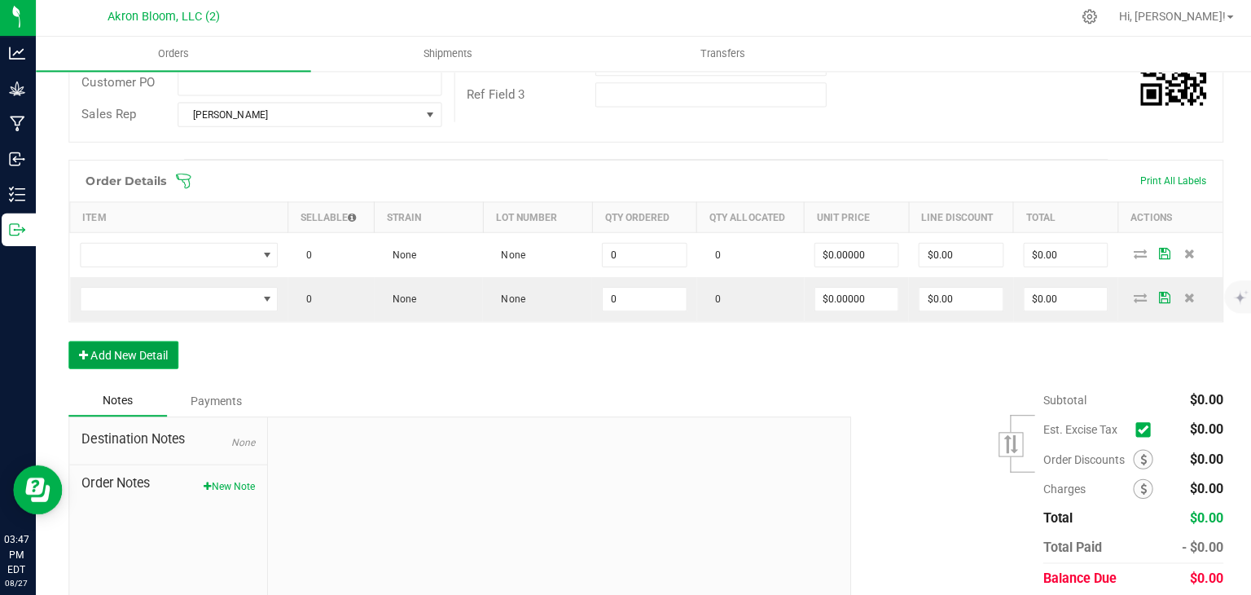
click at [144, 355] on button "Add New Detail" at bounding box center [126, 355] width 109 height 28
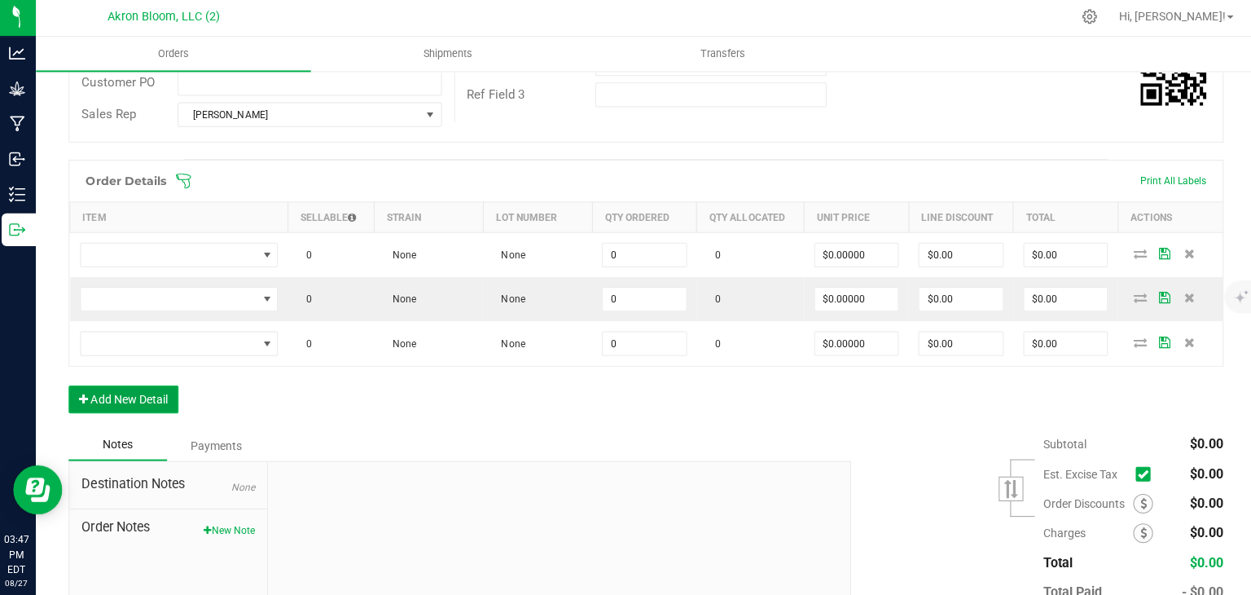
click at [140, 399] on button "Add New Detail" at bounding box center [126, 399] width 109 height 28
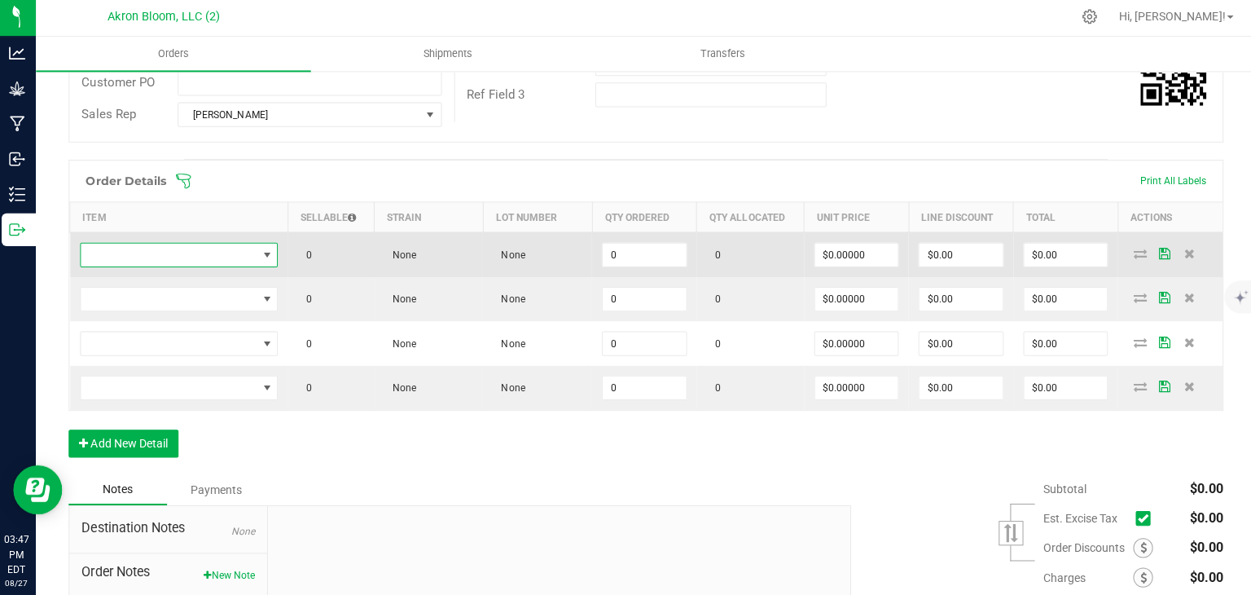
click at [267, 257] on span "NO DATA FOUND" at bounding box center [268, 255] width 13 height 13
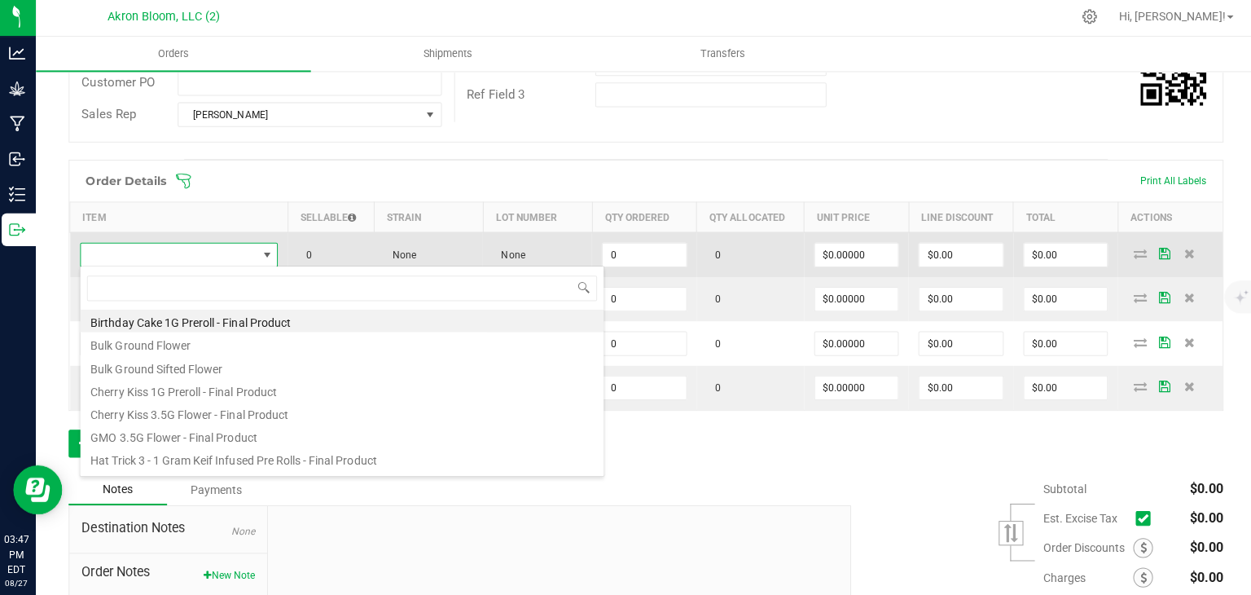
scroll to position [24, 196]
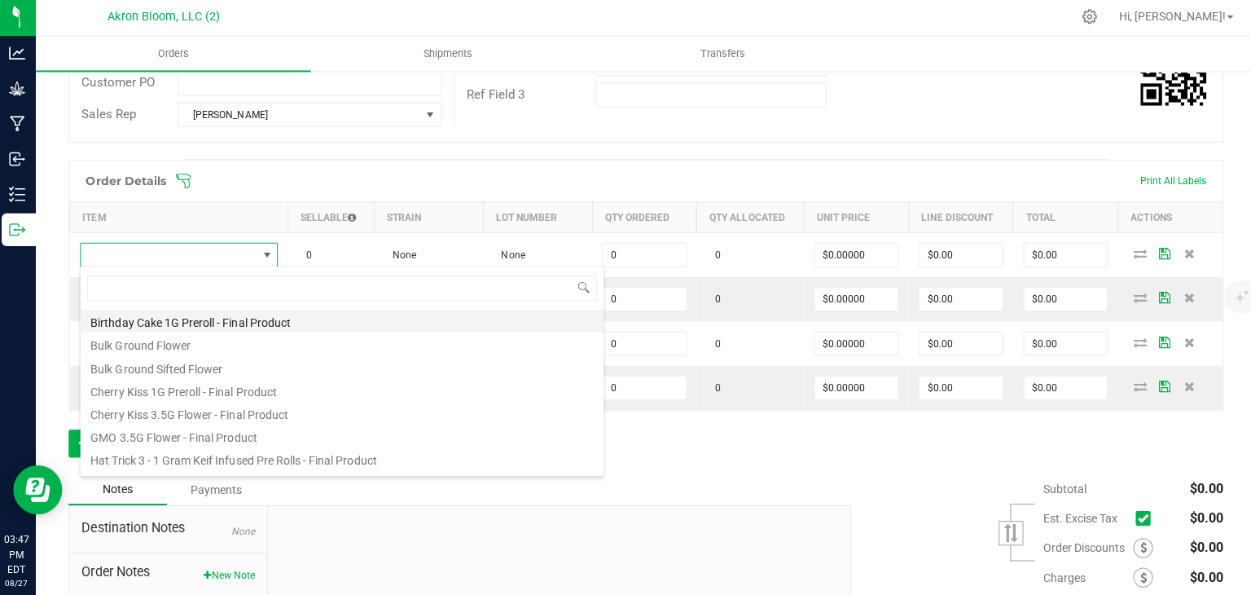
click at [259, 321] on li "Birthday Cake 1G Preroll - Final Product" at bounding box center [343, 321] width 520 height 23
type input "0 ea"
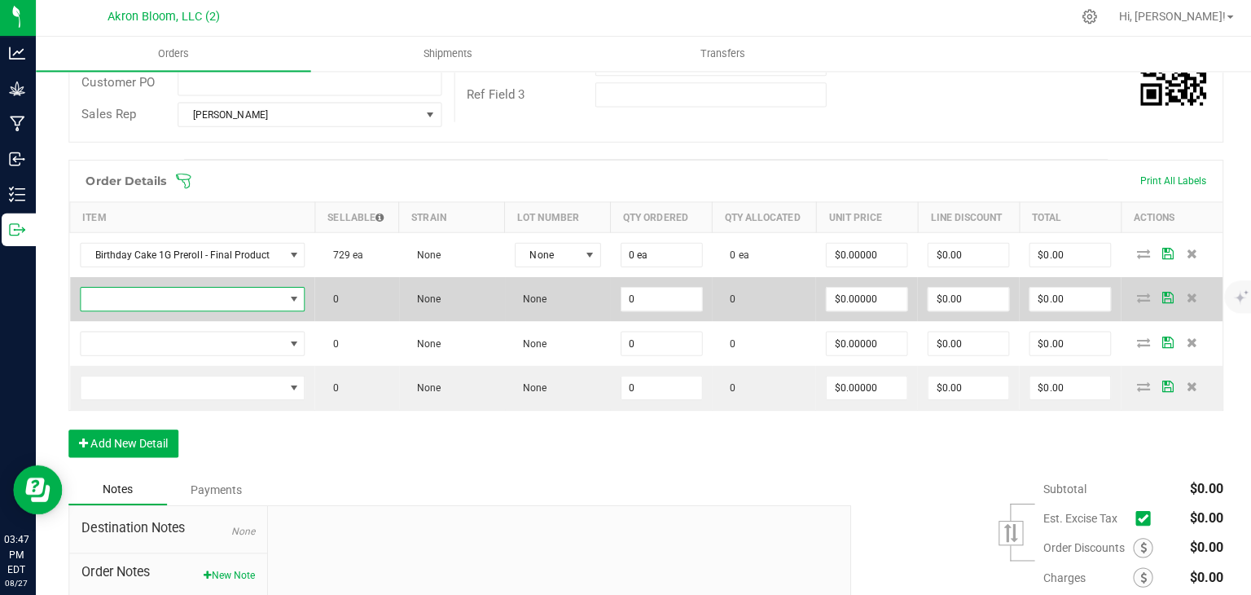
click at [291, 297] on span "NO DATA FOUND" at bounding box center [295, 299] width 13 height 13
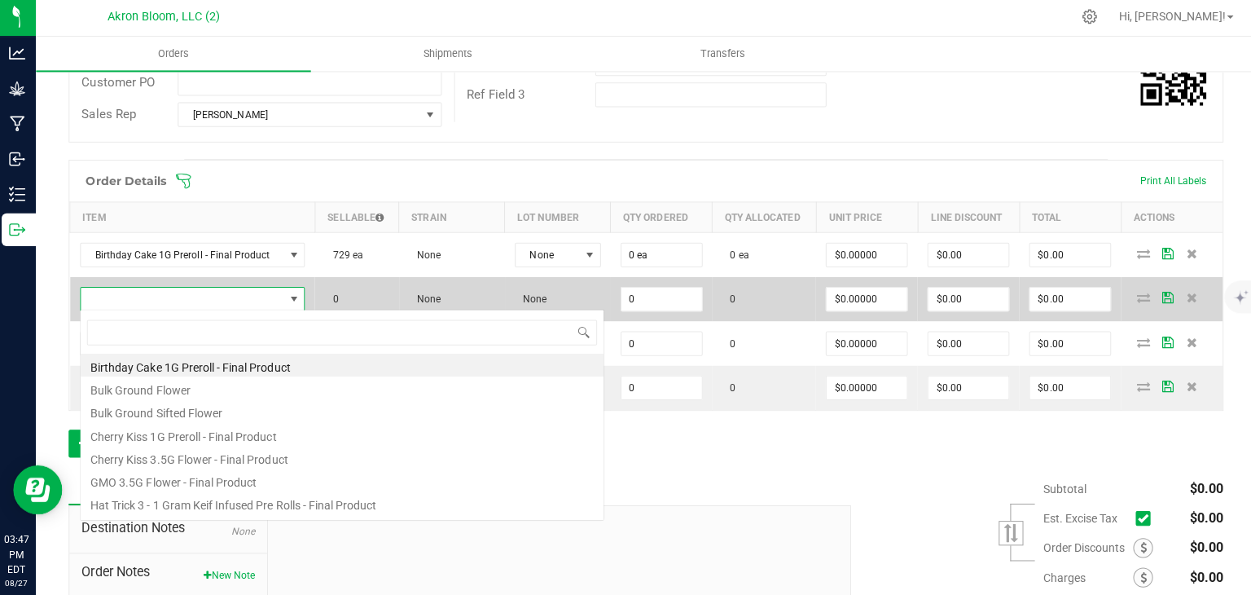
scroll to position [24, 221]
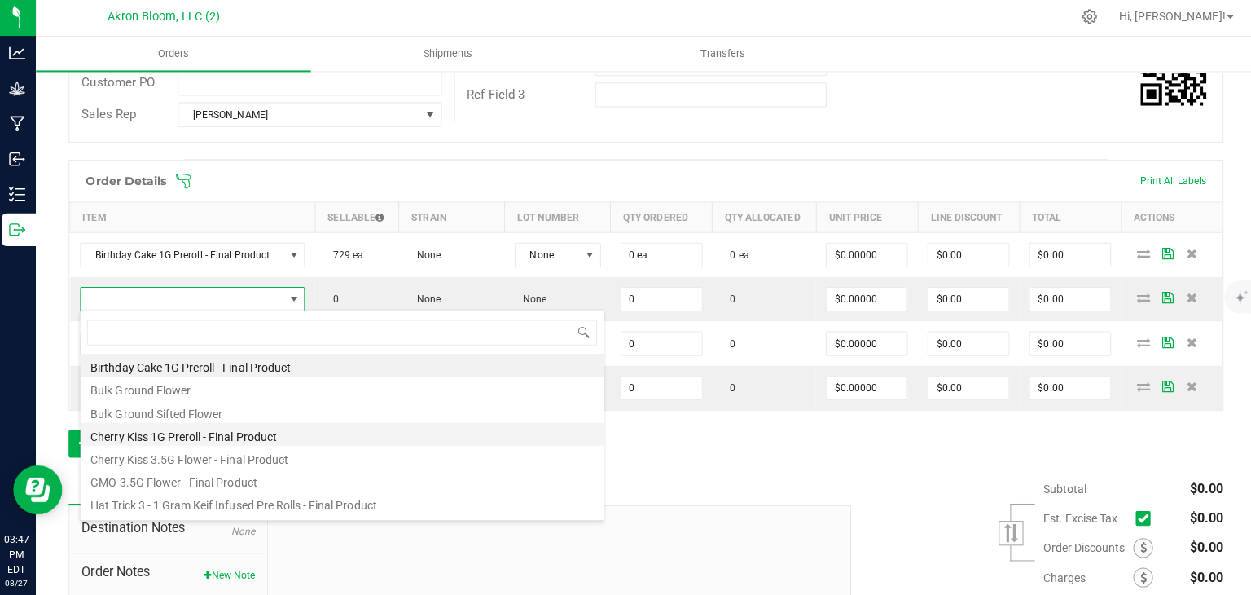
click at [262, 437] on li "Cherry Kiss 1G Preroll - Final Product" at bounding box center [343, 433] width 520 height 23
type input "0 ea"
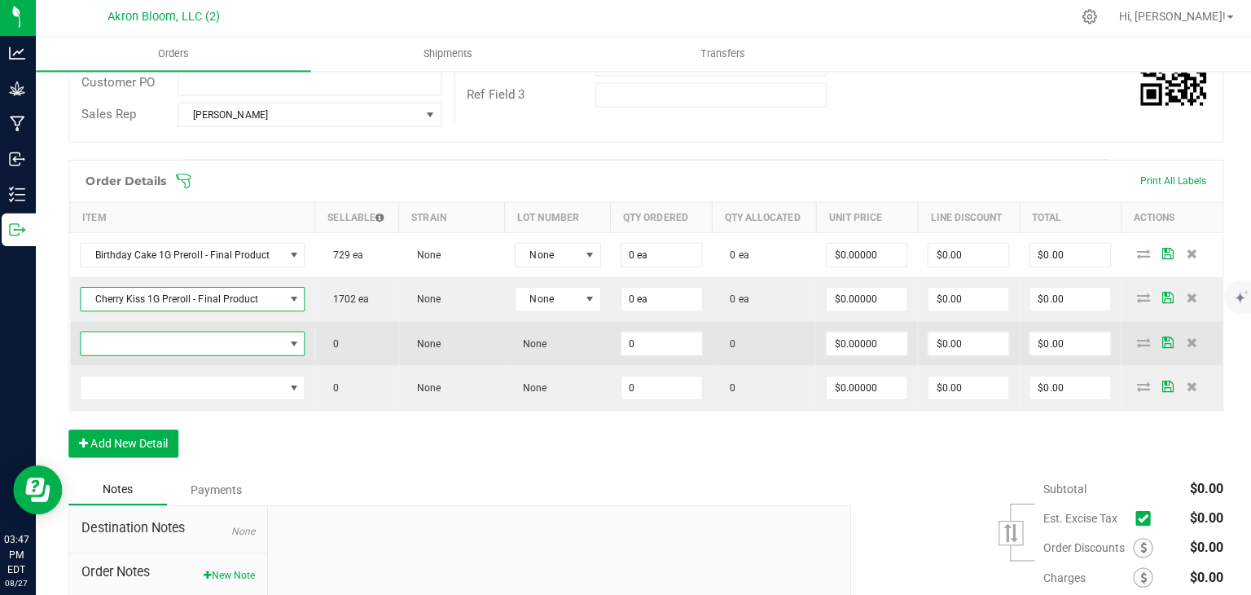
click at [292, 337] on span "NO DATA FOUND" at bounding box center [295, 343] width 13 height 13
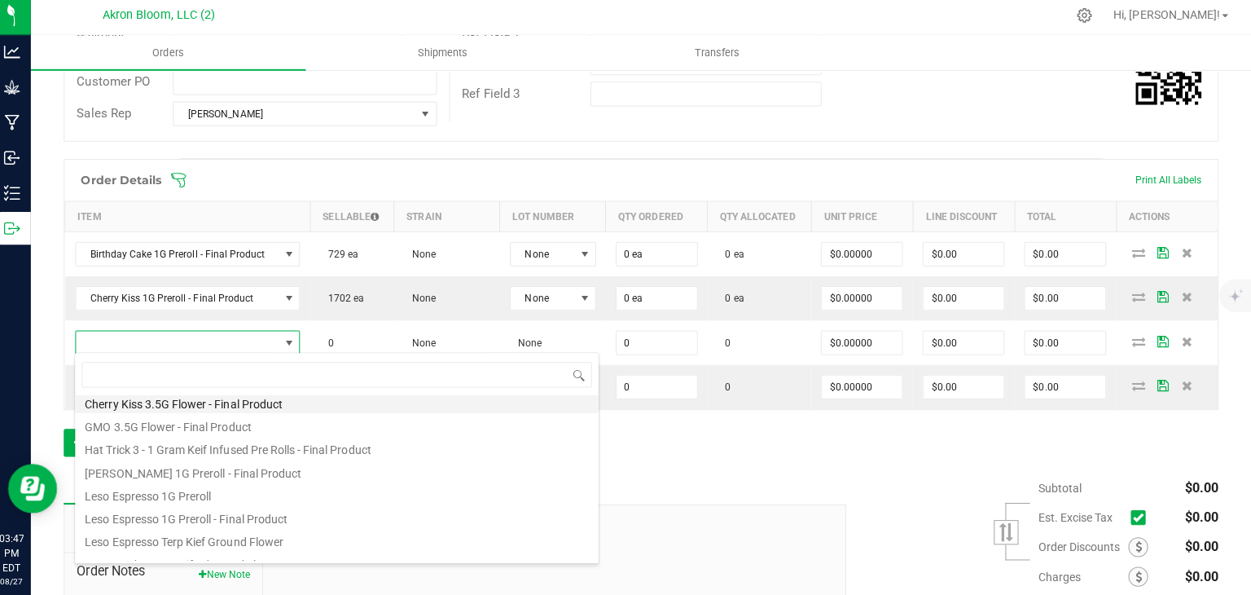
scroll to position [134, 0]
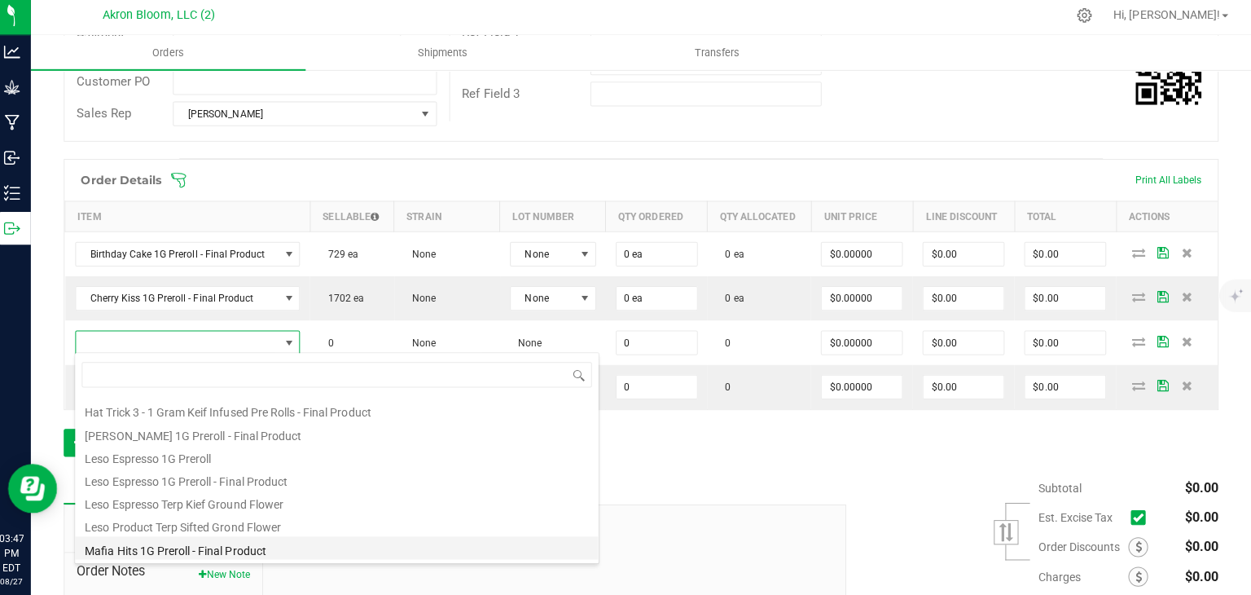
click at [277, 552] on li "Mafia Hits 1G Preroll - Final Product" at bounding box center [343, 548] width 520 height 23
type input "0 ea"
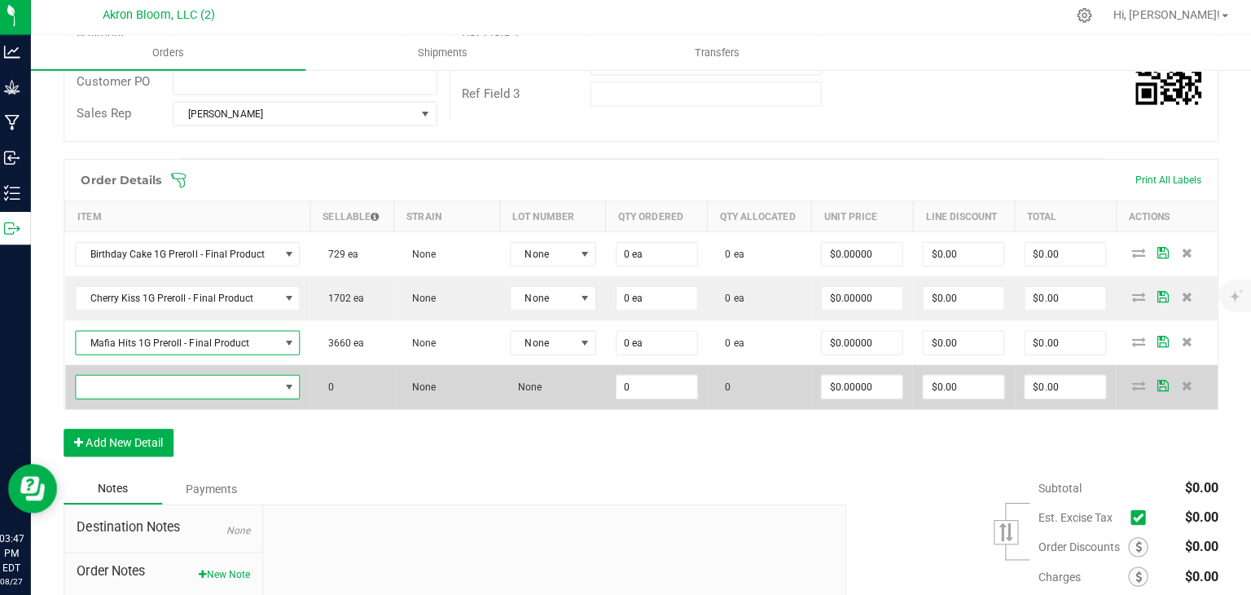
click at [289, 381] on span "NO DATA FOUND" at bounding box center [295, 387] width 13 height 13
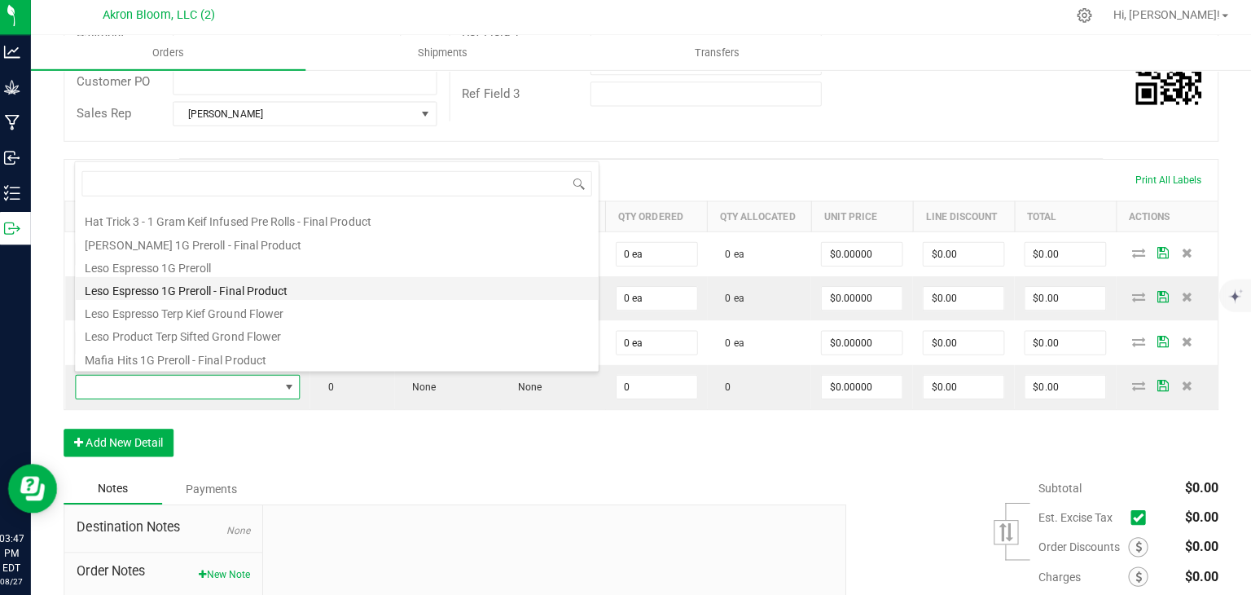
click at [252, 292] on li "Leso Espresso 1G Preroll - Final Product" at bounding box center [343, 290] width 520 height 23
type input "0 ea"
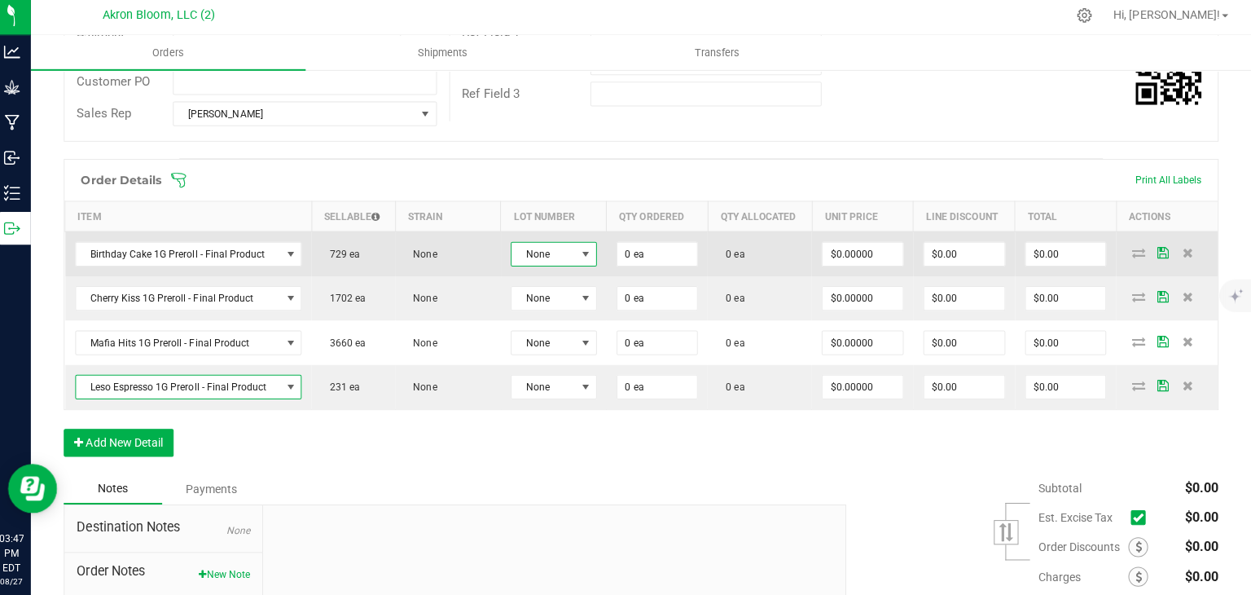
click at [590, 256] on span at bounding box center [589, 255] width 13 height 13
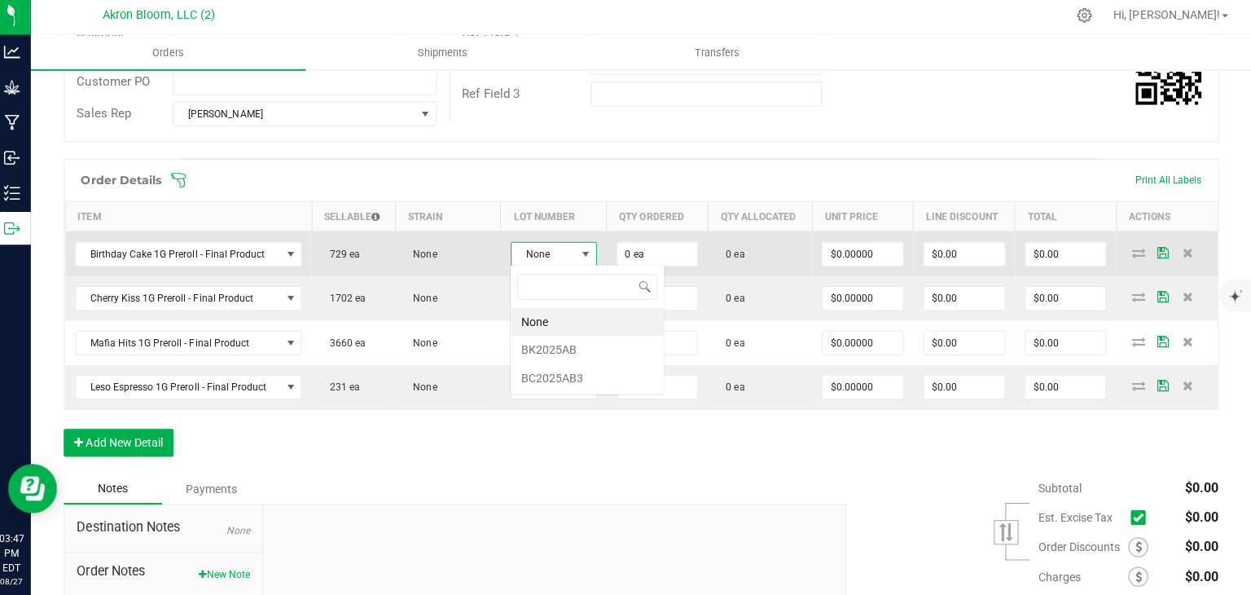
scroll to position [24, 85]
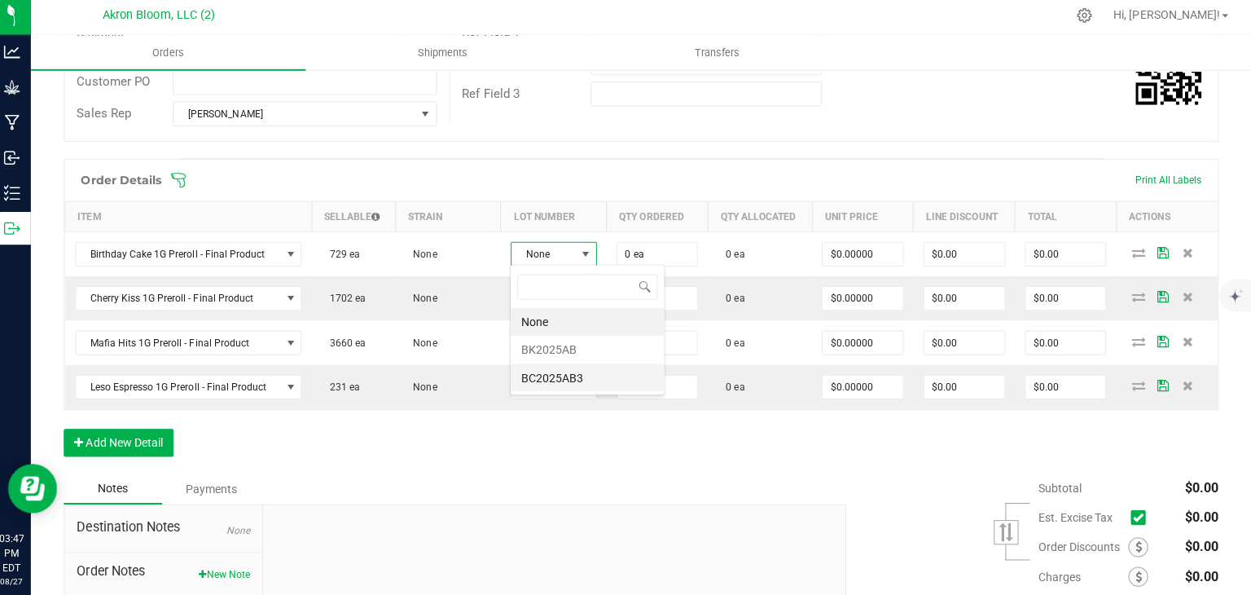
click at [552, 381] on li "BC2025AB3" at bounding box center [592, 379] width 152 height 28
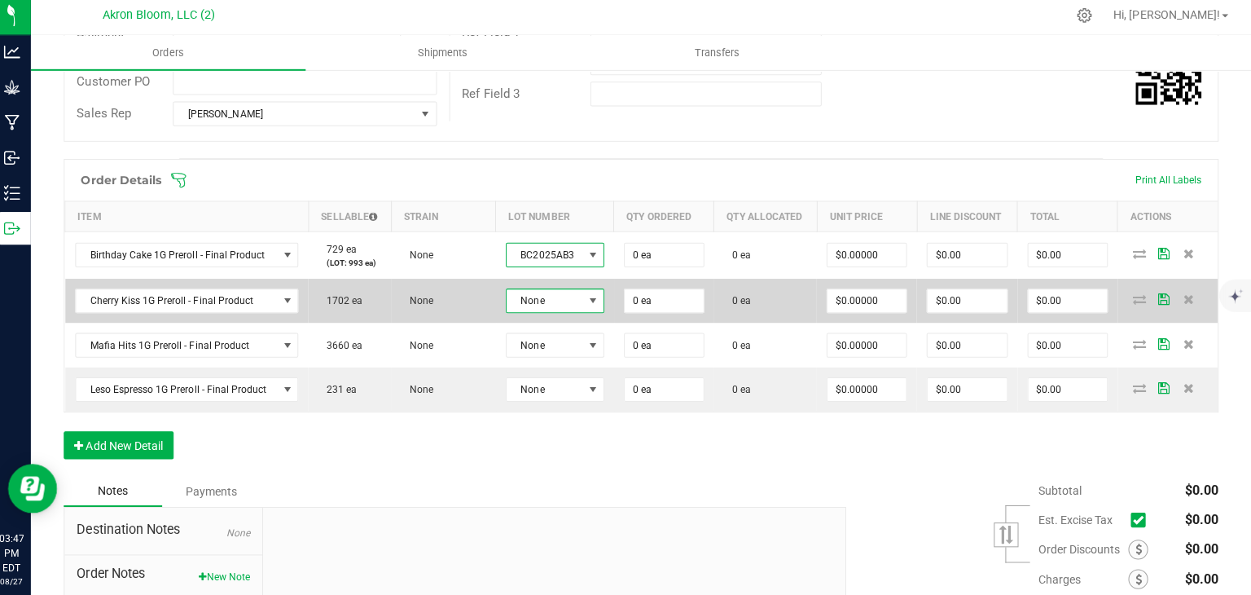
click at [593, 298] on span at bounding box center [597, 302] width 13 height 13
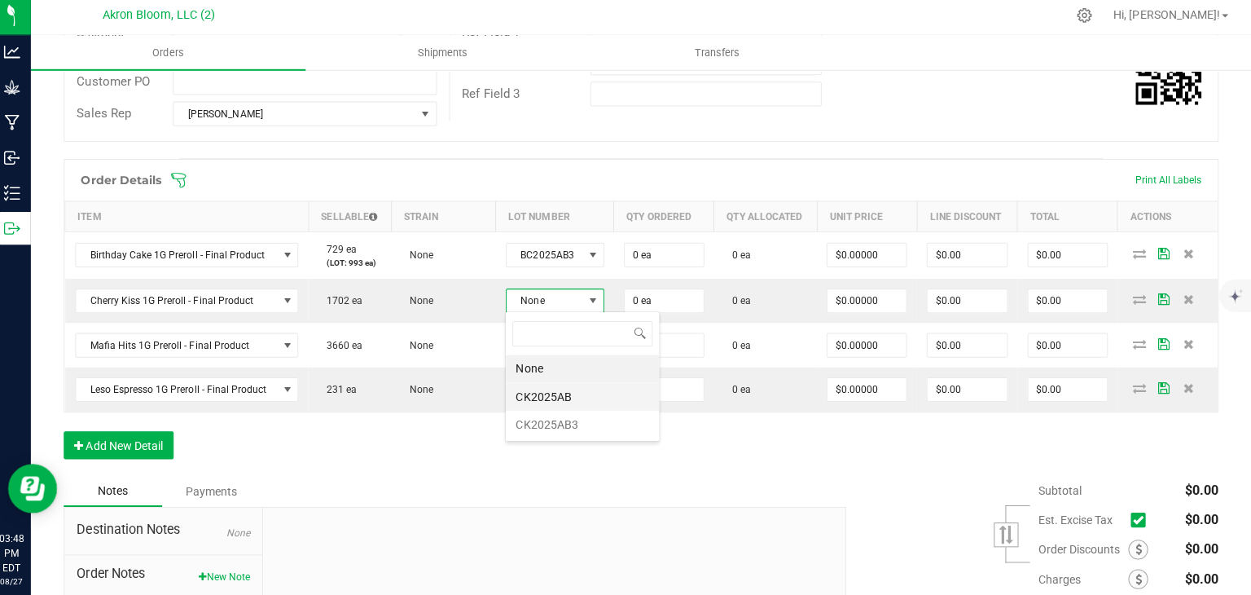
click at [562, 393] on li "CK2025AB" at bounding box center [587, 398] width 152 height 28
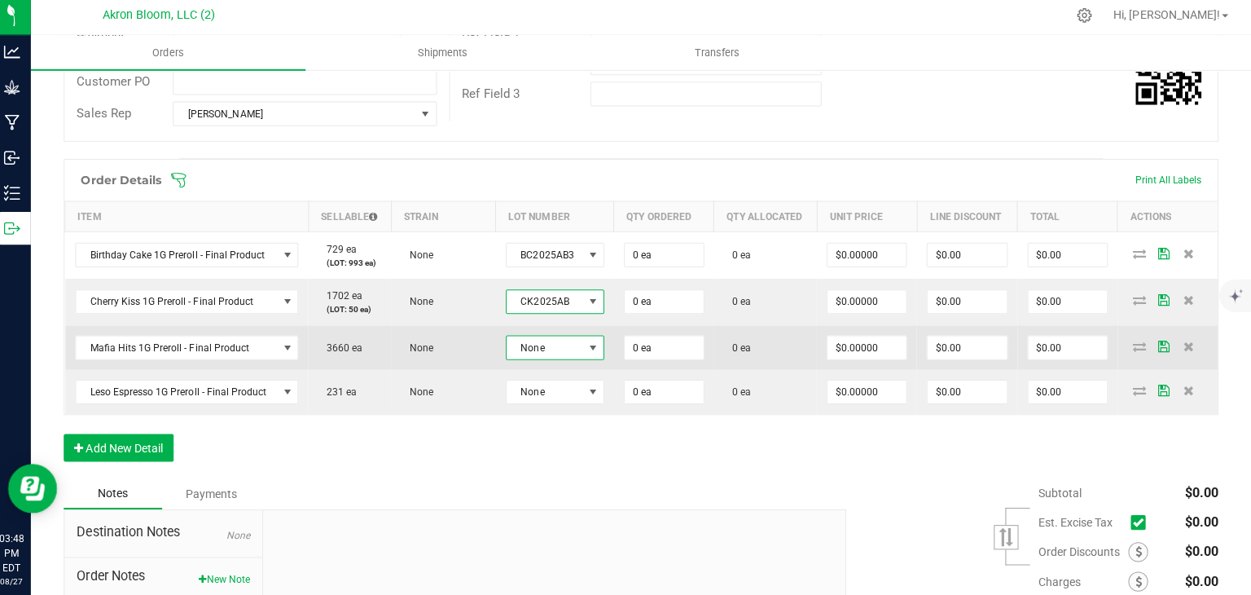
click at [598, 348] on span at bounding box center [597, 348] width 13 height 13
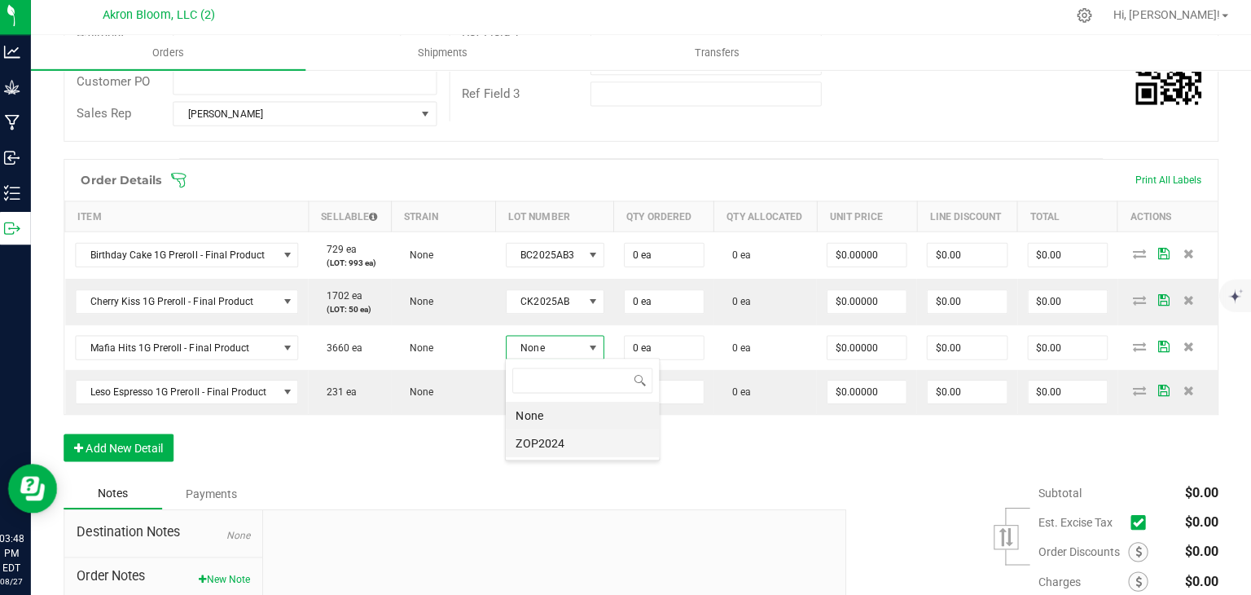
click at [574, 442] on li "ZOP2024" at bounding box center [587, 444] width 152 height 28
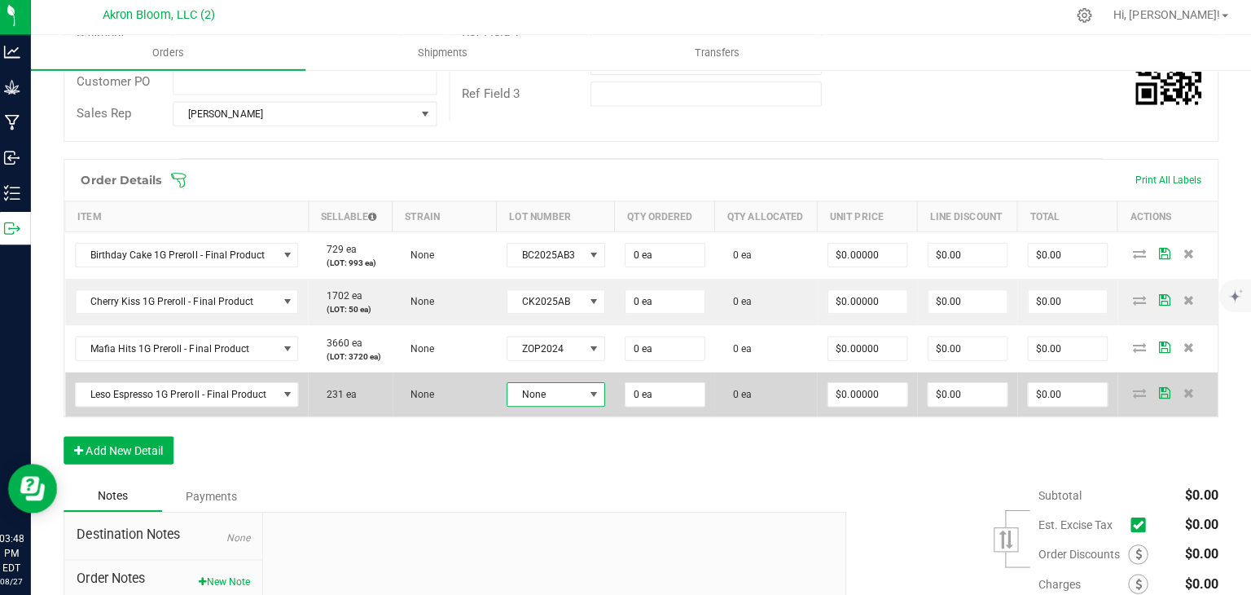
click at [594, 391] on span at bounding box center [597, 395] width 13 height 13
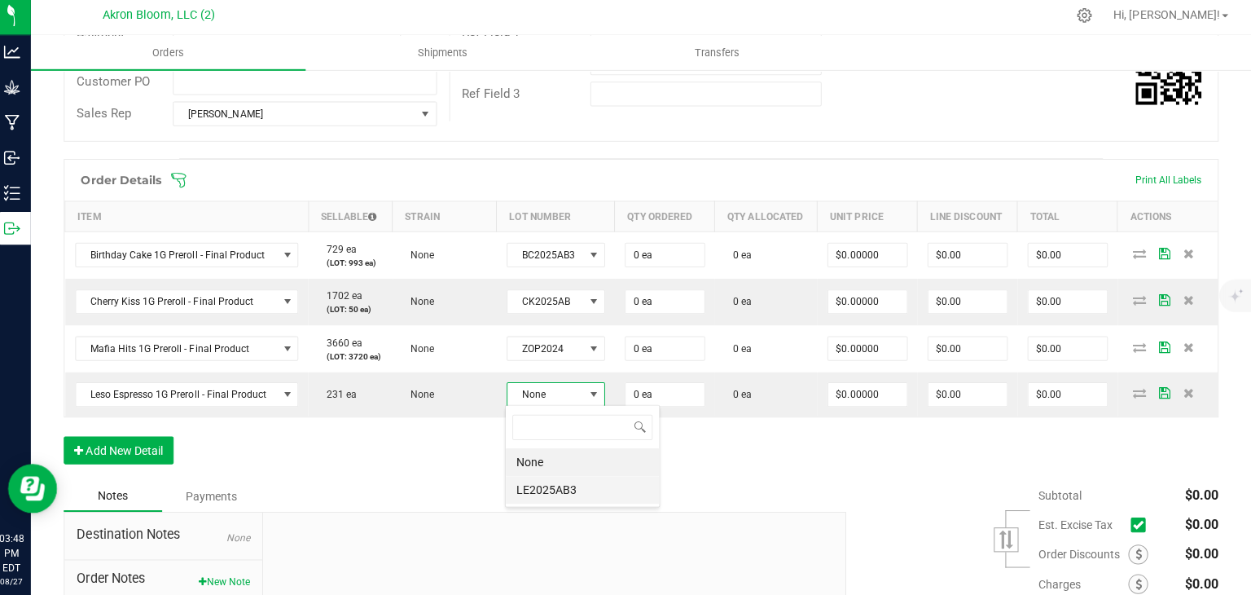
click at [574, 491] on li "LE2025AB3" at bounding box center [587, 491] width 152 height 28
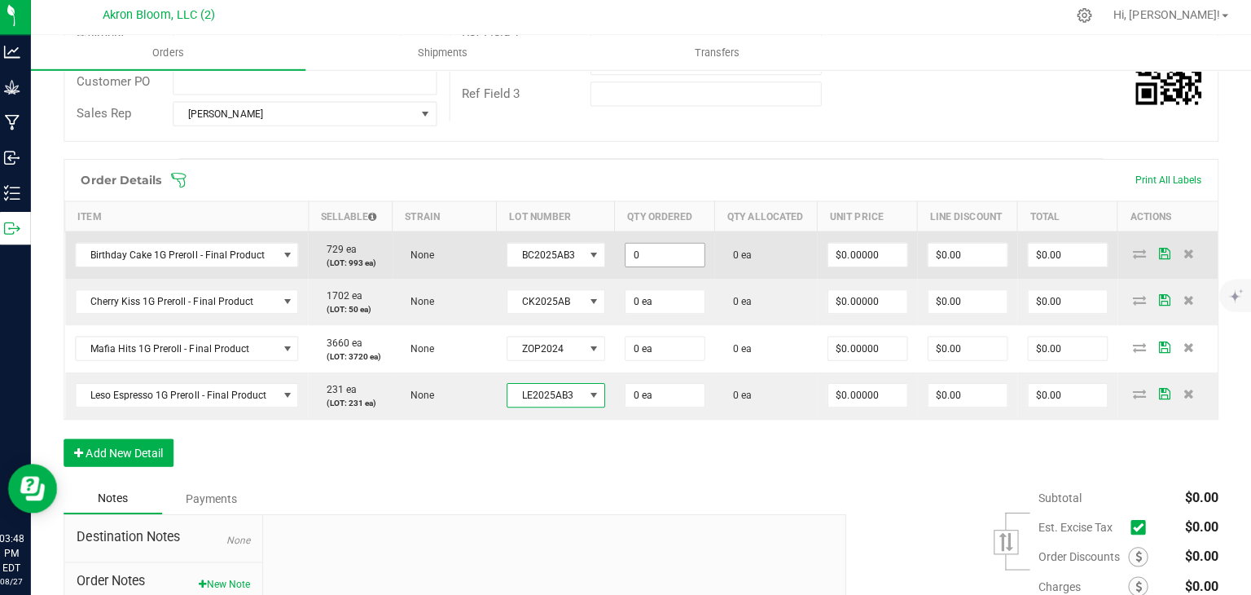
click at [688, 252] on input "0" at bounding box center [669, 256] width 78 height 23
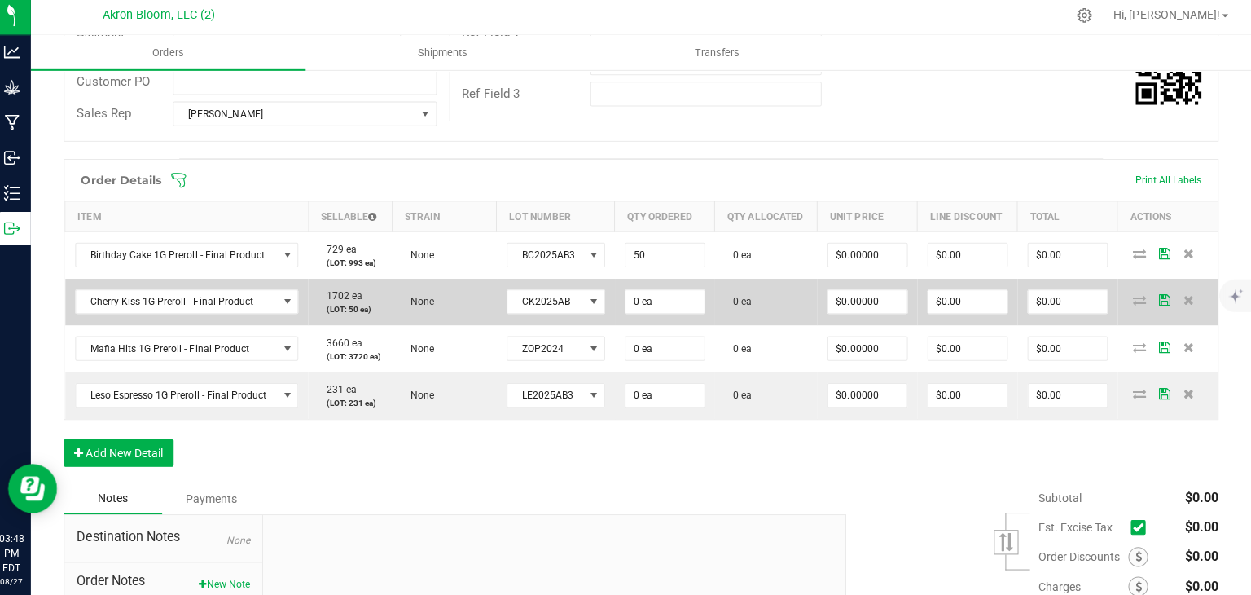
click at [669, 288] on td "0 ea" at bounding box center [668, 303] width 99 height 46
type input "50 ea"
click at [671, 297] on input "0 ea" at bounding box center [669, 303] width 78 height 23
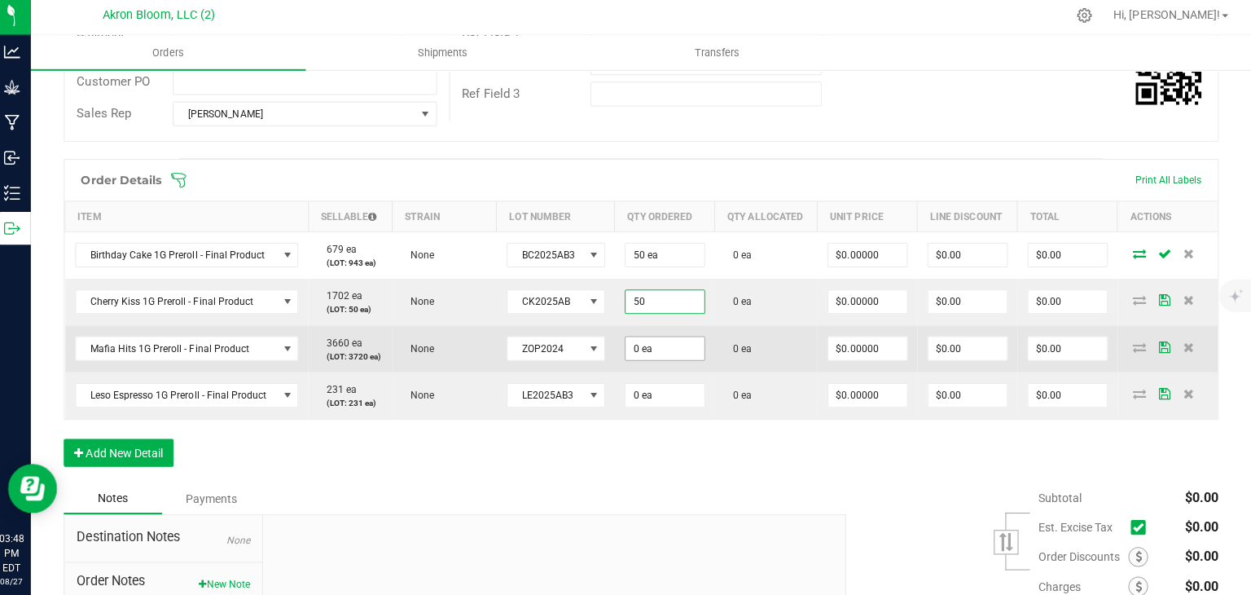
type input "50 ea"
click at [653, 358] on input "0" at bounding box center [669, 349] width 78 height 23
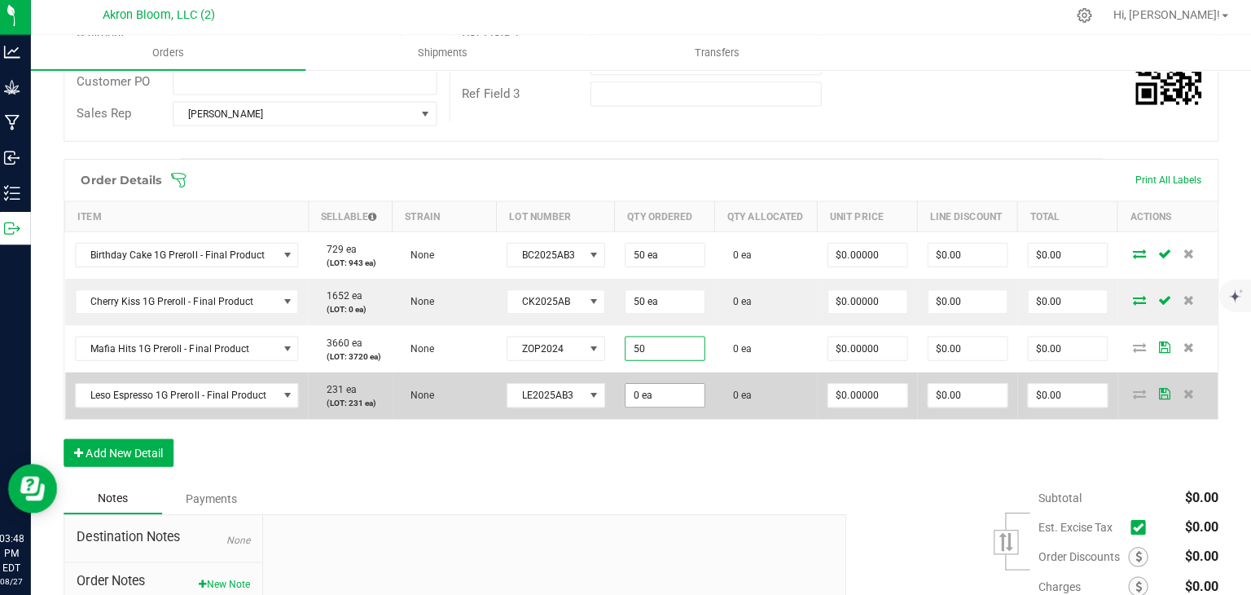
type input "50 ea"
click at [657, 396] on input "0" at bounding box center [669, 396] width 78 height 23
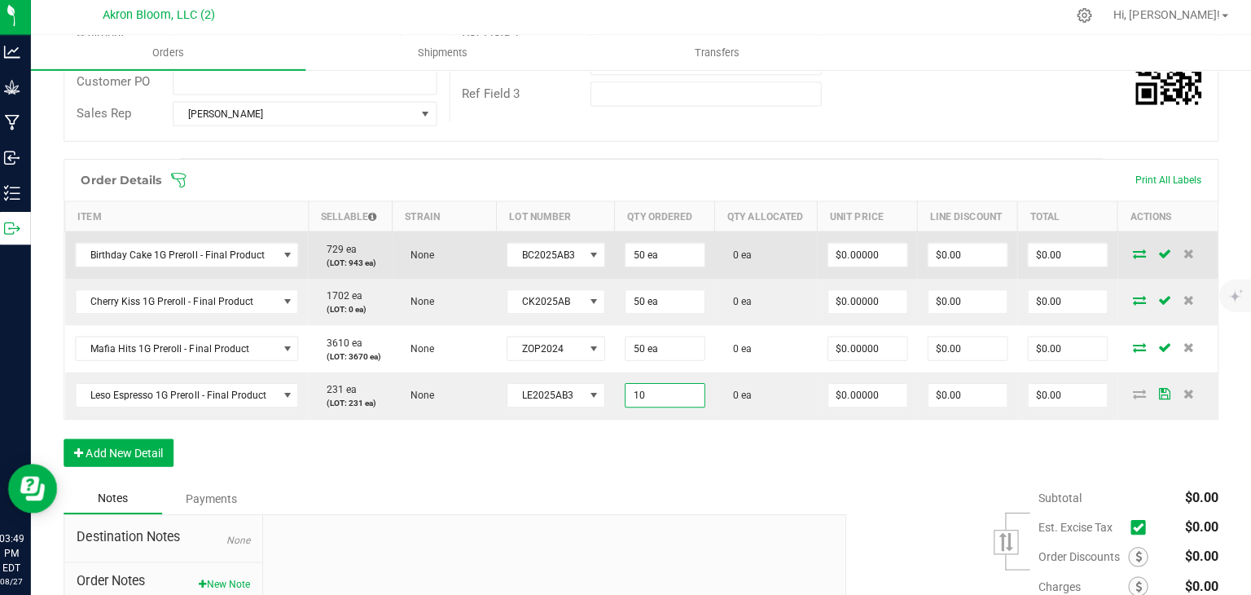
type input "10 ea"
click at [1140, 250] on icon at bounding box center [1140, 255] width 13 height 10
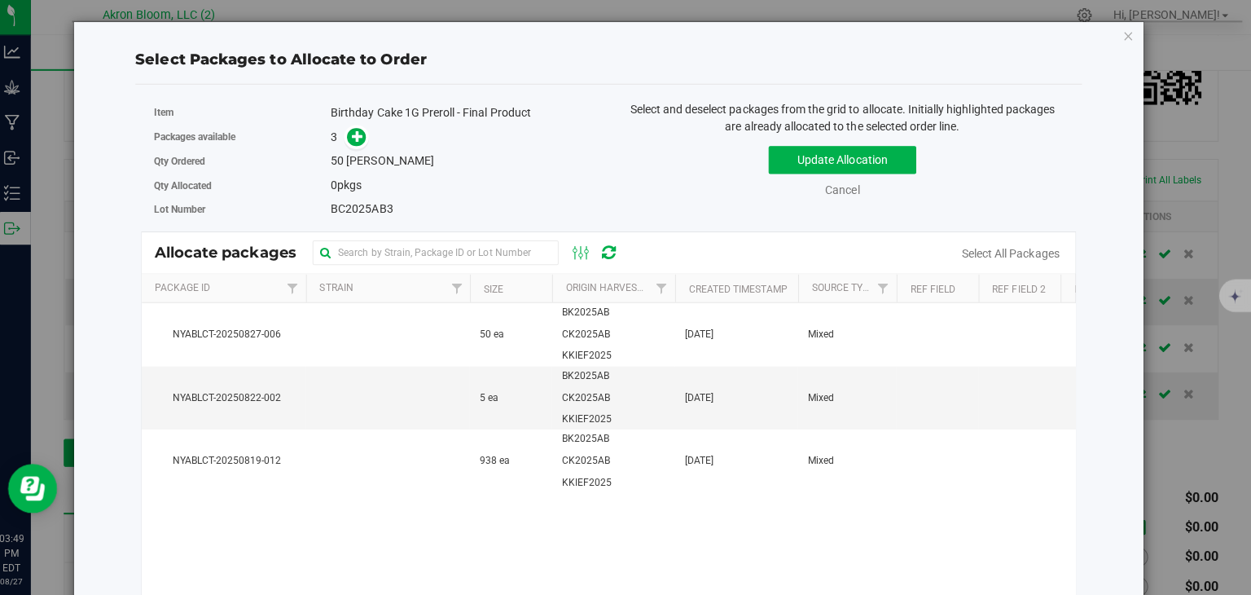
click at [377, 121] on div "Birthday Cake 1G Preroll - Final Product" at bounding box center [468, 116] width 264 height 17
click at [359, 138] on icon at bounding box center [363, 139] width 11 height 11
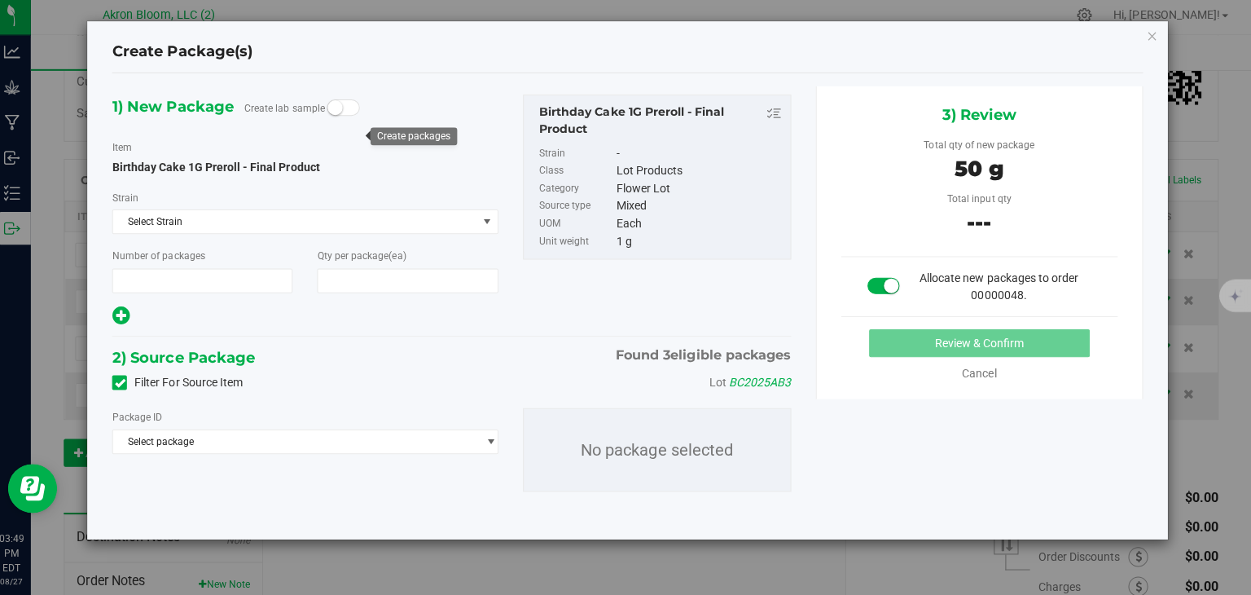
type input "1"
type input "50"
click at [497, 436] on span "select" at bounding box center [496, 442] width 12 height 13
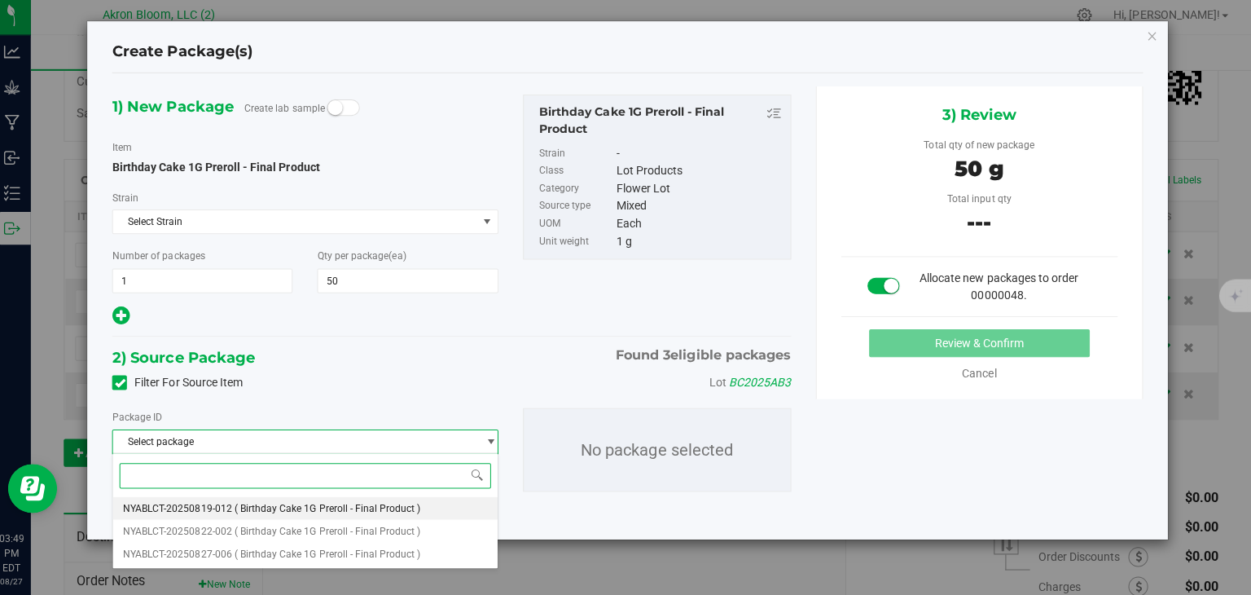
click at [473, 503] on li "NYABLCT-20250819-012 ( Birthday Cake 1G Preroll - Final Product )" at bounding box center [311, 508] width 381 height 23
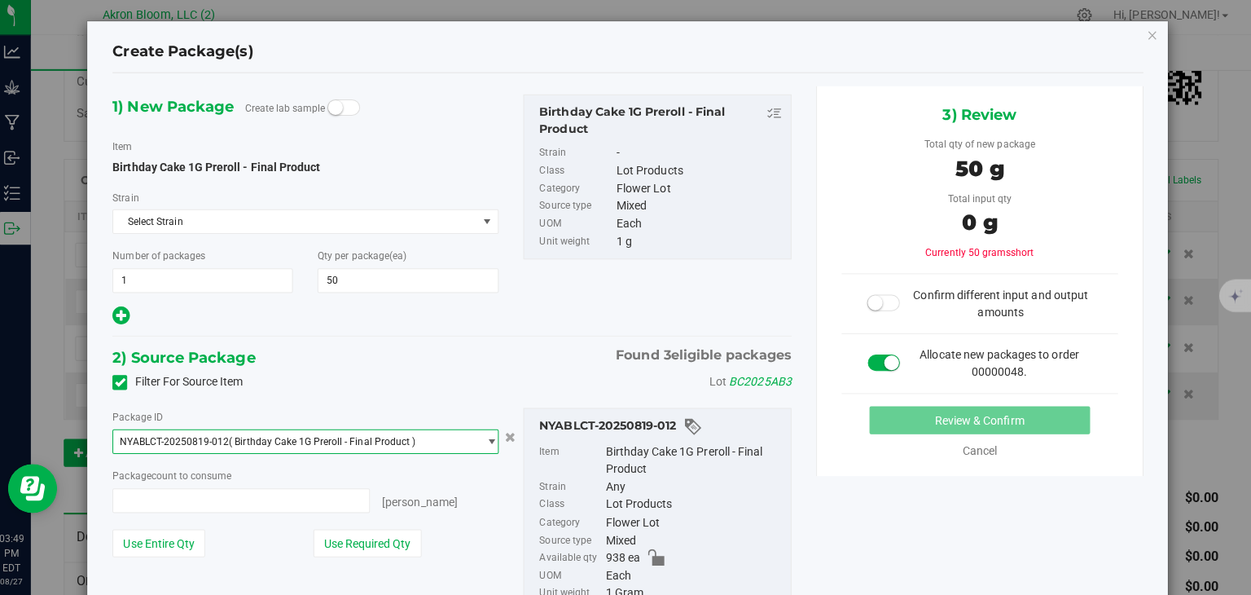
type input "0 ea"
type input "0"
click at [341, 501] on input "0 ea" at bounding box center [247, 501] width 253 height 23
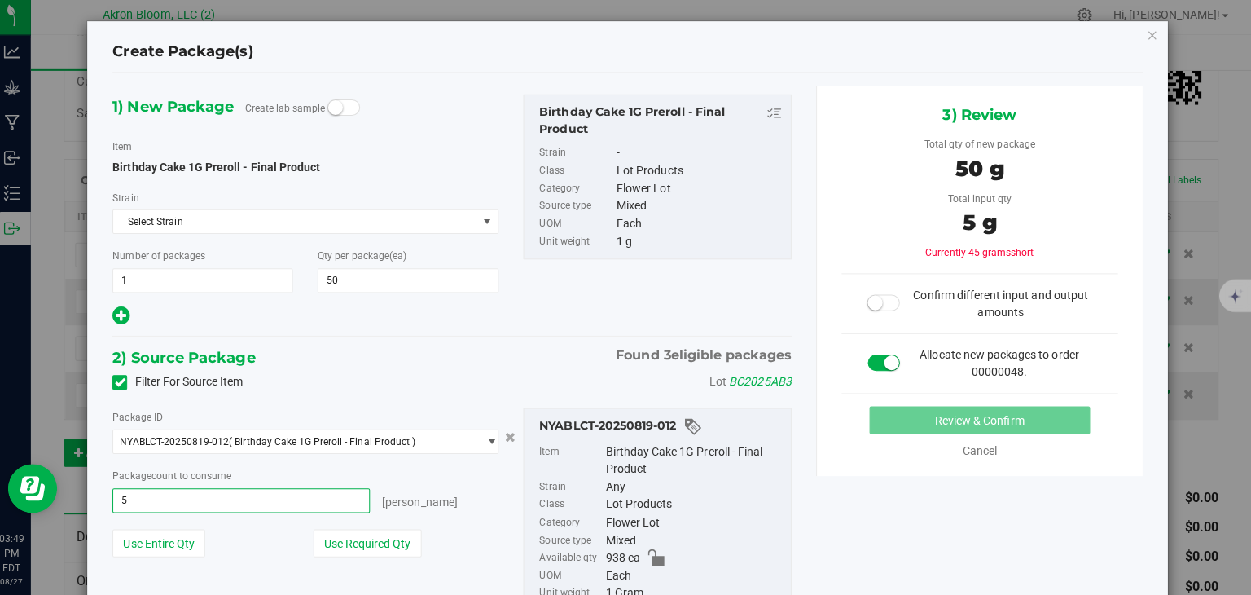
type input "50"
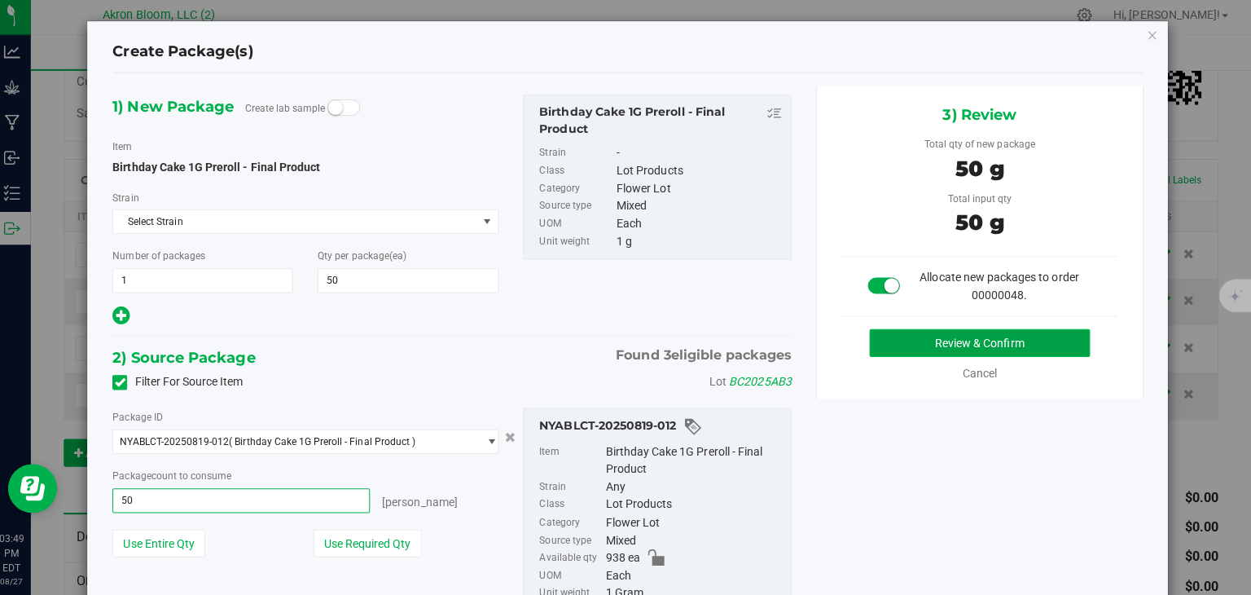
click at [938, 347] on button "Review & Confirm" at bounding box center [981, 345] width 219 height 28
type input "50 ea"
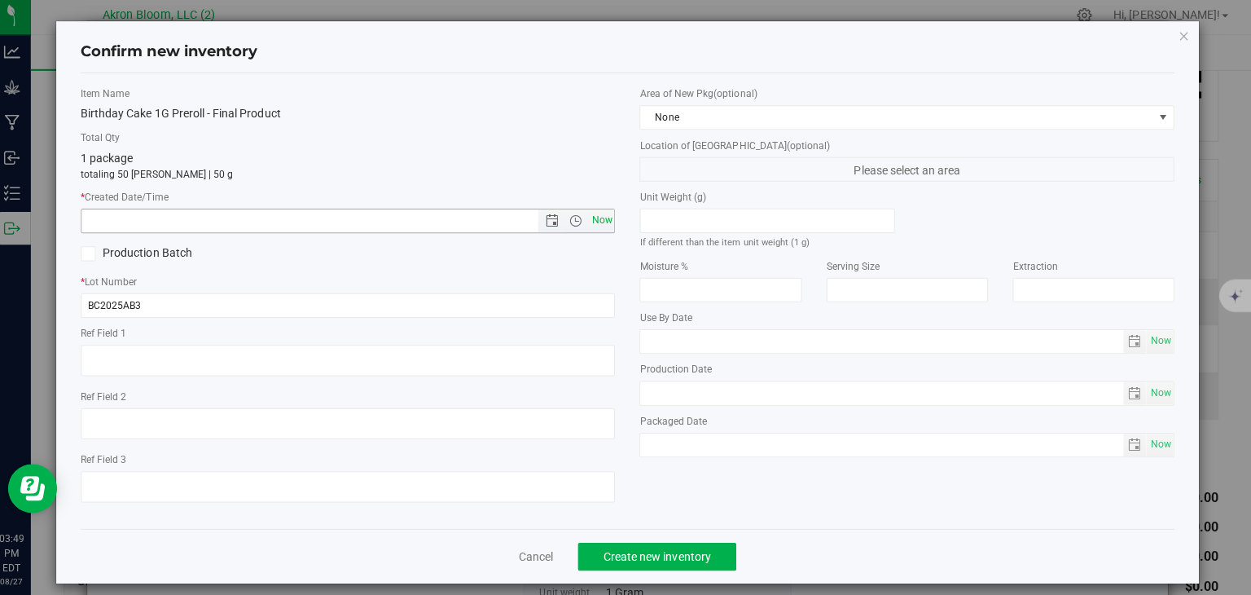
click at [597, 223] on span "Now" at bounding box center [606, 223] width 28 height 24
type input "8/27/2025 3:49 PM"
click at [660, 553] on span "Create new inventory" at bounding box center [661, 556] width 107 height 13
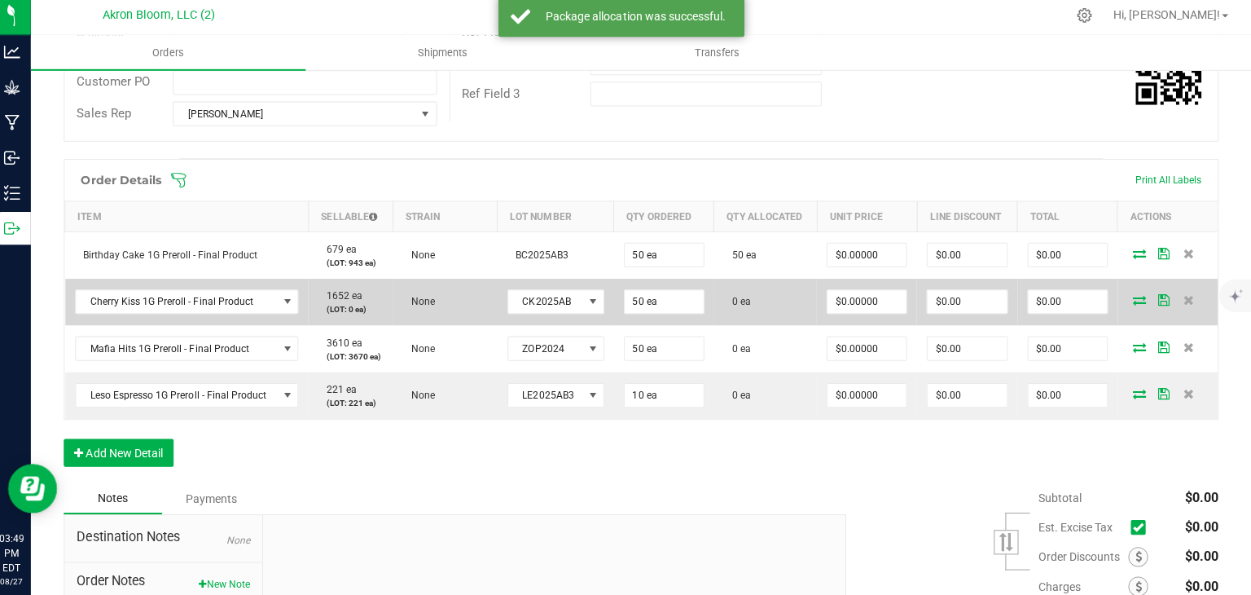
click at [1139, 297] on icon at bounding box center [1140, 302] width 13 height 10
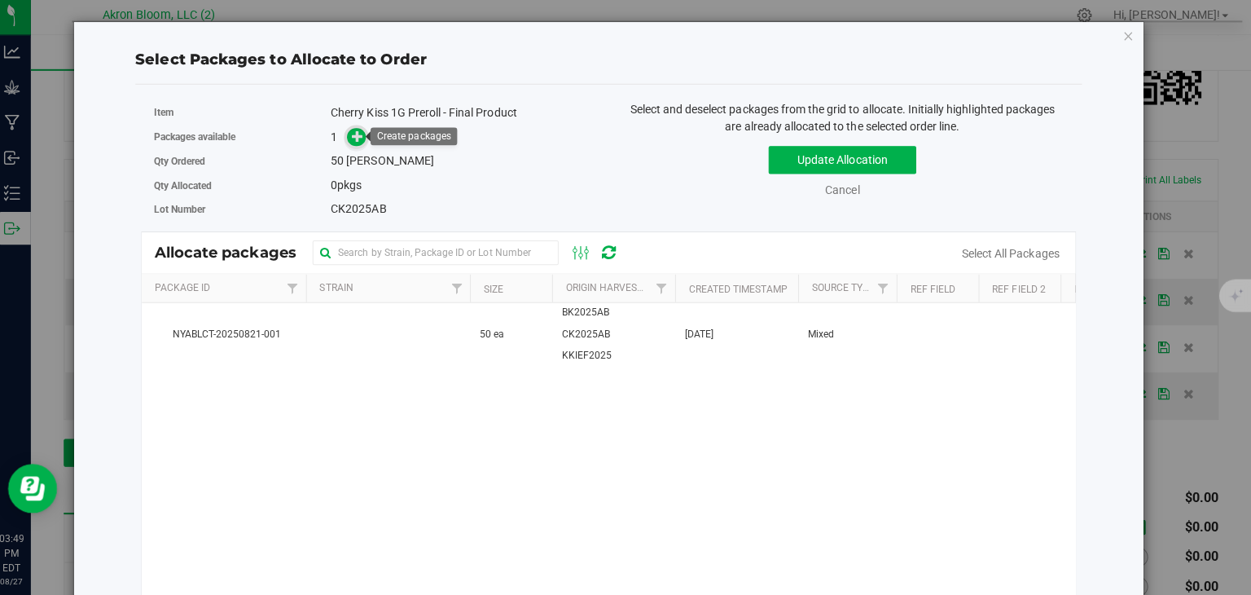
click at [358, 134] on icon at bounding box center [363, 139] width 11 height 11
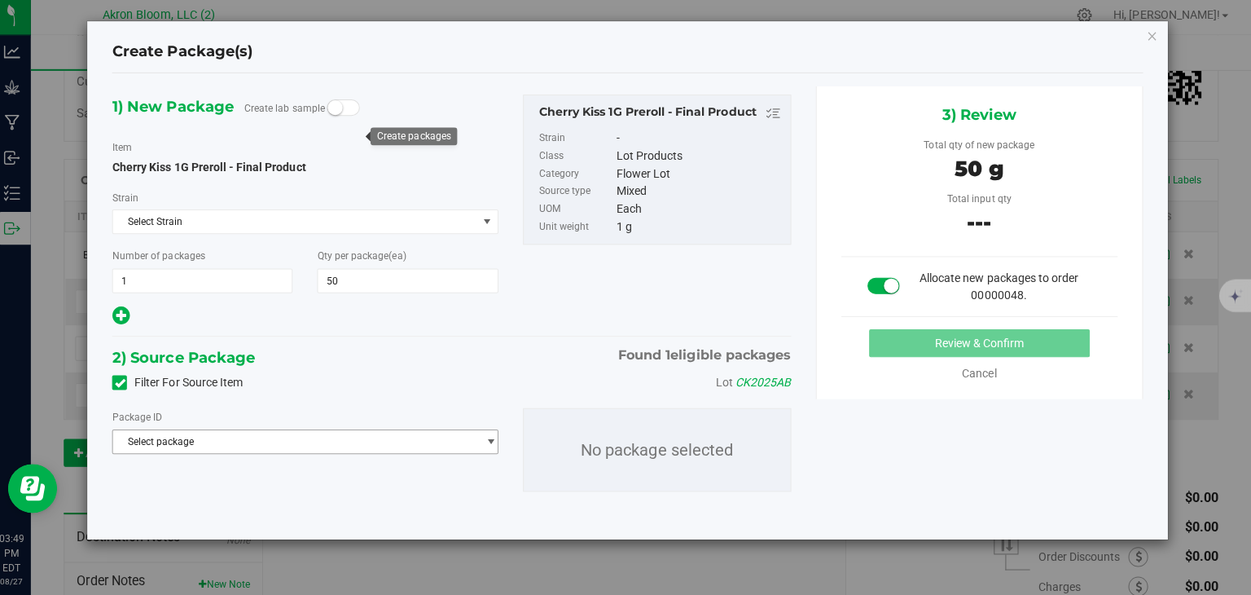
click at [496, 437] on span "select" at bounding box center [496, 442] width 12 height 13
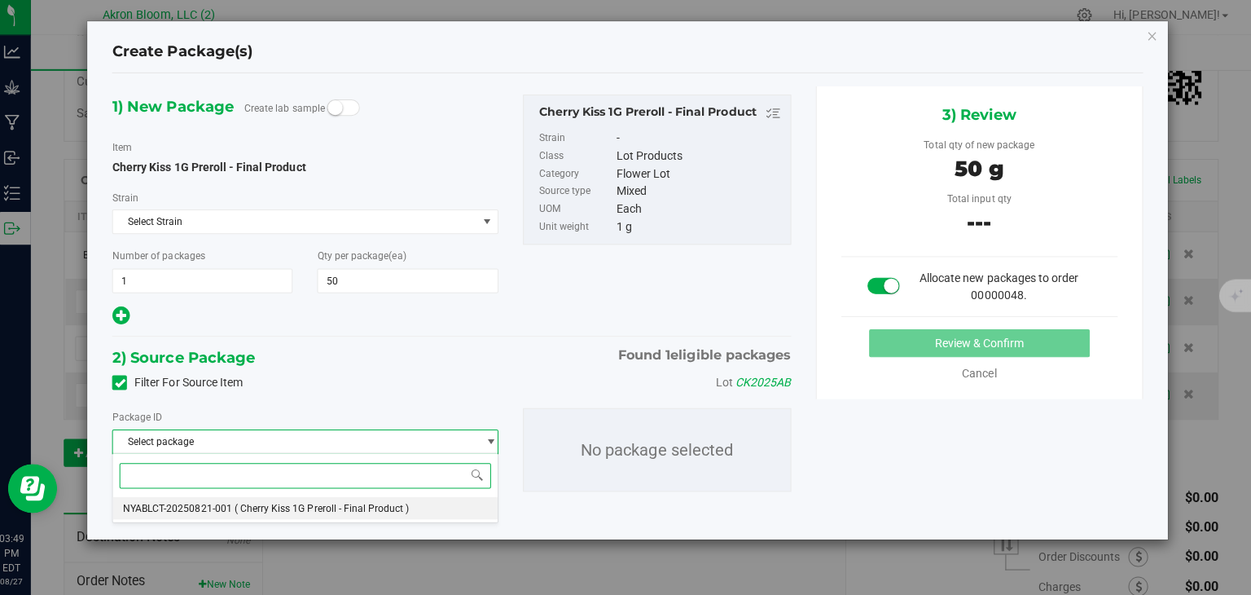
click at [477, 507] on li "NYABLCT-20250821-001 ( Cherry Kiss 1G Preroll - Final Product )" at bounding box center [311, 508] width 381 height 23
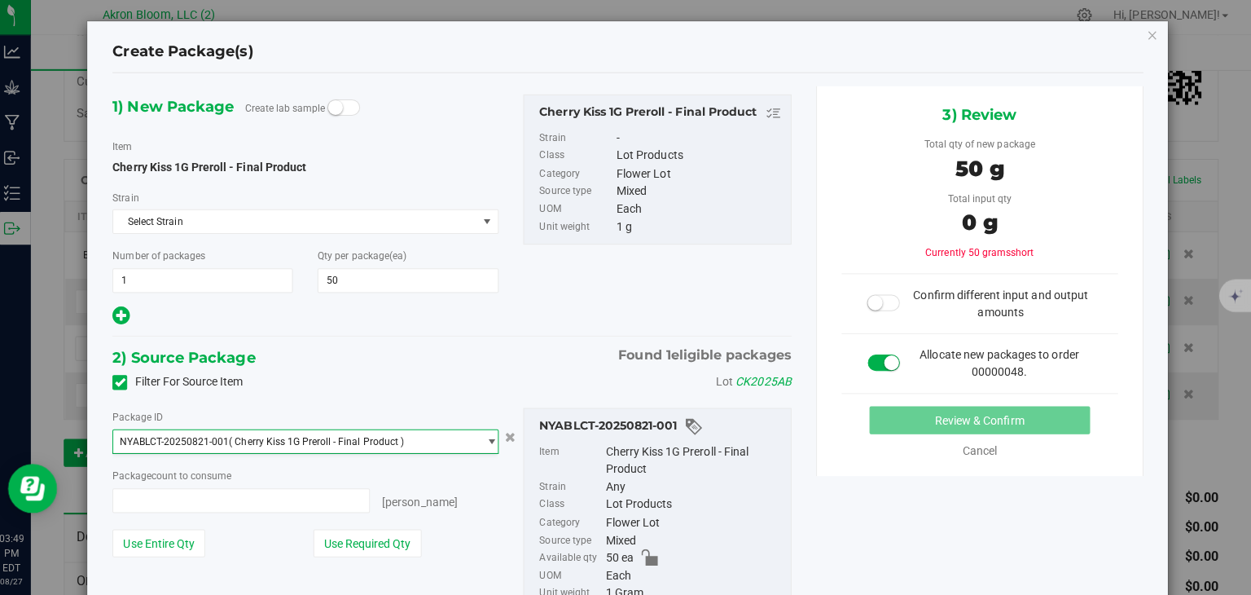
type input "0 ea"
type input "0"
click at [317, 493] on span "0 ea 0" at bounding box center [247, 501] width 255 height 24
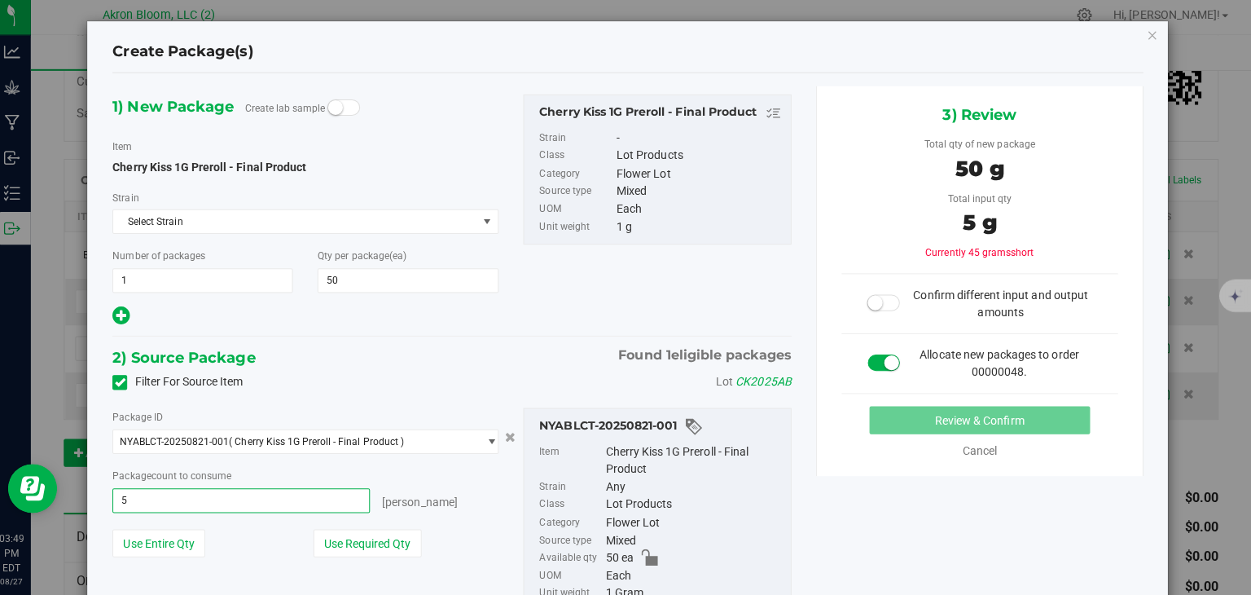
type input "50"
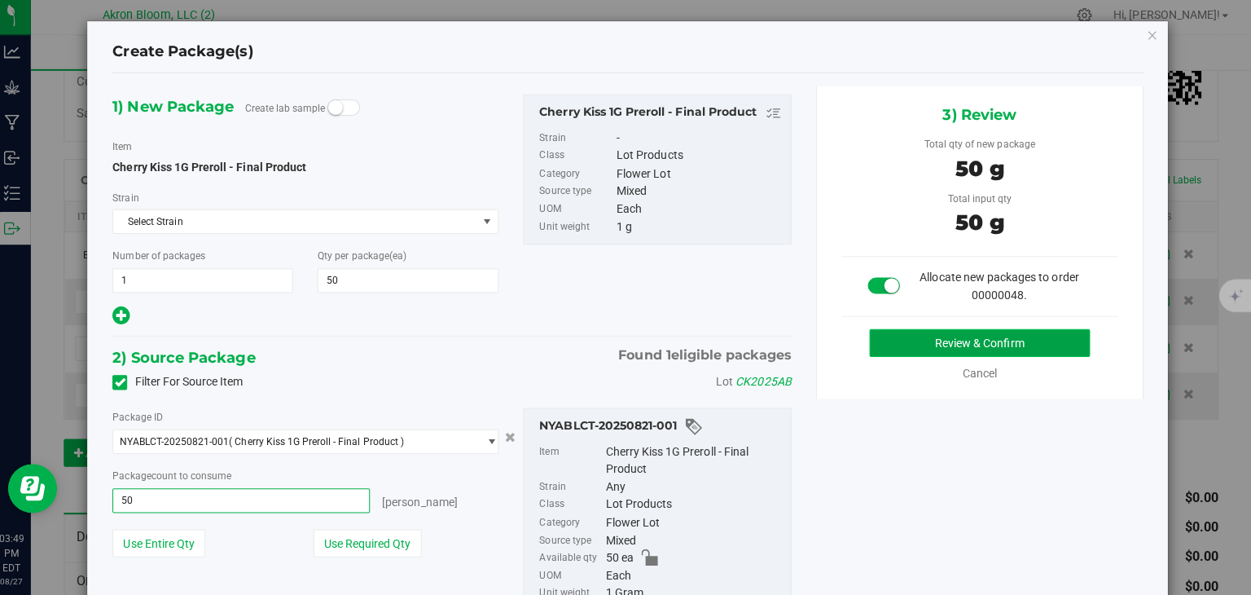
click at [909, 338] on button "Review & Confirm" at bounding box center [981, 345] width 219 height 28
type input "50 ea"
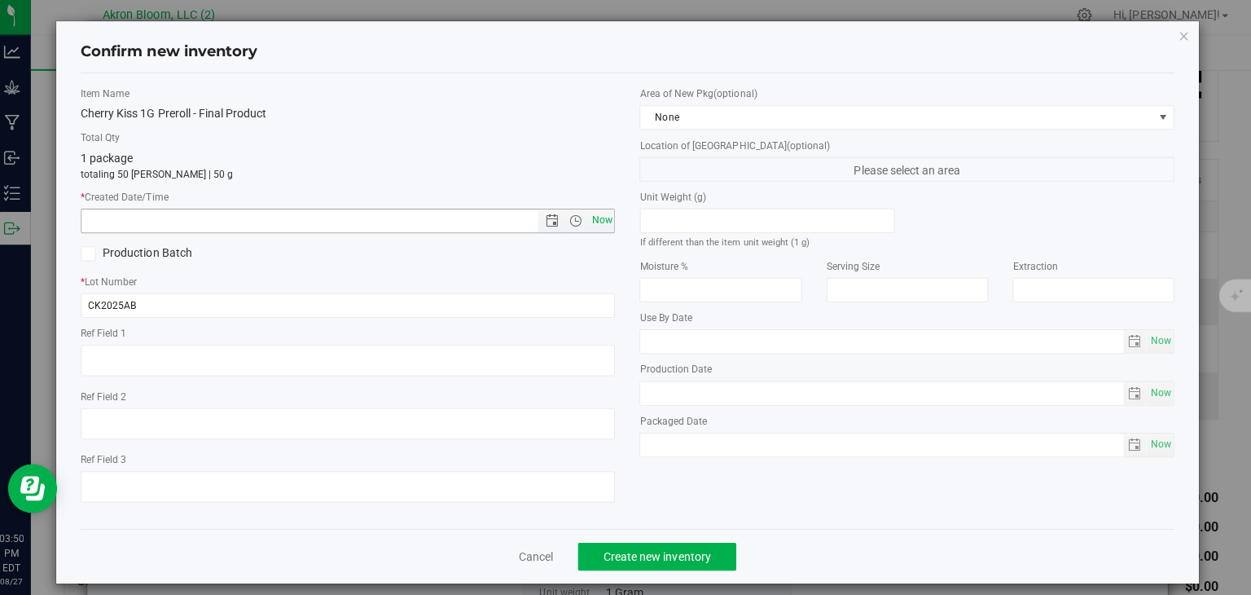
click at [606, 218] on span "Now" at bounding box center [606, 223] width 28 height 24
type input "8/27/2025 3:50 PM"
click at [648, 555] on span "Create new inventory" at bounding box center [661, 556] width 107 height 13
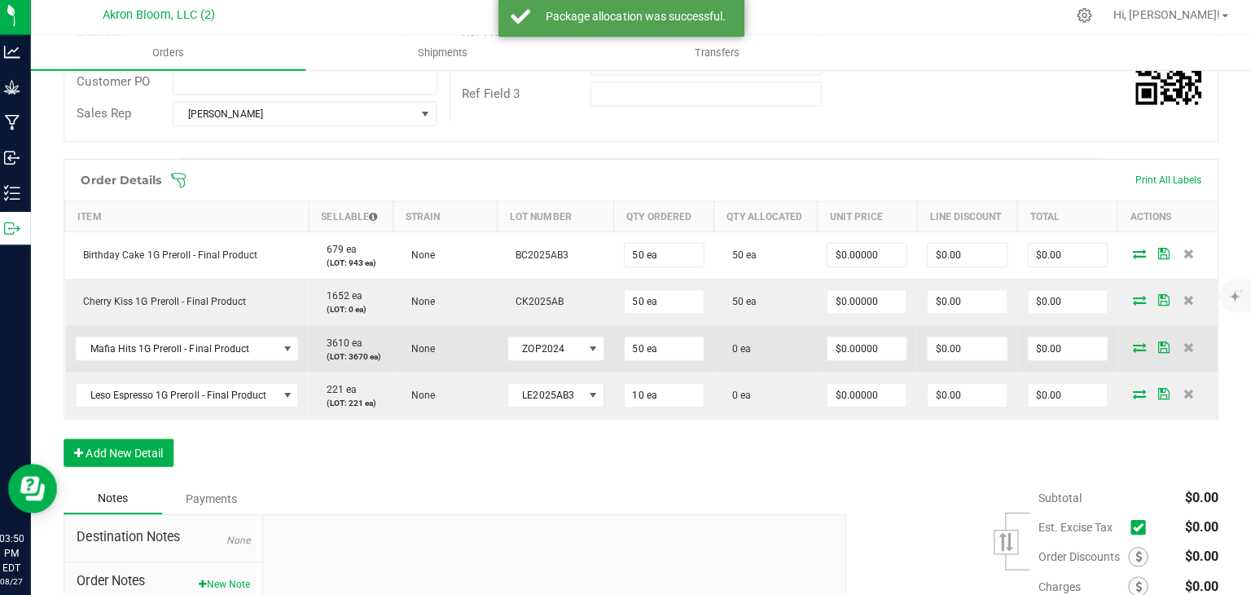
click at [1134, 345] on icon at bounding box center [1140, 348] width 13 height 10
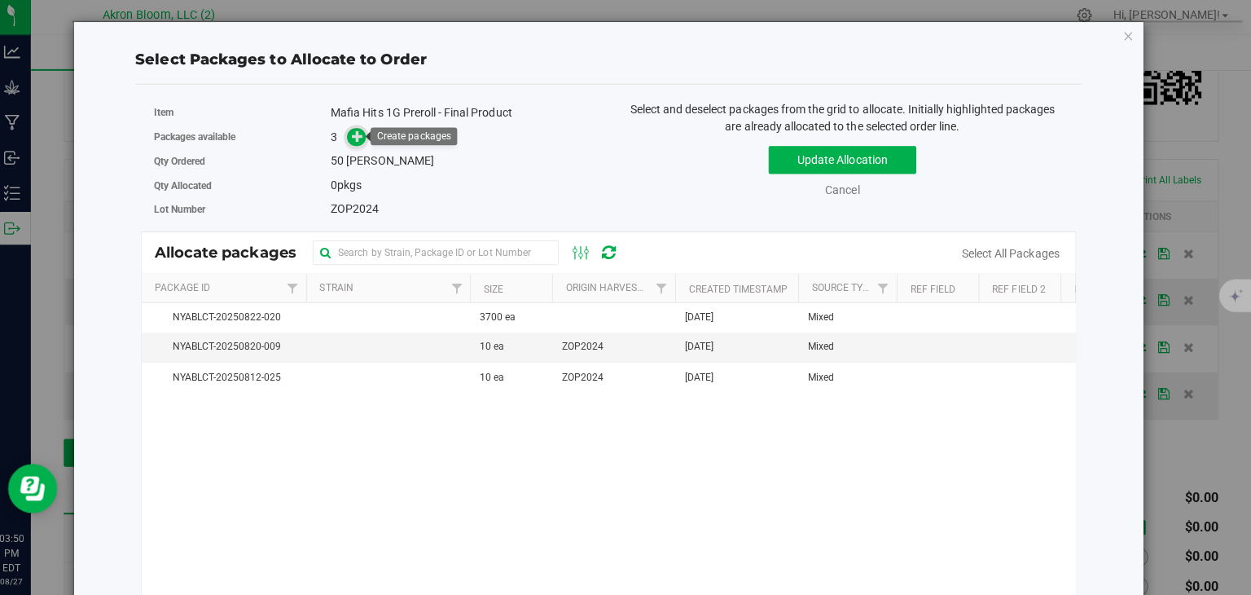
click at [363, 137] on icon at bounding box center [363, 139] width 11 height 11
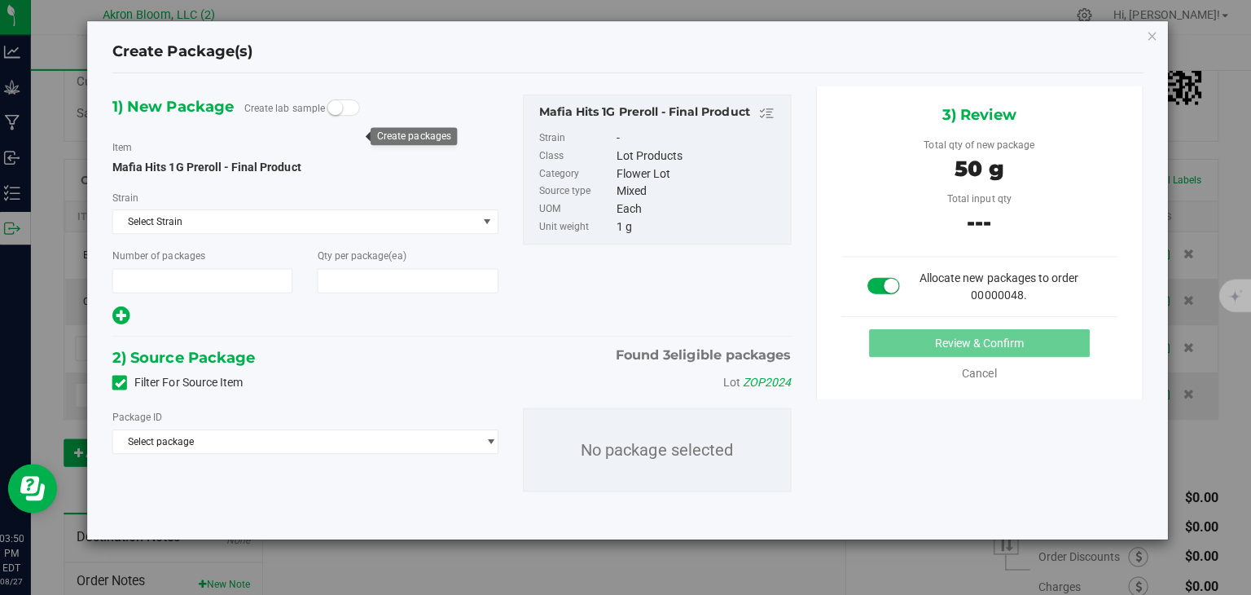
type input "1"
type input "50"
click at [498, 441] on span "select" at bounding box center [496, 442] width 12 height 13
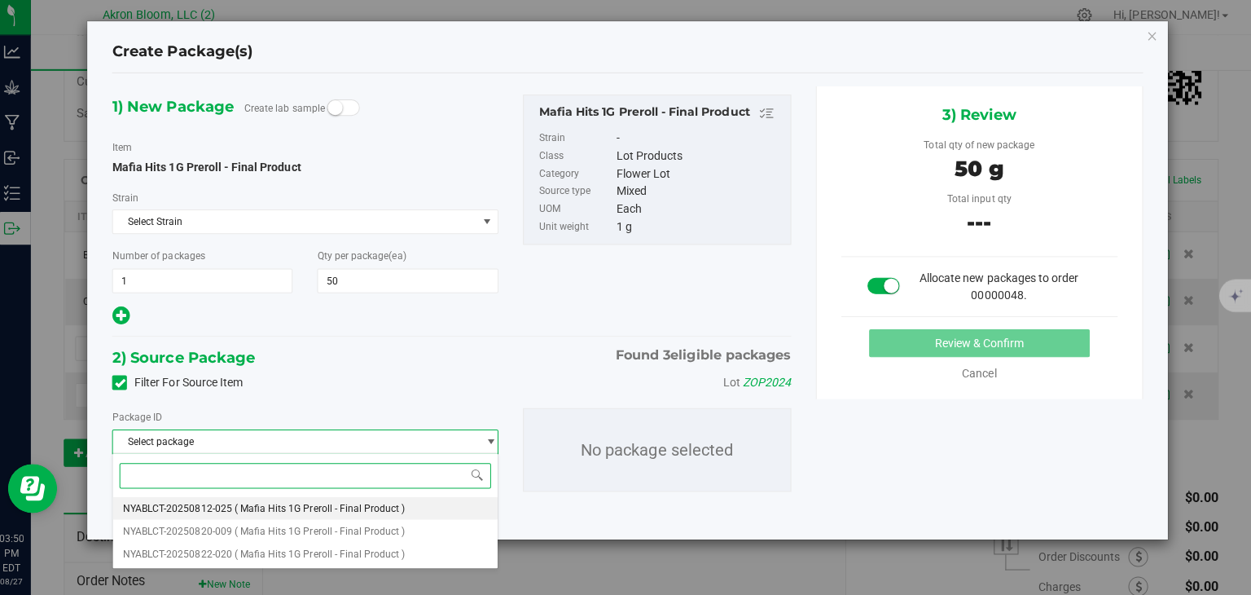
click at [439, 499] on li "NYABLCT-20250812-025 ( Mafia Hits 1G Preroll - Final Product )" at bounding box center [311, 508] width 381 height 23
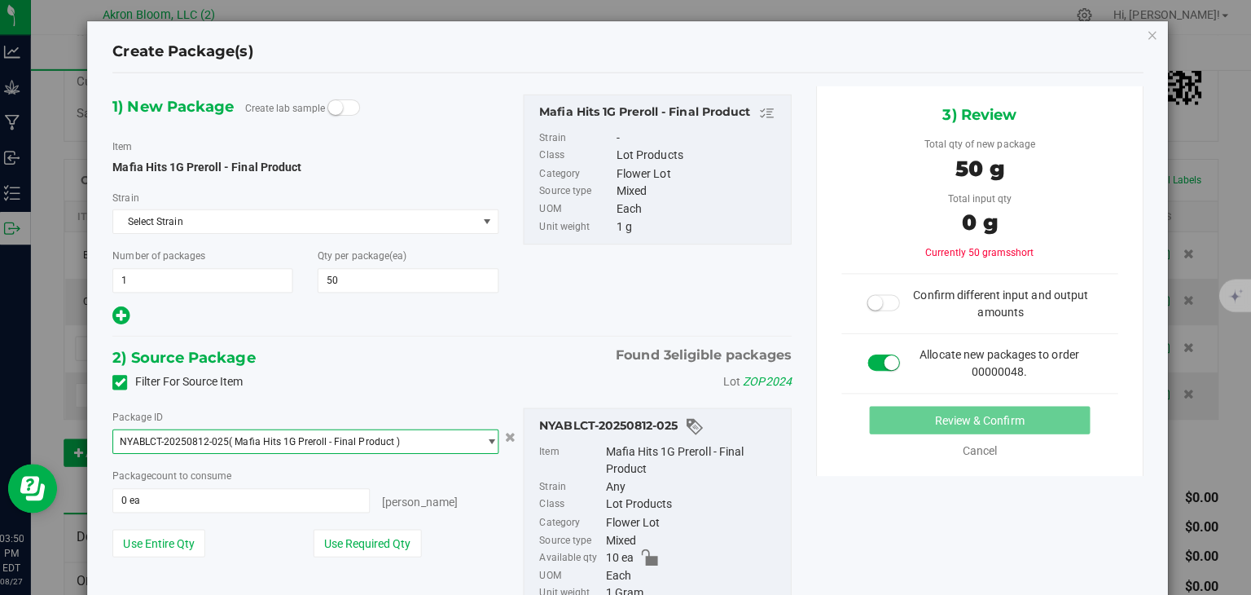
click at [496, 438] on span "select" at bounding box center [496, 442] width 12 height 13
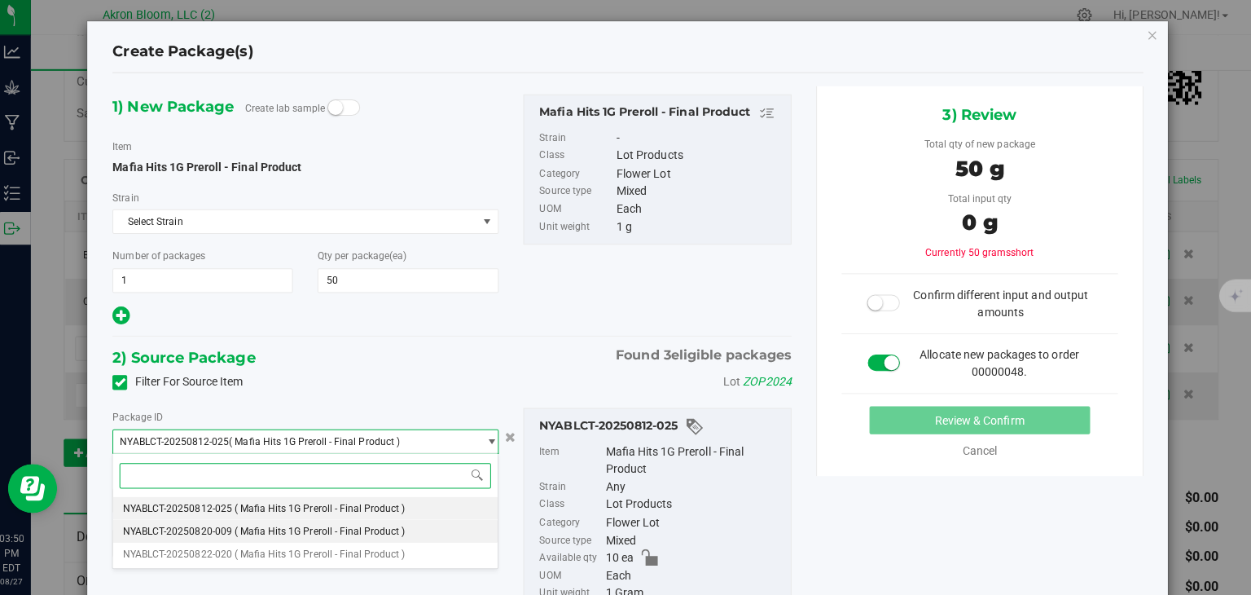
click at [451, 532] on li "NYABLCT-20250820-009 ( Mafia Hits 1G Preroll - Final Product )" at bounding box center [311, 531] width 381 height 23
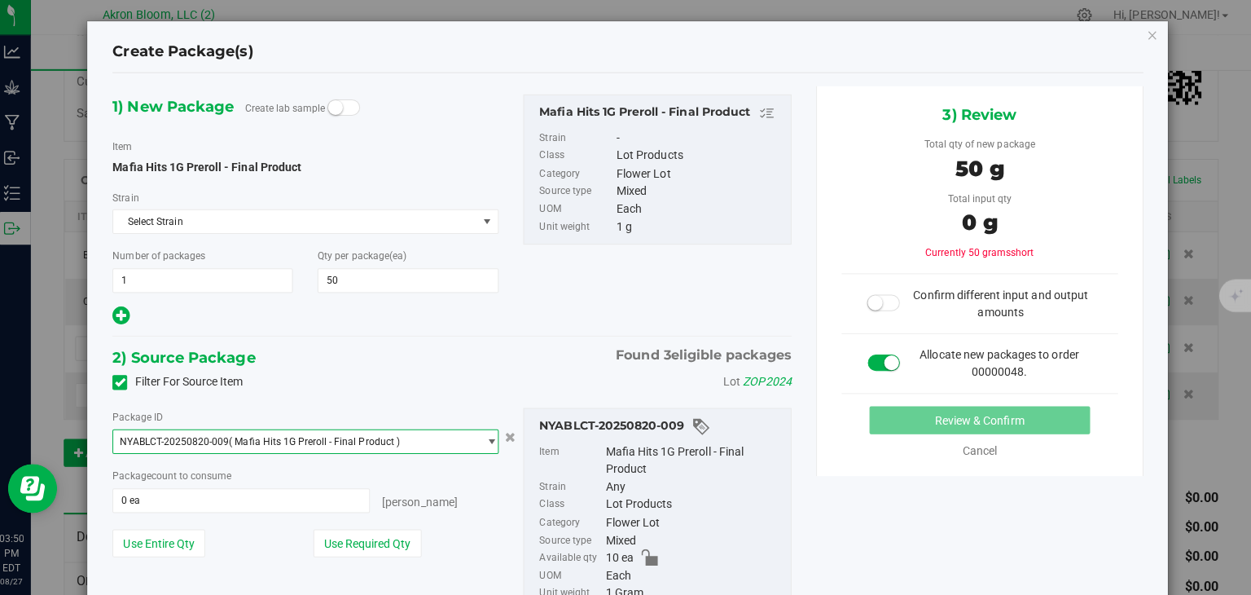
click at [497, 437] on span "select" at bounding box center [496, 442] width 12 height 13
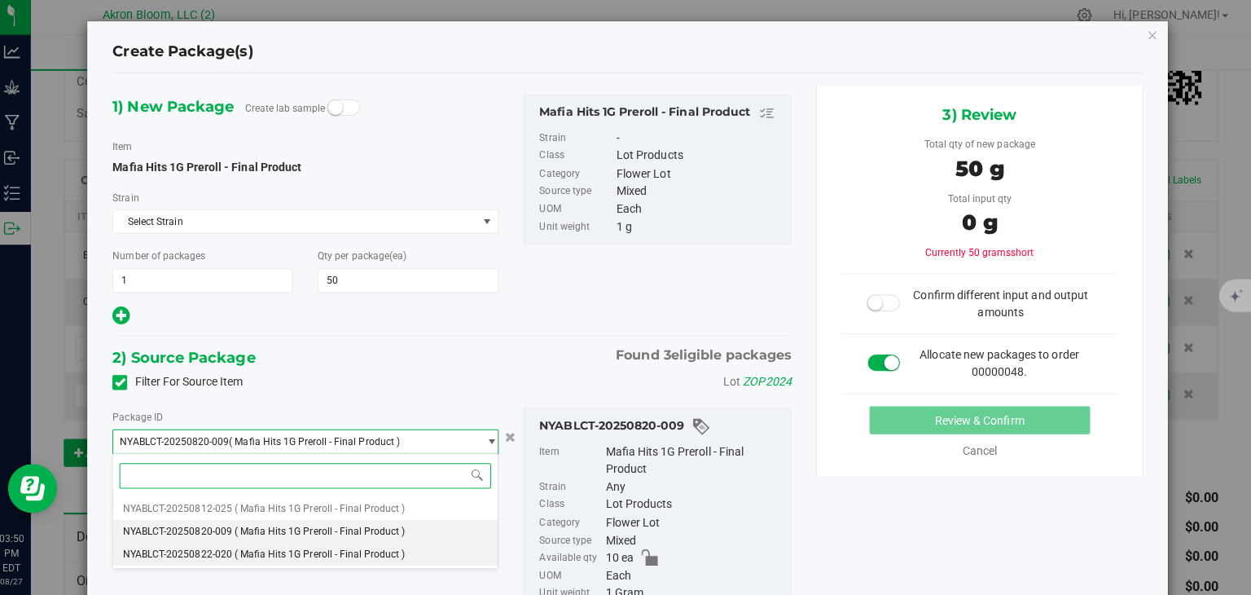
click at [451, 552] on li "NYABLCT-20250822-020 ( Mafia Hits 1G Preroll - Final Product )" at bounding box center [311, 554] width 381 height 23
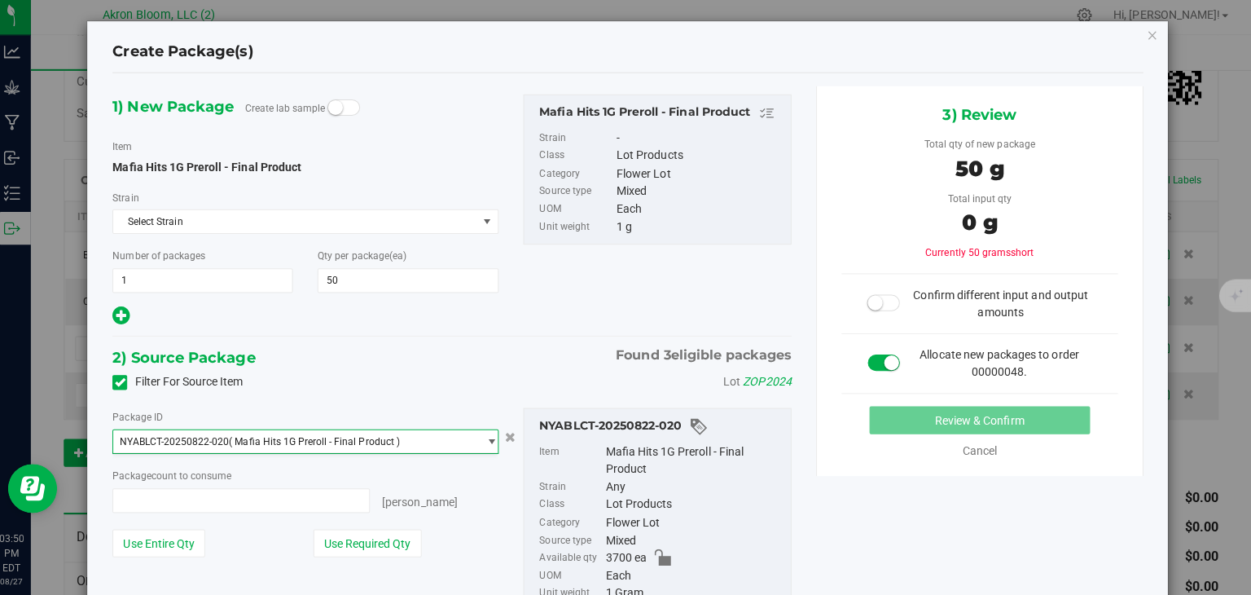
type input "0 ea"
click at [248, 502] on span "0 ea 0" at bounding box center [247, 501] width 255 height 24
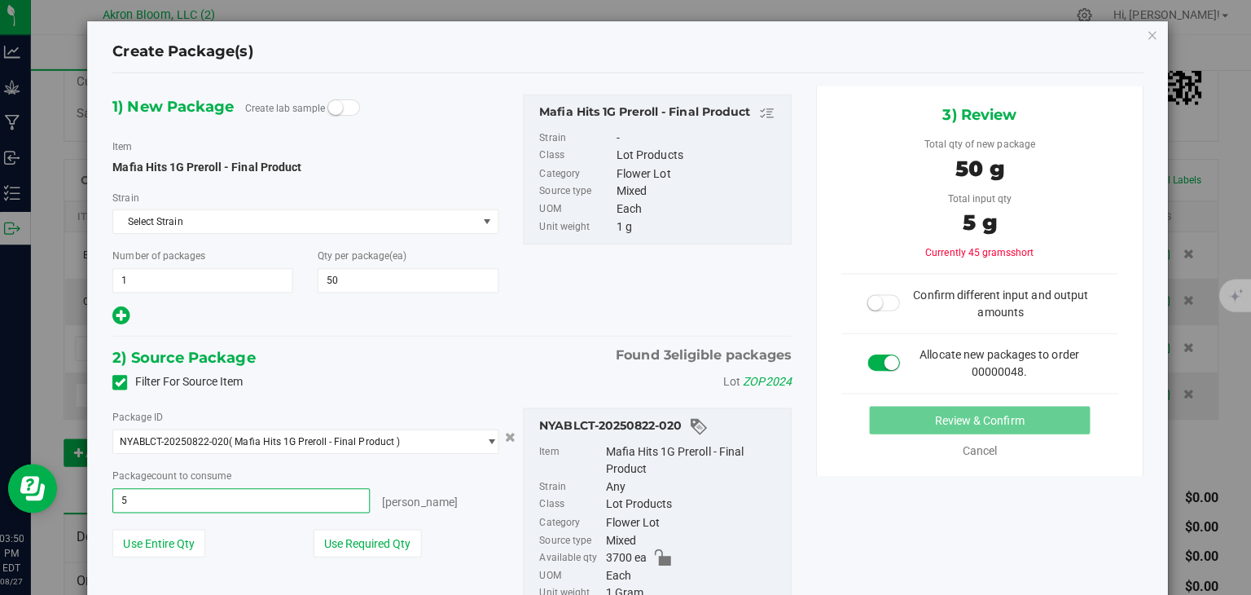
type input "50"
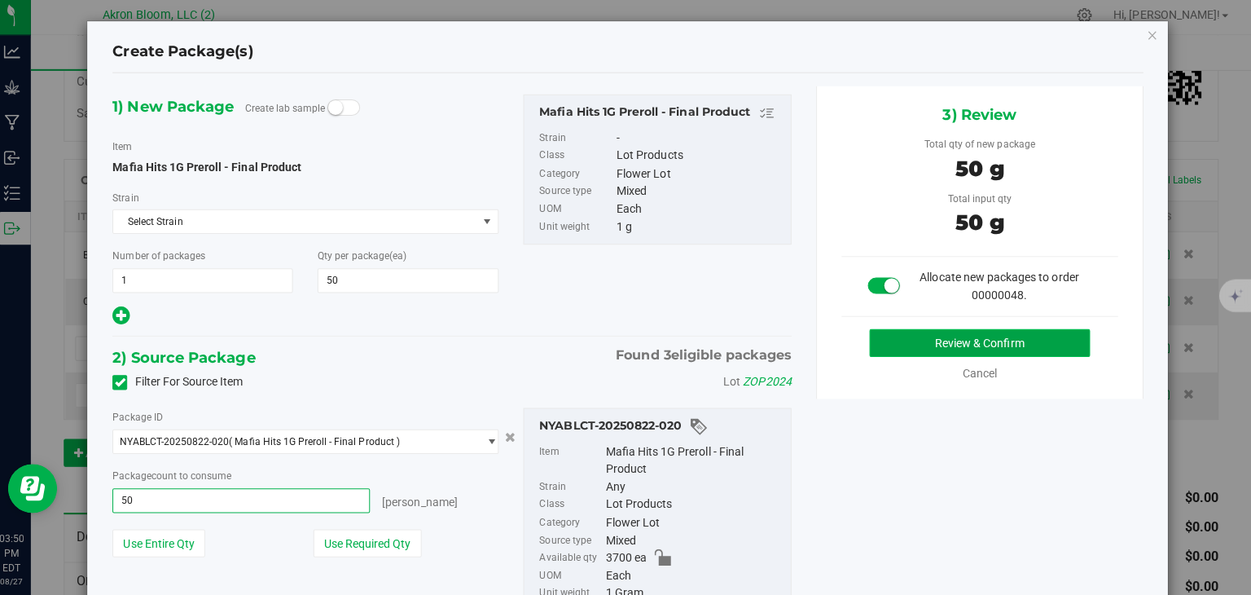
click at [919, 342] on button "Review & Confirm" at bounding box center [981, 345] width 219 height 28
type input "50 ea"
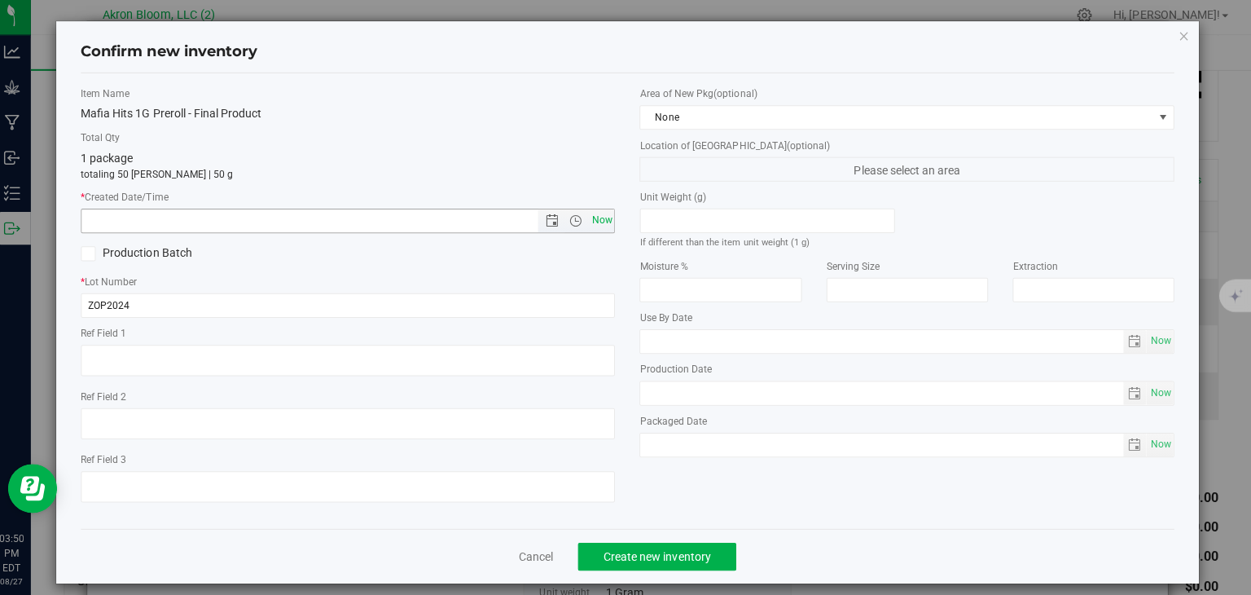
click at [596, 222] on span "Now" at bounding box center [606, 223] width 28 height 24
type input "8/27/2025 3:50 PM"
click at [657, 547] on button "Create new inventory" at bounding box center [660, 557] width 157 height 28
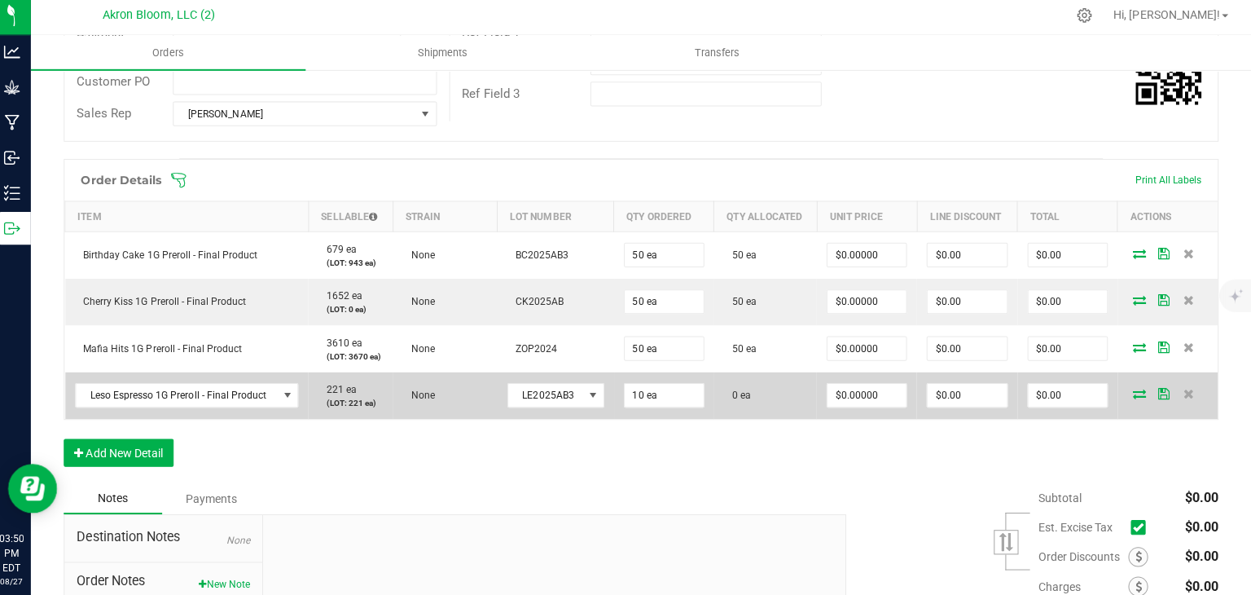
click at [1136, 394] on icon at bounding box center [1140, 394] width 13 height 10
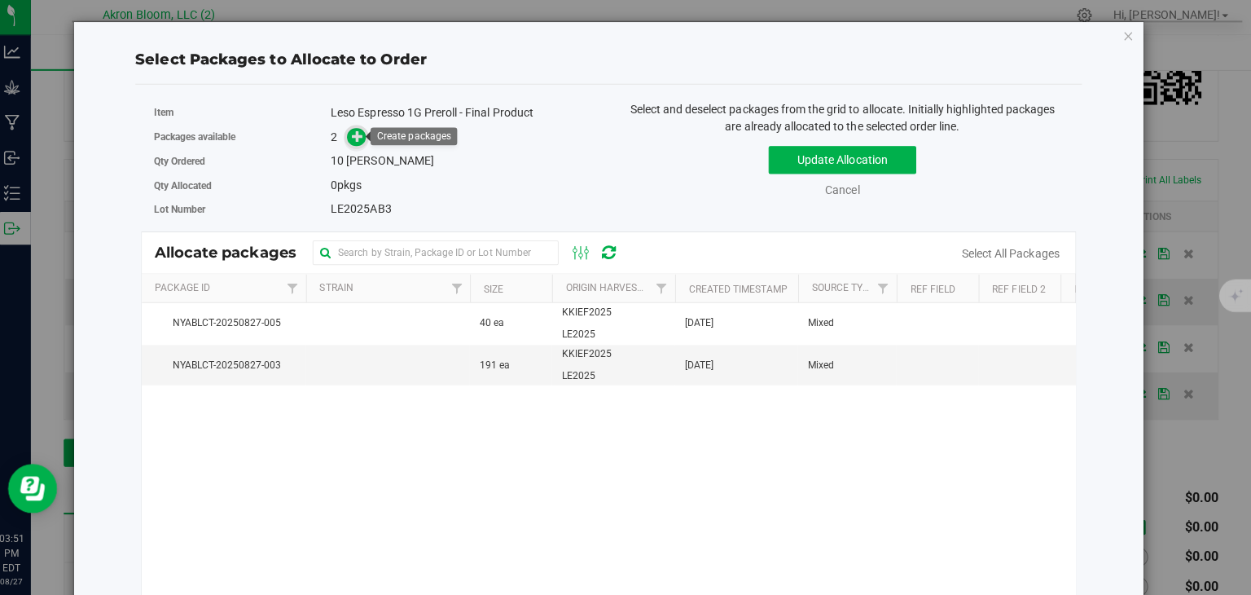
click at [363, 137] on icon at bounding box center [363, 139] width 11 height 11
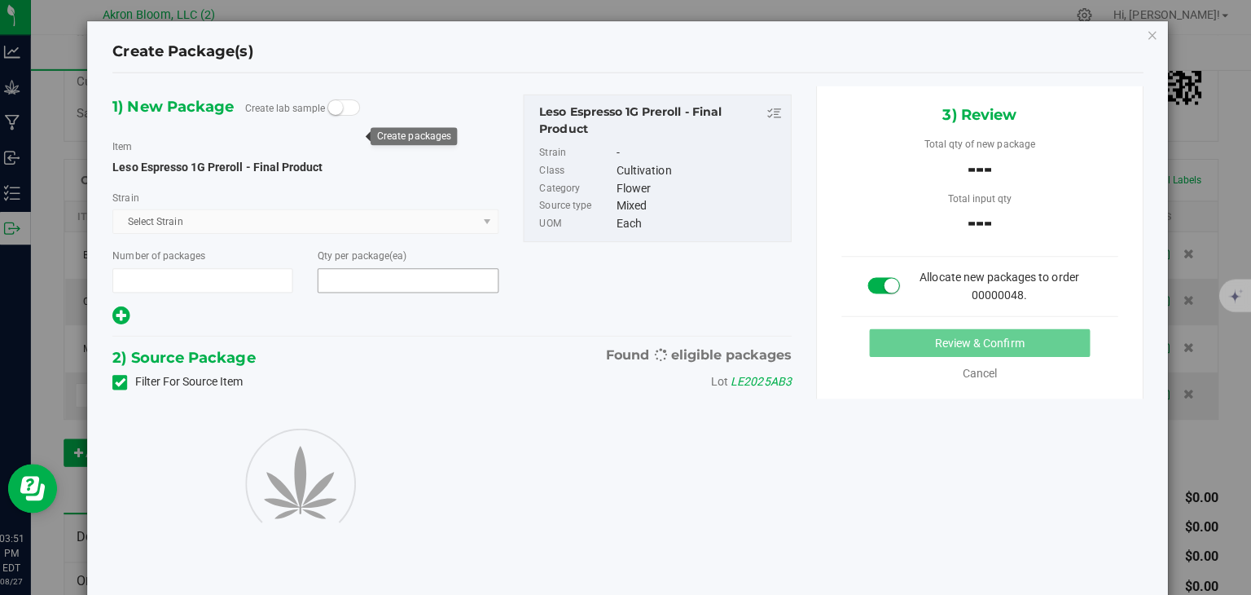
type input "1"
type input "10"
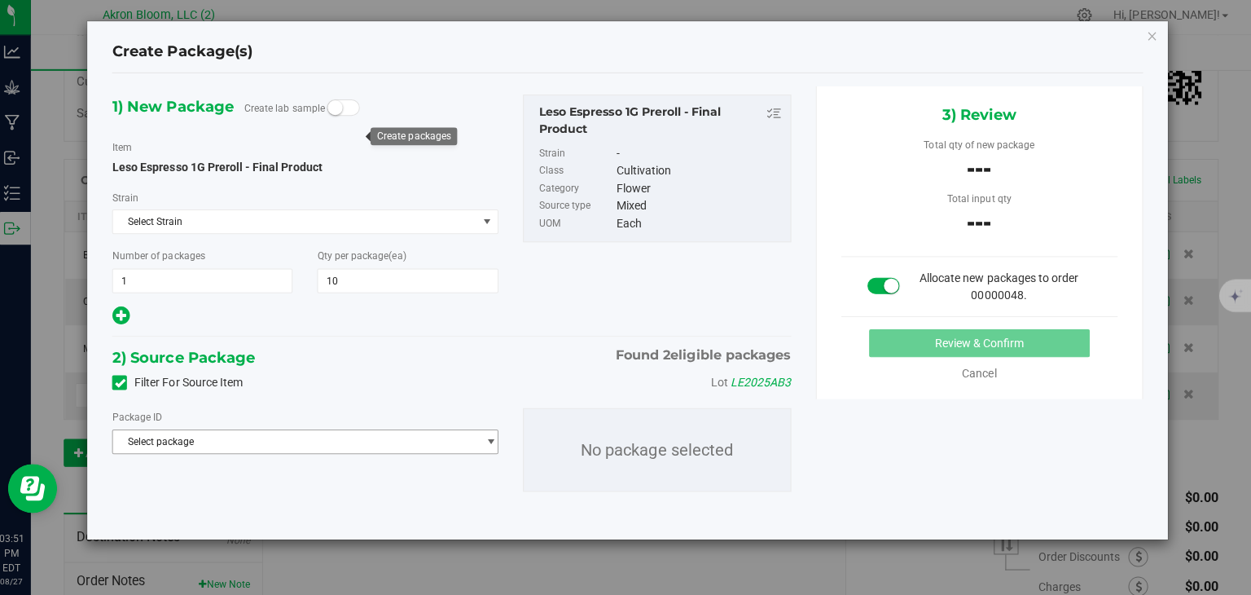
click at [496, 437] on span "select" at bounding box center [496, 442] width 12 height 13
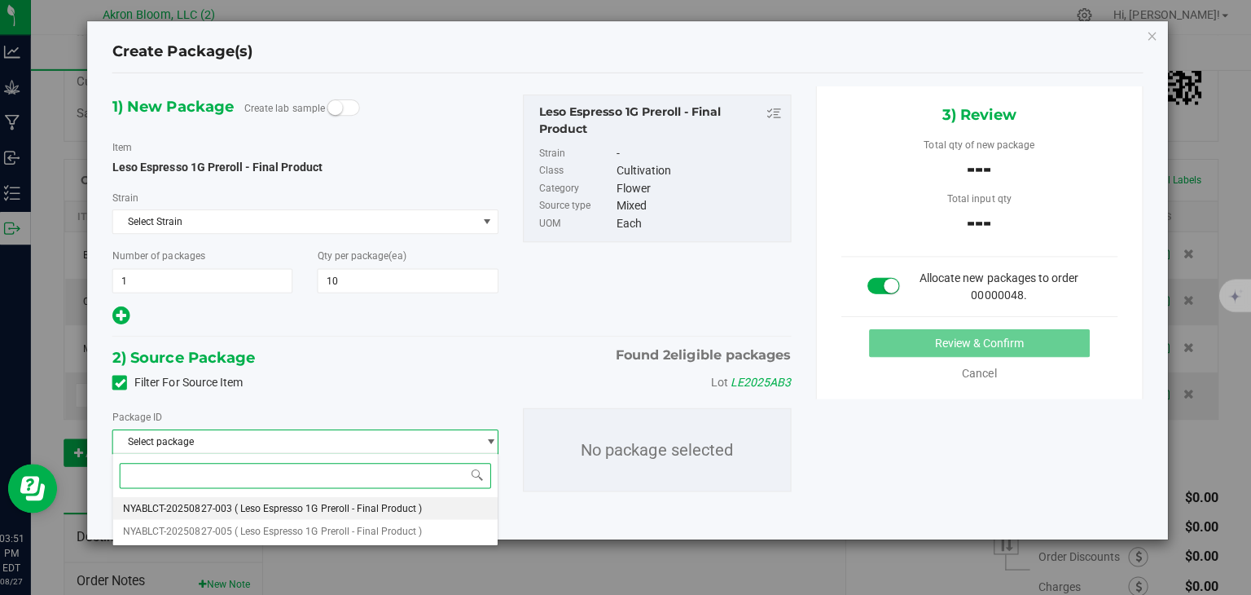
click at [462, 498] on li "NYABLCT-20250827-003 ( Leso Espresso 1G Preroll - Final Product )" at bounding box center [311, 508] width 381 height 23
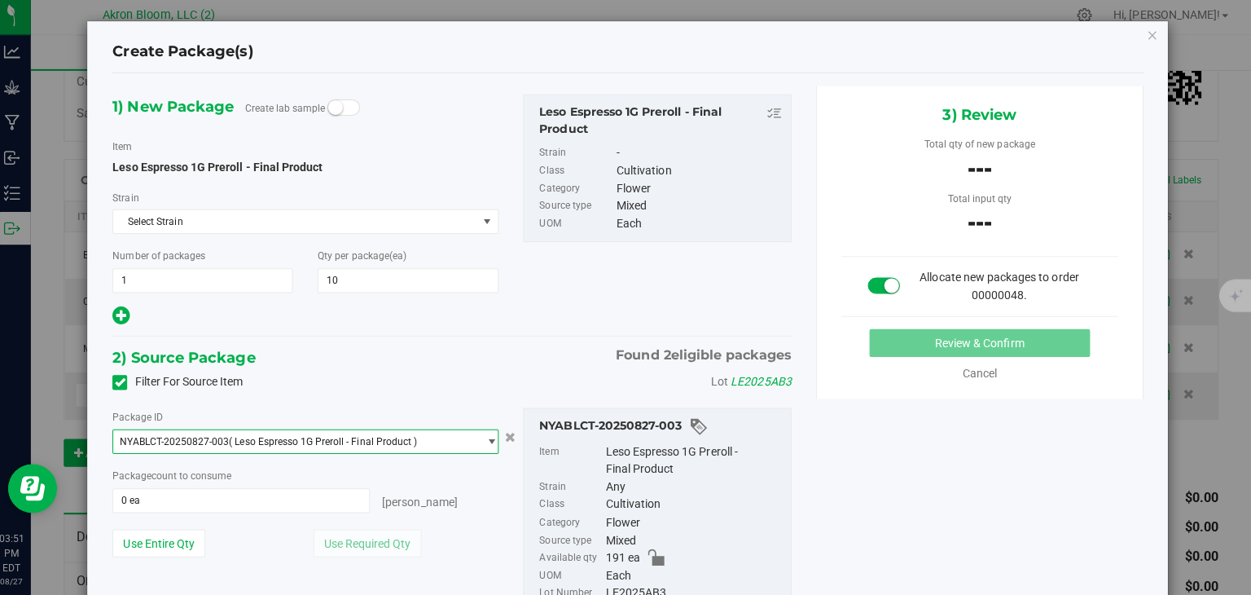
click at [495, 441] on span "select" at bounding box center [496, 442] width 12 height 13
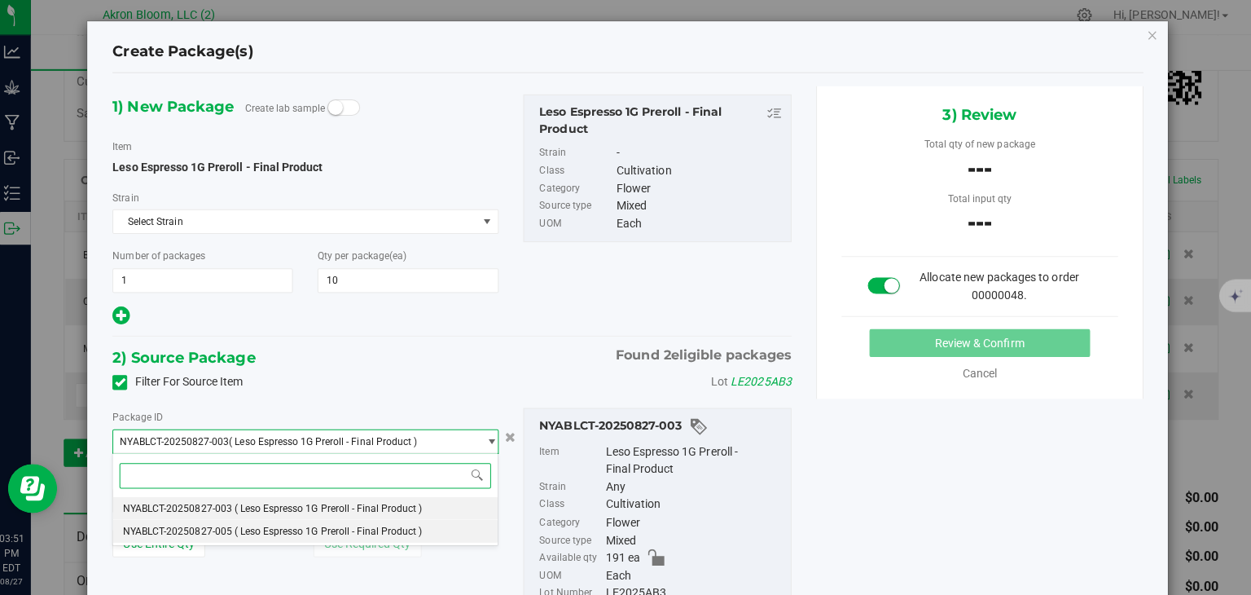
click at [464, 530] on li "NYABLCT-20250827-005 ( Leso Espresso 1G Preroll - Final Product )" at bounding box center [311, 531] width 381 height 23
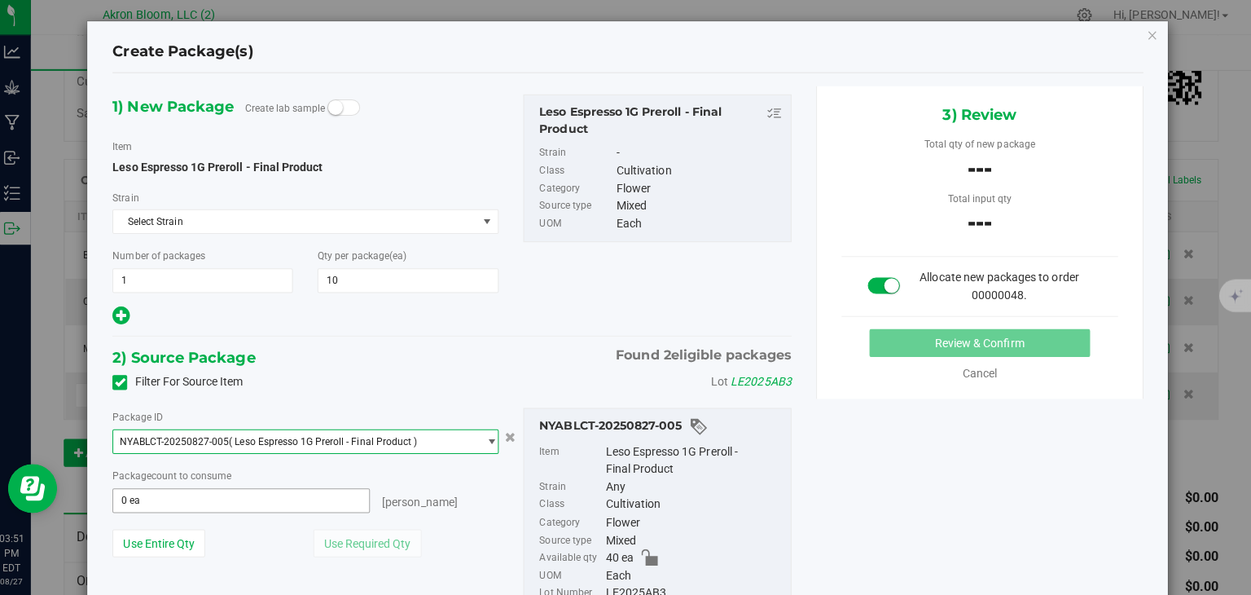
click at [279, 503] on span "0 ea 0" at bounding box center [247, 501] width 255 height 24
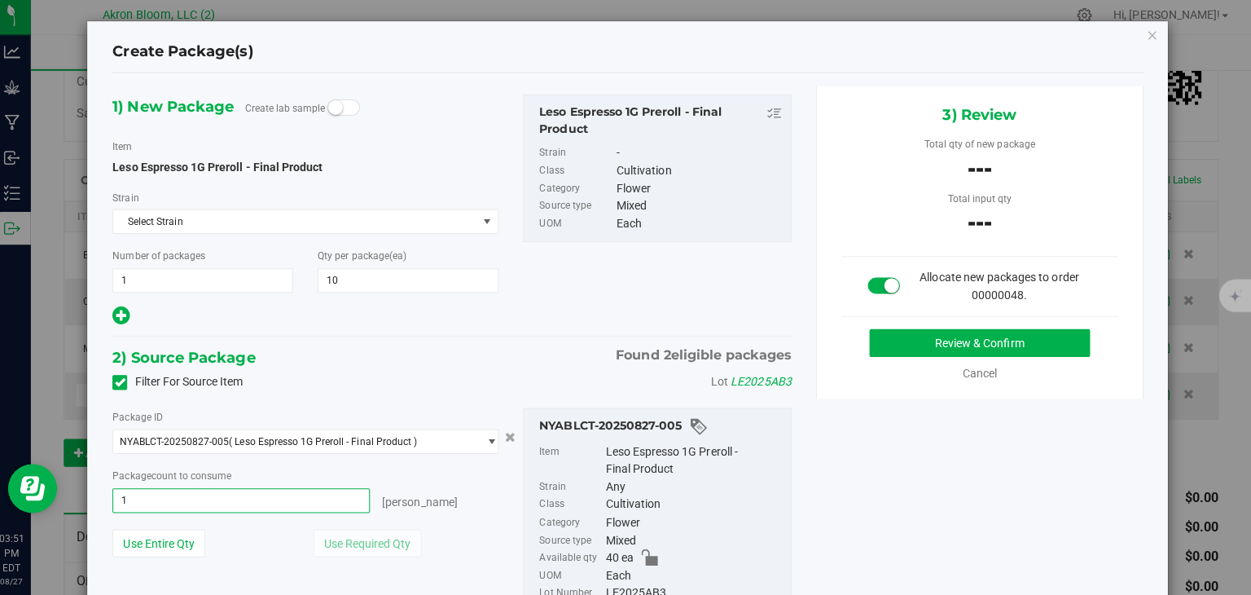
type input "10"
click at [969, 343] on button "Review & Confirm" at bounding box center [981, 345] width 219 height 28
type input "10 ea"
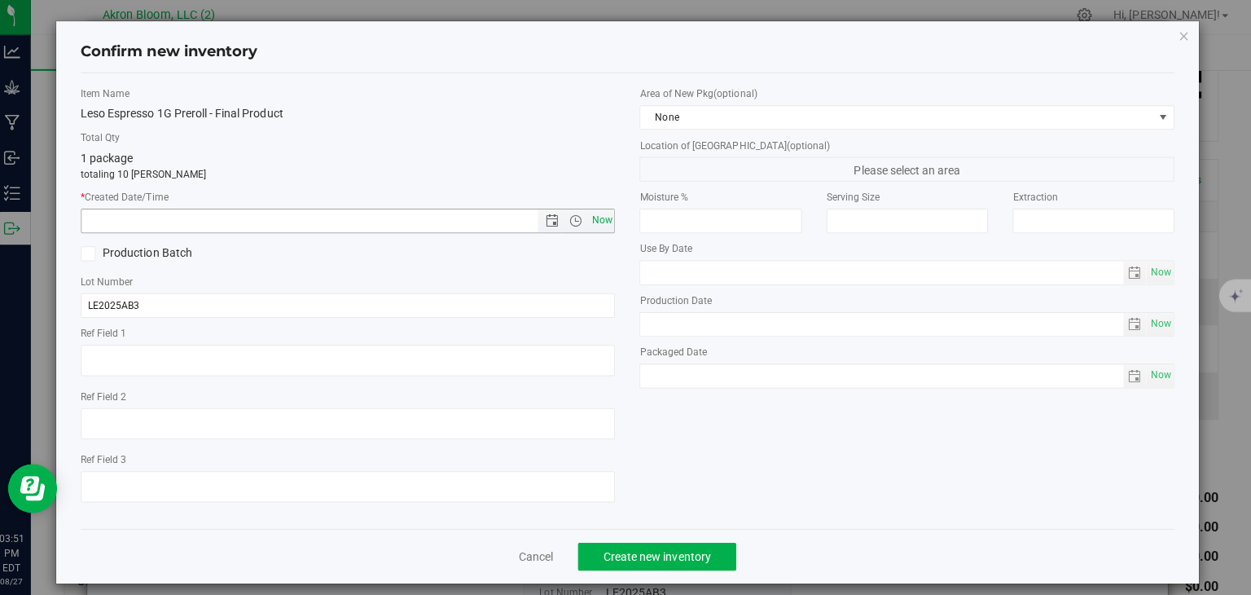
click at [603, 218] on span "Now" at bounding box center [606, 223] width 28 height 24
type input "8/27/2025 3:51 PM"
click at [678, 553] on span "Create new inventory" at bounding box center [661, 556] width 107 height 13
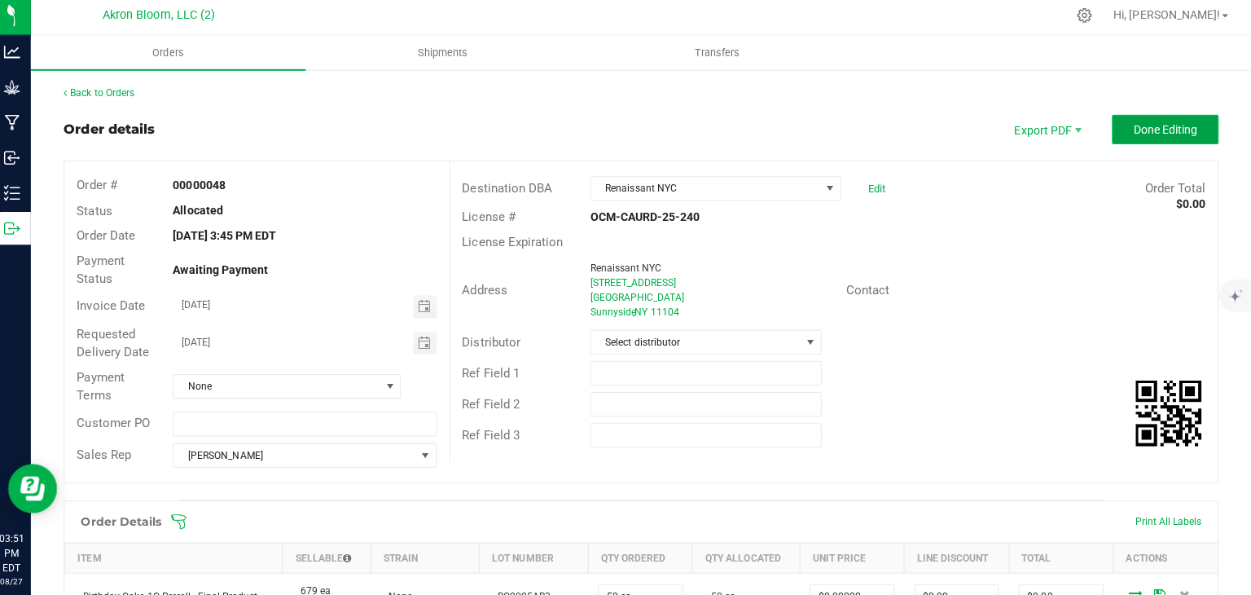
click at [1157, 134] on span "Done Editing" at bounding box center [1166, 131] width 64 height 13
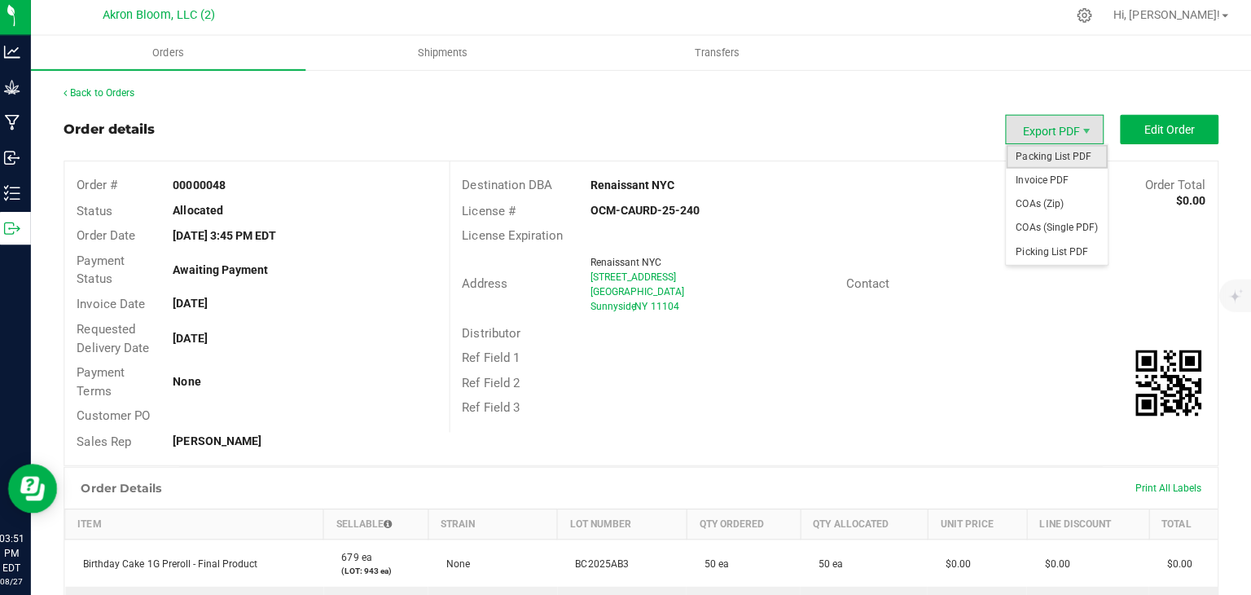
click at [1068, 157] on span "Packing List PDF" at bounding box center [1058, 159] width 101 height 24
click at [1058, 253] on span "Picking List PDF" at bounding box center [1058, 255] width 101 height 24
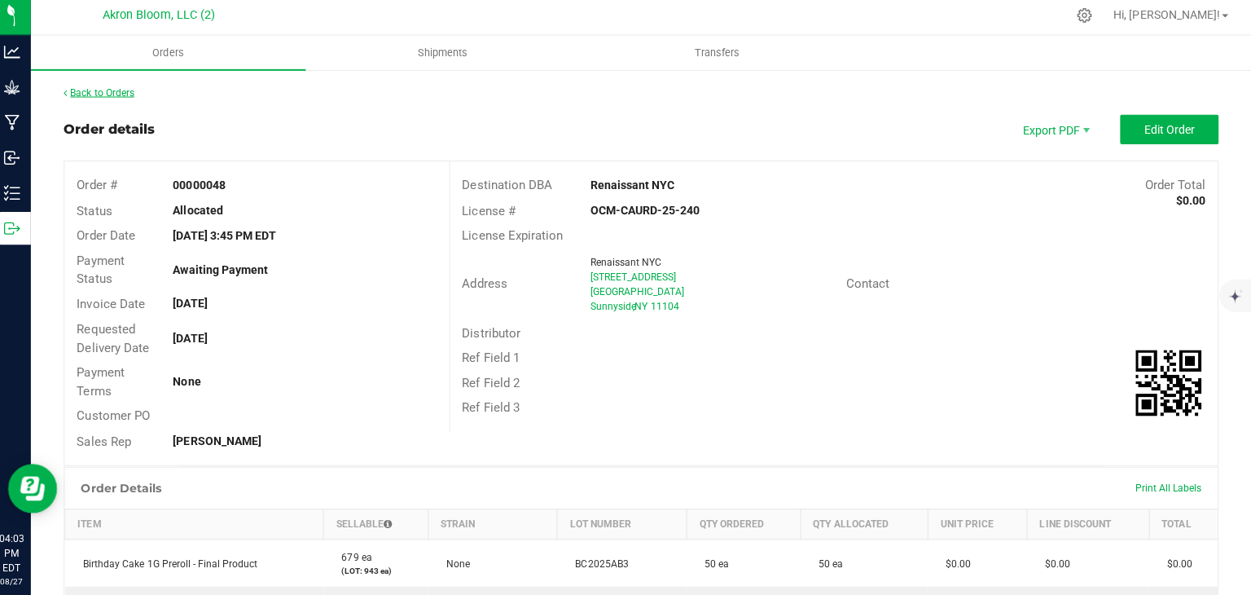
click at [108, 92] on link "Back to Orders" at bounding box center [107, 95] width 70 height 11
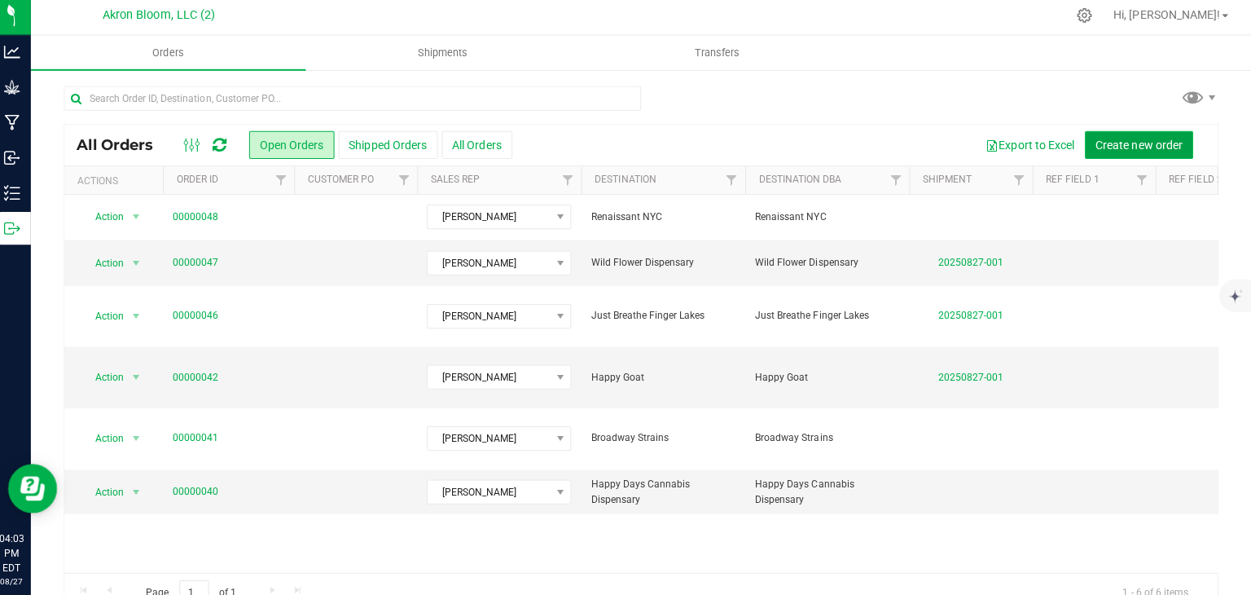
click at [1127, 146] on span "Create new order" at bounding box center [1140, 147] width 86 height 13
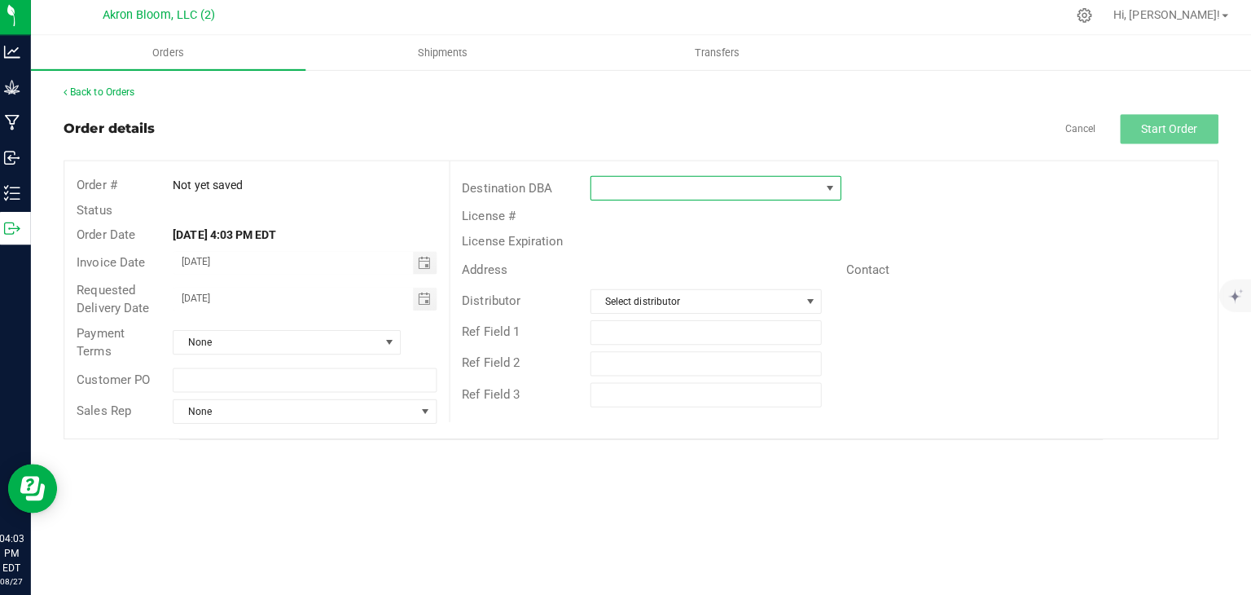
click at [830, 189] on span at bounding box center [832, 190] width 13 height 13
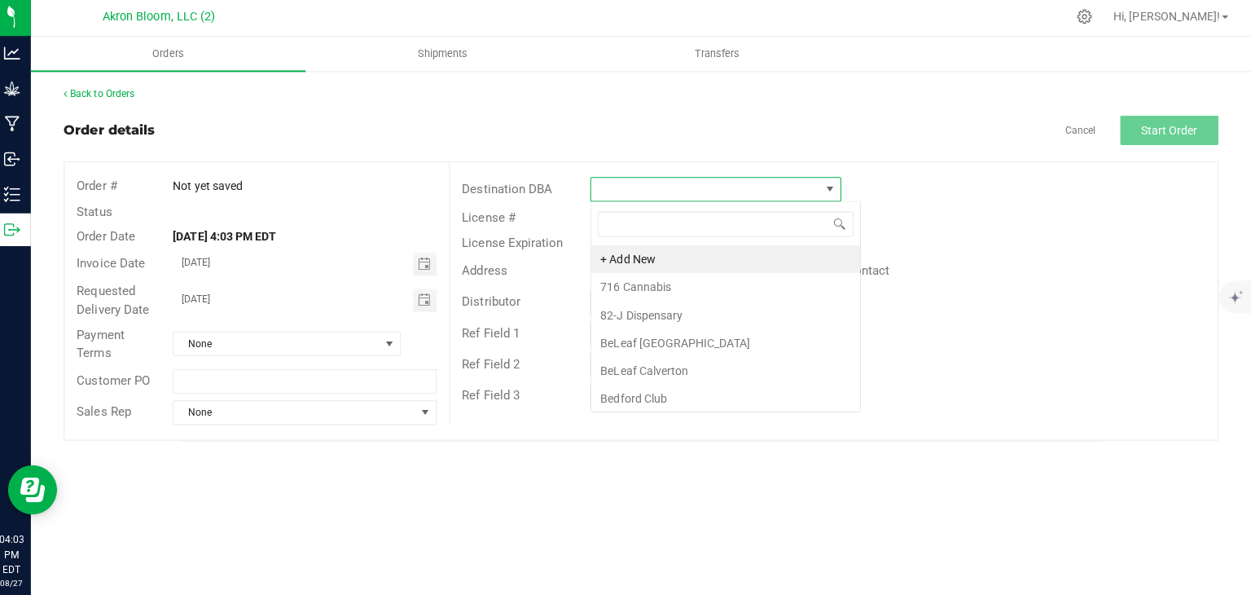
scroll to position [24, 249]
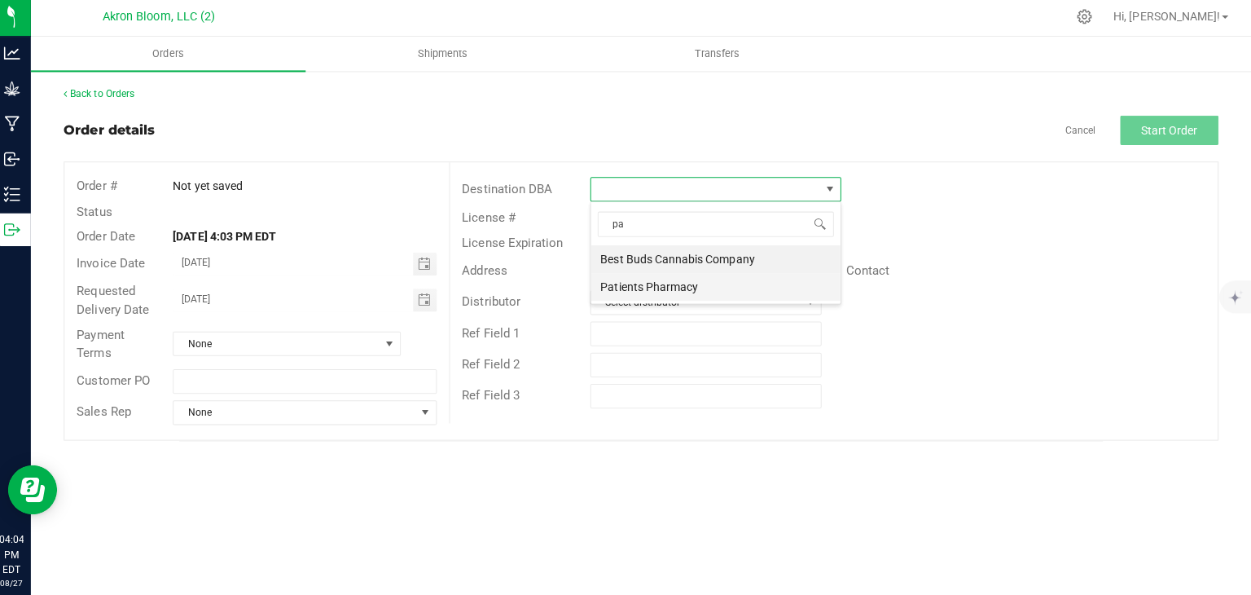
type input "p"
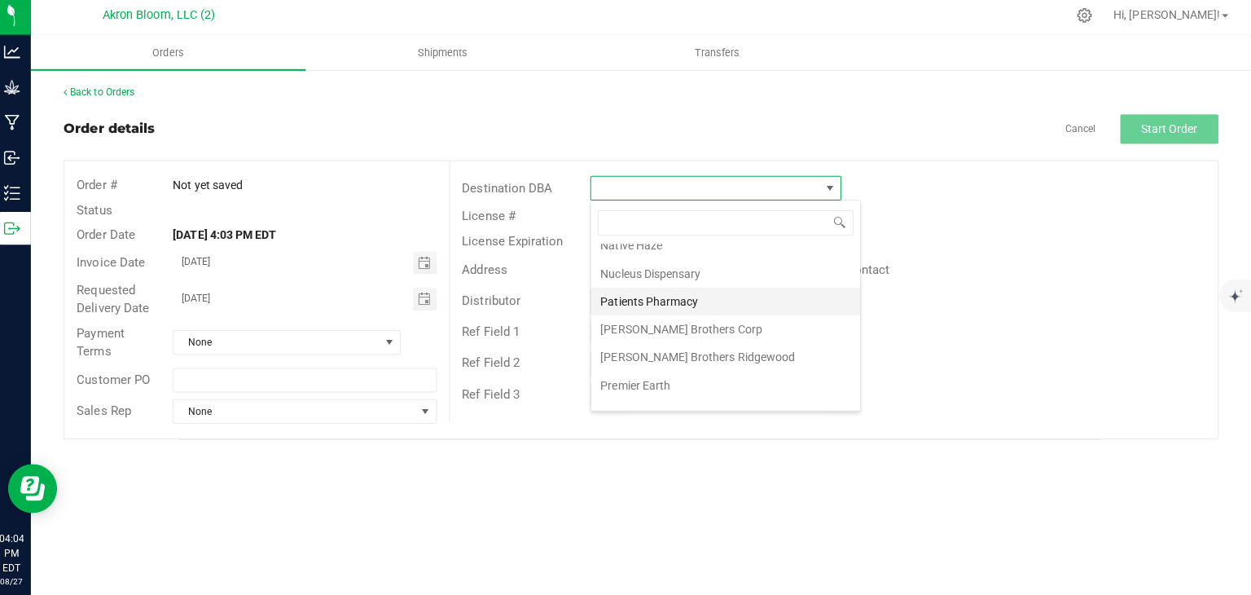
scroll to position [1256, 0]
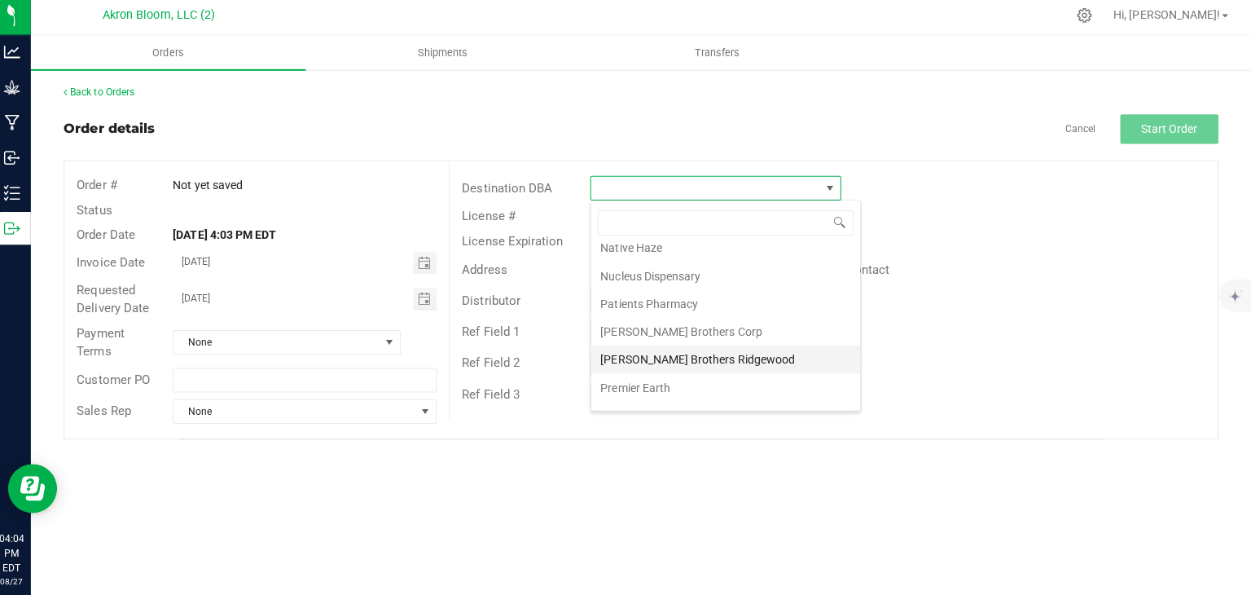
click at [675, 347] on li "Polanco Brothers Ridgewood" at bounding box center [729, 361] width 267 height 28
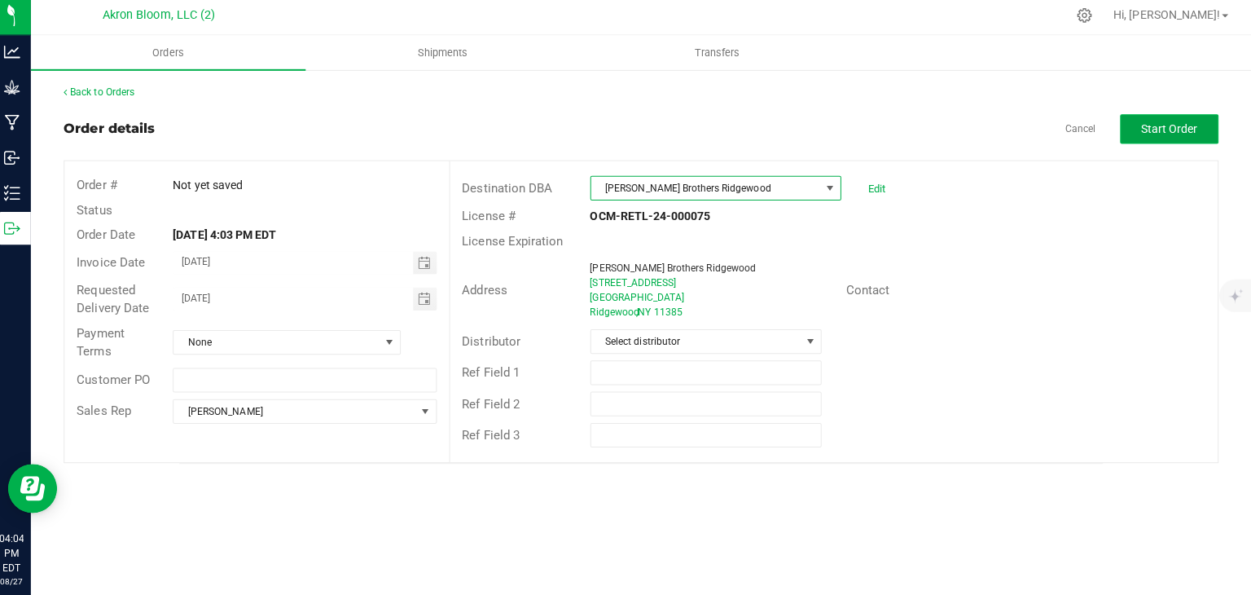
click at [1186, 130] on span "Start Order" at bounding box center [1170, 131] width 56 height 13
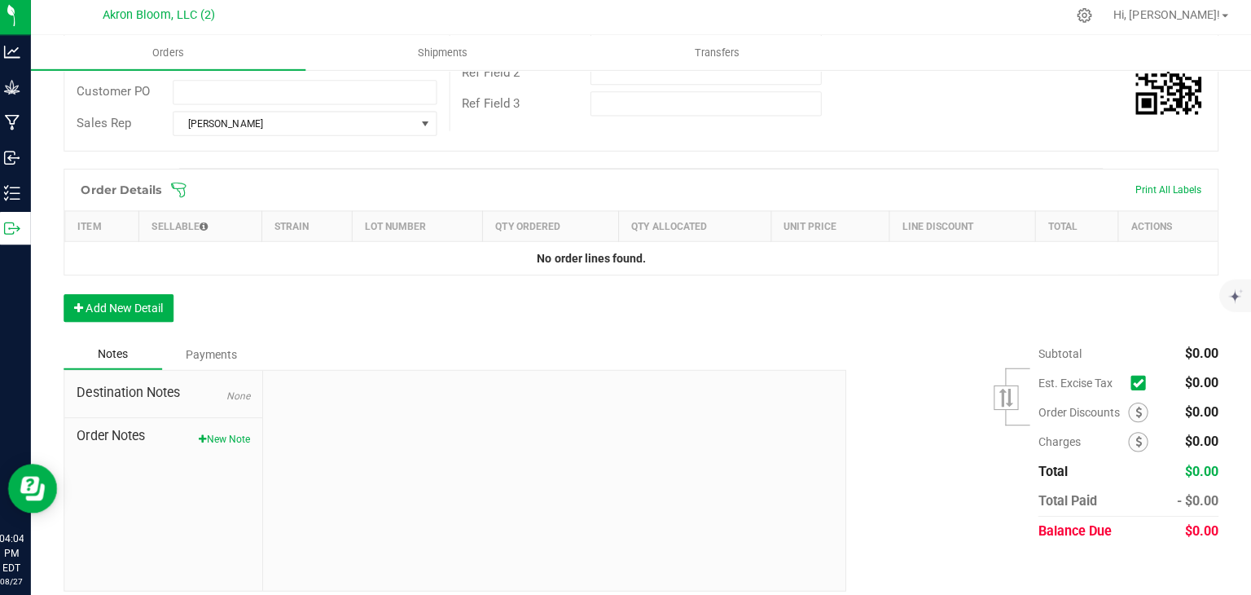
scroll to position [332, 0]
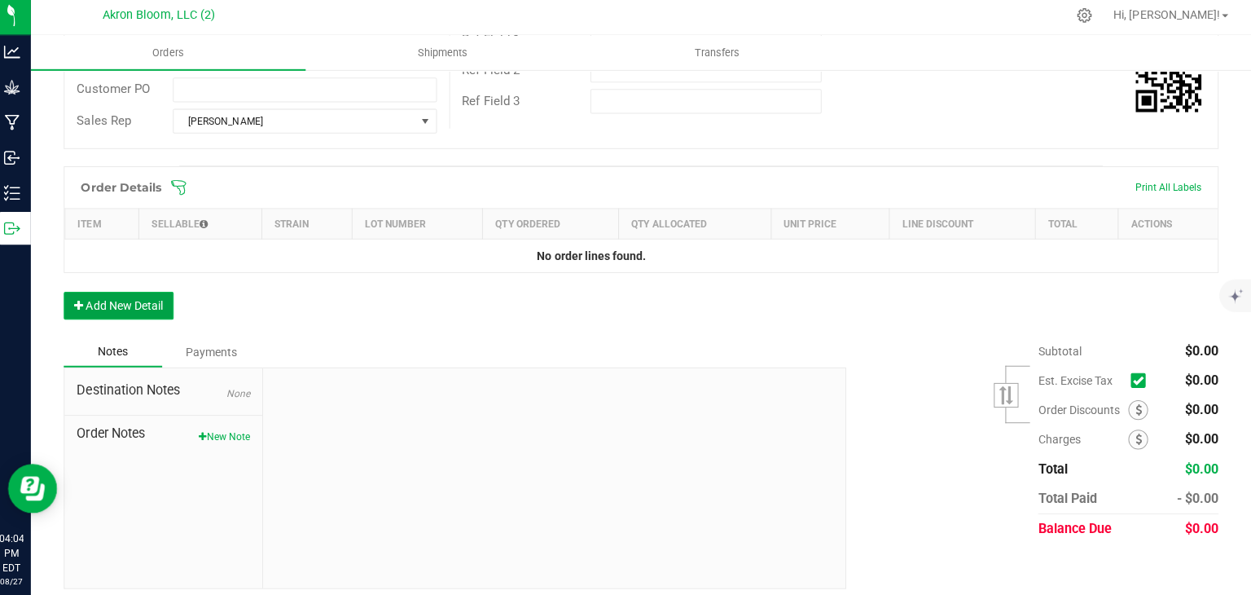
click at [134, 305] on button "Add New Detail" at bounding box center [126, 307] width 109 height 28
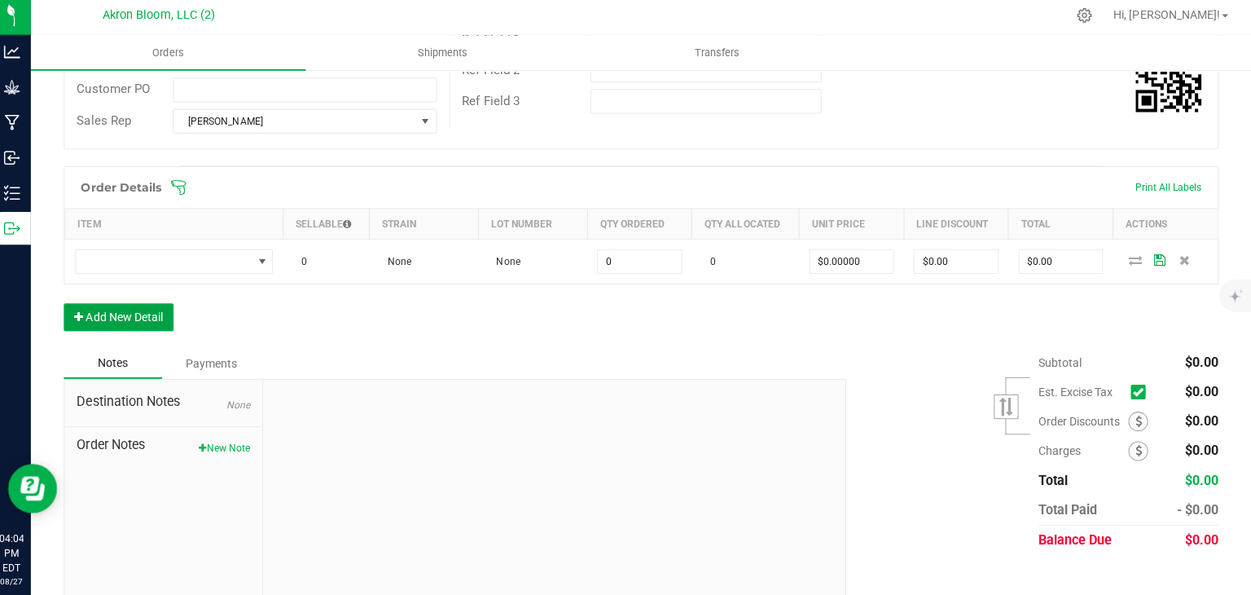
click at [134, 313] on button "Add New Detail" at bounding box center [126, 319] width 109 height 28
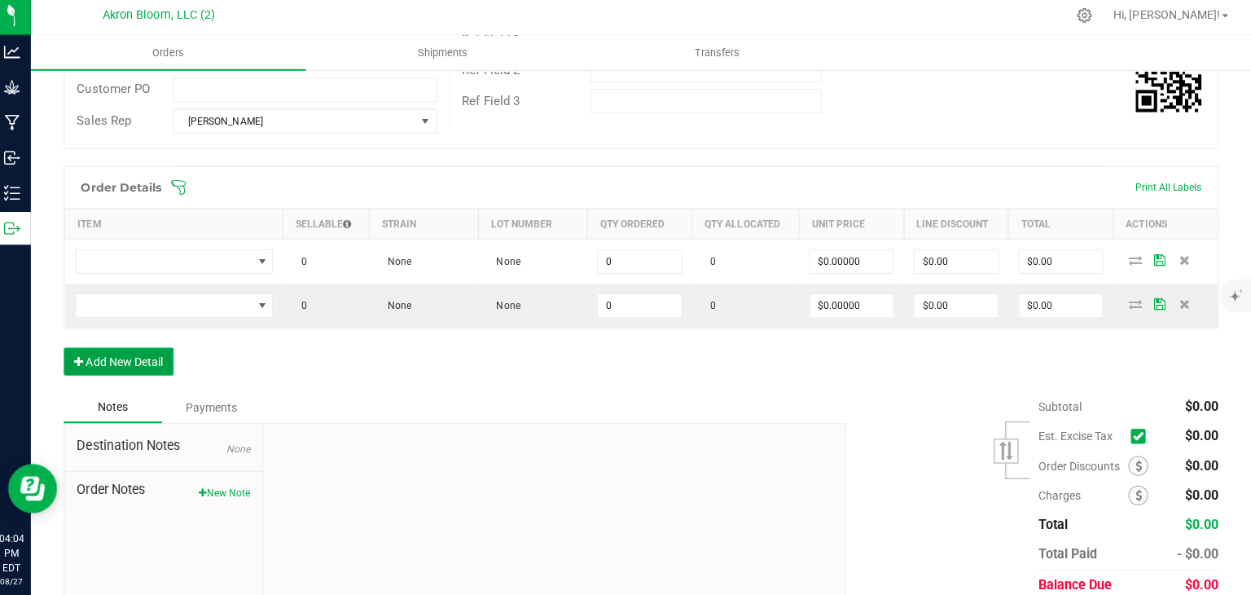
click at [135, 360] on button "Add New Detail" at bounding box center [126, 363] width 109 height 28
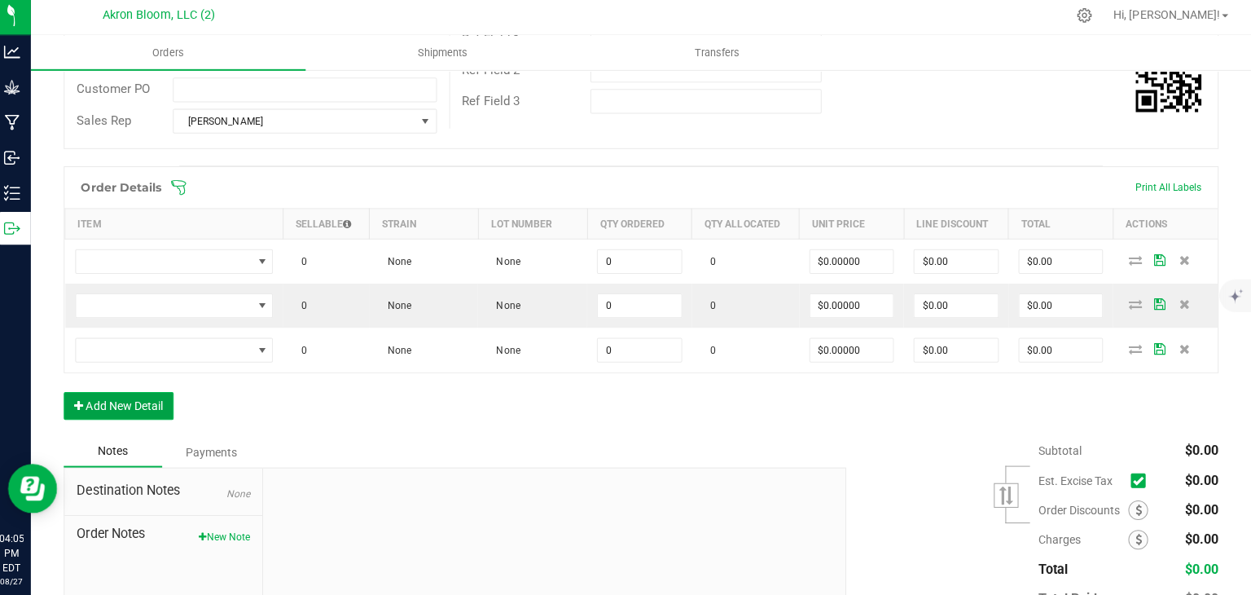
click at [132, 400] on button "Add New Detail" at bounding box center [126, 407] width 109 height 28
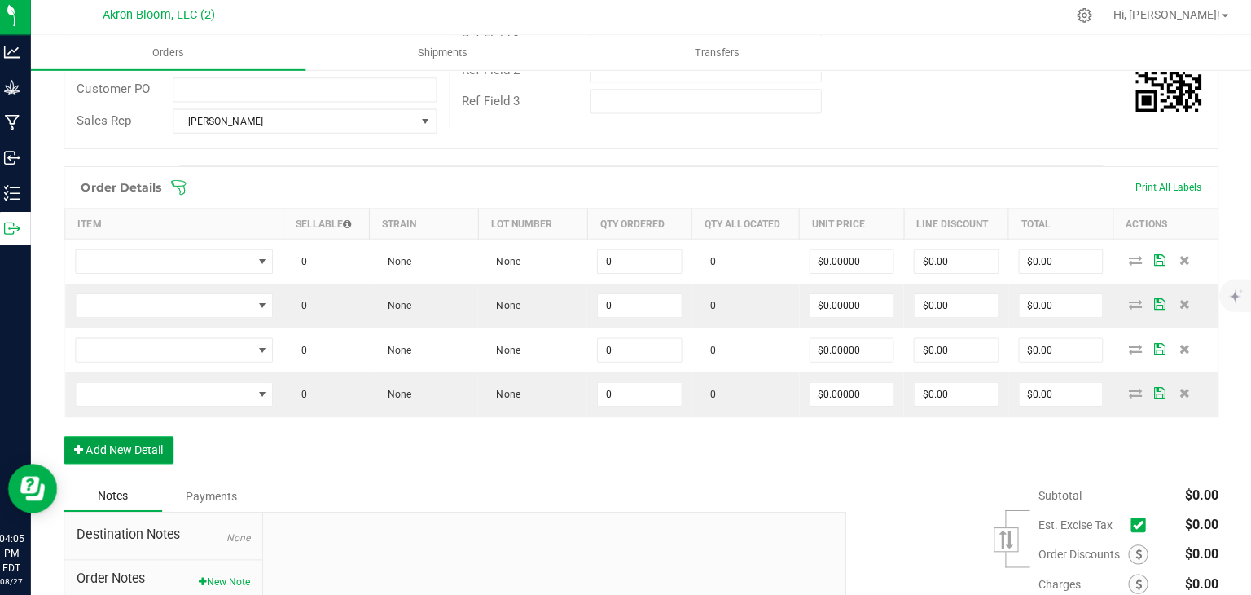
click at [128, 446] on button "Add New Detail" at bounding box center [126, 451] width 109 height 28
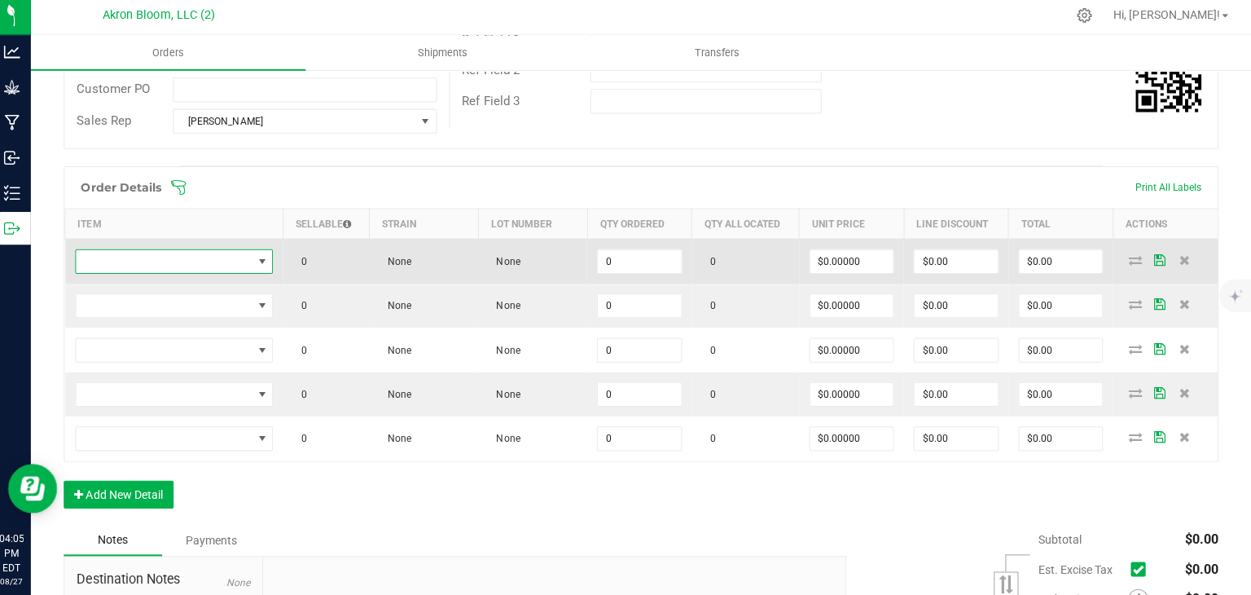
click at [266, 258] on span "NO DATA FOUND" at bounding box center [268, 263] width 13 height 13
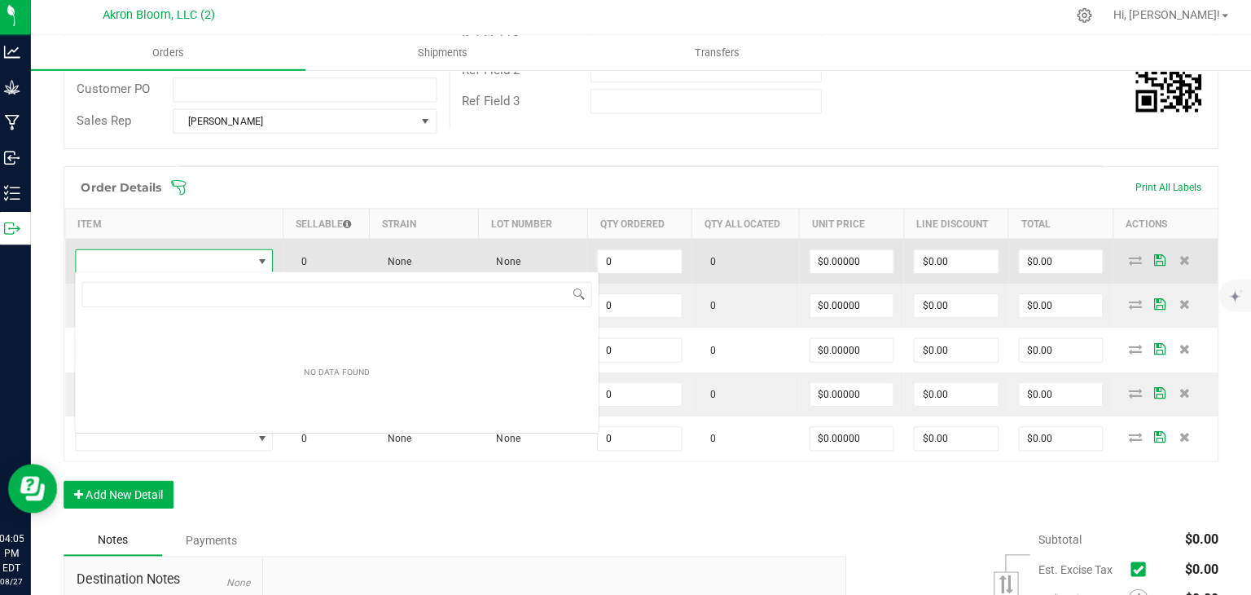
scroll to position [24, 196]
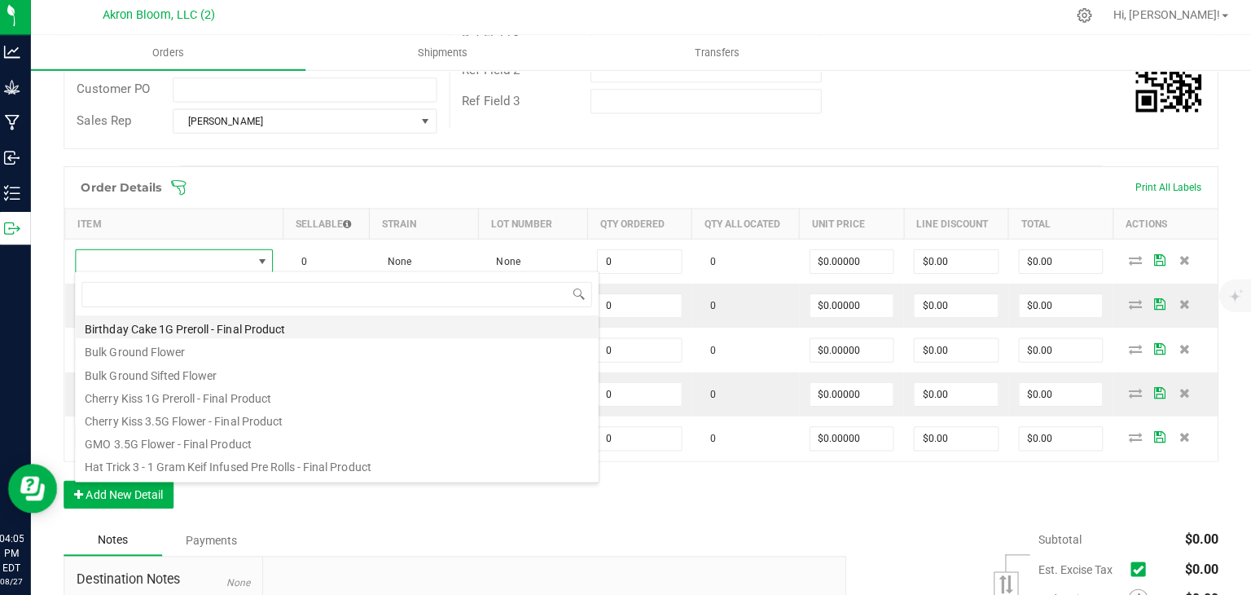
click at [228, 325] on li "Birthday Cake 1G Preroll - Final Product" at bounding box center [343, 328] width 520 height 23
type input "0 ea"
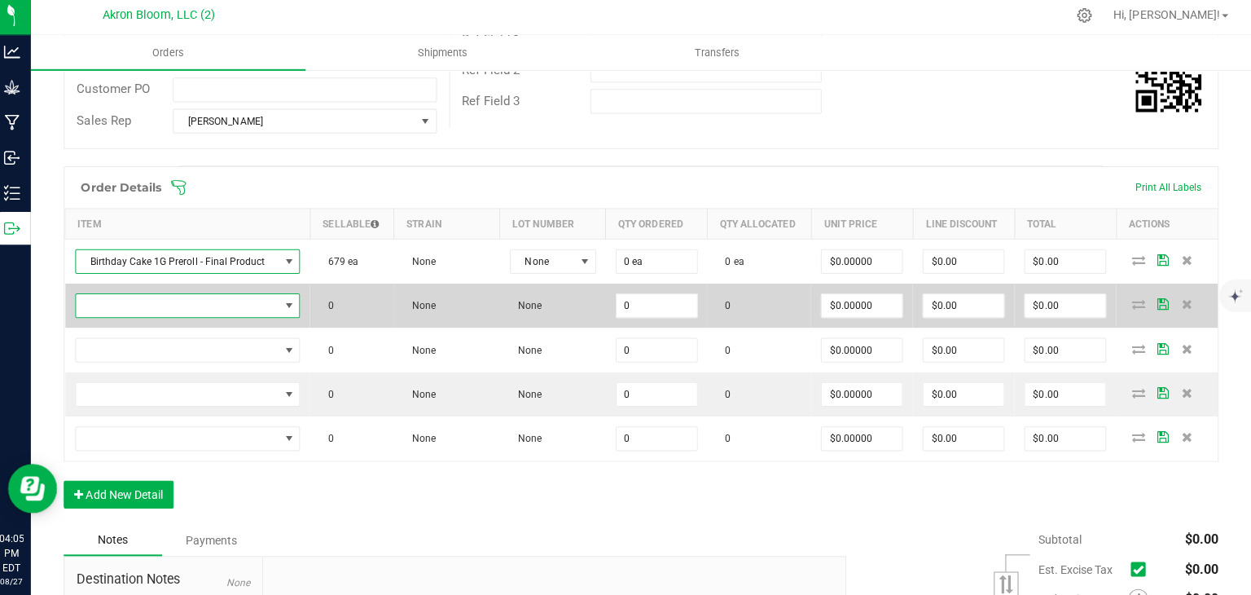
click at [292, 303] on span "NO DATA FOUND" at bounding box center [295, 307] width 13 height 13
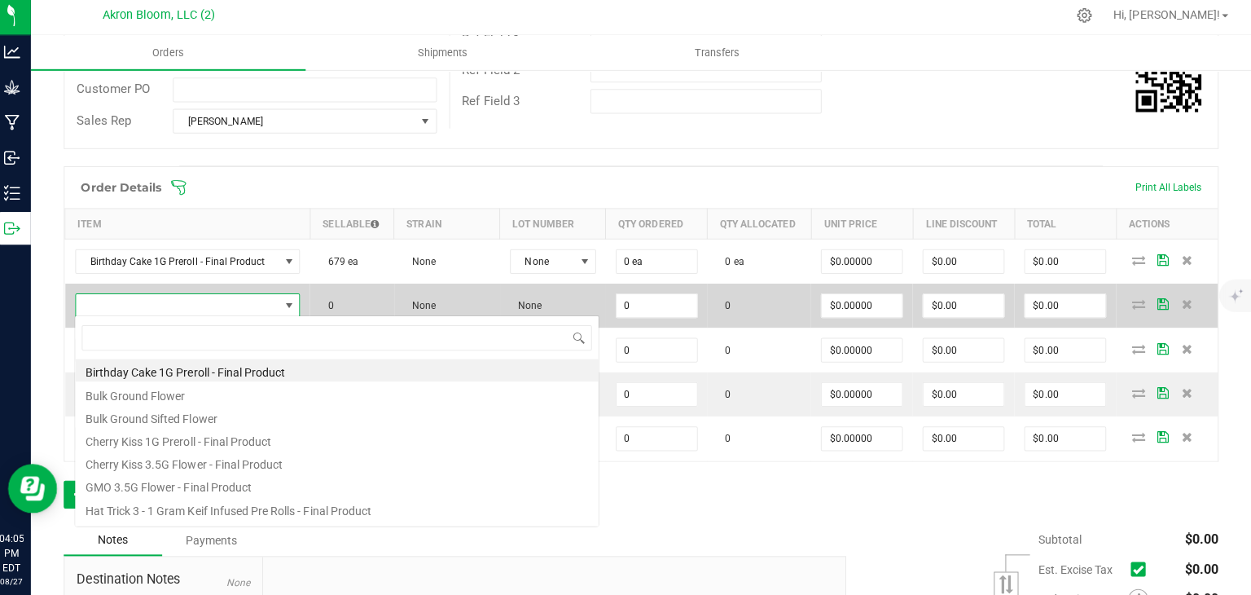
scroll to position [24, 221]
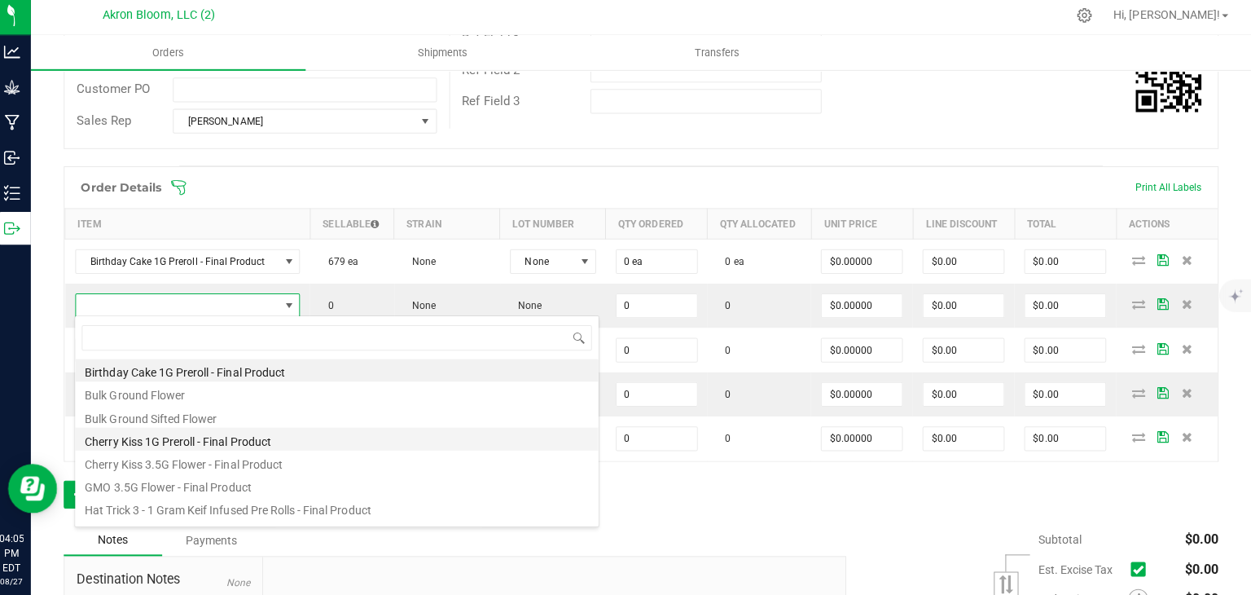
click at [256, 441] on li "Cherry Kiss 1G Preroll - Final Product" at bounding box center [343, 440] width 520 height 23
type input "0 ea"
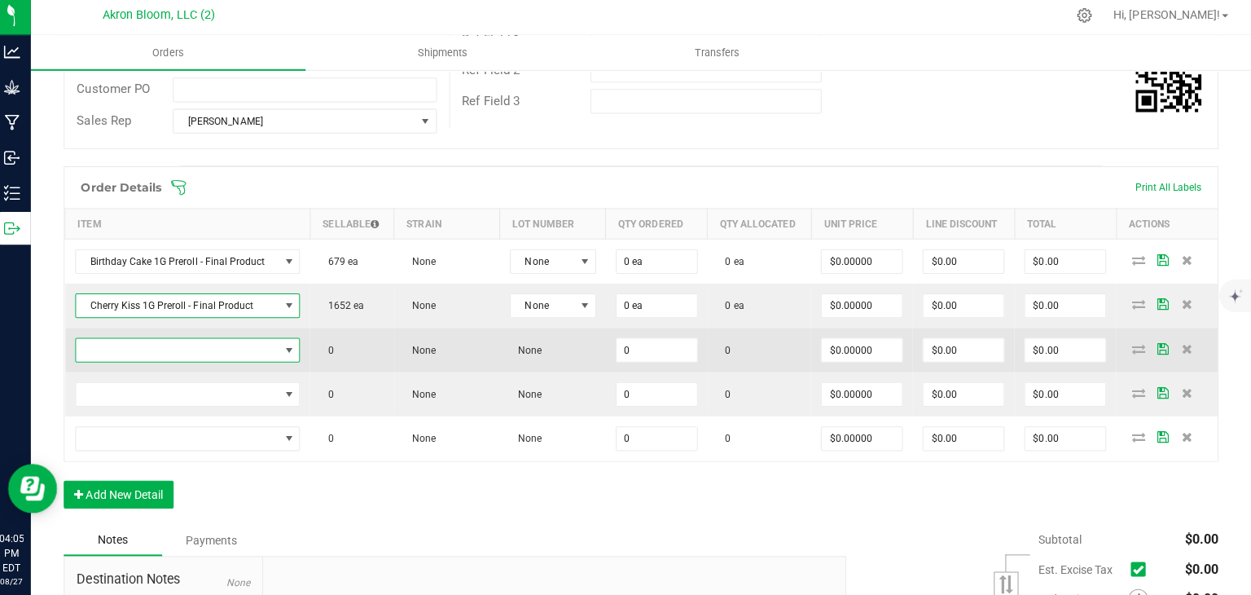
click at [289, 351] on span "NO DATA FOUND" at bounding box center [295, 351] width 13 height 13
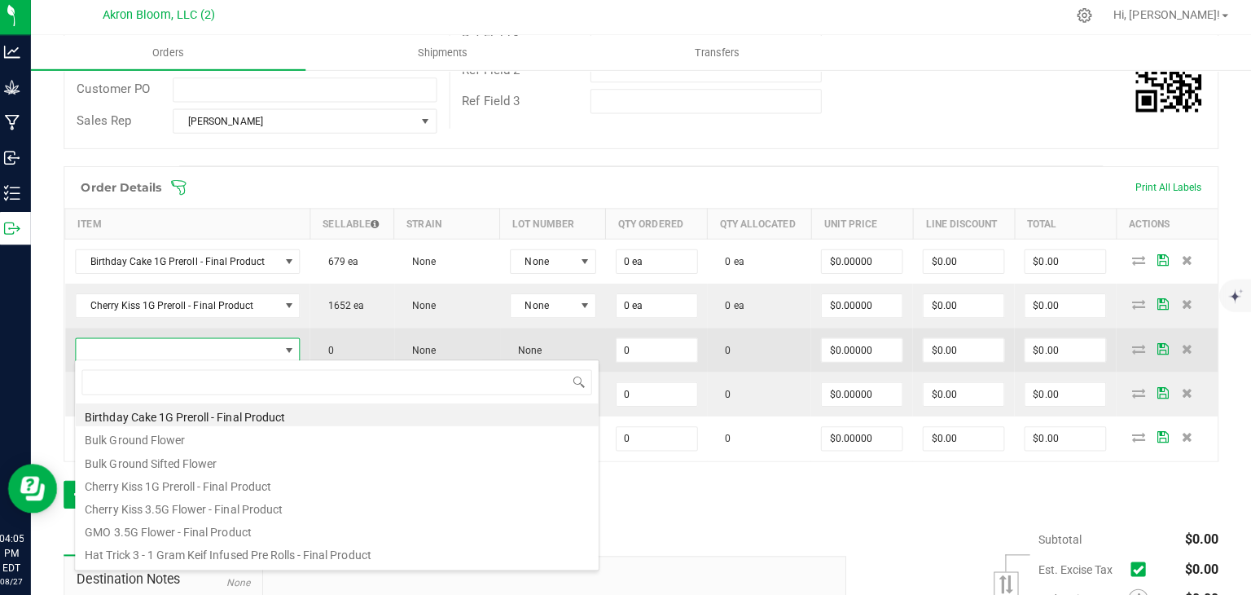
scroll to position [134, 0]
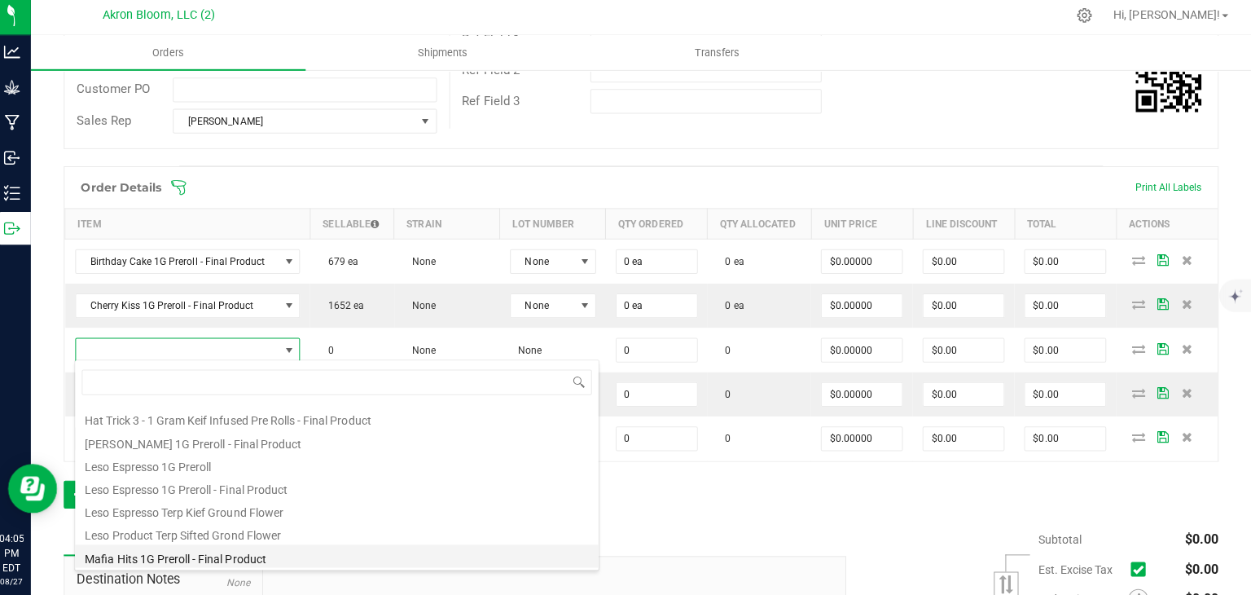
click at [246, 558] on li "Mafia Hits 1G Preroll - Final Product" at bounding box center [343, 555] width 520 height 23
type input "0 ea"
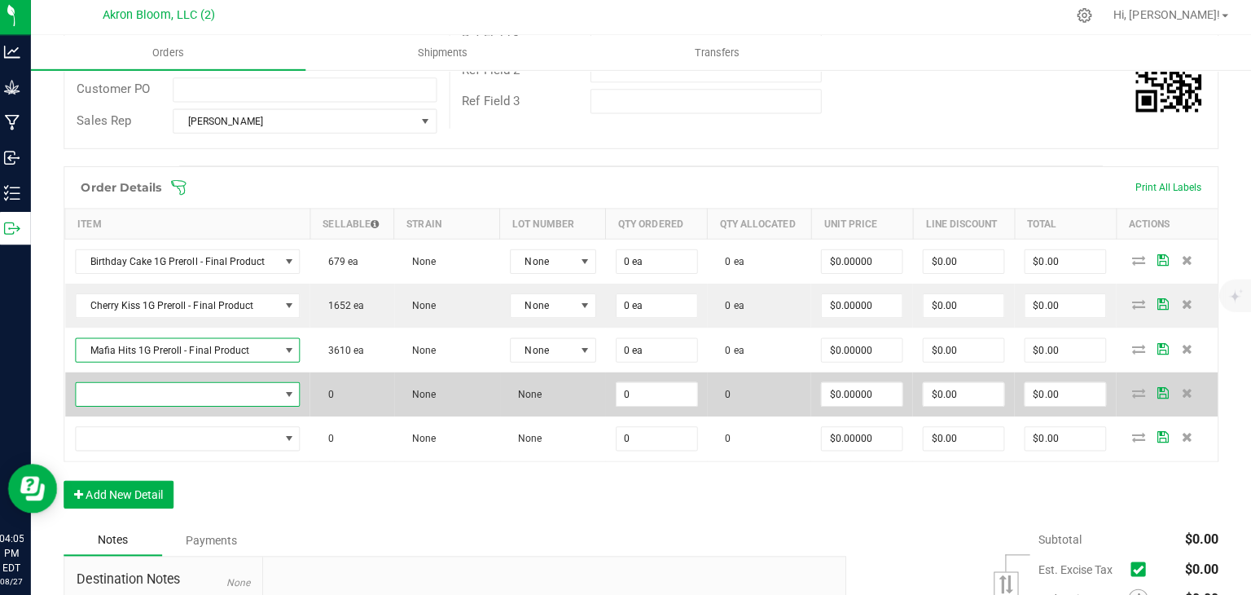
click at [292, 389] on span "NO DATA FOUND" at bounding box center [295, 395] width 13 height 13
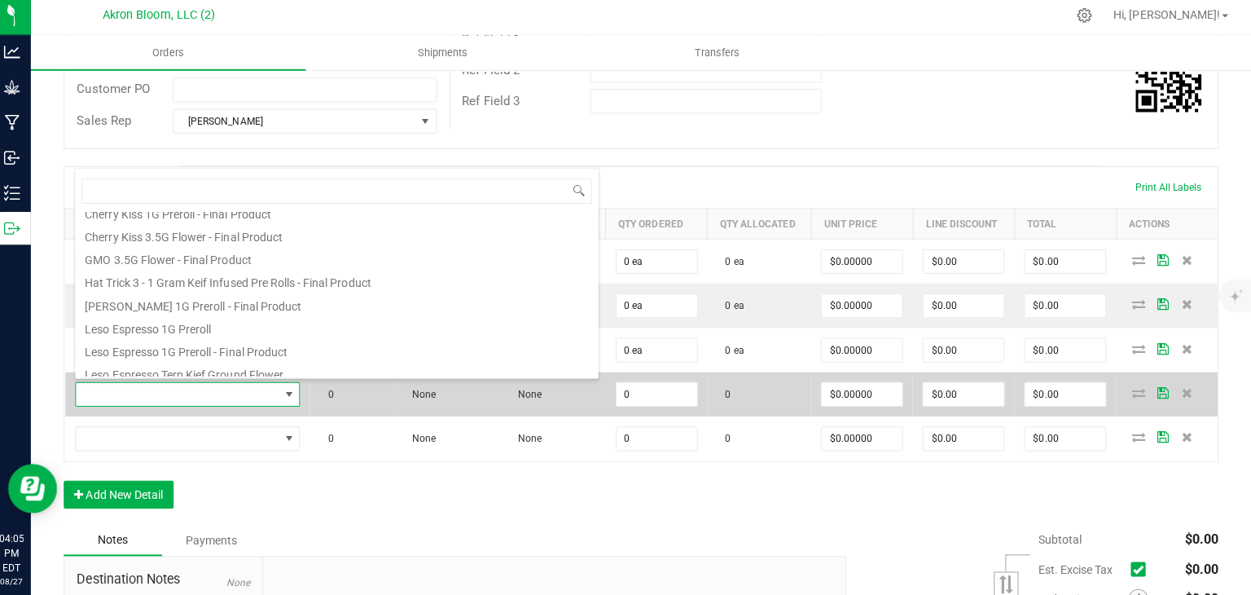
scroll to position [100, 0]
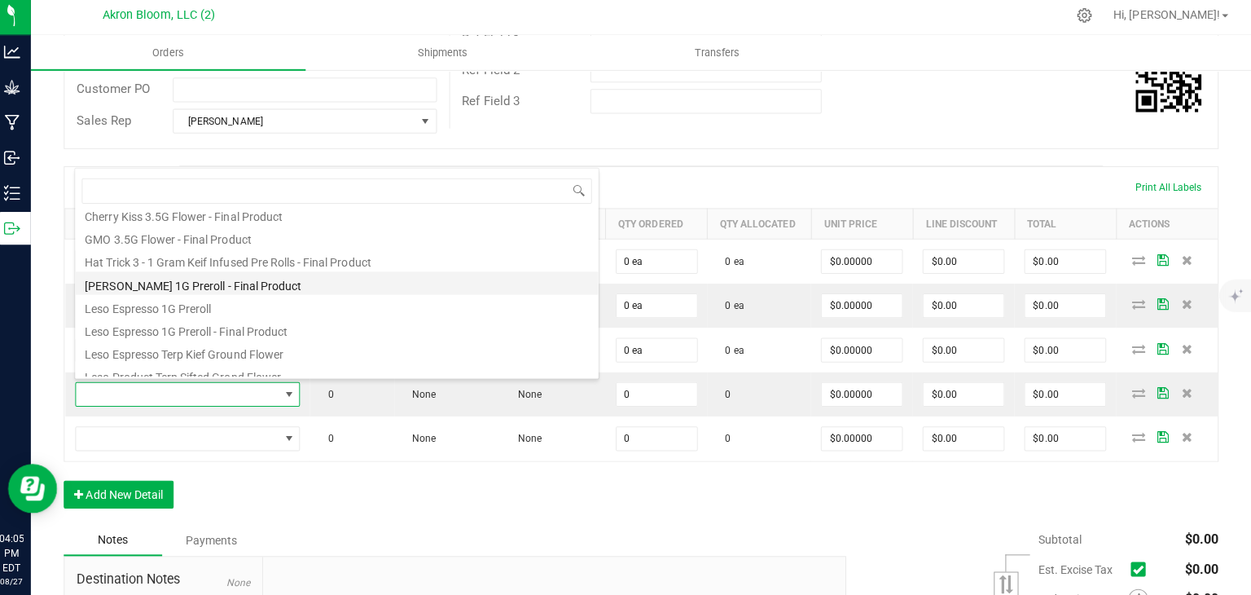
click at [221, 288] on li "[PERSON_NAME] 1G Preroll - Final Product" at bounding box center [343, 285] width 520 height 23
type input "0 ea"
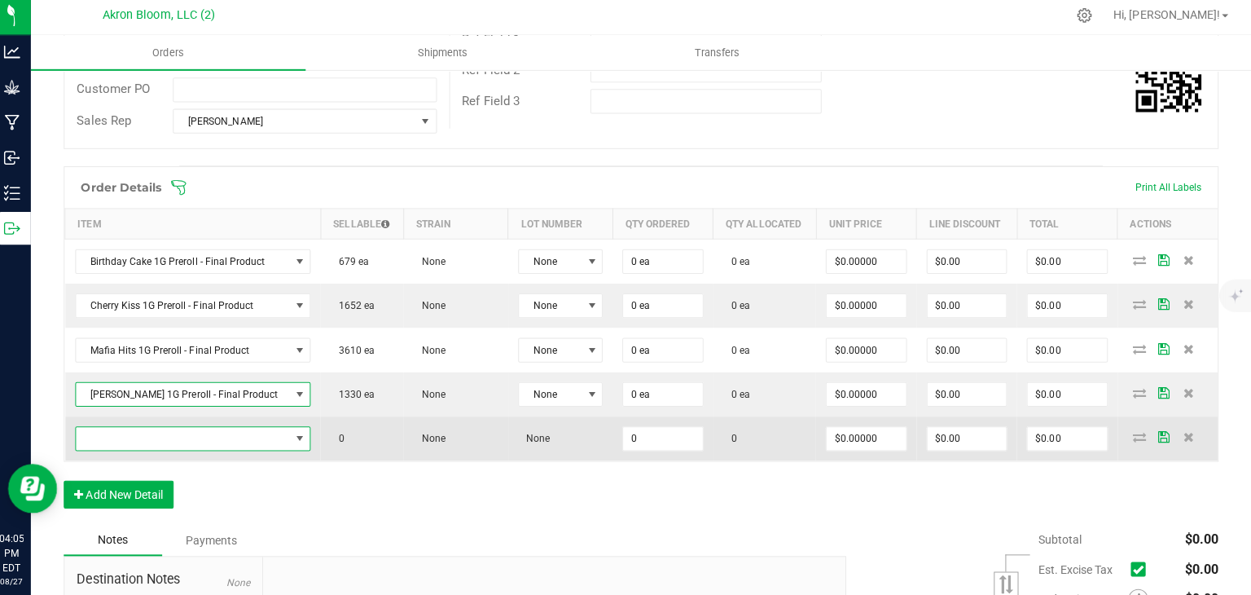
click at [300, 435] on span "NO DATA FOUND" at bounding box center [306, 439] width 13 height 13
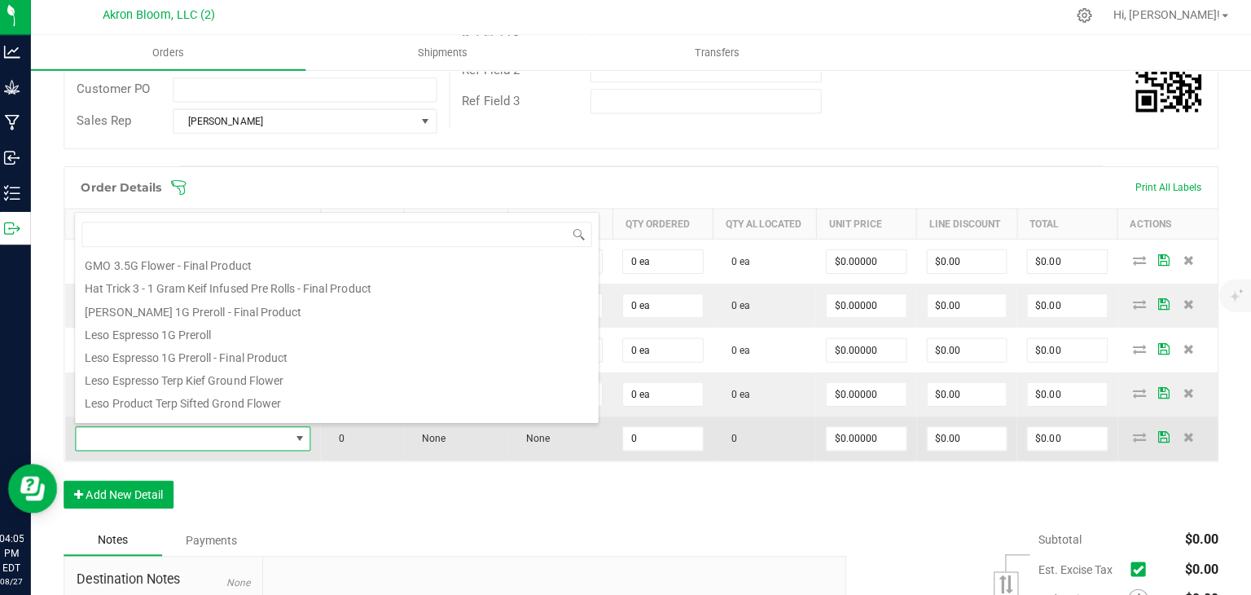
scroll to position [124, 0]
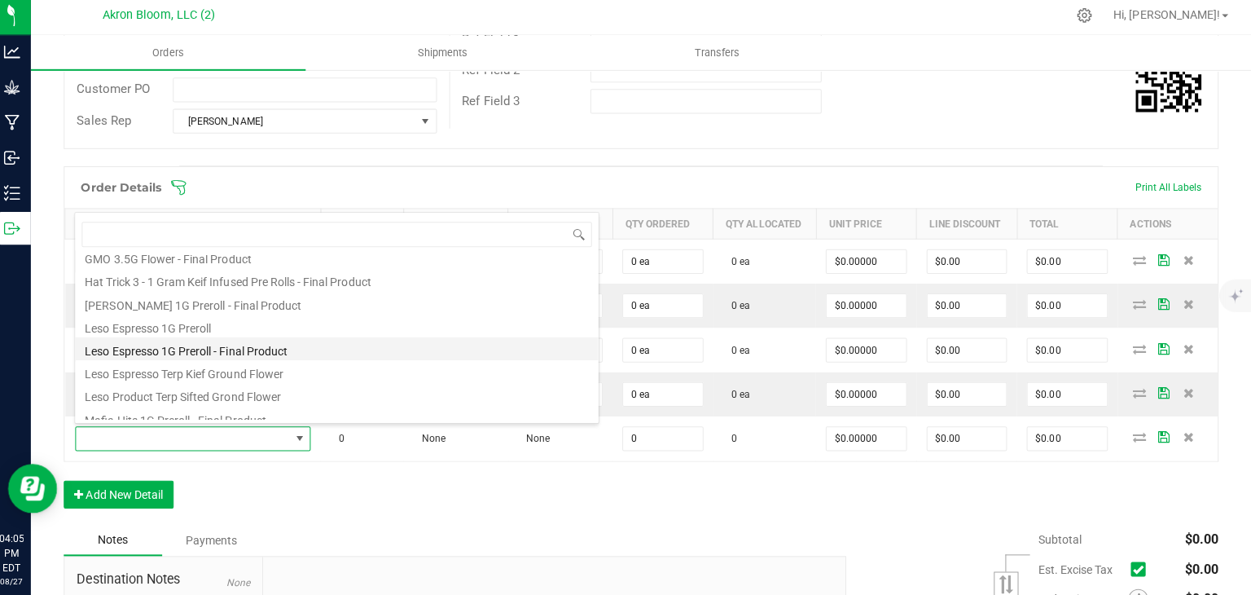
click at [246, 349] on li "Leso Espresso 1G Preroll - Final Product" at bounding box center [343, 350] width 520 height 23
type input "0 ea"
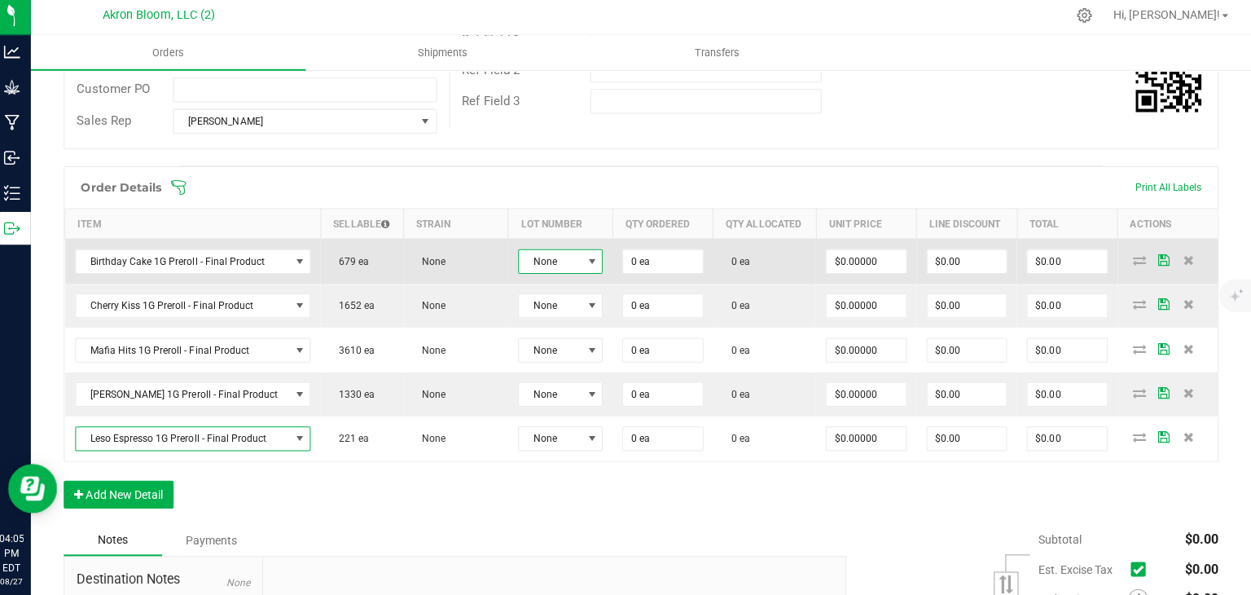
click at [590, 258] on span at bounding box center [596, 263] width 13 height 13
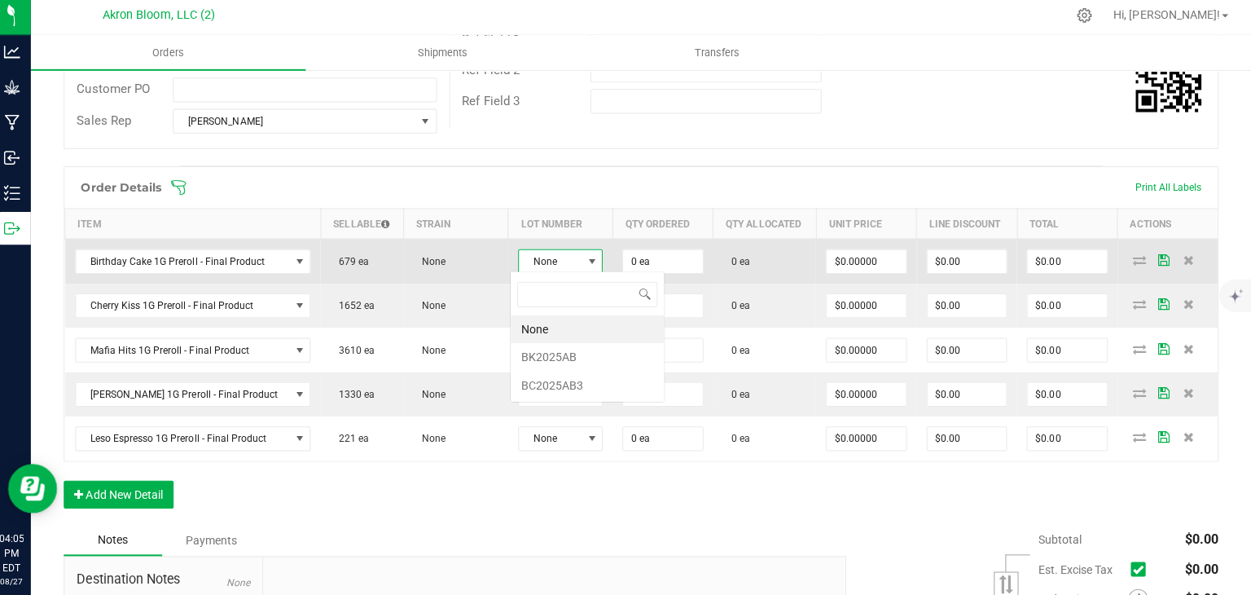
scroll to position [24, 85]
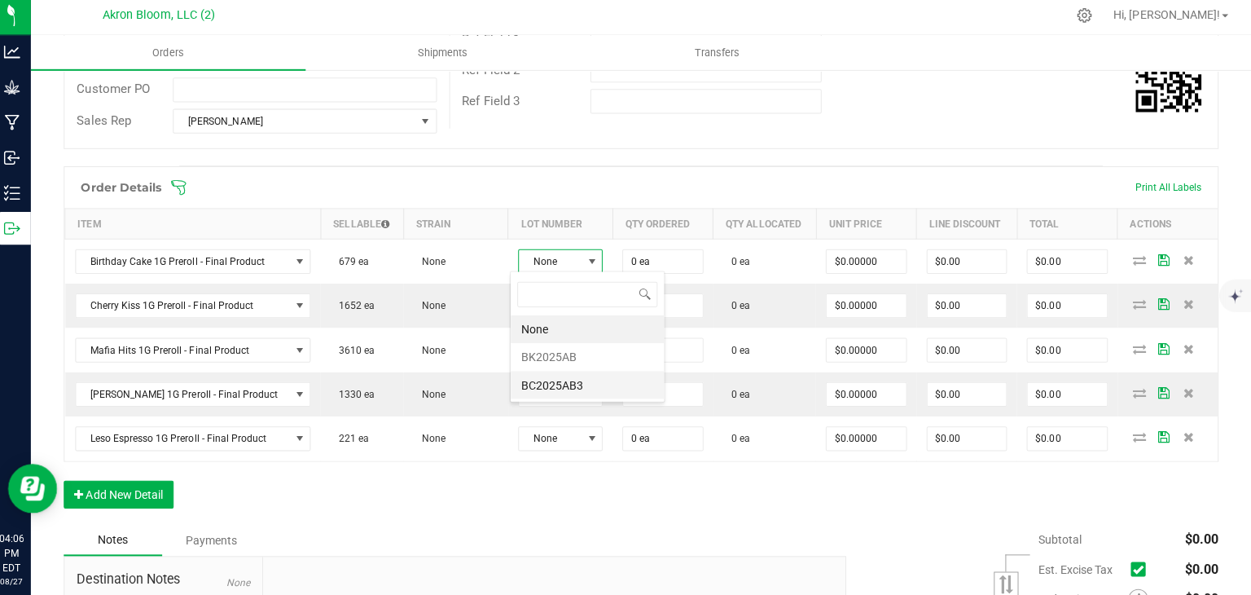
click at [578, 385] on li "BC2025AB3" at bounding box center [592, 386] width 152 height 28
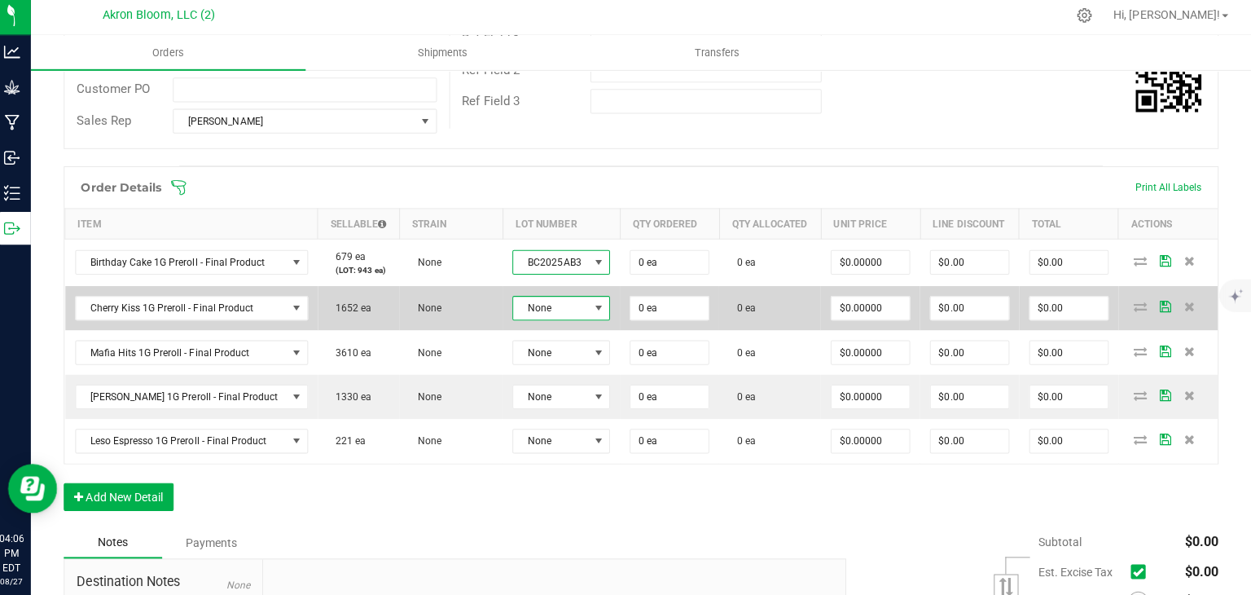
click at [597, 304] on span at bounding box center [603, 309] width 13 height 13
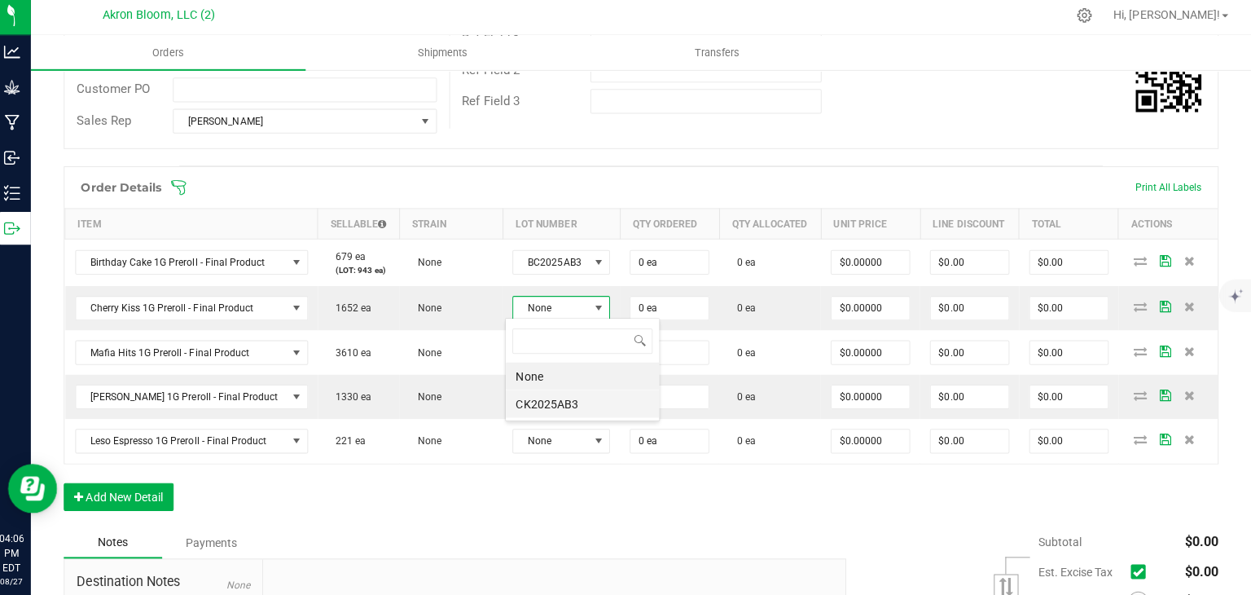
click at [584, 403] on li "CK2025AB3" at bounding box center [587, 405] width 152 height 28
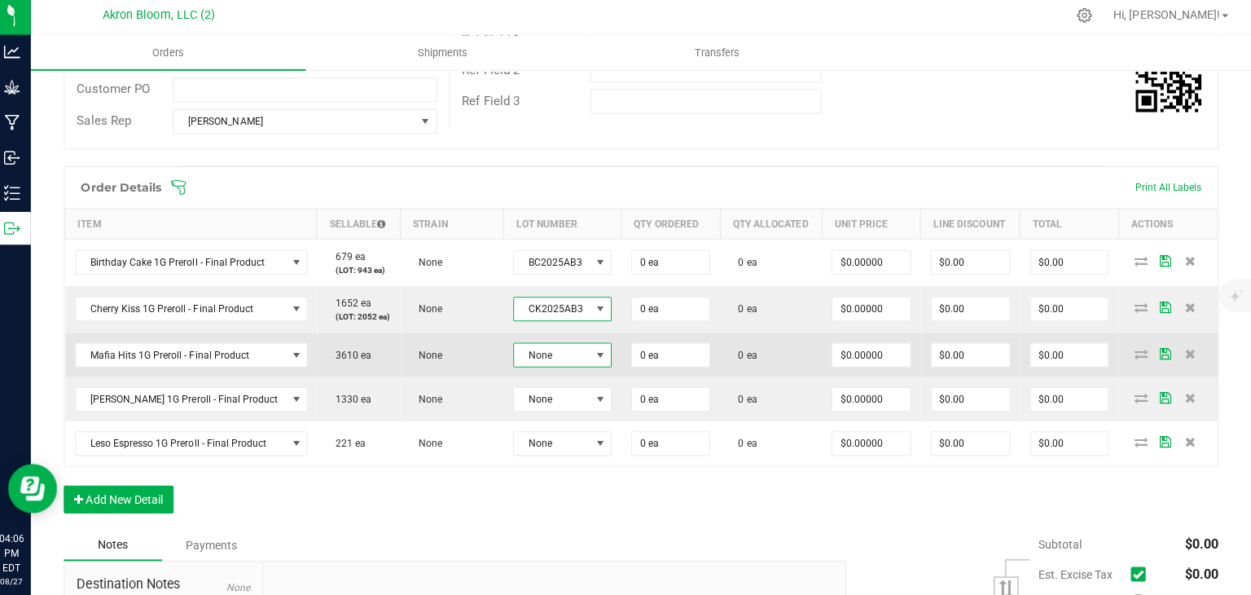
click at [598, 351] on span at bounding box center [604, 355] width 13 height 13
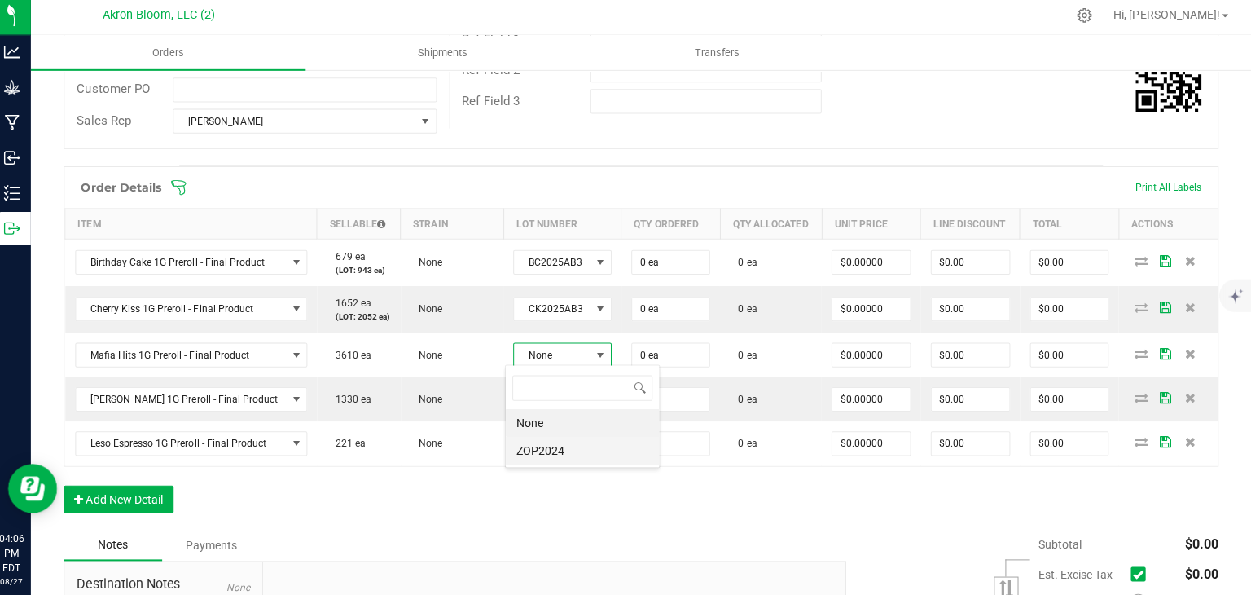
click at [565, 451] on li "ZOP2024" at bounding box center [587, 451] width 152 height 28
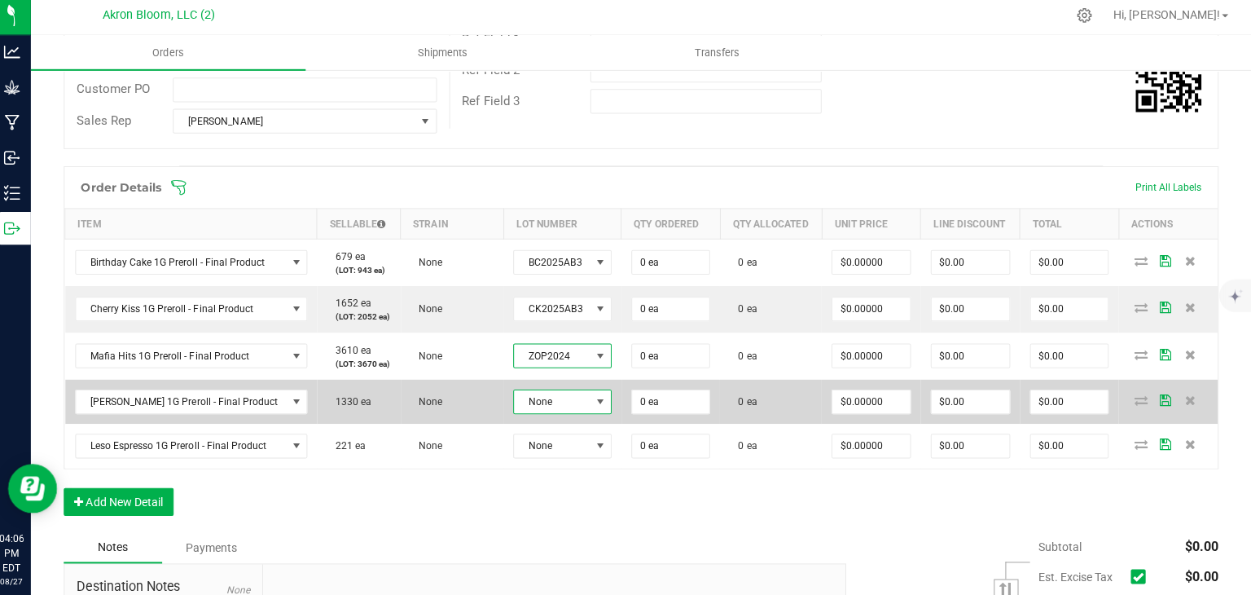
click at [598, 402] on span at bounding box center [604, 402] width 13 height 13
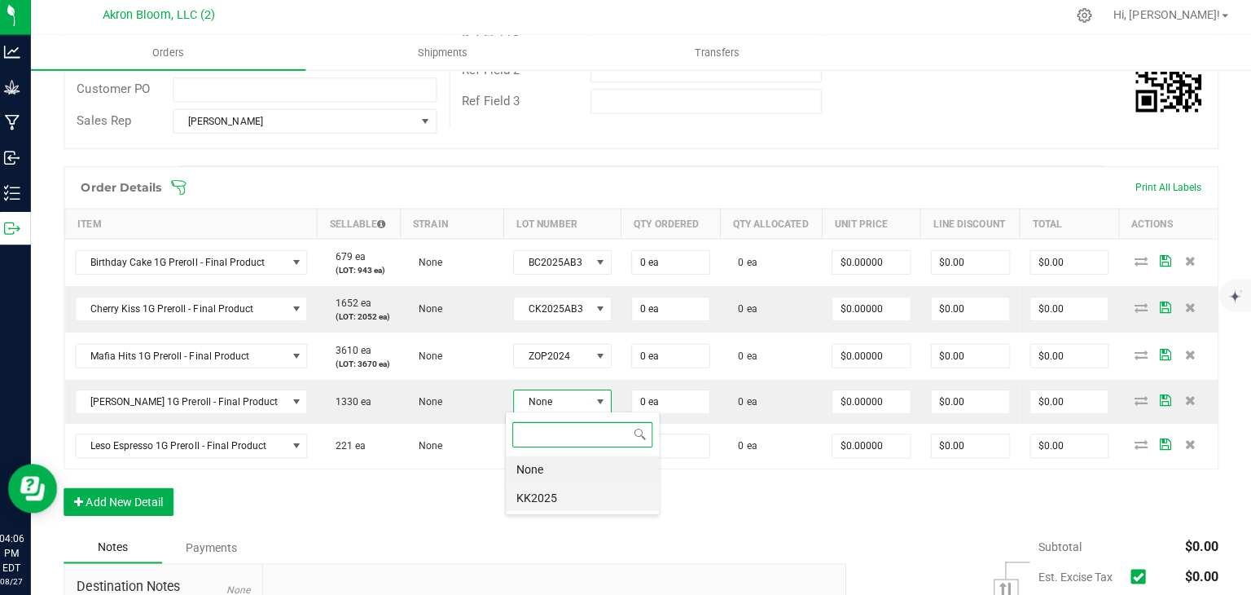
click at [574, 498] on li "KK2025" at bounding box center [587, 498] width 152 height 28
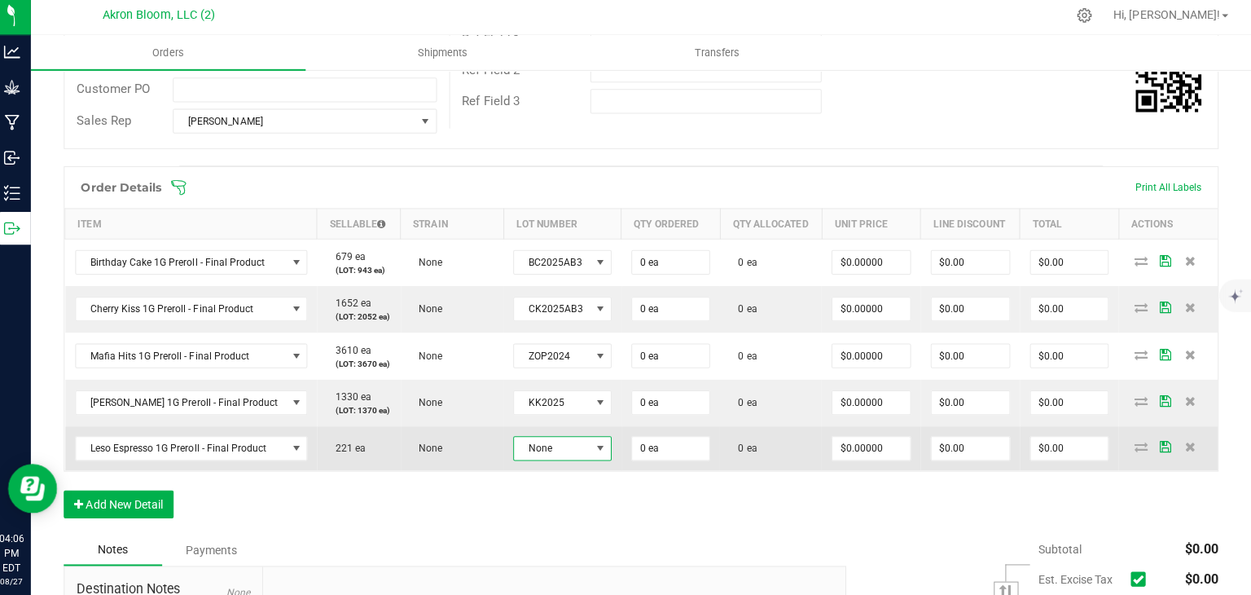
click at [598, 447] on span at bounding box center [604, 448] width 13 height 13
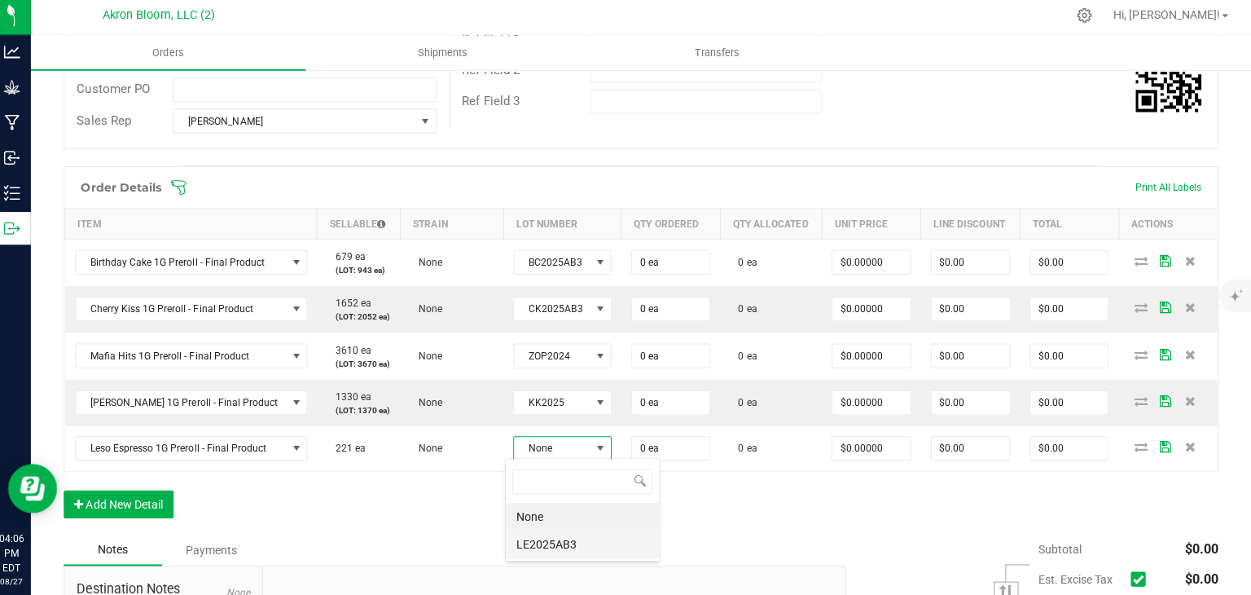
click at [557, 543] on li "LE2025AB3" at bounding box center [587, 544] width 152 height 28
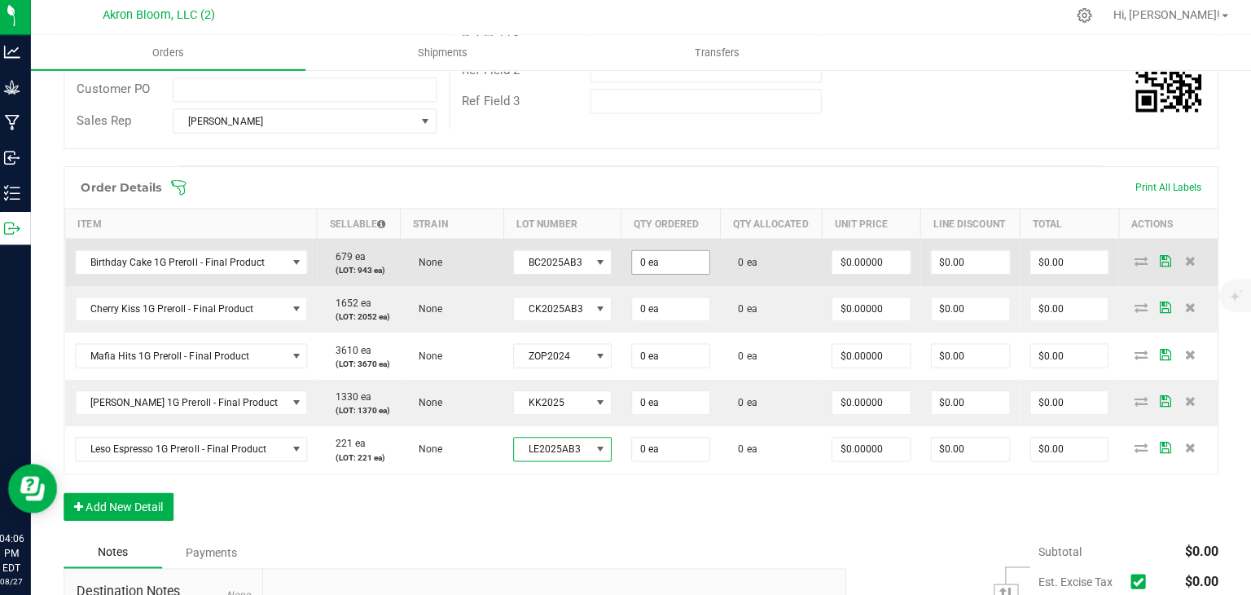
click at [650, 262] on input "0 ea" at bounding box center [674, 264] width 77 height 23
type input "0"
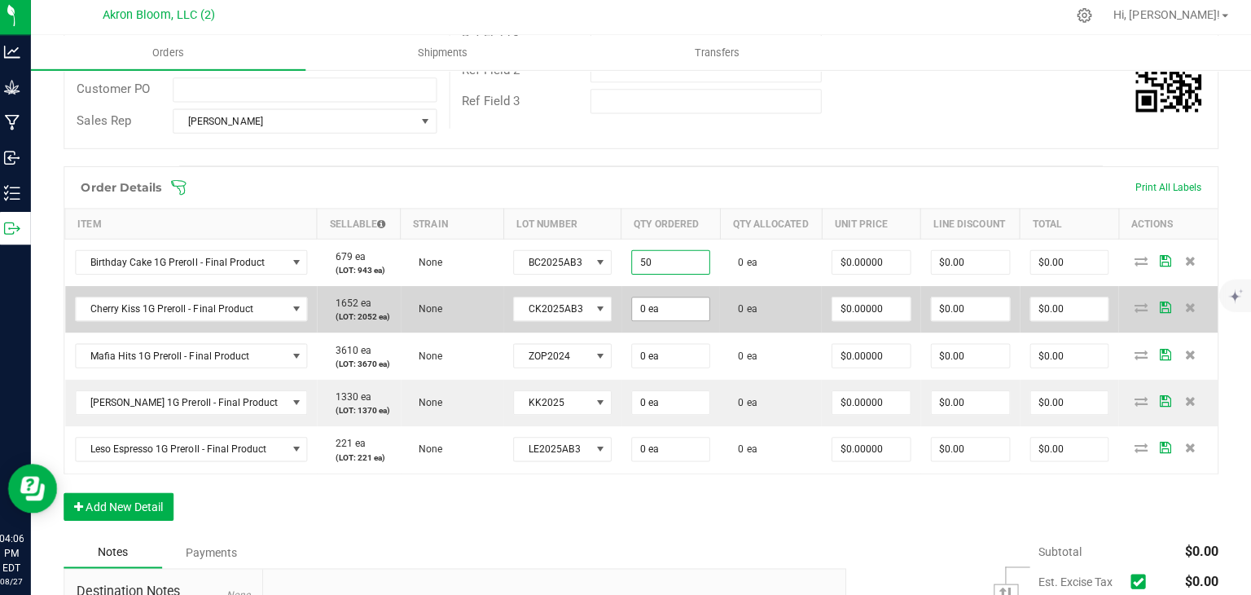
click at [648, 309] on input "0 ea" at bounding box center [674, 310] width 77 height 23
type input "50 ea"
type input "0"
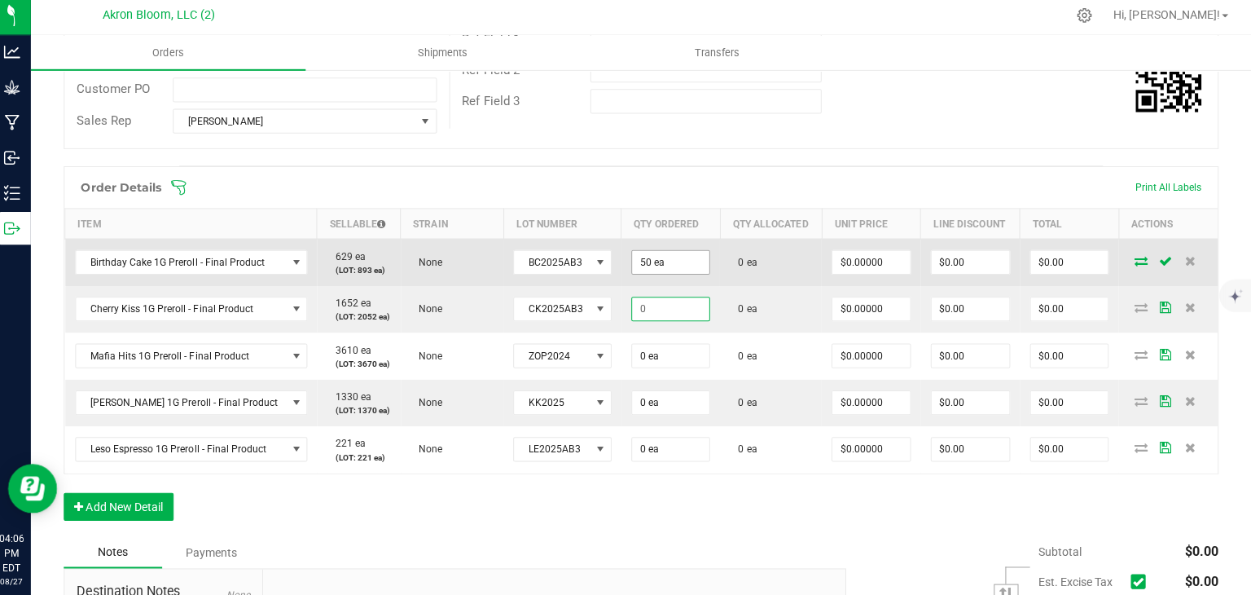
click at [656, 261] on input "50 ea" at bounding box center [674, 264] width 77 height 23
type input "50"
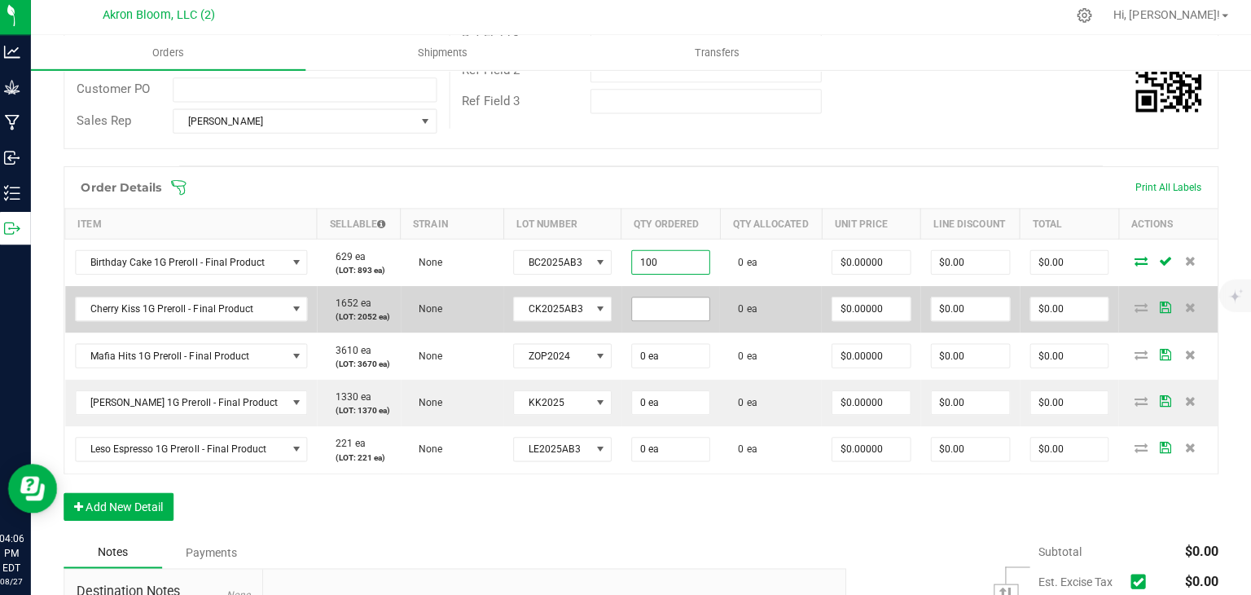
click at [646, 308] on input at bounding box center [674, 310] width 77 height 23
type input "100 ea"
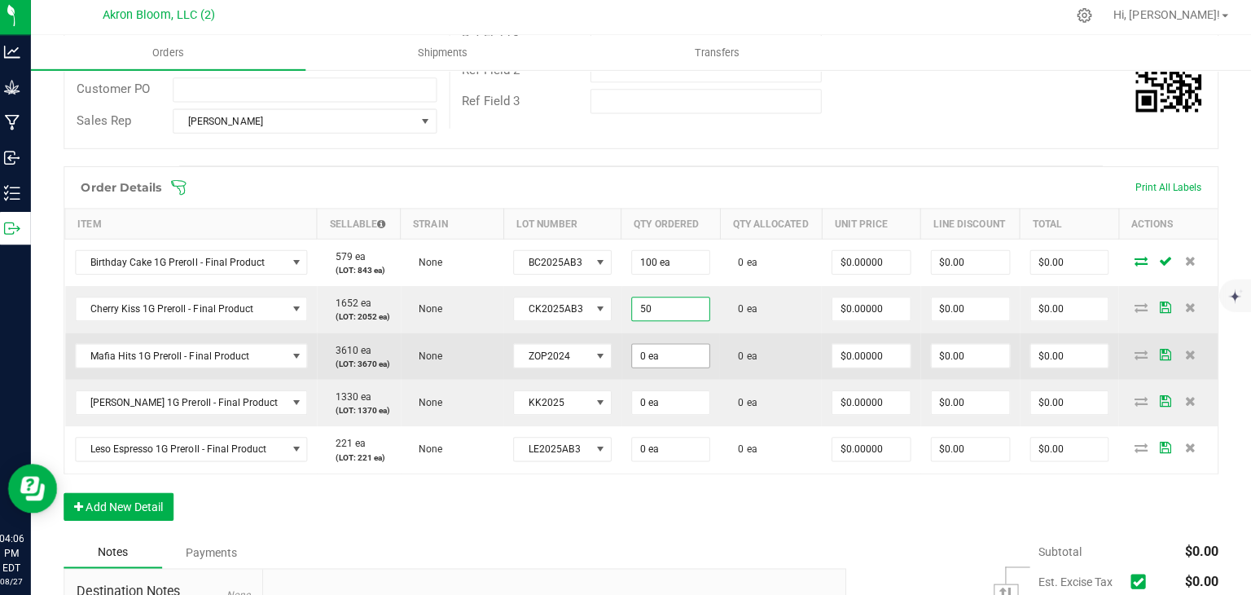
click at [649, 357] on input "0 ea" at bounding box center [674, 356] width 77 height 23
type input "50 ea"
type input "0"
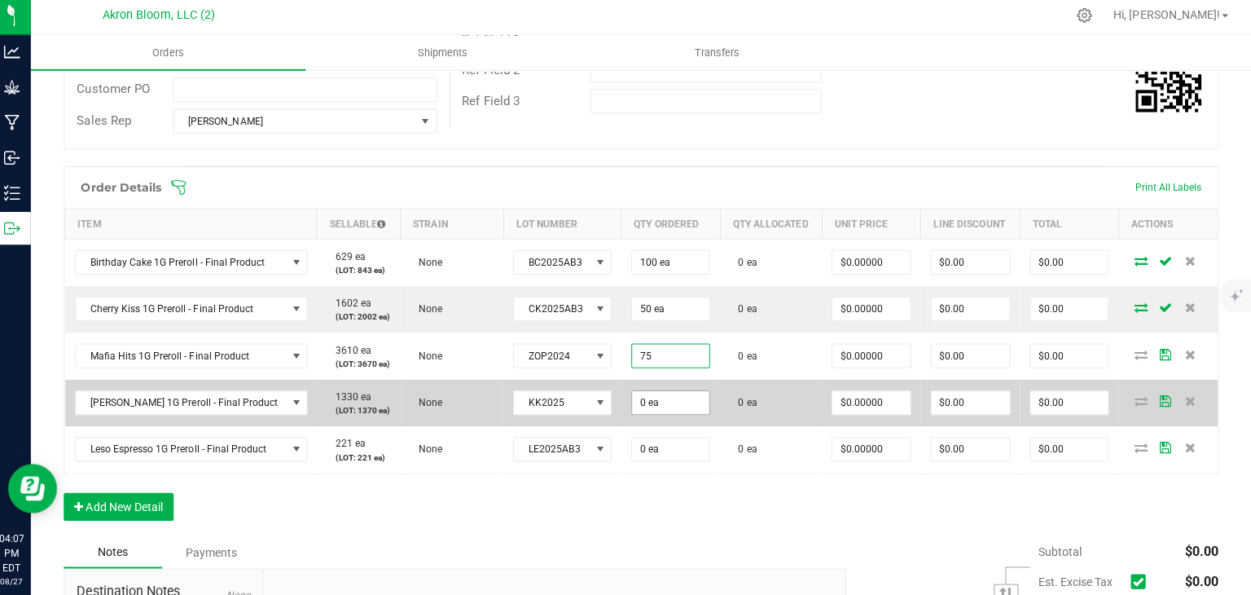
type input "75 ea"
type input "0"
click at [652, 405] on input "0" at bounding box center [674, 403] width 77 height 23
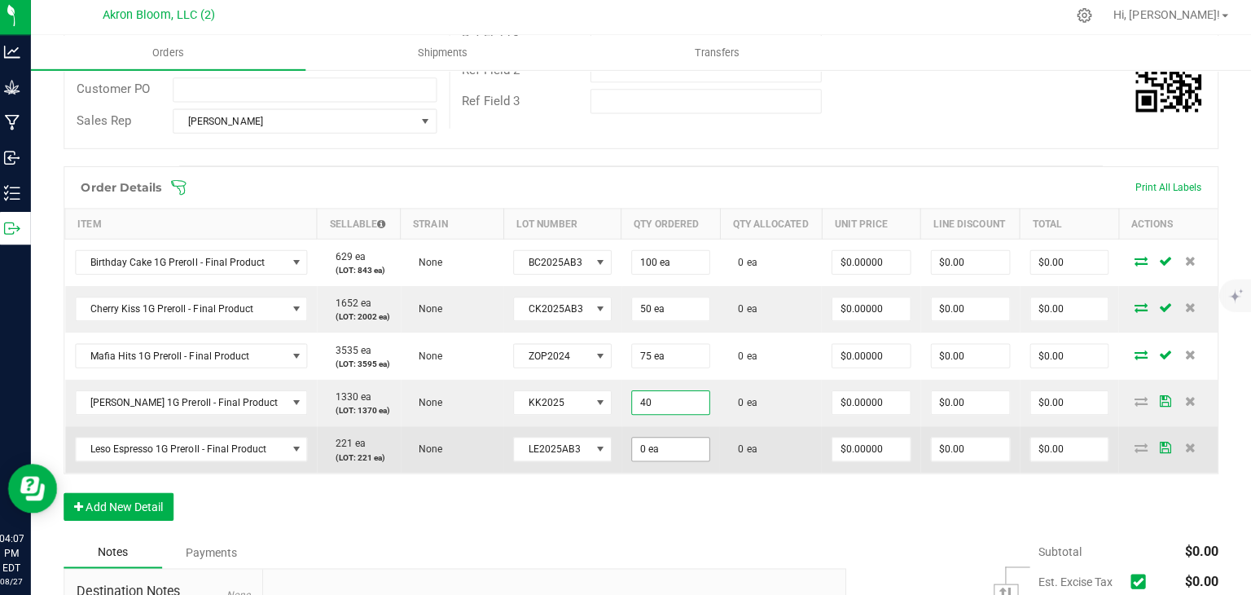
click at [648, 451] on input "0 ea" at bounding box center [674, 449] width 77 height 23
type input "40 ea"
type input "0"
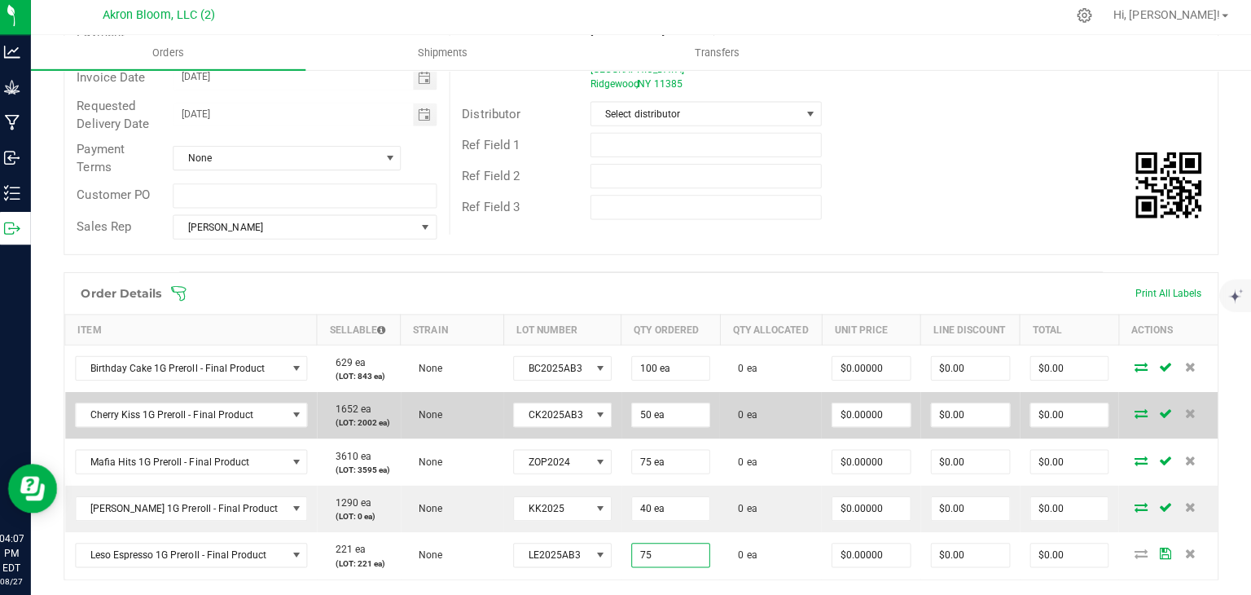
scroll to position [230, 0]
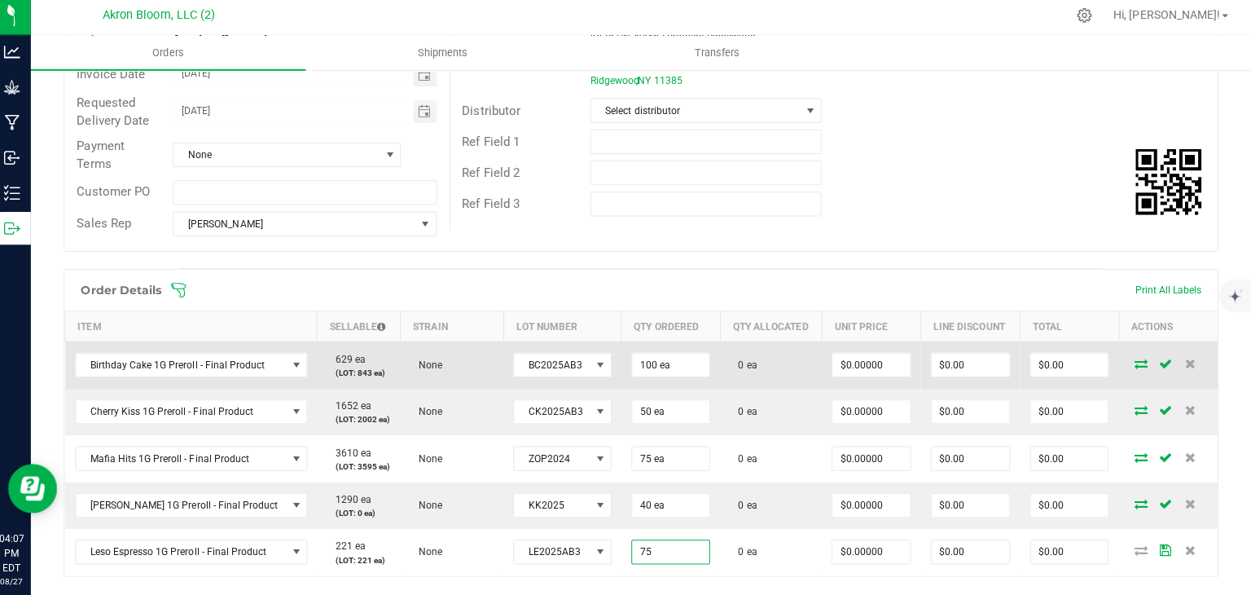
type input "75 ea"
click at [1140, 362] on icon at bounding box center [1141, 364] width 13 height 10
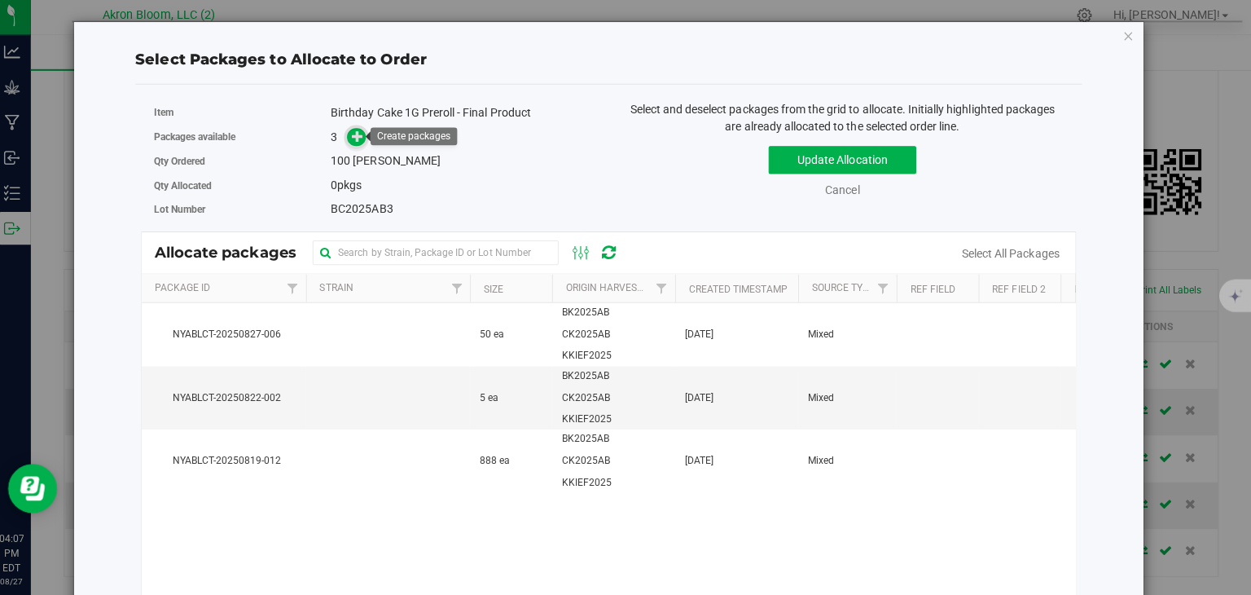
click at [363, 142] on icon at bounding box center [363, 139] width 11 height 11
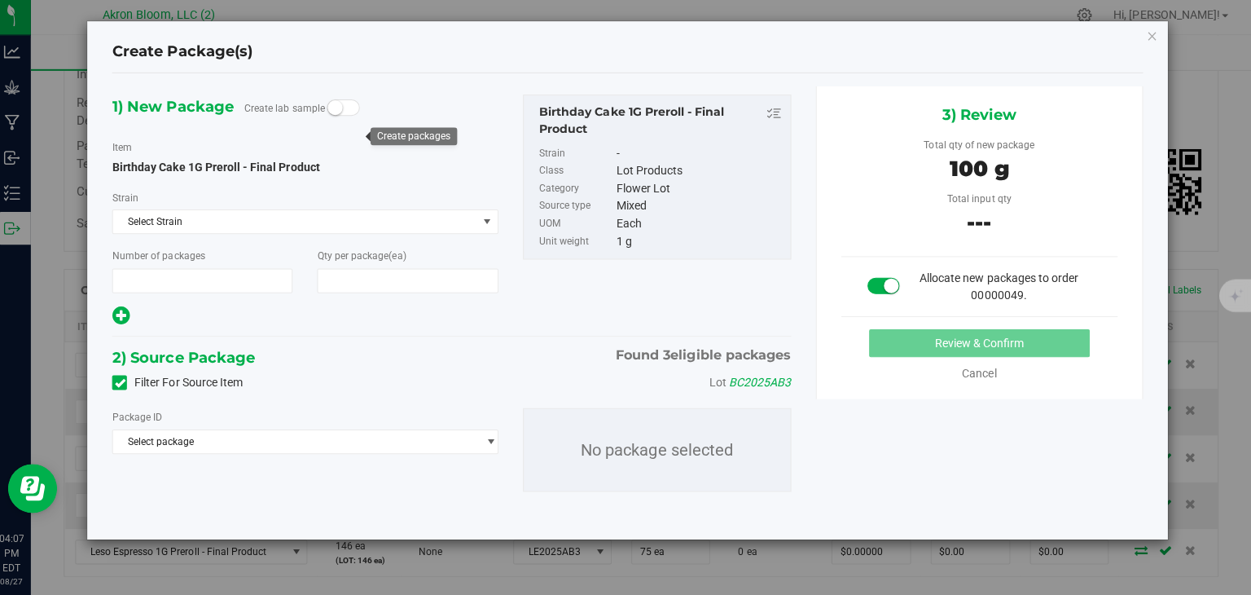
type input "1"
type input "100"
click at [501, 440] on span "select" at bounding box center [496, 442] width 12 height 13
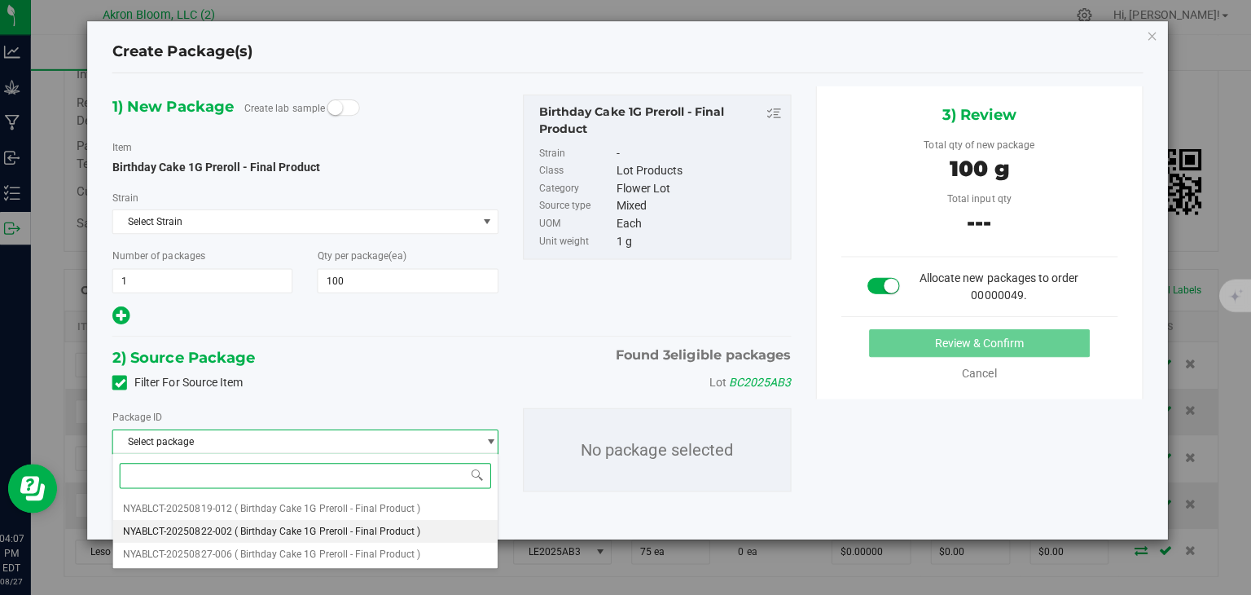
click at [449, 530] on li "NYABLCT-20250822-002 ( Birthday Cake 1G Preroll - Final Product )" at bounding box center [311, 531] width 381 height 23
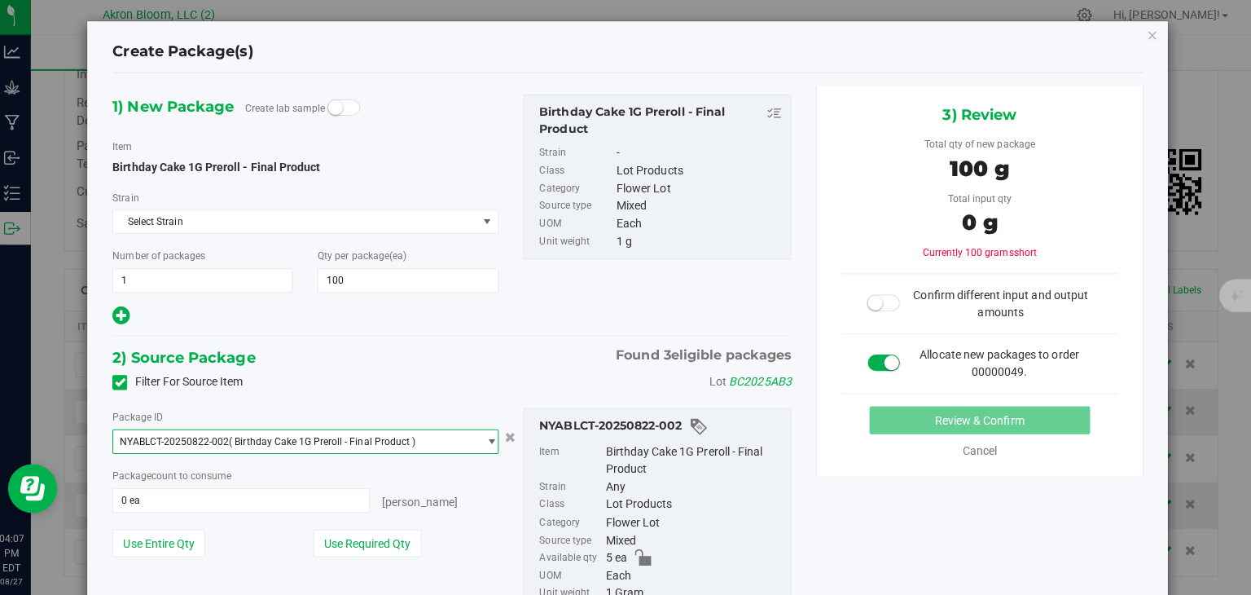
click at [495, 437] on span "select" at bounding box center [496, 442] width 12 height 13
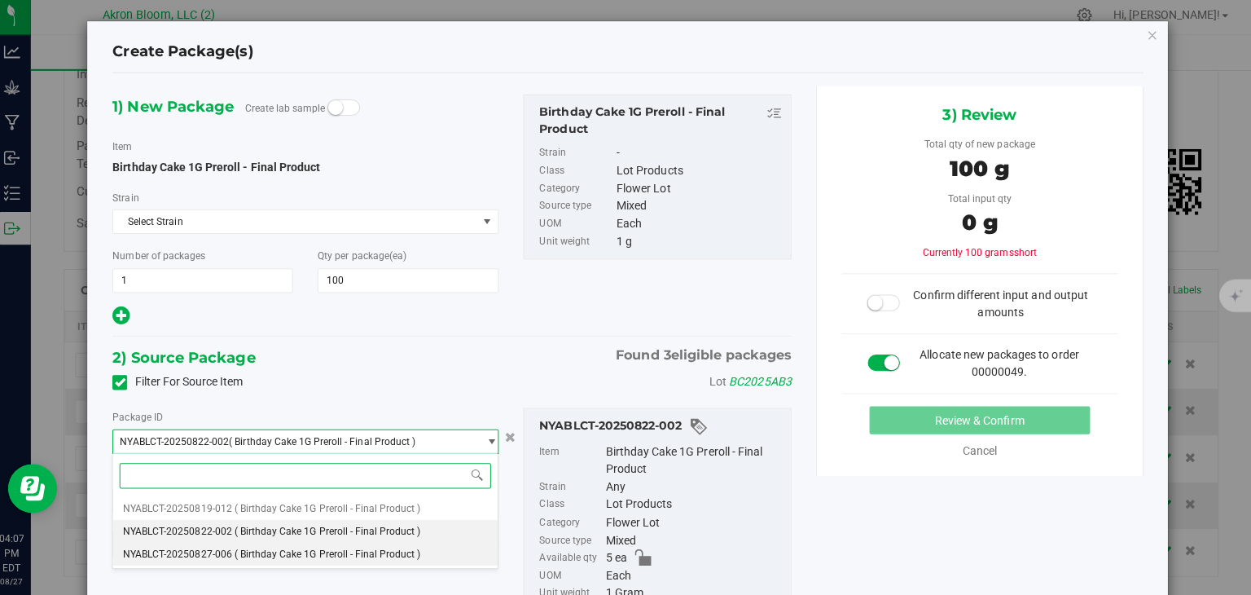
click at [468, 554] on li "NYABLCT-20250827-006 ( Birthday Cake 1G Preroll - Final Product )" at bounding box center [311, 554] width 381 height 23
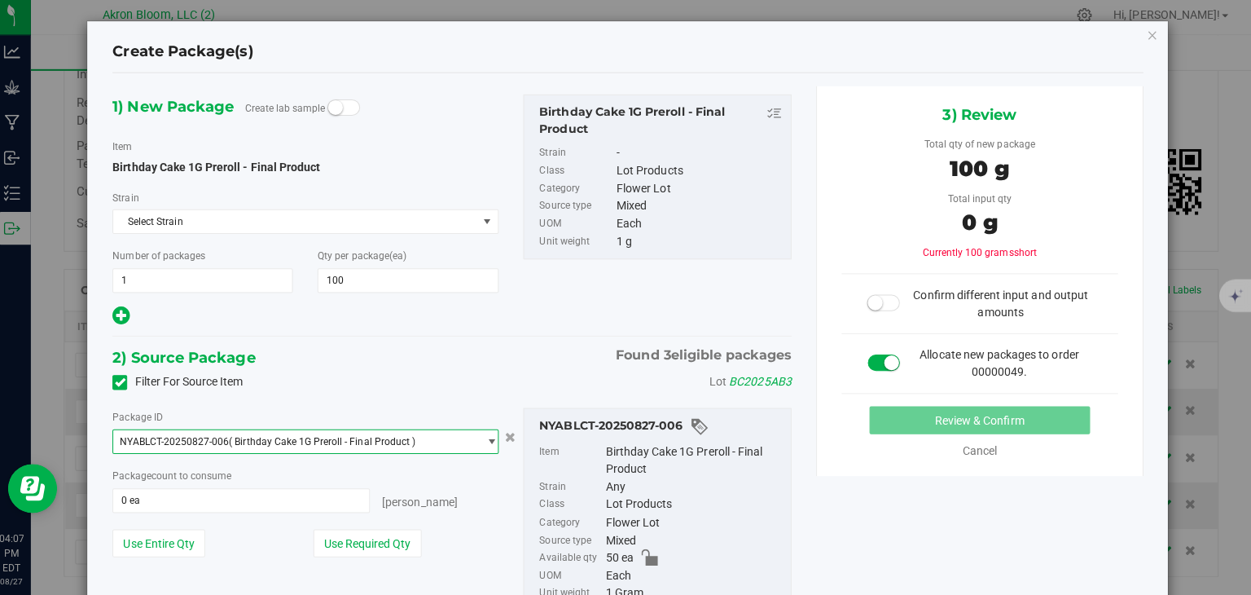
click at [494, 440] on span "select" at bounding box center [496, 442] width 12 height 13
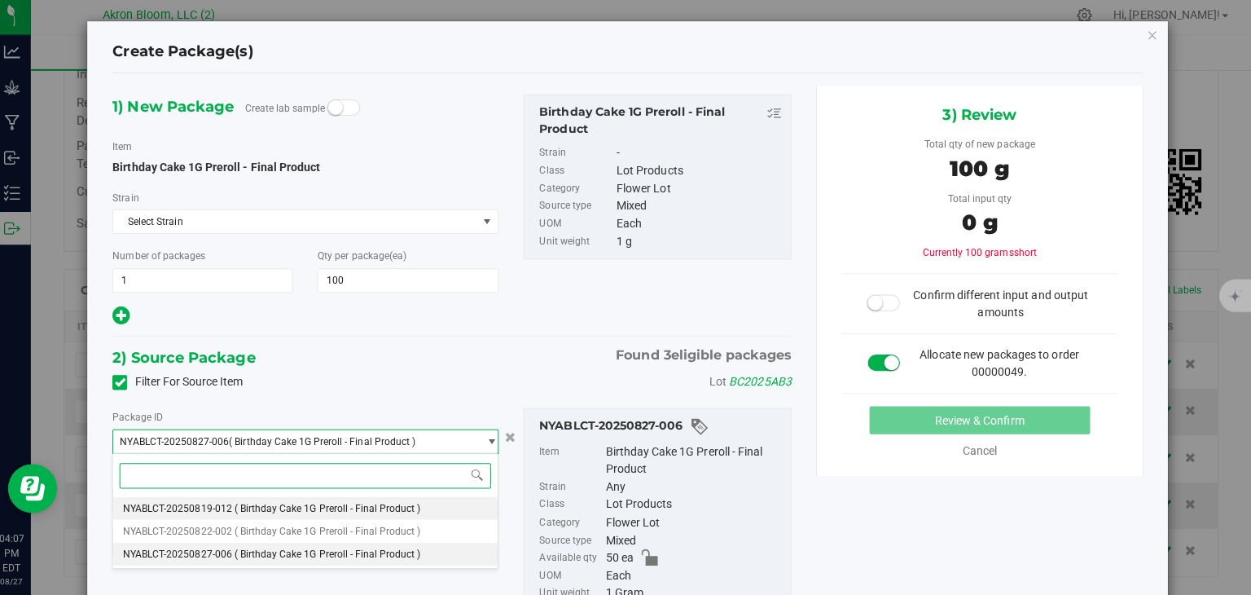
click at [453, 503] on li "NYABLCT-20250819-012 ( Birthday Cake 1G Preroll - Final Product )" at bounding box center [311, 508] width 381 height 23
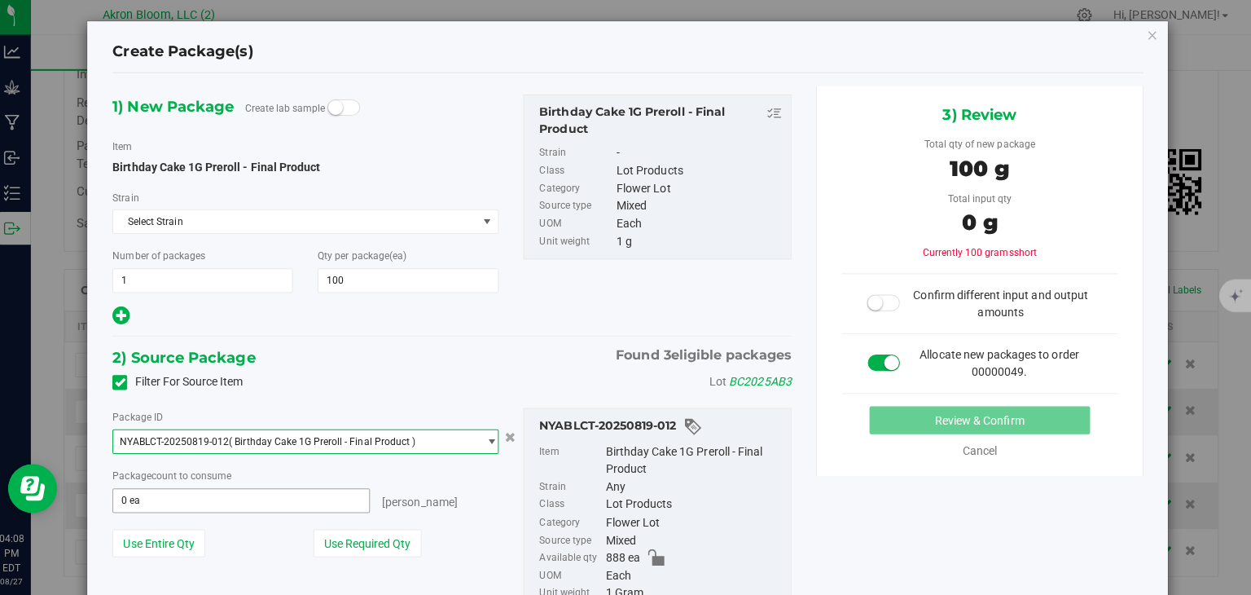
click at [300, 492] on span "0 ea 0" at bounding box center [247, 501] width 255 height 24
type input "100"
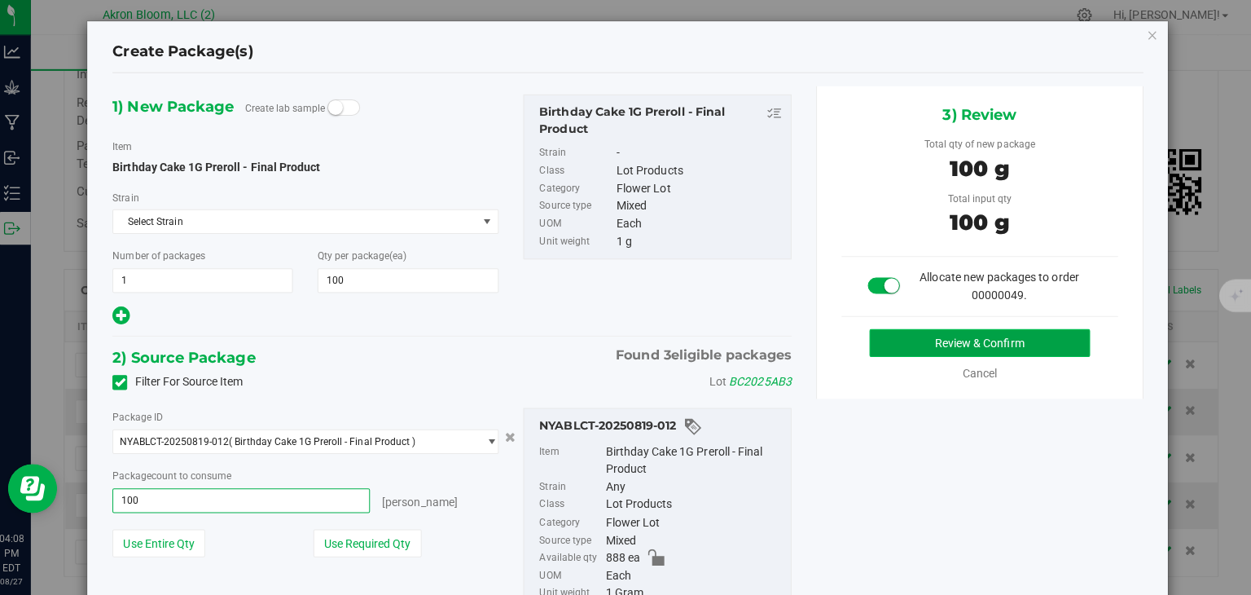
click at [909, 337] on button "Review & Confirm" at bounding box center [981, 345] width 219 height 28
type input "100 ea"
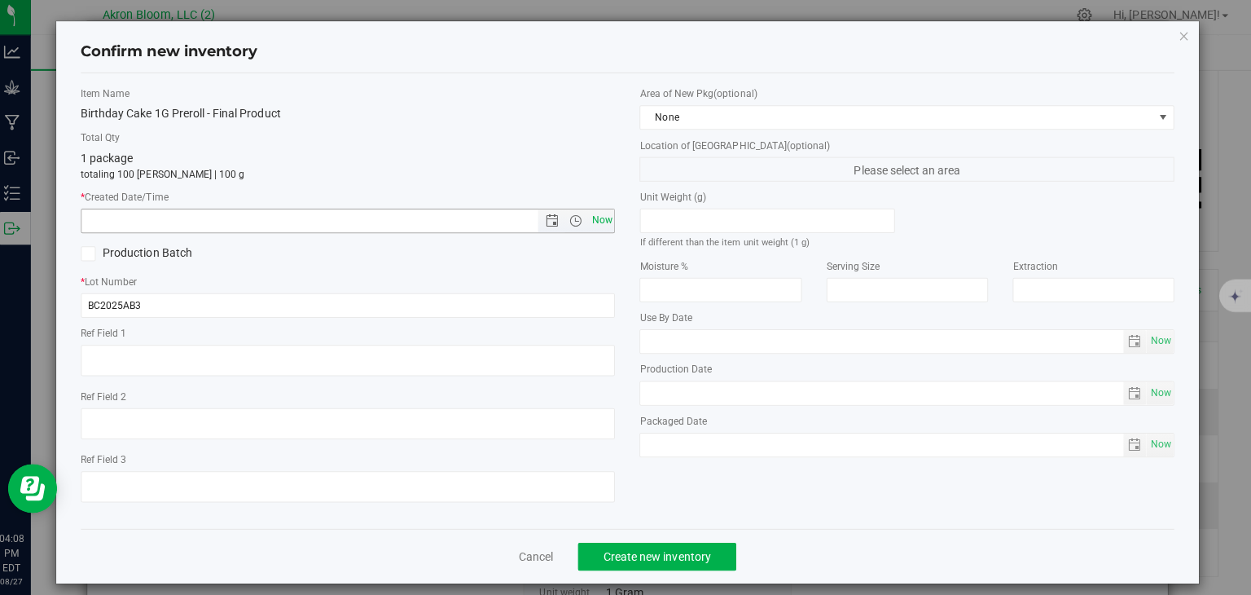
click at [602, 226] on span "Now" at bounding box center [606, 223] width 28 height 24
type input "8/27/2025 4:08 PM"
click at [653, 560] on span "Create new inventory" at bounding box center [661, 556] width 107 height 13
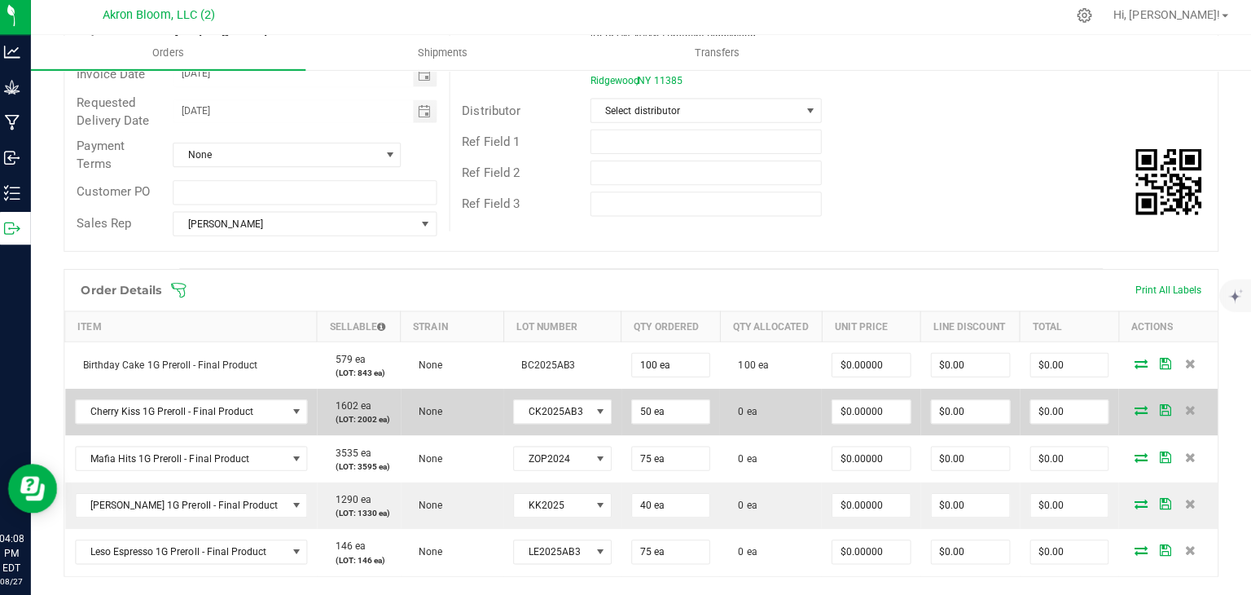
click at [1136, 408] on icon at bounding box center [1141, 411] width 13 height 10
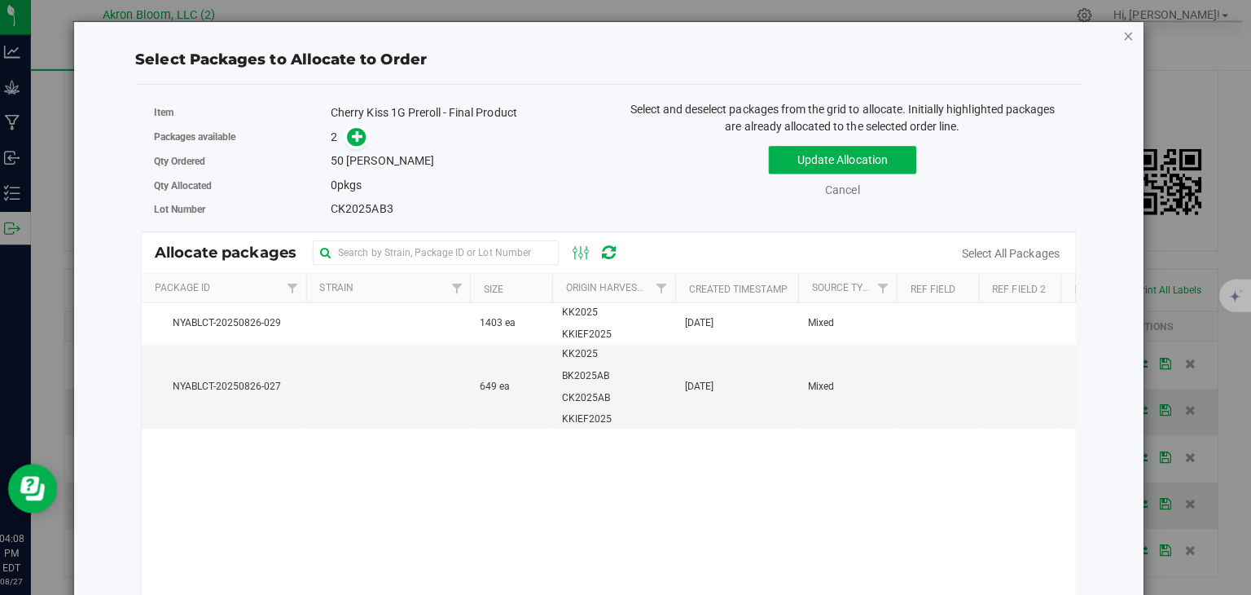
click at [1126, 39] on icon "button" at bounding box center [1128, 40] width 11 height 20
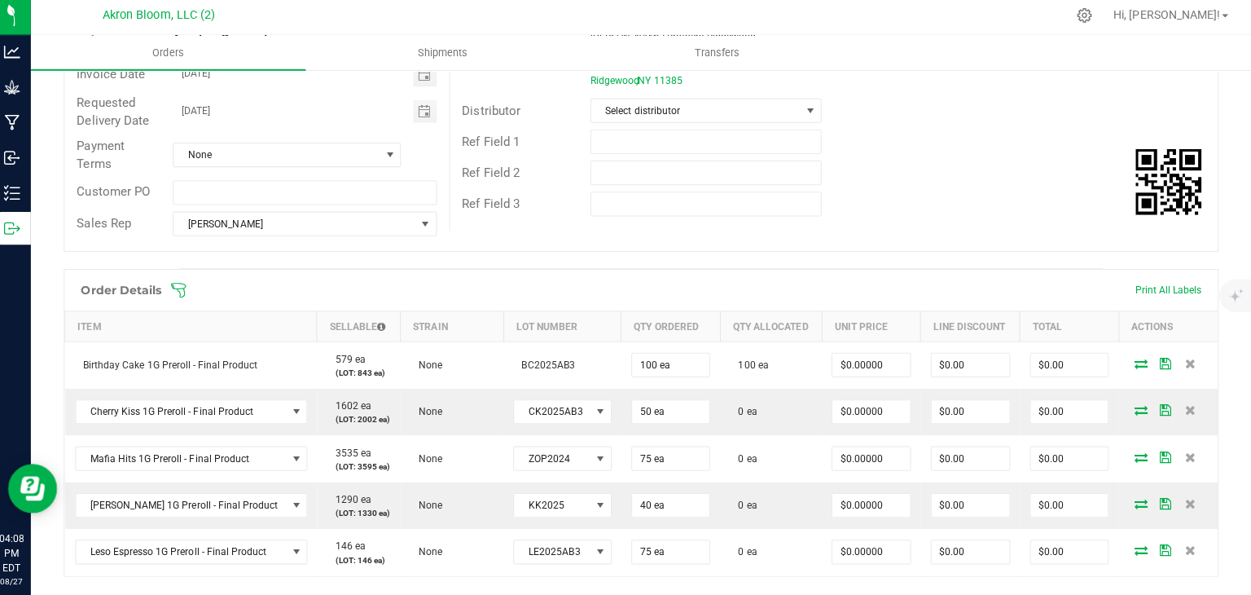
click at [1126, 39] on ul "Orders Shipments Transfers" at bounding box center [664, 56] width 1251 height 35
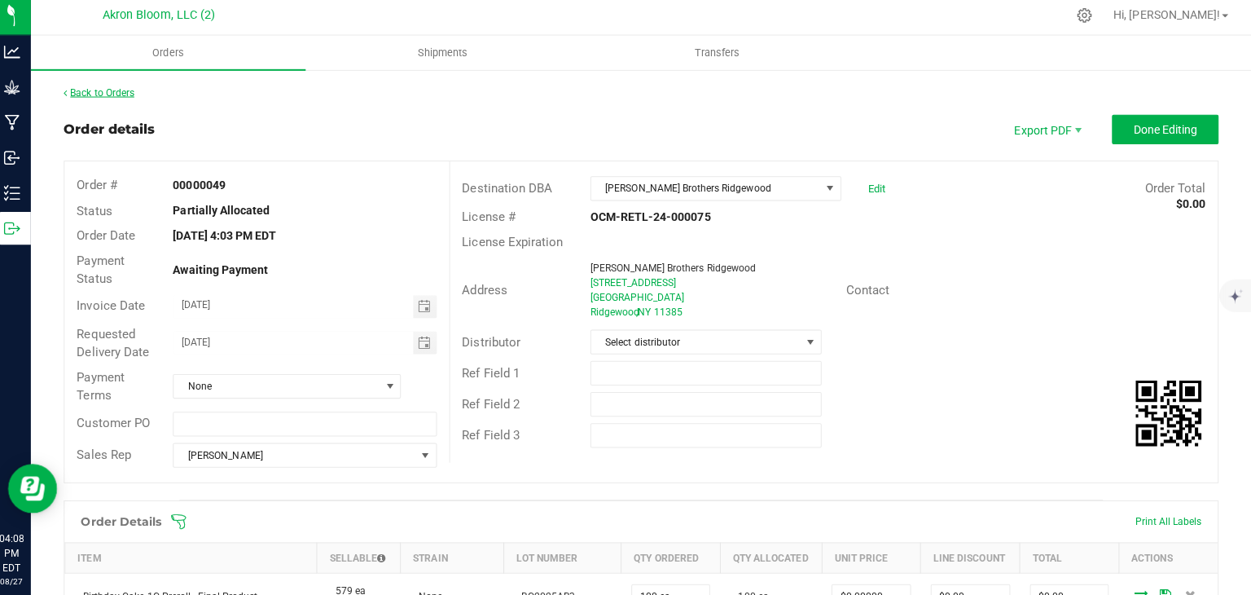
click at [115, 97] on link "Back to Orders" at bounding box center [107, 95] width 70 height 11
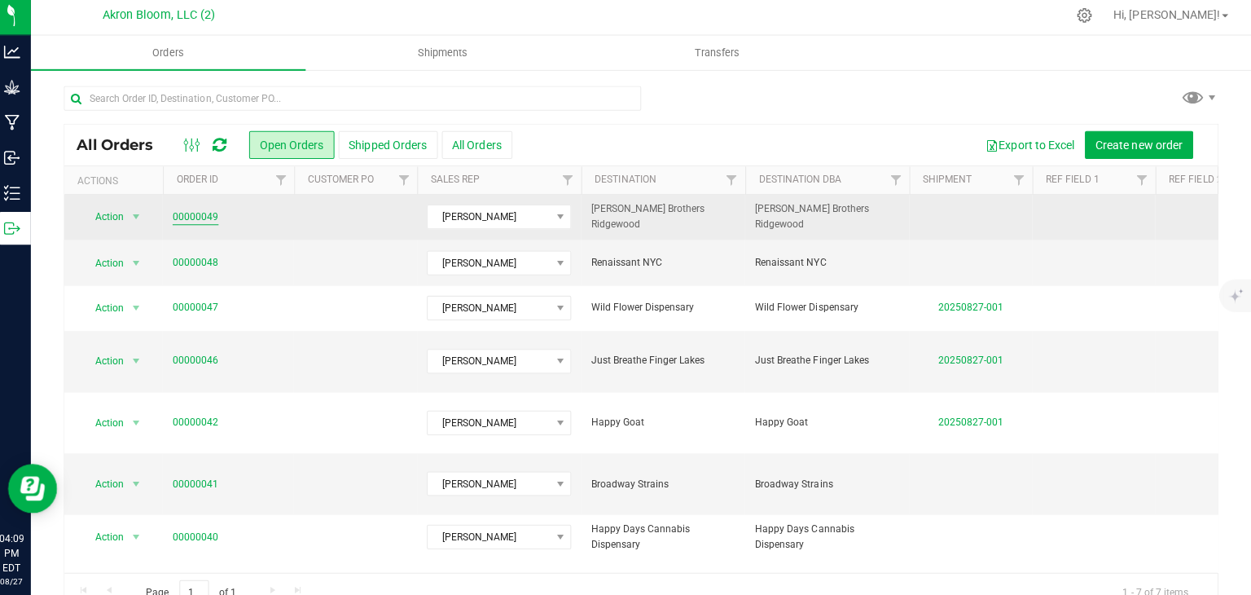
click at [196, 227] on link "00000049" at bounding box center [203, 219] width 46 height 15
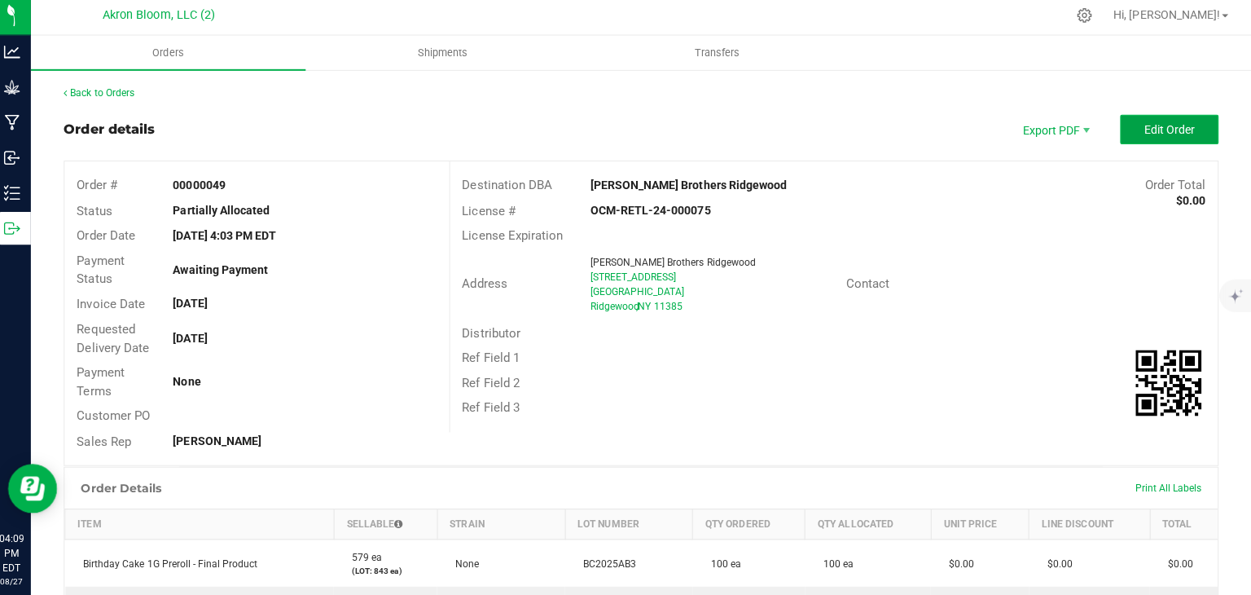
click at [1181, 132] on span "Edit Order" at bounding box center [1170, 131] width 51 height 13
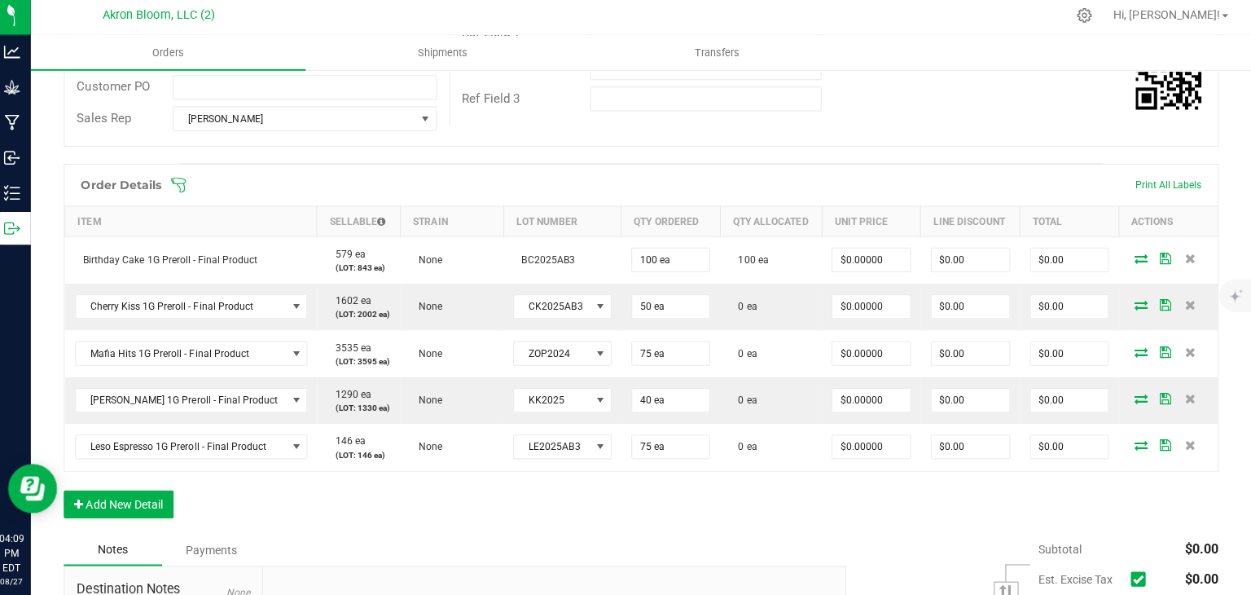
scroll to position [336, 0]
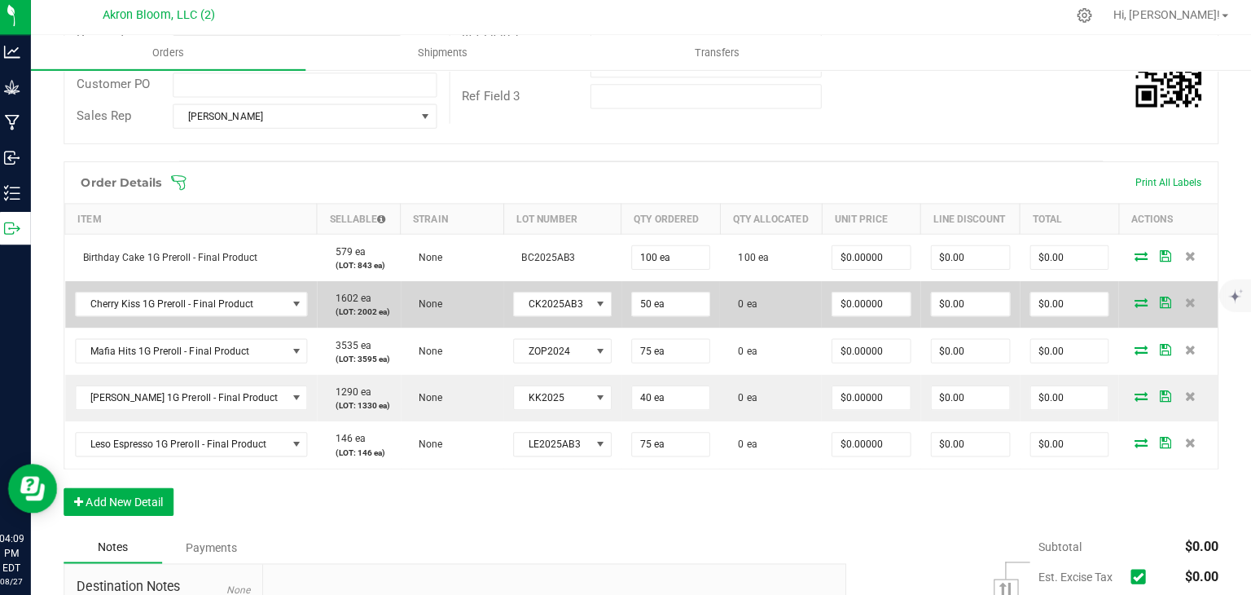
click at [1135, 301] on icon at bounding box center [1141, 304] width 13 height 10
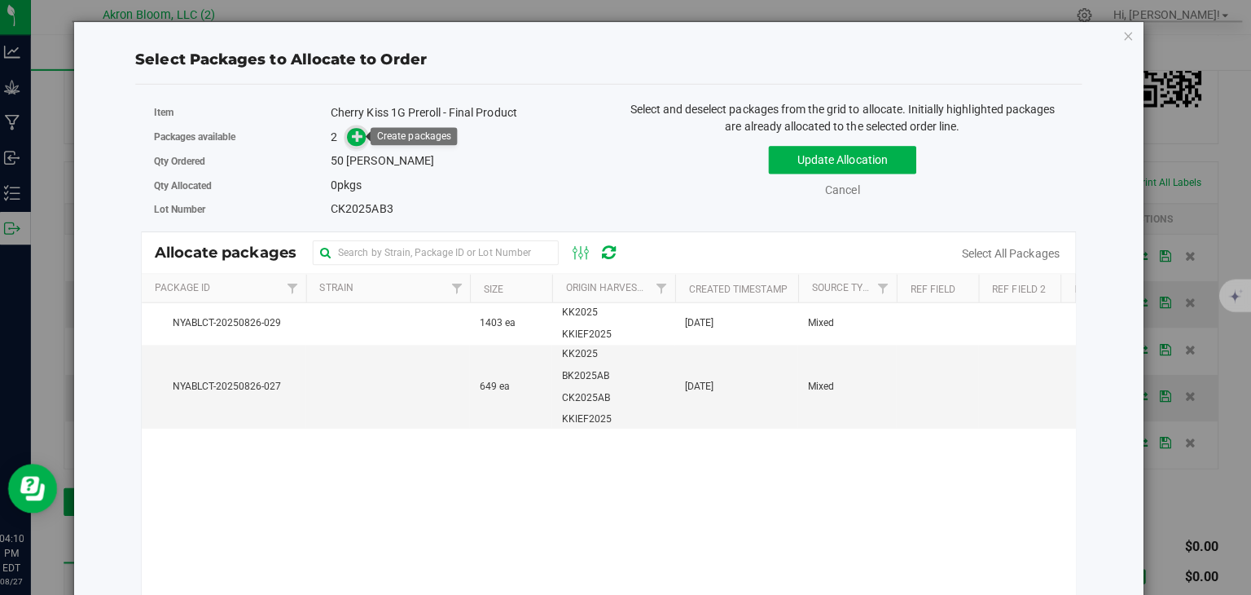
click at [362, 141] on icon at bounding box center [363, 139] width 11 height 11
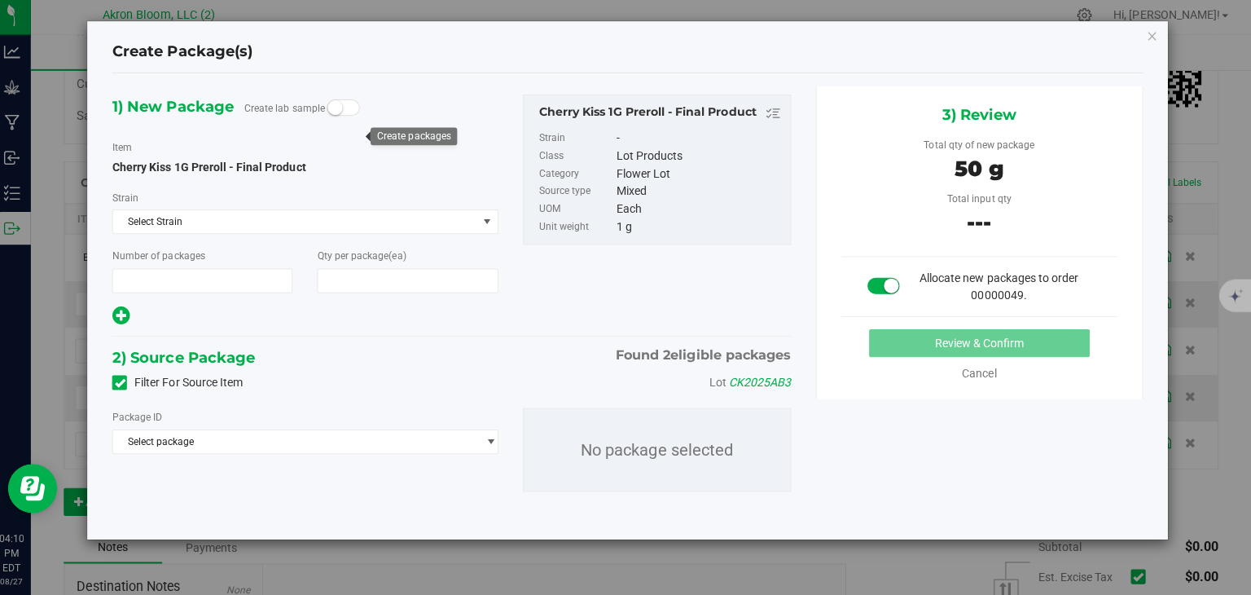
type input "1"
type input "50"
click at [494, 441] on span "select" at bounding box center [496, 442] width 12 height 13
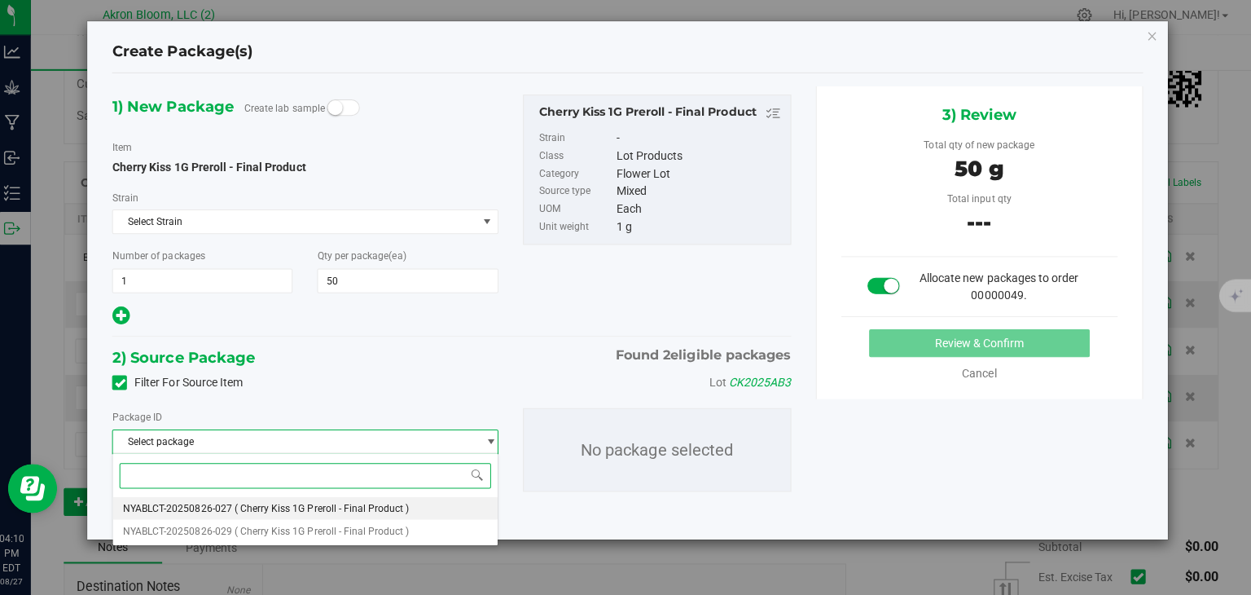
click at [468, 505] on li "NYABLCT-20250826-027 ( Cherry Kiss 1G Preroll - Final Product )" at bounding box center [311, 508] width 381 height 23
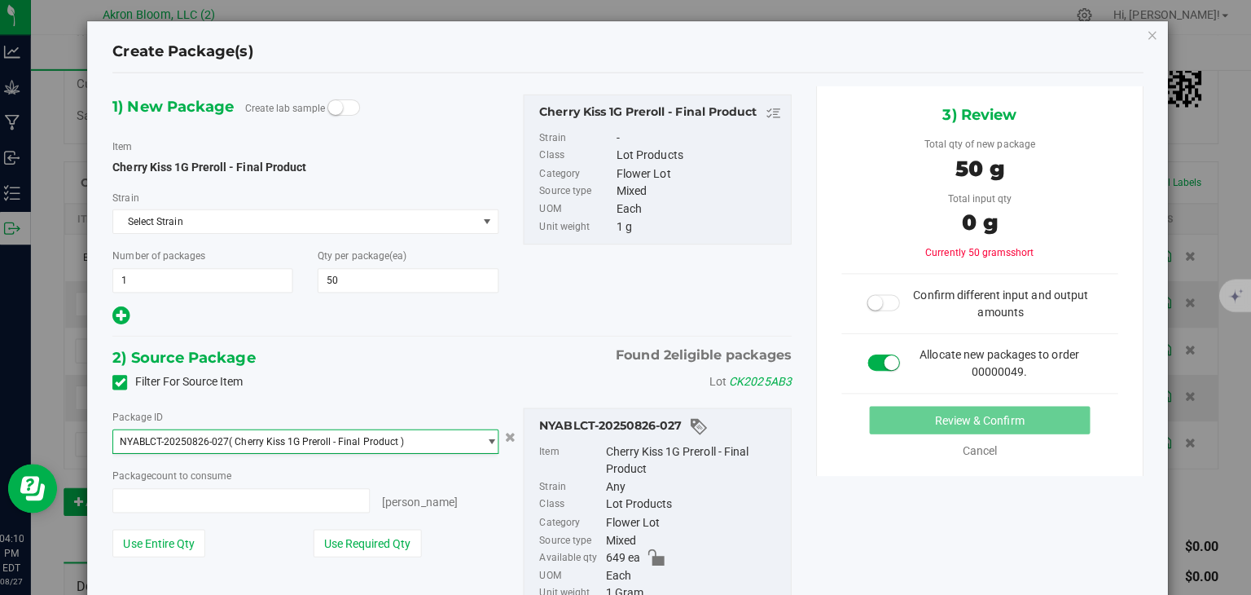
type input "0 ea"
click at [266, 501] on span "0 ea 0" at bounding box center [247, 501] width 255 height 24
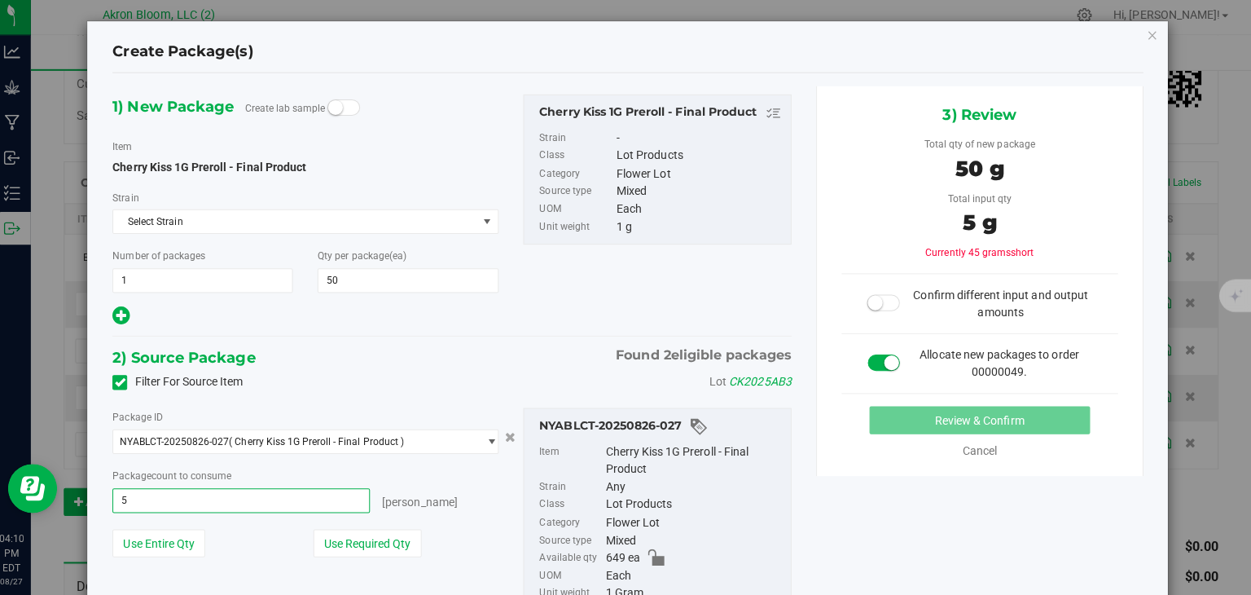
type input "50"
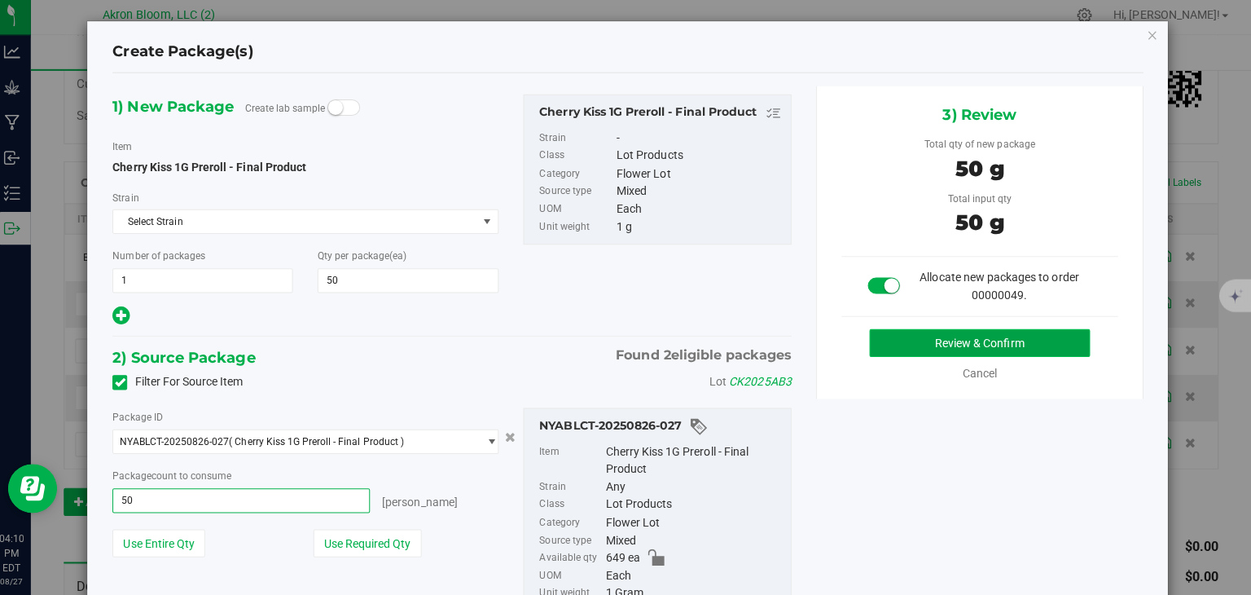
click at [969, 345] on button "Review & Confirm" at bounding box center [981, 345] width 219 height 28
type input "50 ea"
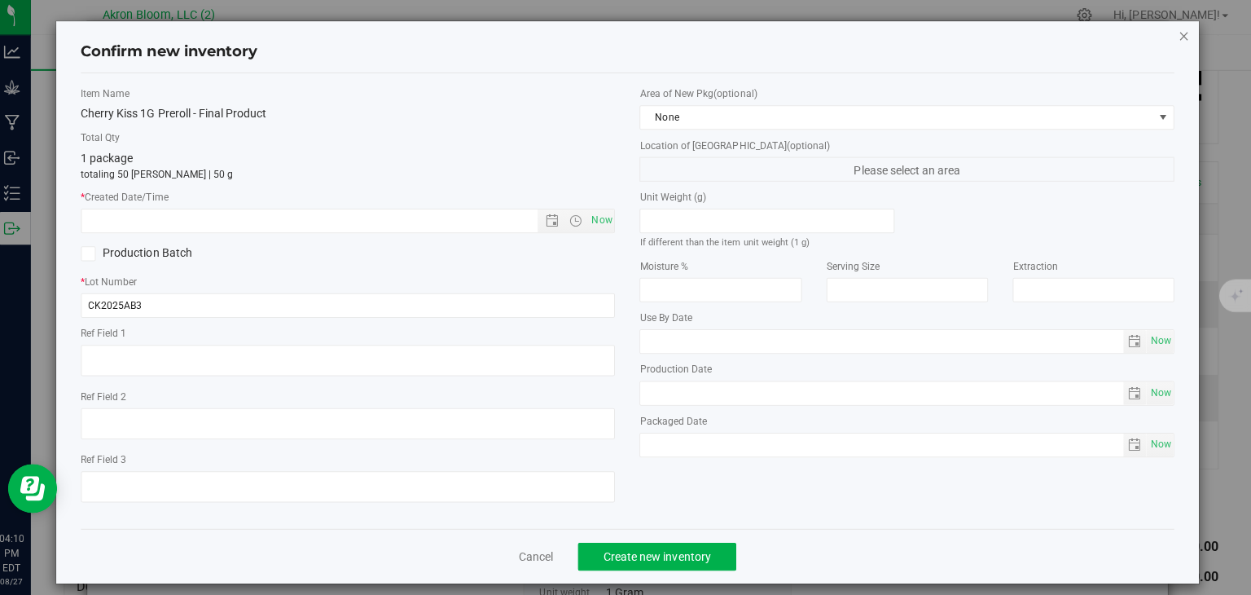
click at [1187, 36] on icon "button" at bounding box center [1184, 39] width 11 height 20
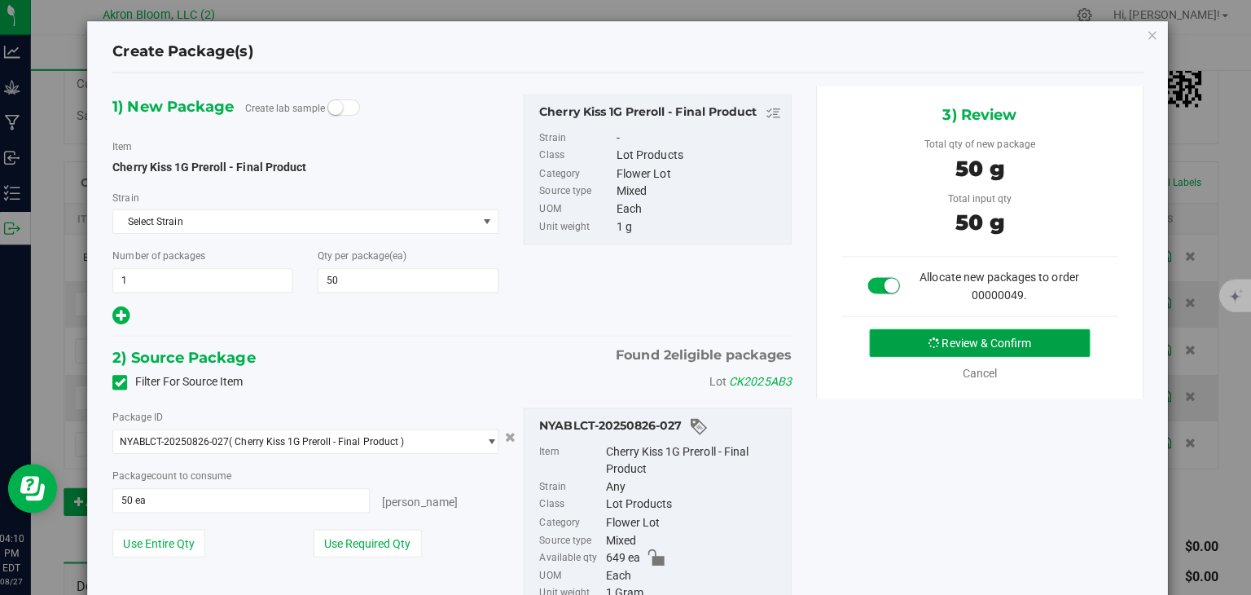
click at [966, 341] on button "Review & Confirm" at bounding box center [981, 345] width 219 height 28
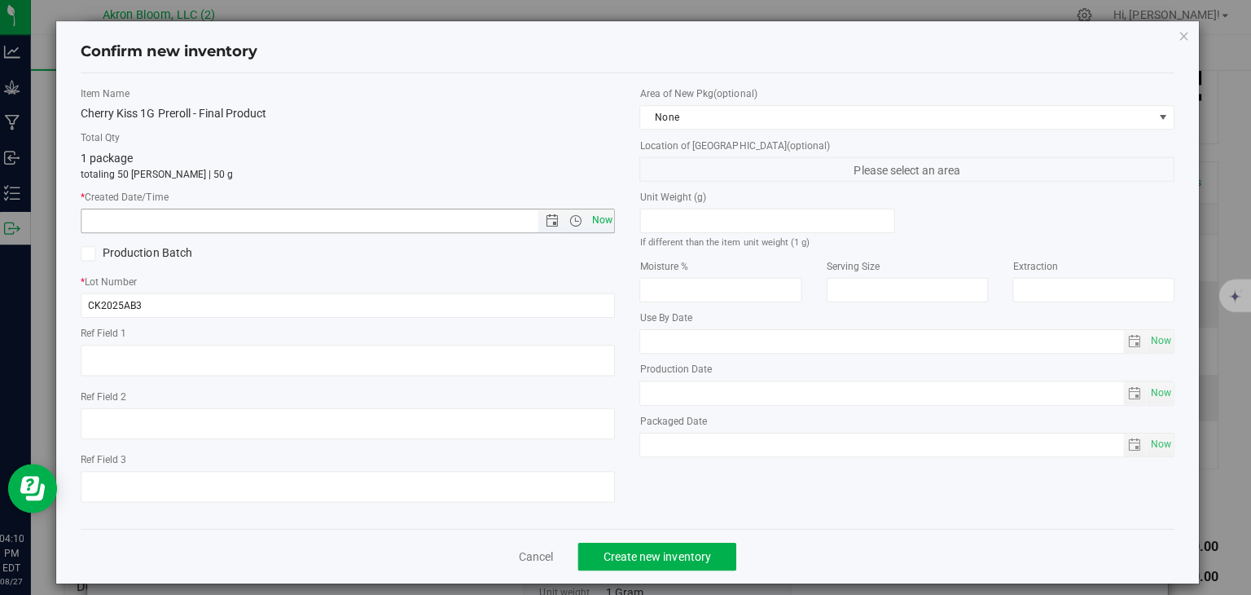
click at [598, 221] on span "Now" at bounding box center [606, 223] width 28 height 24
type input "8/27/2025 4:10 PM"
click at [648, 554] on span "Create new inventory" at bounding box center [661, 556] width 107 height 13
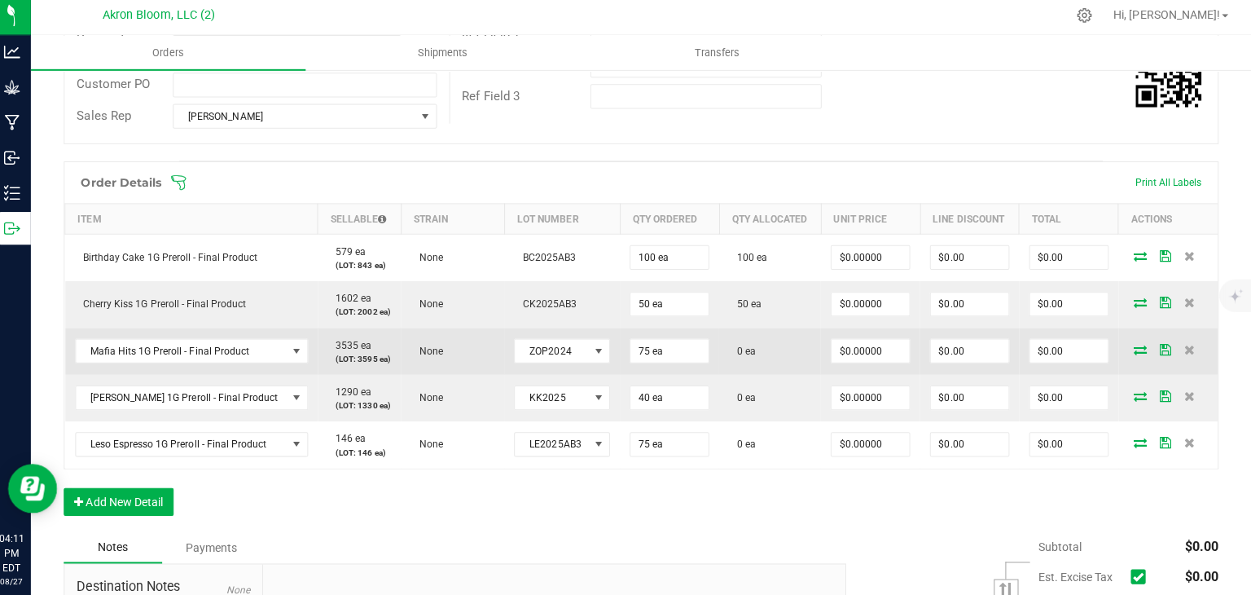
click at [1138, 345] on icon at bounding box center [1141, 350] width 13 height 10
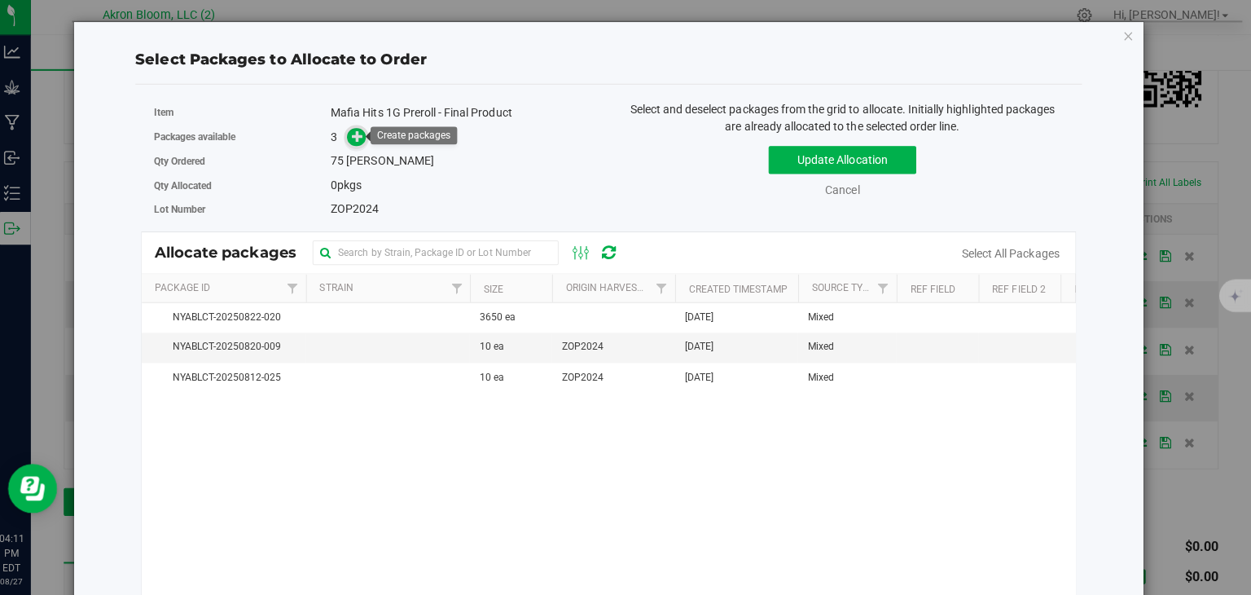
click at [363, 134] on icon at bounding box center [363, 139] width 11 height 11
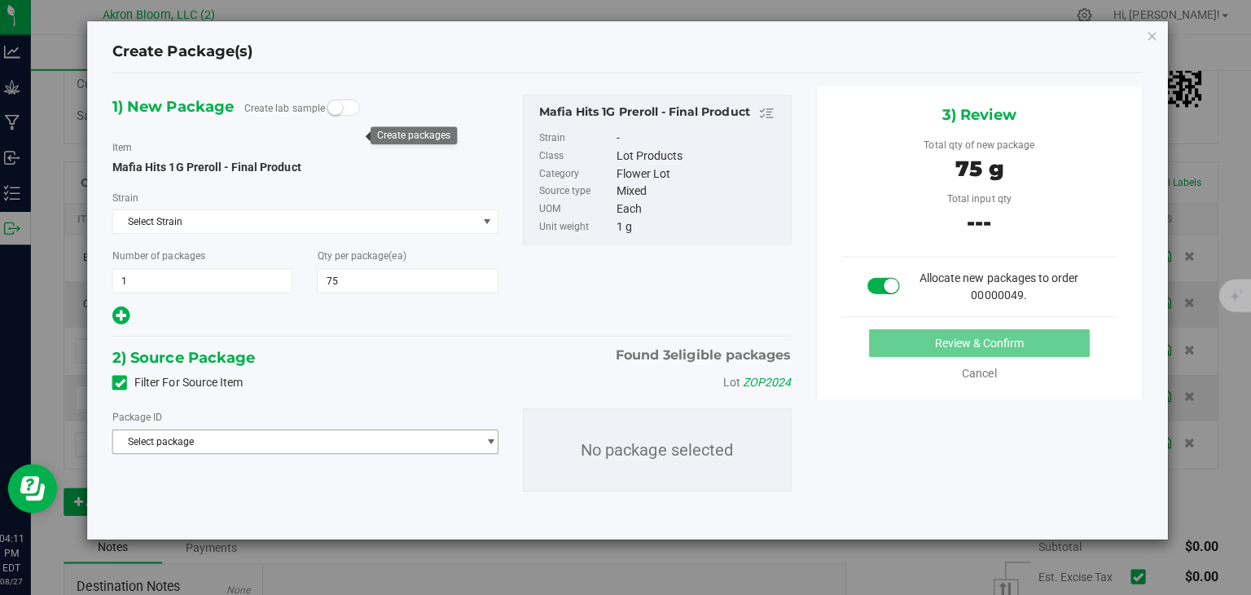
click at [490, 445] on span "select" at bounding box center [496, 442] width 12 height 13
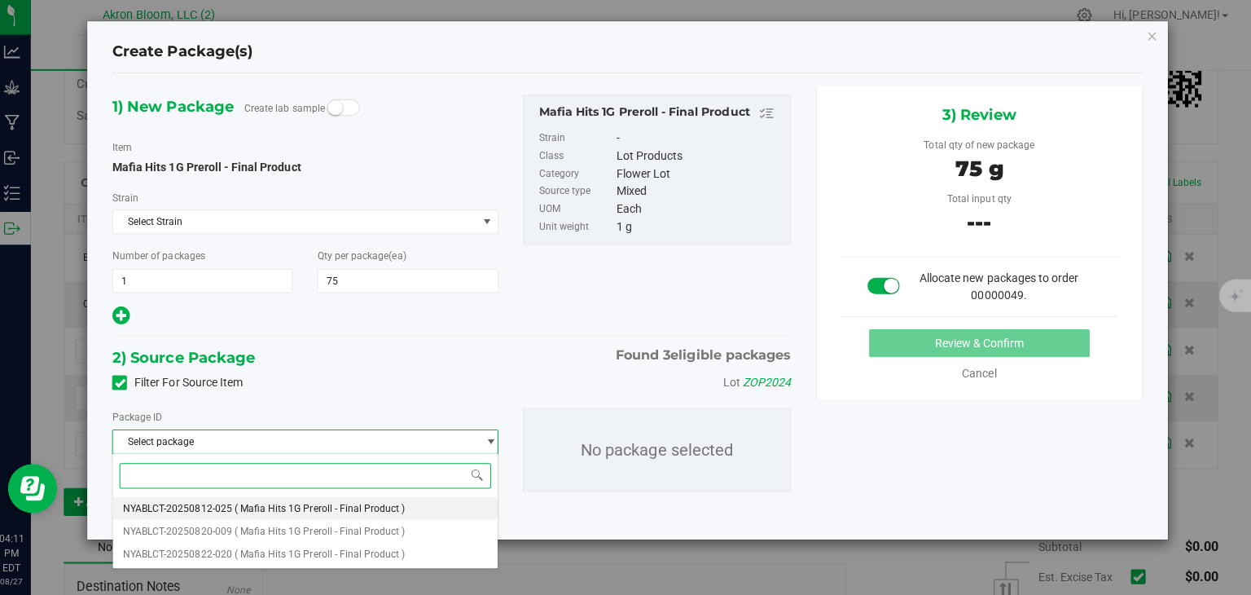
click at [429, 508] on li "NYABLCT-20250812-025 ( Mafia Hits 1G Preroll - Final Product )" at bounding box center [311, 508] width 381 height 23
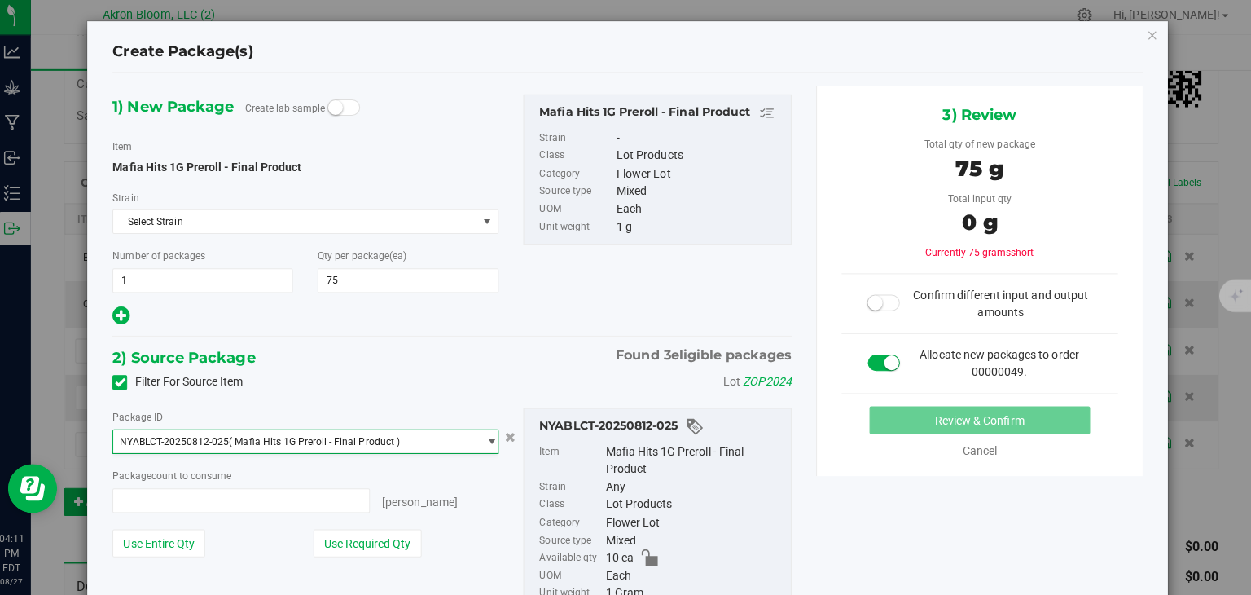
type input "0 ea"
click at [495, 440] on span "select" at bounding box center [496, 442] width 12 height 13
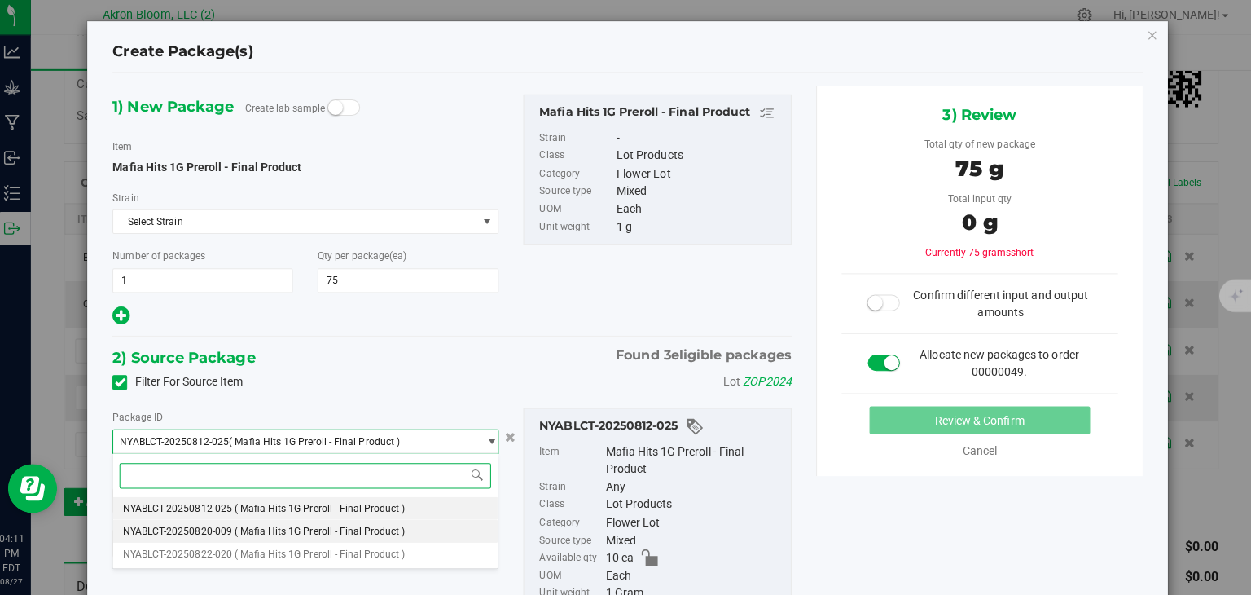
click at [451, 527] on li "NYABLCT-20250820-009 ( Mafia Hits 1G Preroll - Final Product )" at bounding box center [311, 531] width 381 height 23
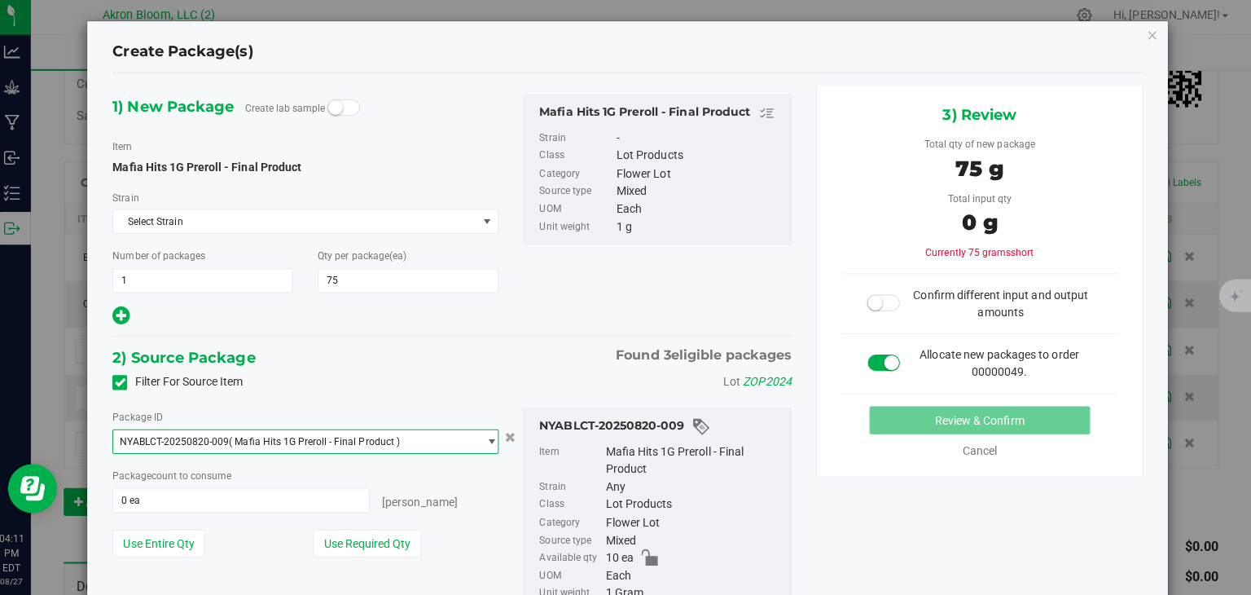
click at [495, 438] on span "select" at bounding box center [496, 442] width 12 height 13
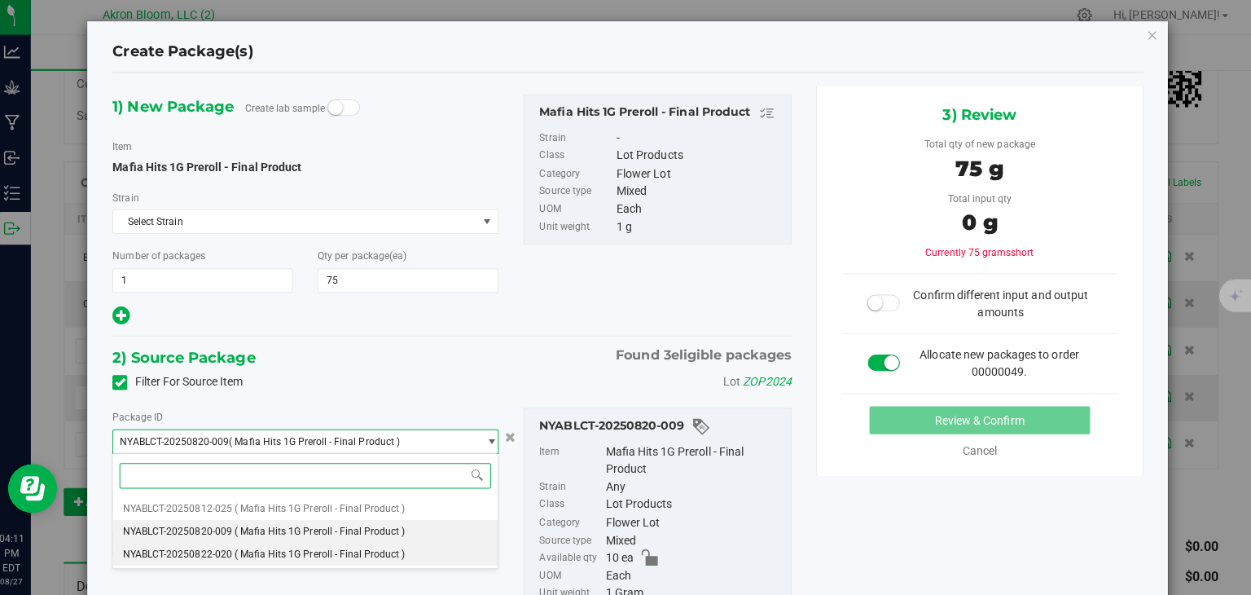
click at [428, 552] on li "NYABLCT-20250822-020 ( Mafia Hits 1G Preroll - Final Product )" at bounding box center [311, 554] width 381 height 23
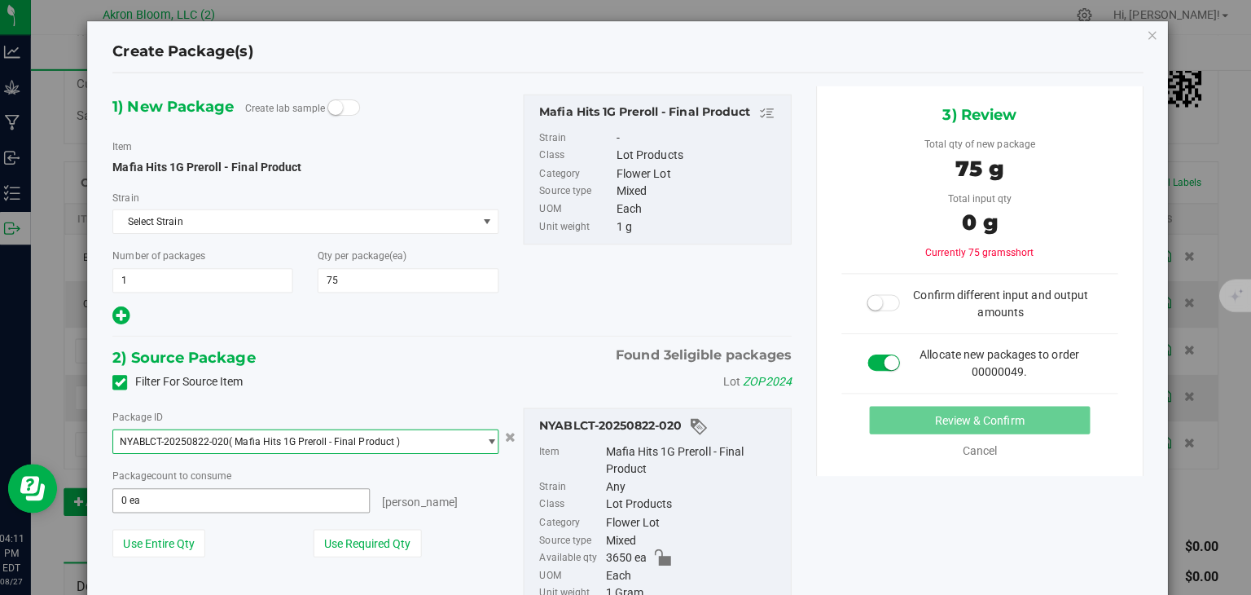
click at [304, 501] on input "0 ea" at bounding box center [247, 501] width 253 height 23
type input "75"
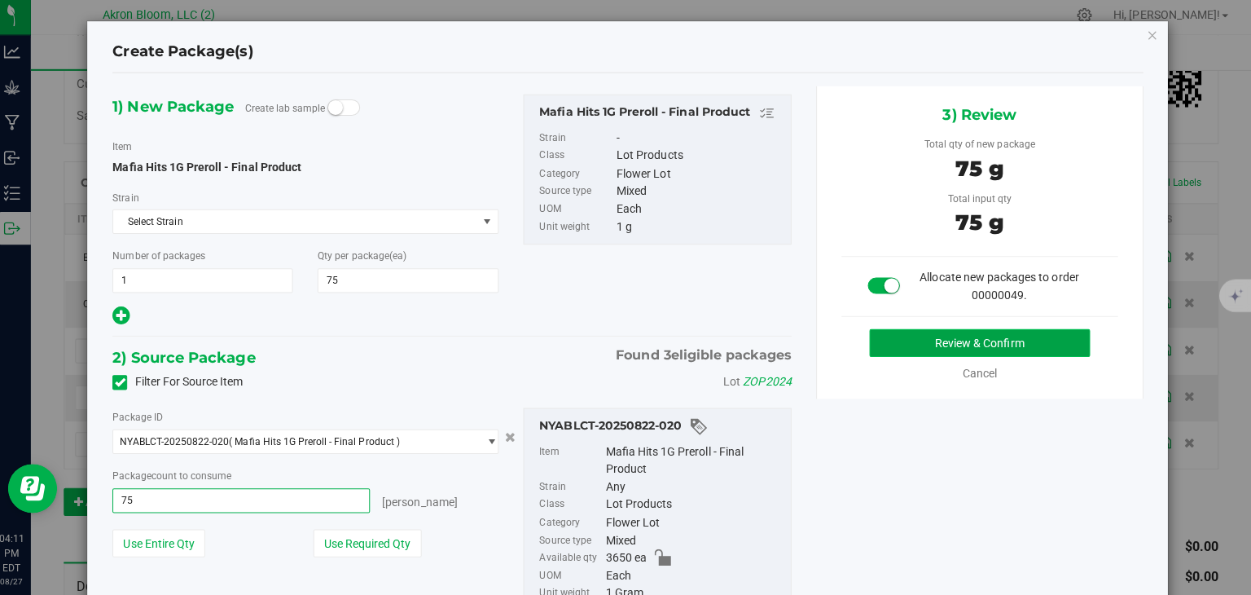
click at [1054, 336] on button "Review & Confirm" at bounding box center [981, 345] width 219 height 28
type input "75 ea"
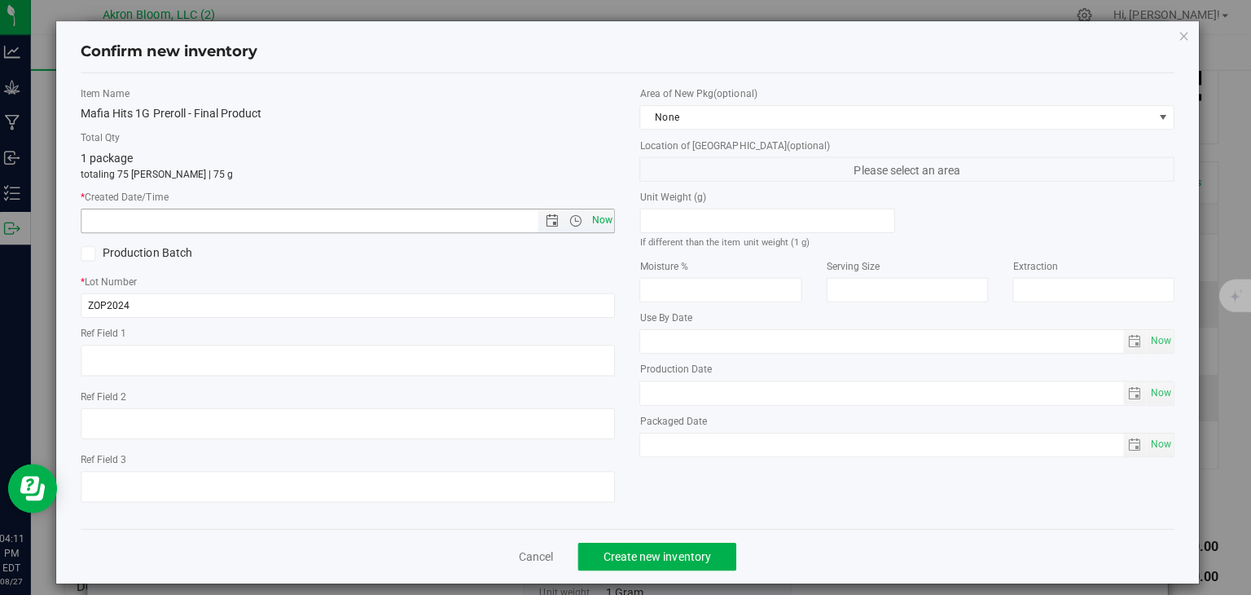
click at [609, 221] on span "Now" at bounding box center [606, 223] width 28 height 24
type input "8/27/2025 4:11 PM"
click at [655, 555] on span "Create new inventory" at bounding box center [661, 556] width 107 height 13
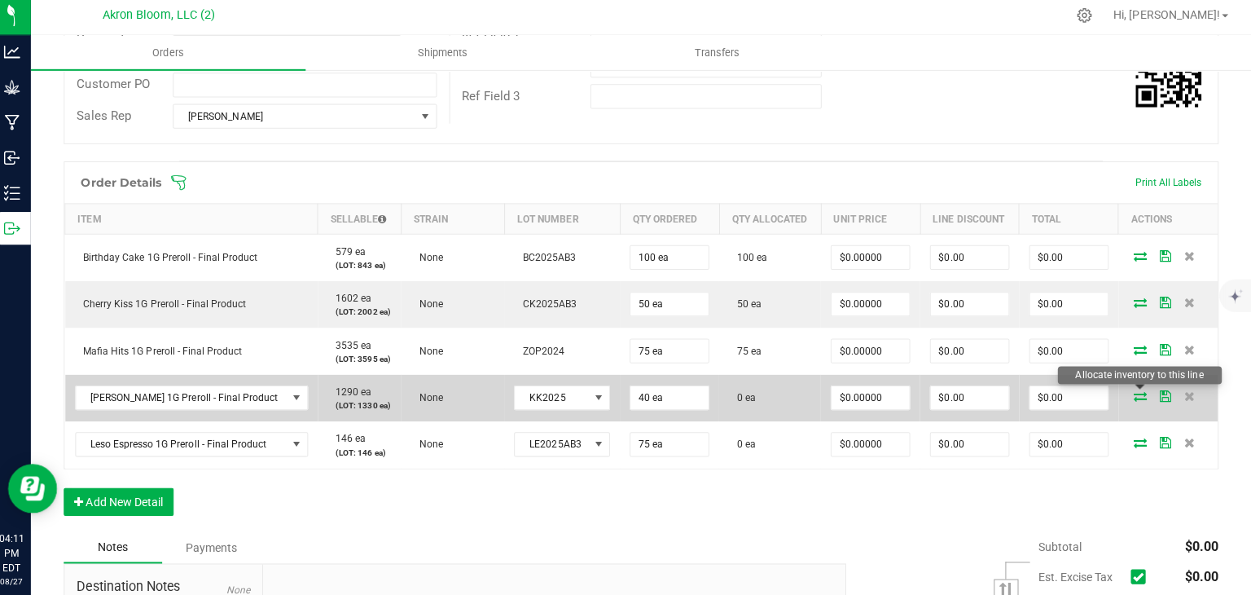
click at [1137, 392] on icon at bounding box center [1141, 397] width 13 height 10
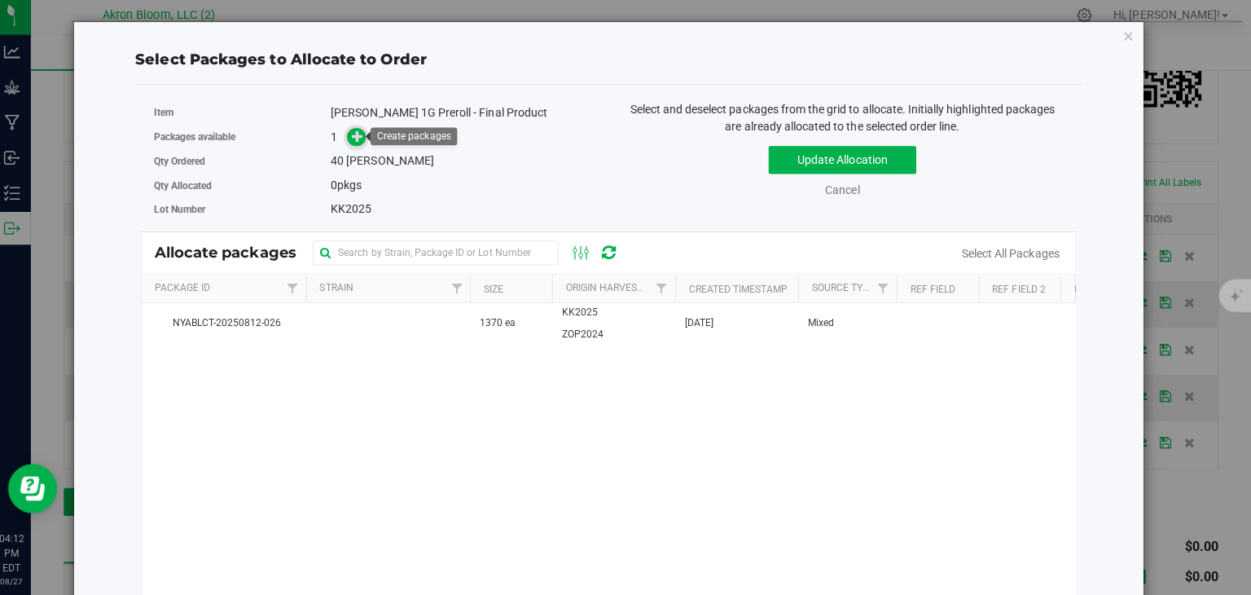
click at [366, 138] on icon at bounding box center [364, 139] width 12 height 12
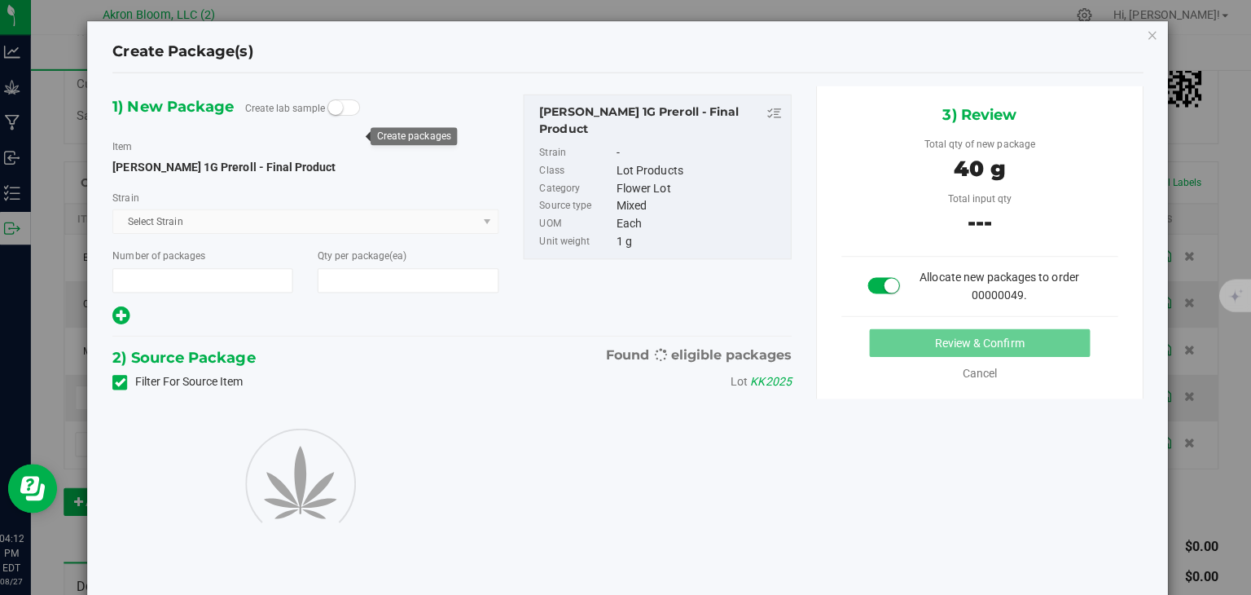
type input "1"
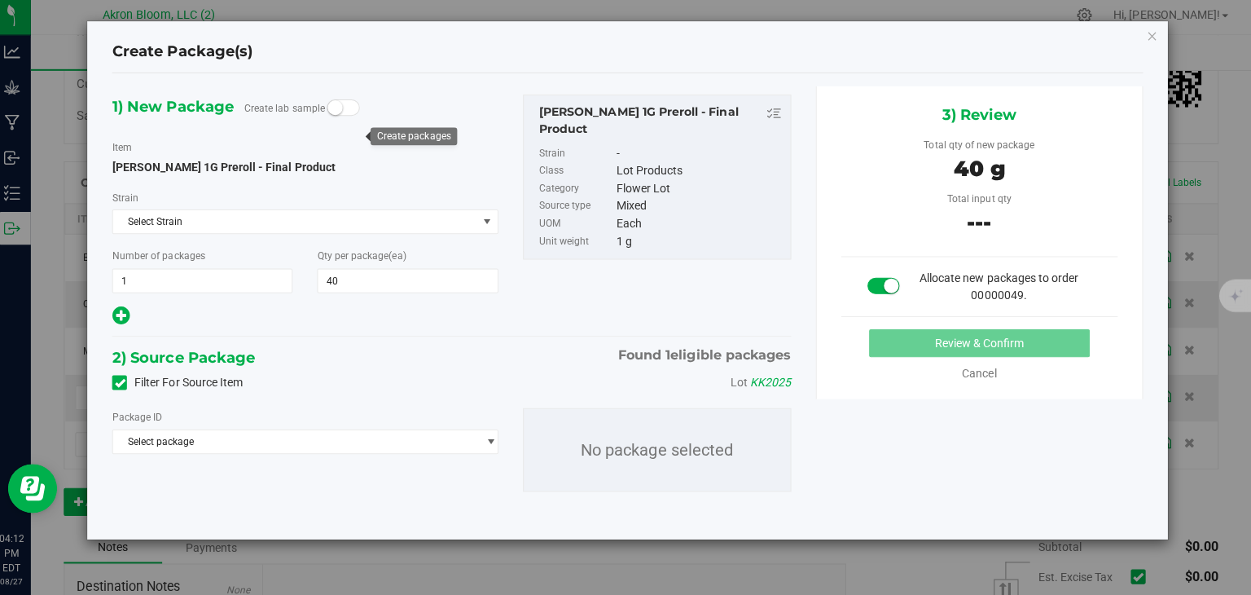
type input "40"
click at [495, 433] on span "select" at bounding box center [491, 442] width 20 height 23
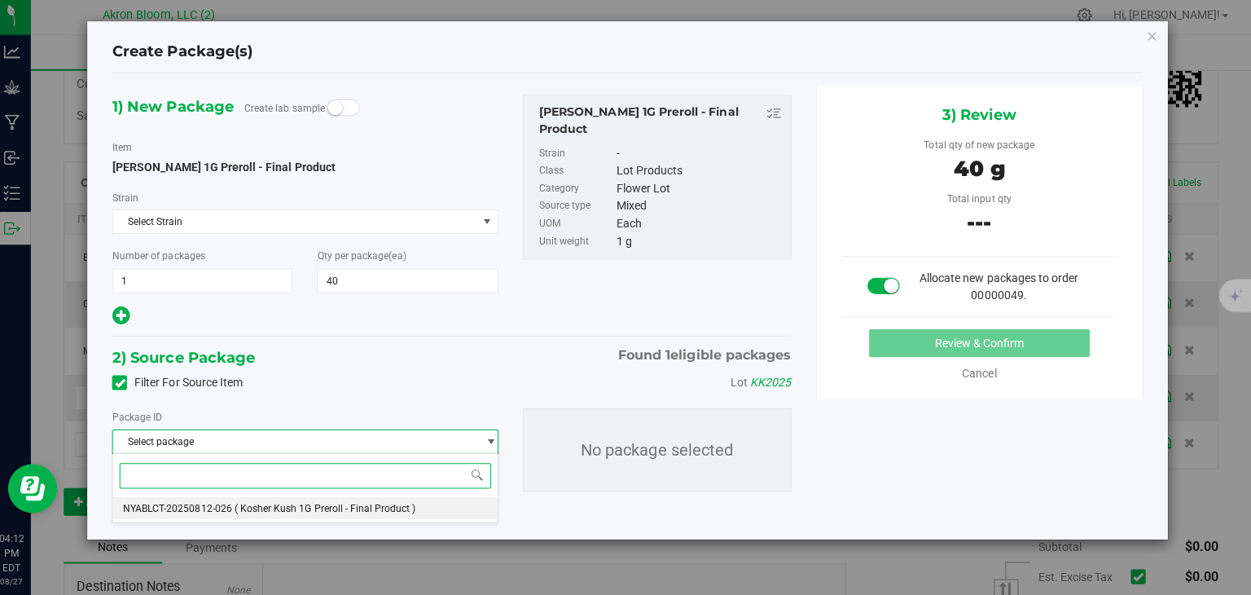
click at [458, 501] on li "NYABLCT-20250812-026 ( Kosher Kush 1G Preroll - Final Product )" at bounding box center [311, 508] width 381 height 23
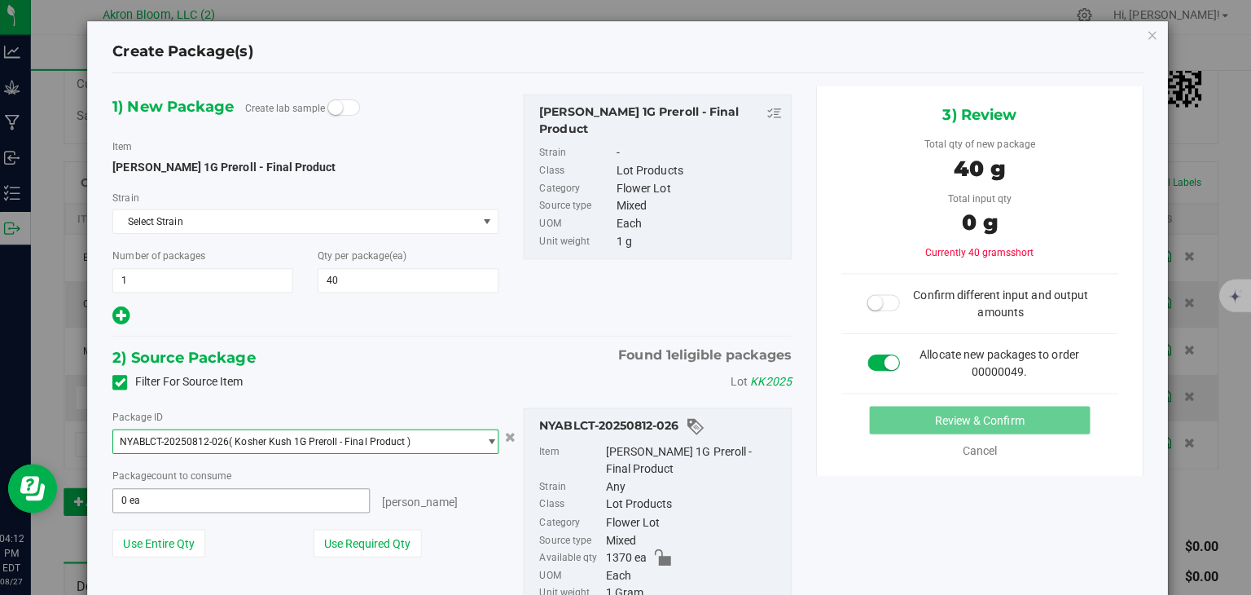
click at [248, 497] on span "0 ea 0" at bounding box center [247, 501] width 255 height 24
type input "40"
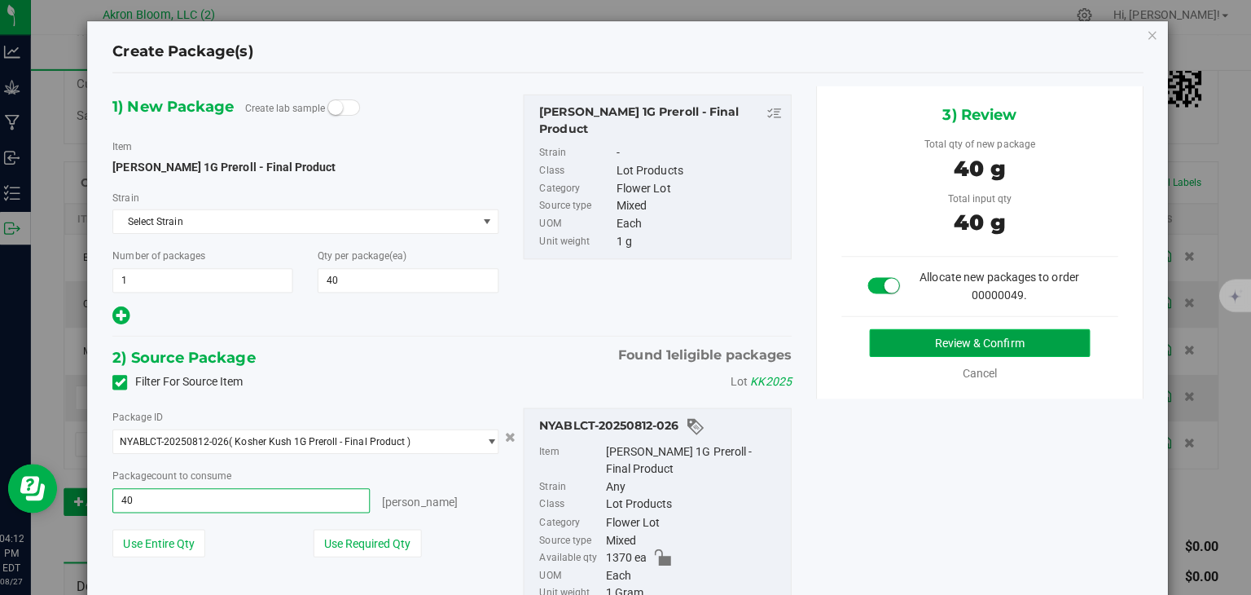
click at [1012, 341] on button "Review & Confirm" at bounding box center [981, 345] width 219 height 28
type input "40 ea"
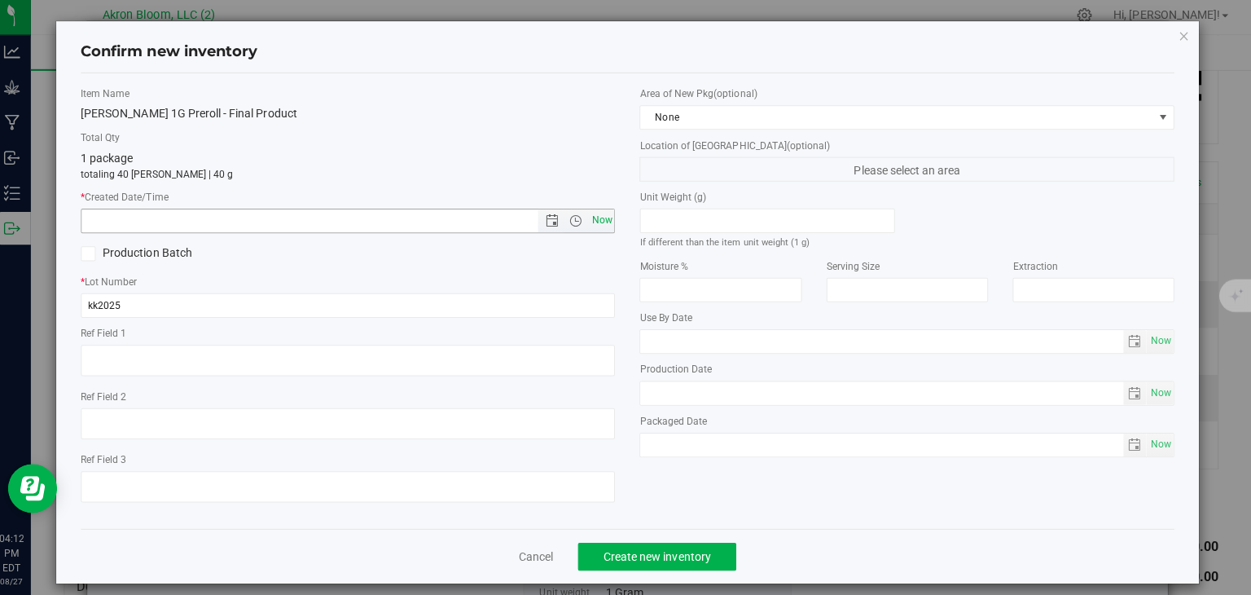
click at [594, 218] on span "Now" at bounding box center [606, 223] width 28 height 24
type input "8/27/2025 4:12 PM"
click at [650, 549] on button "Create new inventory" at bounding box center [660, 557] width 157 height 28
click at [1181, 41] on icon "button" at bounding box center [1184, 39] width 11 height 20
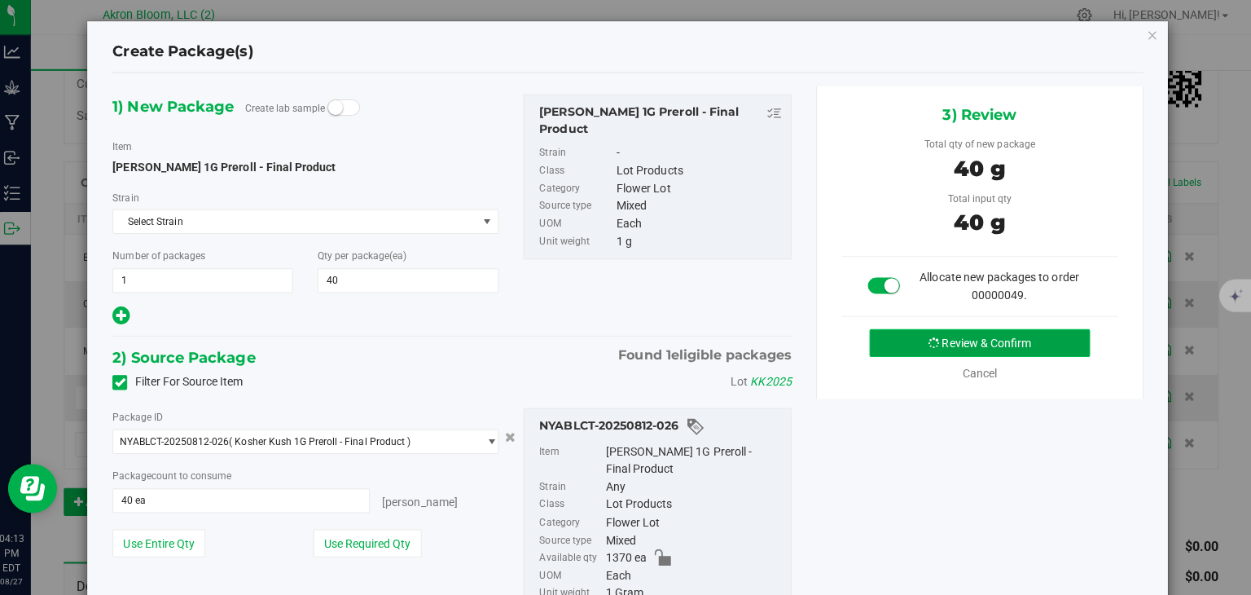
click at [931, 344] on icon "submit" at bounding box center [936, 344] width 14 height 14
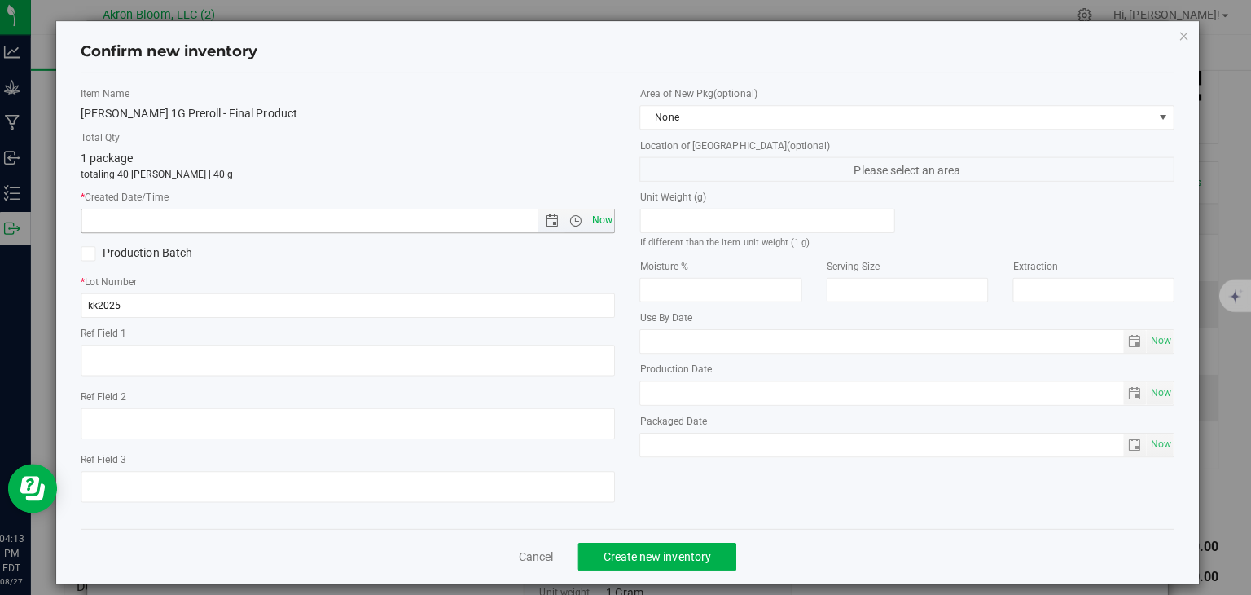
click at [597, 222] on span "Now" at bounding box center [606, 223] width 28 height 24
type input "8/27/2025 4:13 PM"
click at [644, 557] on span "Create new inventory" at bounding box center [661, 556] width 107 height 13
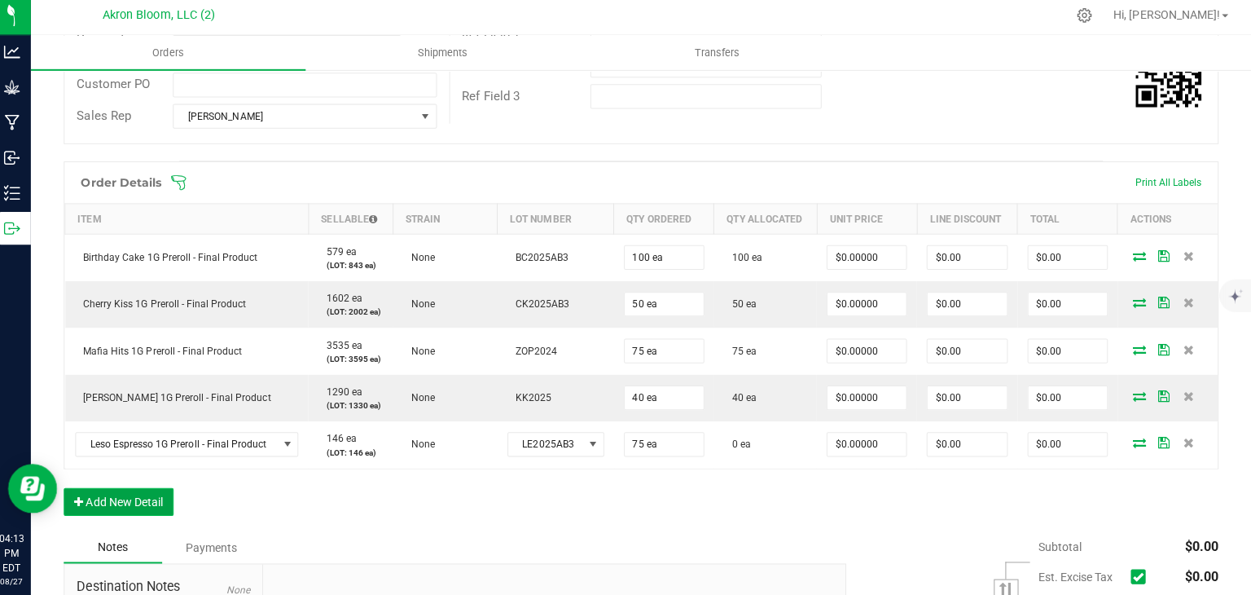
click at [143, 494] on button "Add New Detail" at bounding box center [126, 502] width 109 height 28
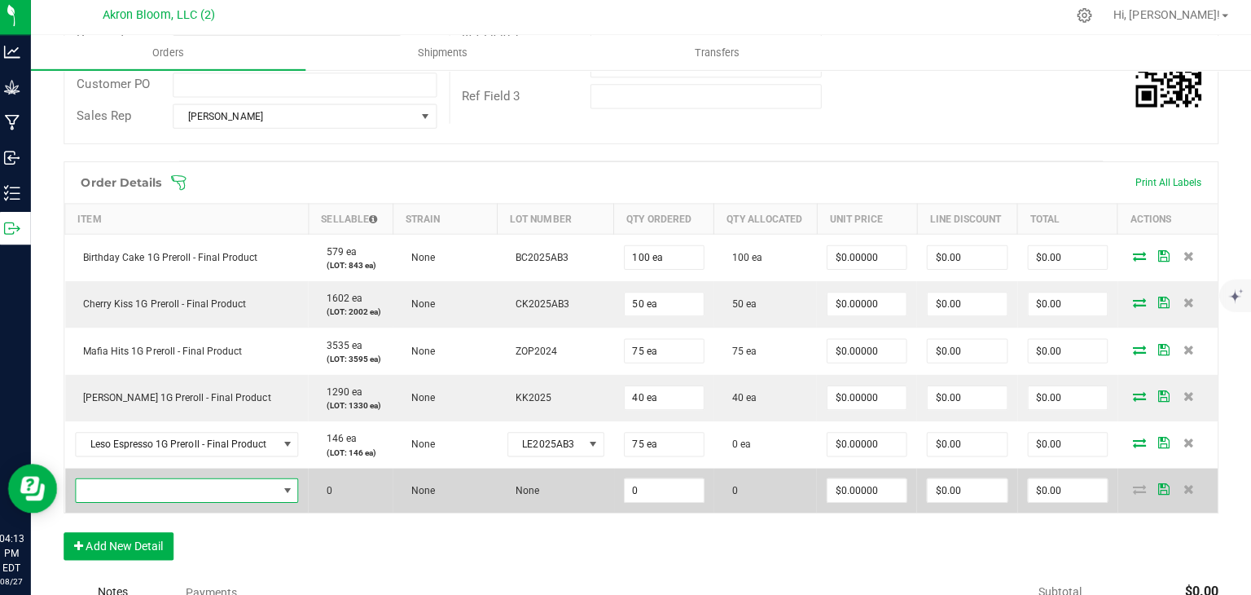
click at [291, 490] on span "NO DATA FOUND" at bounding box center [294, 490] width 13 height 13
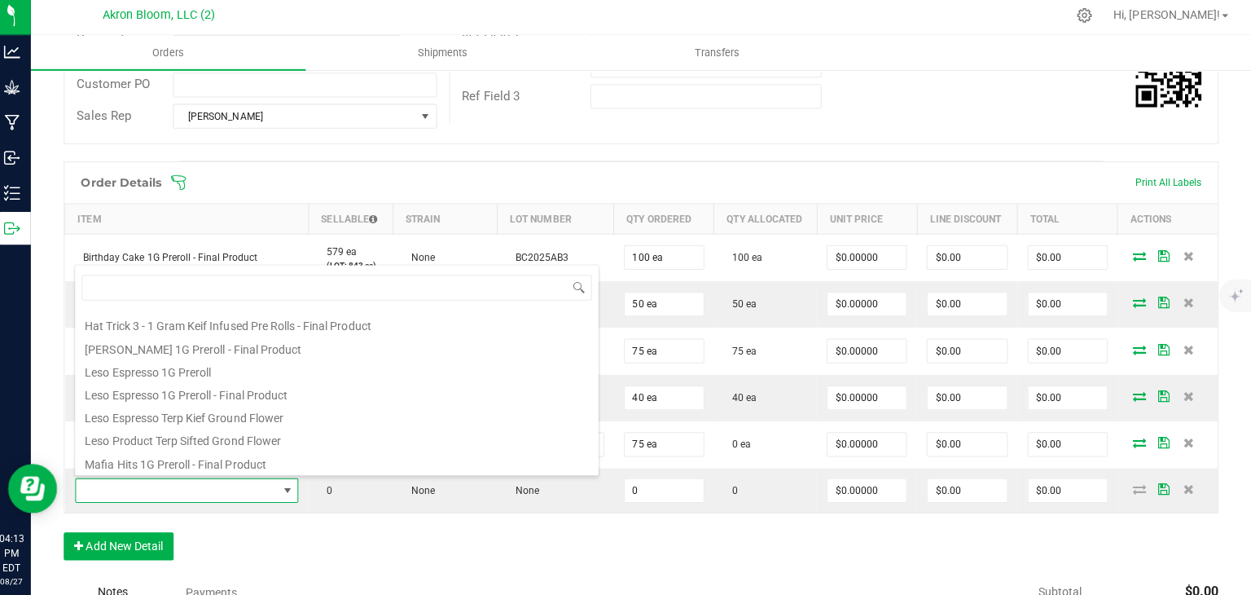
scroll to position [133, 0]
click at [156, 394] on li "Leso Espresso 1G Preroll - Final Product" at bounding box center [343, 394] width 520 height 23
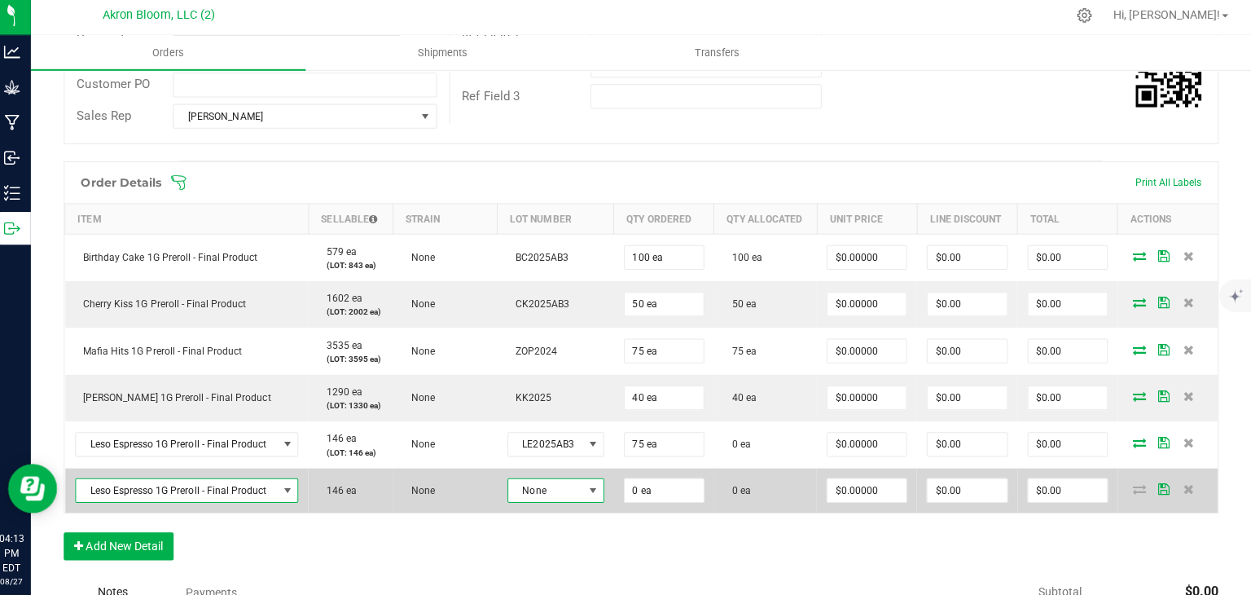
click at [596, 488] on span at bounding box center [597, 490] width 13 height 13
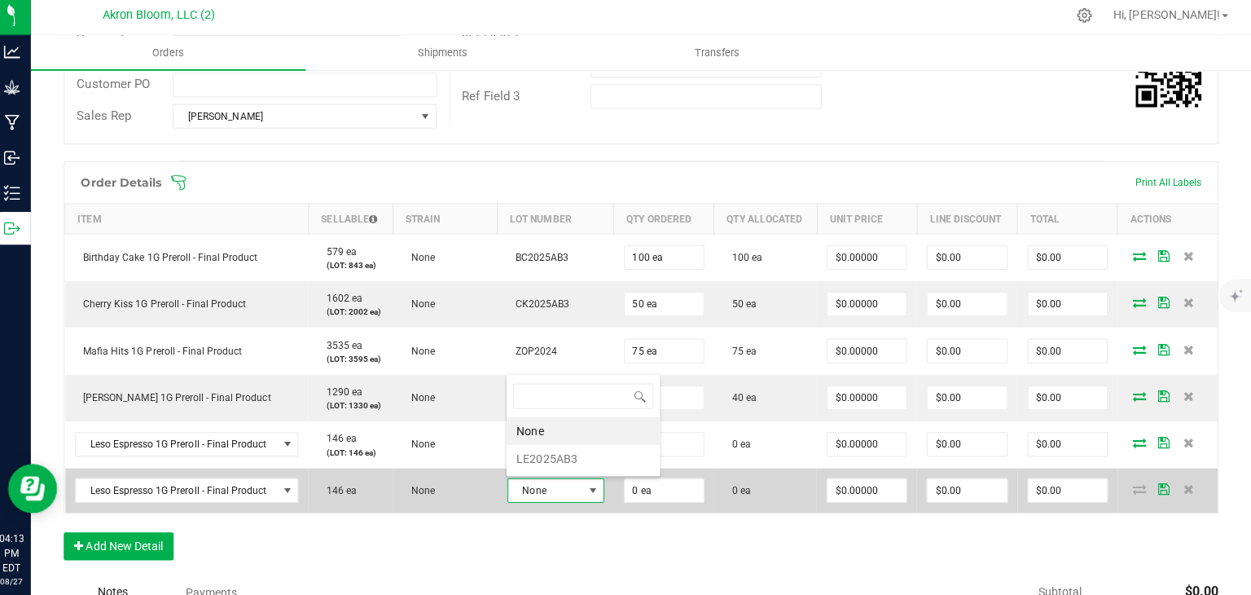
scroll to position [24, 95]
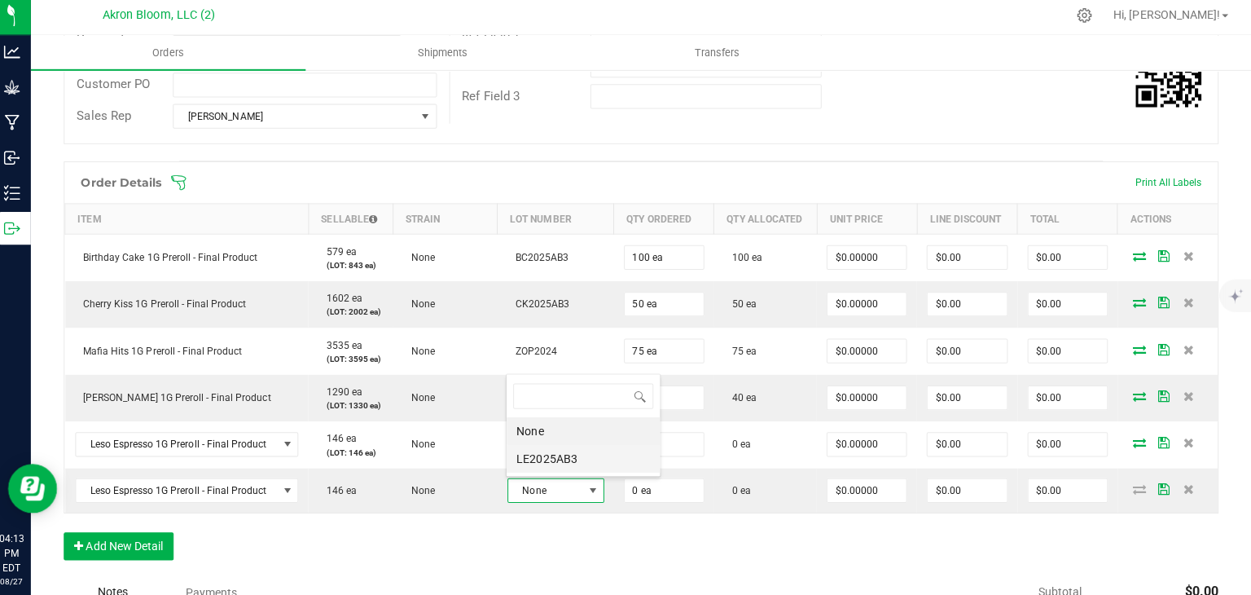
click at [587, 456] on li "LE2025AB3" at bounding box center [588, 460] width 152 height 28
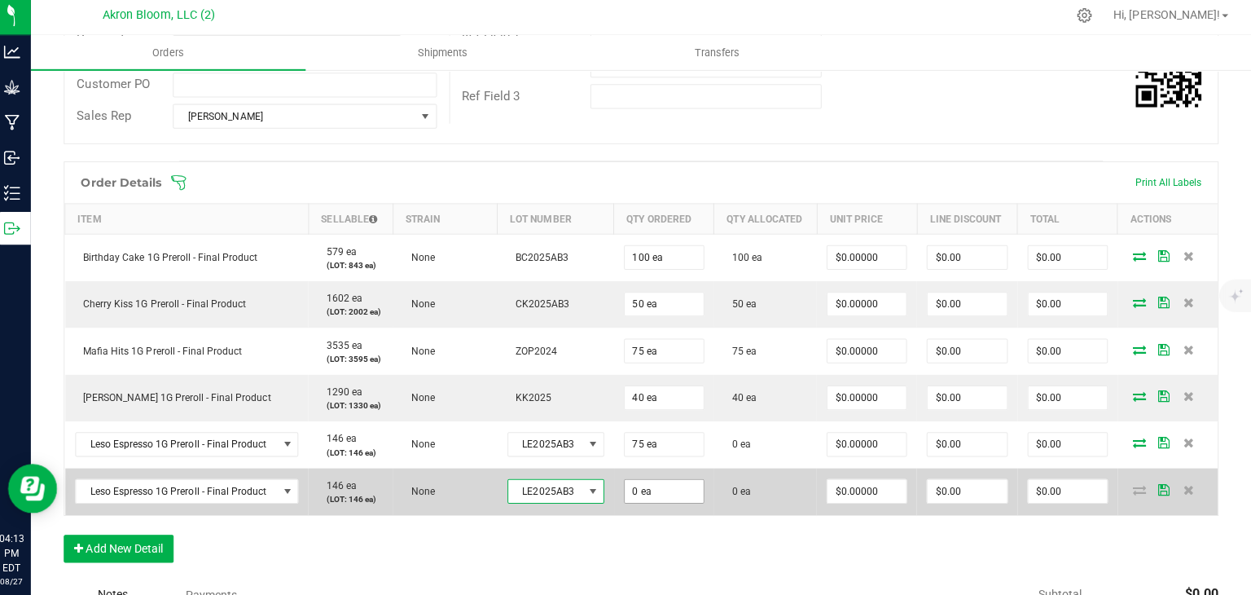
type input "0"
click at [658, 490] on input "0" at bounding box center [668, 491] width 78 height 23
type input "10 ea"
click at [1137, 488] on icon at bounding box center [1140, 490] width 13 height 10
click at [1135, 490] on icon at bounding box center [1140, 490] width 13 height 10
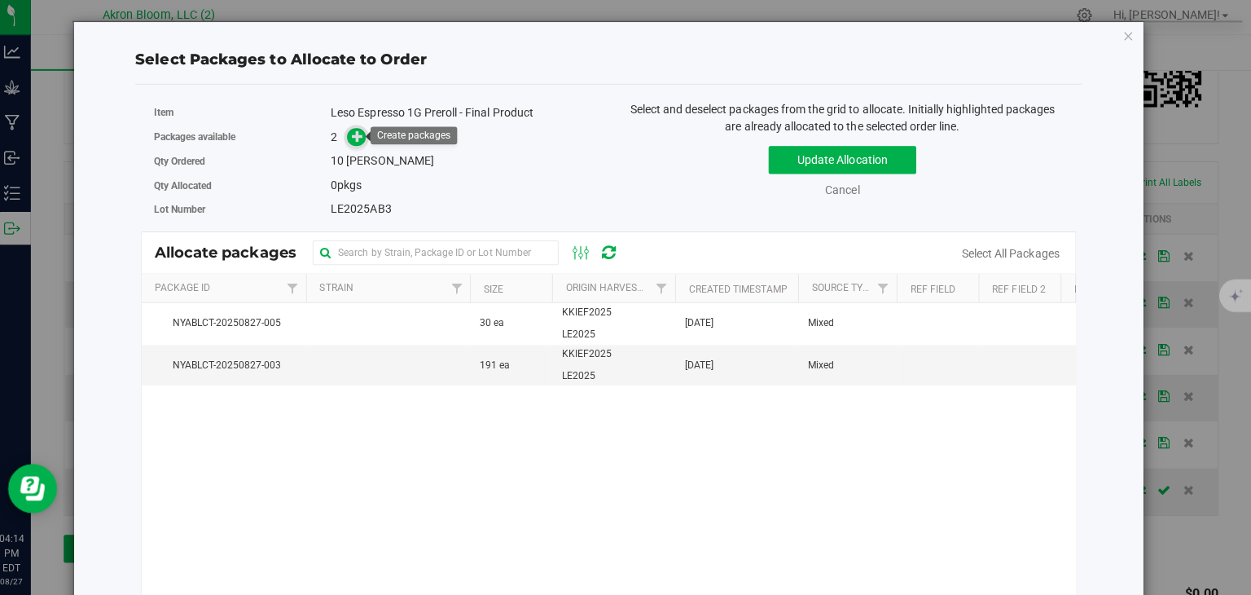
click at [365, 145] on span at bounding box center [362, 140] width 19 height 19
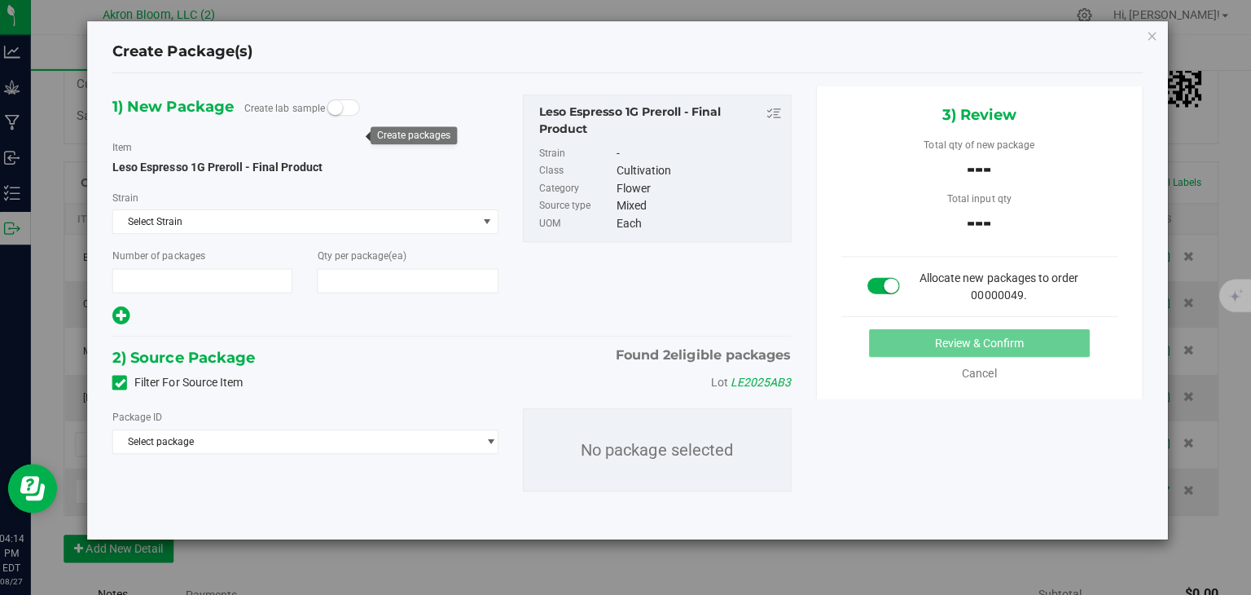
type input "1"
type input "10"
click at [490, 432] on span "select" at bounding box center [491, 442] width 20 height 23
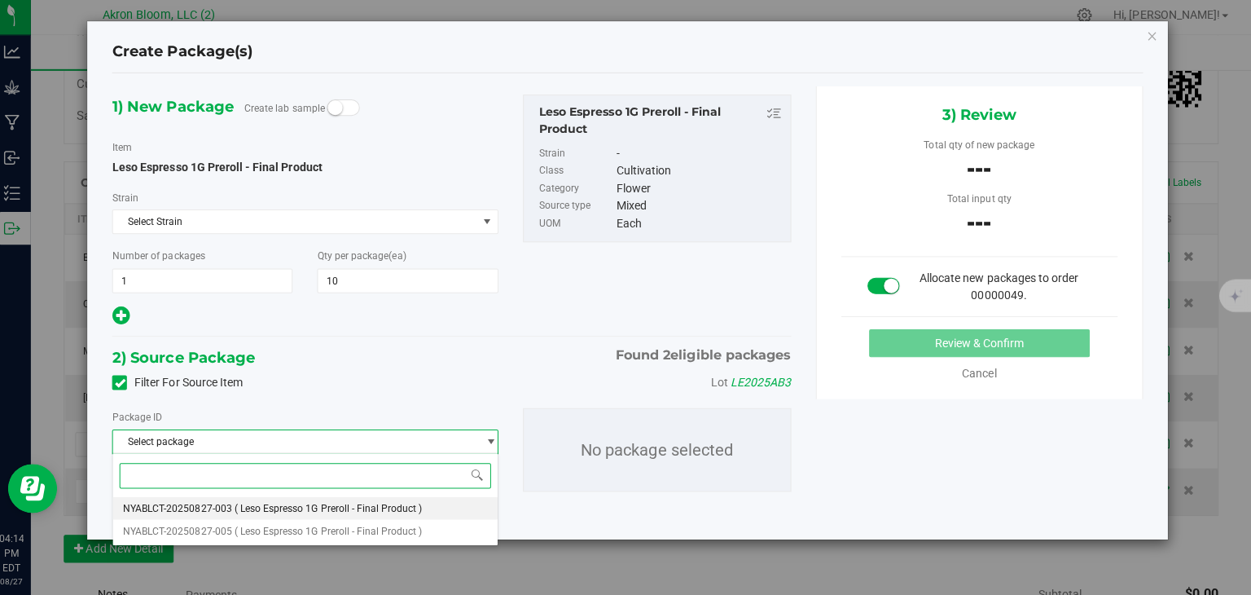
click at [439, 508] on li "NYABLCT-20250827-003 ( Leso Espresso 1G Preroll - Final Product )" at bounding box center [311, 508] width 381 height 23
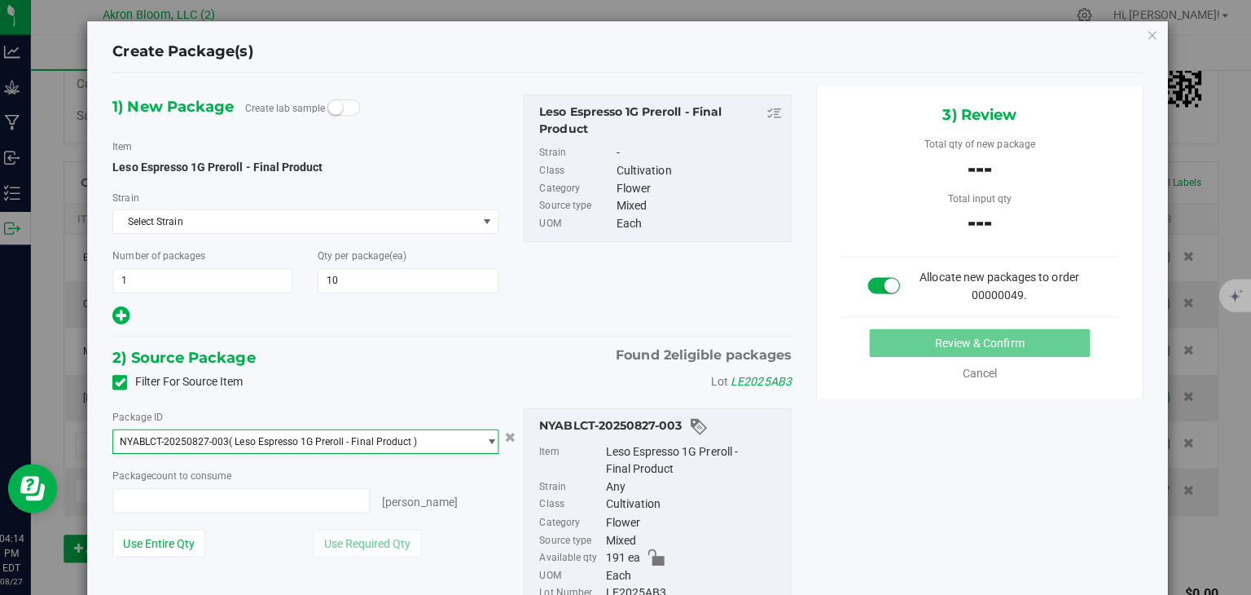
type input "0 ea"
click at [336, 503] on input "0 ea" at bounding box center [247, 501] width 253 height 23
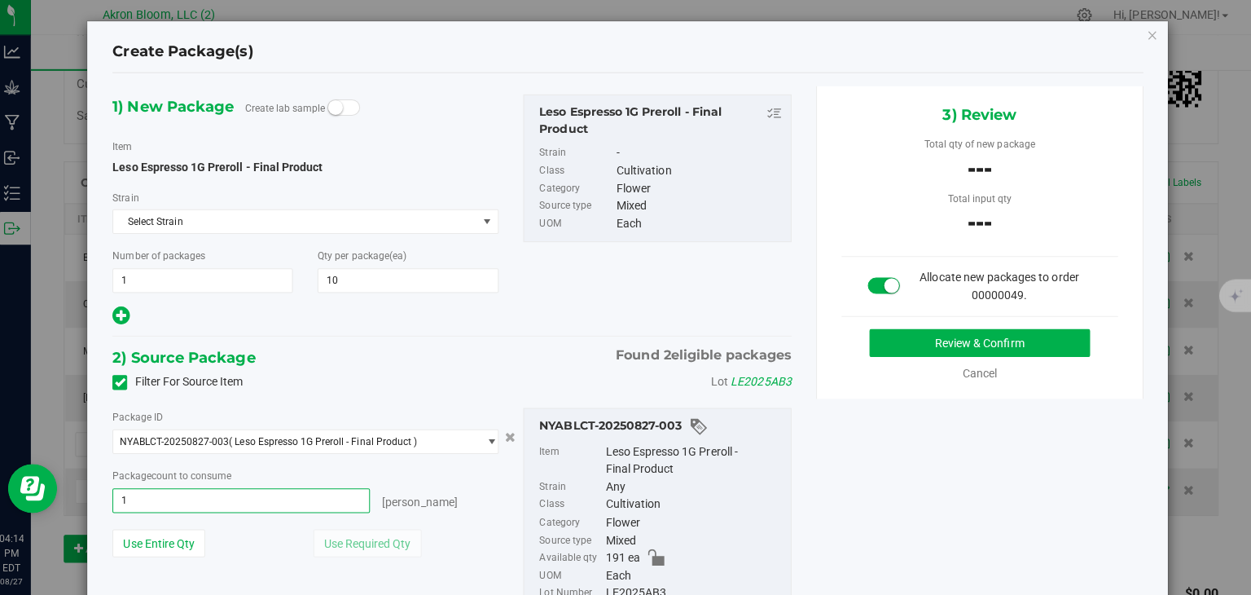
type input "10"
click at [1040, 336] on button "Review & Confirm" at bounding box center [981, 345] width 219 height 28
type input "10 ea"
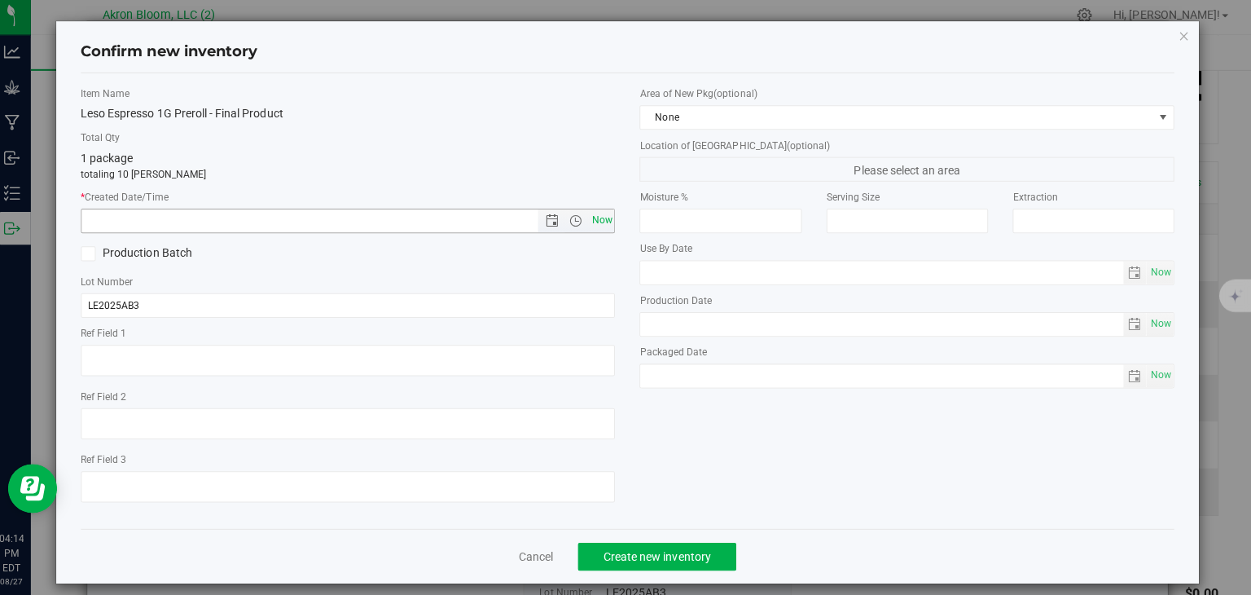
click at [610, 219] on span "Now" at bounding box center [606, 223] width 28 height 24
type input "8/27/2025 4:14 PM"
click at [700, 567] on button "Create new inventory" at bounding box center [660, 557] width 157 height 28
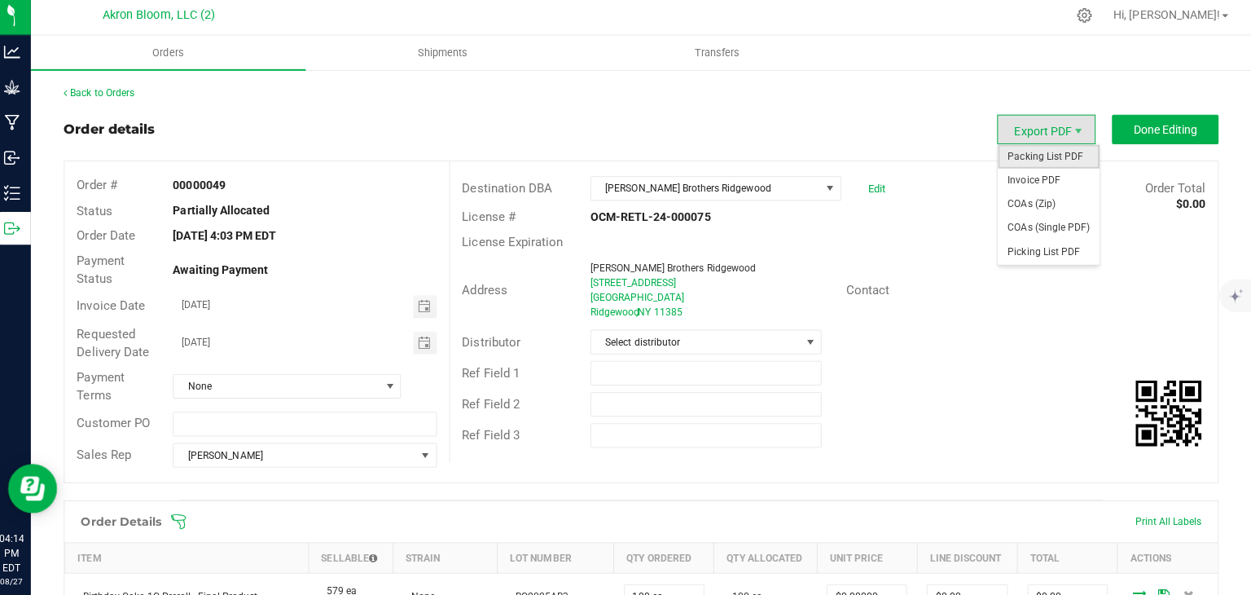
click at [1062, 157] on span "Packing List PDF" at bounding box center [1050, 159] width 101 height 24
click at [1057, 255] on span "Picking List PDF" at bounding box center [1050, 255] width 101 height 24
